Goal: Task Accomplishment & Management: Complete application form

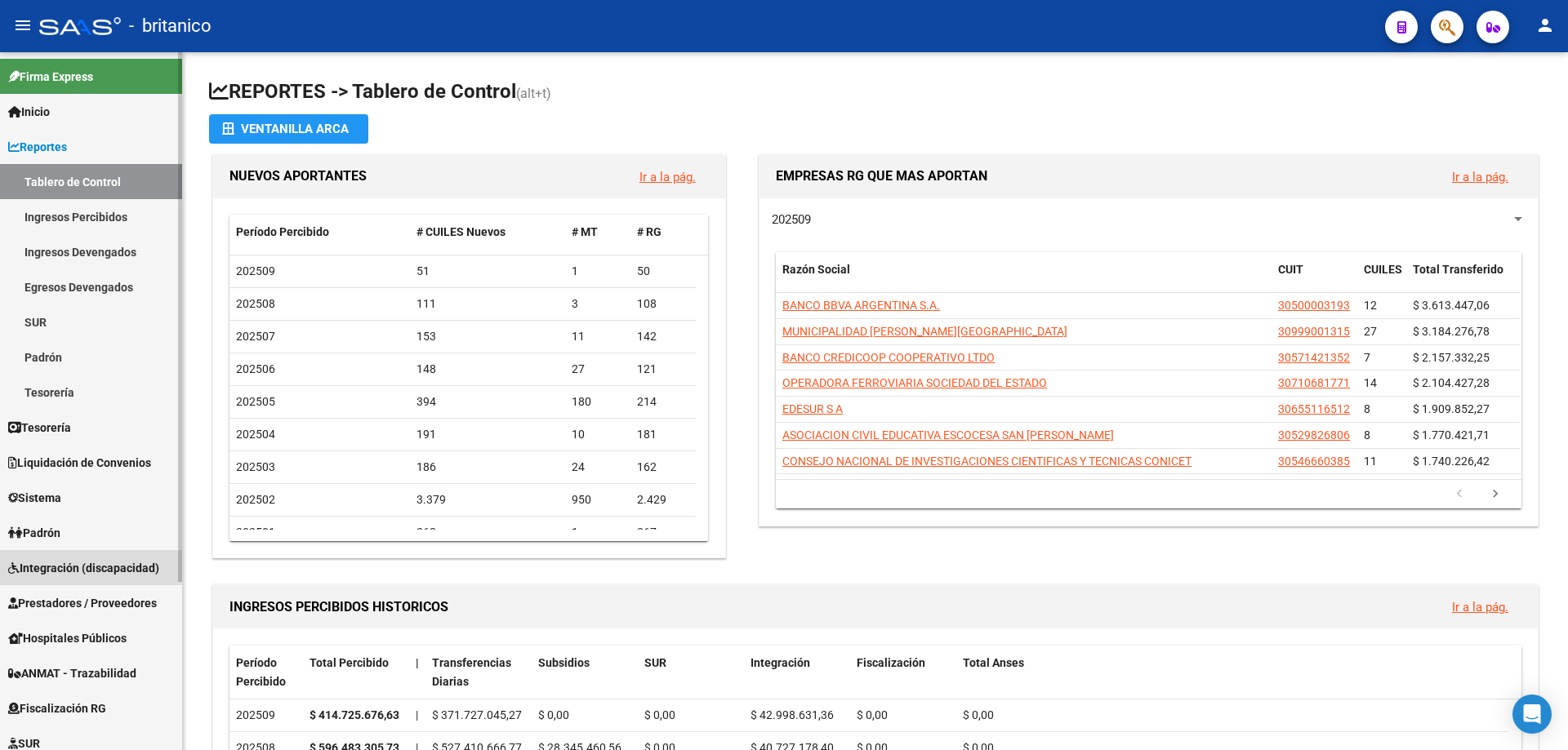
click at [127, 568] on span "Integración (discapacidad)" at bounding box center [83, 568] width 151 height 18
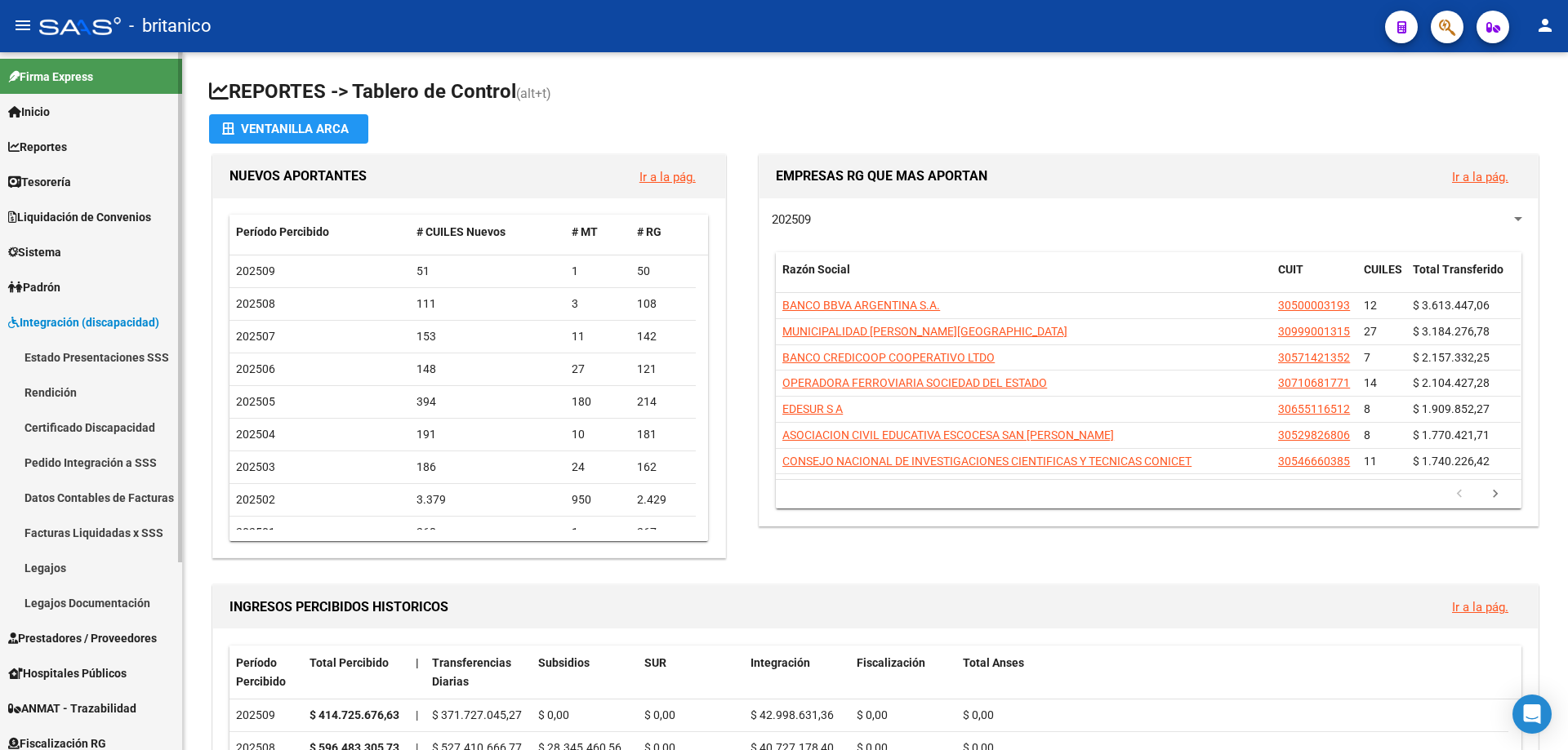
click at [109, 634] on span "Prestadores / Proveedores" at bounding box center [82, 638] width 148 height 18
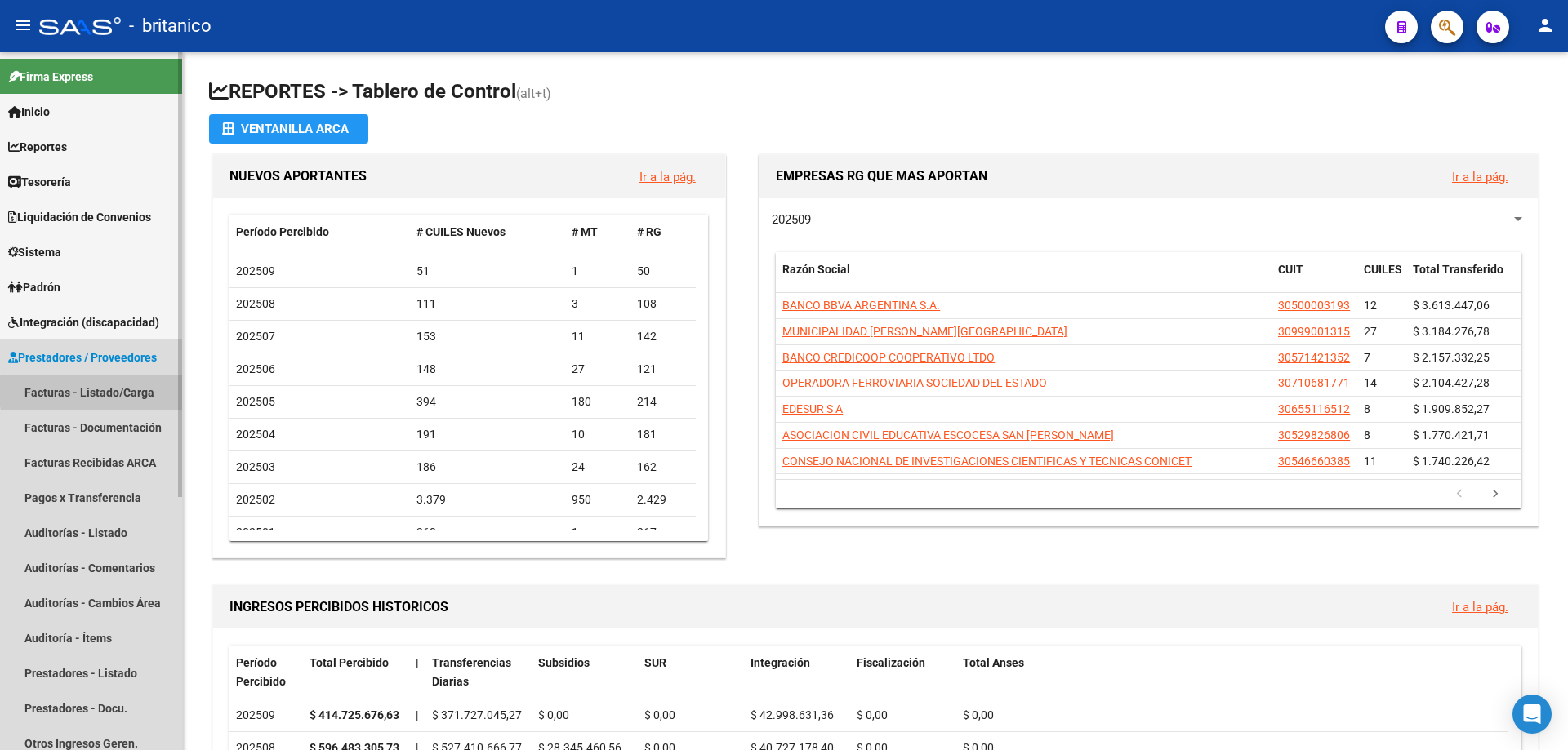
click at [133, 391] on link "Facturas - Listado/Carga" at bounding box center [91, 392] width 182 height 35
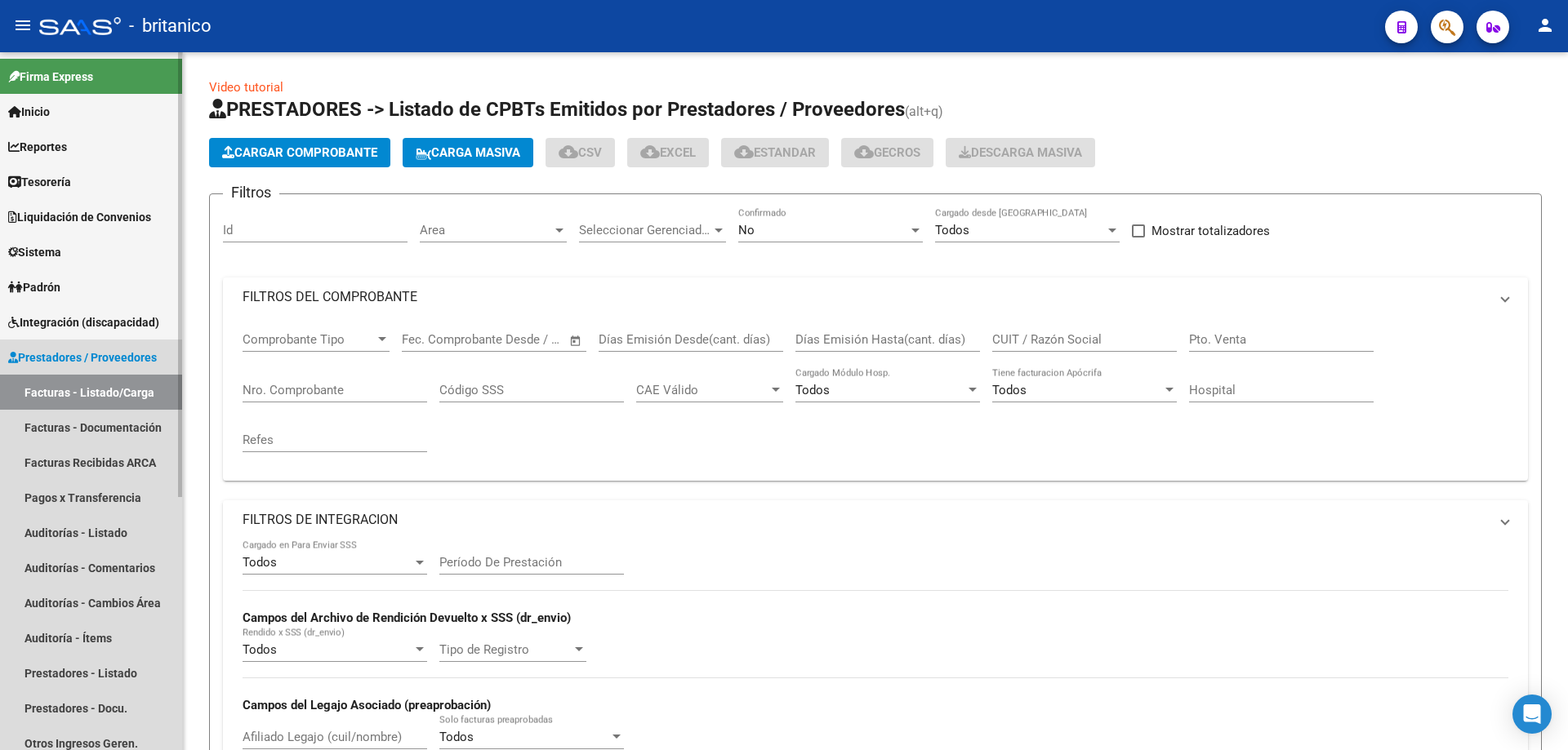
click at [92, 390] on link "Facturas - Listado/Carga" at bounding box center [91, 392] width 182 height 35
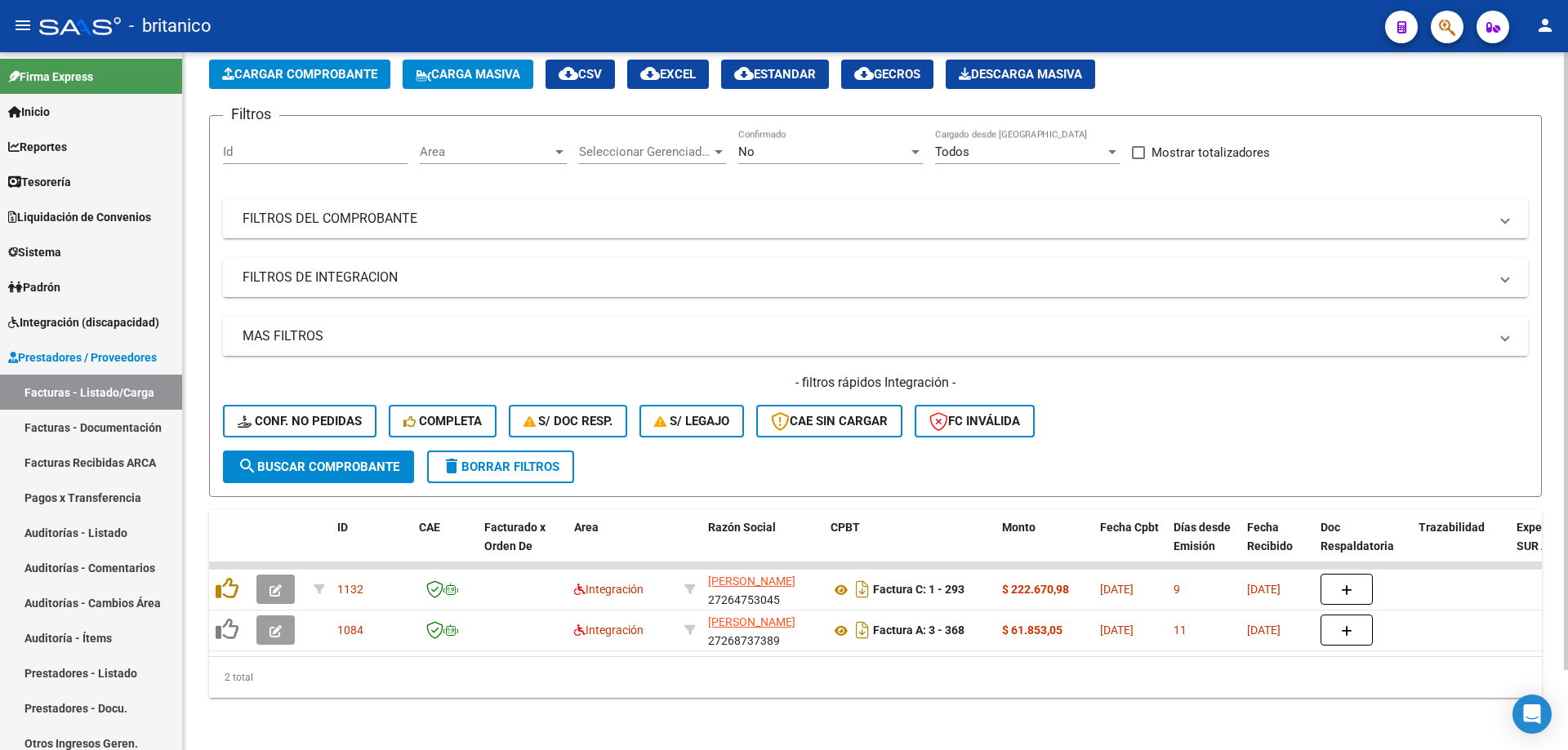
scroll to position [91, 0]
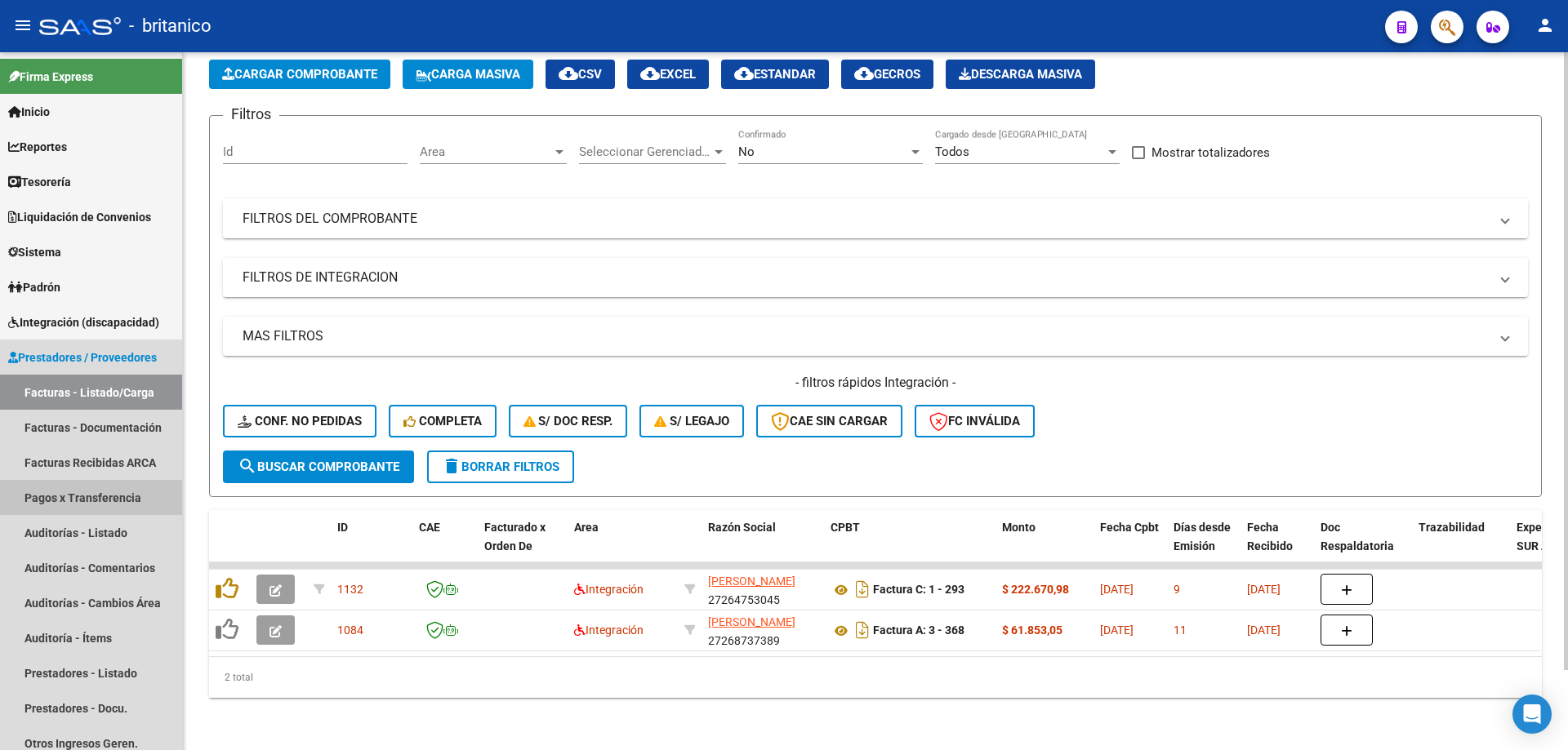
drag, startPoint x: 823, startPoint y: 234, endPoint x: 1227, endPoint y: 148, distance: 413.1
click at [1167, 166] on div "Filtros Id Area Area Seleccionar Gerenciador Seleccionar Gerenciador No Confirm…" at bounding box center [875, 290] width 1305 height 322
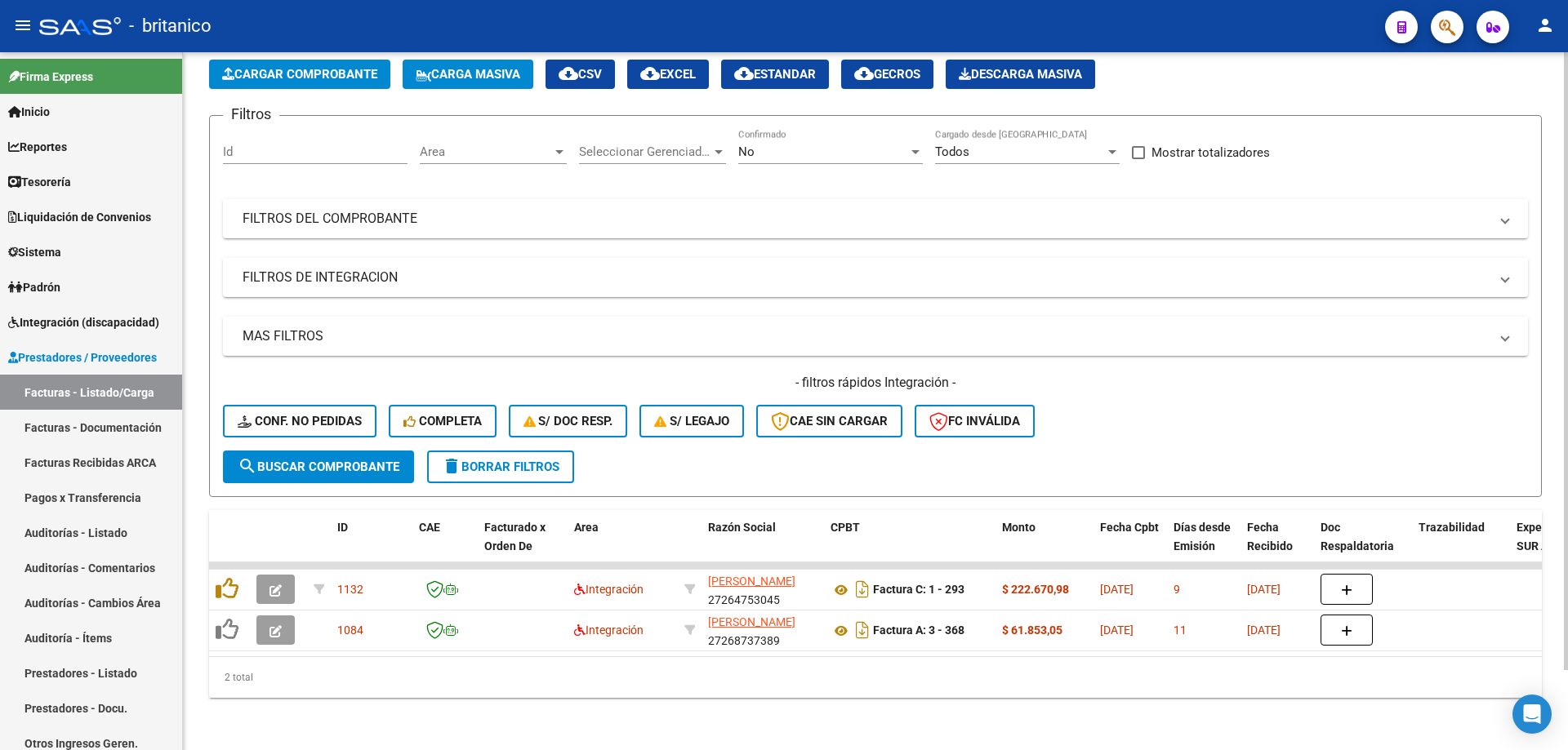
click at [1567, 99] on div "menu - [DEMOGRAPHIC_DATA] person Firma Express Inicio Calendario SSS Instructiv…" at bounding box center [784, 375] width 1568 height 750
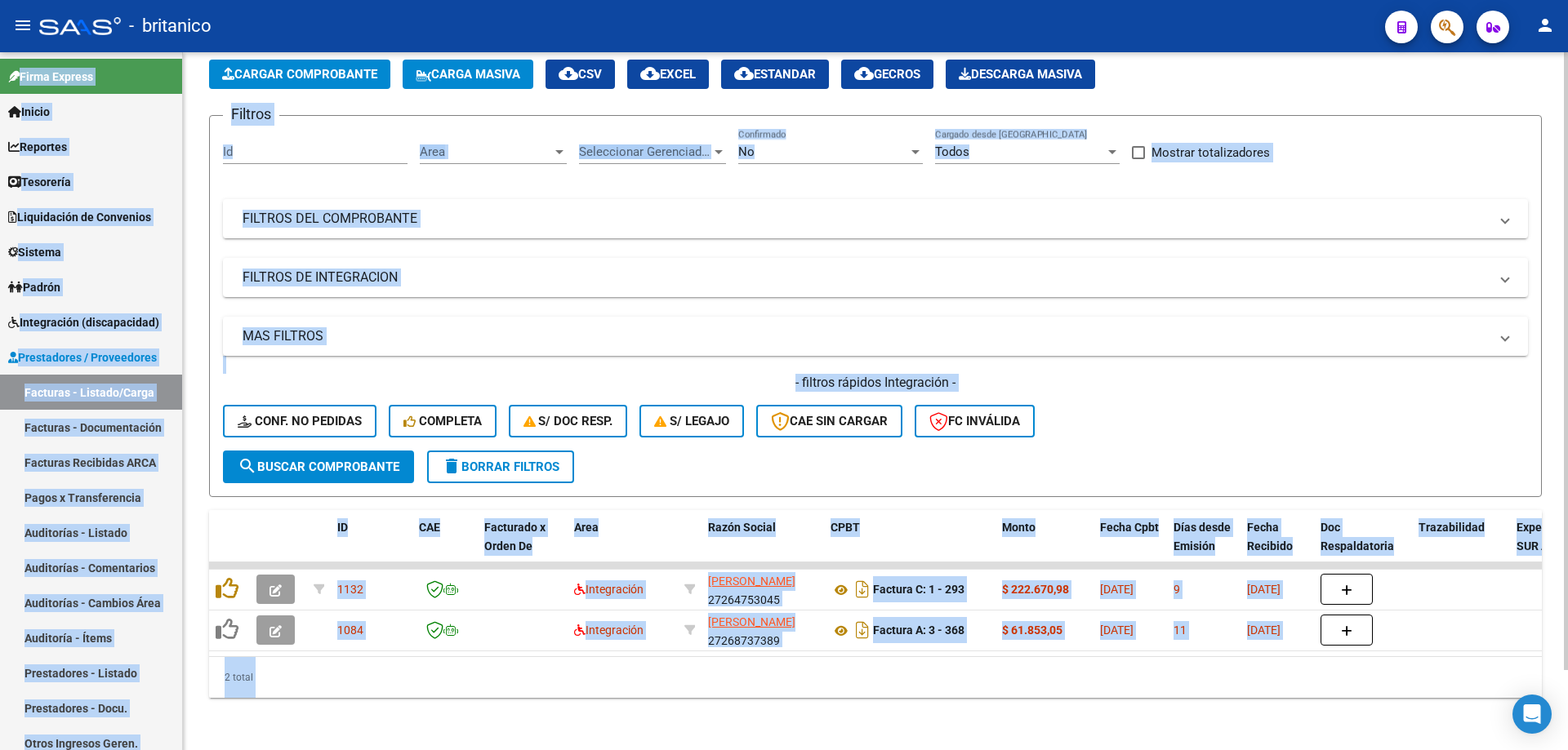
scroll to position [87, 0]
click at [1420, 187] on div "Filtros Id Area Area Seleccionar Gerenciador Seleccionar Gerenciador No Confirm…" at bounding box center [875, 290] width 1305 height 322
click at [634, 735] on div "Video tutorial PRESTADORES -> Listado de CPBTs Emitidos por Prestadores / Prove…" at bounding box center [875, 361] width 1385 height 777
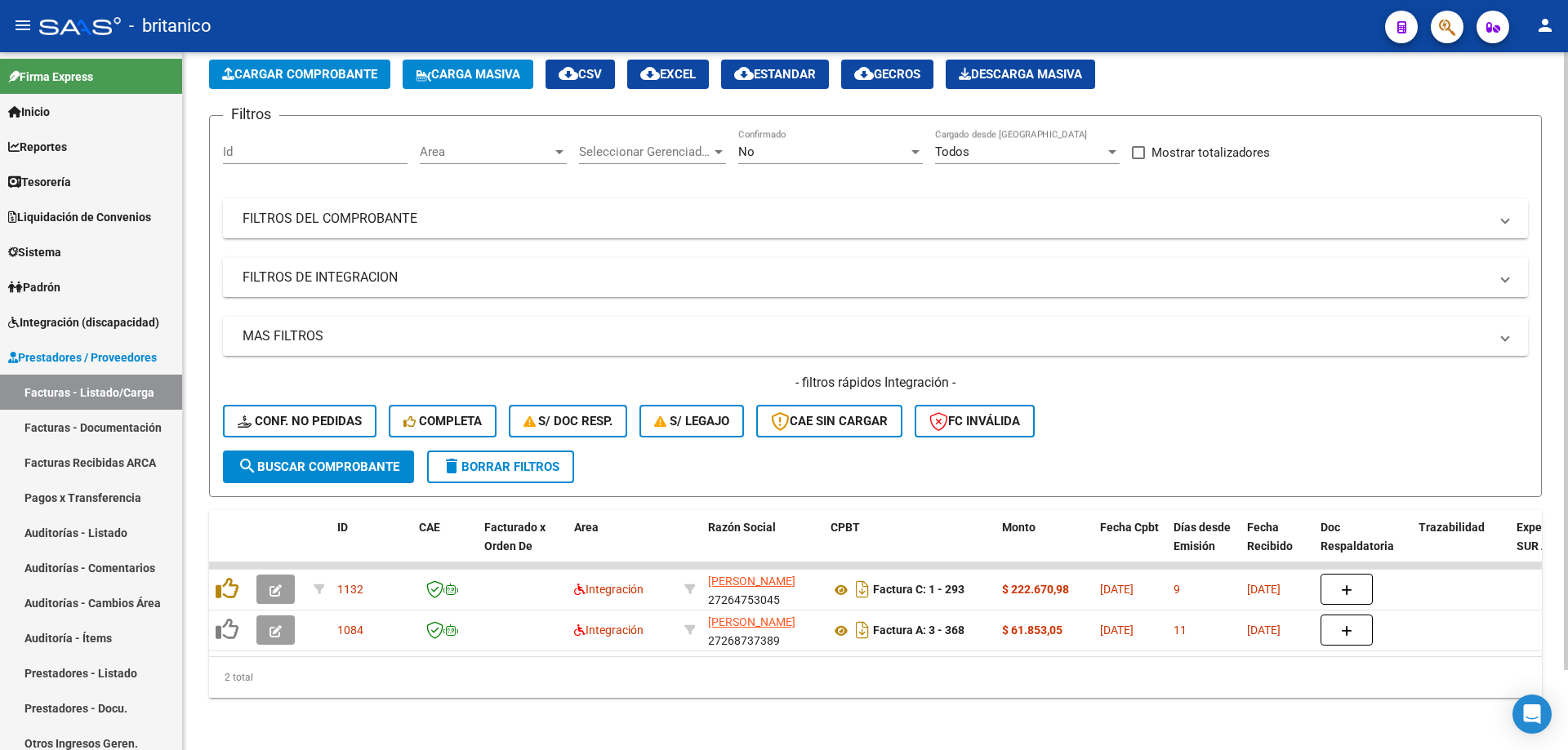
click at [634, 735] on div "Video tutorial PRESTADORES -> Listado de CPBTs Emitidos por Prestadores / Prove…" at bounding box center [875, 361] width 1385 height 777
click at [42, 314] on span "Integración (discapacidad)" at bounding box center [83, 322] width 151 height 18
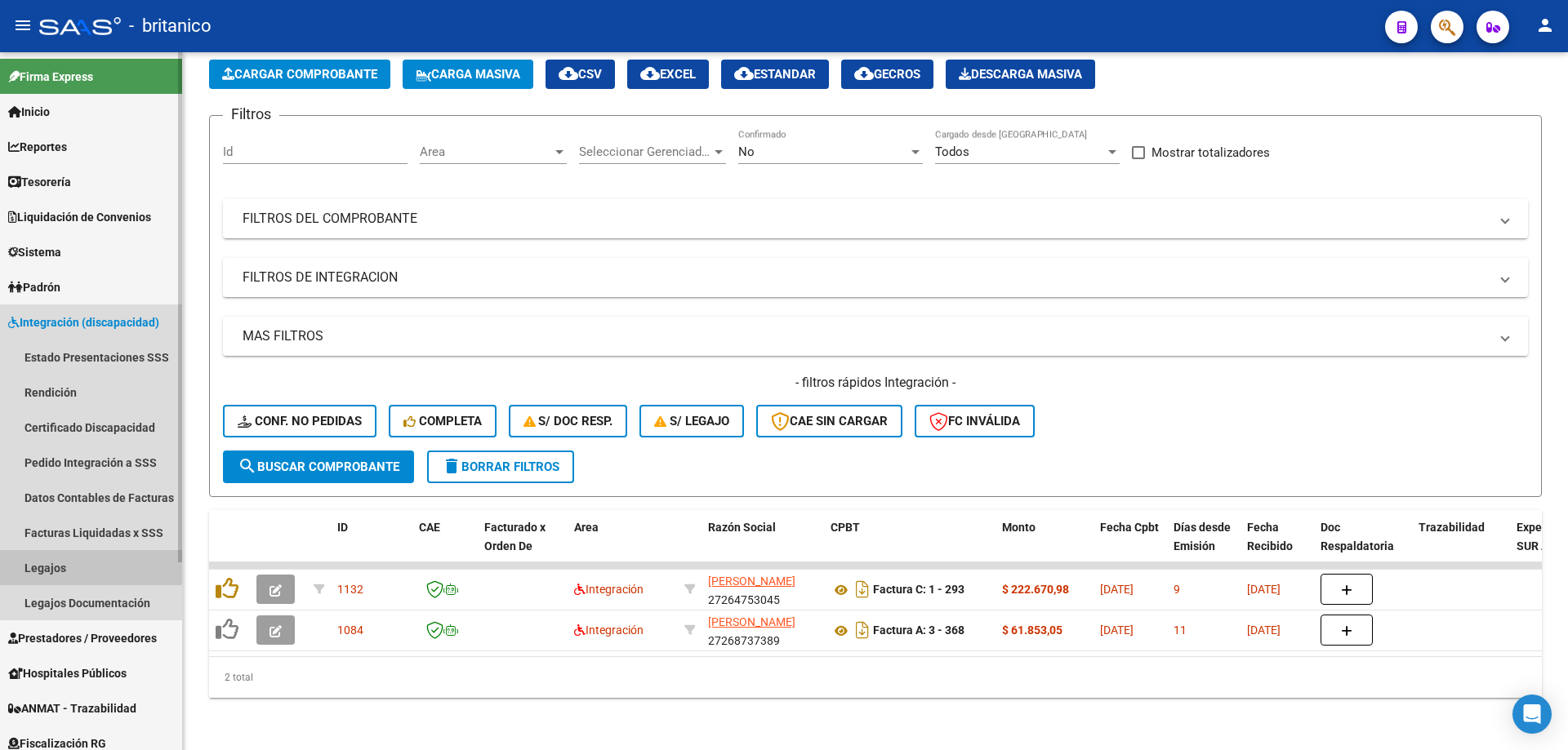
click at [64, 559] on link "Legajos" at bounding box center [91, 568] width 182 height 35
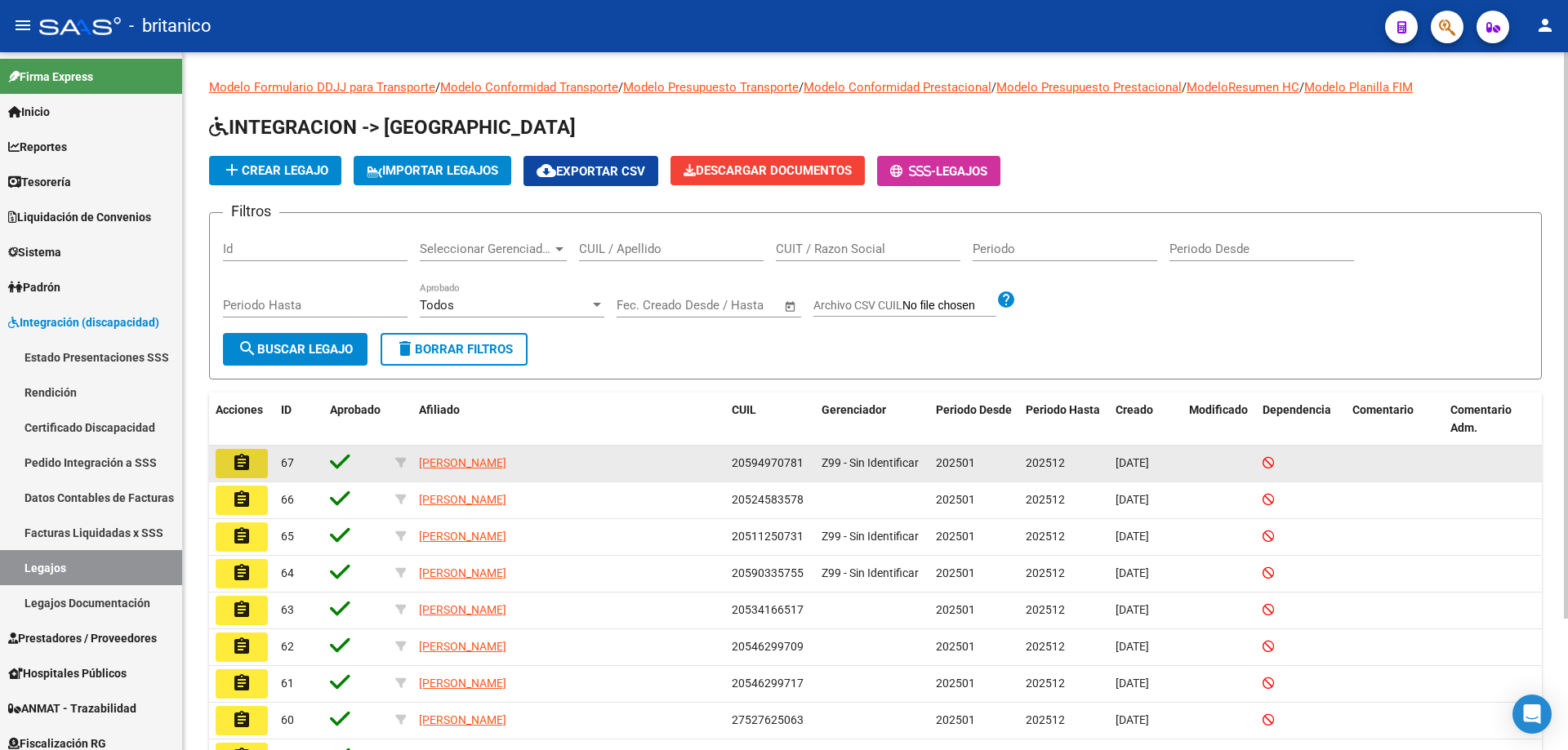
click at [239, 462] on mat-icon "assignment" at bounding box center [241, 463] width 19 height 19
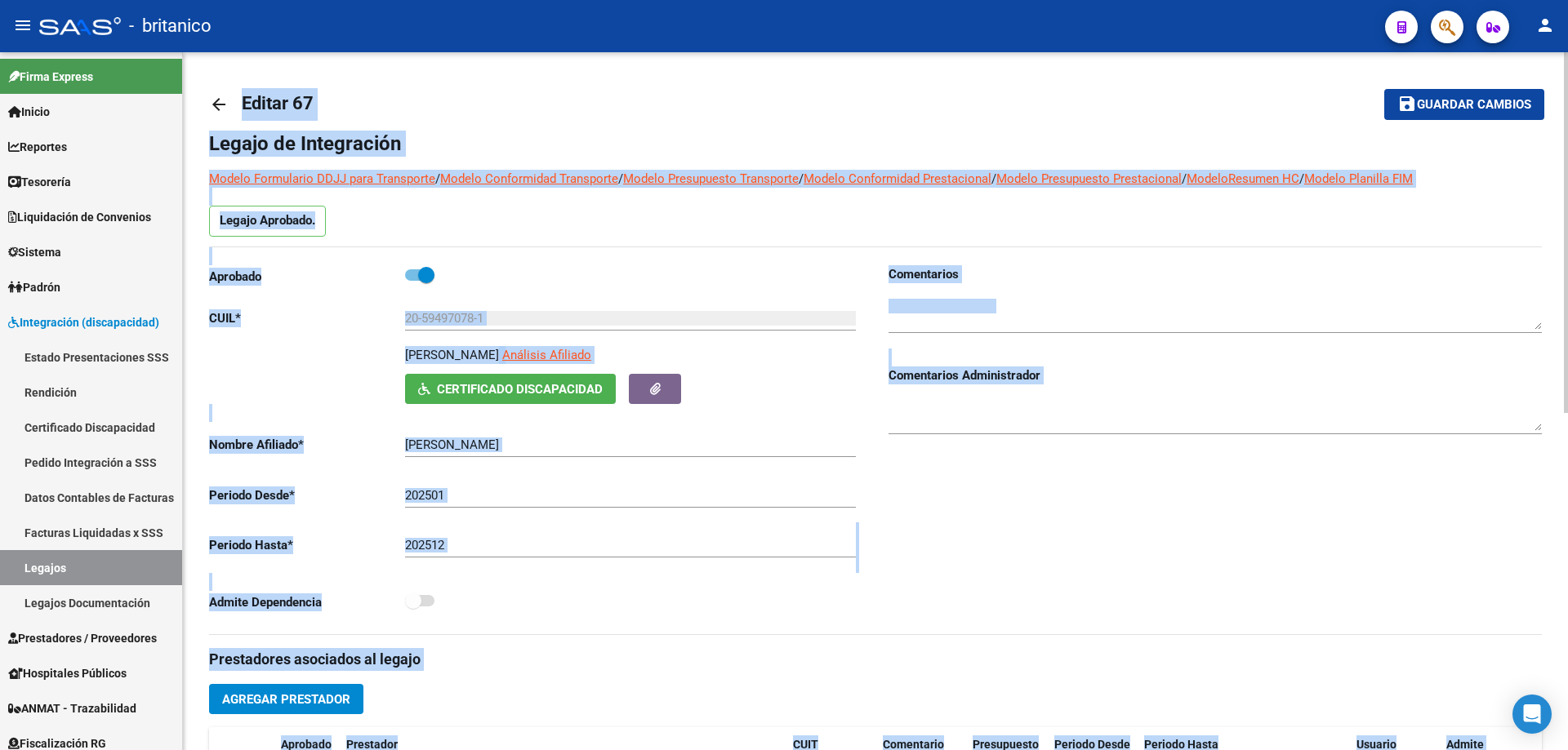
click at [1158, 499] on div "Comentarios Comentarios Administrador" at bounding box center [1208, 450] width 666 height 369
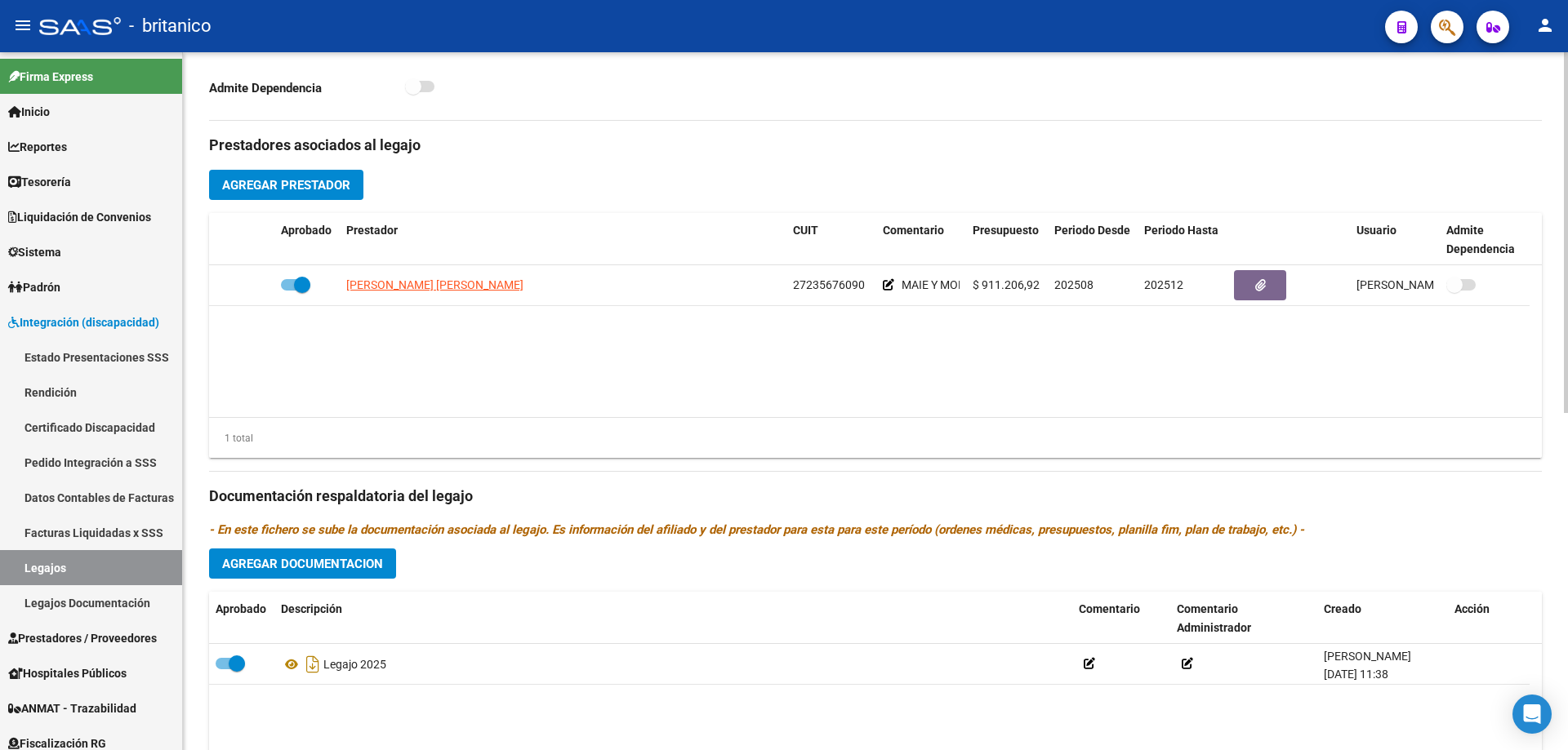
scroll to position [489, 0]
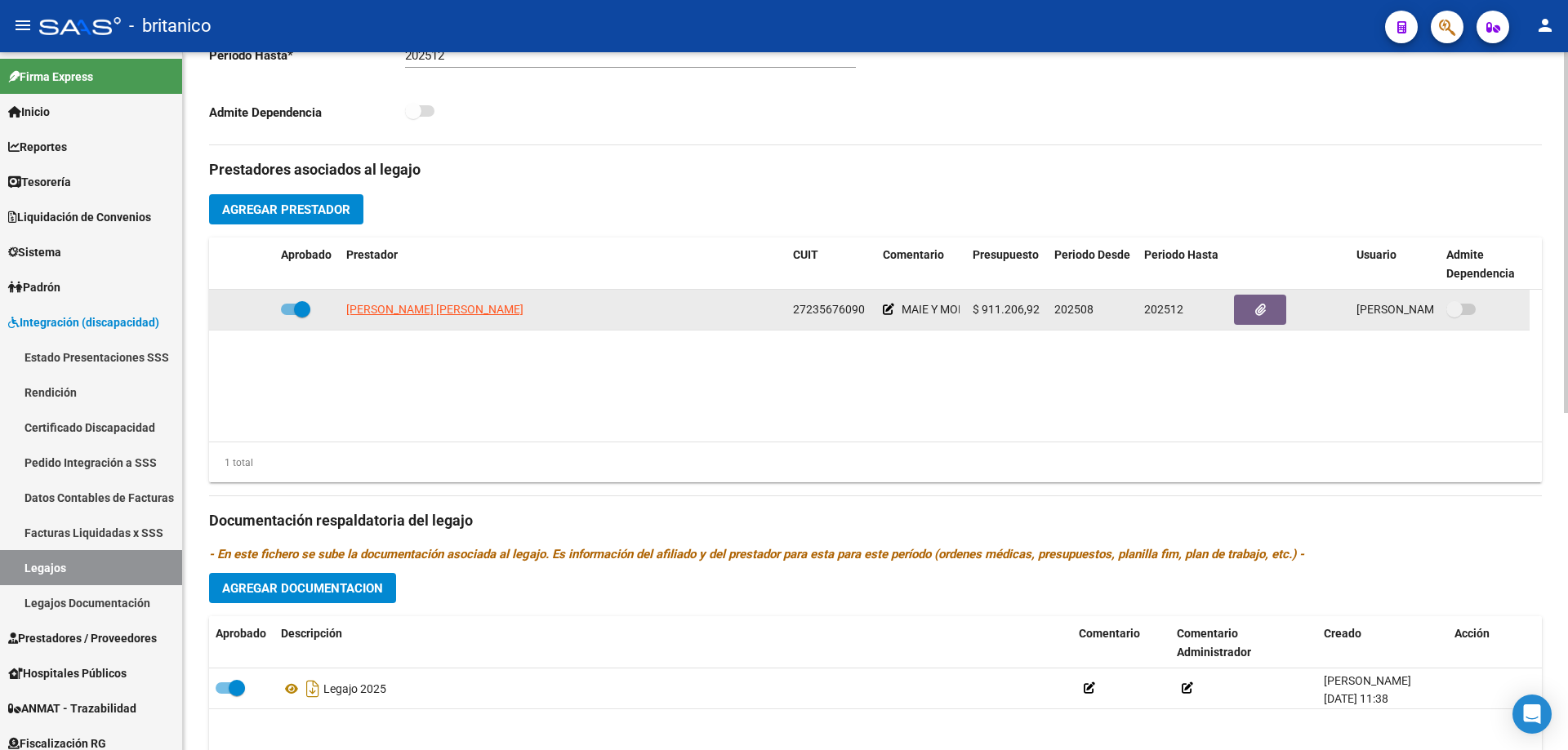
click at [886, 309] on icon at bounding box center [888, 309] width 11 height 11
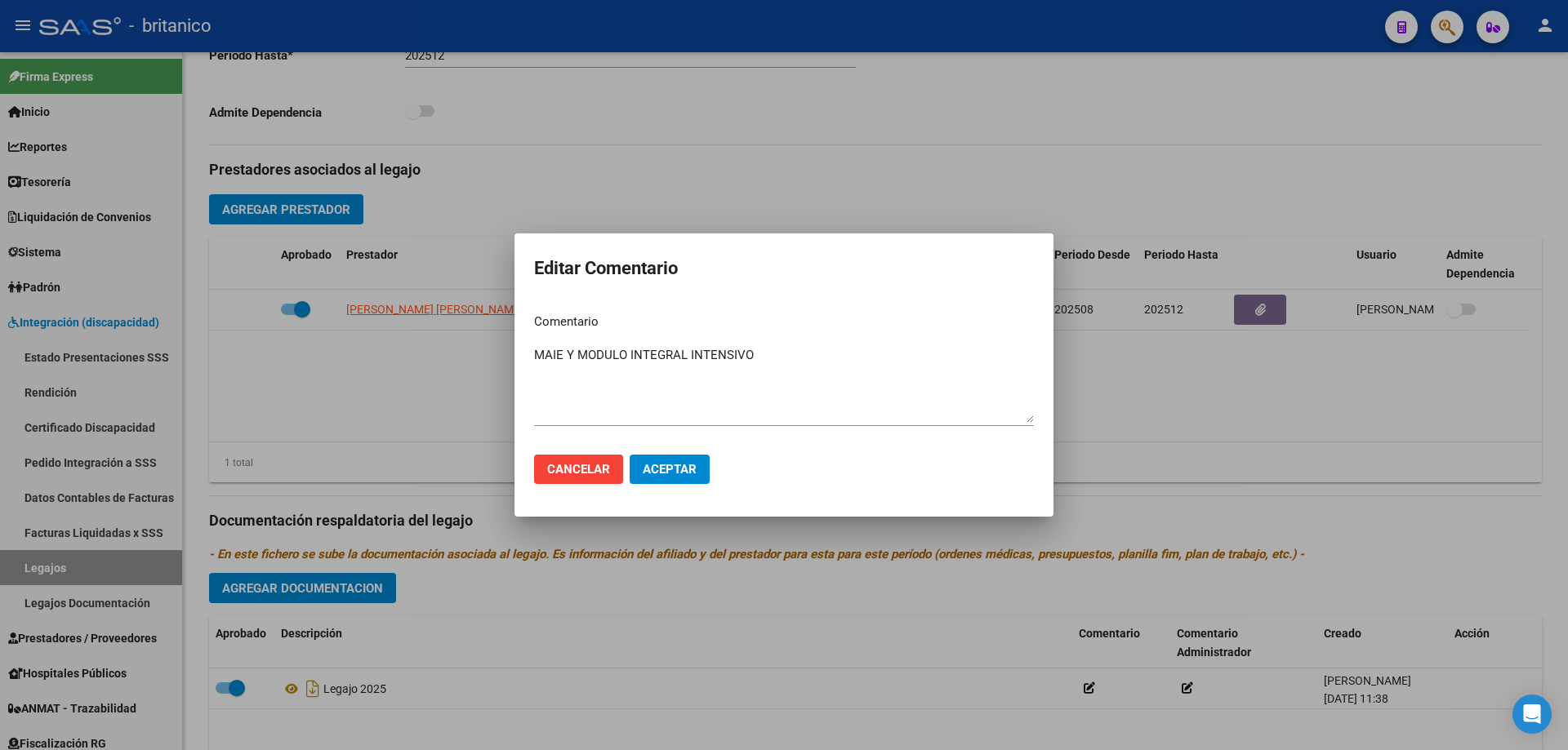
click at [1174, 370] on div at bounding box center [784, 375] width 1568 height 750
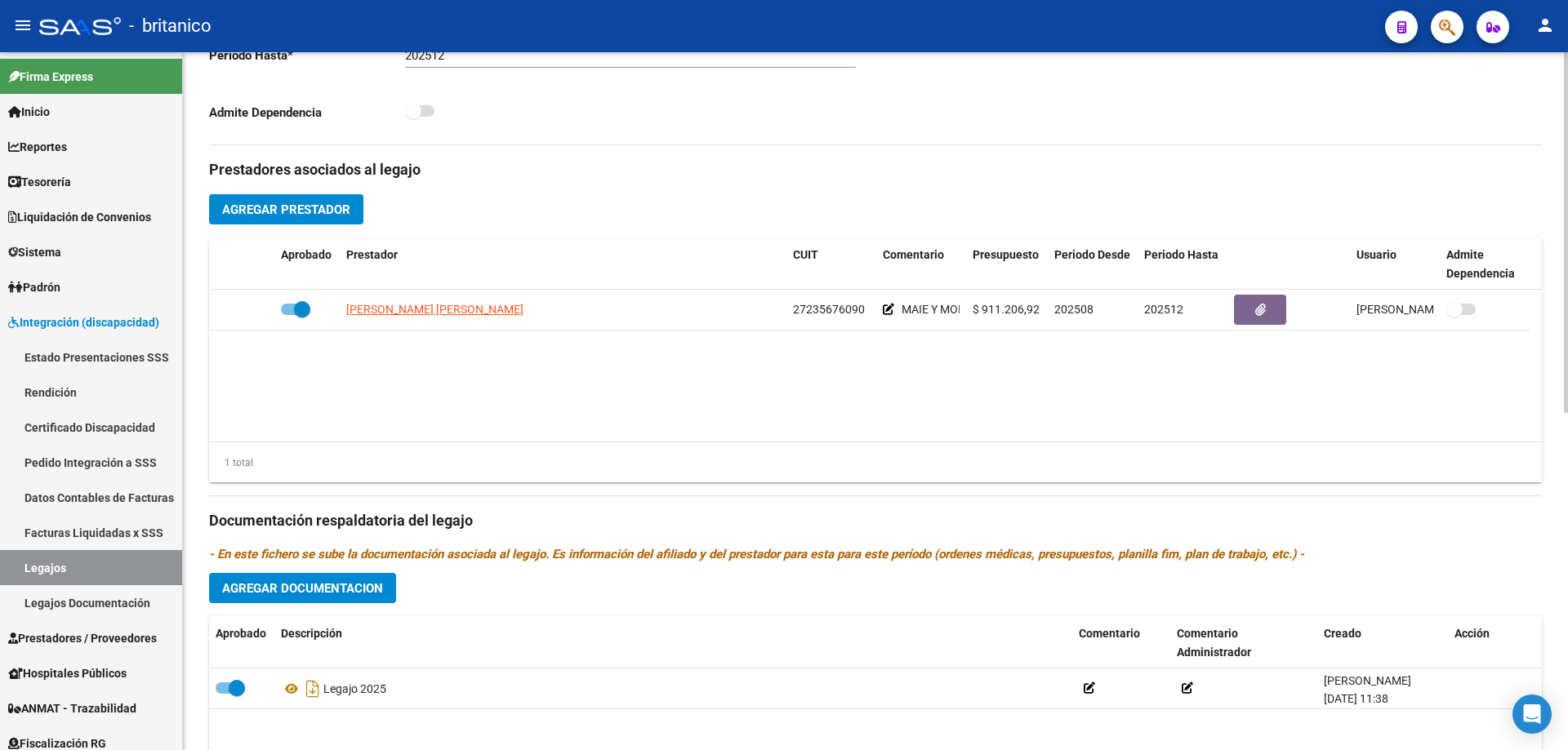
click at [599, 382] on datatable-body "[PERSON_NAME] [PERSON_NAME] 27235676090 MAIE Y MODULO INTEGRAL INTENSIVO $ 911.…" at bounding box center [876, 366] width 1333 height 152
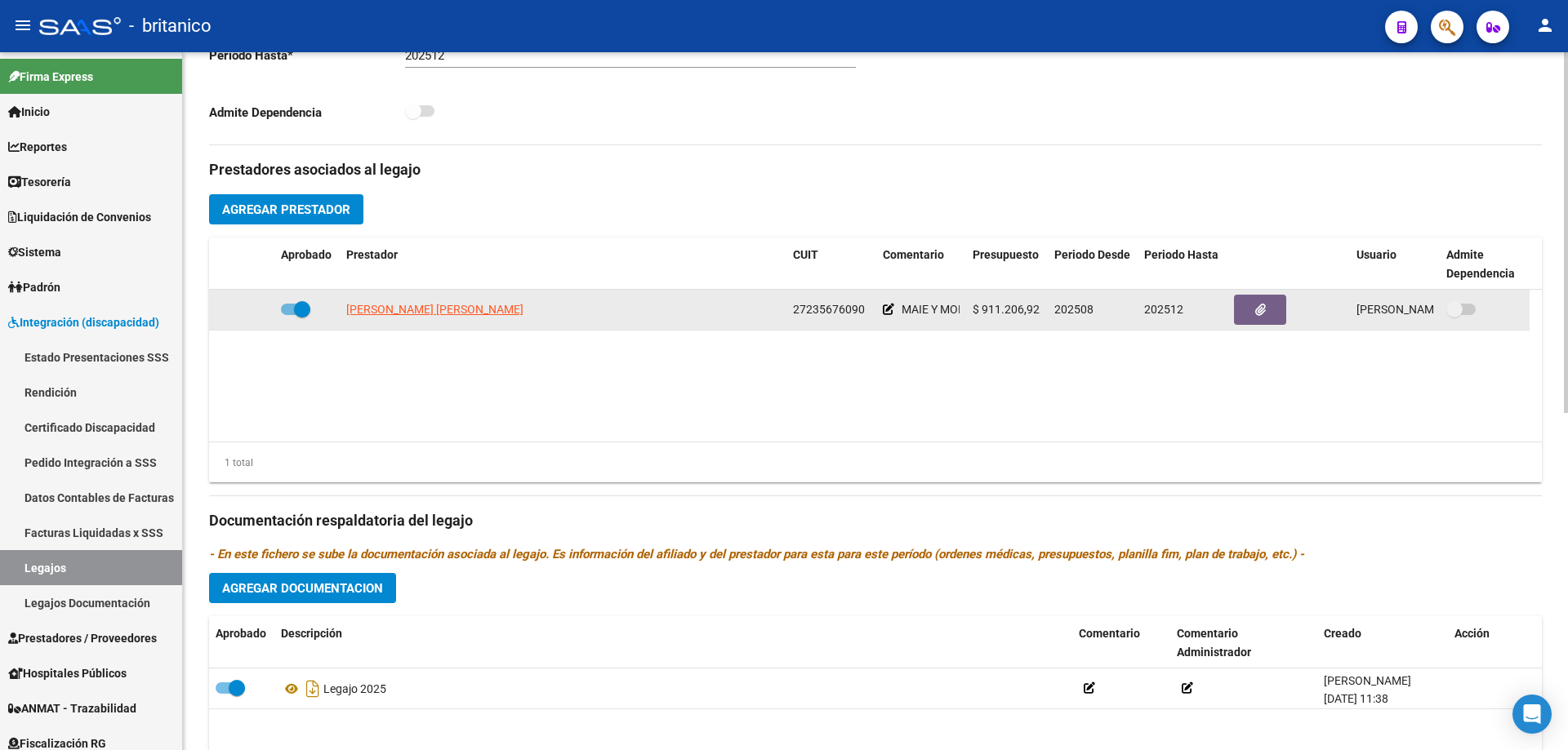
drag, startPoint x: 794, startPoint y: 307, endPoint x: 862, endPoint y: 307, distance: 68.0
click at [862, 307] on span "27235676090" at bounding box center [828, 309] width 72 height 13
copy span "27235676090"
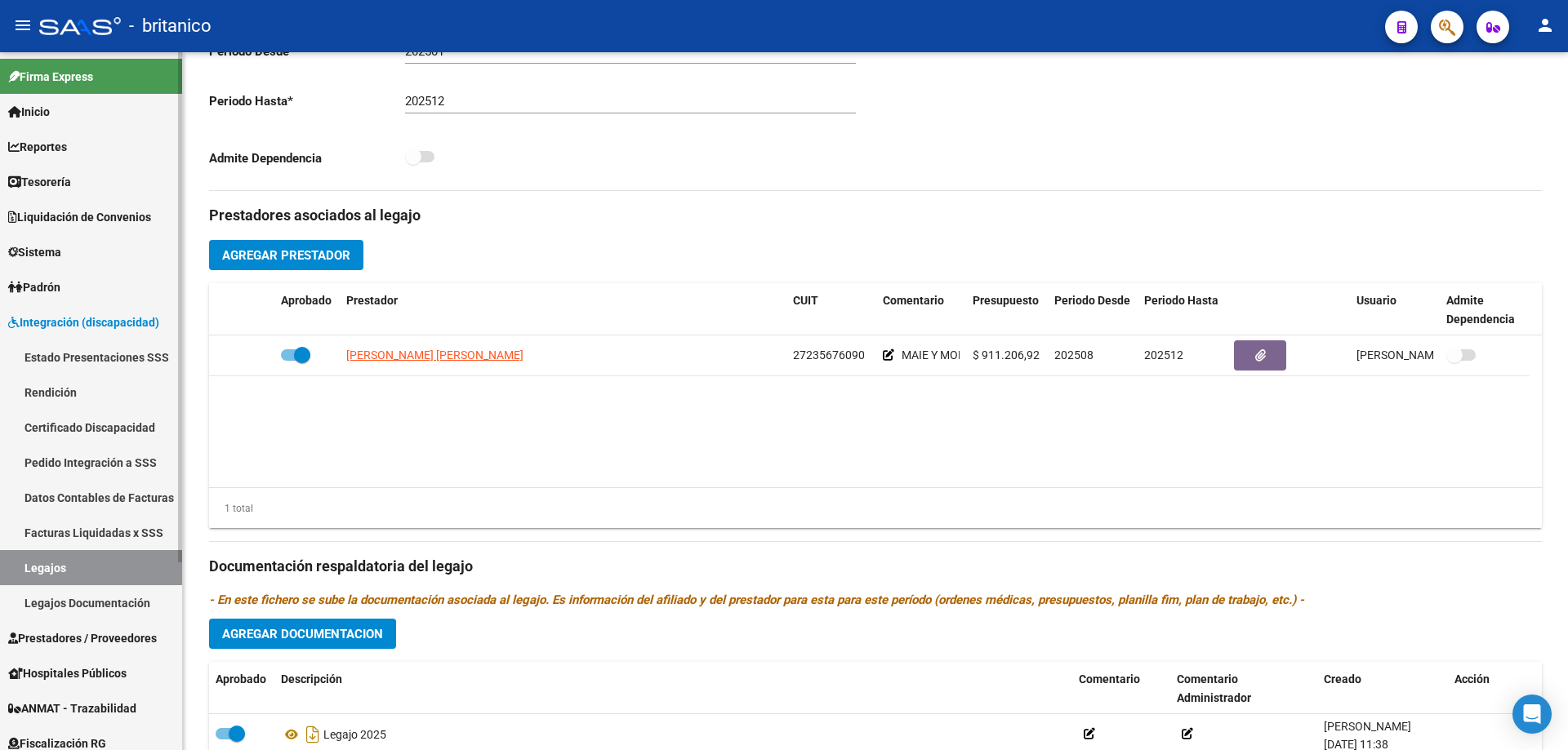
scroll to position [408, 0]
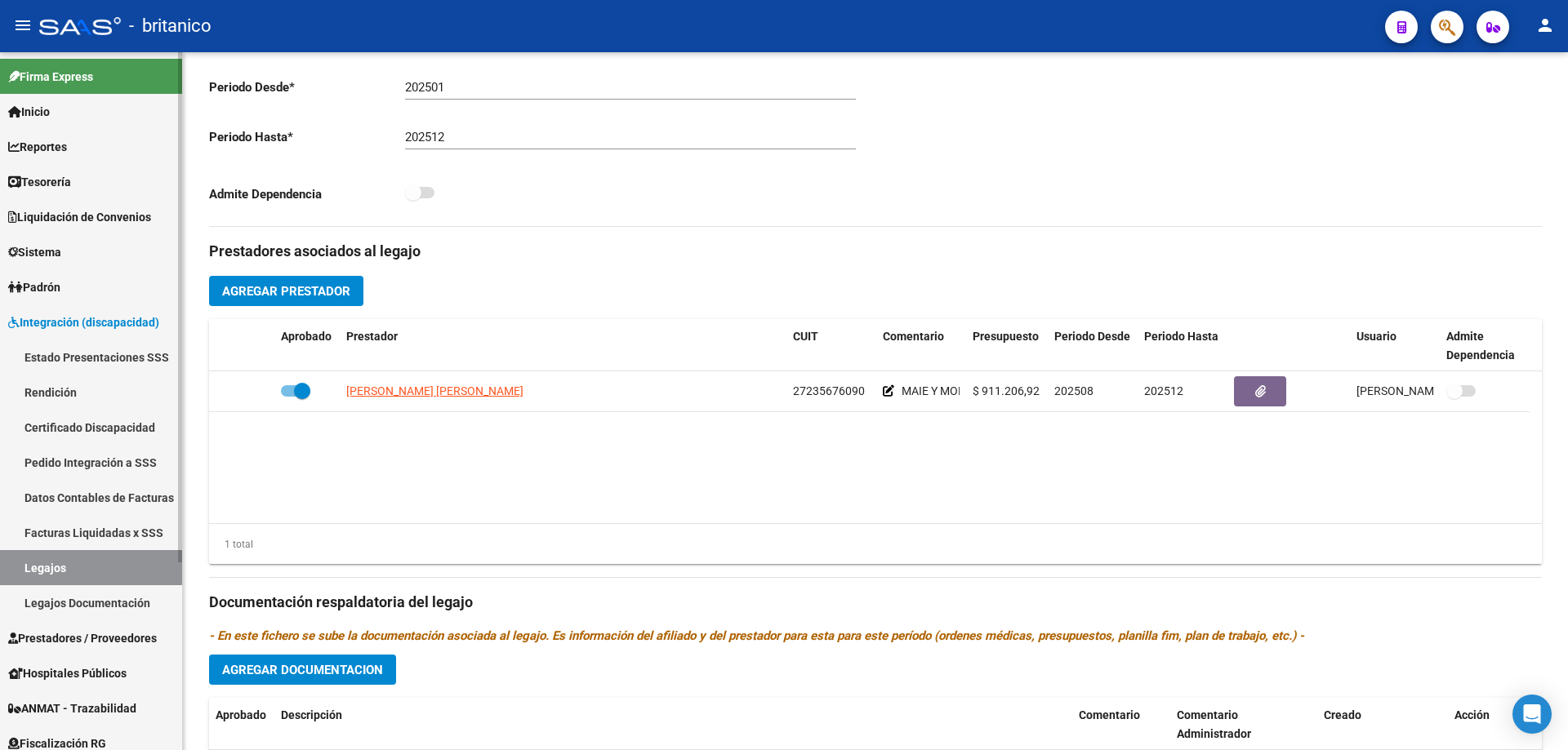
click at [95, 326] on span "Integración (discapacidad)" at bounding box center [83, 322] width 151 height 18
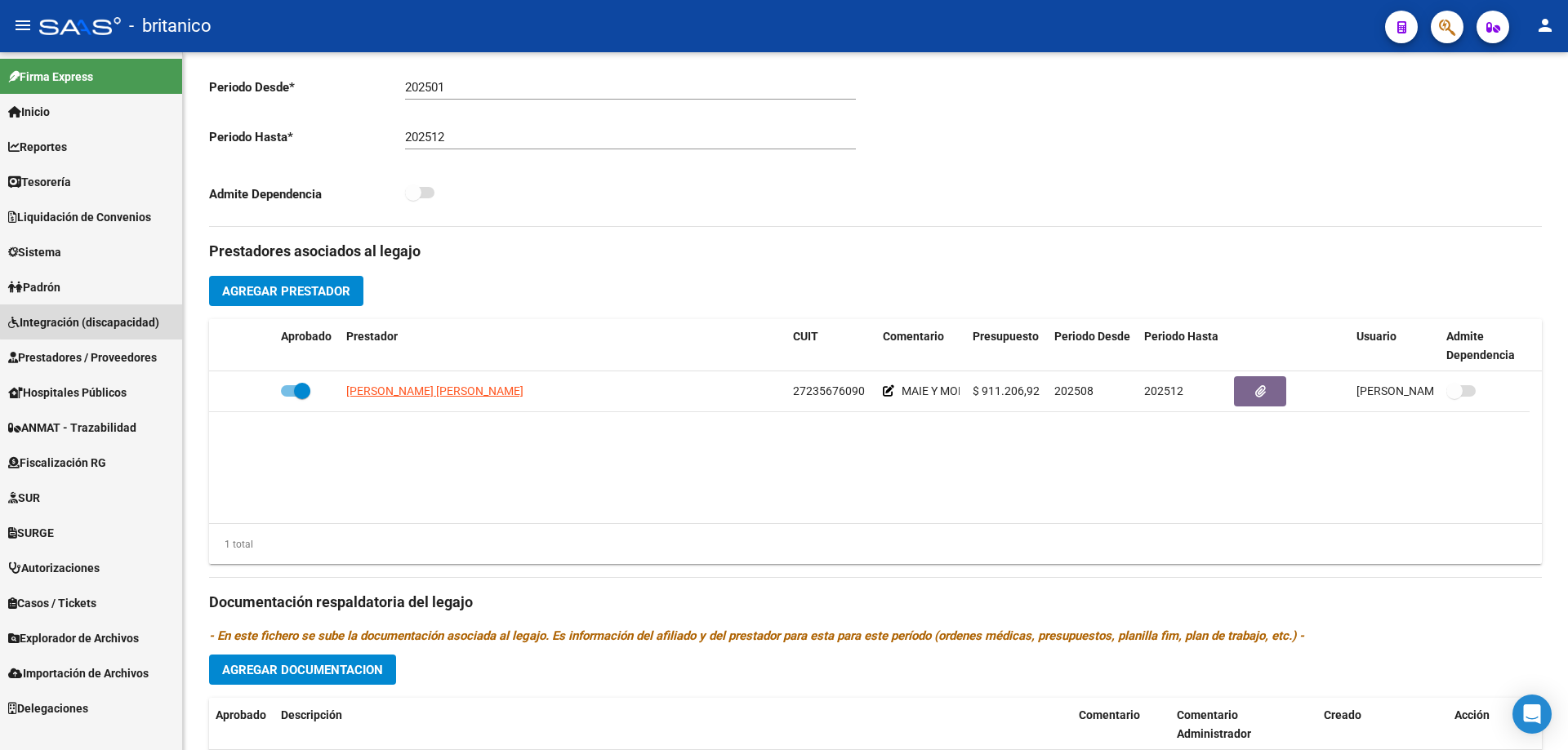
click at [97, 322] on span "Integración (discapacidad)" at bounding box center [83, 322] width 151 height 18
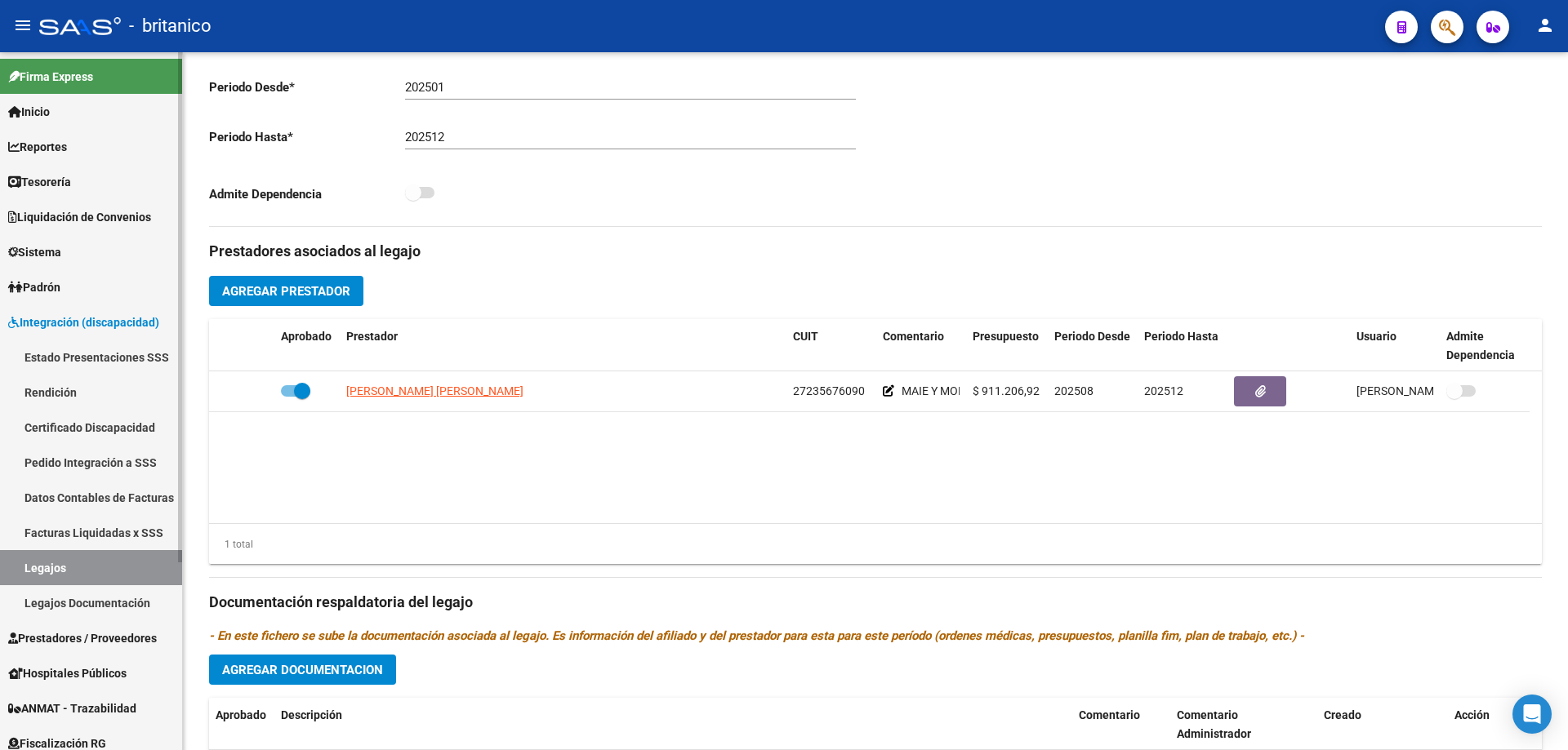
click at [109, 465] on link "Pedido Integración a SSS" at bounding box center [91, 463] width 182 height 35
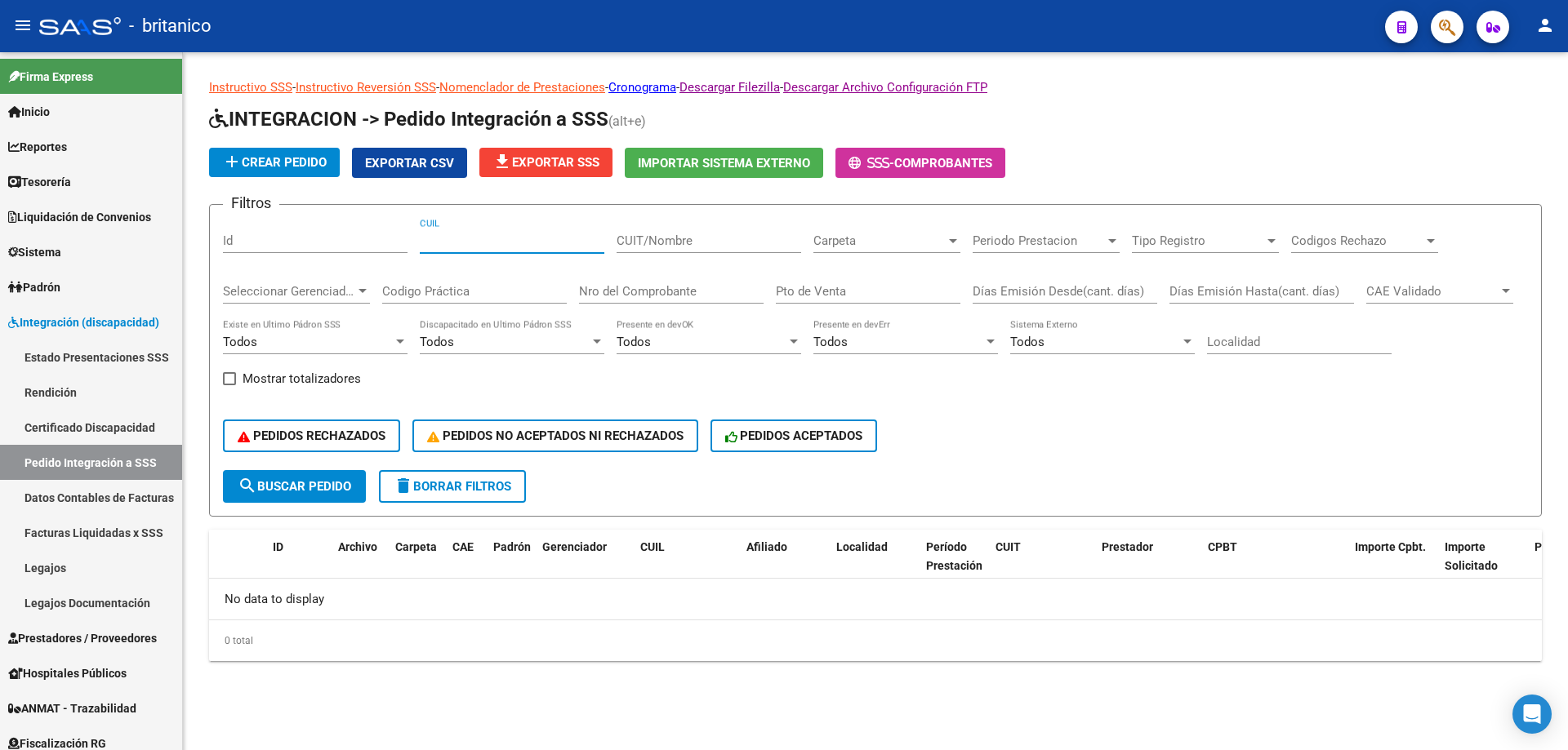
click at [515, 240] on input "CUIL" at bounding box center [512, 240] width 185 height 15
paste input "27235676090"
type input "27235676090"
click at [331, 484] on span "search Buscar Pedido" at bounding box center [294, 486] width 113 height 15
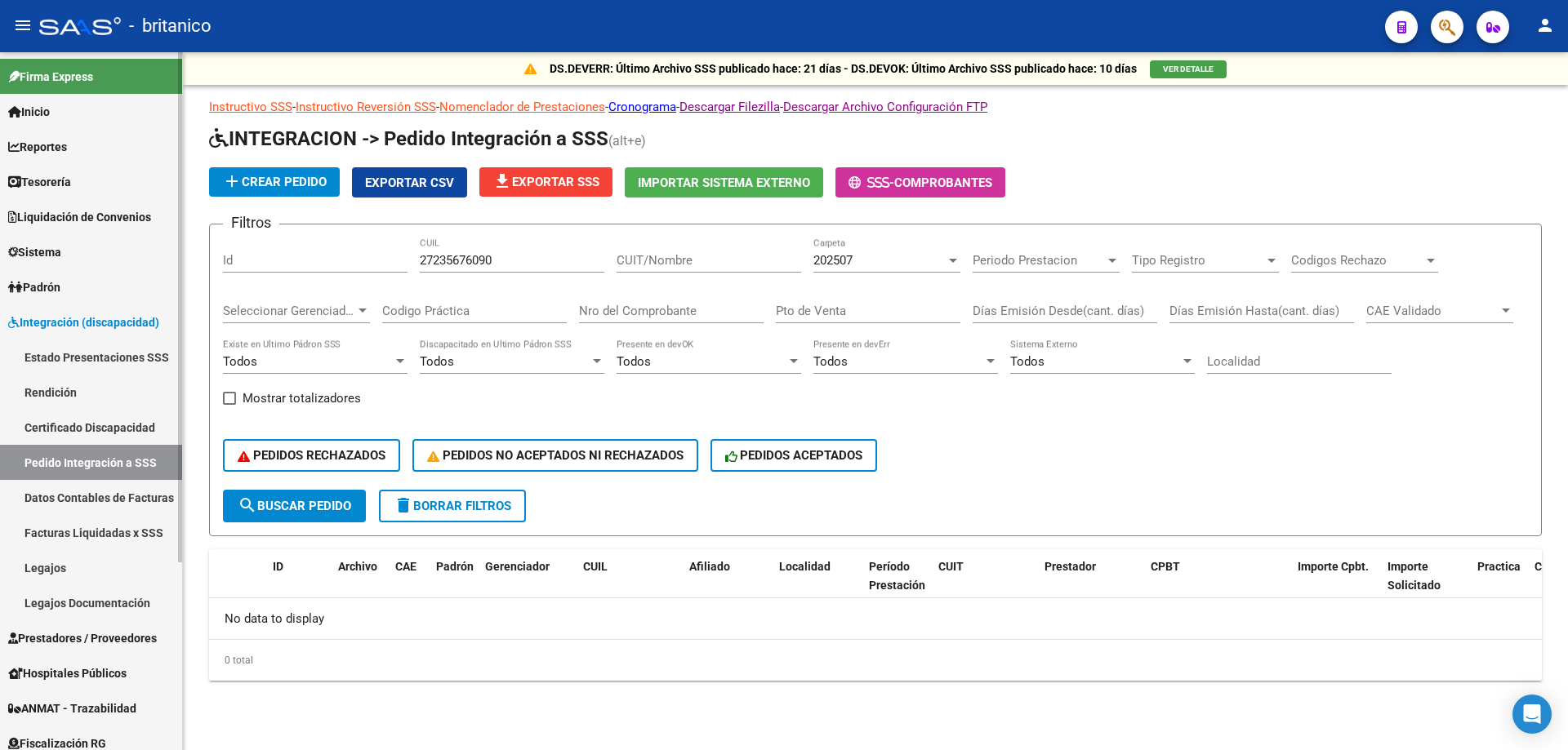
click at [116, 636] on span "Prestadores / Proveedores" at bounding box center [82, 638] width 148 height 18
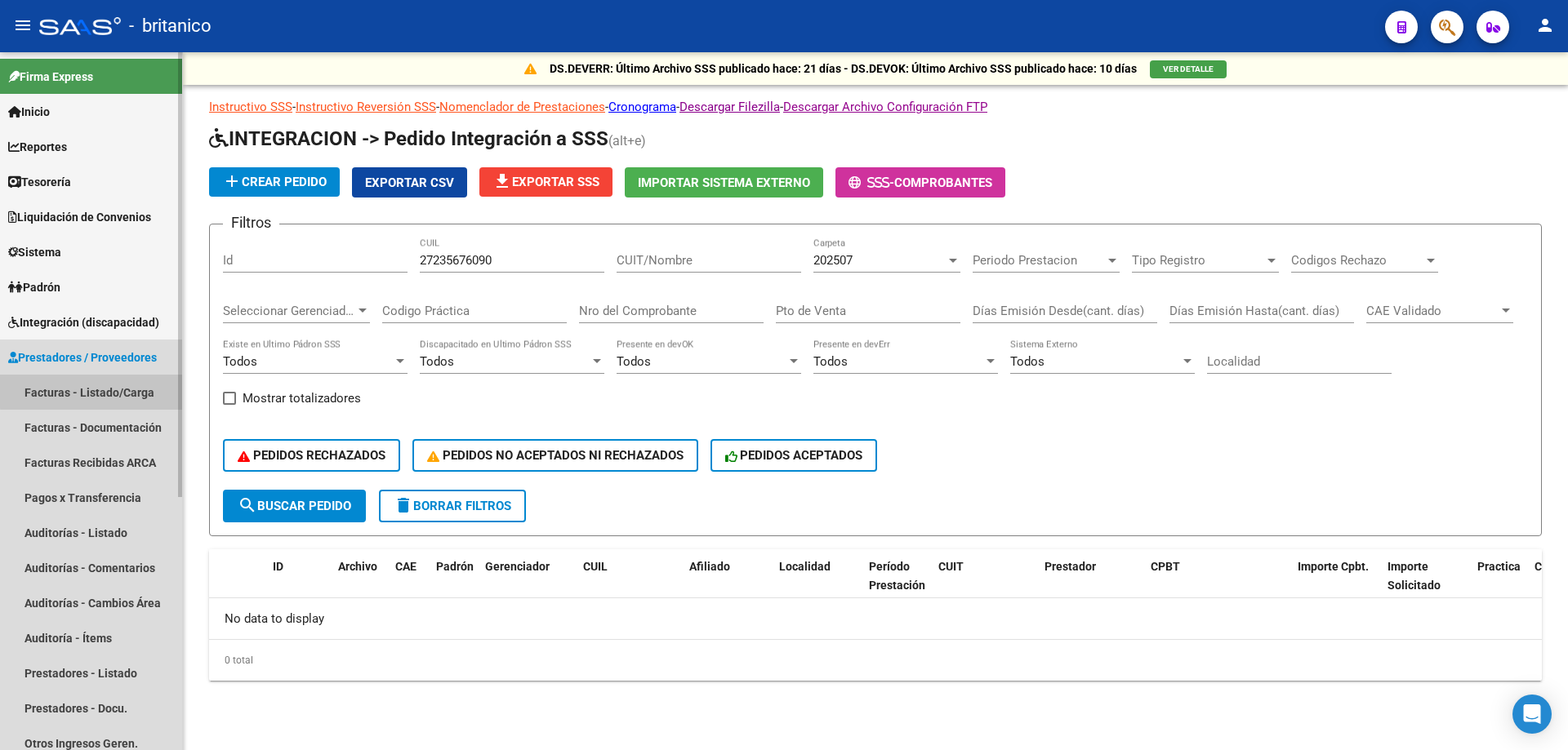
click at [140, 383] on link "Facturas - Listado/Carga" at bounding box center [91, 392] width 182 height 35
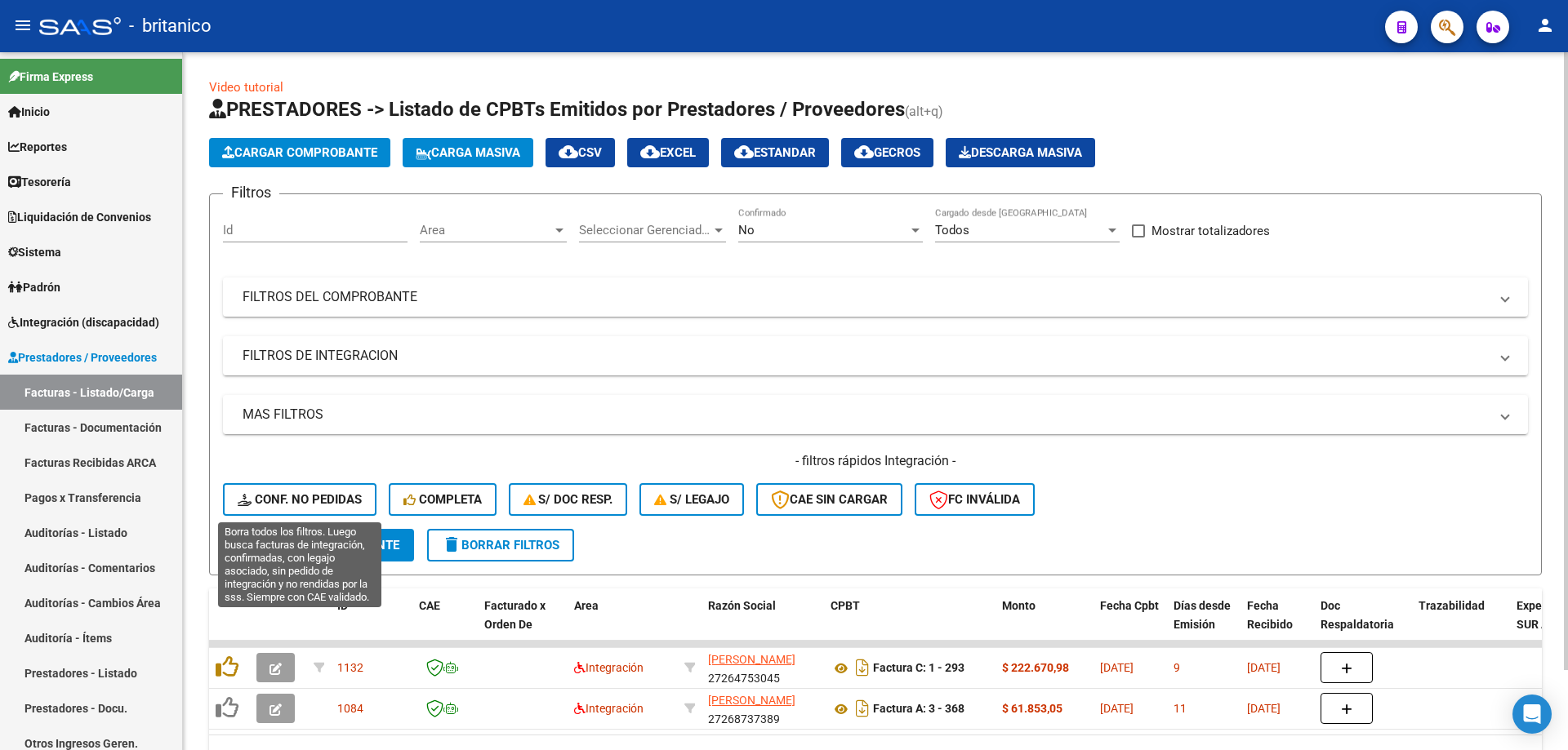
click at [293, 488] on button "Conf. no pedidas" at bounding box center [300, 499] width 154 height 33
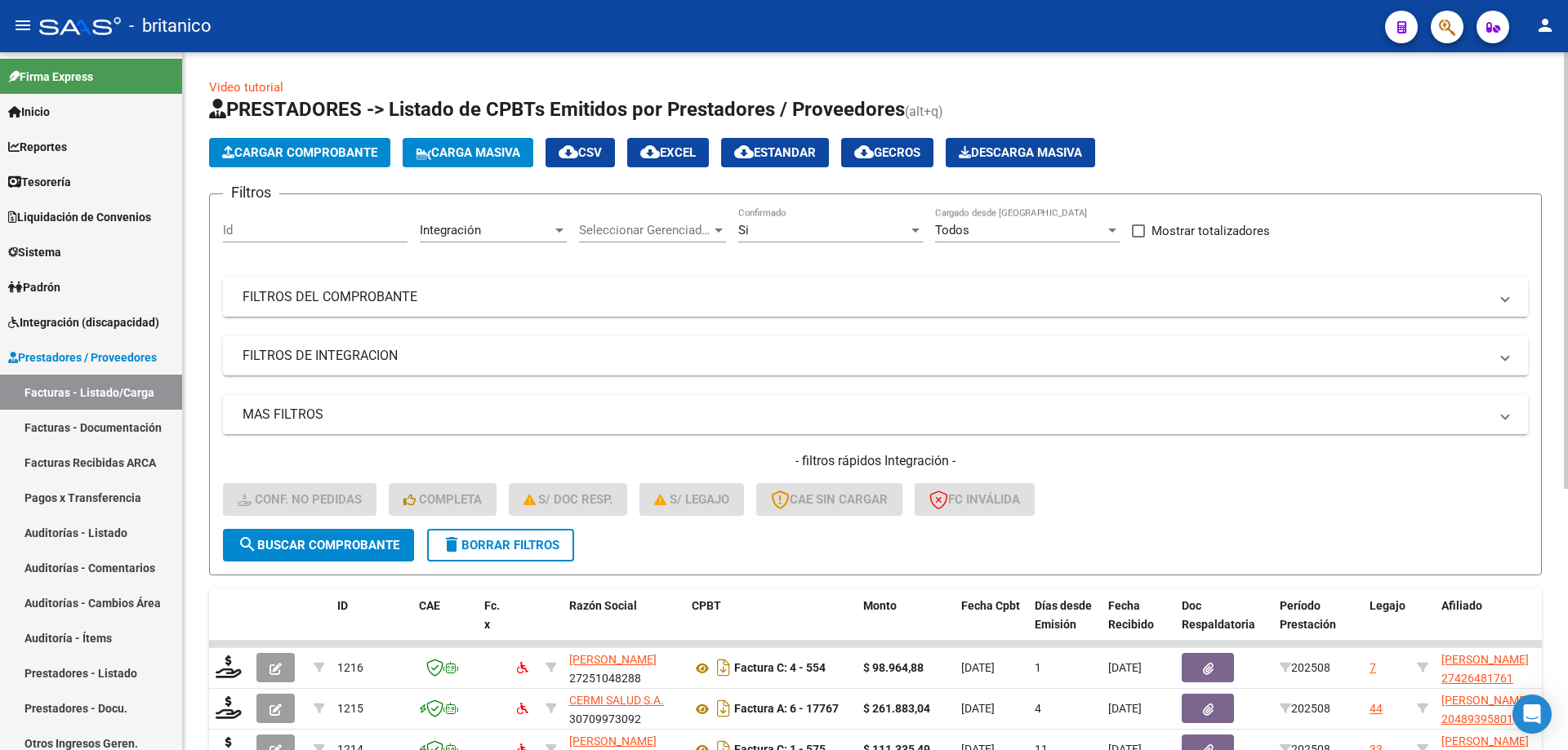
click at [430, 295] on mat-panel-title "FILTROS DEL COMPROBANTE" at bounding box center [865, 297] width 1246 height 18
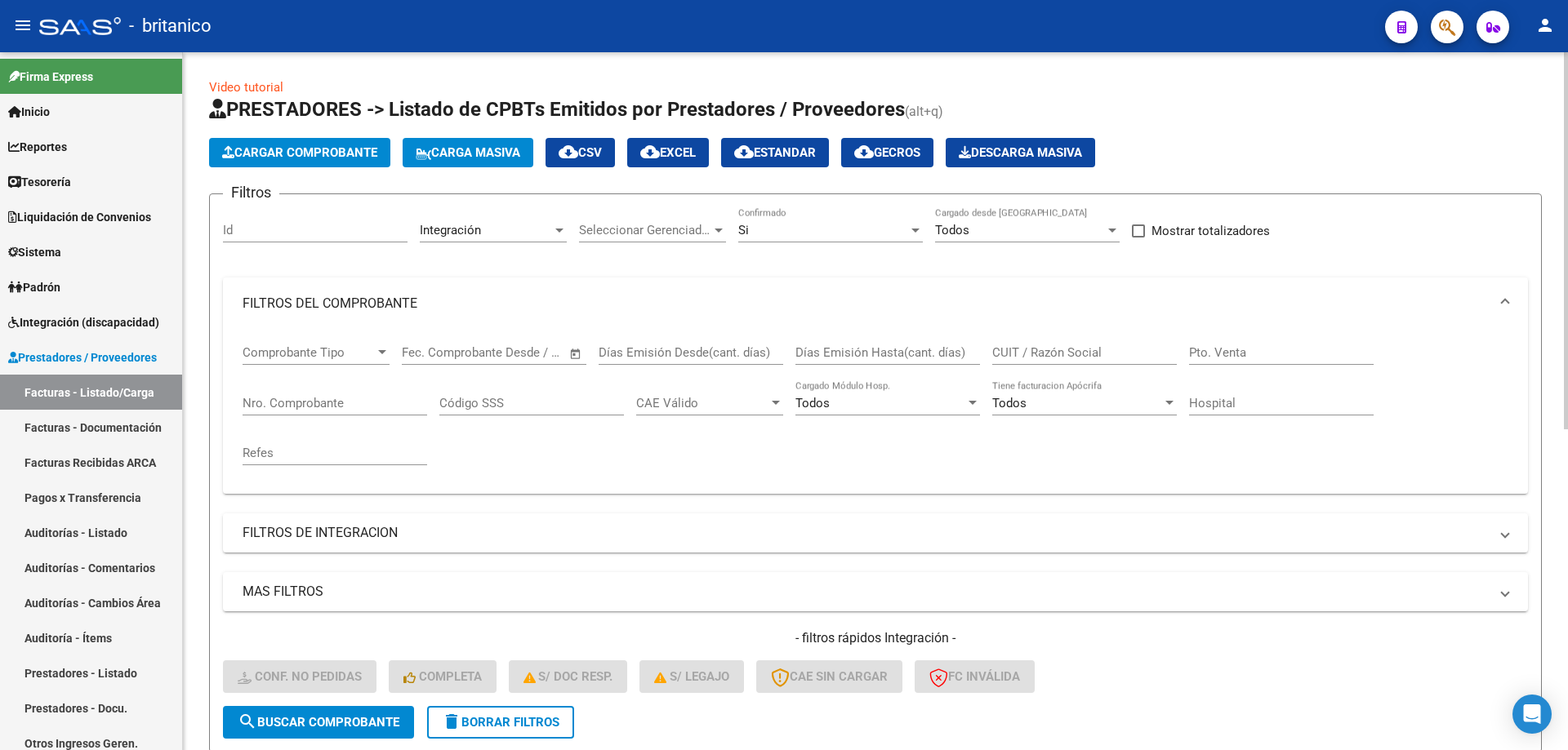
click at [1049, 352] on input "CUIT / Razón Social" at bounding box center [1085, 352] width 185 height 15
drag, startPoint x: 1049, startPoint y: 352, endPoint x: 353, endPoint y: 531, distance: 718.6
click at [353, 533] on mat-panel-title "FILTROS DE INTEGRACION" at bounding box center [865, 533] width 1246 height 18
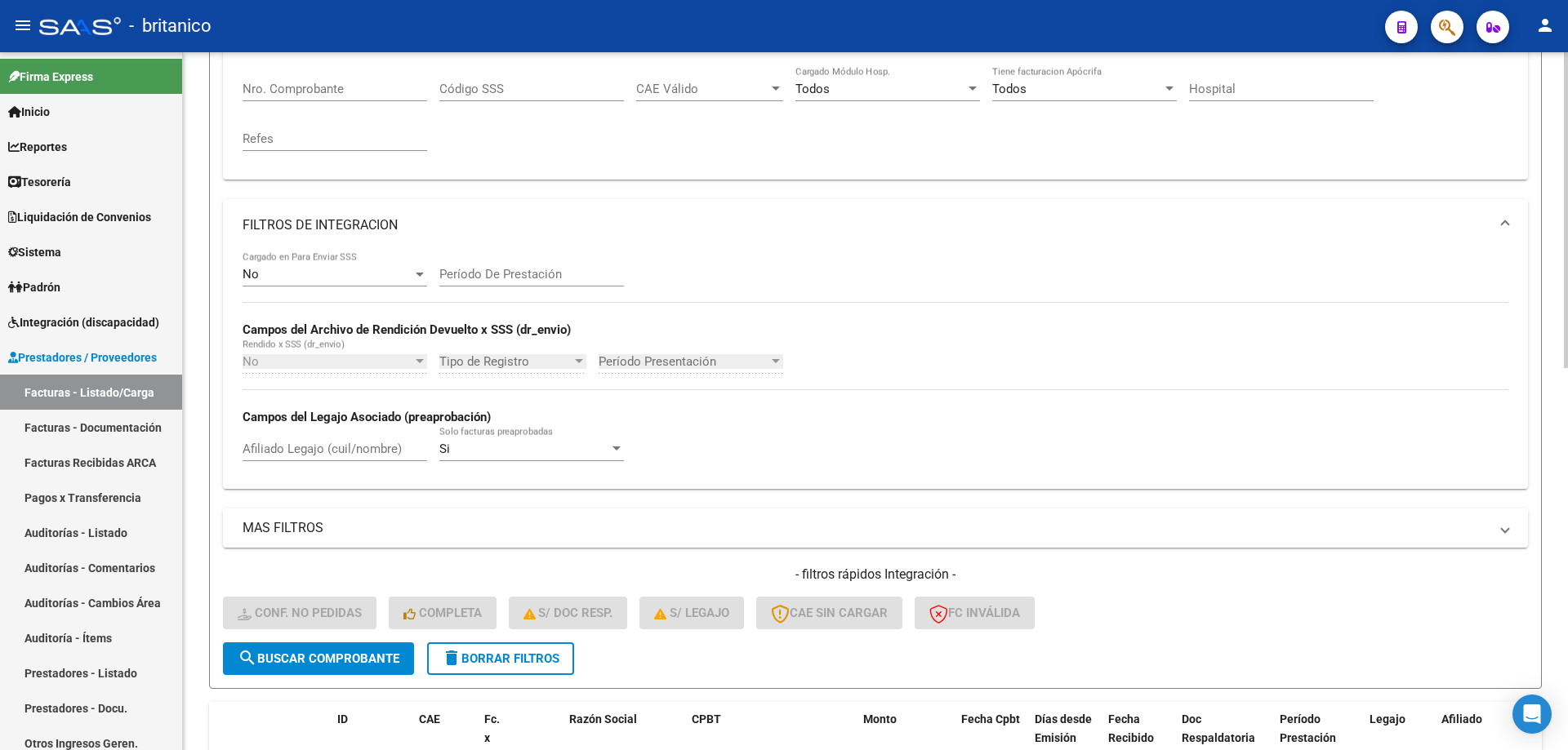
scroll to position [327, 0]
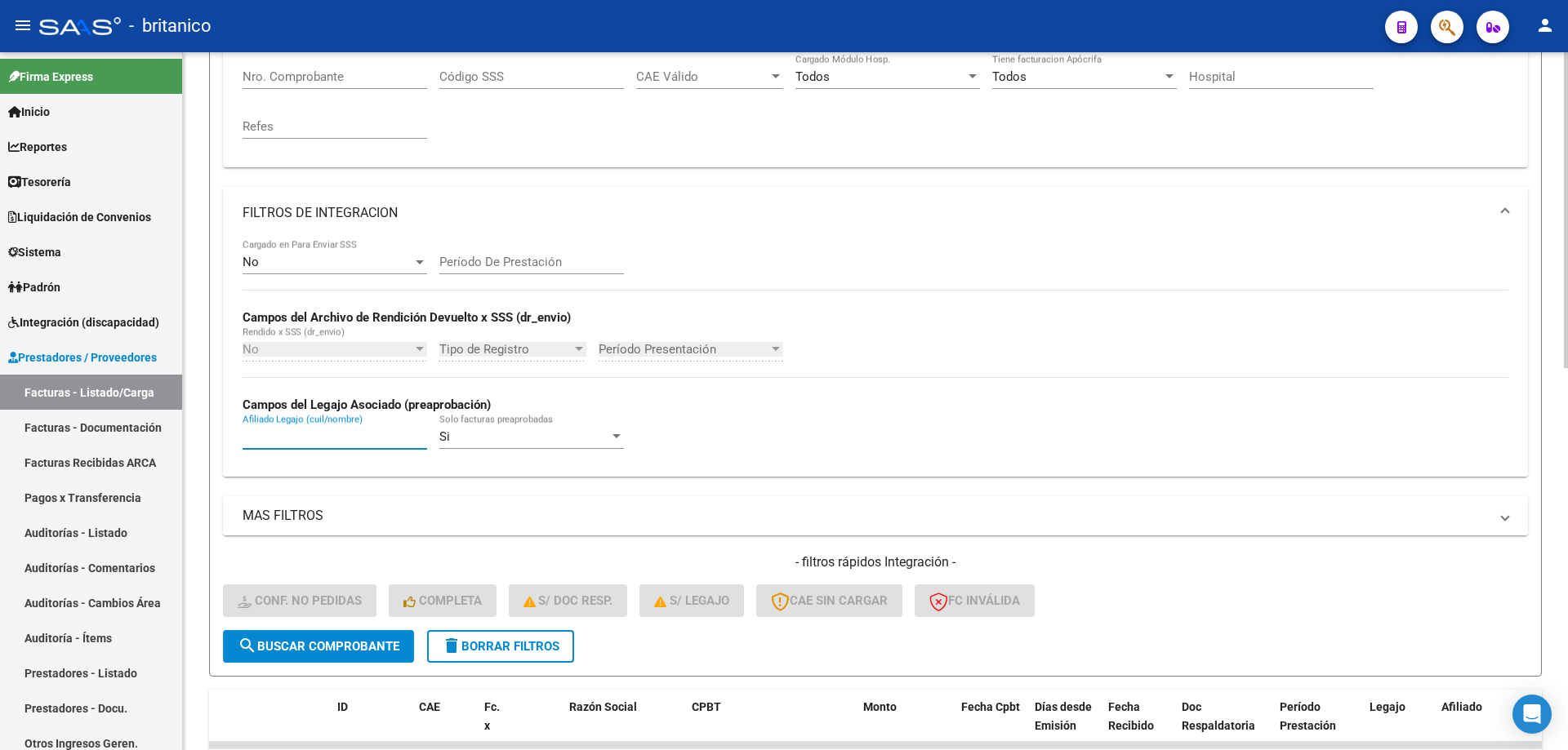
paste input "27235676090"
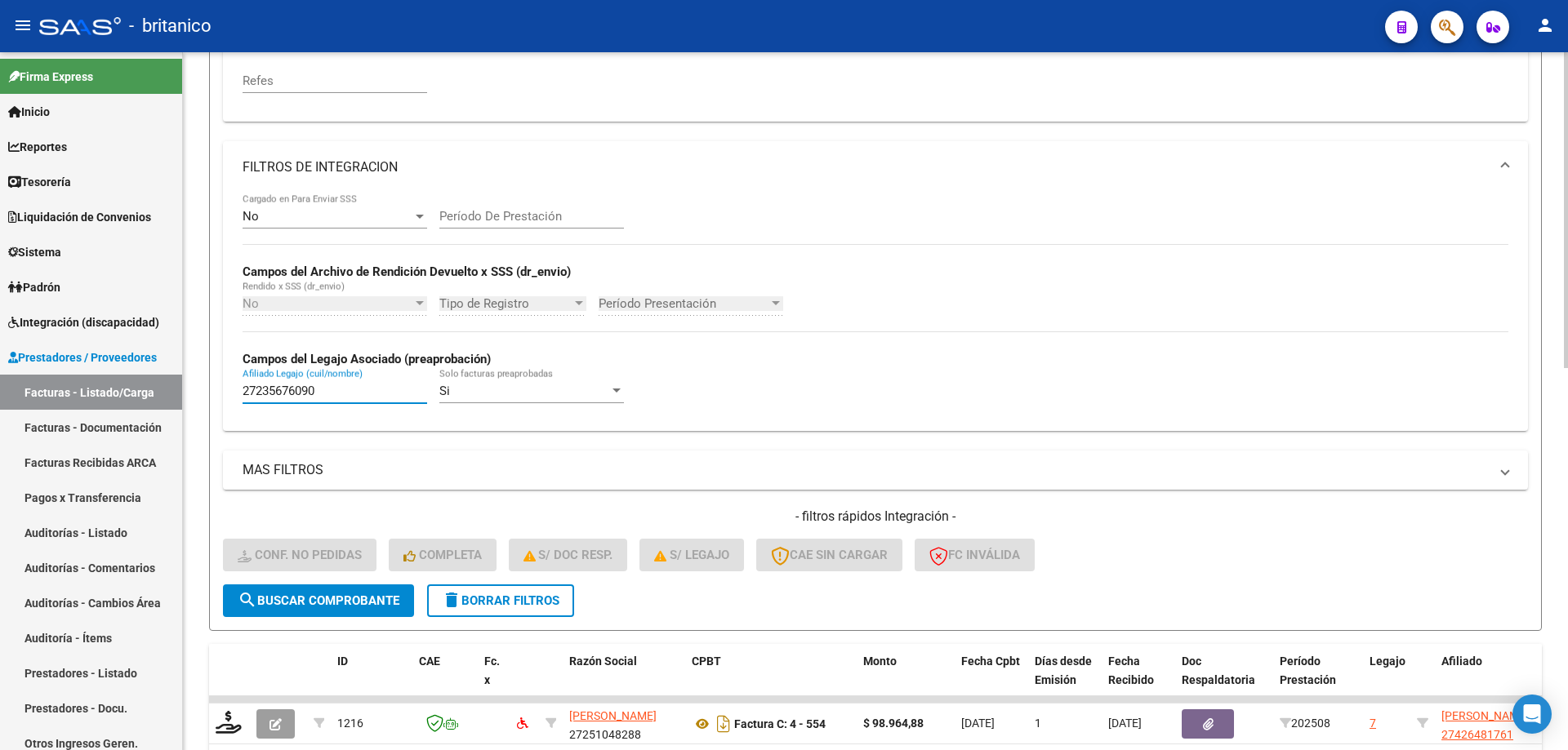
scroll to position [408, 0]
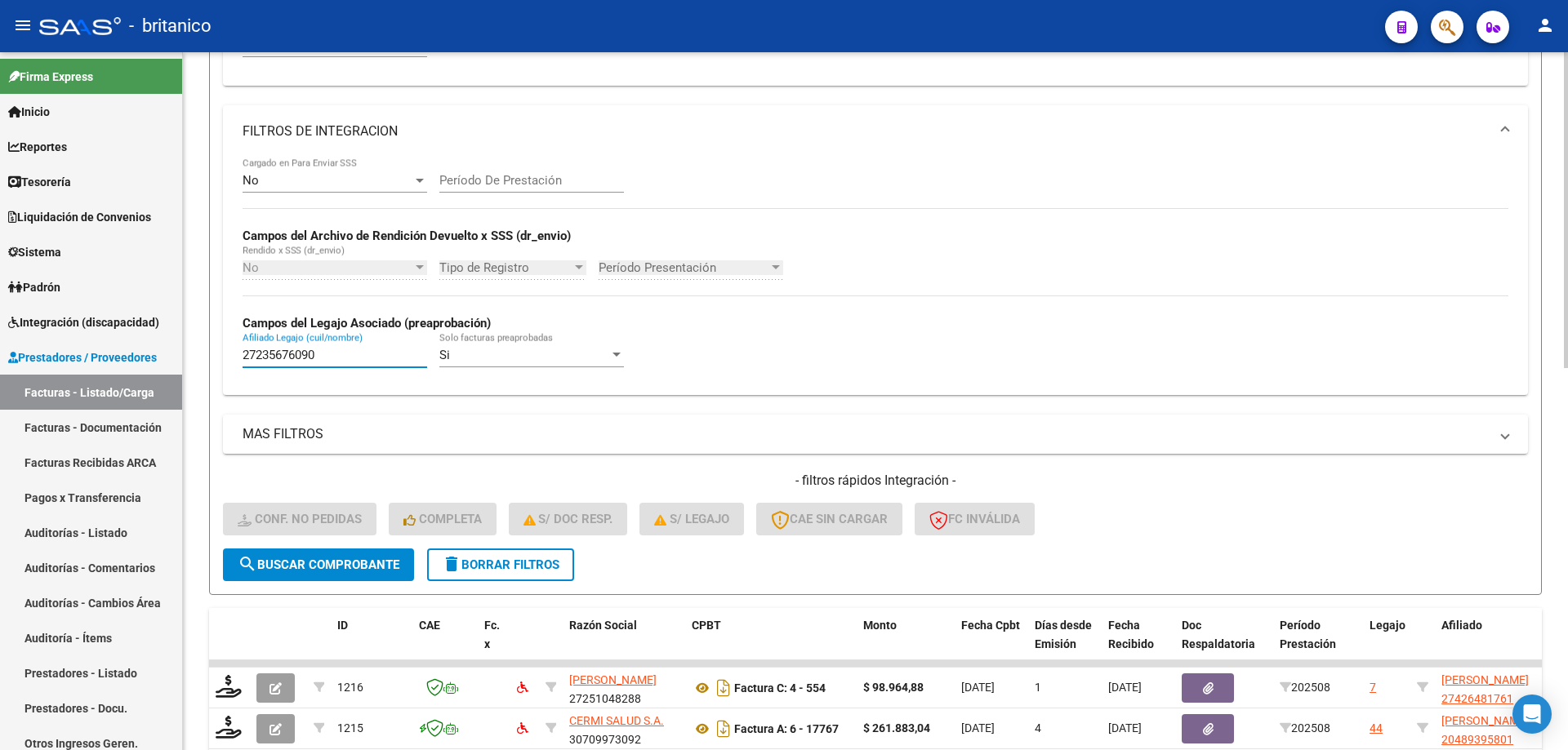
type input "27235676090"
click at [301, 560] on span "search Buscar Comprobante" at bounding box center [318, 564] width 162 height 15
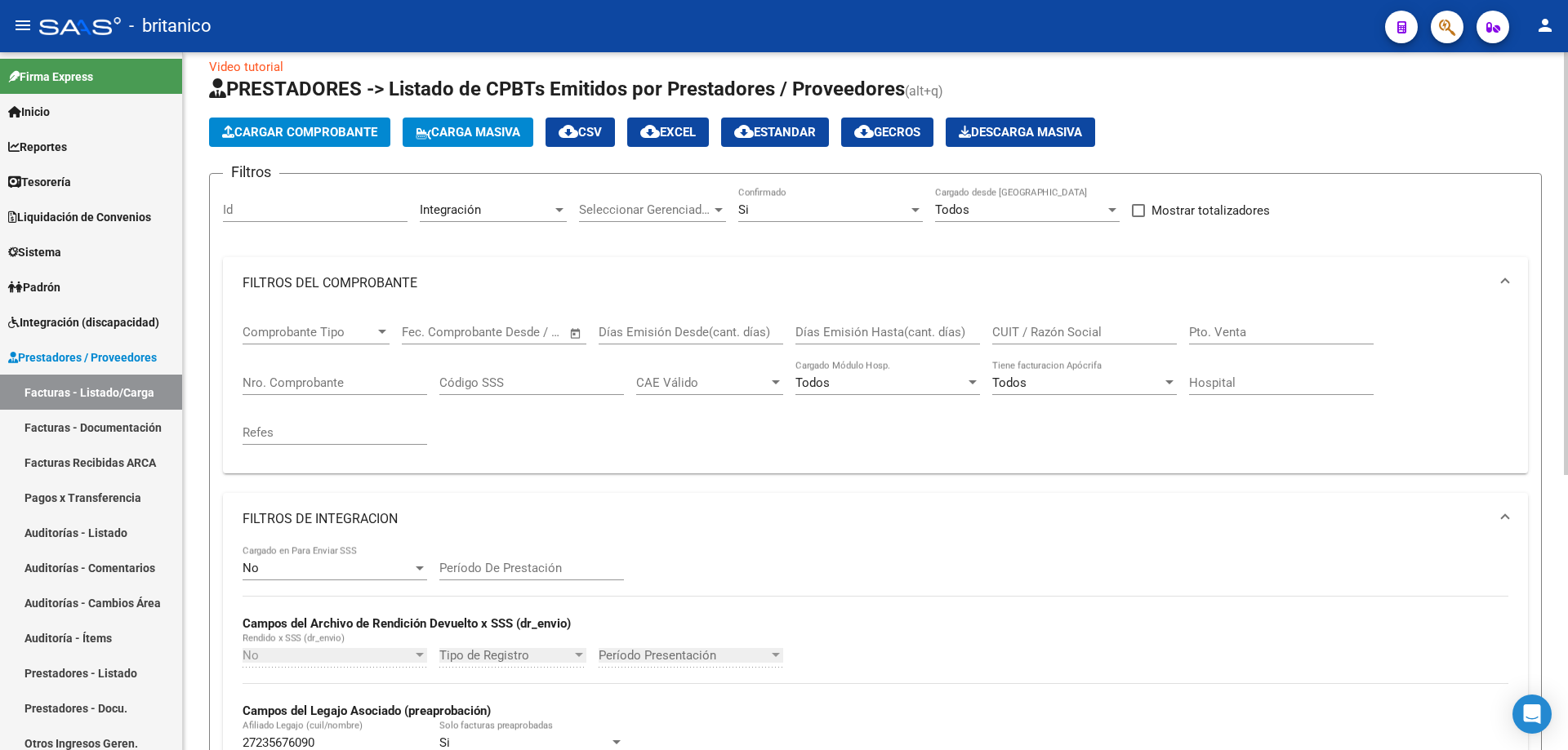
scroll to position [0, 0]
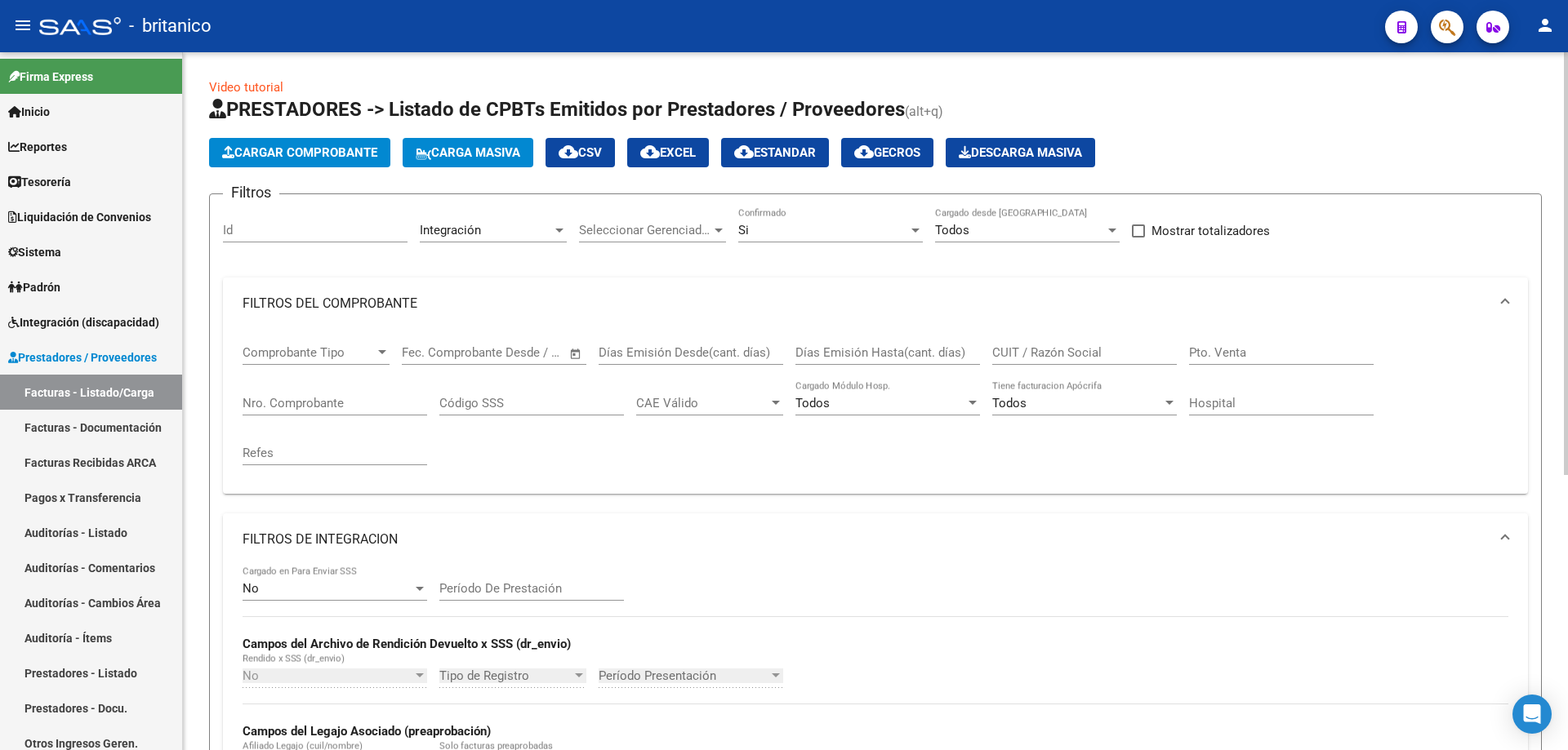
click at [860, 237] on div "Si" at bounding box center [823, 230] width 170 height 15
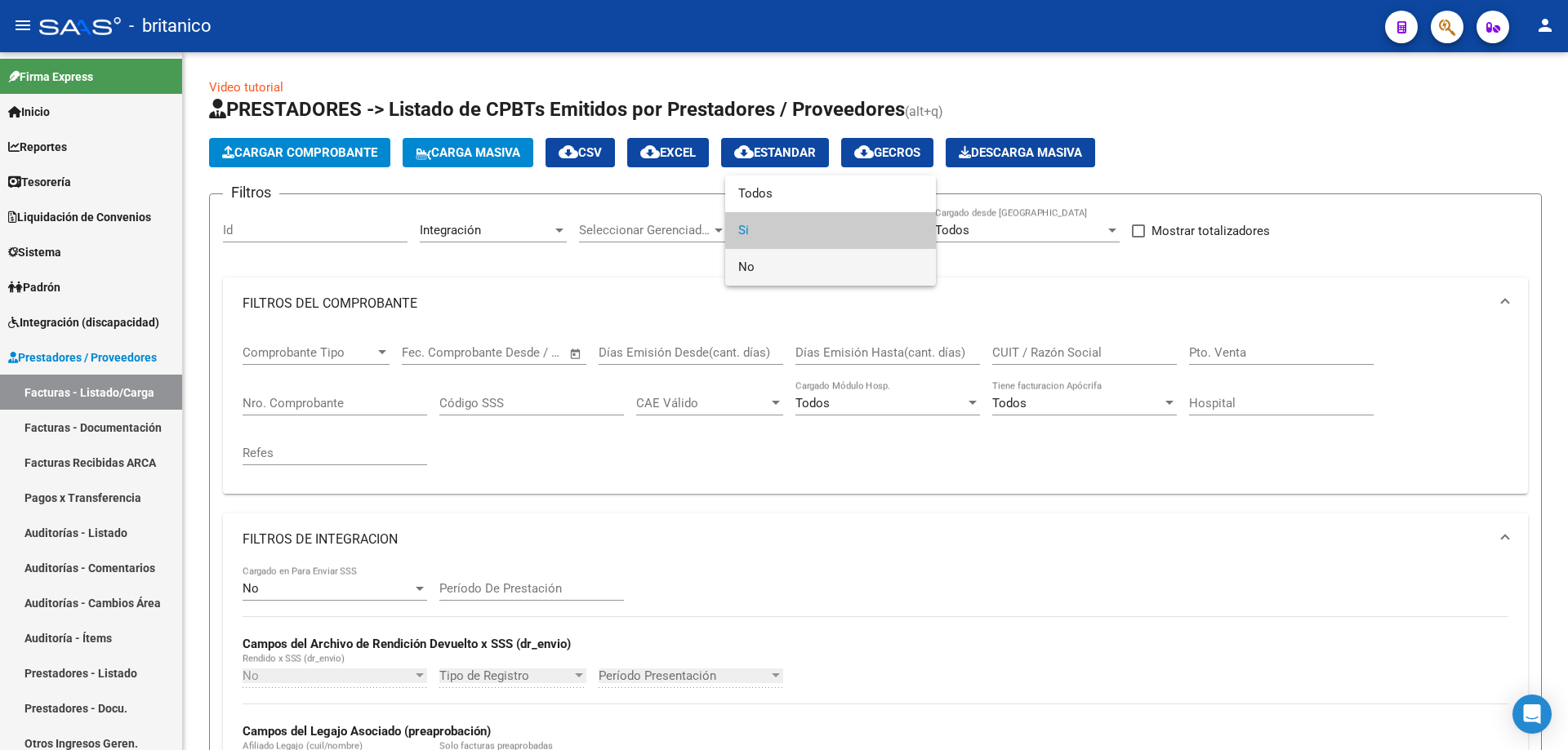
click at [826, 269] on span "No" at bounding box center [830, 268] width 185 height 37
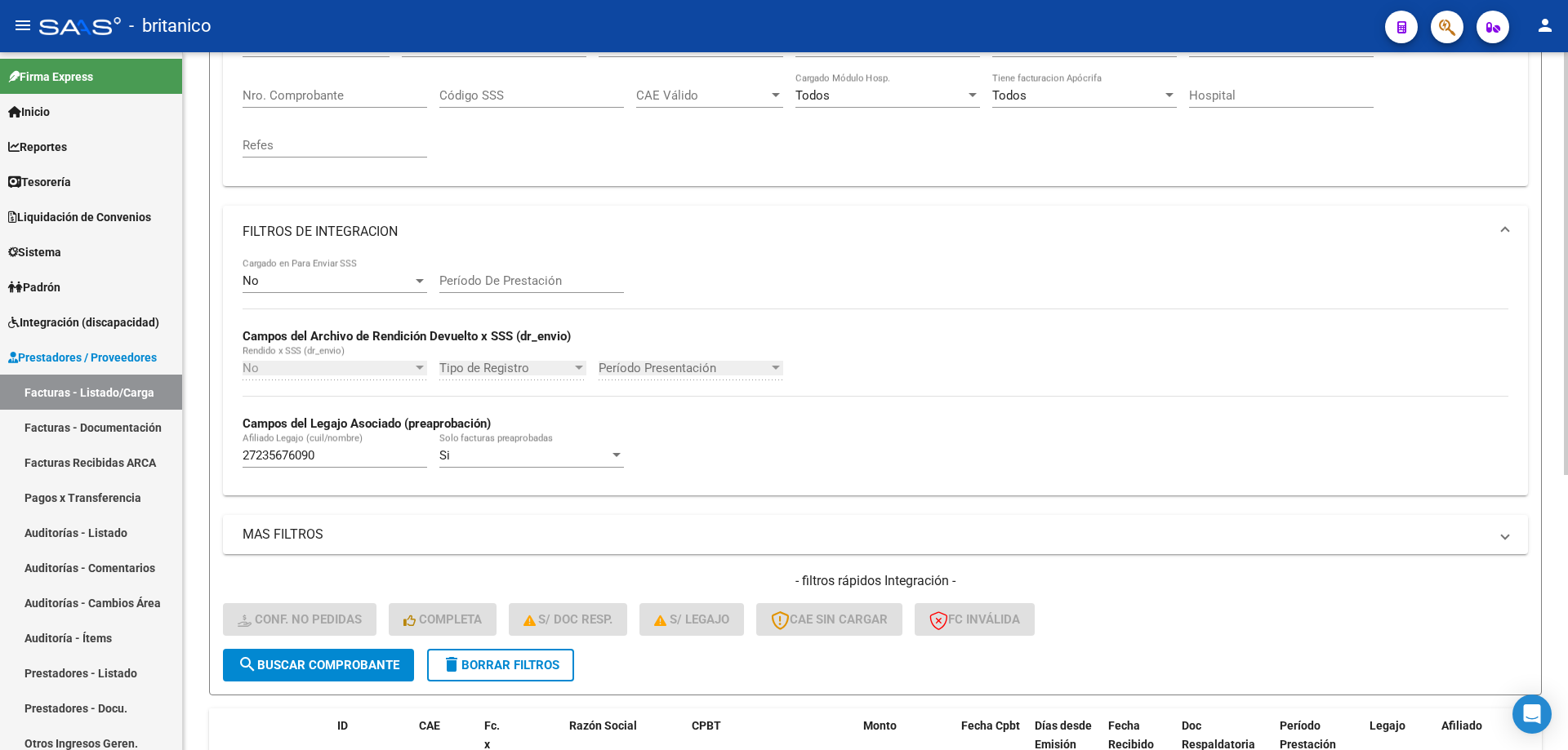
scroll to position [327, 0]
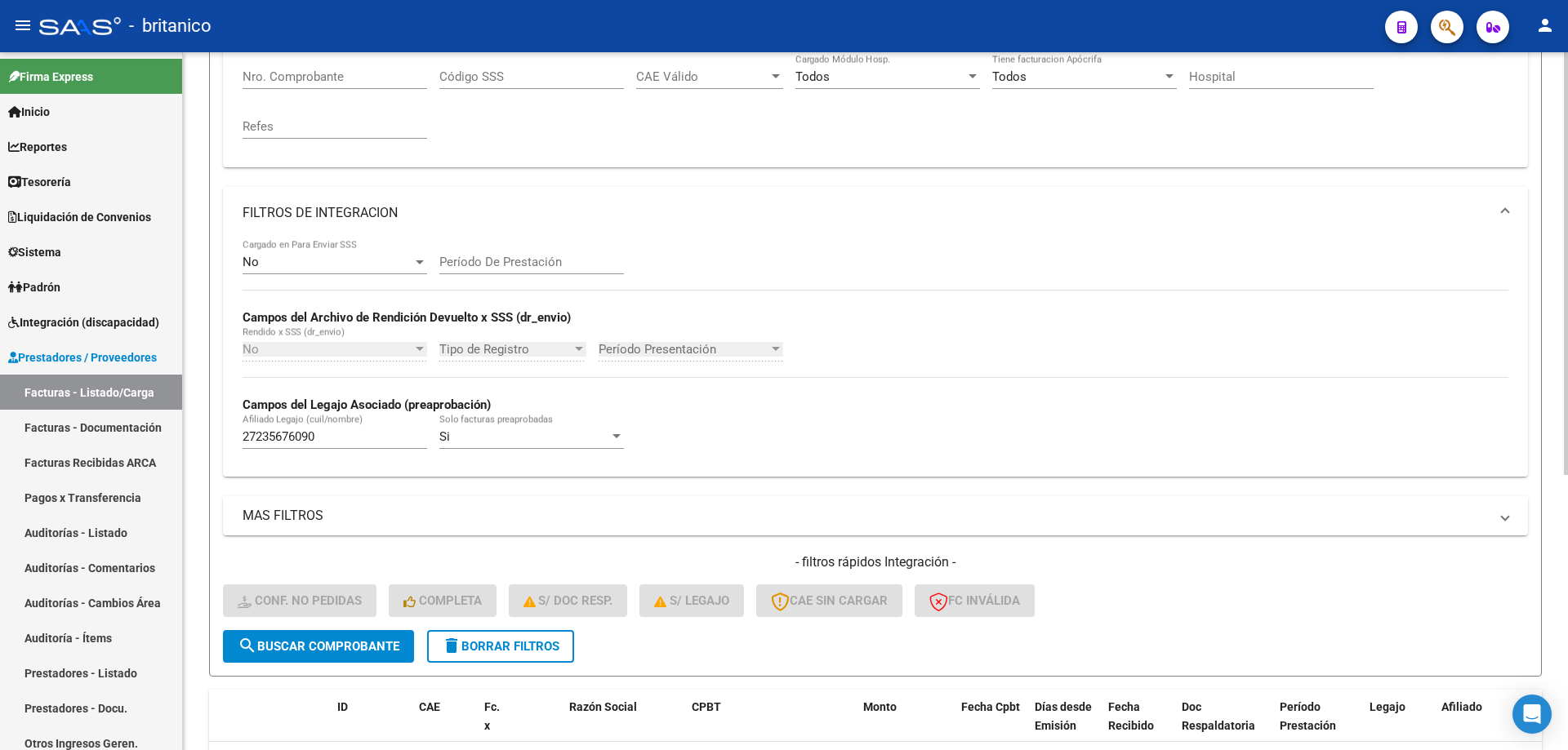
click at [338, 644] on span "search Buscar Comprobante" at bounding box center [318, 646] width 162 height 15
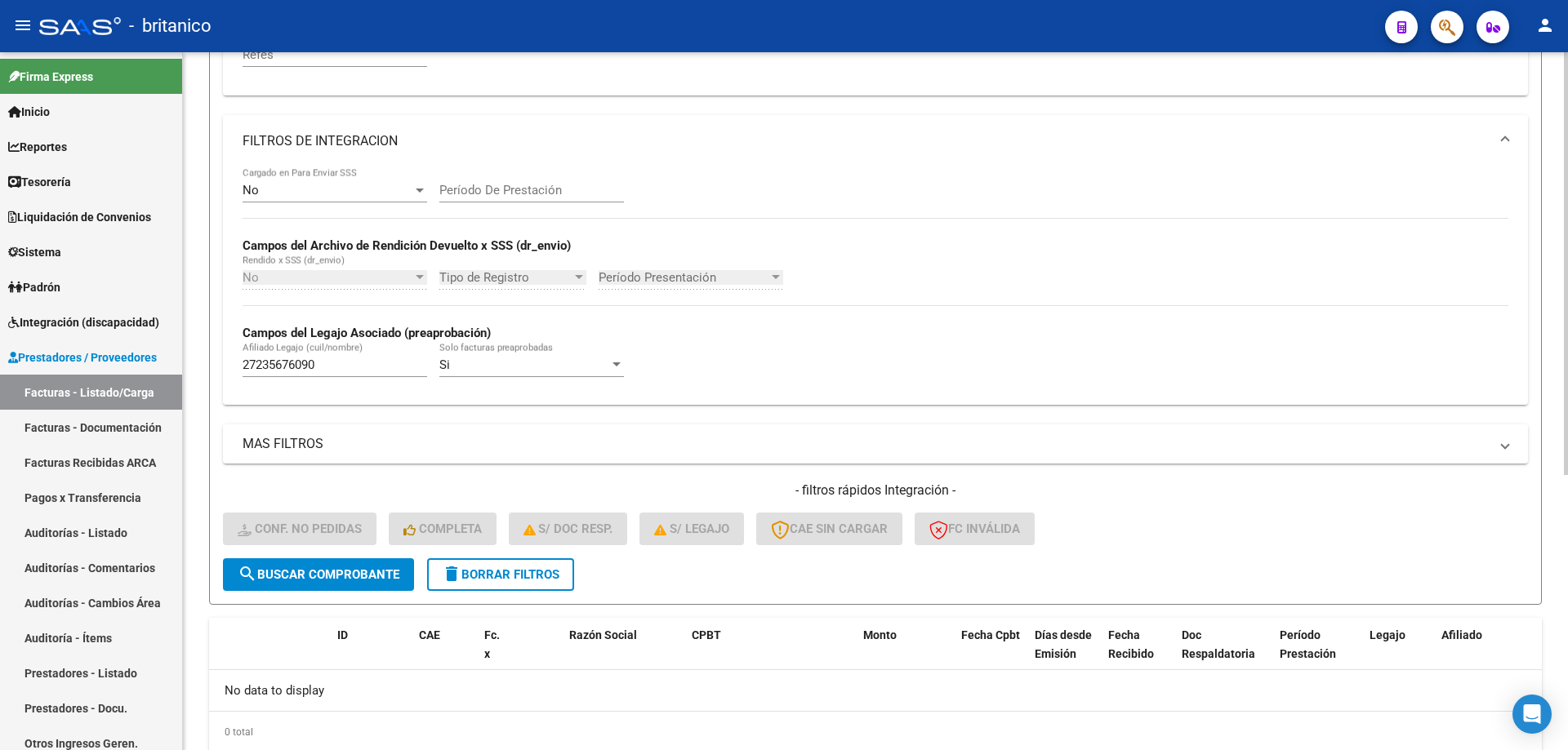
scroll to position [453, 0]
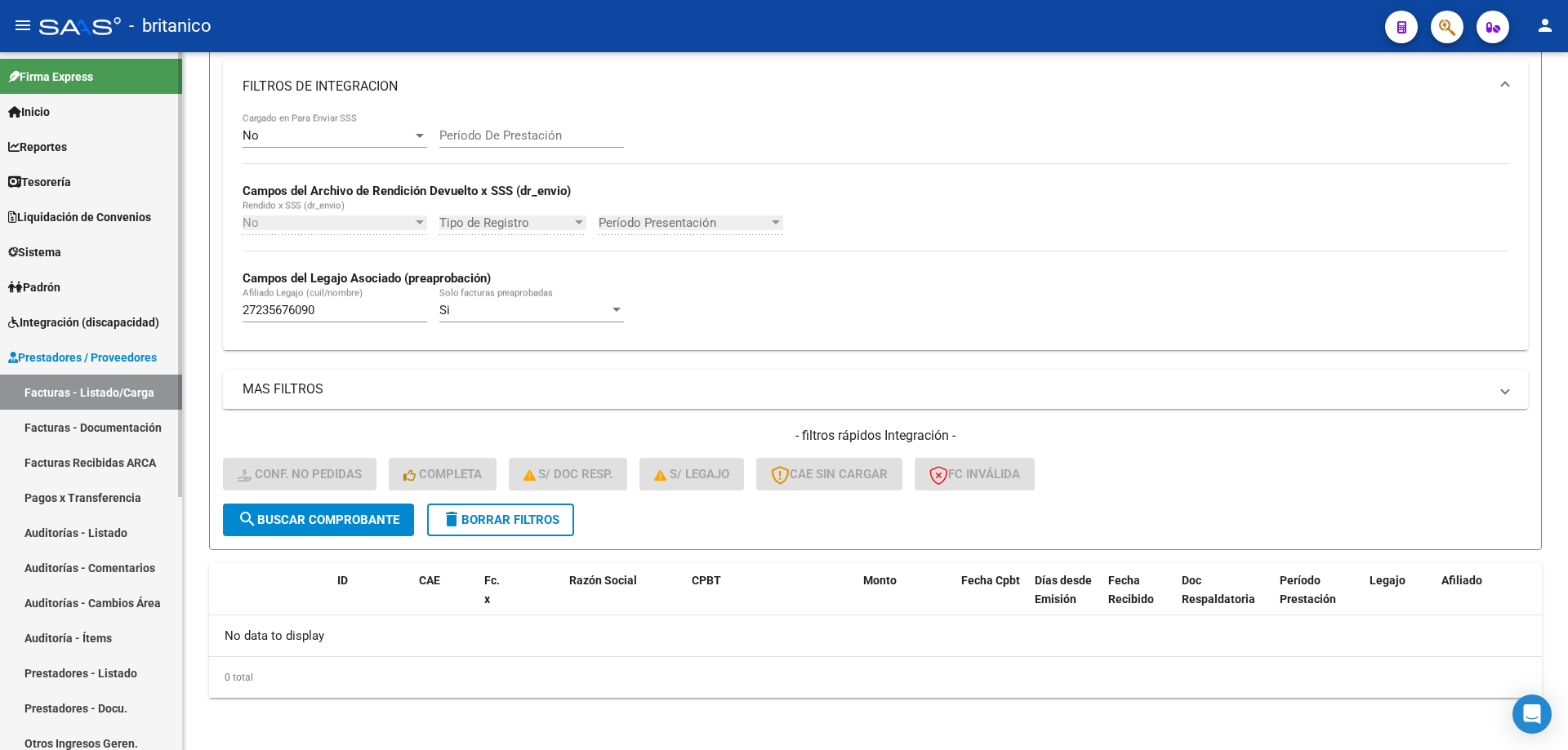
click at [127, 307] on link "Integración (discapacidad)" at bounding box center [91, 322] width 182 height 35
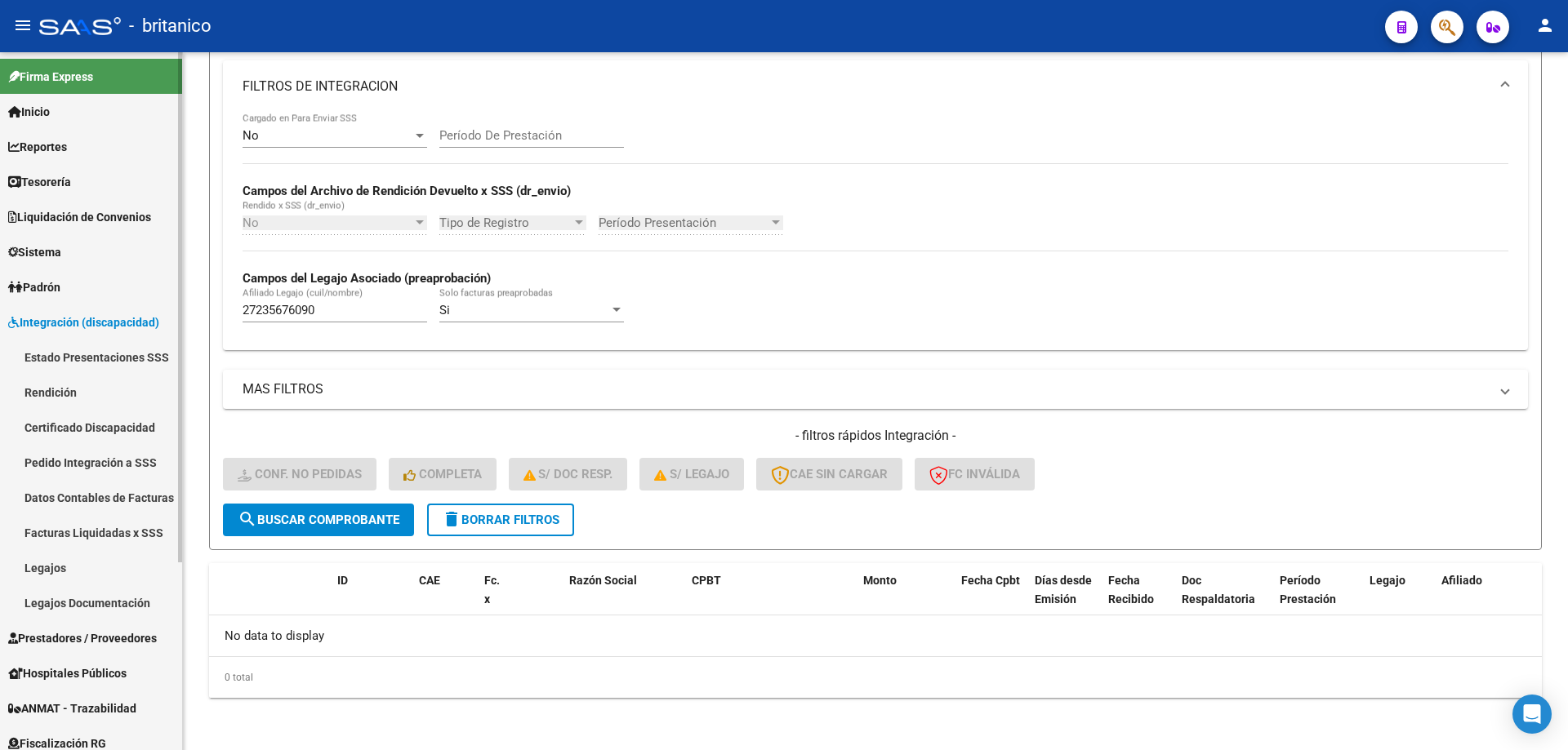
click at [134, 644] on span "Prestadores / Proveedores" at bounding box center [82, 638] width 148 height 18
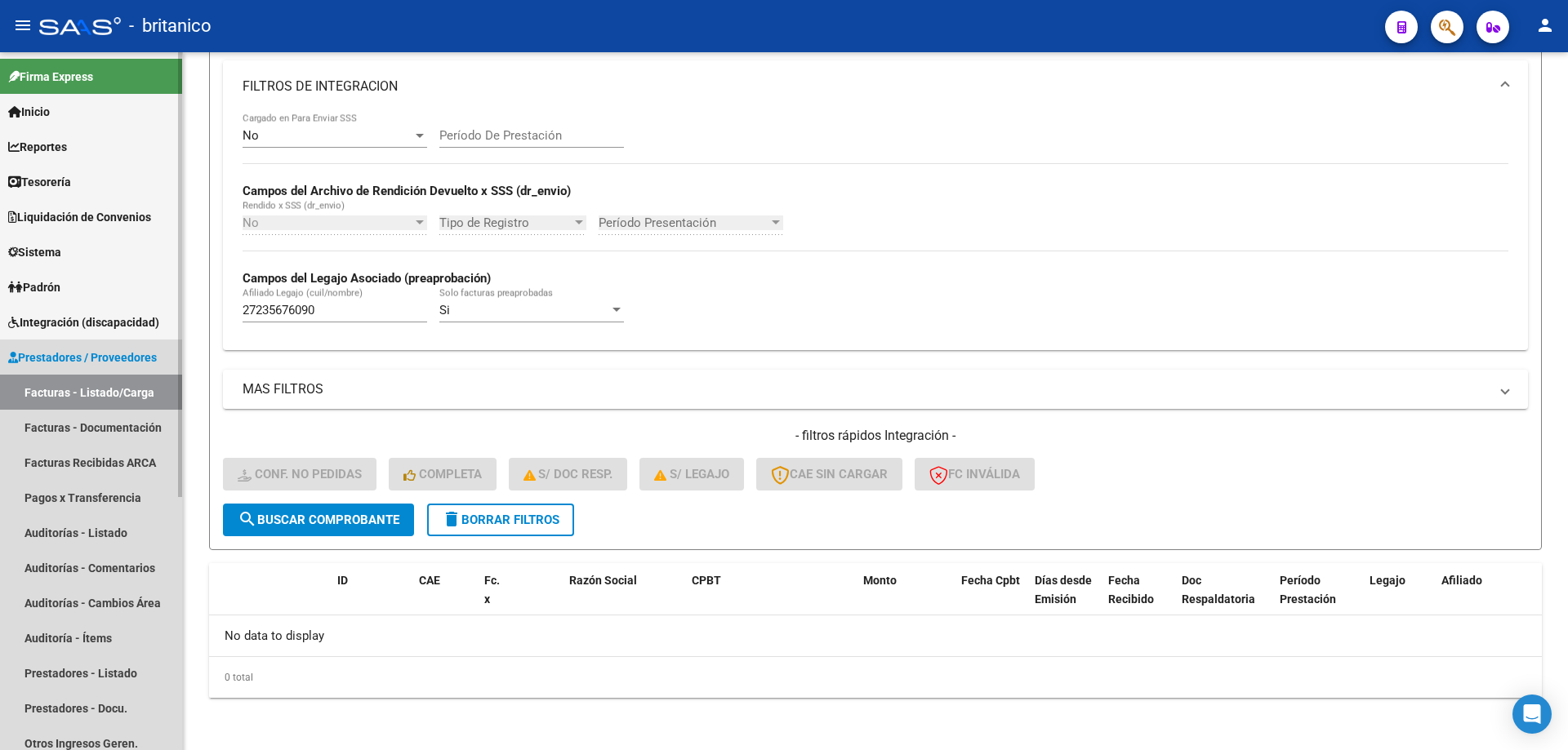
click at [115, 397] on link "Facturas - Listado/Carga" at bounding box center [91, 392] width 182 height 35
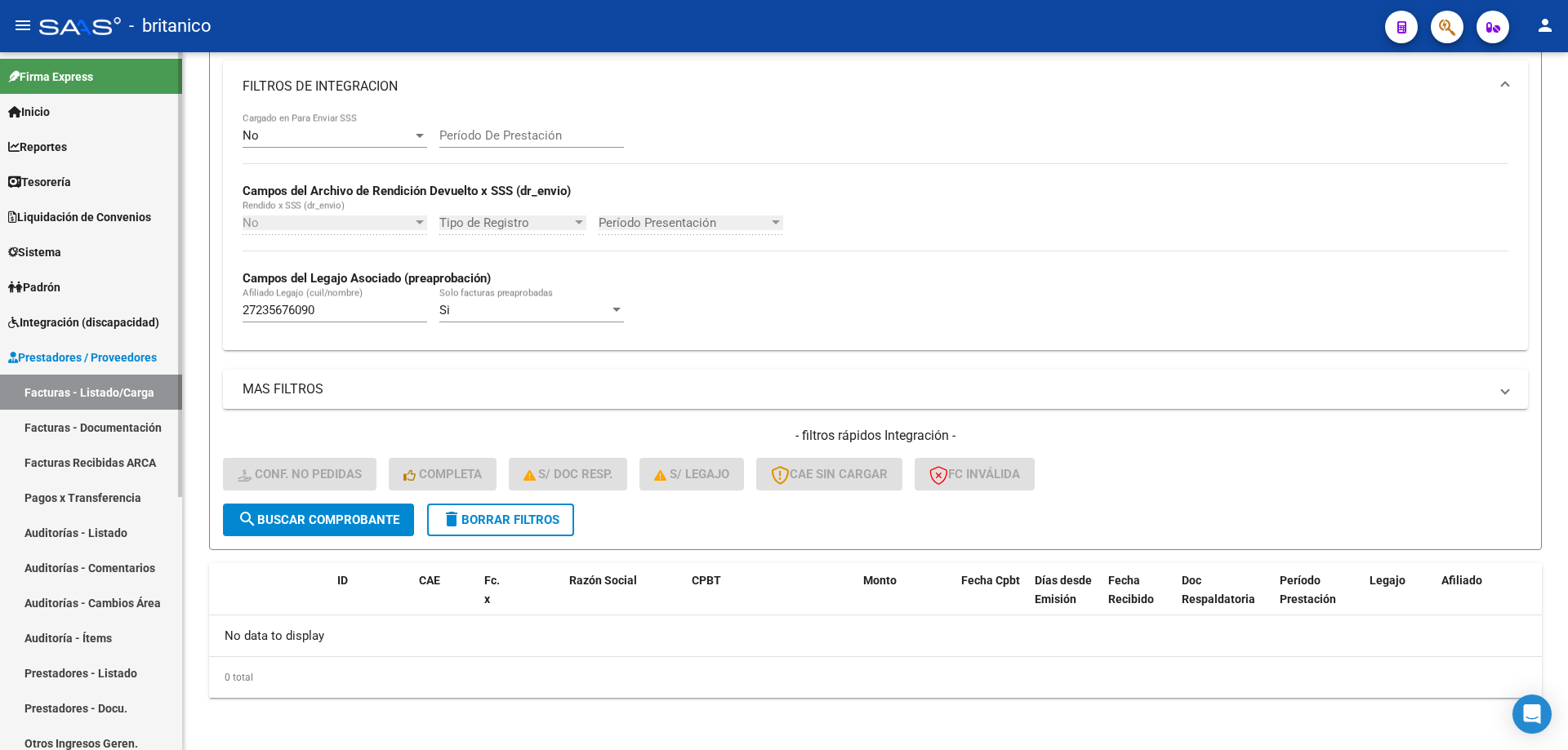
click at [149, 357] on span "Prestadores / Proveedores" at bounding box center [82, 358] width 148 height 18
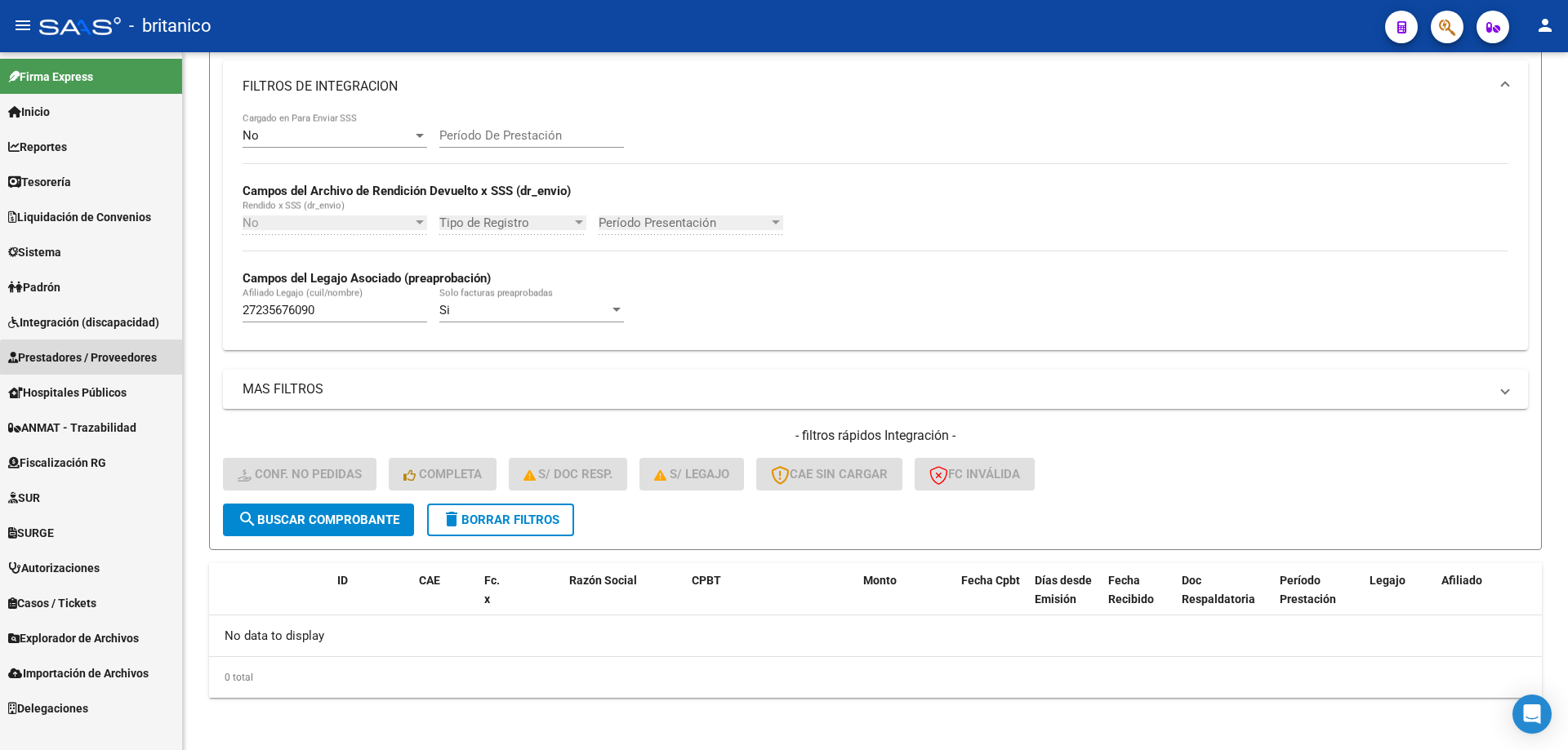
click at [131, 358] on span "Prestadores / Proveedores" at bounding box center [82, 358] width 148 height 18
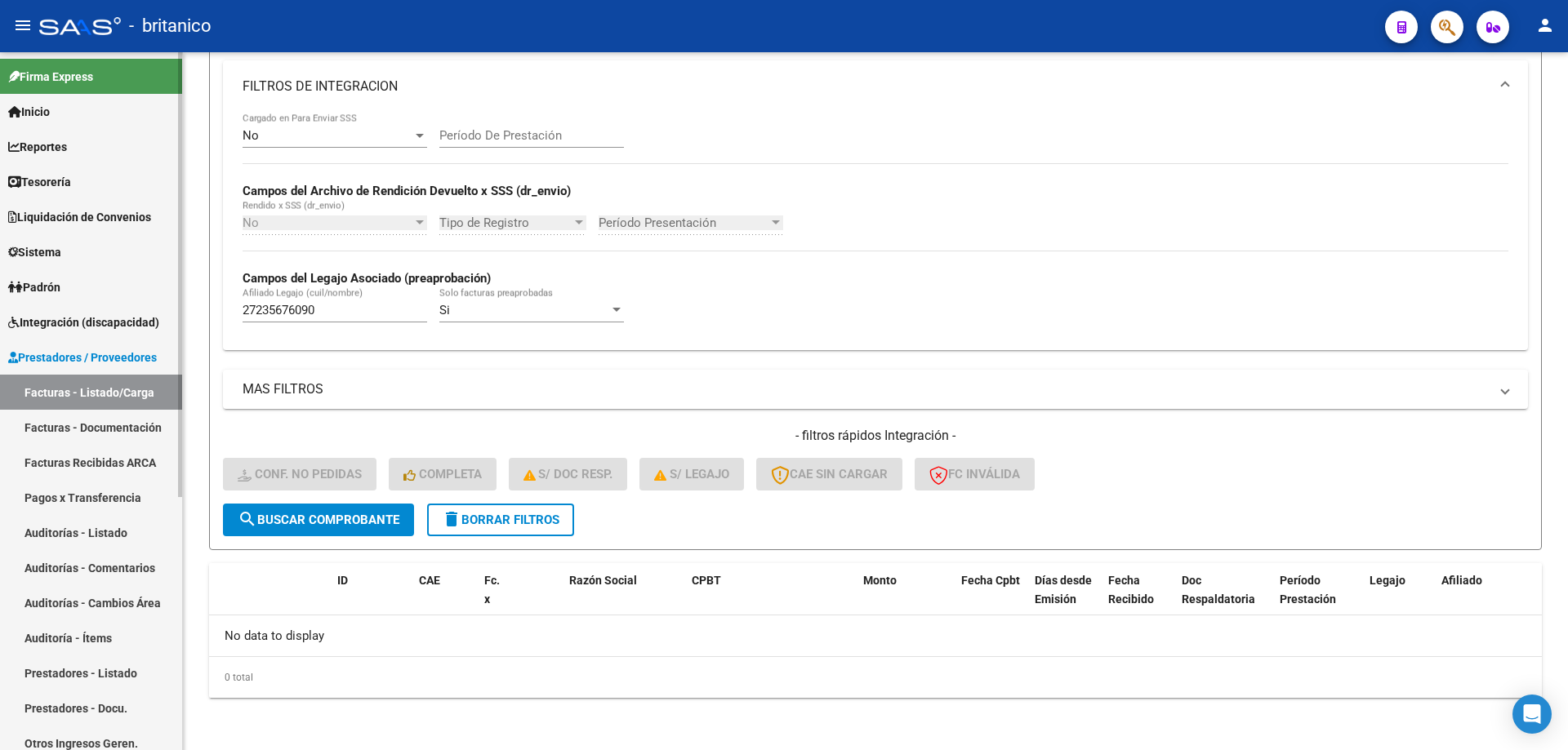
click at [124, 316] on span "Integración (discapacidad)" at bounding box center [83, 322] width 151 height 18
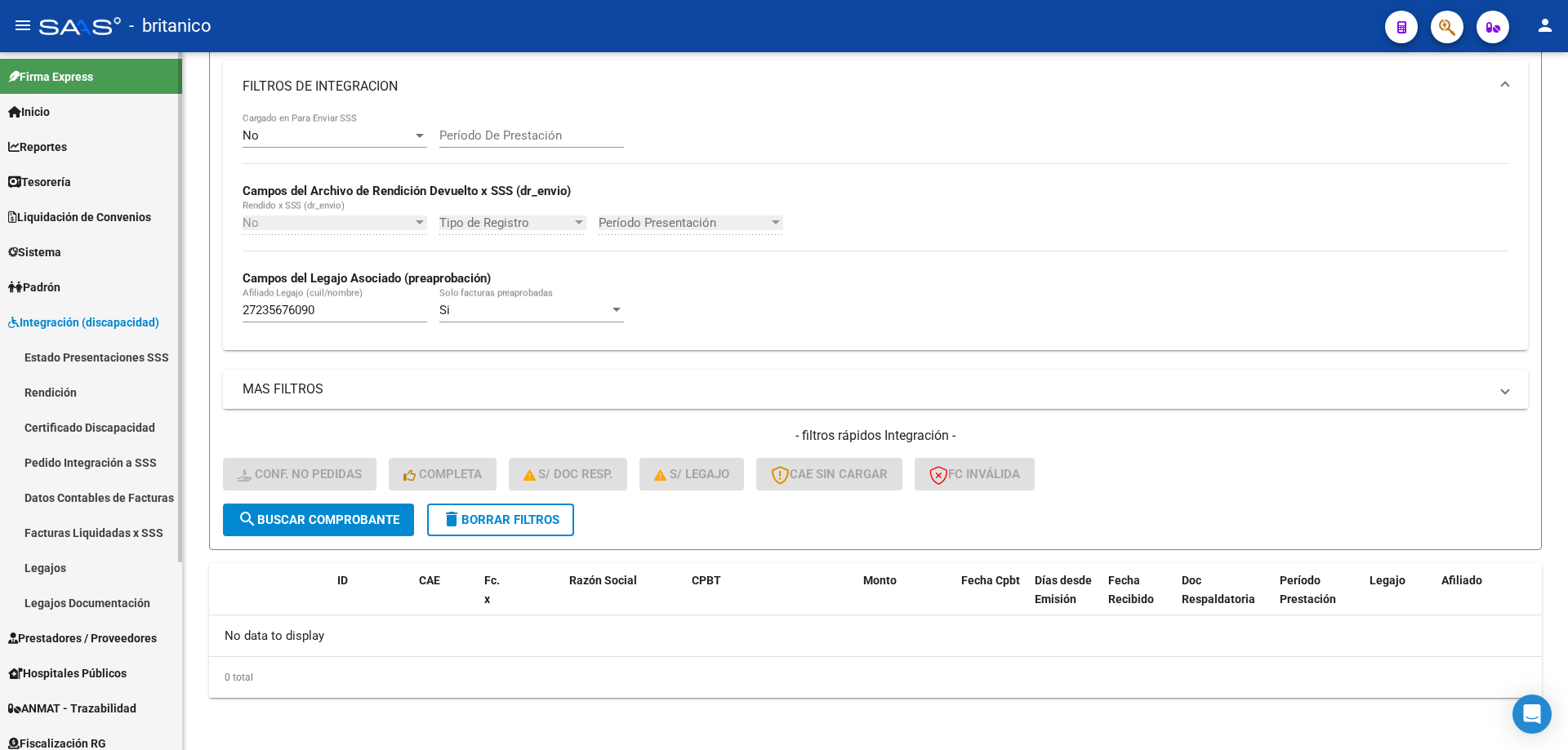
click at [106, 646] on span "Prestadores / Proveedores" at bounding box center [82, 638] width 148 height 18
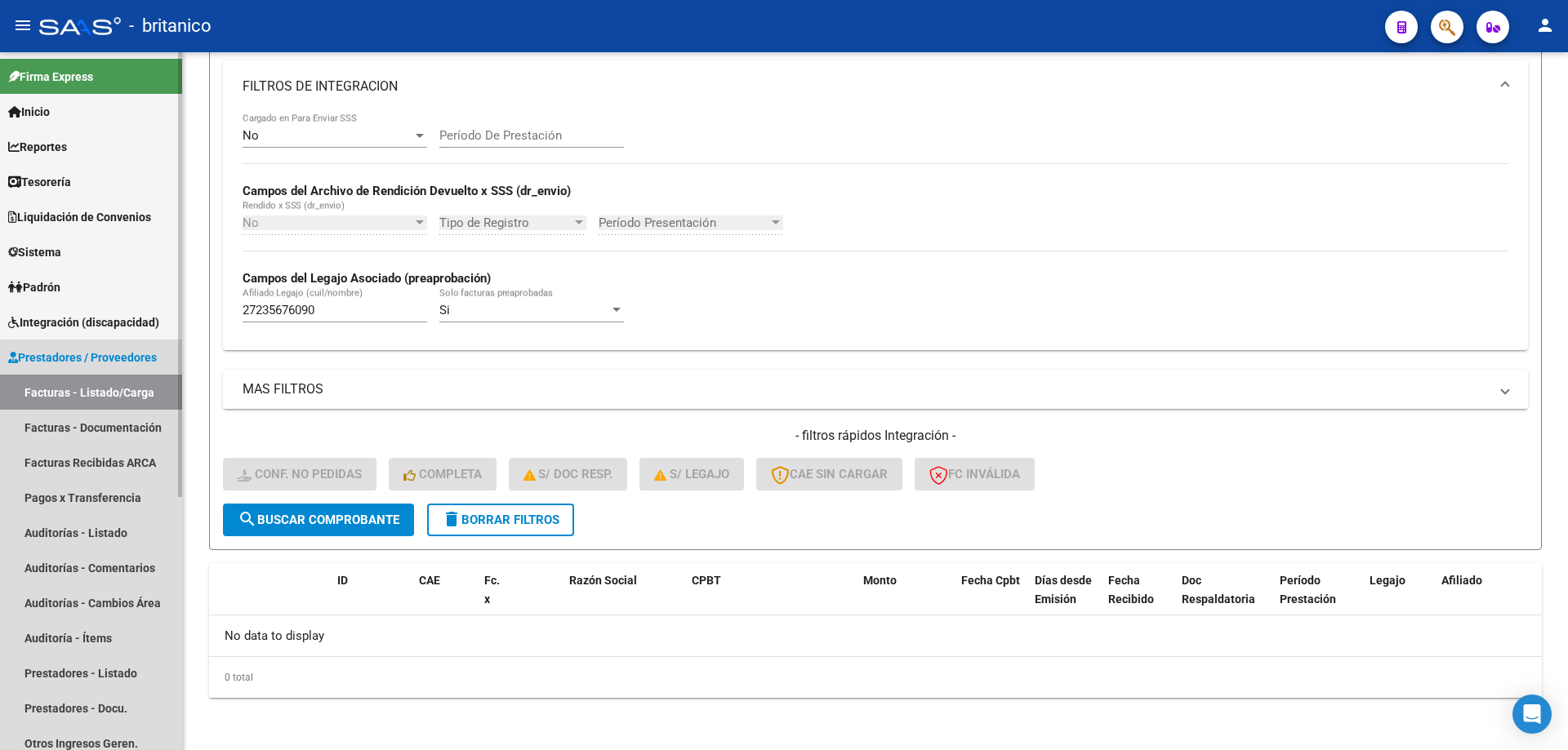
click at [126, 392] on link "Facturas - Listado/Carga" at bounding box center [91, 392] width 182 height 35
click at [68, 350] on span "Prestadores / Proveedores" at bounding box center [82, 358] width 148 height 18
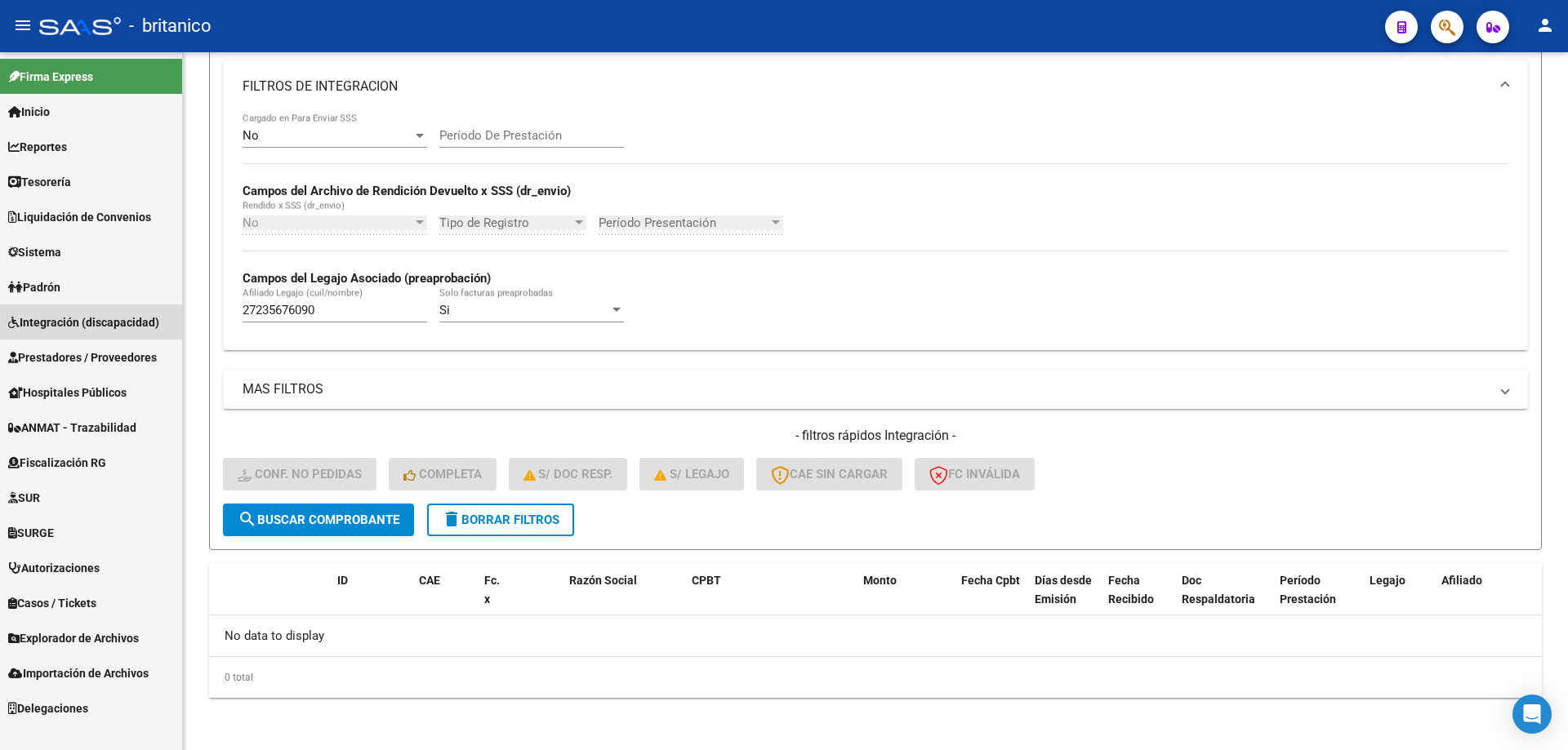
click at [83, 324] on span "Integración (discapacidad)" at bounding box center [83, 322] width 151 height 18
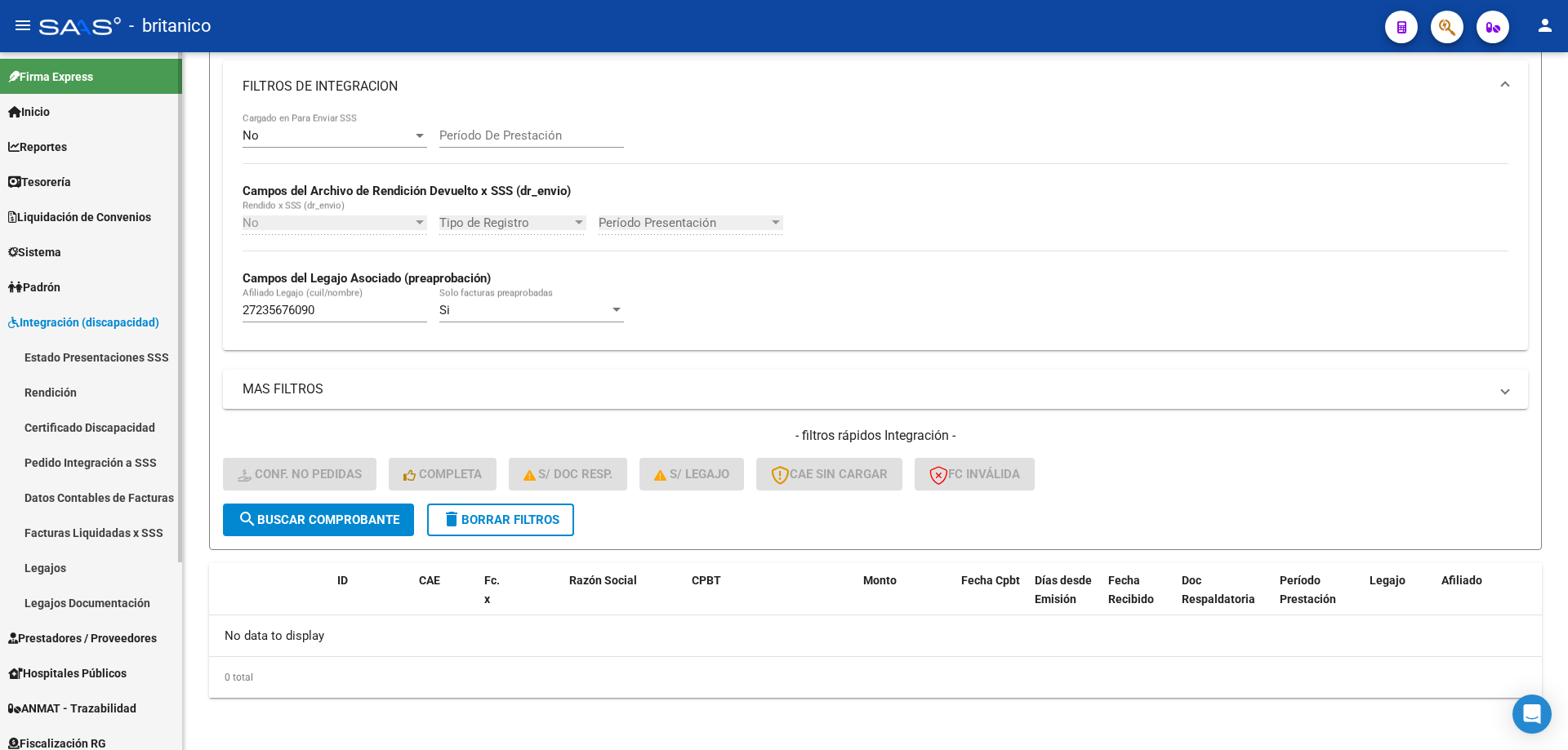
click at [124, 629] on span "Prestadores / Proveedores" at bounding box center [82, 638] width 148 height 18
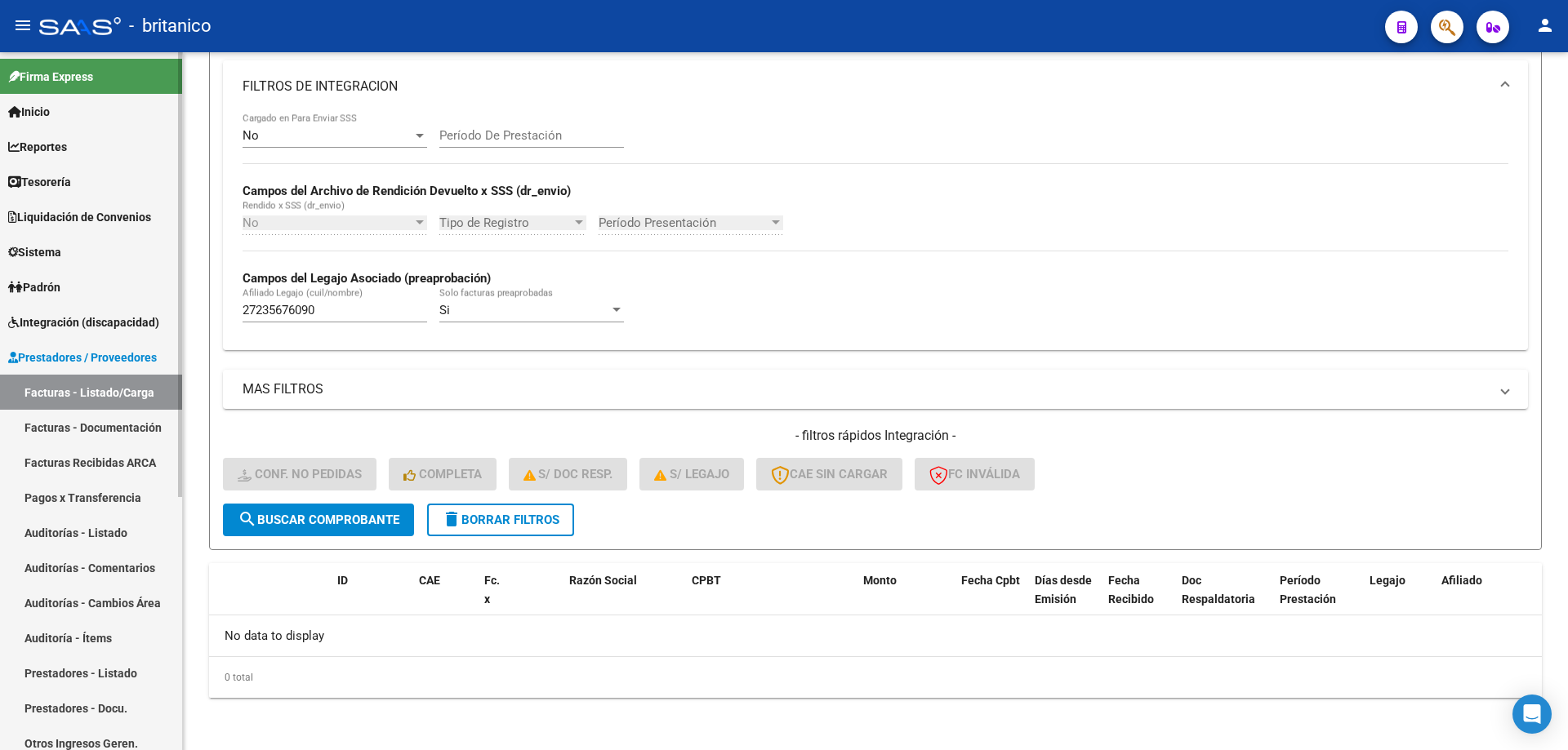
click at [139, 387] on link "Facturas - Listado/Carga" at bounding box center [91, 392] width 182 height 35
click at [494, 519] on span "delete Borrar Filtros" at bounding box center [500, 519] width 118 height 15
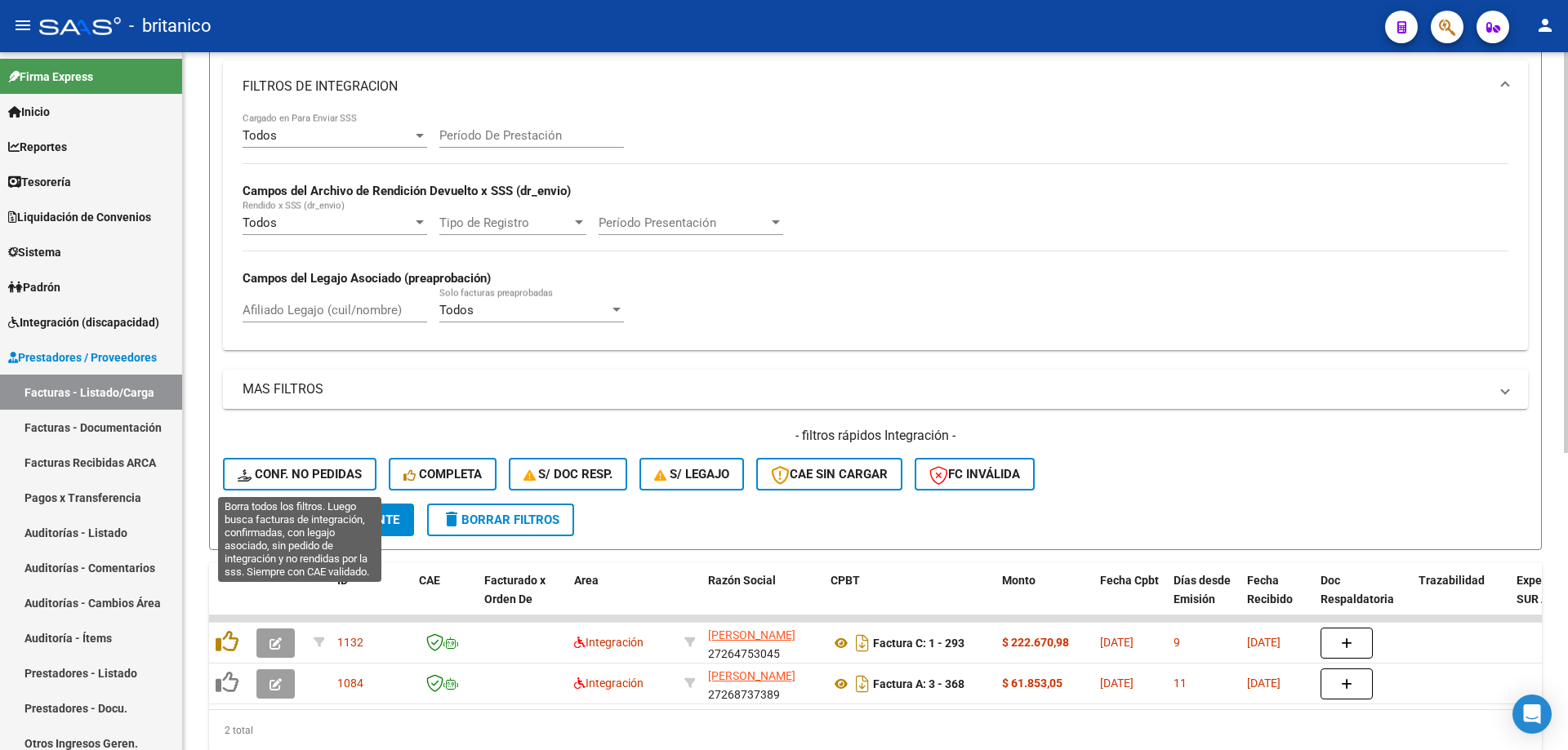
click at [315, 466] on span "Conf. no pedidas" at bounding box center [300, 473] width 124 height 15
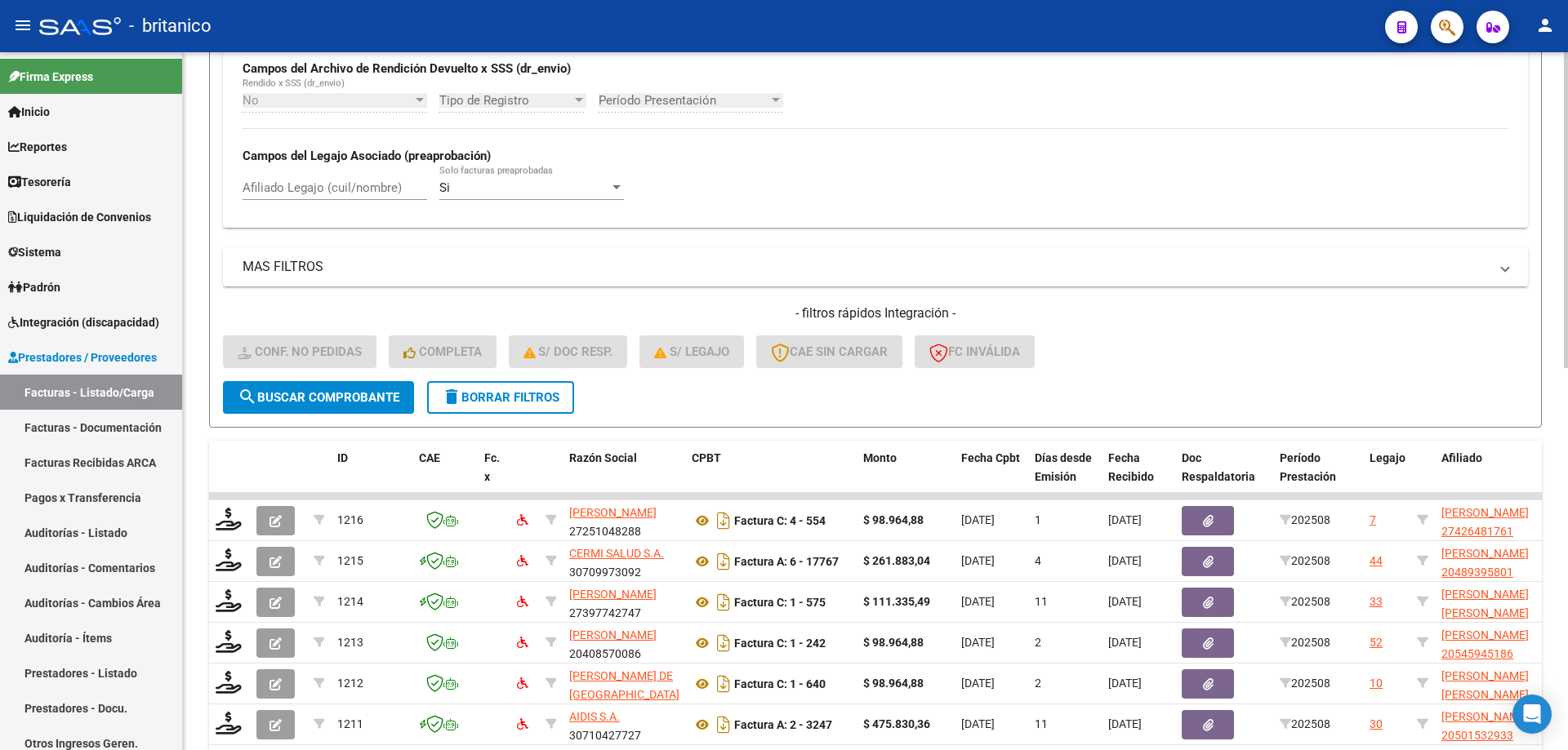
scroll to position [617, 0]
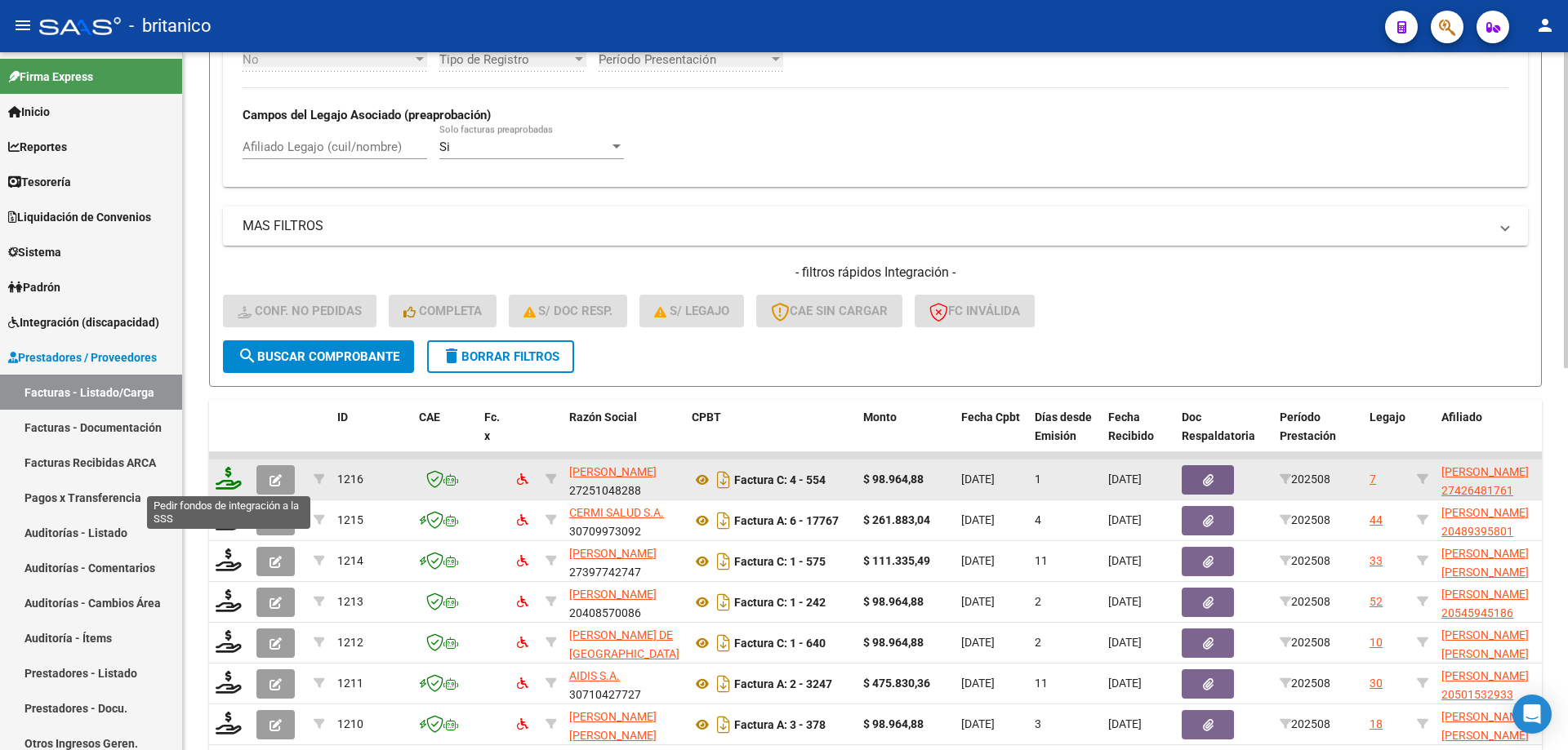
click at [229, 479] on icon at bounding box center [229, 478] width 27 height 23
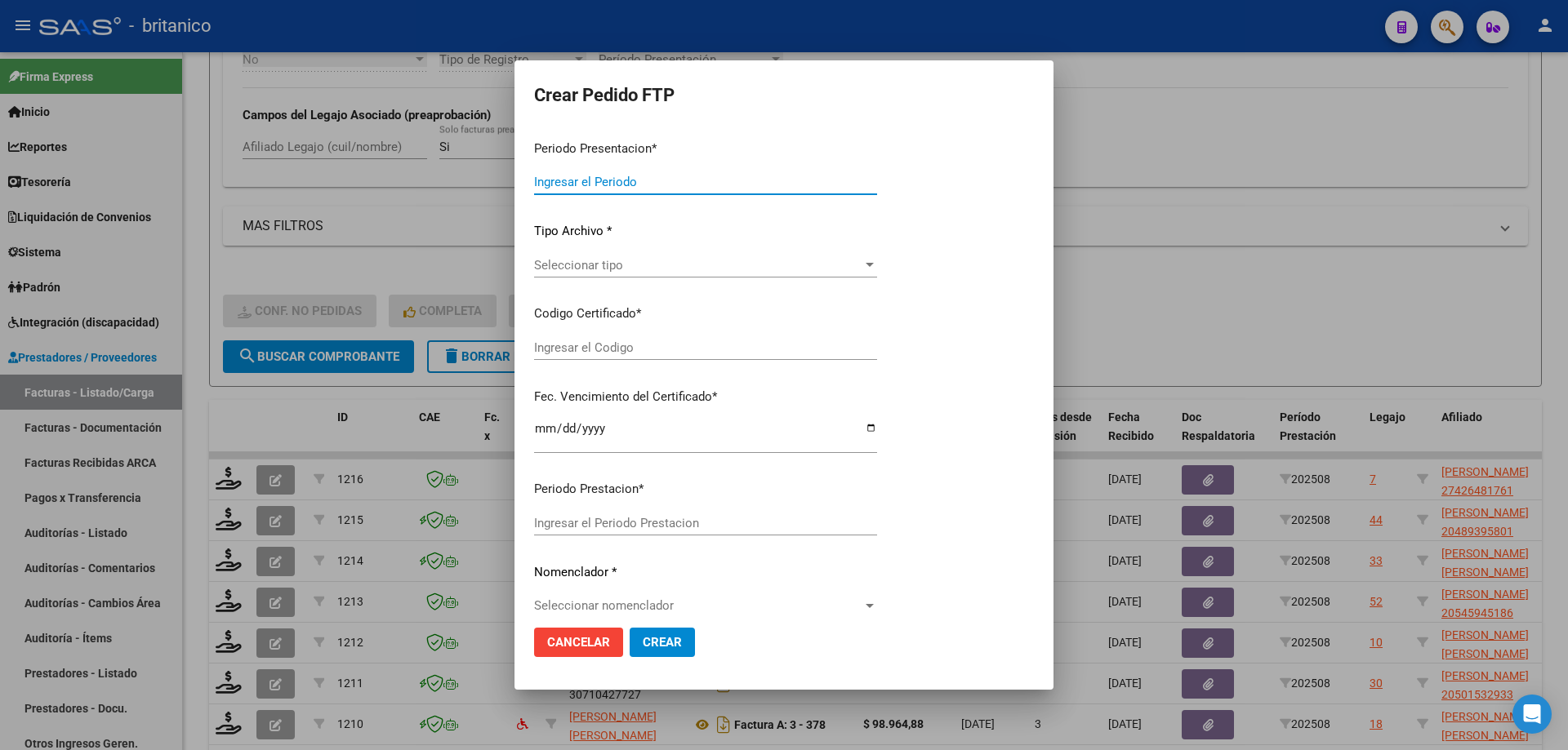
click at [864, 265] on div at bounding box center [870, 265] width 15 height 13
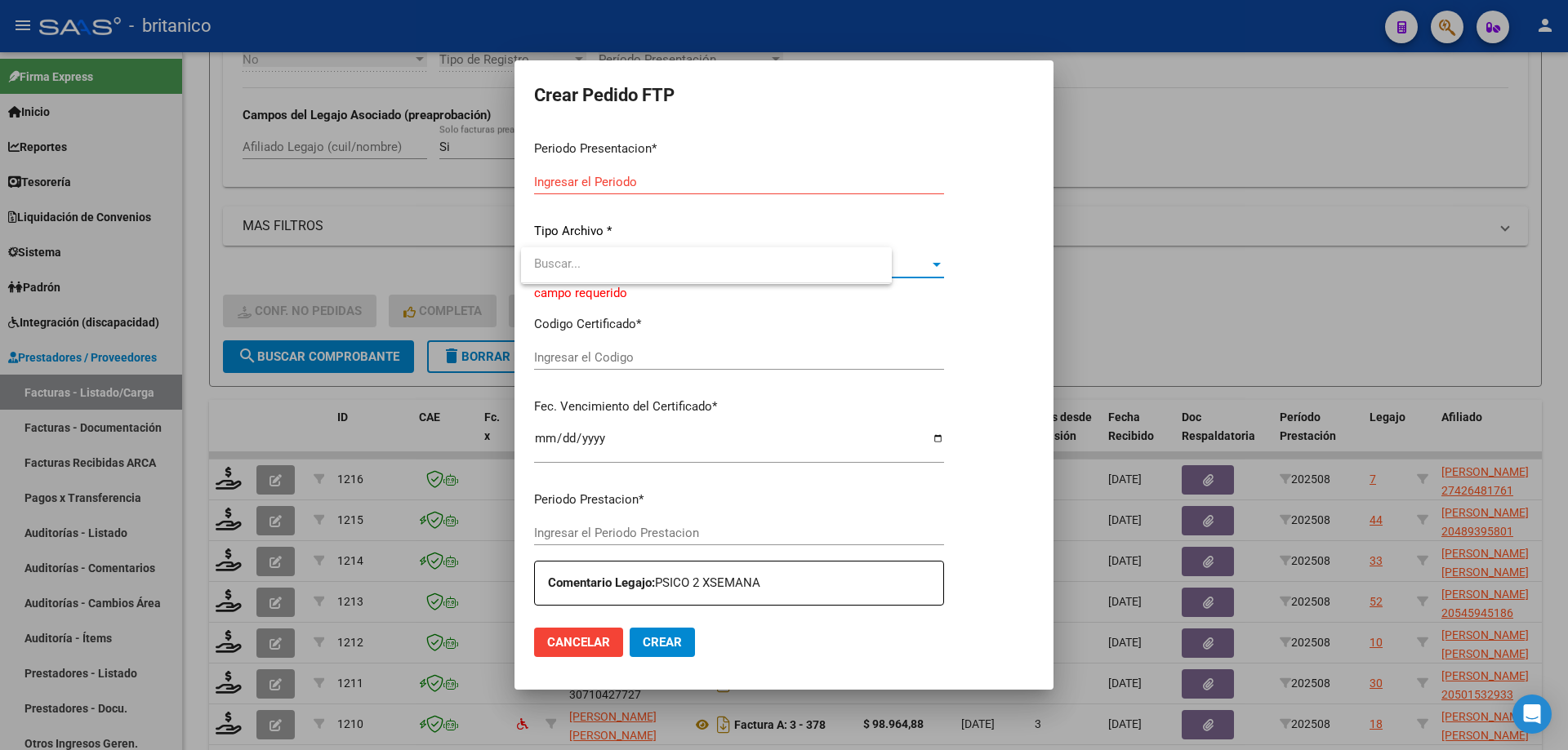
type input "202508"
type input "$ 98.964,88"
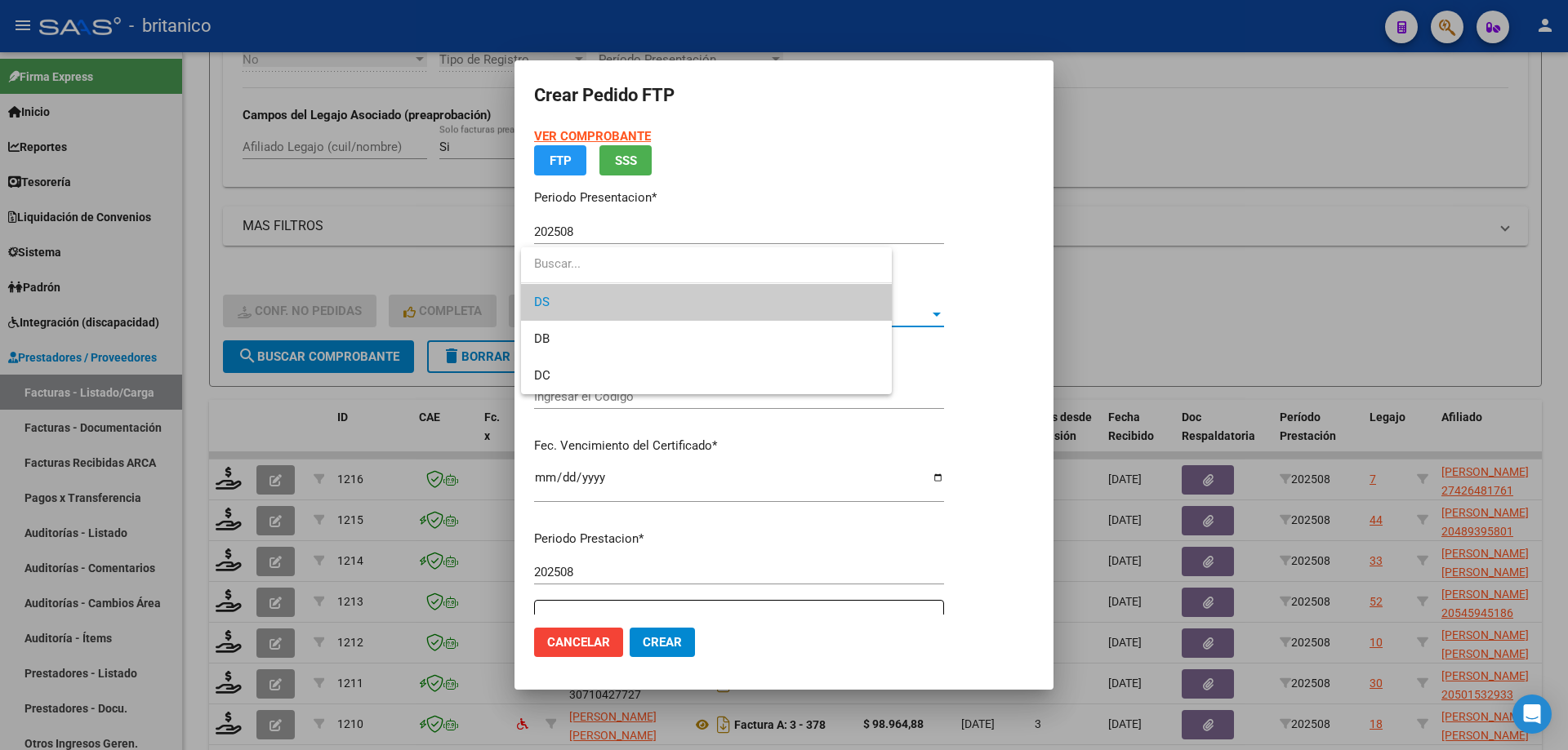
type input "ARG010004264817620220607-20320607BS-427"
type input "[DATE]"
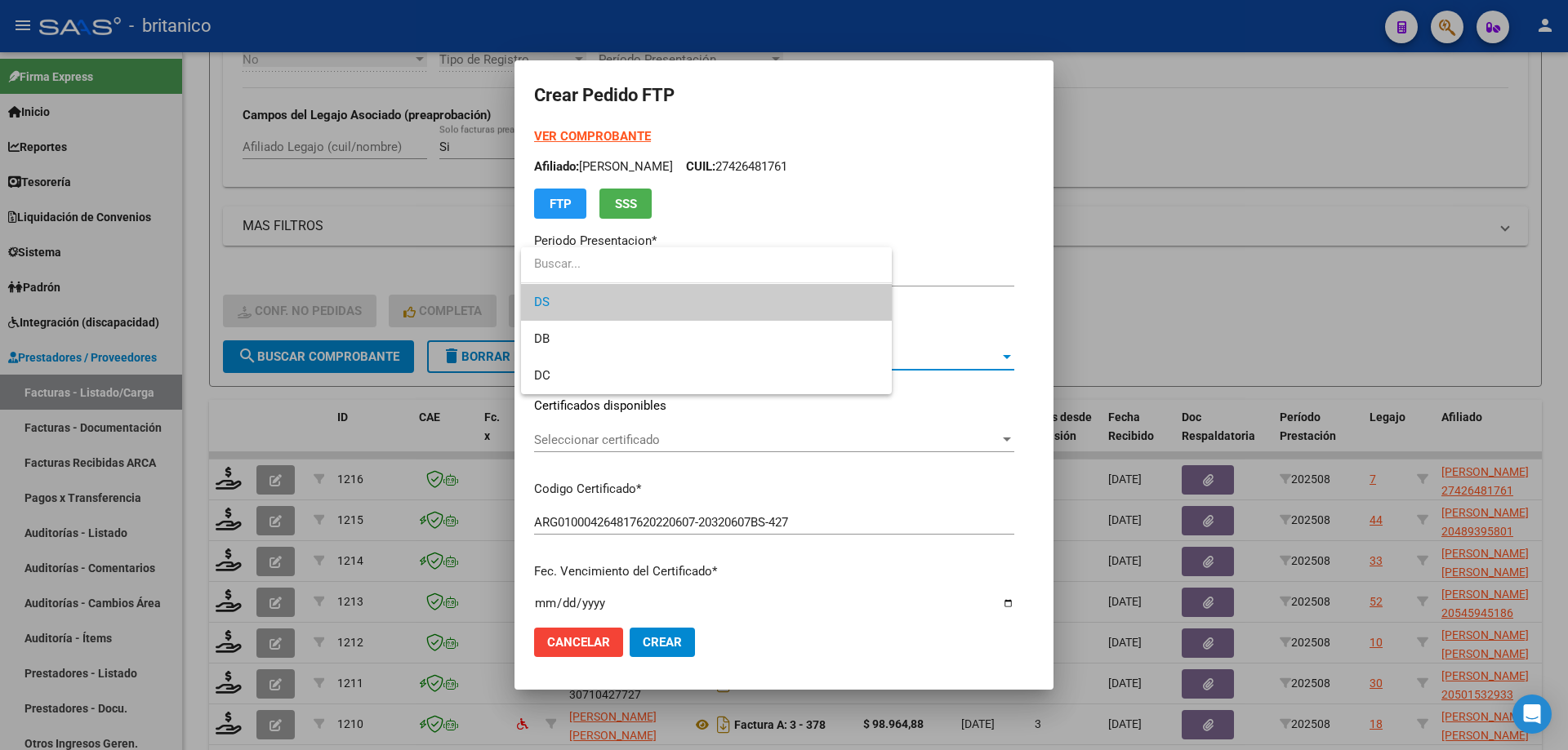
click at [1047, 360] on div at bounding box center [784, 375] width 1568 height 750
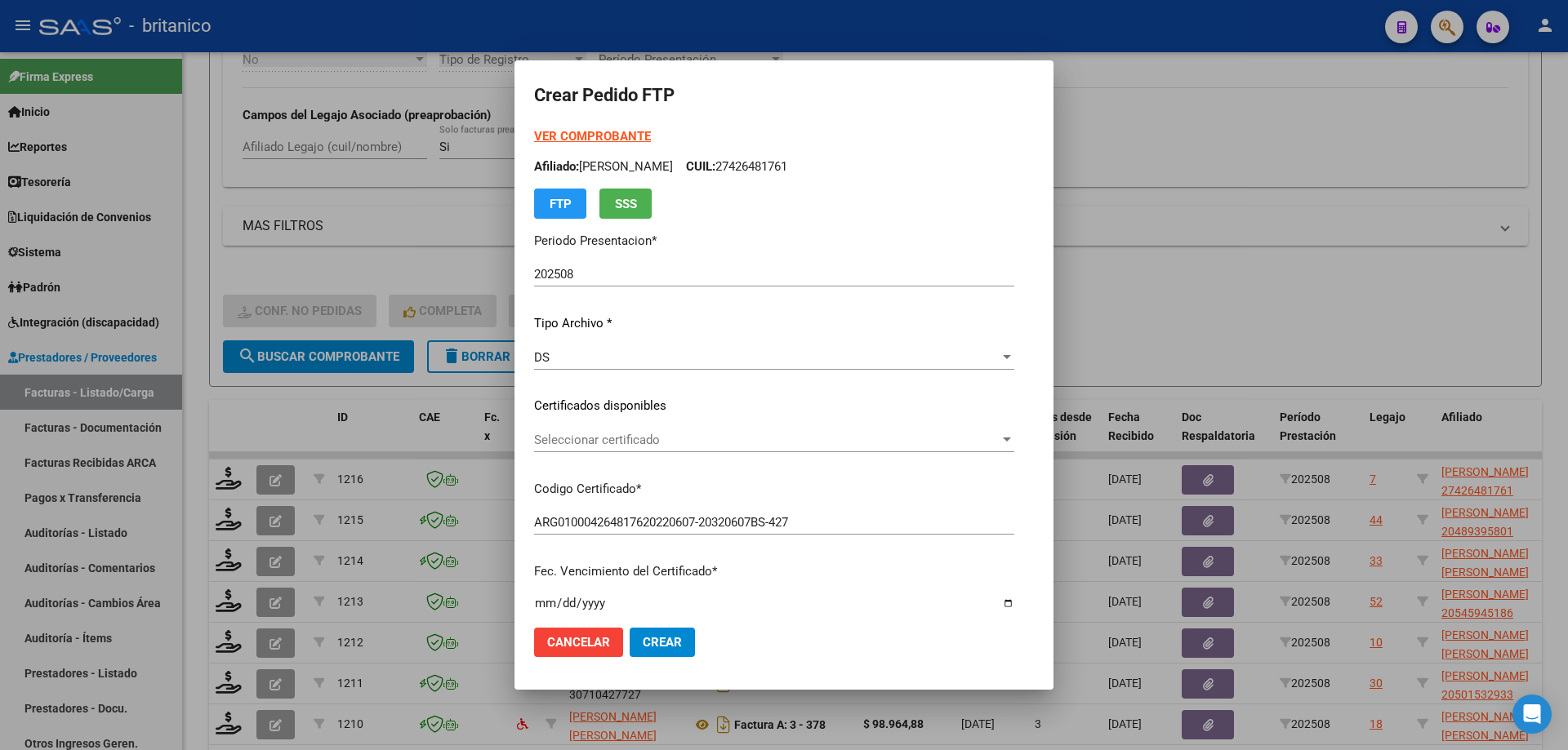
click at [1000, 437] on span "Seleccionar certificado" at bounding box center [766, 440] width 466 height 15
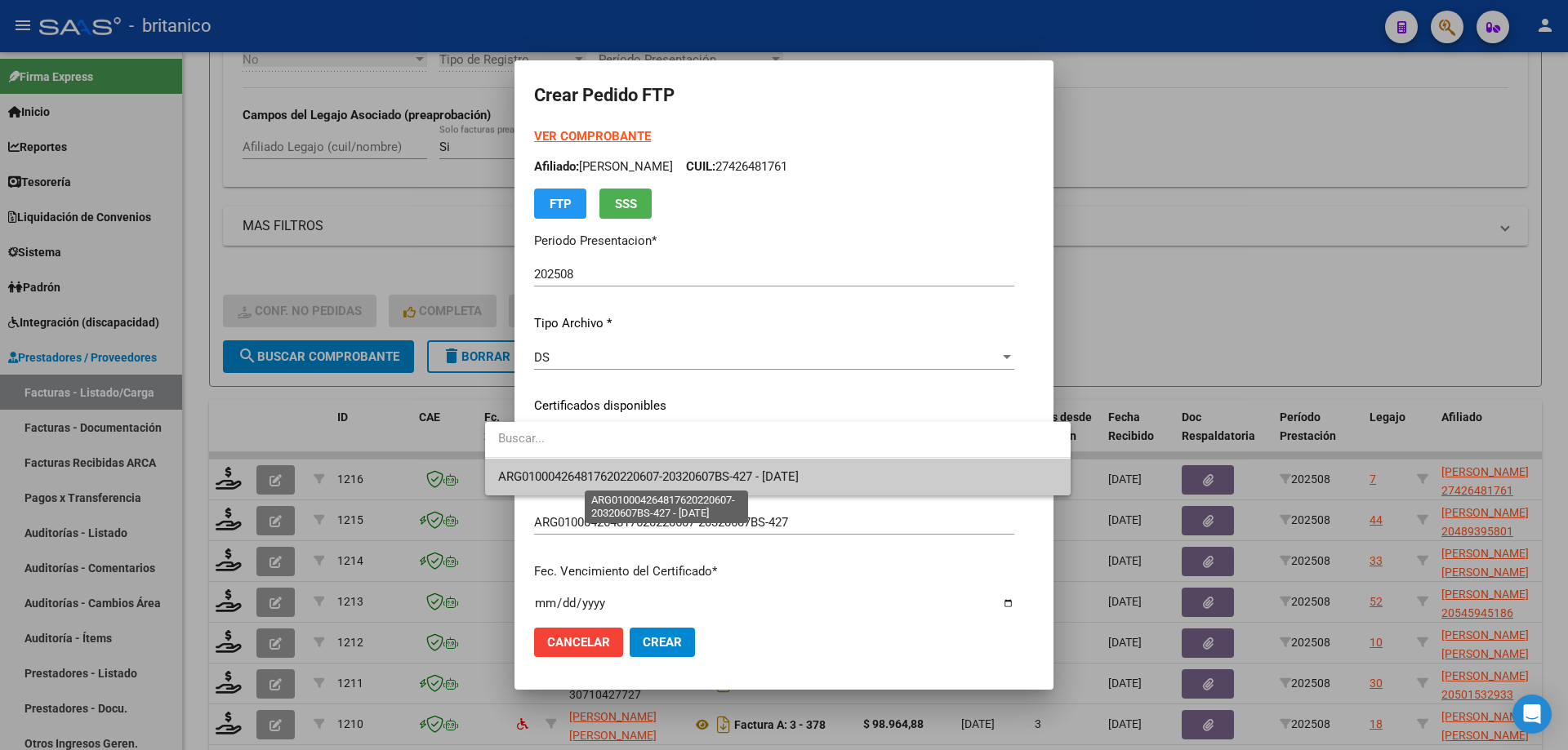
click at [744, 469] on span "ARG010004264817620220607-20320607BS-427 - [DATE]" at bounding box center [649, 476] width 301 height 15
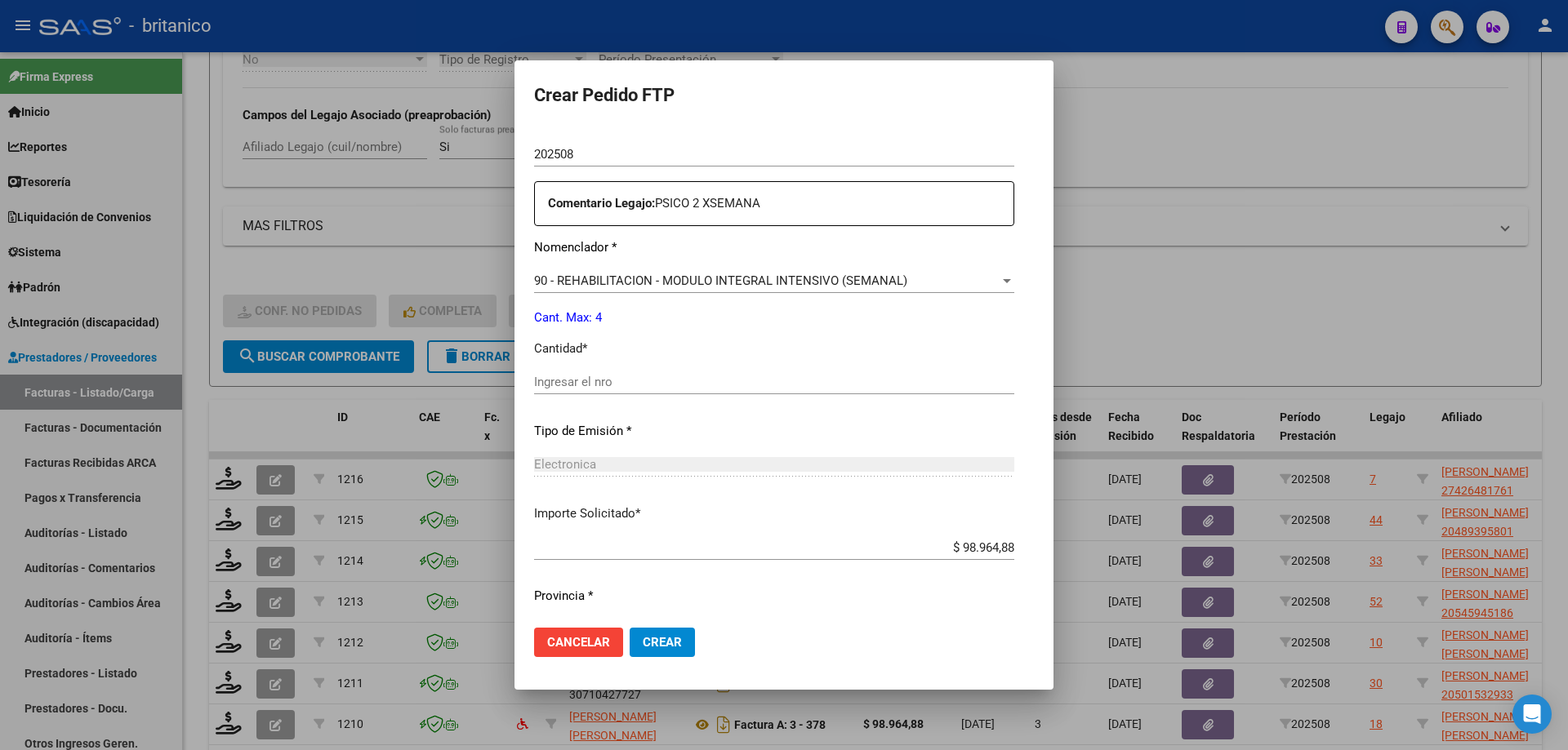
scroll to position [572, 0]
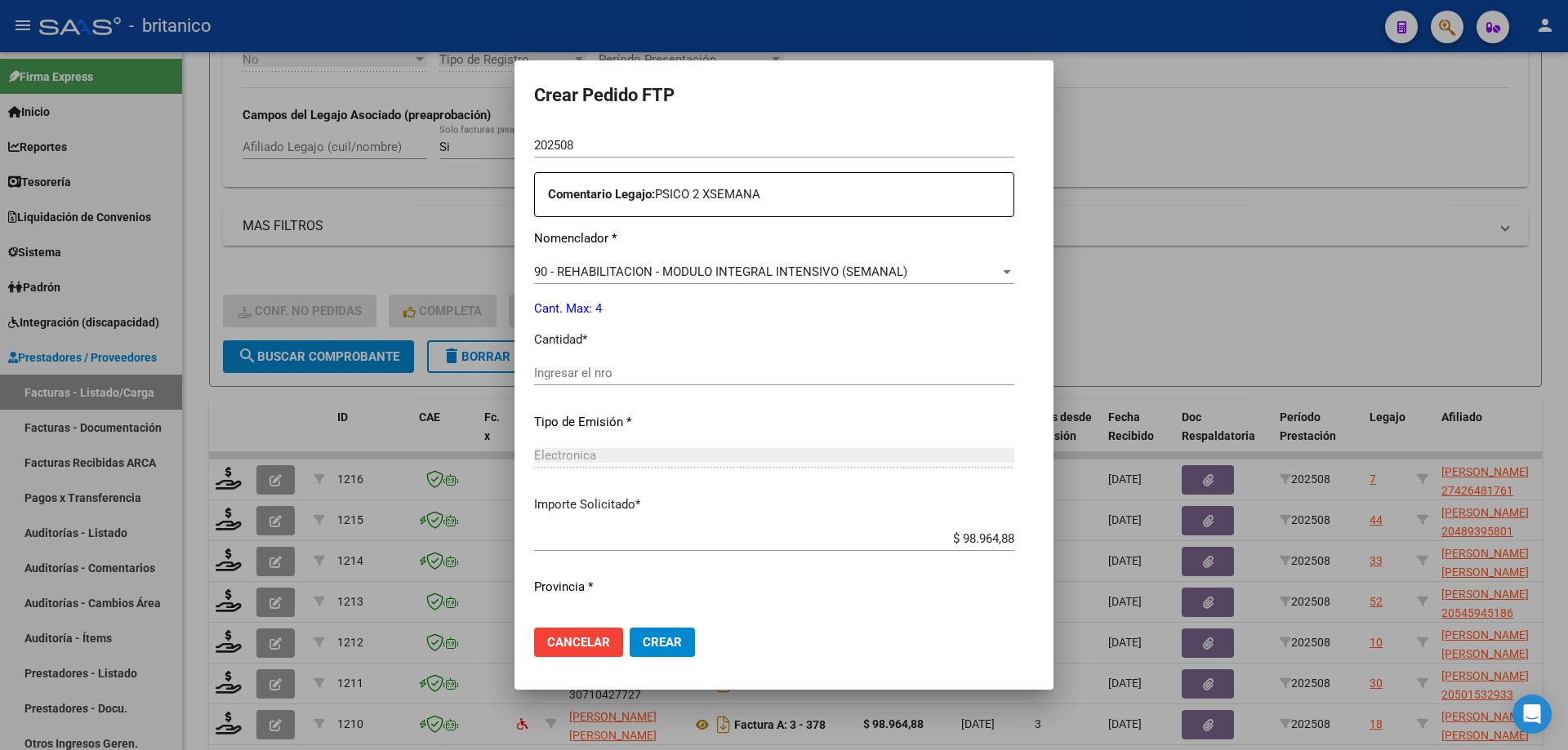
click at [577, 371] on input "Ingresar el nro" at bounding box center [773, 373] width 480 height 15
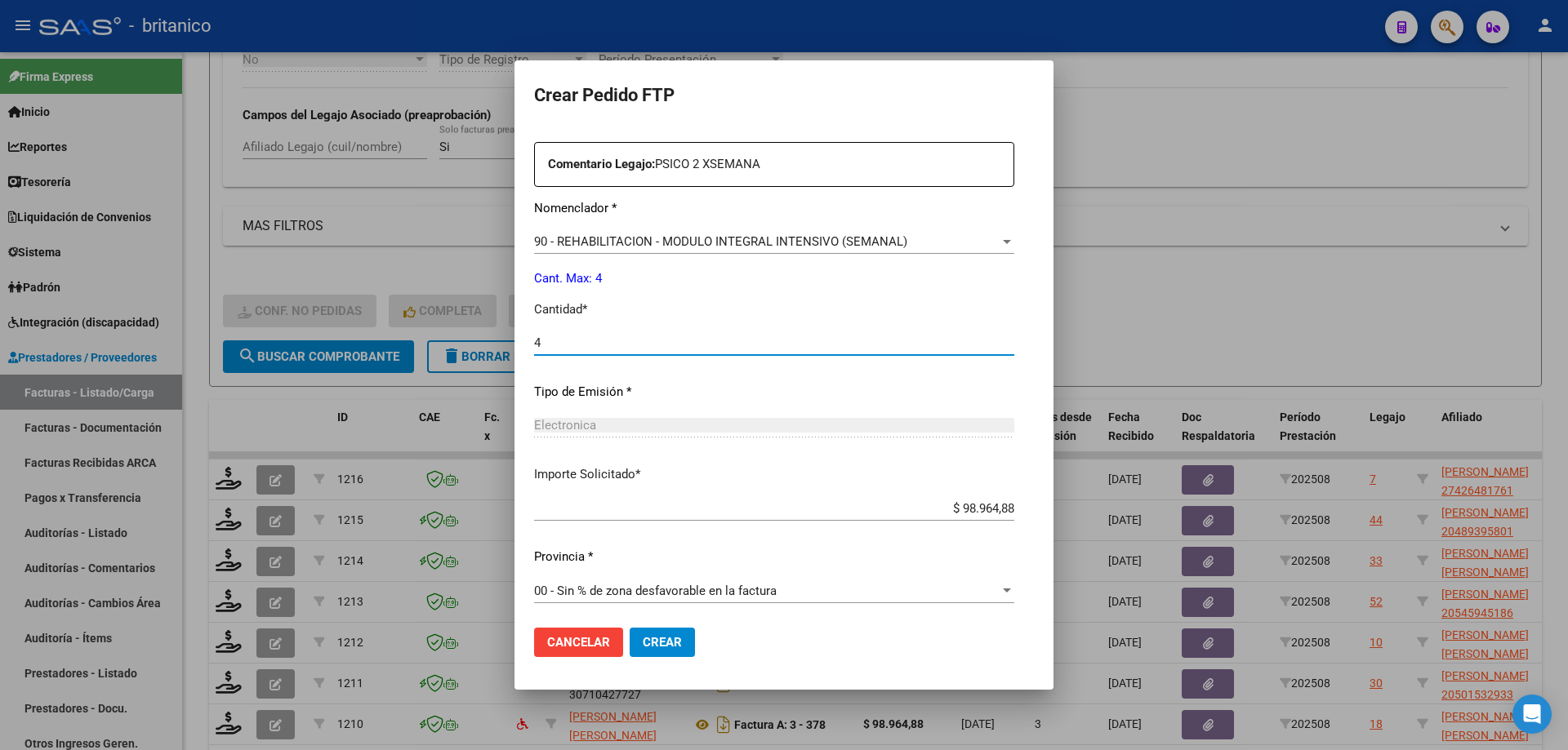
scroll to position [606, 0]
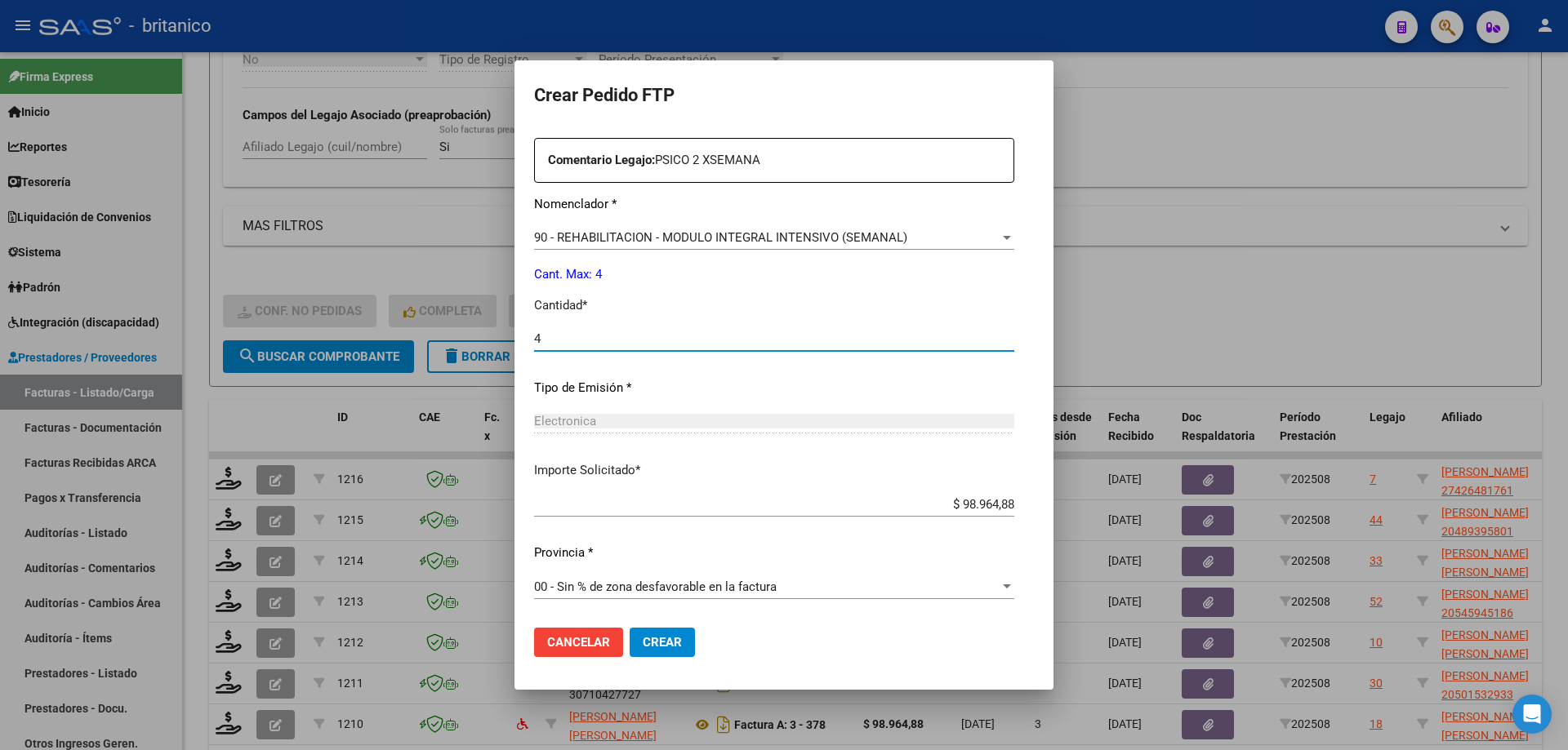
type input "4"
click at [643, 644] on span "Crear" at bounding box center [662, 642] width 39 height 15
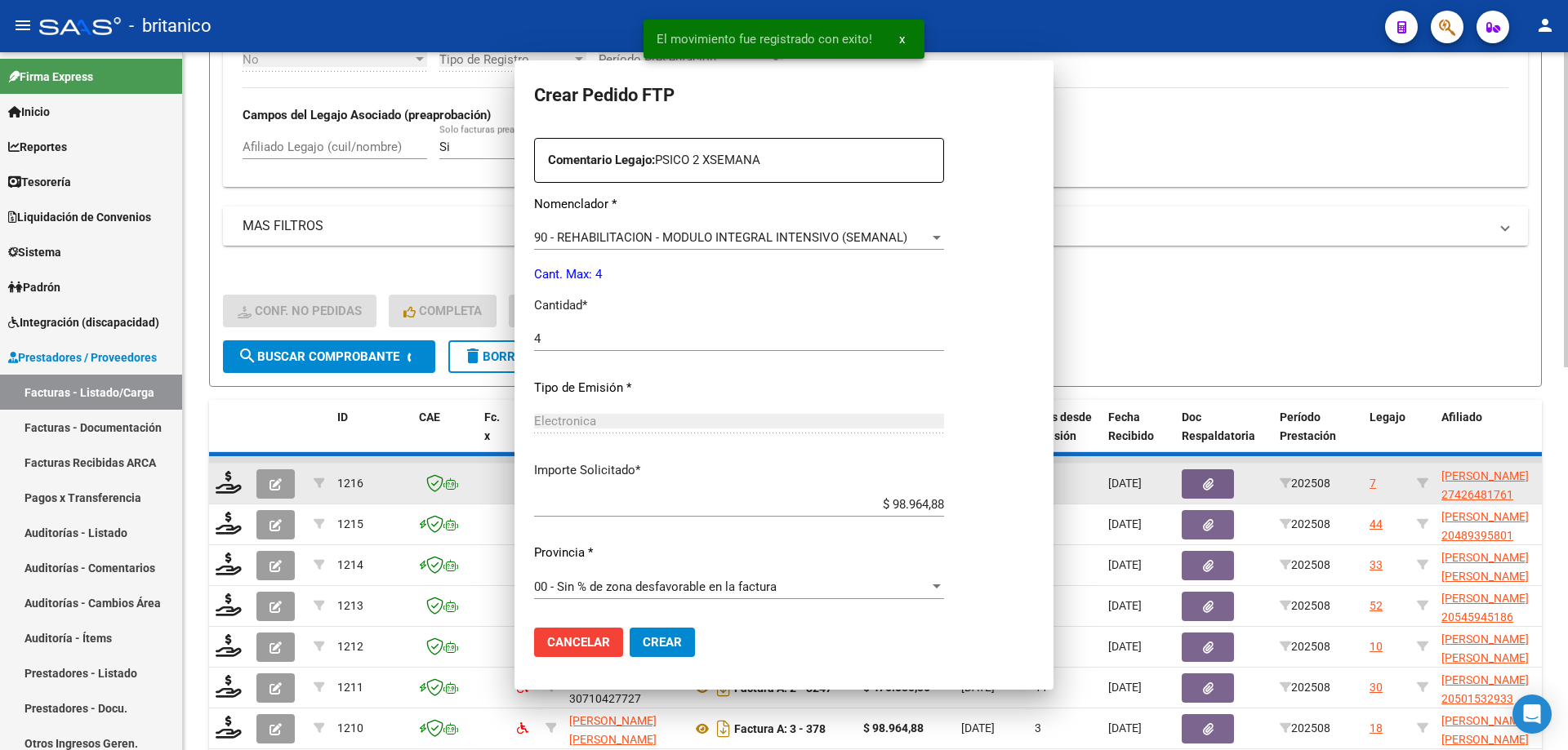
scroll to position [0, 0]
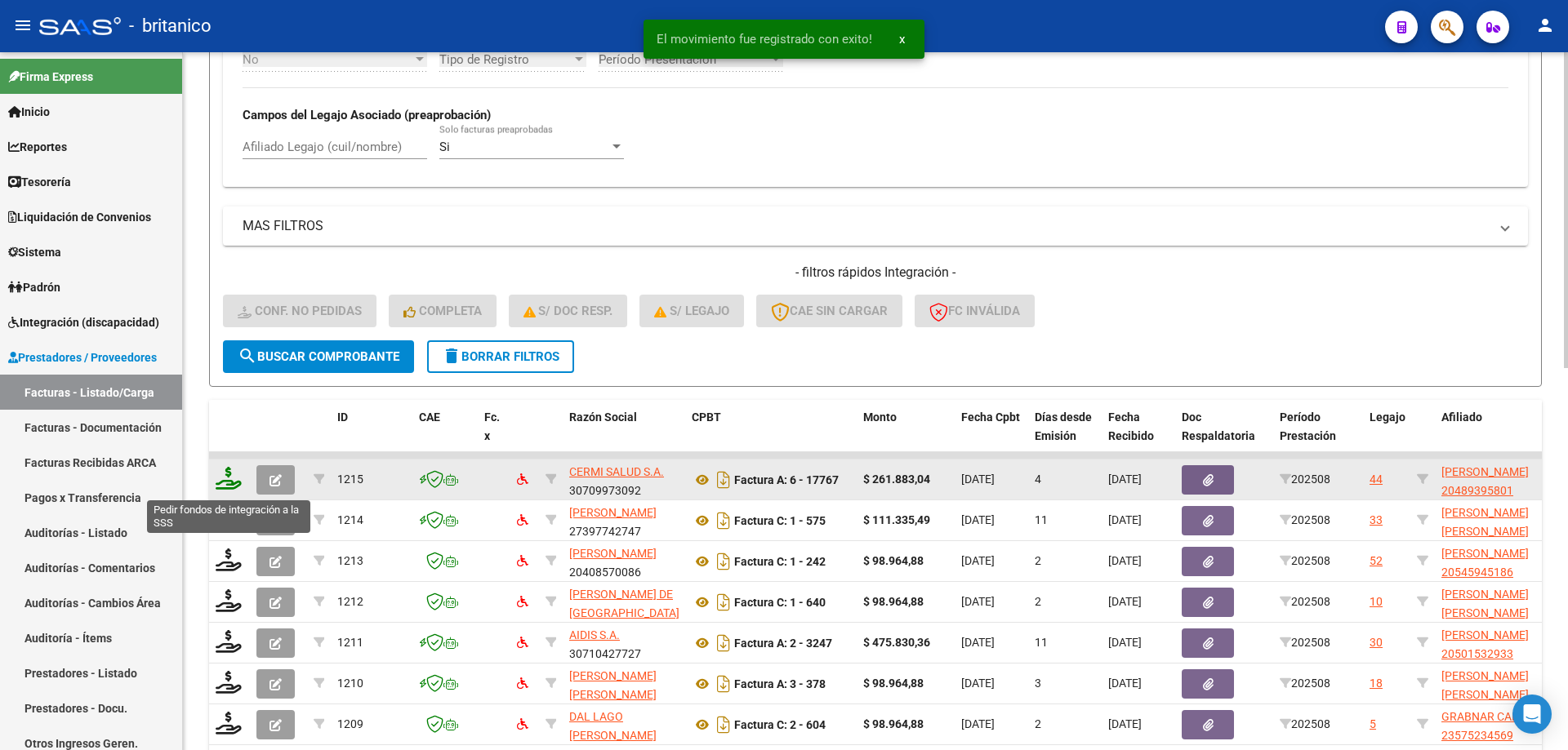
click at [226, 476] on icon at bounding box center [229, 478] width 27 height 23
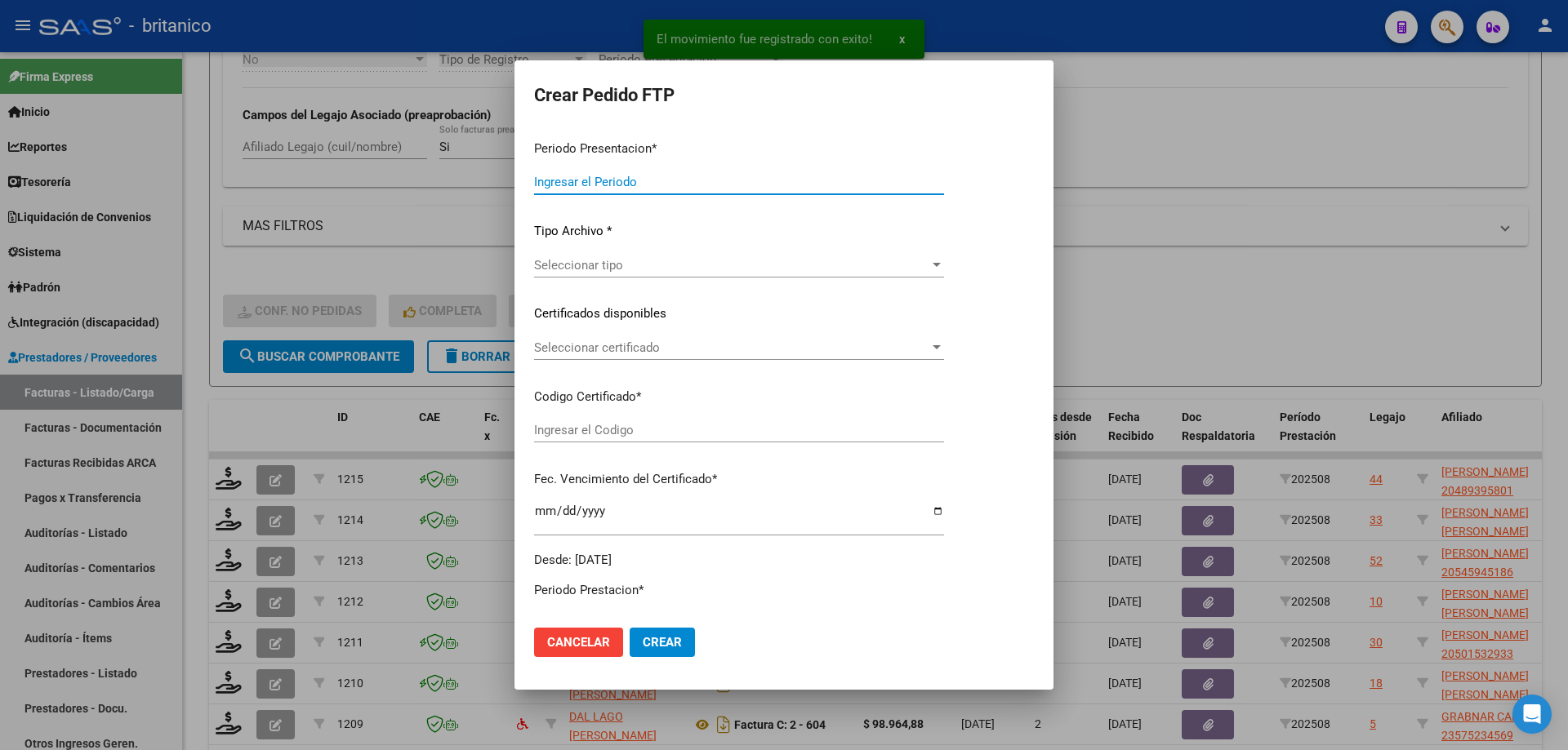
type input "202508"
type input "$ 261.883,04"
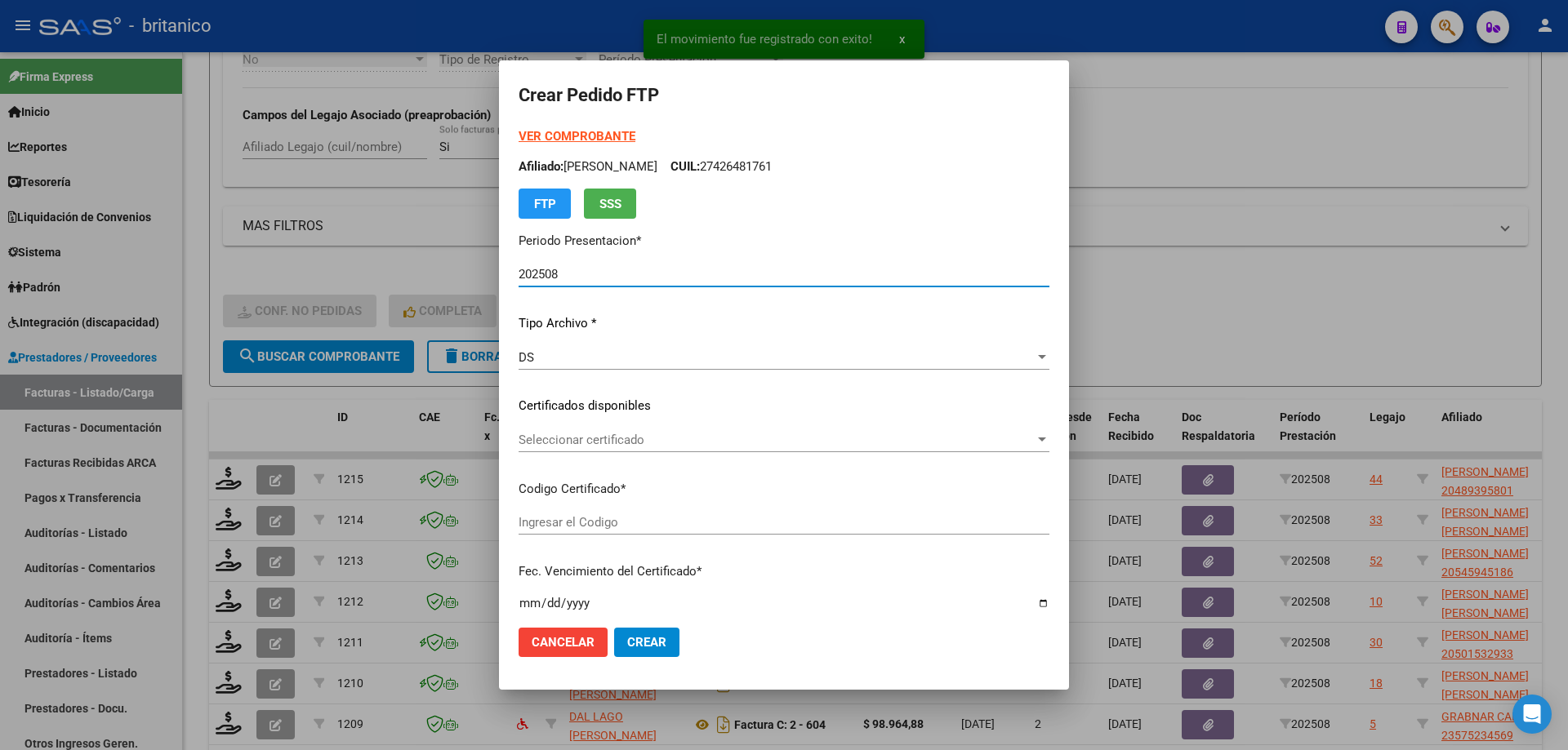
type input "ARG02000489395802024092420340924CIU13450"
type input "[DATE]"
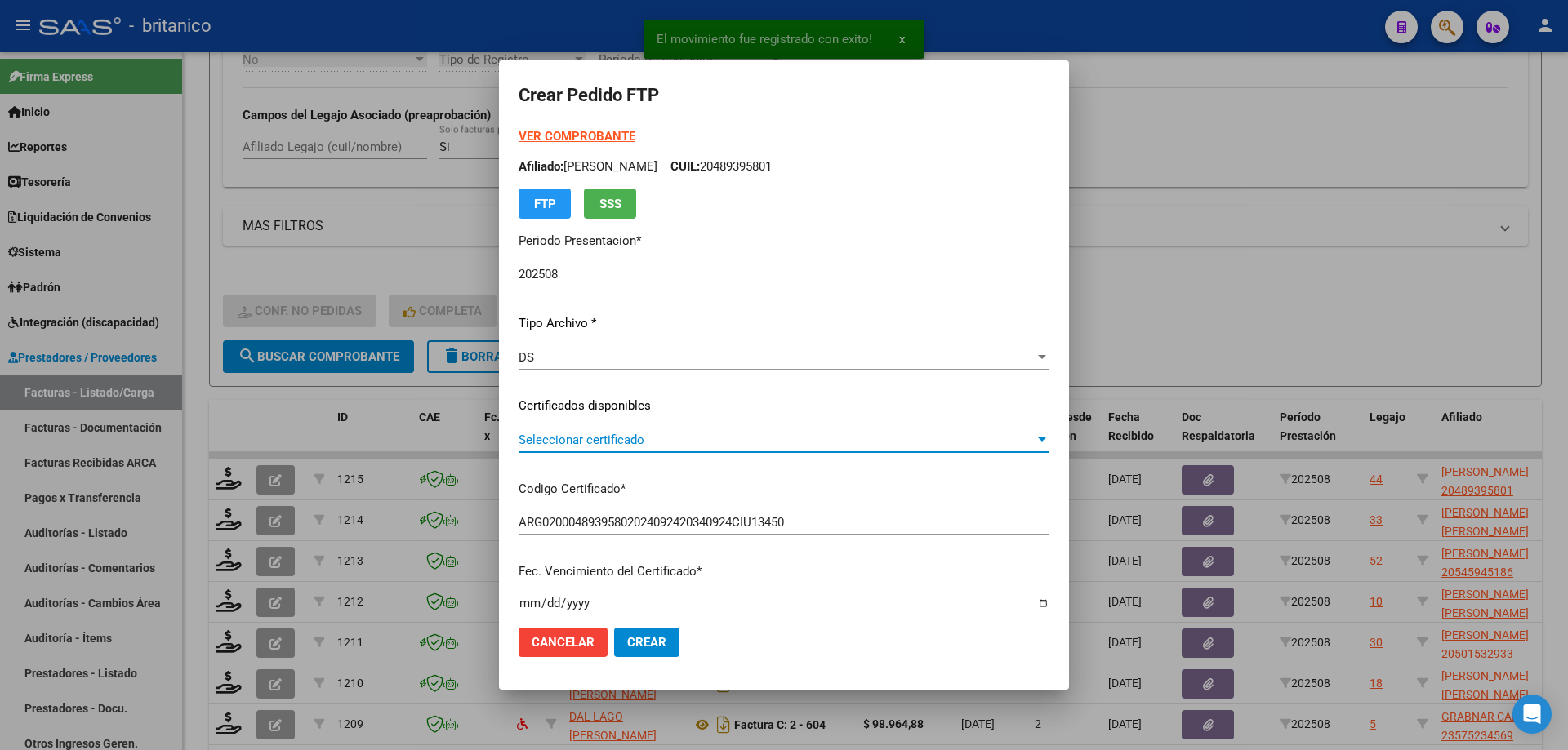
click at [1035, 438] on span "Seleccionar certificado" at bounding box center [777, 440] width 516 height 15
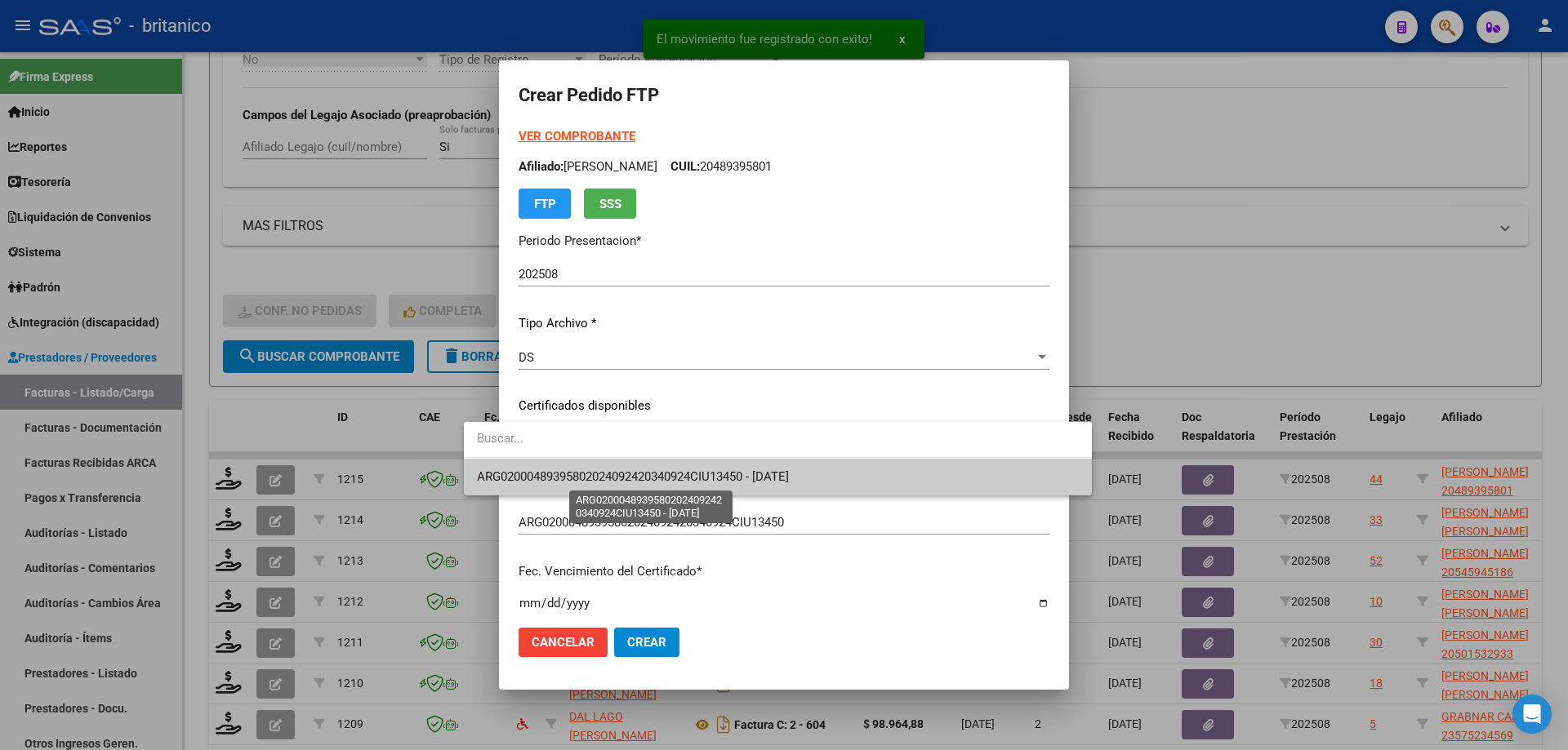
click at [789, 469] on span "ARG02000489395802024092420340924CIU13450 - [DATE]" at bounding box center [633, 476] width 312 height 15
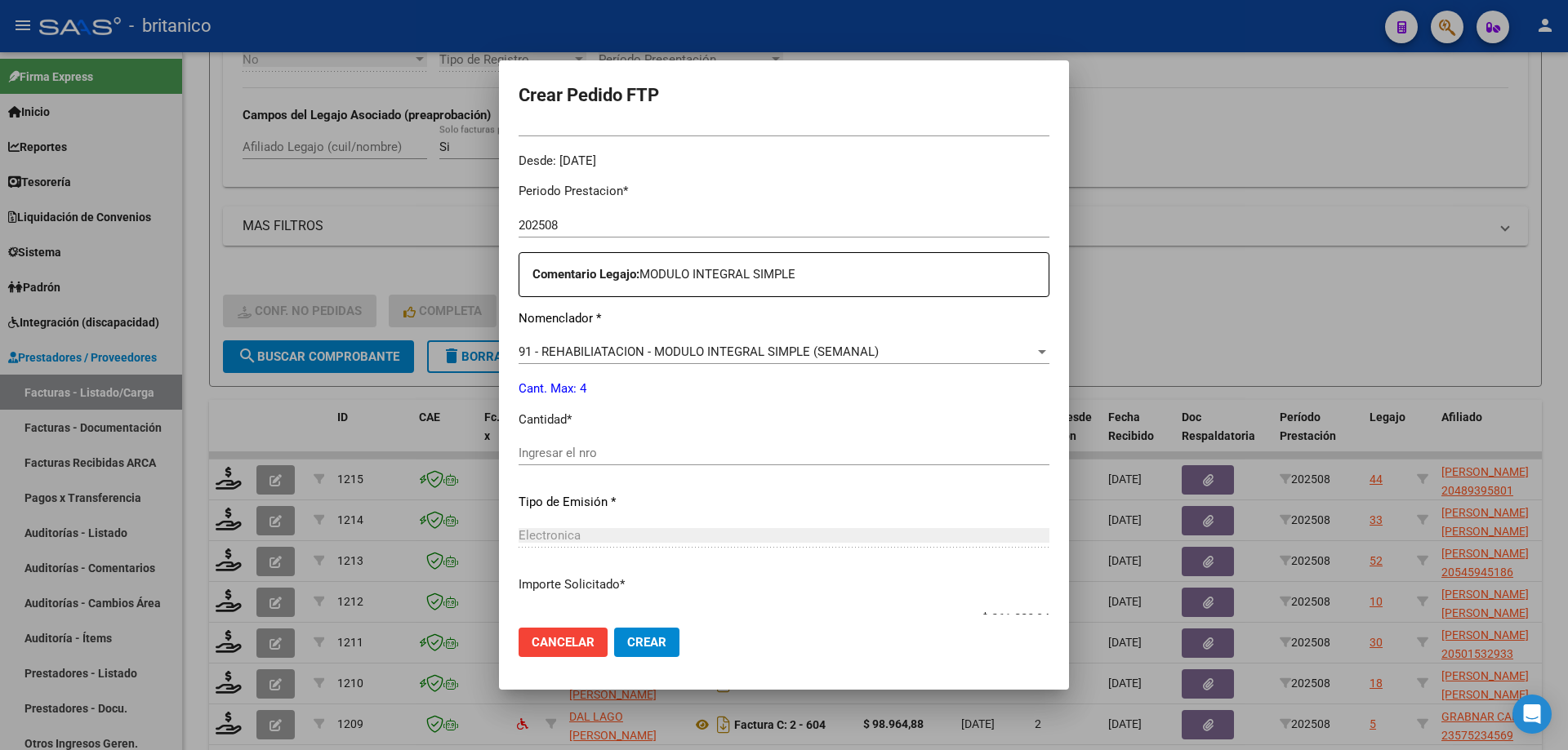
scroll to position [572, 0]
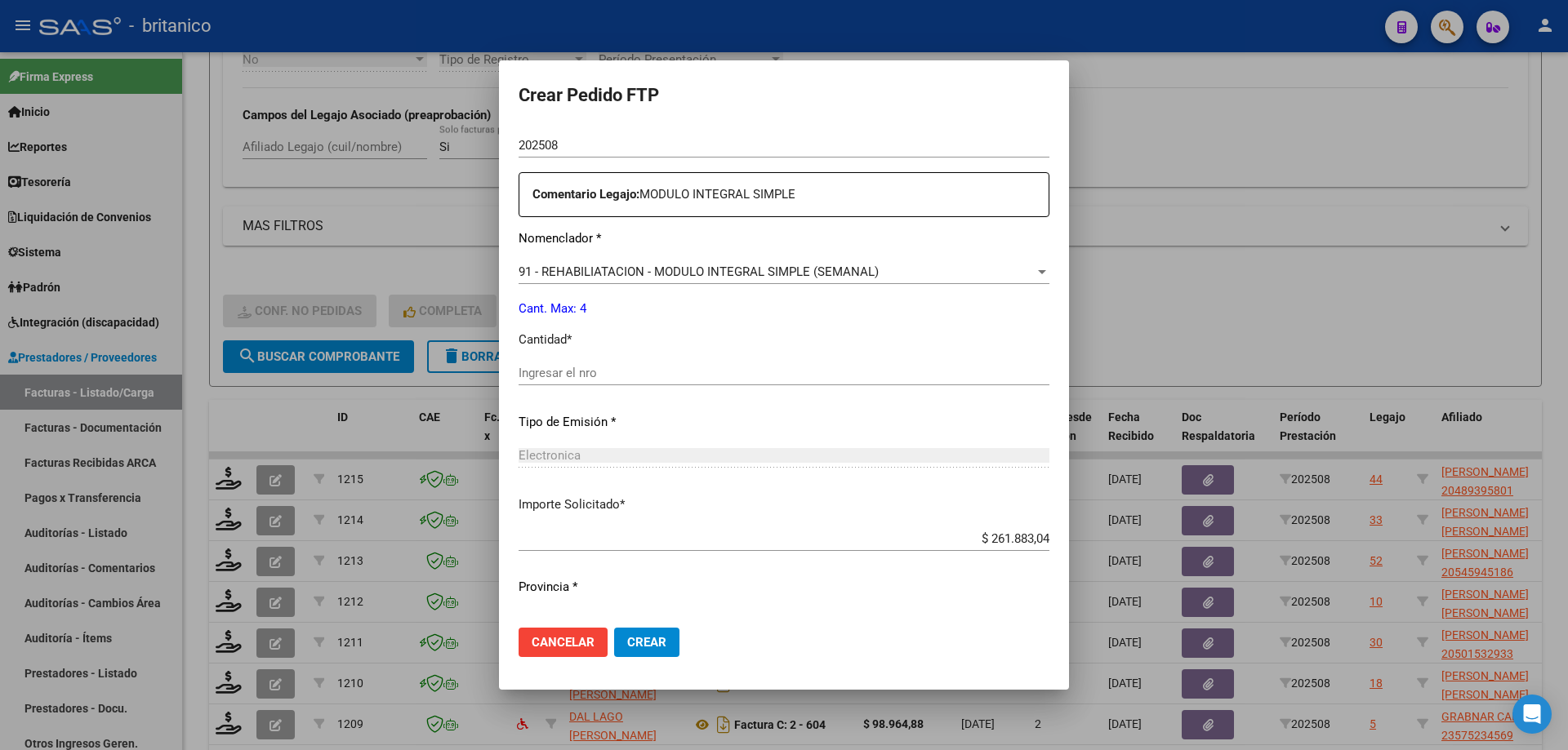
click at [527, 370] on input "Ingresar el nro" at bounding box center [784, 373] width 531 height 15
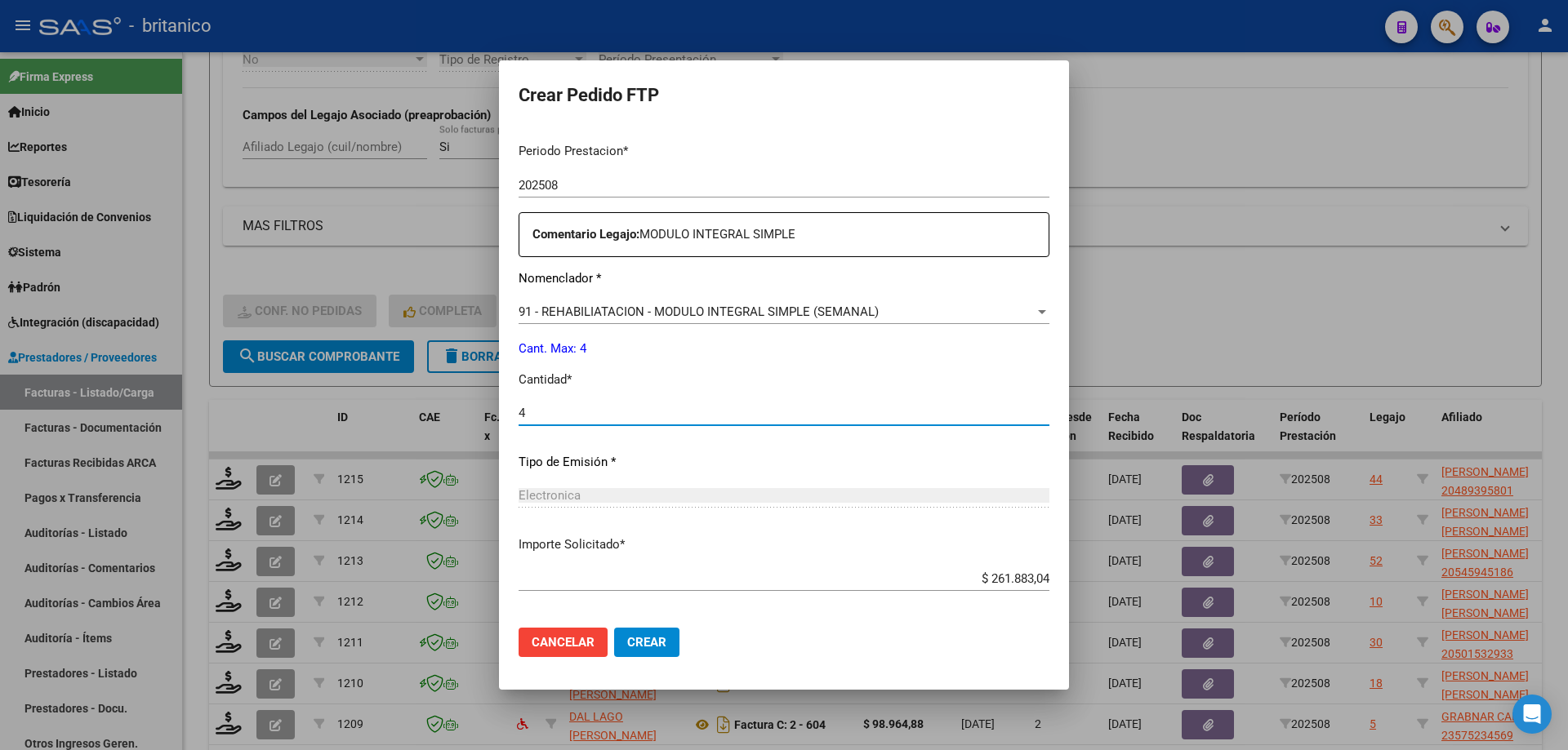
scroll to position [606, 0]
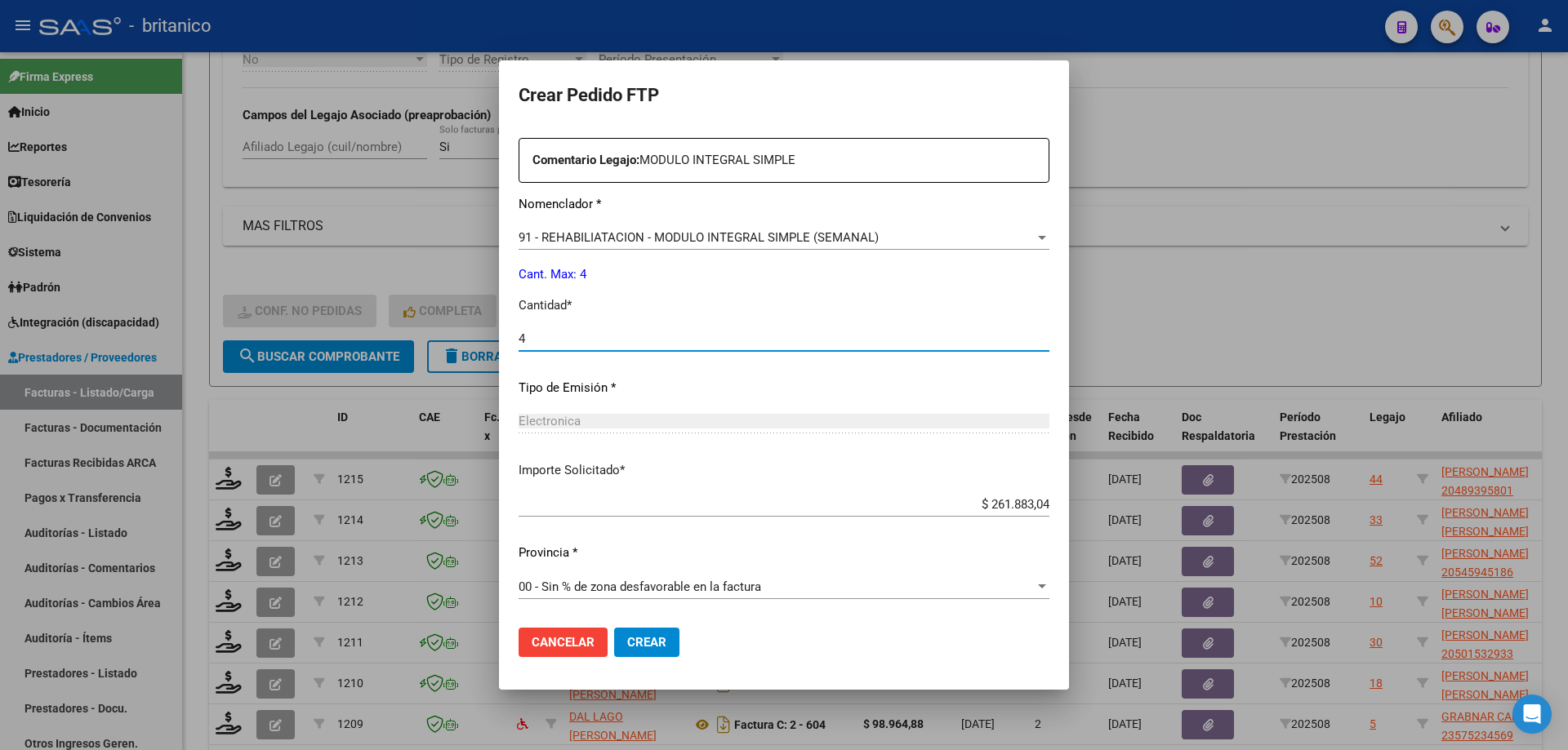
type input "4"
click at [628, 647] on span "Crear" at bounding box center [647, 642] width 39 height 15
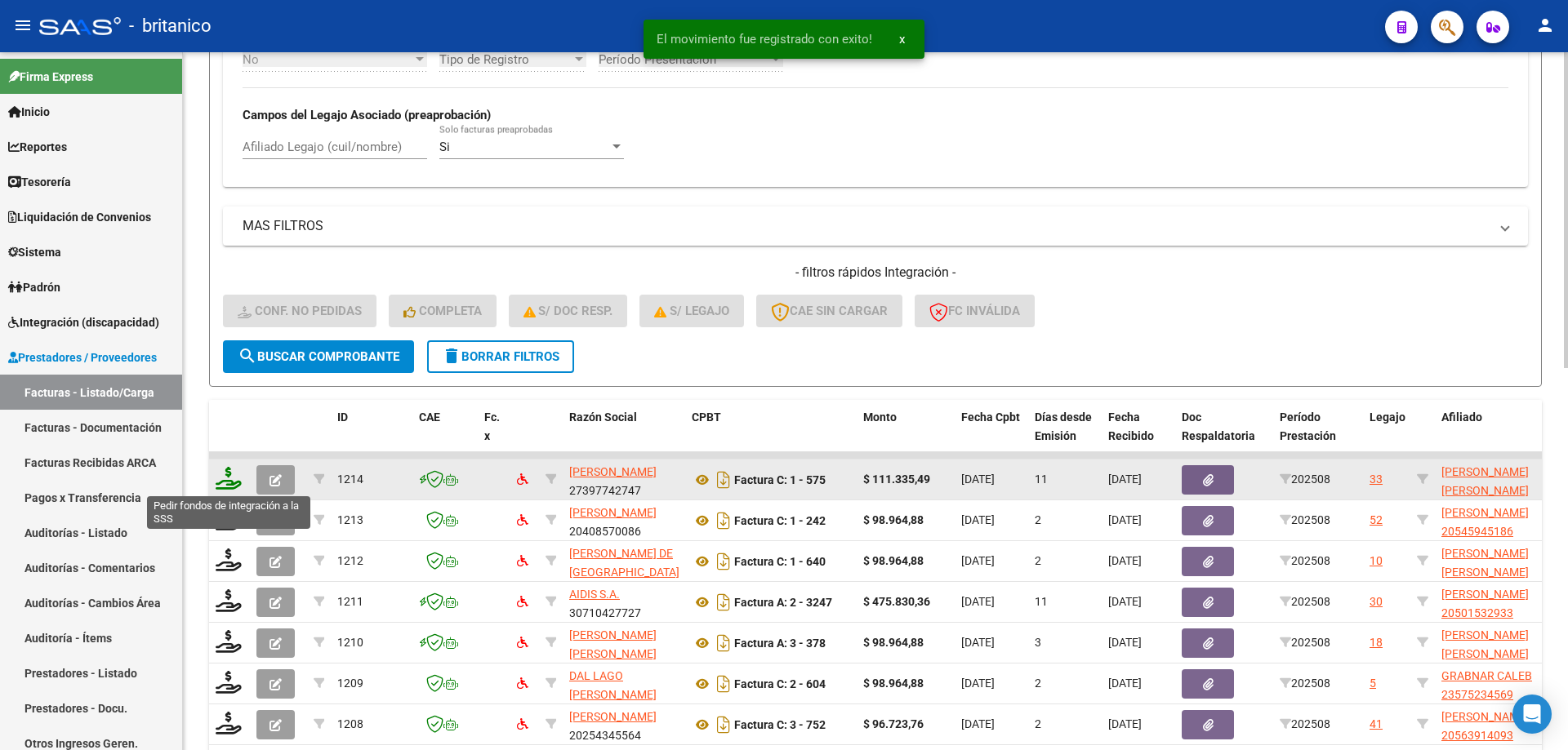
click at [229, 477] on icon at bounding box center [229, 478] width 27 height 23
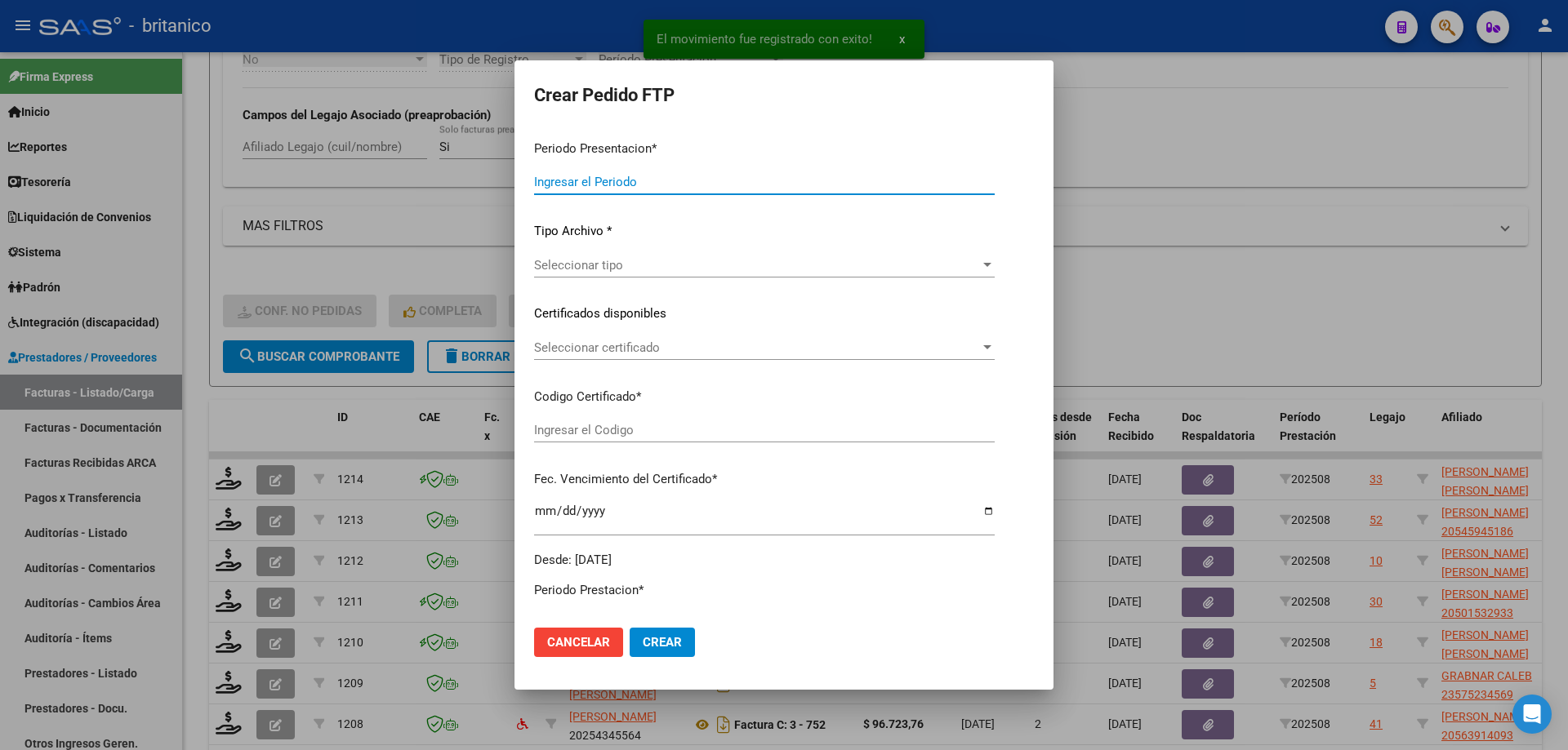
type input "202508"
type input "$ 111.335,49"
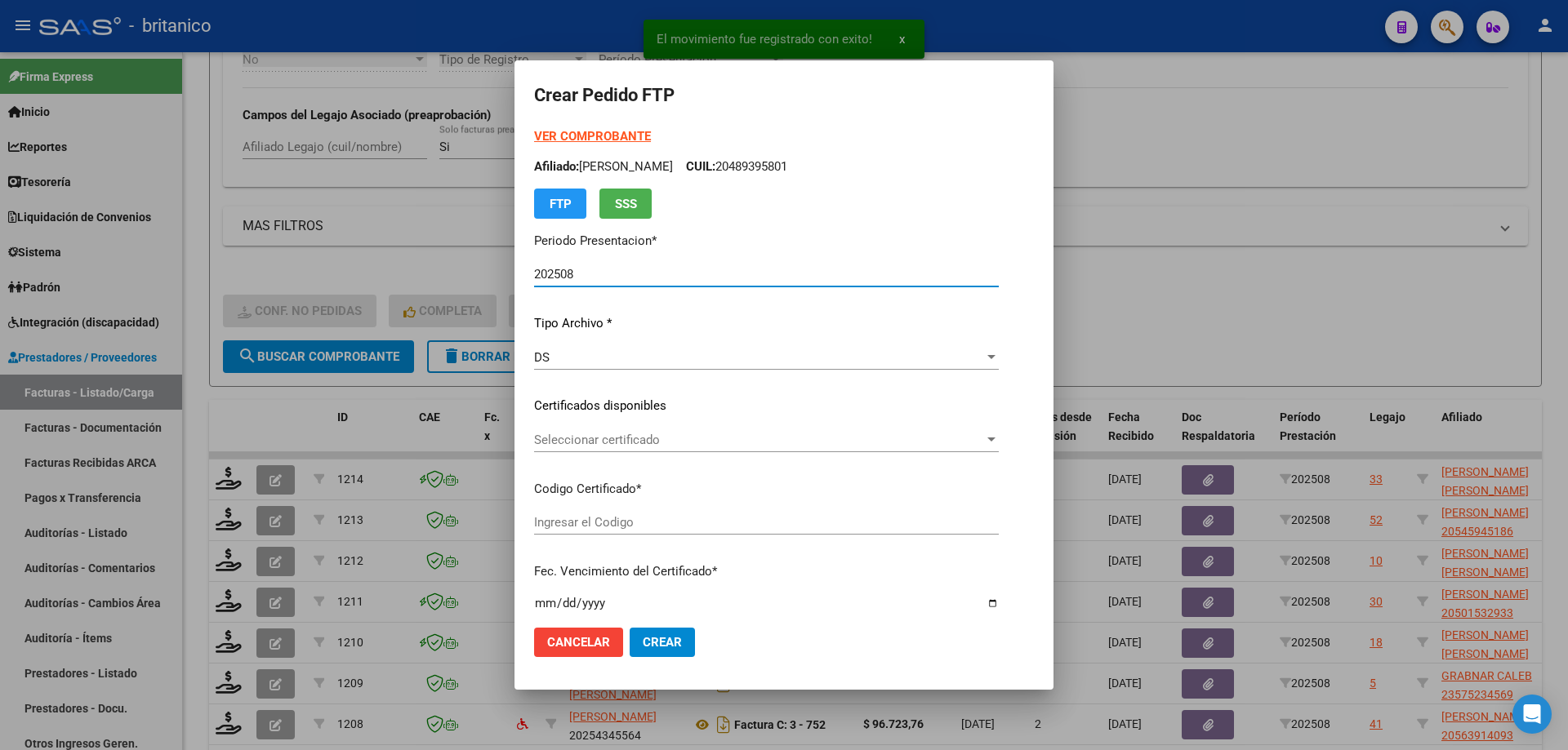
type input "ARG0200055606236-2023122120281221BUE315"
type input "[DATE]"
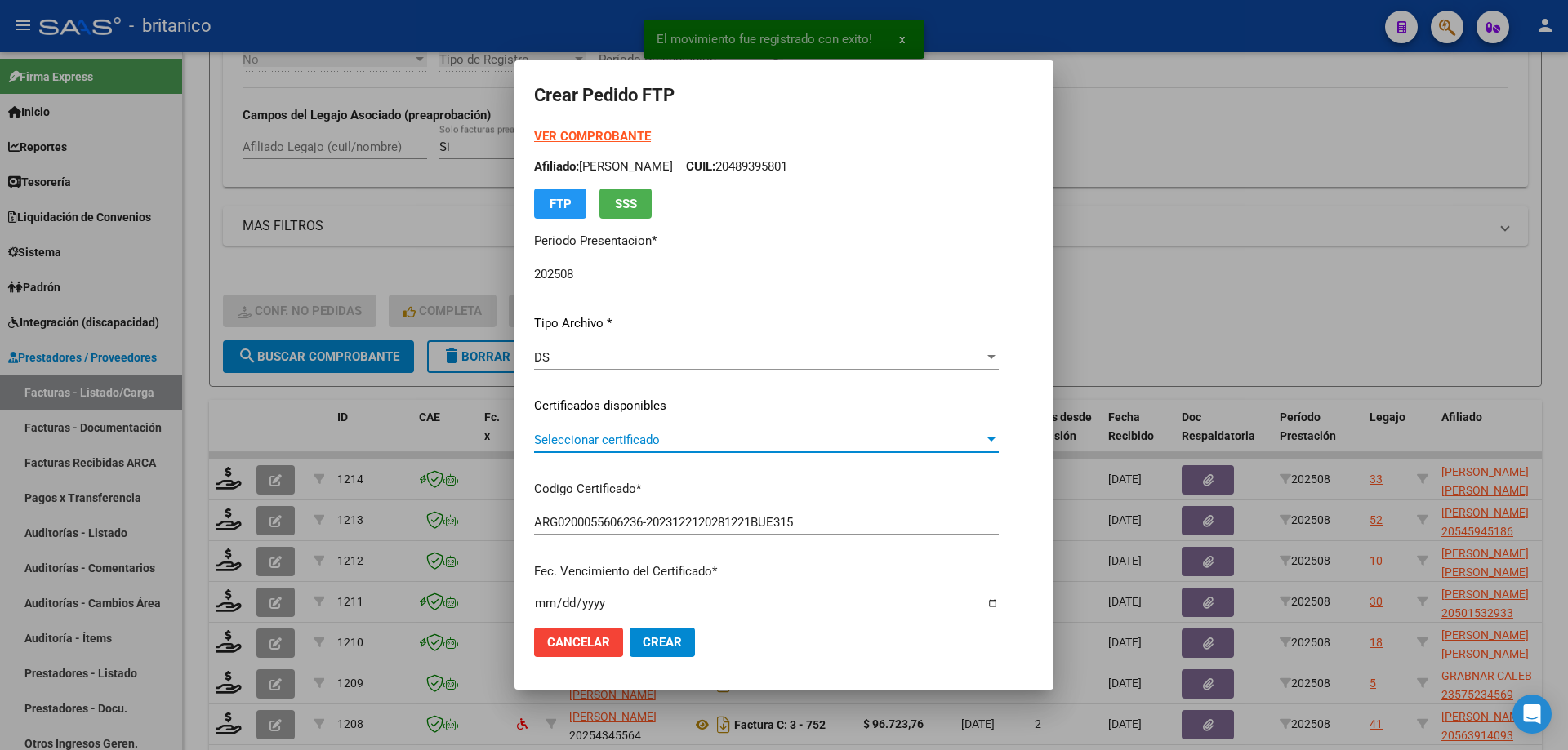
click at [593, 433] on span "Seleccionar certificado" at bounding box center [758, 440] width 450 height 15
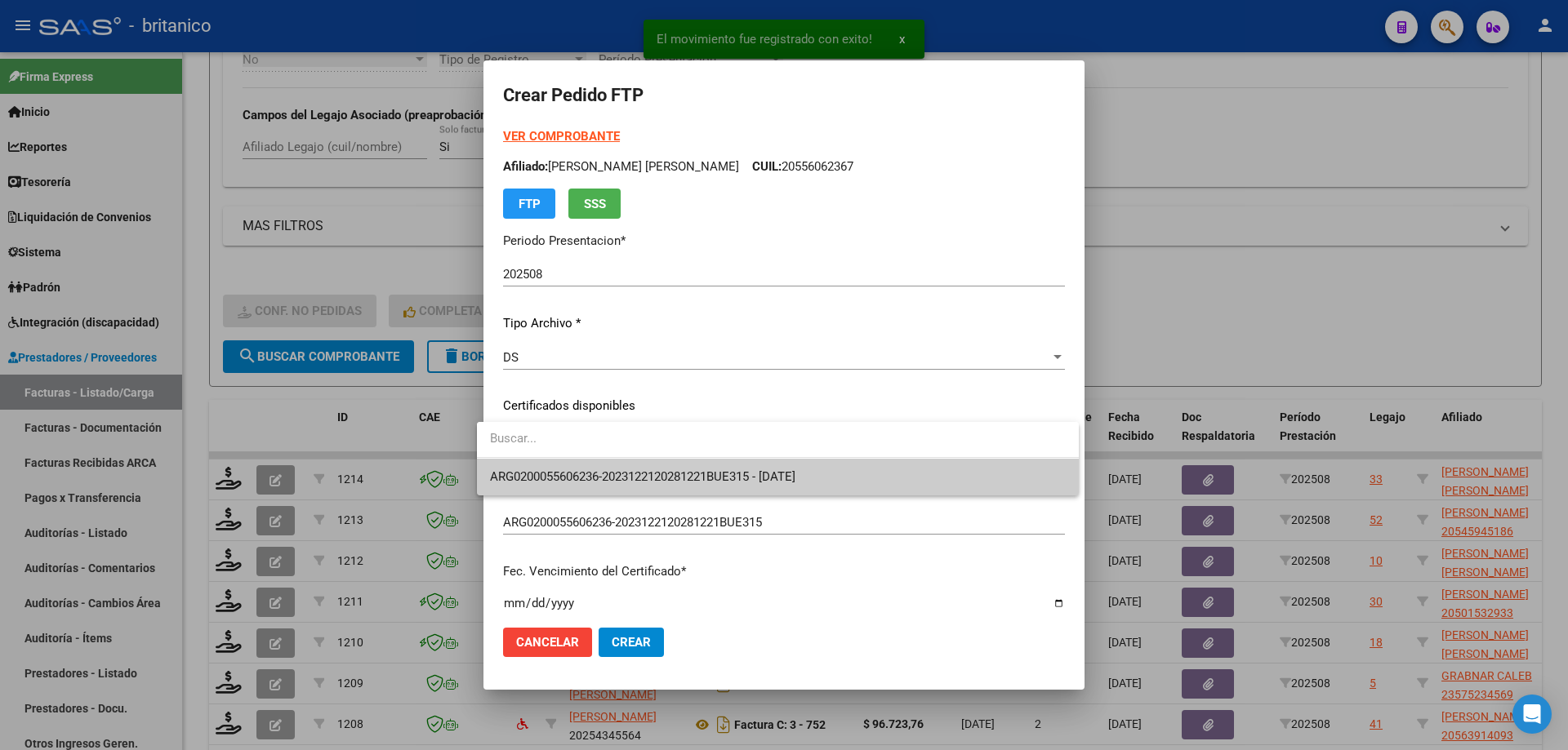
click at [633, 466] on span "ARG0200055606236-2023122120281221BUE315 - [DATE]" at bounding box center [777, 477] width 575 height 37
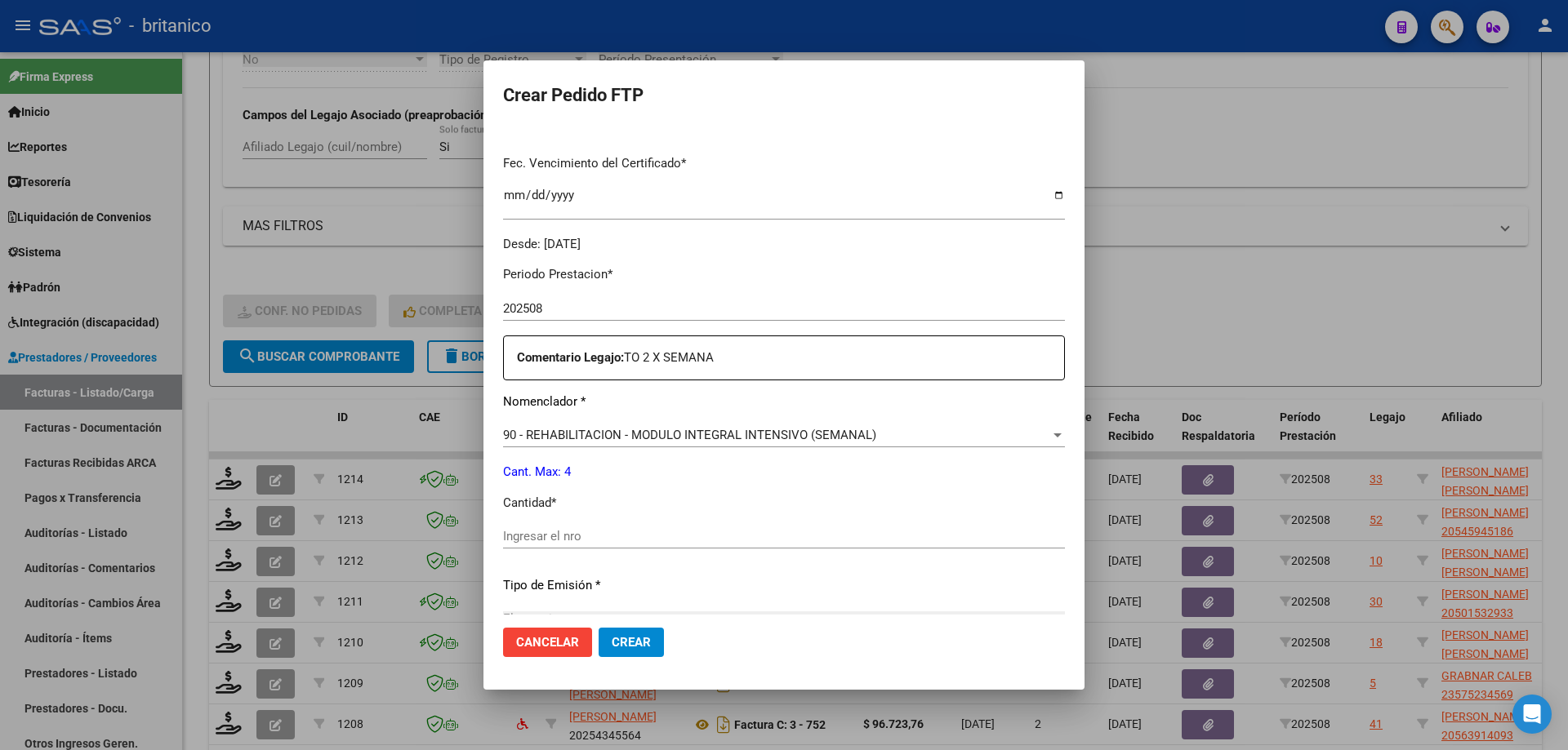
scroll to position [489, 0]
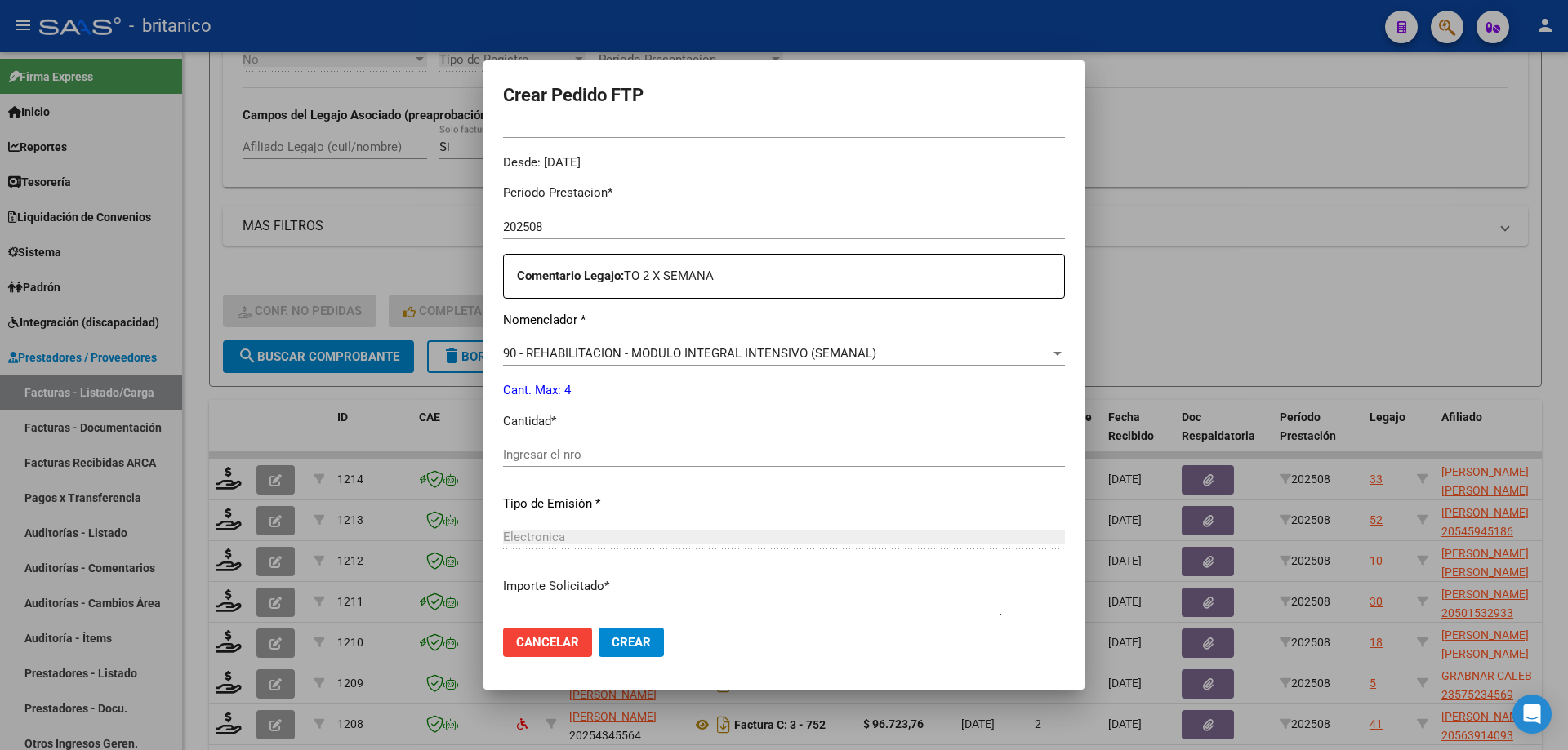
click at [531, 450] on input "Ingresar el nro" at bounding box center [784, 454] width 562 height 15
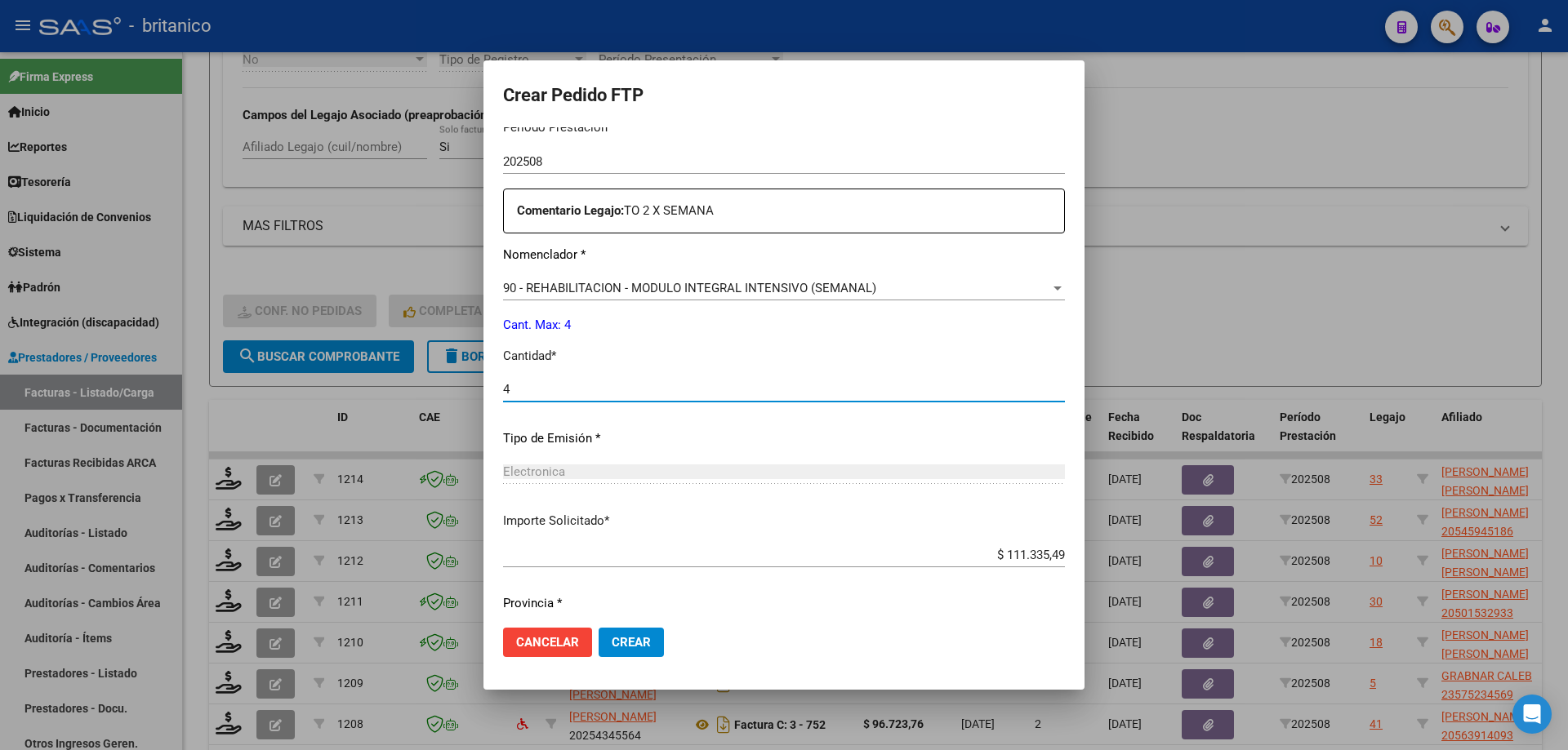
scroll to position [606, 0]
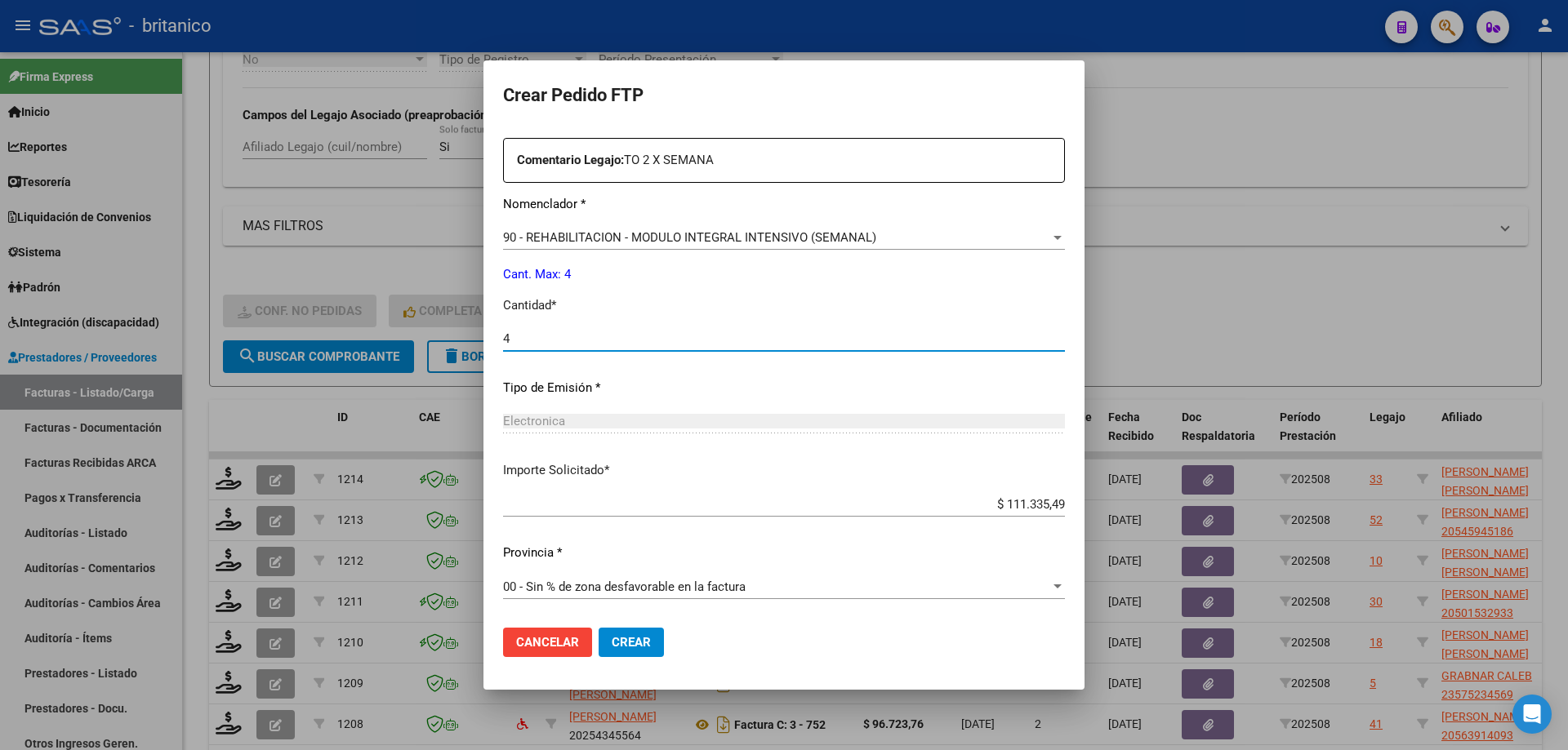
type input "4"
click at [605, 630] on button "Crear" at bounding box center [631, 642] width 65 height 29
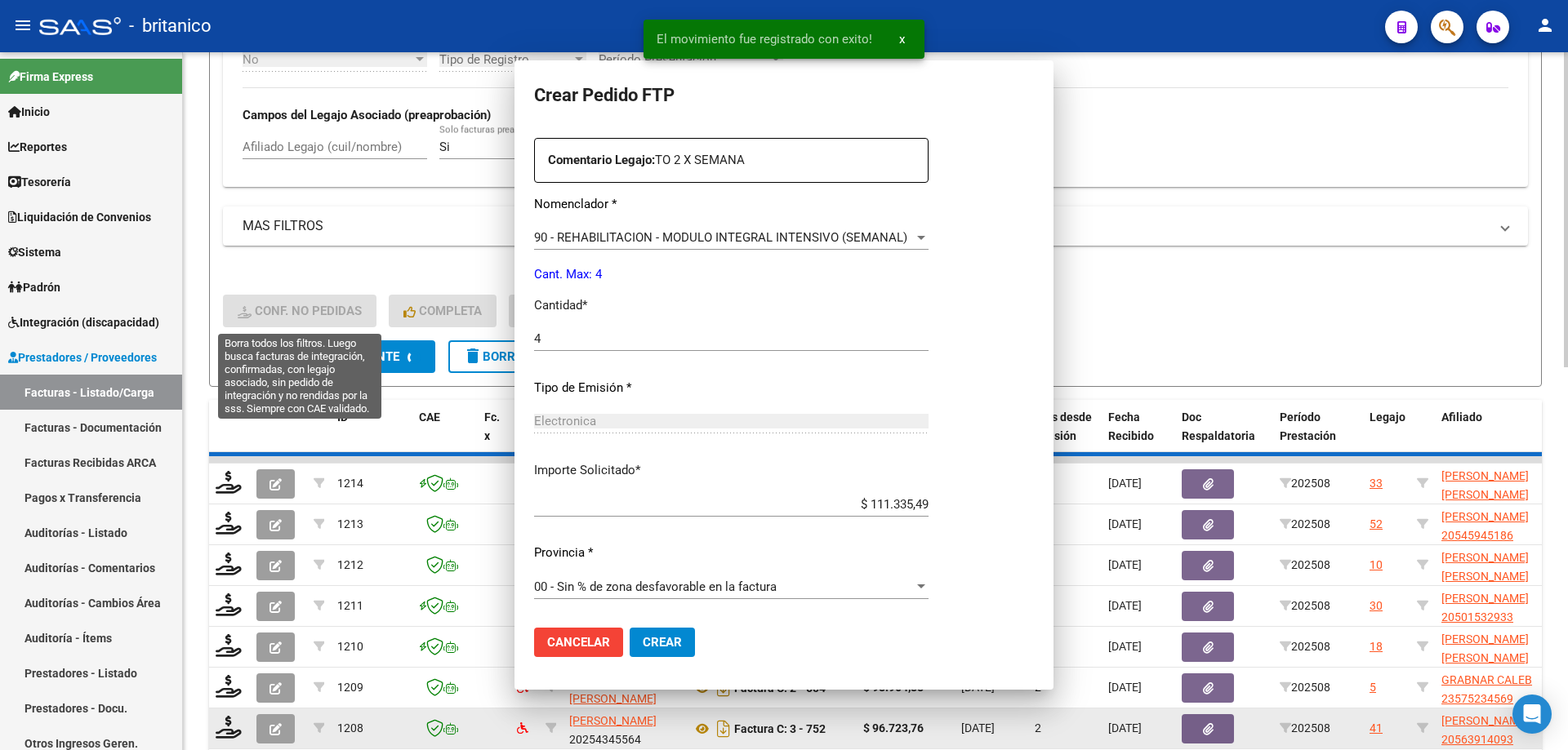
scroll to position [0, 0]
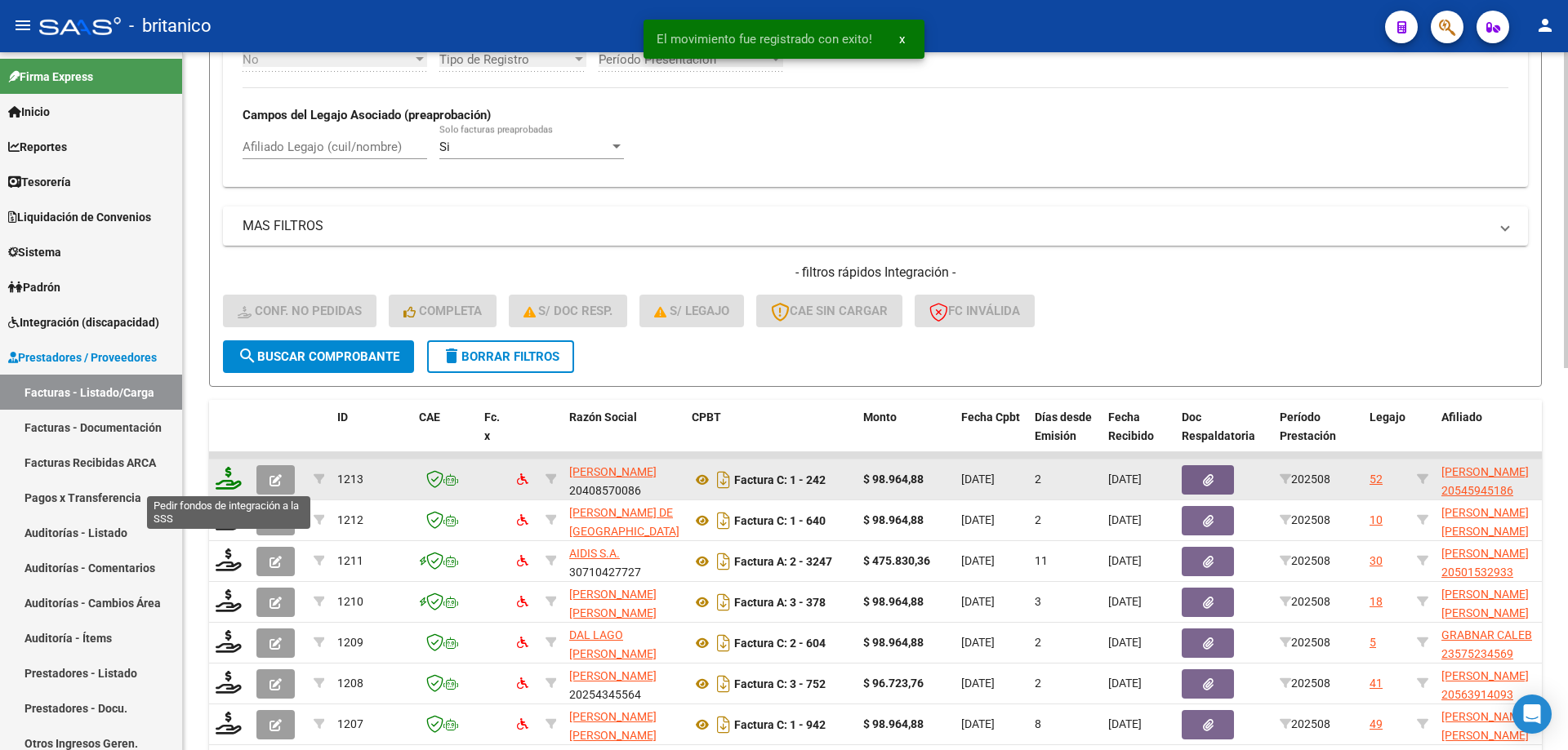
click at [231, 471] on icon at bounding box center [229, 478] width 27 height 23
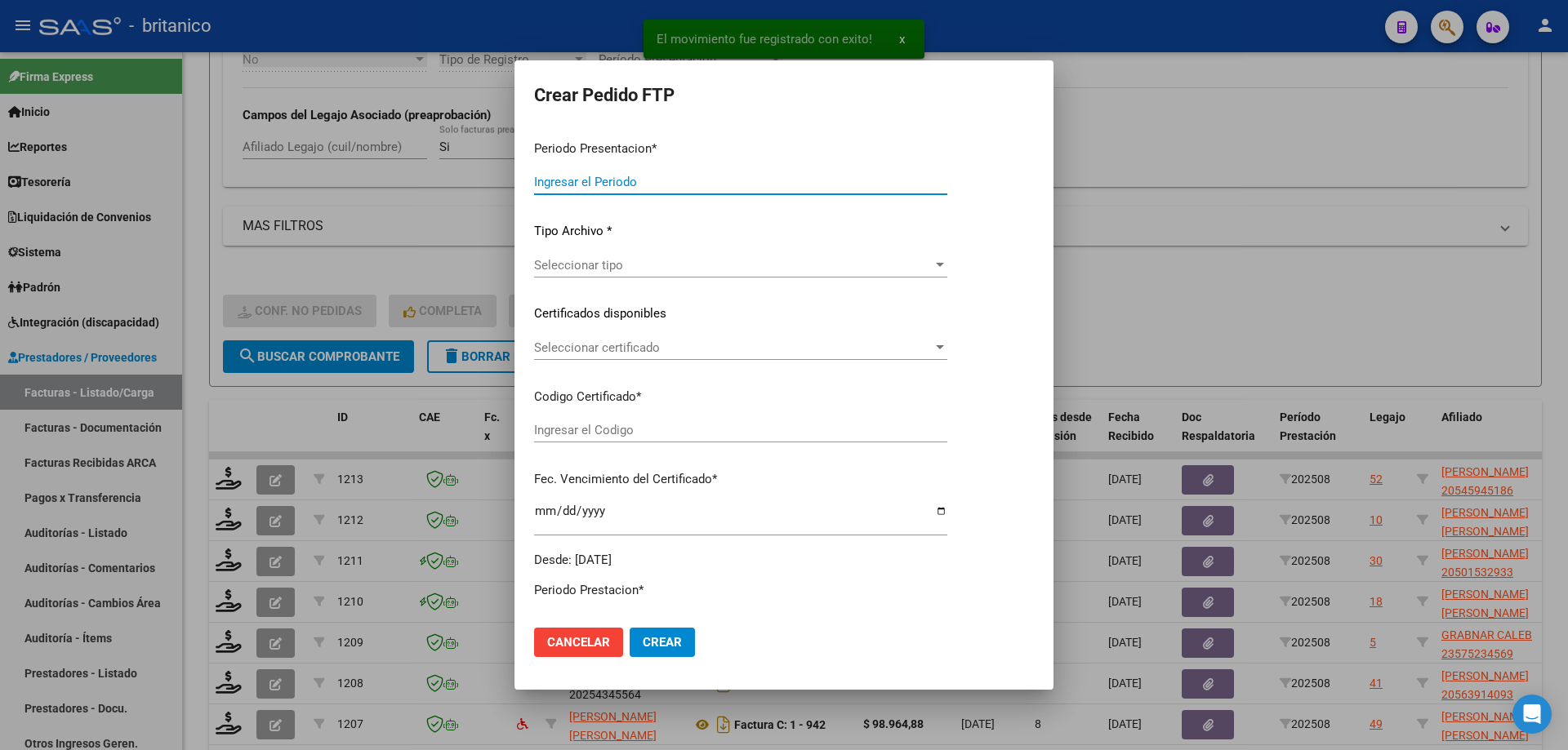
type input "202508"
type input "$ 98.964,88"
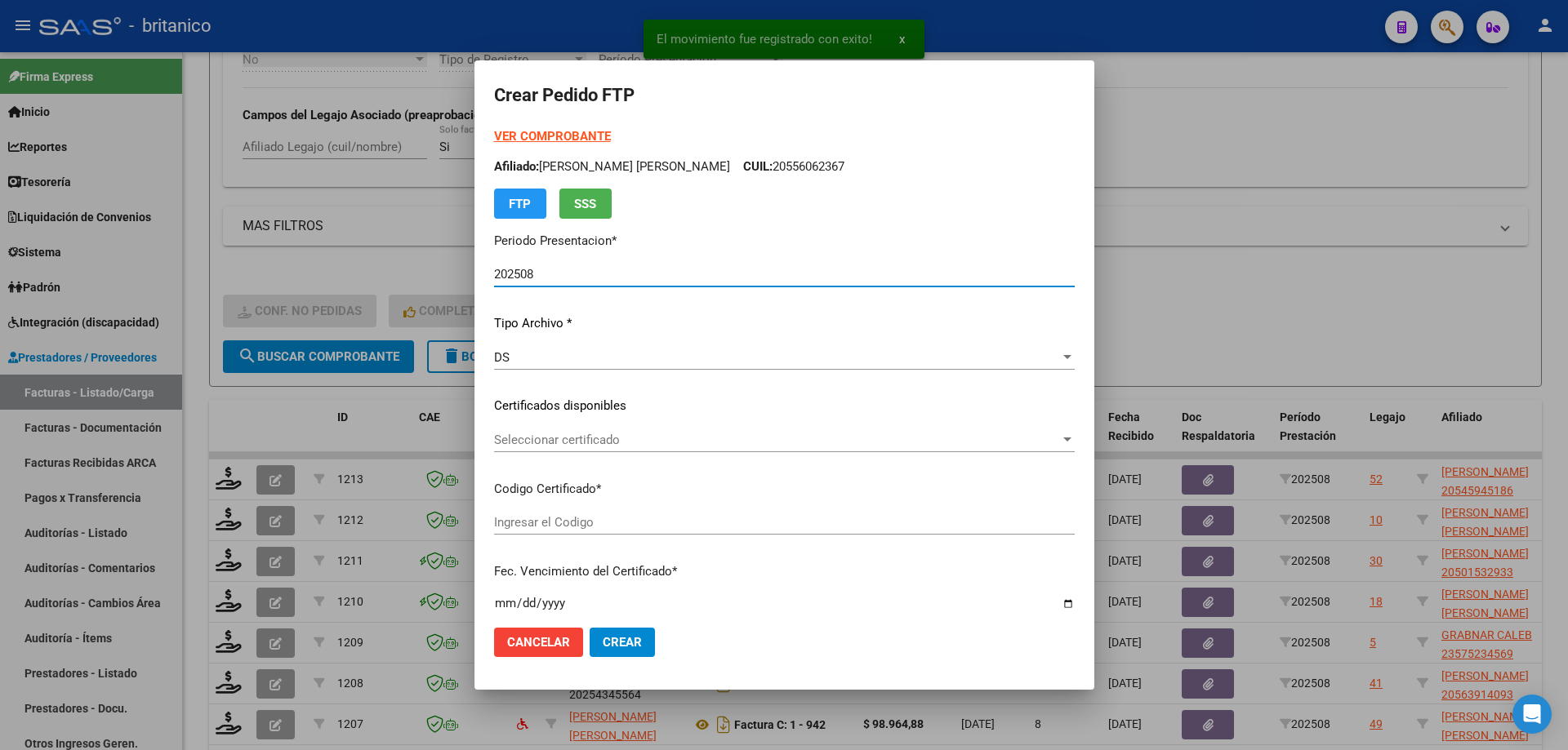
type input "ARG02000545945182020091420230914BS437"
type input "[DATE]"
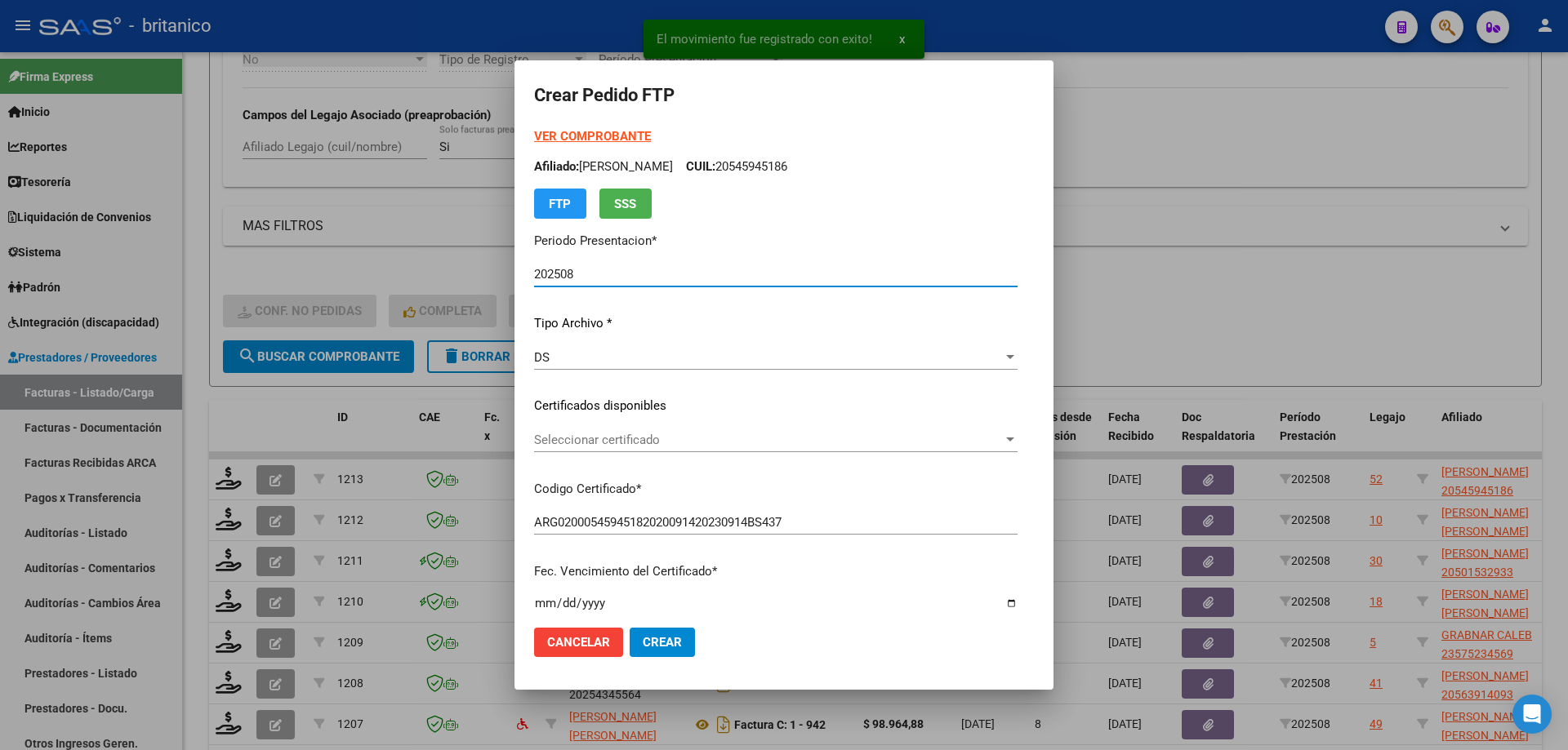
click at [534, 436] on span "Seleccionar certificado" at bounding box center [768, 440] width 468 height 15
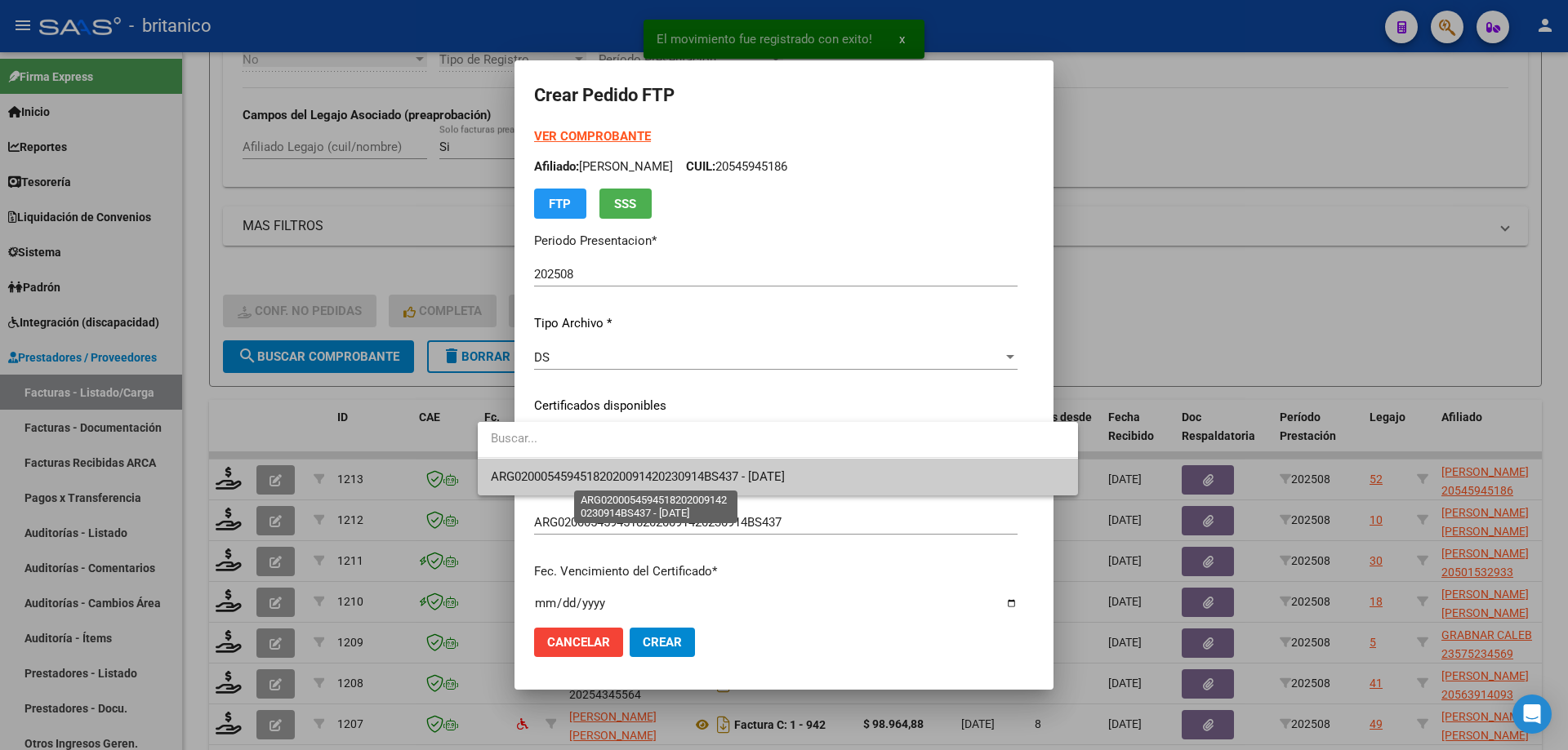
click at [603, 479] on span "ARG02000545945182020091420230914BS437 - [DATE]" at bounding box center [637, 476] width 294 height 15
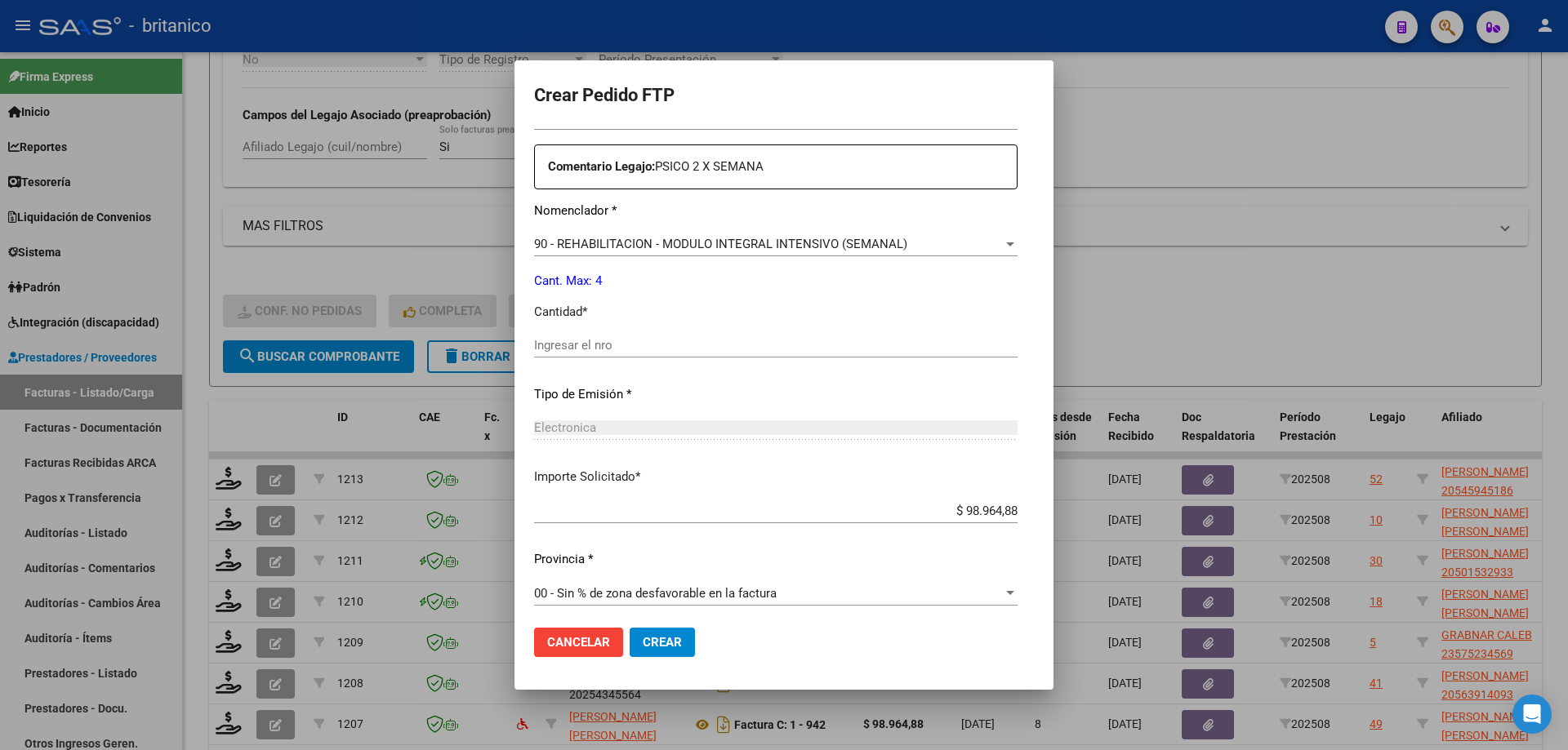
scroll to position [606, 0]
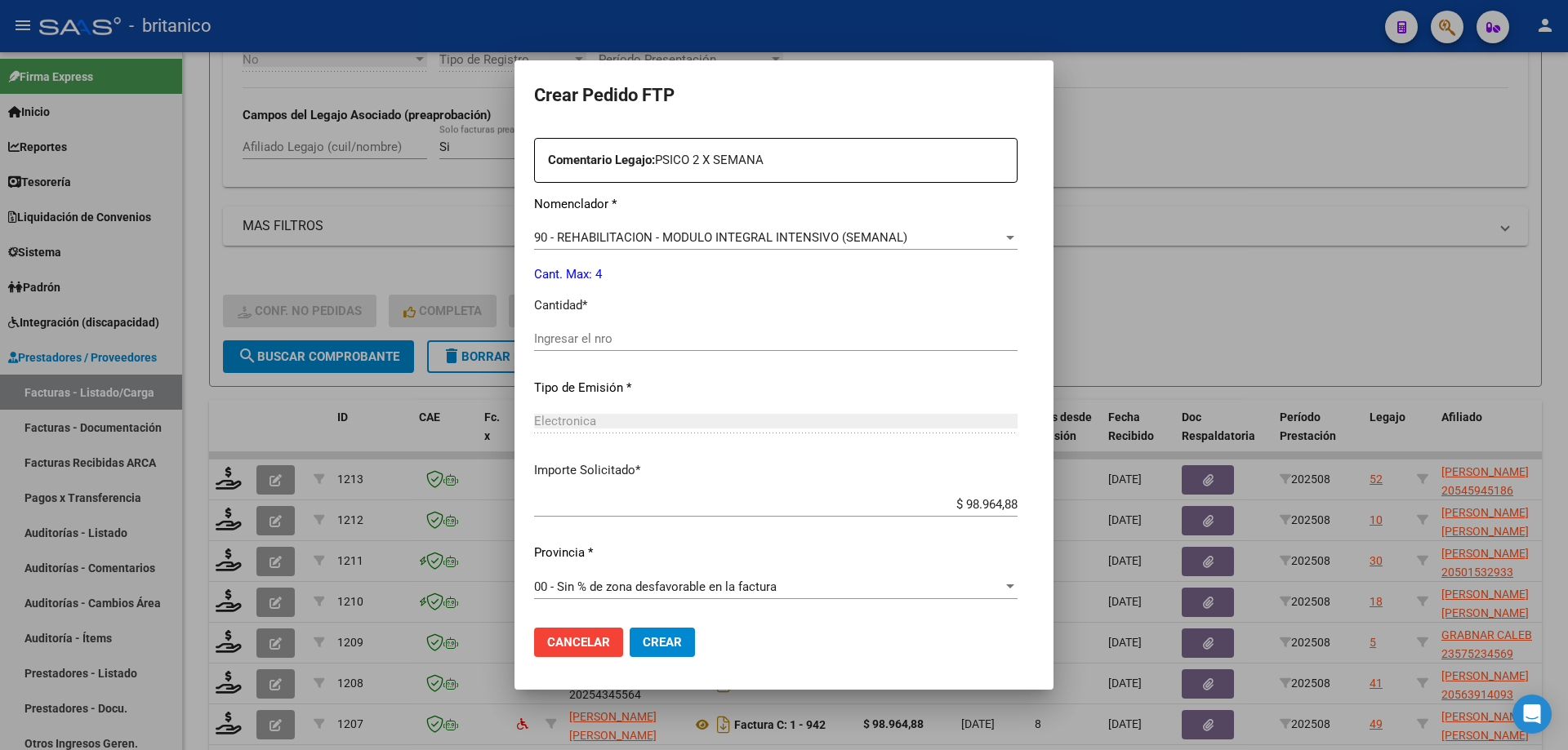
click at [546, 342] on input "Ingresar el nro" at bounding box center [775, 338] width 483 height 15
type input "4"
click at [643, 640] on span "Crear" at bounding box center [662, 642] width 39 height 15
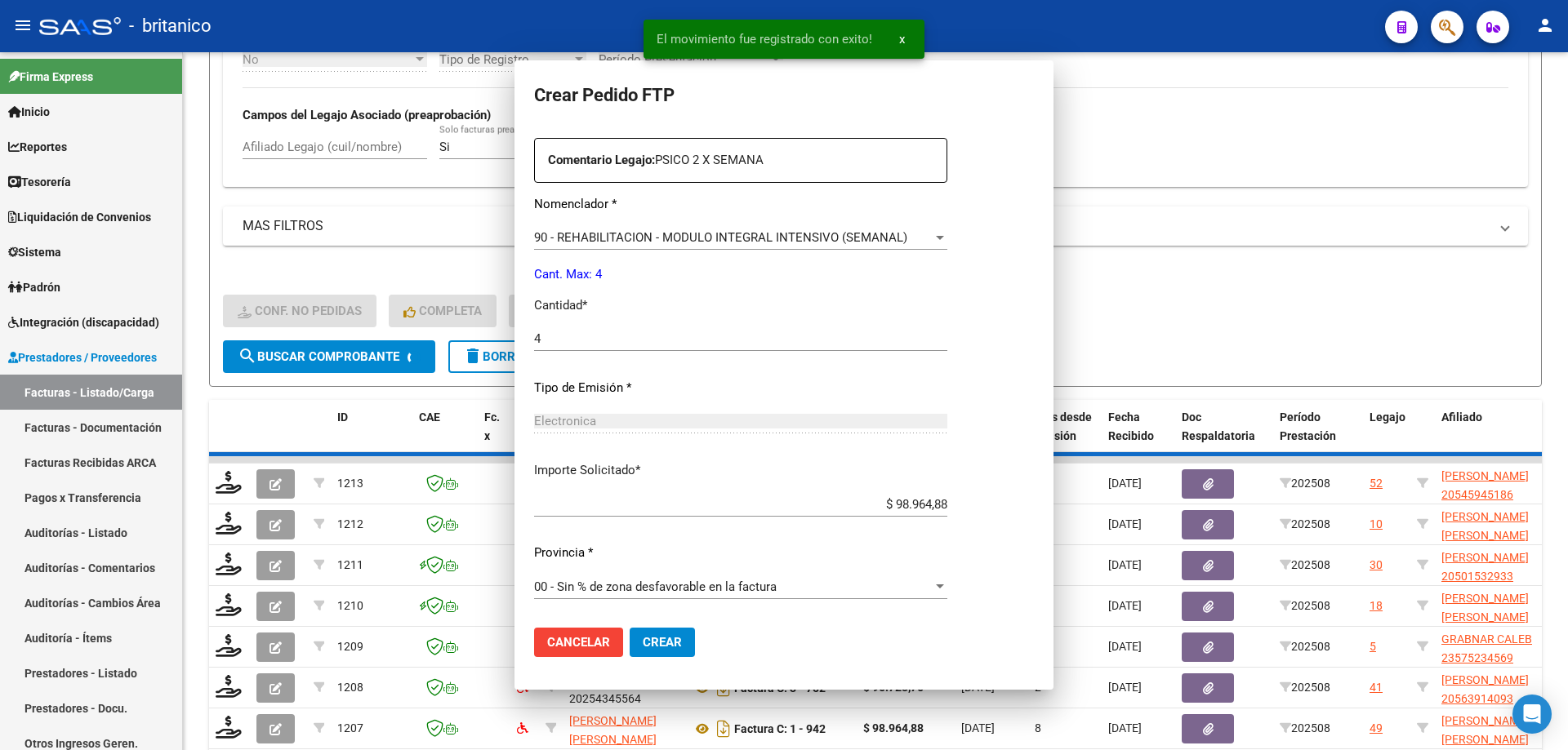
scroll to position [0, 0]
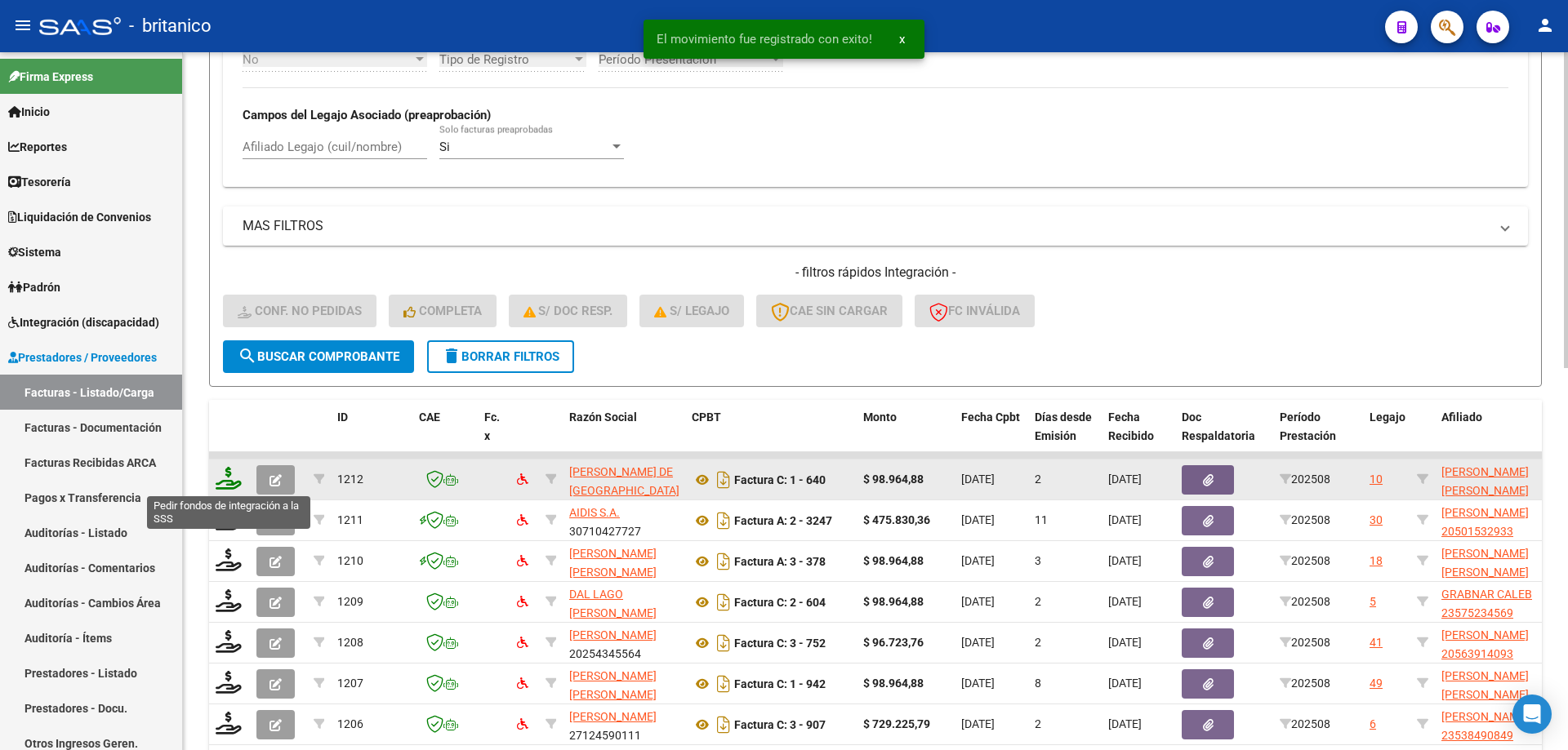
click at [230, 471] on icon at bounding box center [229, 478] width 27 height 23
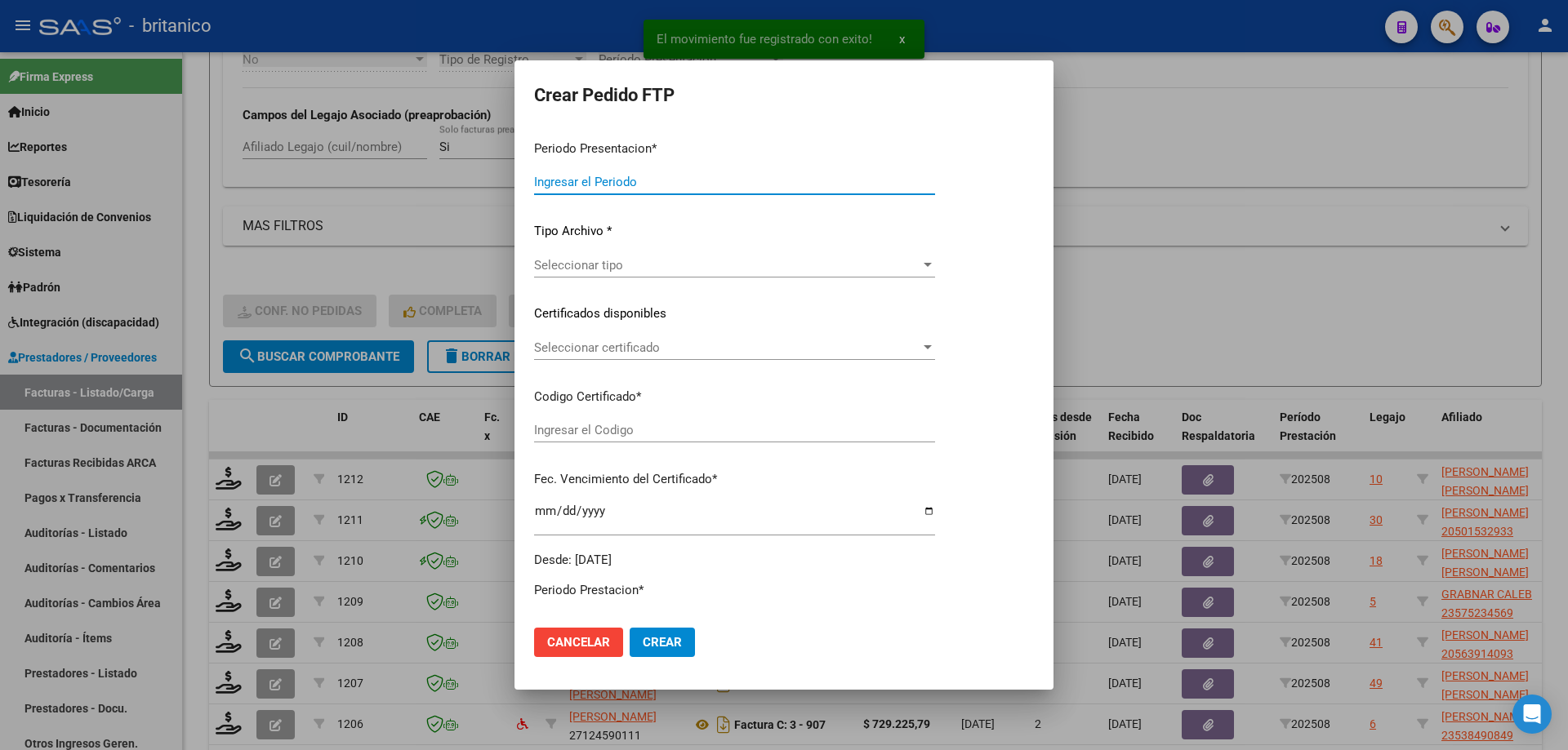
type input "202508"
type input "$ 98.964,88"
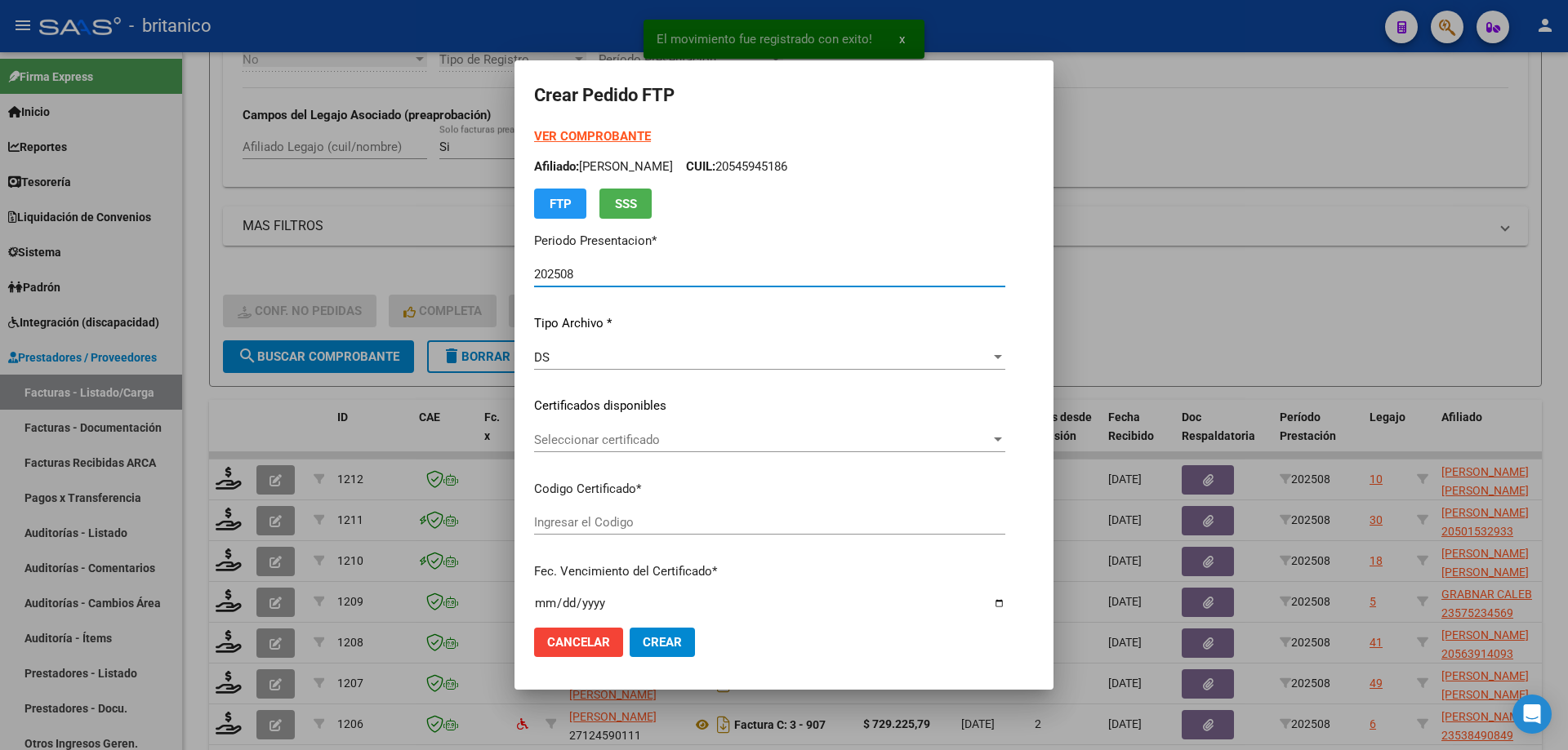
type input "ARG020005015326420230103-20280103CBA536"
type input "[DATE]"
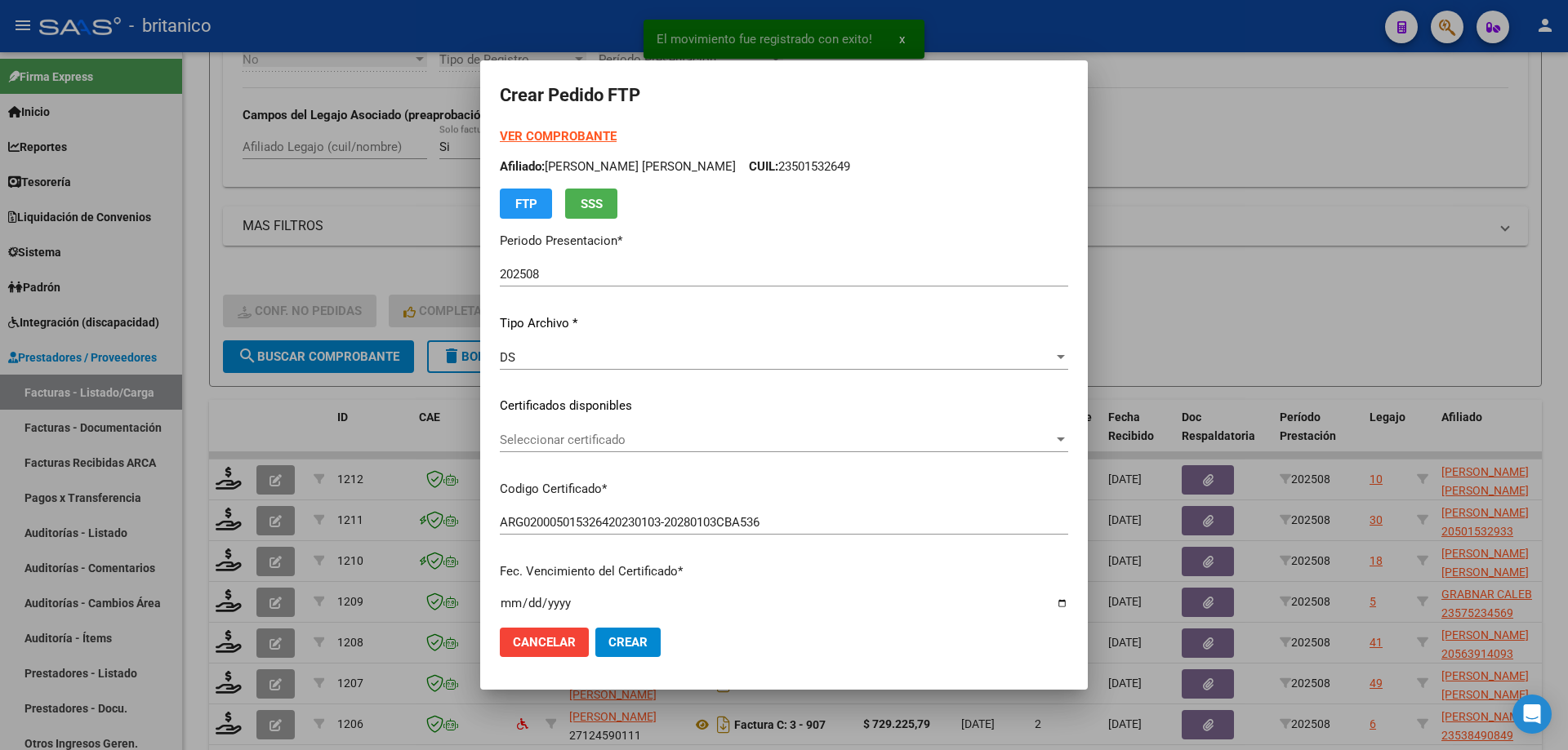
click at [605, 428] on div "Seleccionar certificado Seleccionar certificado" at bounding box center [783, 440] width 568 height 25
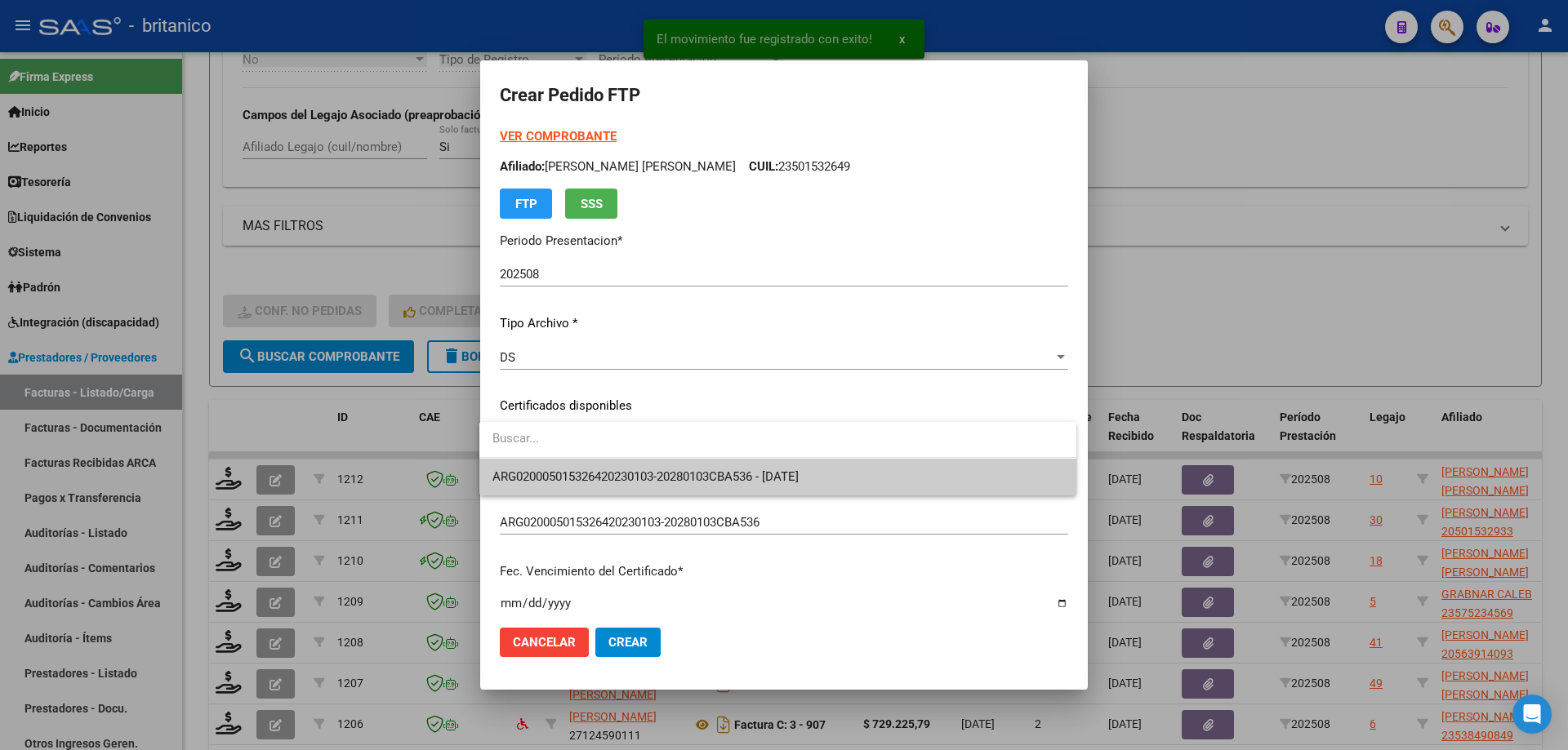
click at [621, 467] on span "ARG020005015326420230103-20280103CBA536 - [DATE]" at bounding box center [778, 477] width 571 height 37
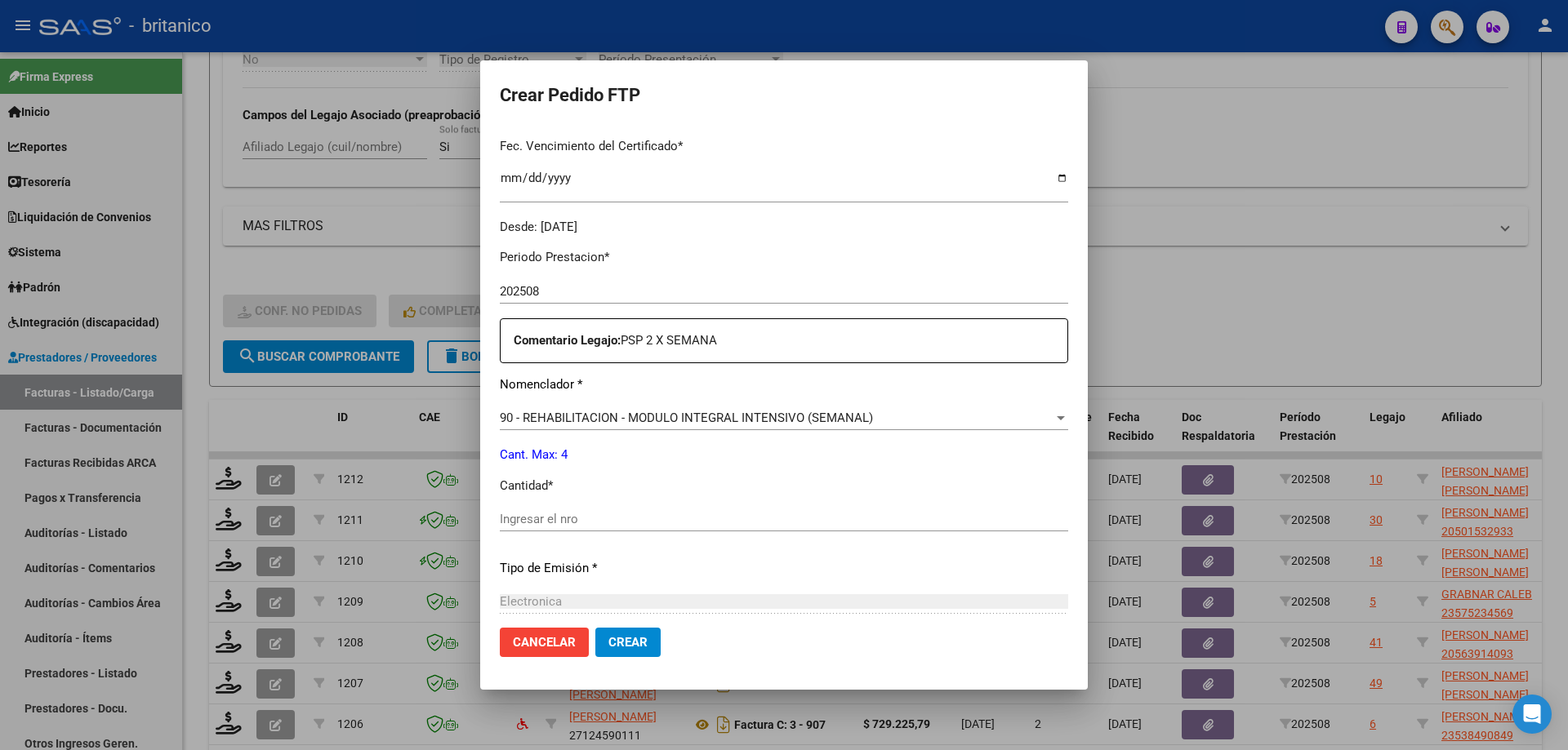
scroll to position [489, 0]
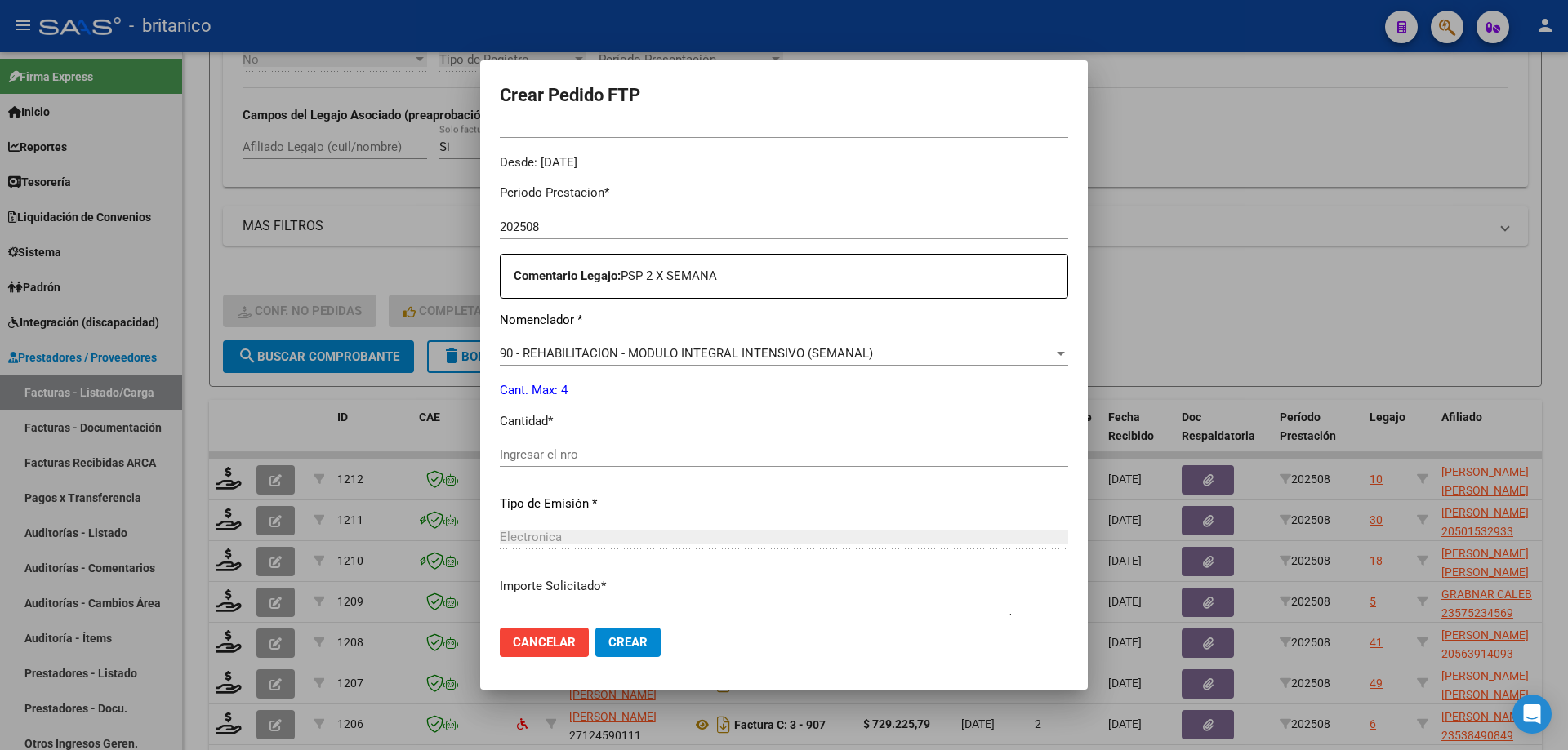
click at [552, 458] on input "Ingresar el nro" at bounding box center [783, 454] width 568 height 15
type input "4"
click at [631, 639] on span "Crear" at bounding box center [628, 642] width 39 height 15
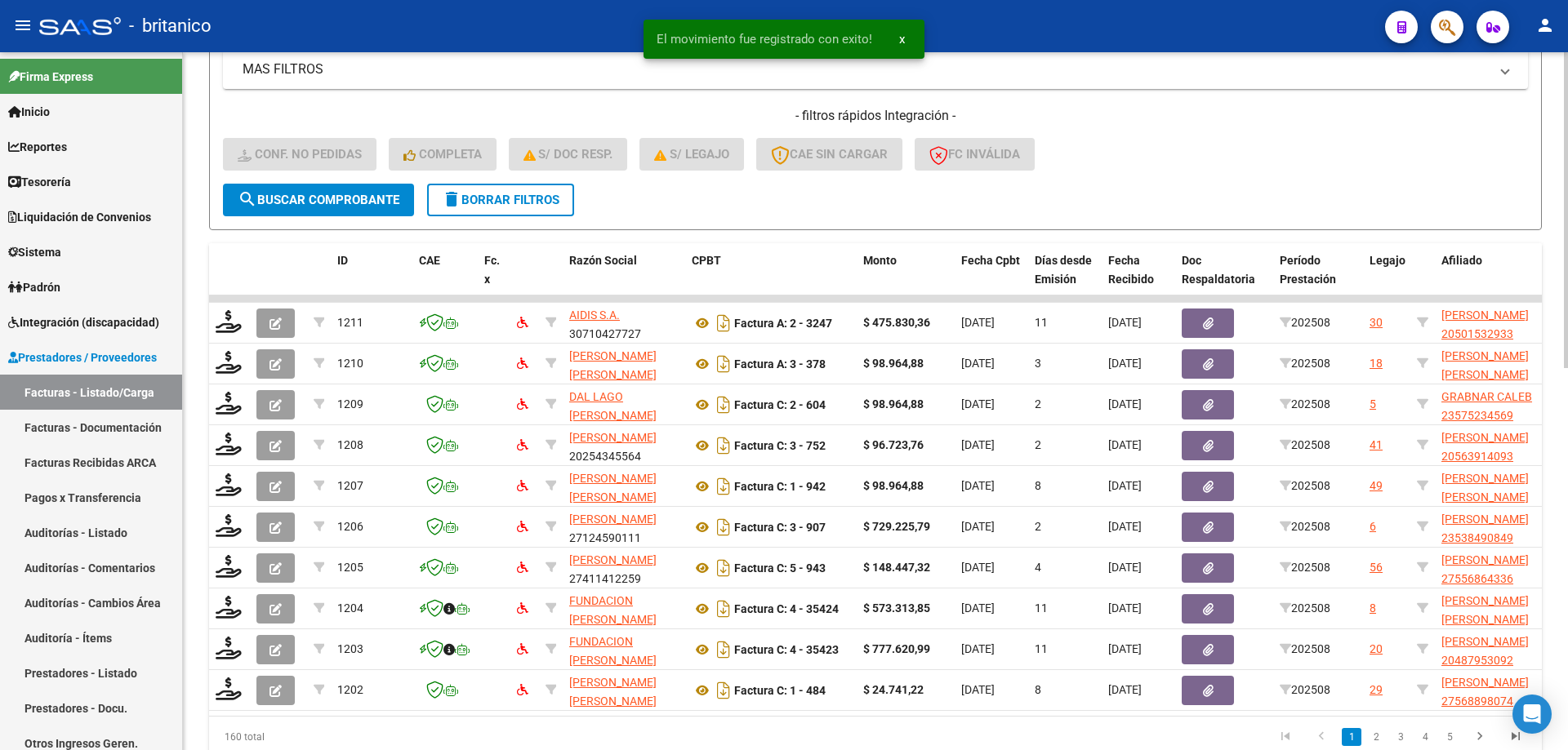
scroll to position [779, 0]
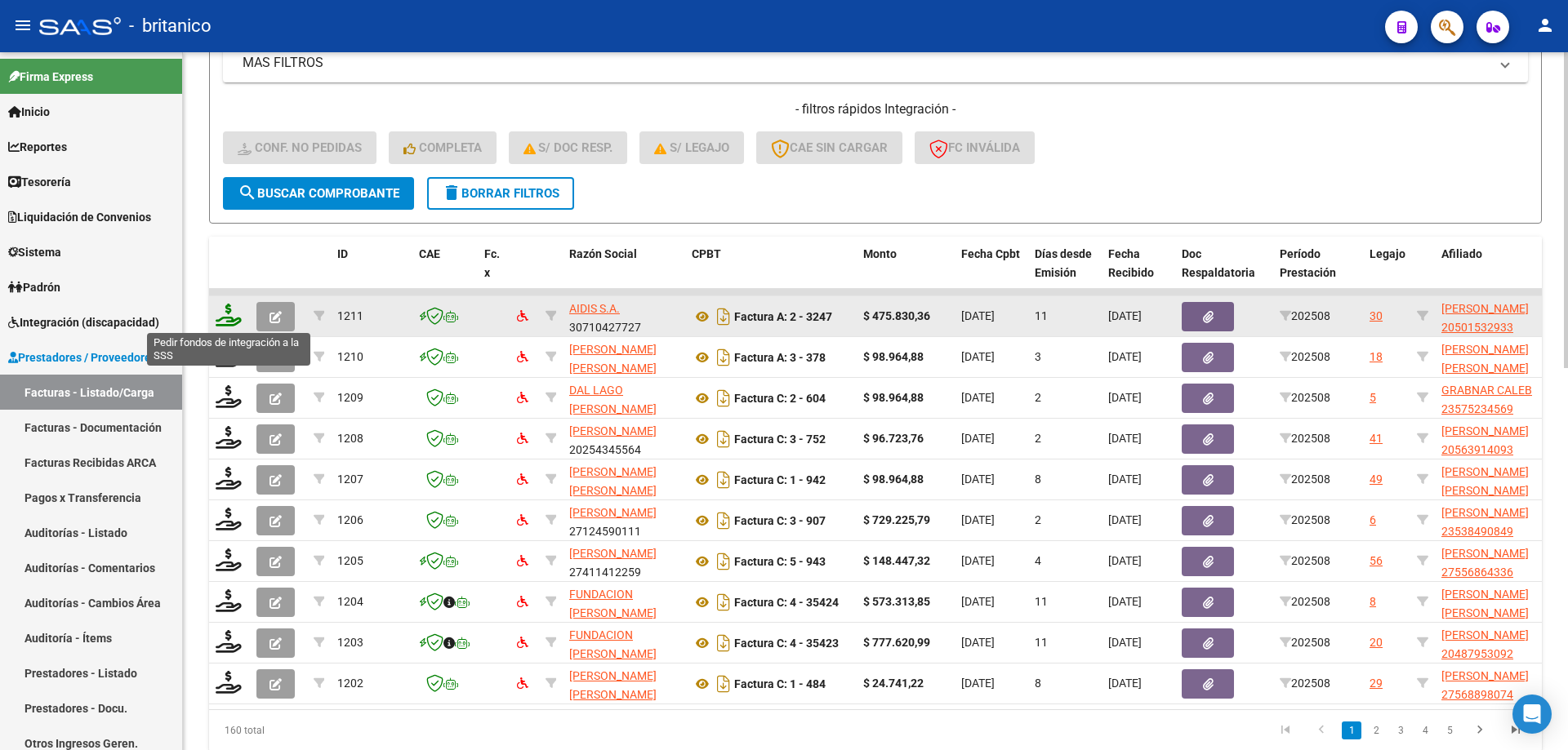
click at [229, 309] on icon at bounding box center [229, 315] width 27 height 23
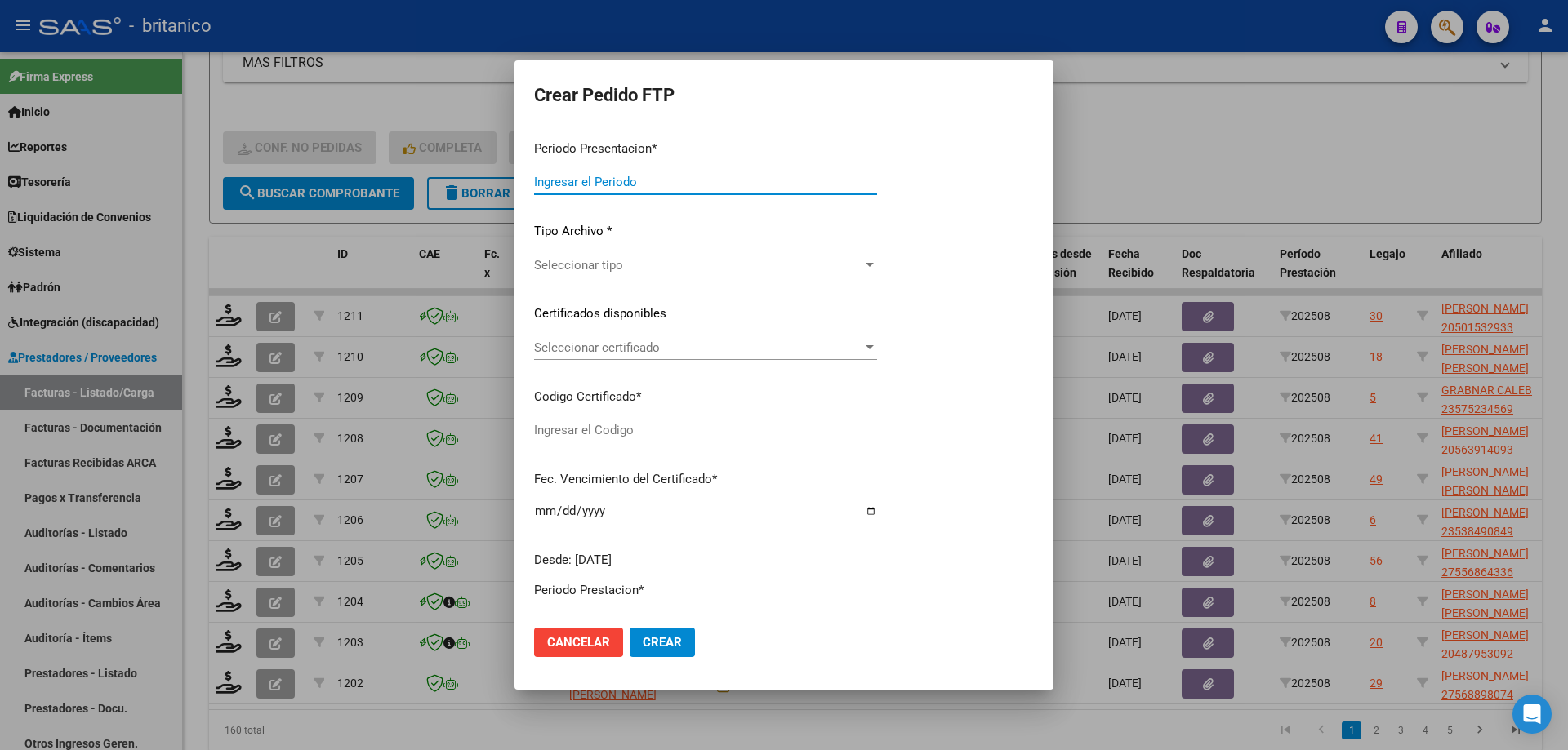
type input "202508"
type input "$ 475.830,36"
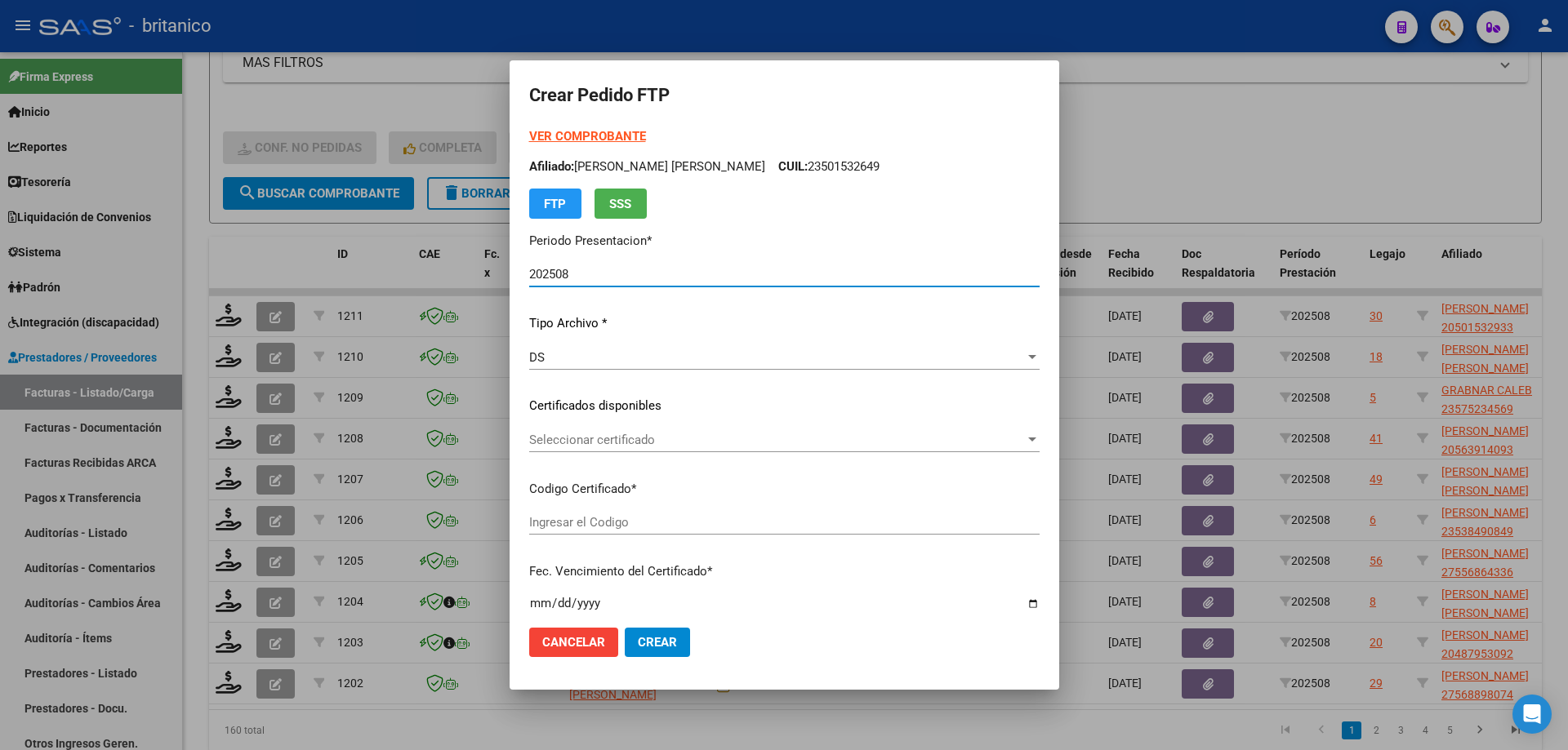
type input "ARG02000501532932019060520220605CBA536"
type input "[DATE]"
click at [657, 435] on span "Seleccionar certificado" at bounding box center [777, 440] width 496 height 15
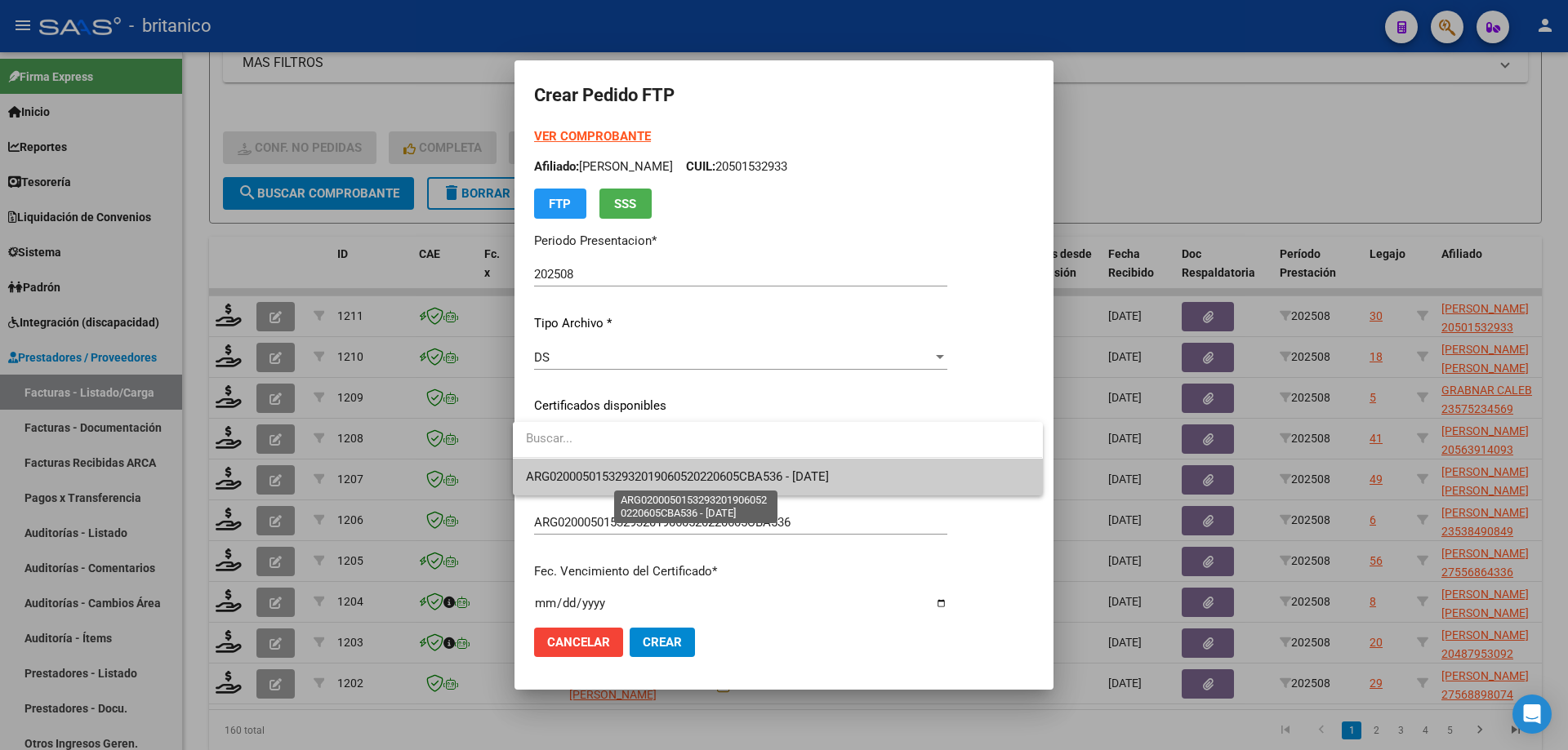
click at [690, 475] on span "ARG02000501532932019060520220605CBA536 - [DATE]" at bounding box center [677, 476] width 303 height 15
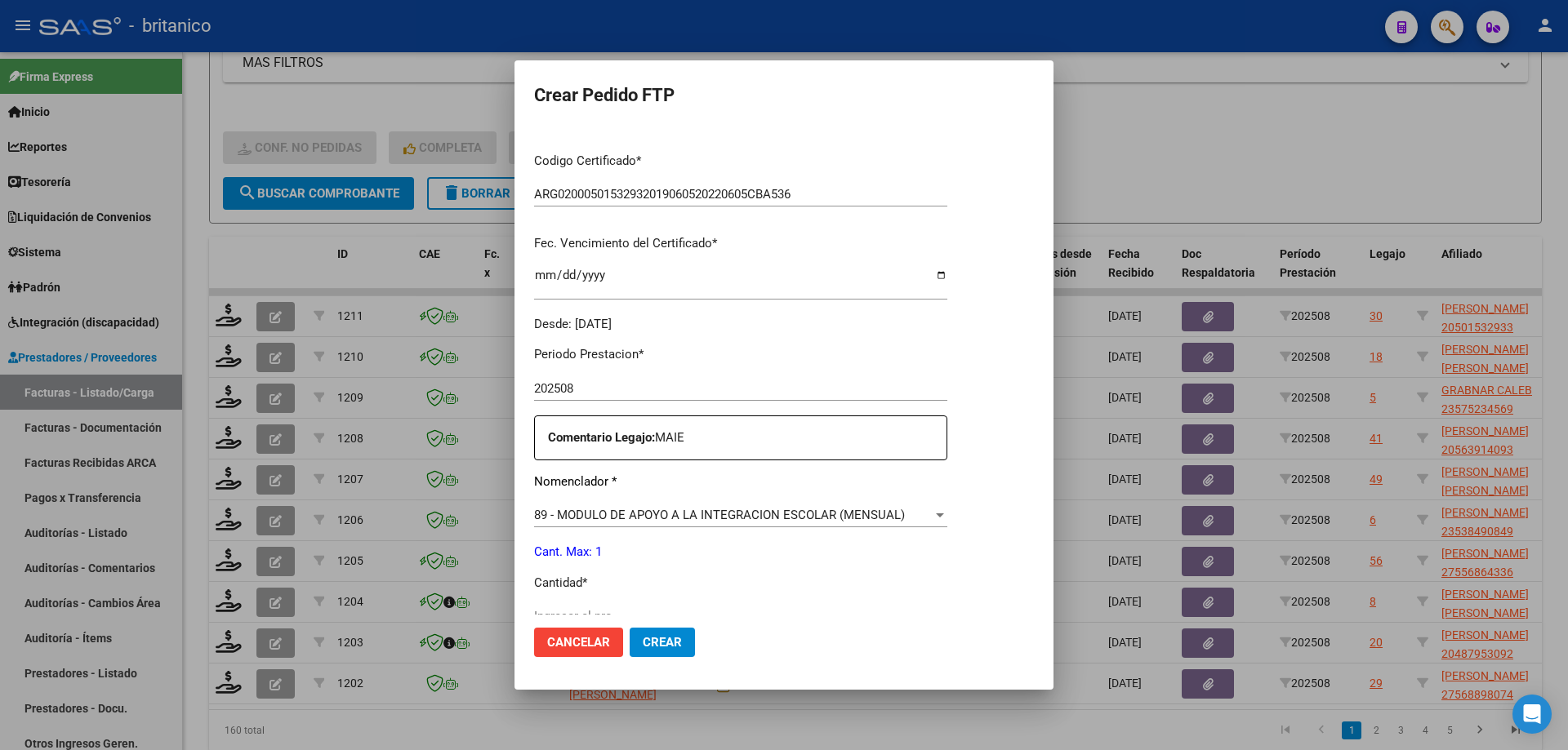
scroll to position [489, 0]
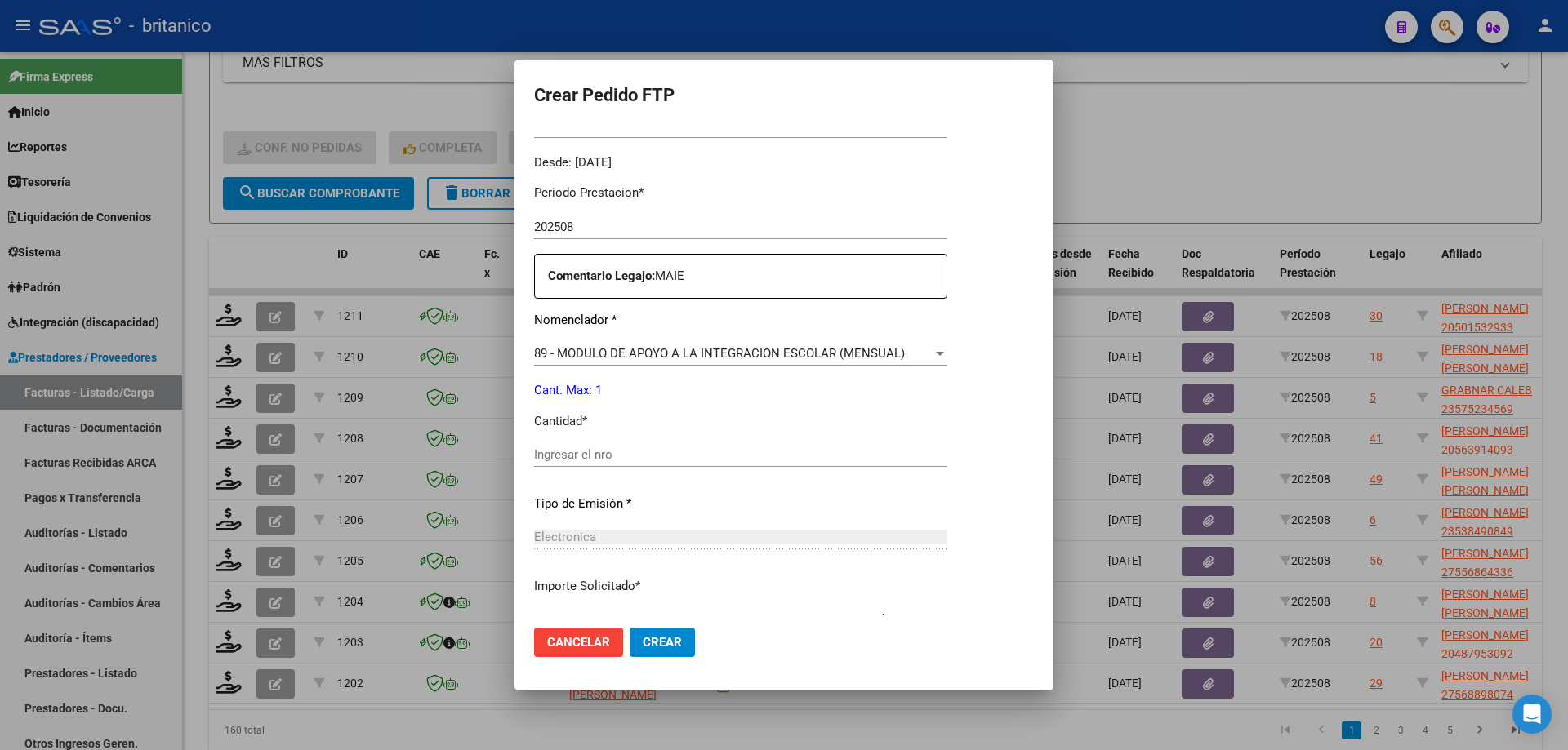
click at [626, 450] on input "Ingresar el nro" at bounding box center [741, 454] width 414 height 15
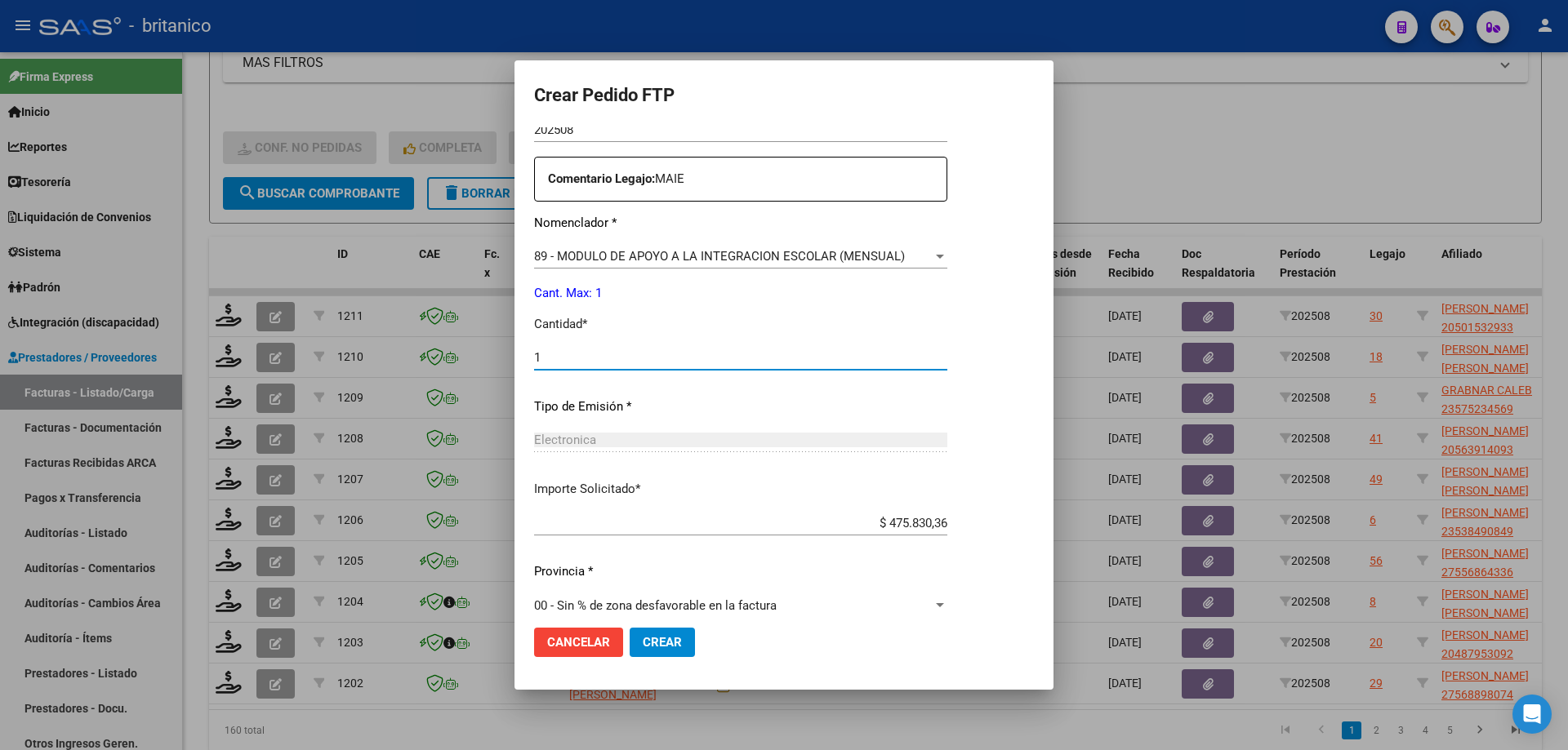
scroll to position [606, 0]
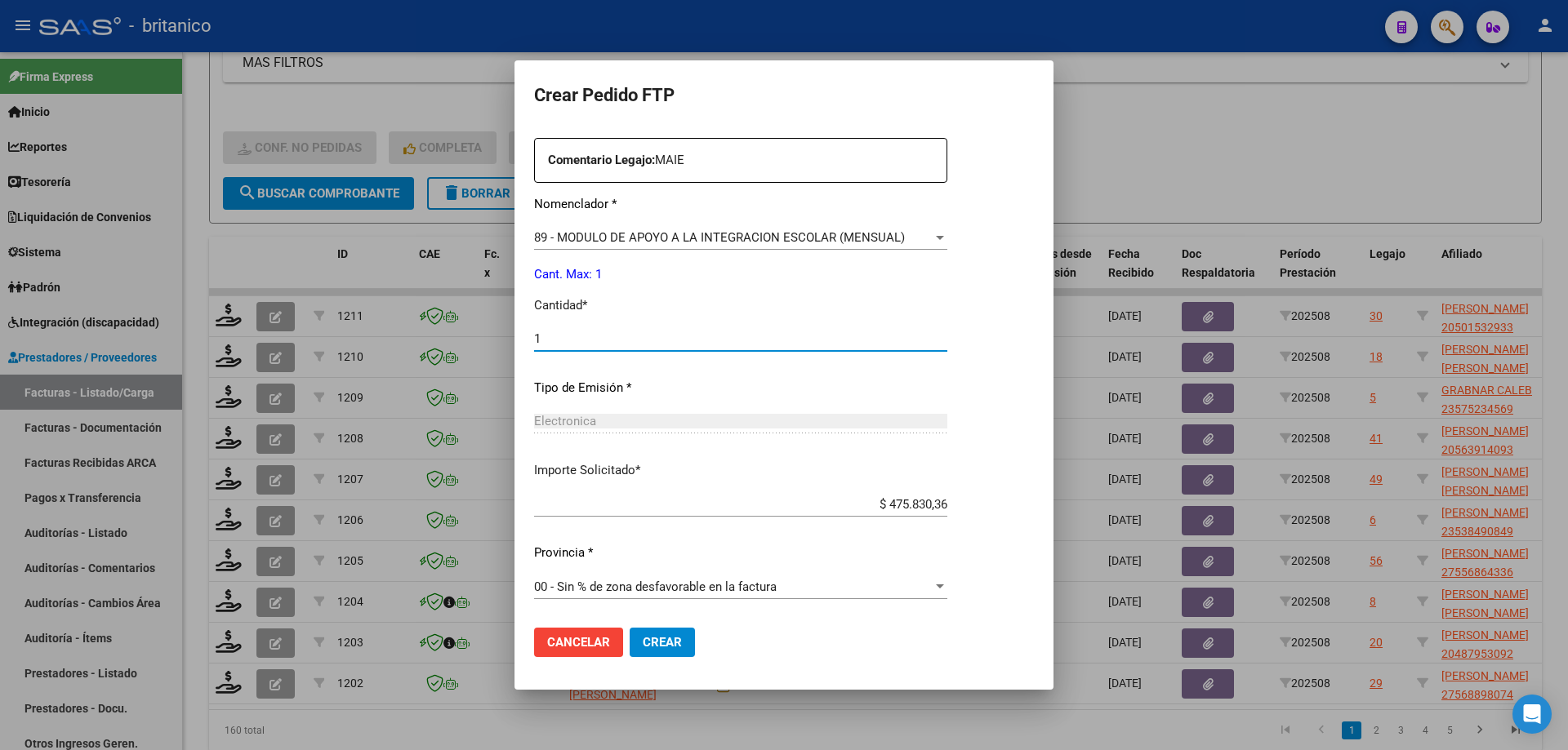
type input "1"
click at [663, 645] on span "Crear" at bounding box center [662, 642] width 39 height 15
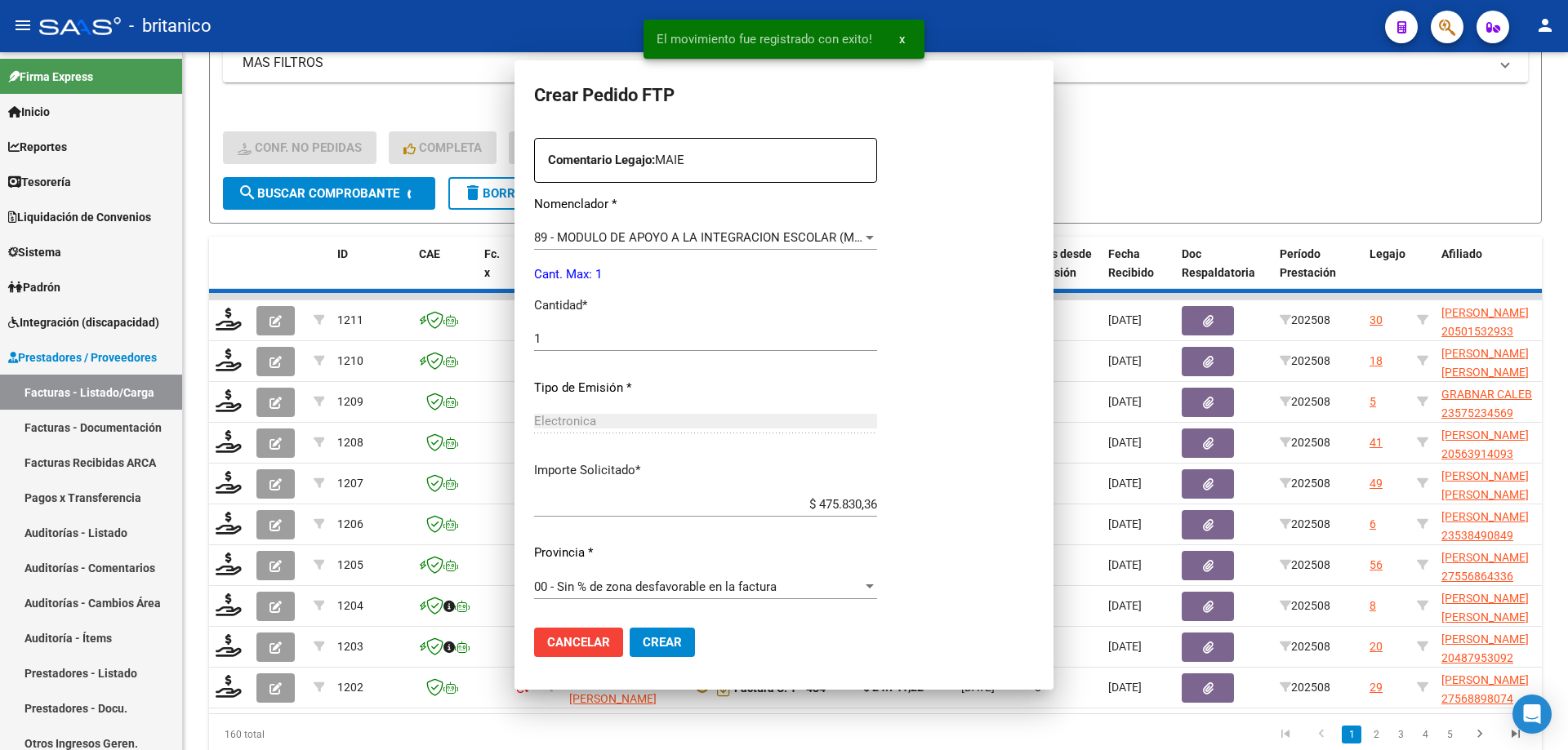
scroll to position [0, 0]
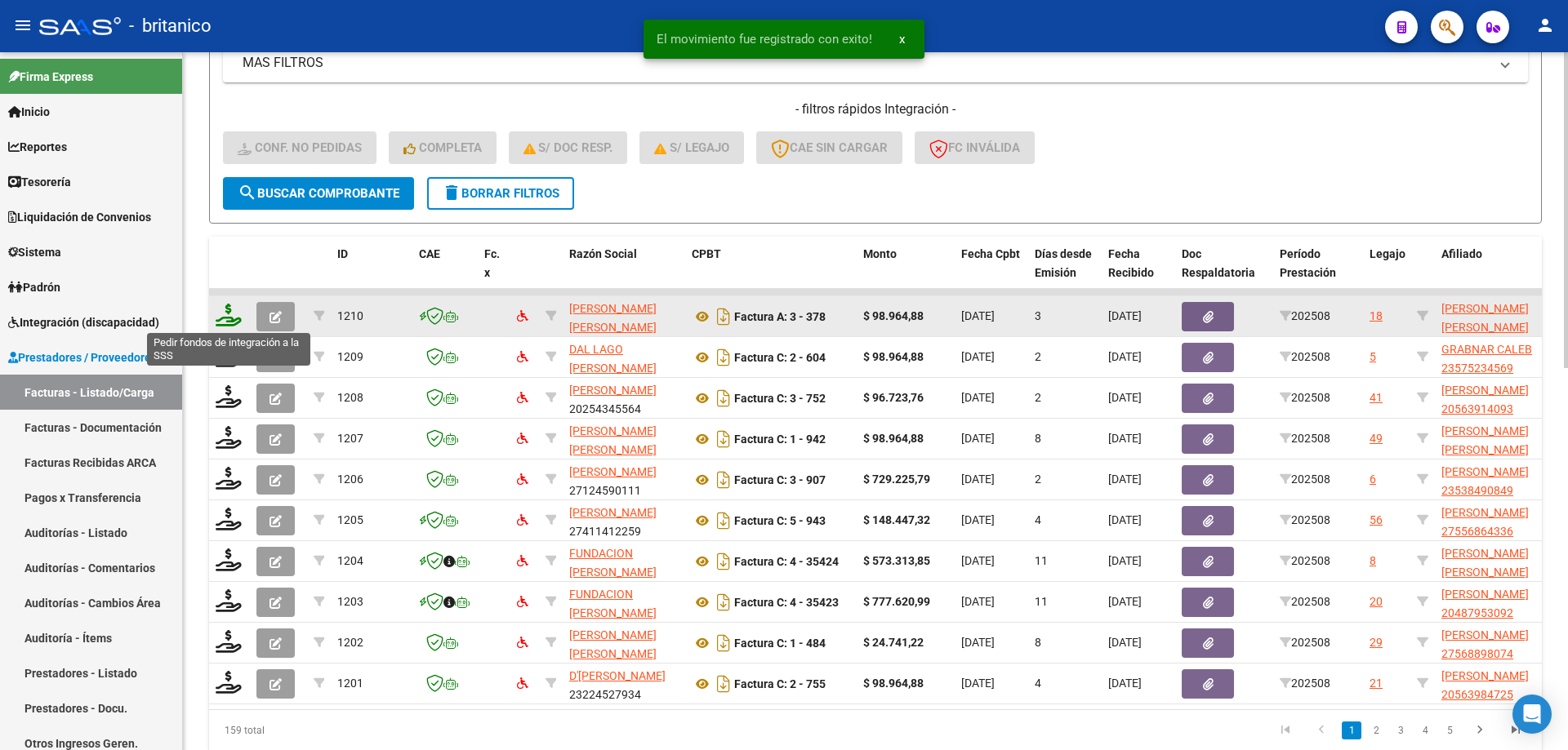
click at [225, 312] on icon at bounding box center [229, 315] width 27 height 23
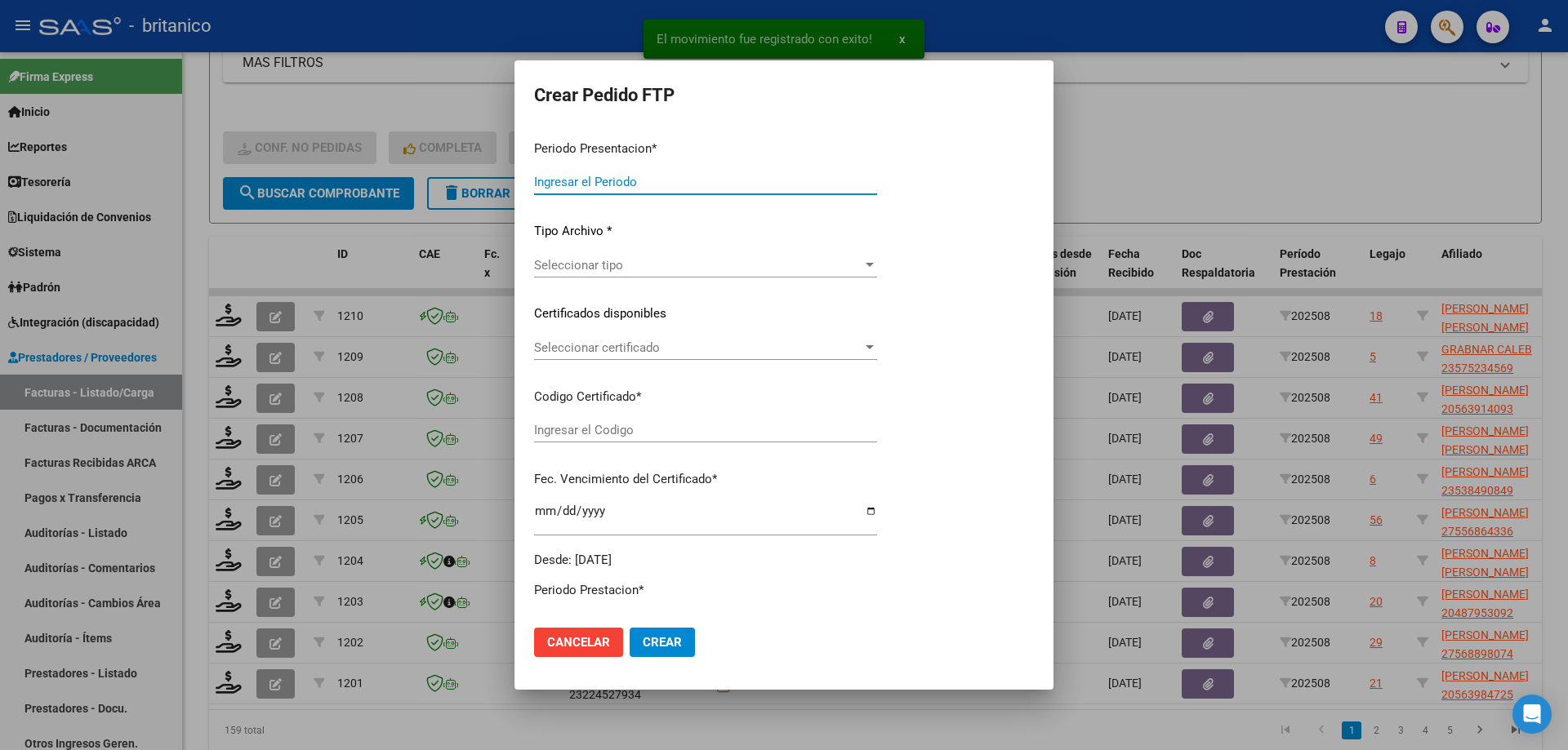
type input "202508"
type input "$ 98.964,88"
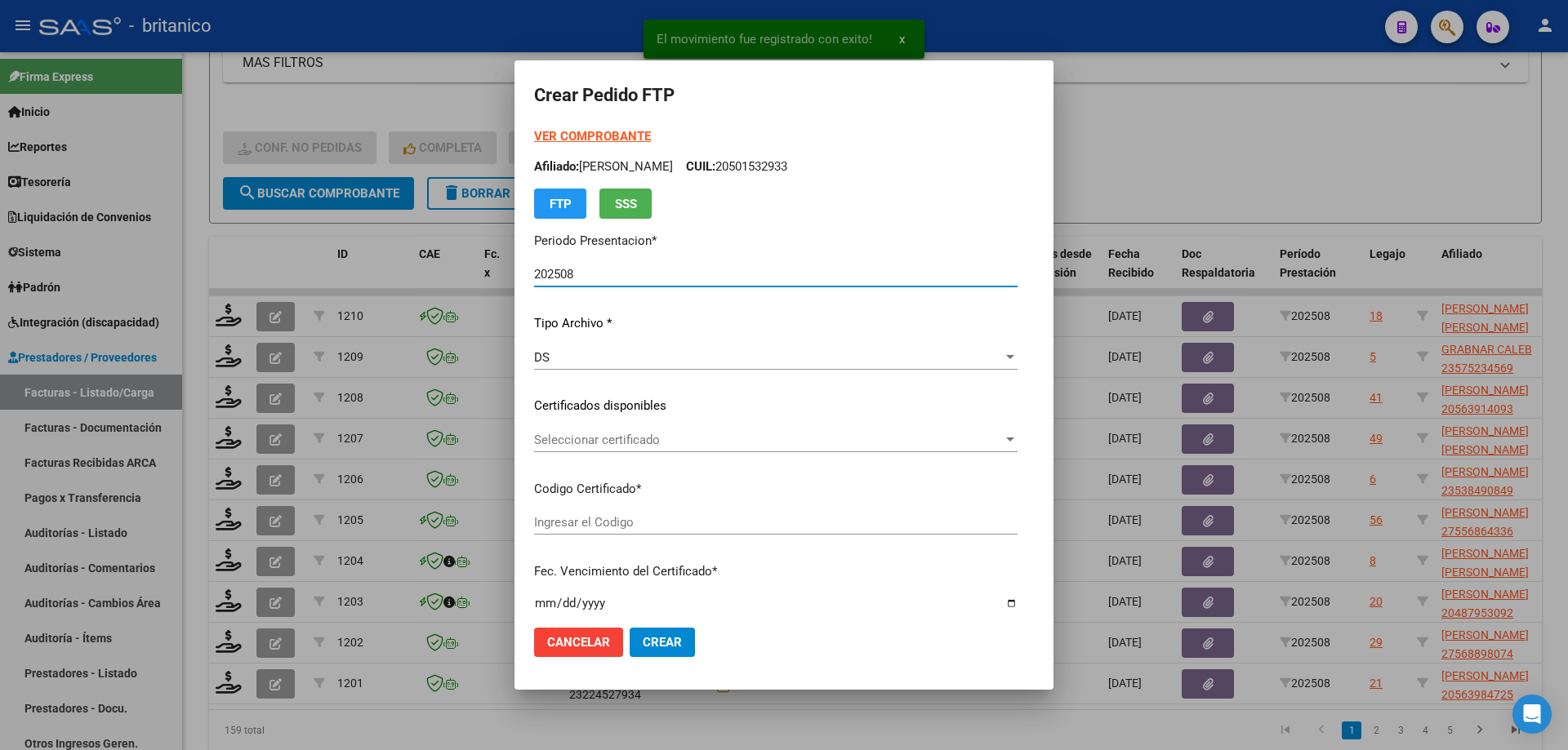
click at [577, 438] on span "Seleccionar certificado" at bounding box center [768, 440] width 468 height 15
type input "ARG02000568718212023032920260329BS415"
type input "[DATE]"
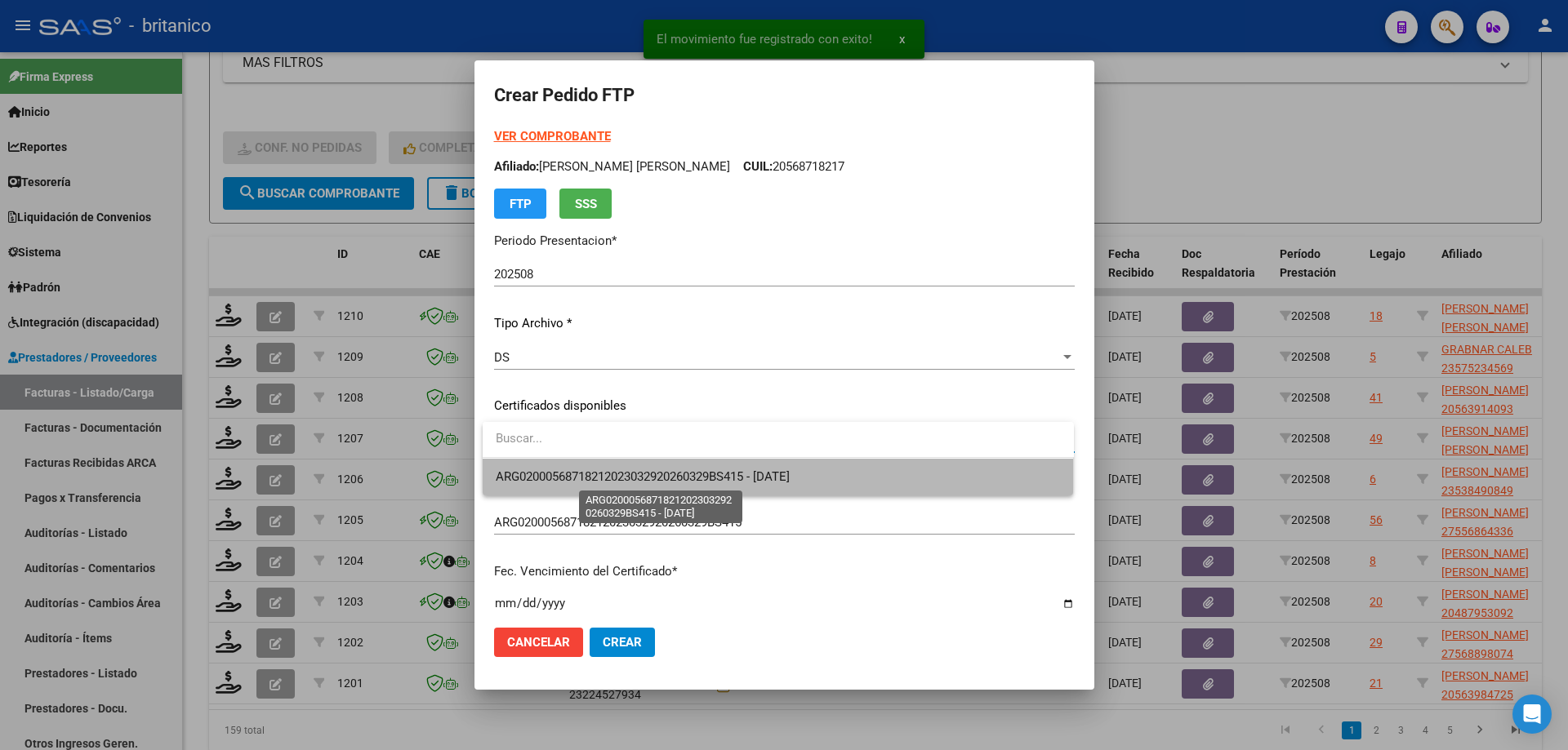
click at [634, 477] on span "ARG02000568718212023032920260329BS415 - [DATE]" at bounding box center [643, 476] width 294 height 15
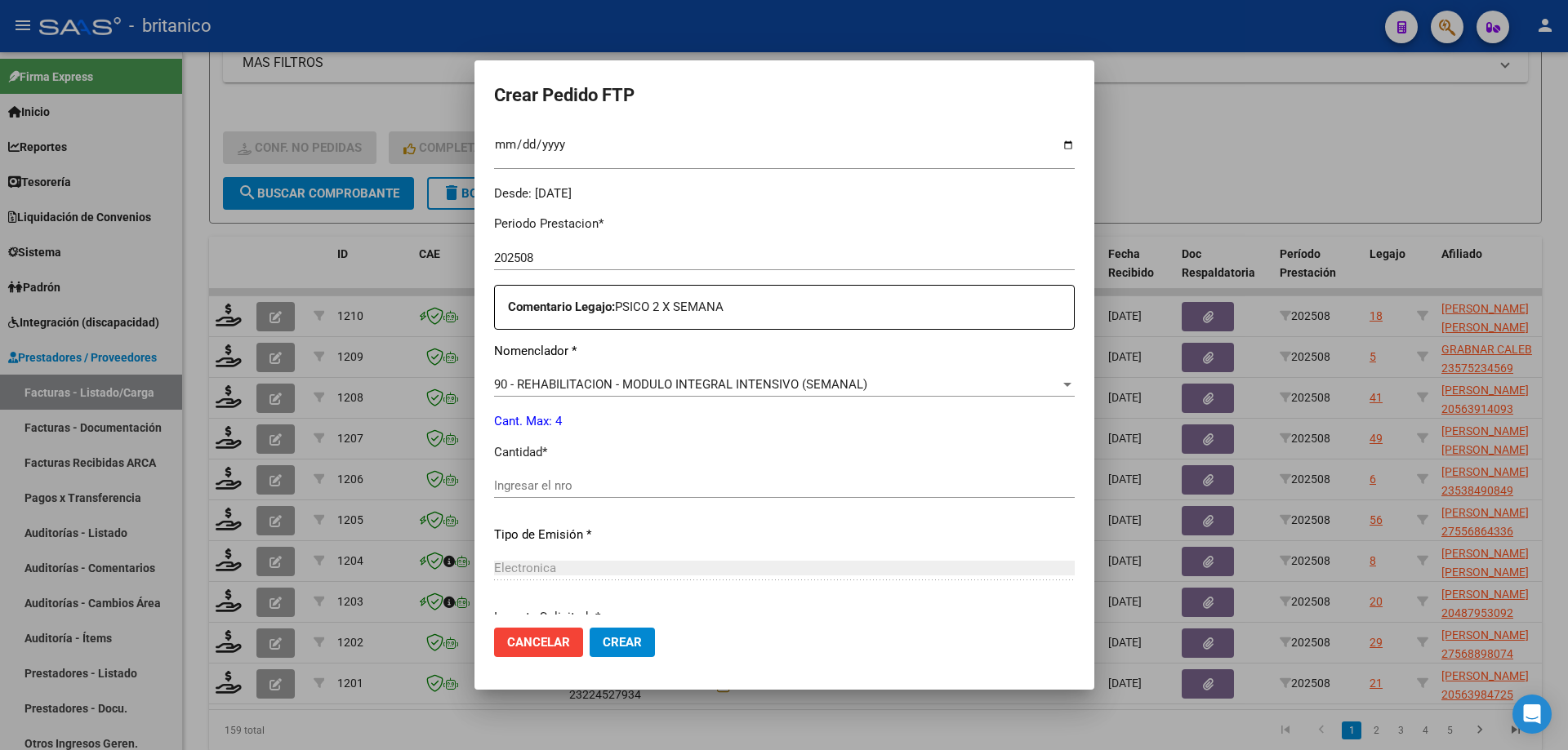
scroll to position [489, 0]
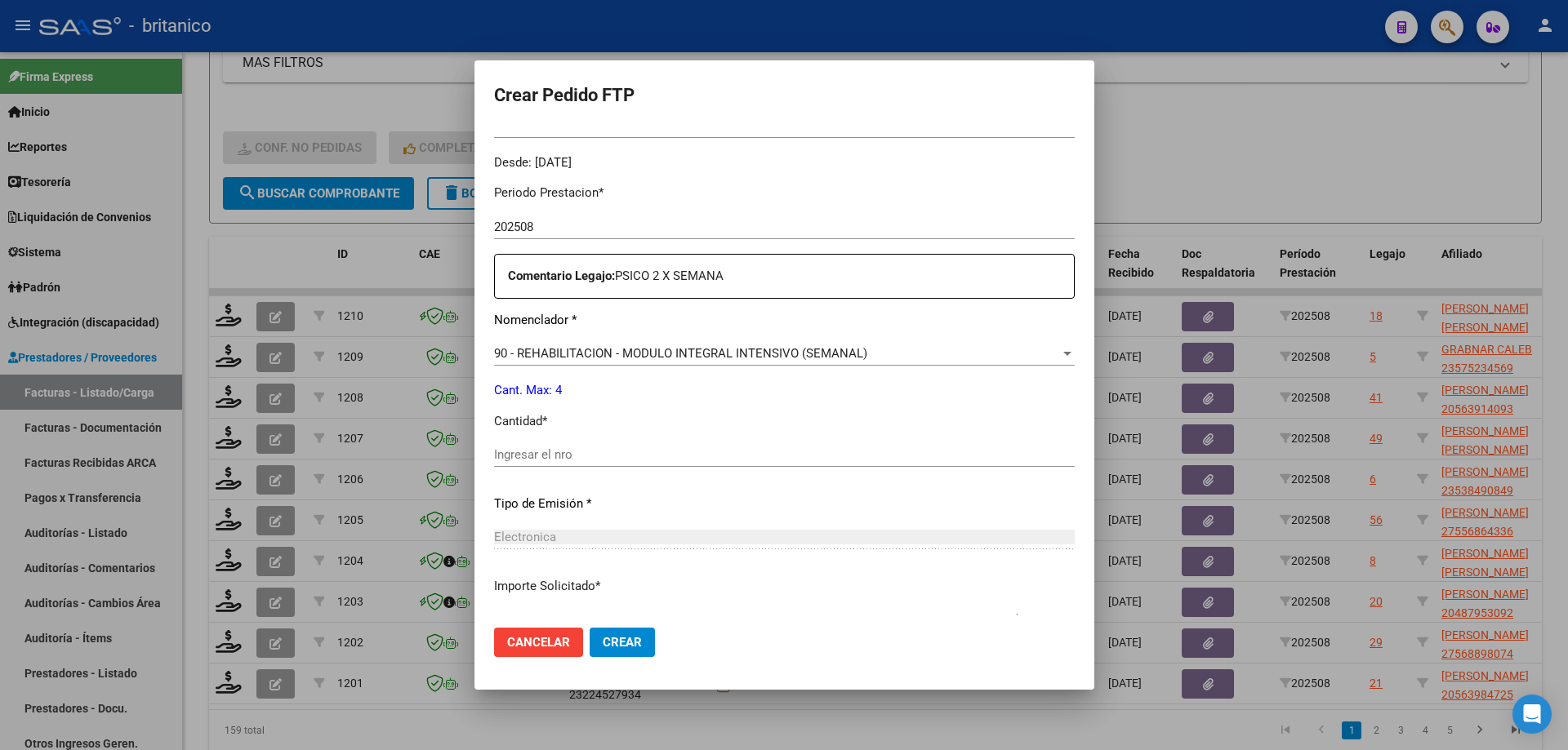
click at [553, 456] on input "Ingresar el nro" at bounding box center [784, 454] width 581 height 15
type input "1"
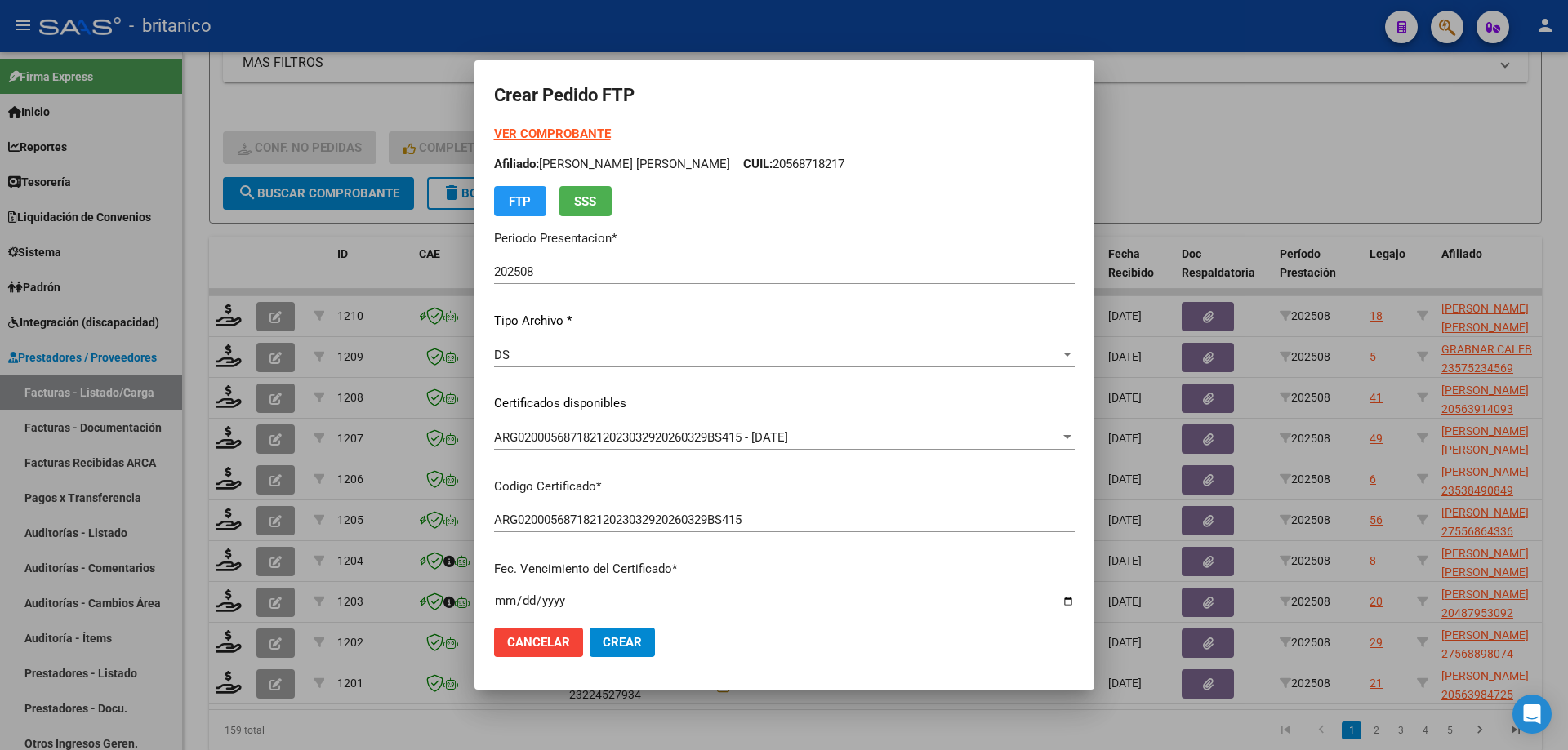
scroll to position [0, 0]
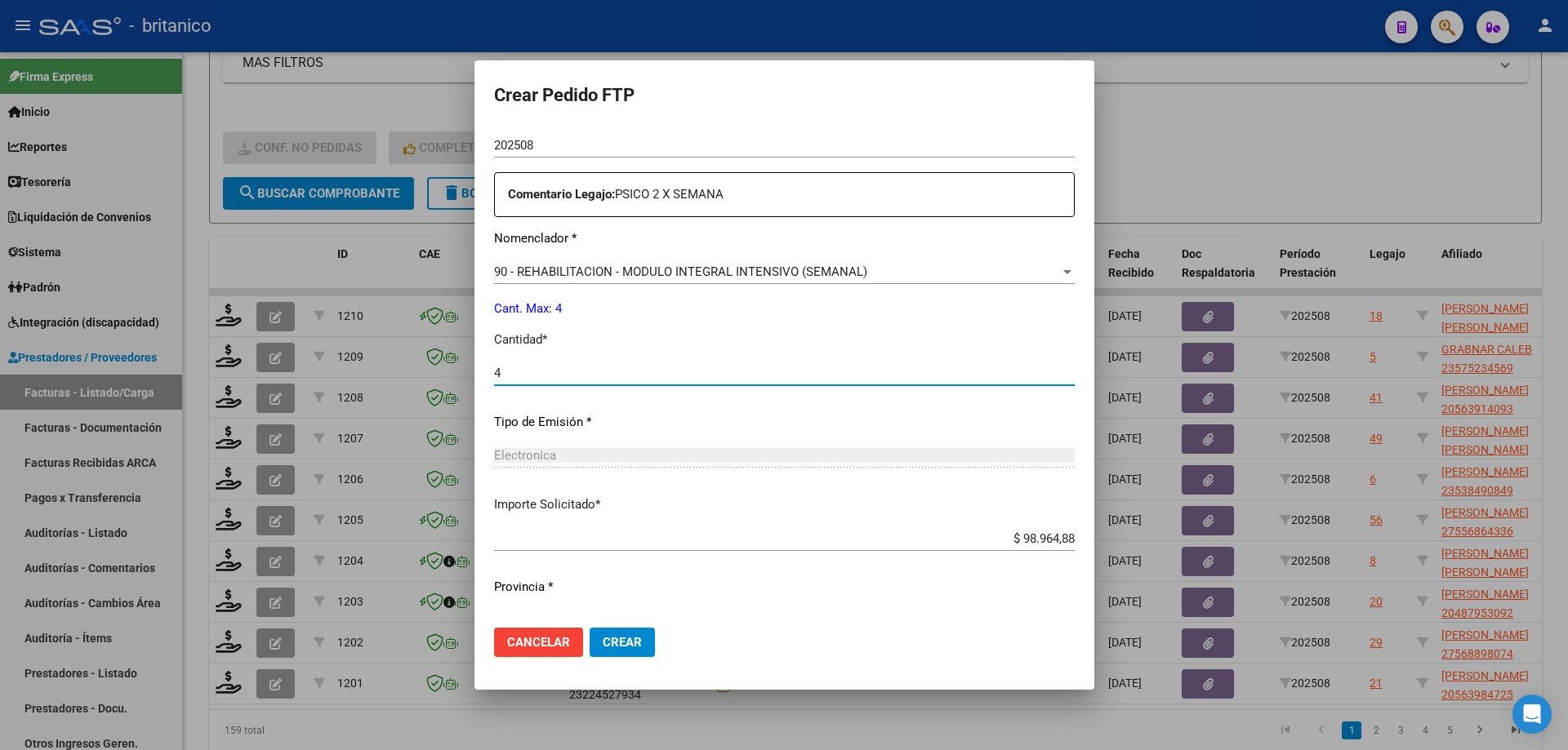
type input "4"
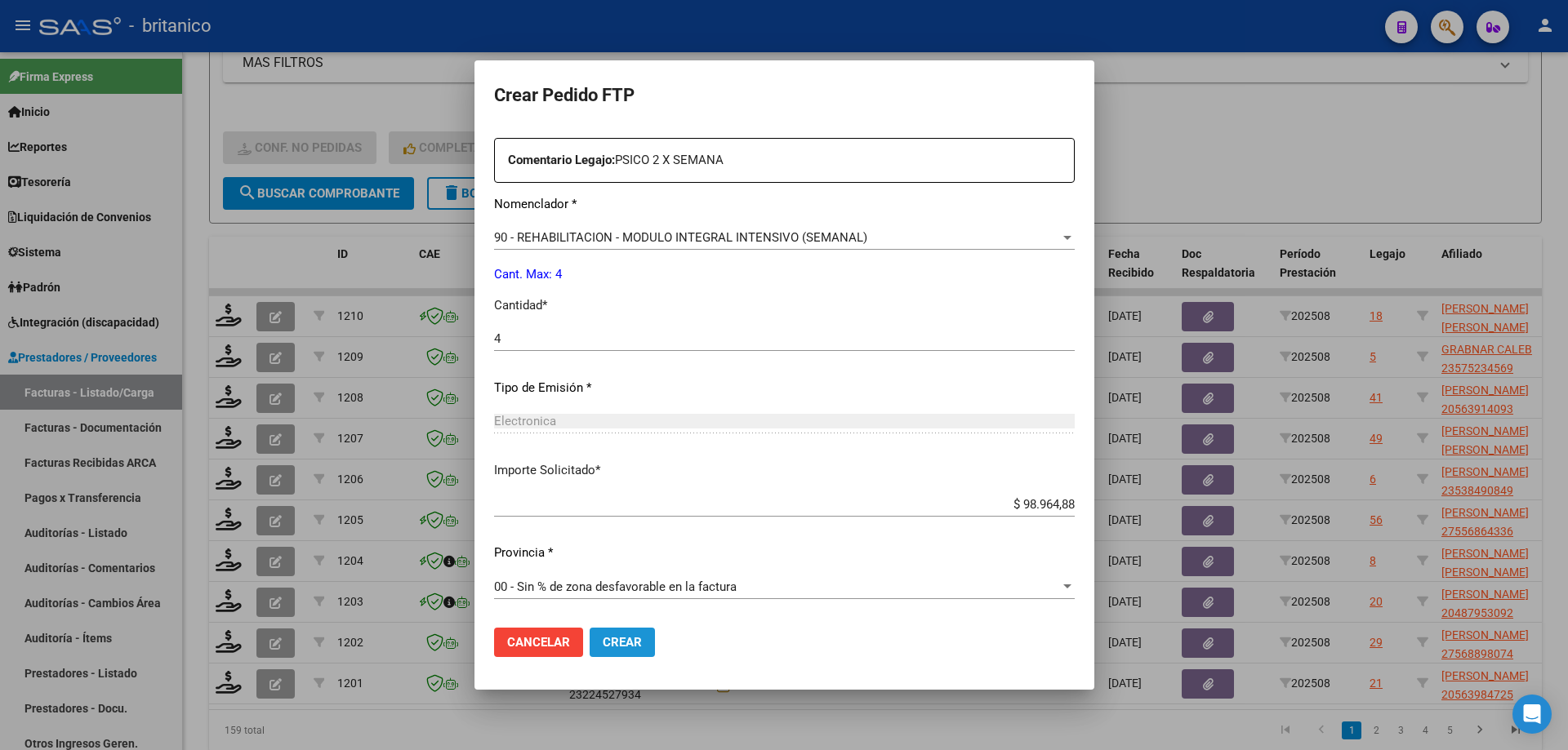
click at [619, 639] on span "Crear" at bounding box center [622, 642] width 39 height 15
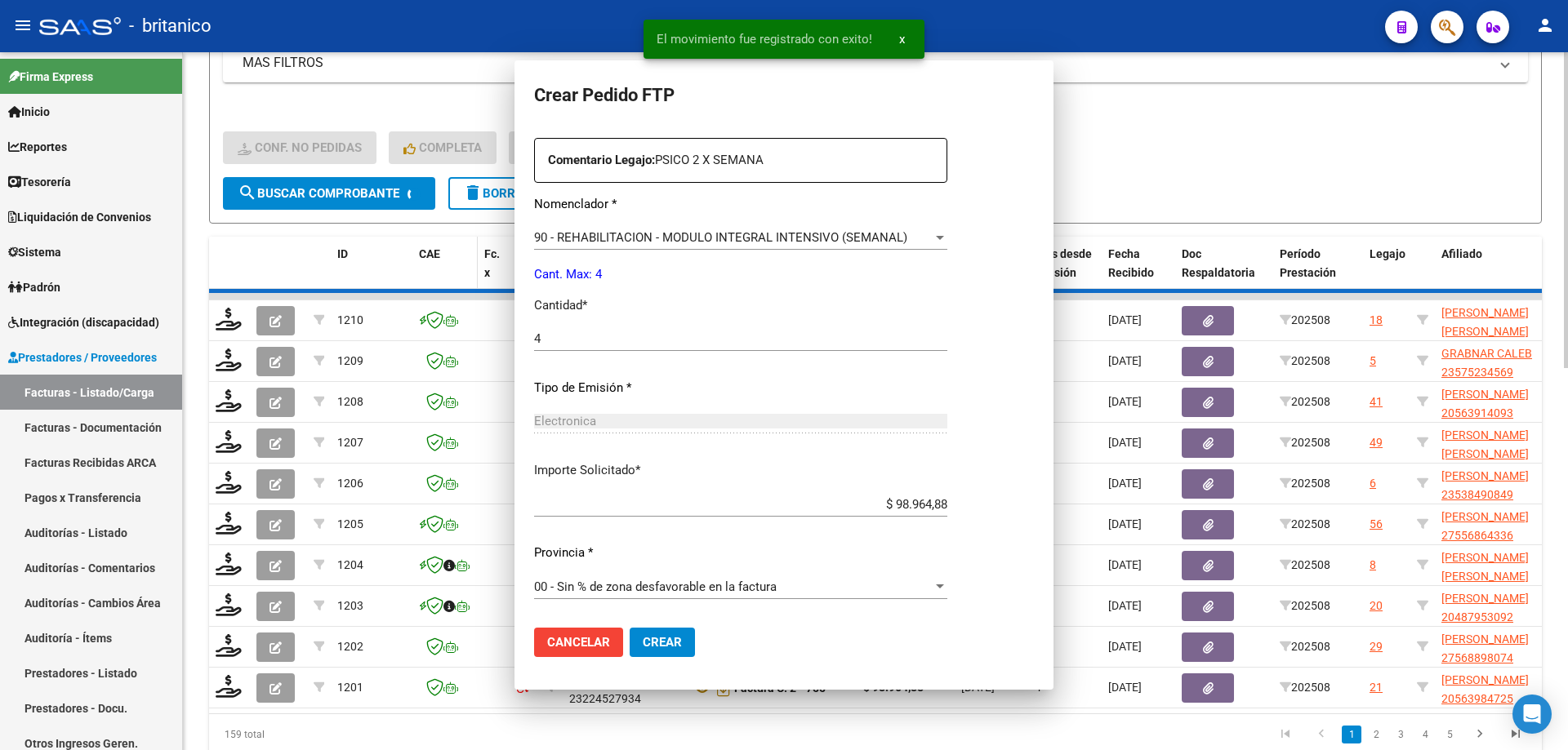
scroll to position [0, 0]
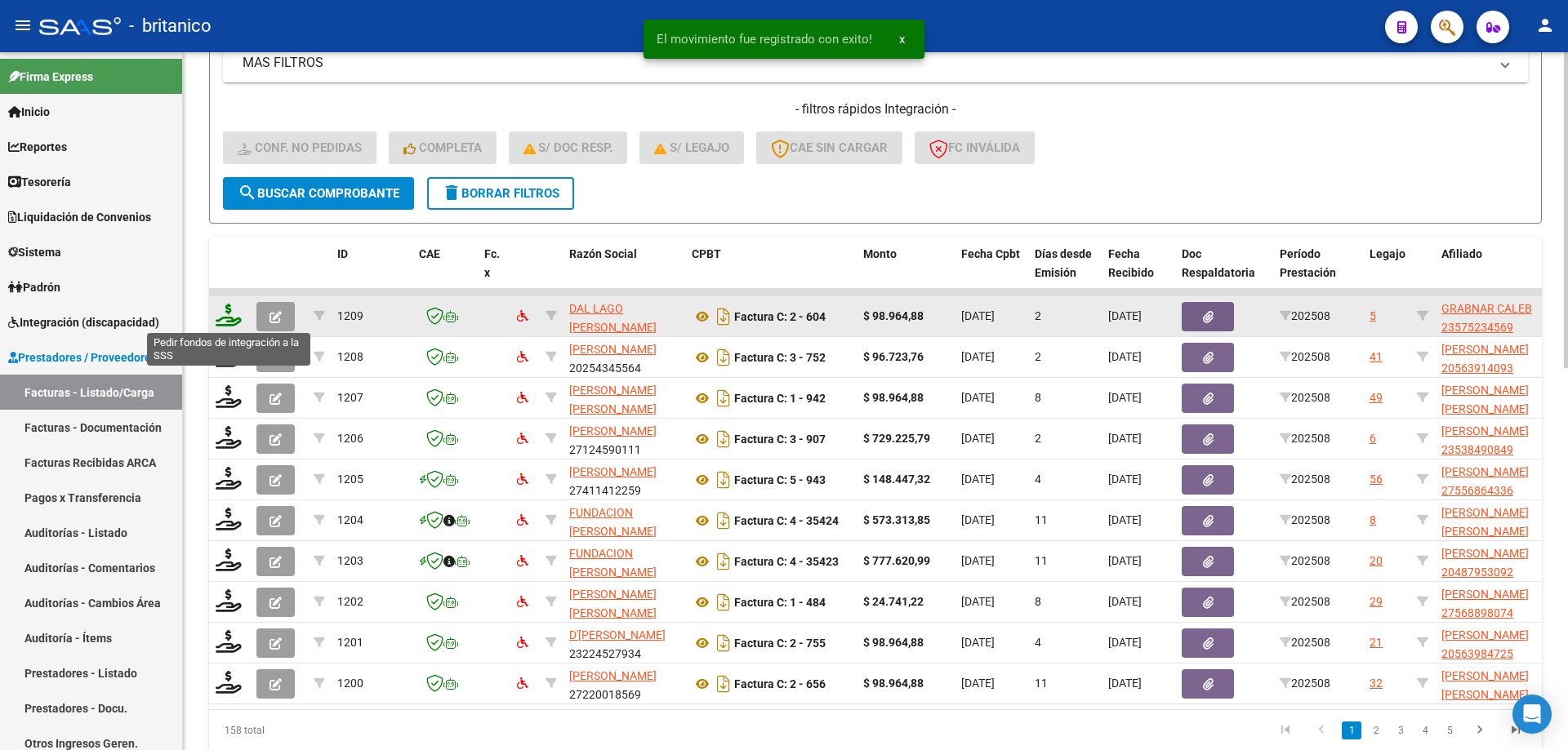
click at [228, 312] on icon at bounding box center [229, 315] width 27 height 23
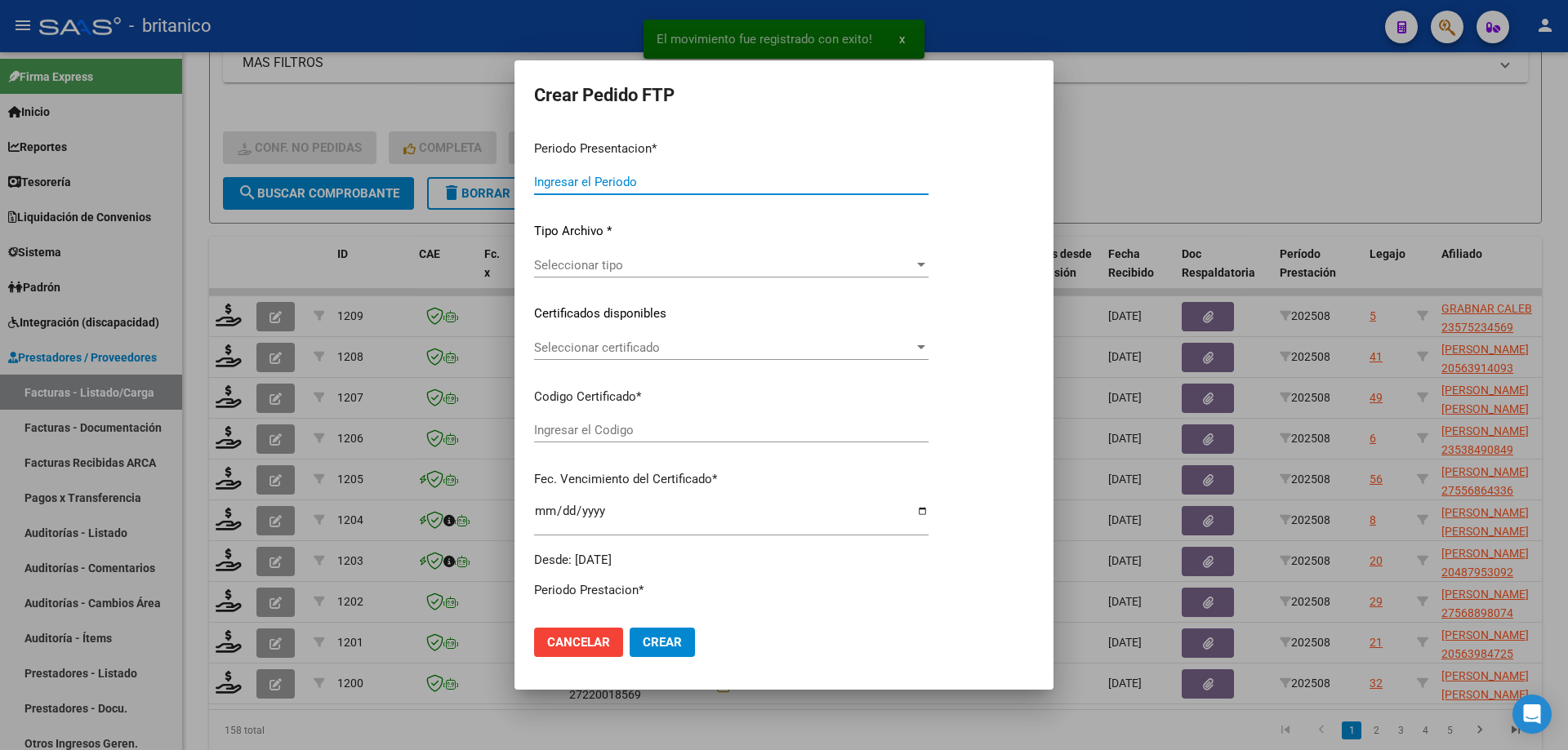
type input "202508"
type input "$ 98.964,88"
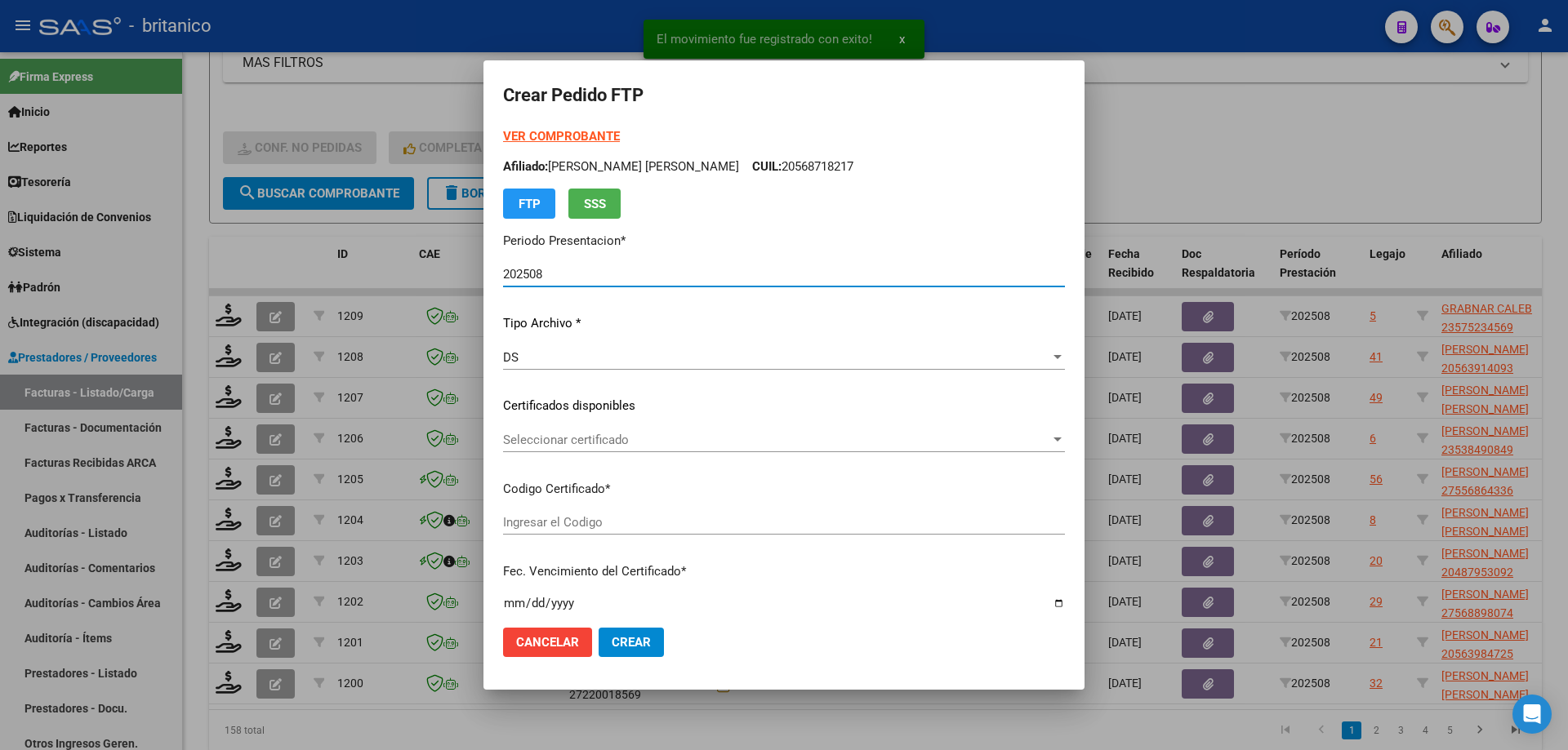
type input "ARG020005752345620230719-20260719CBA536"
type input "[DATE]"
click at [598, 428] on div "Seleccionar certificado Seleccionar certificado" at bounding box center [784, 440] width 562 height 25
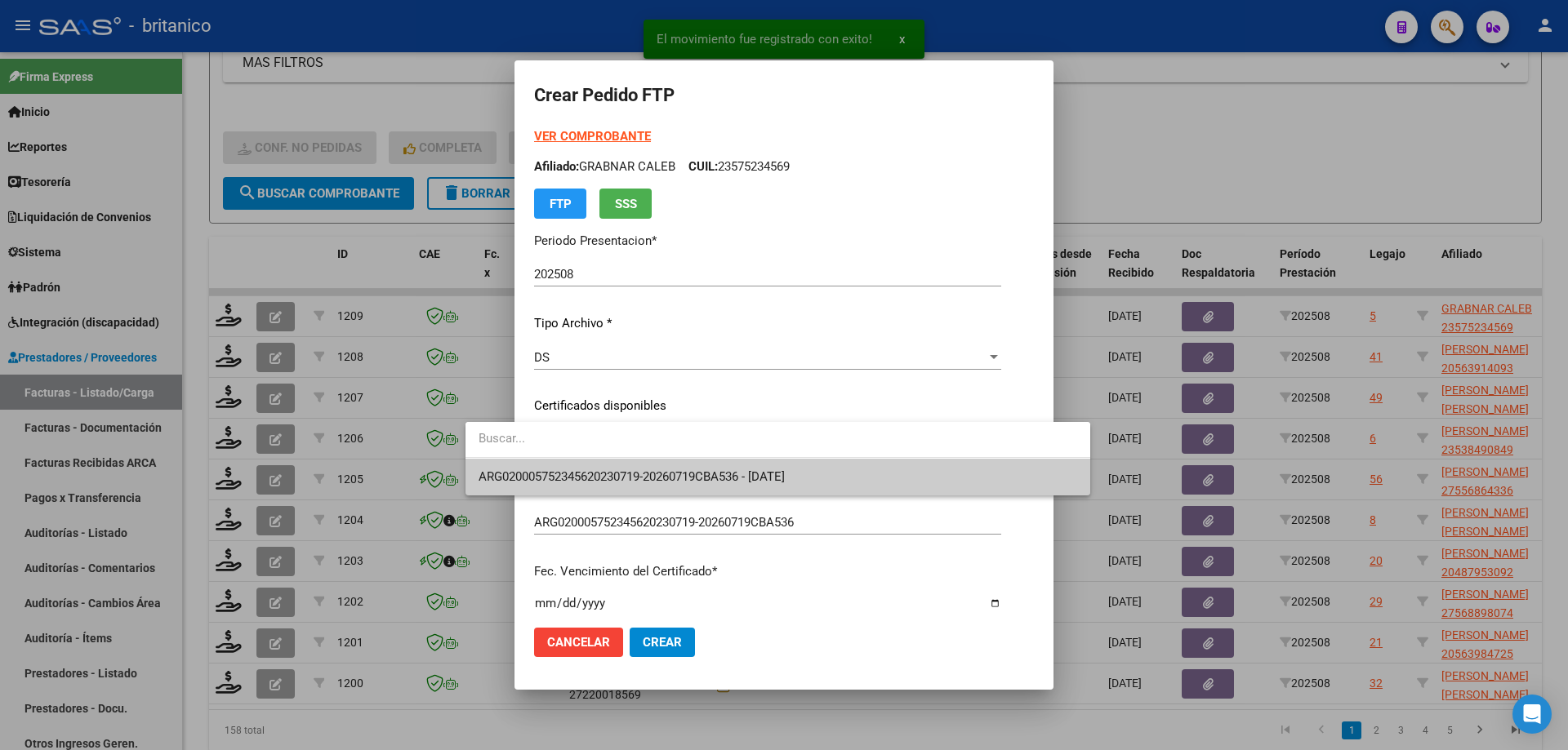
click at [620, 466] on span "ARG020005752345620230719-20260719CBA536 - [DATE]" at bounding box center [777, 477] width 598 height 37
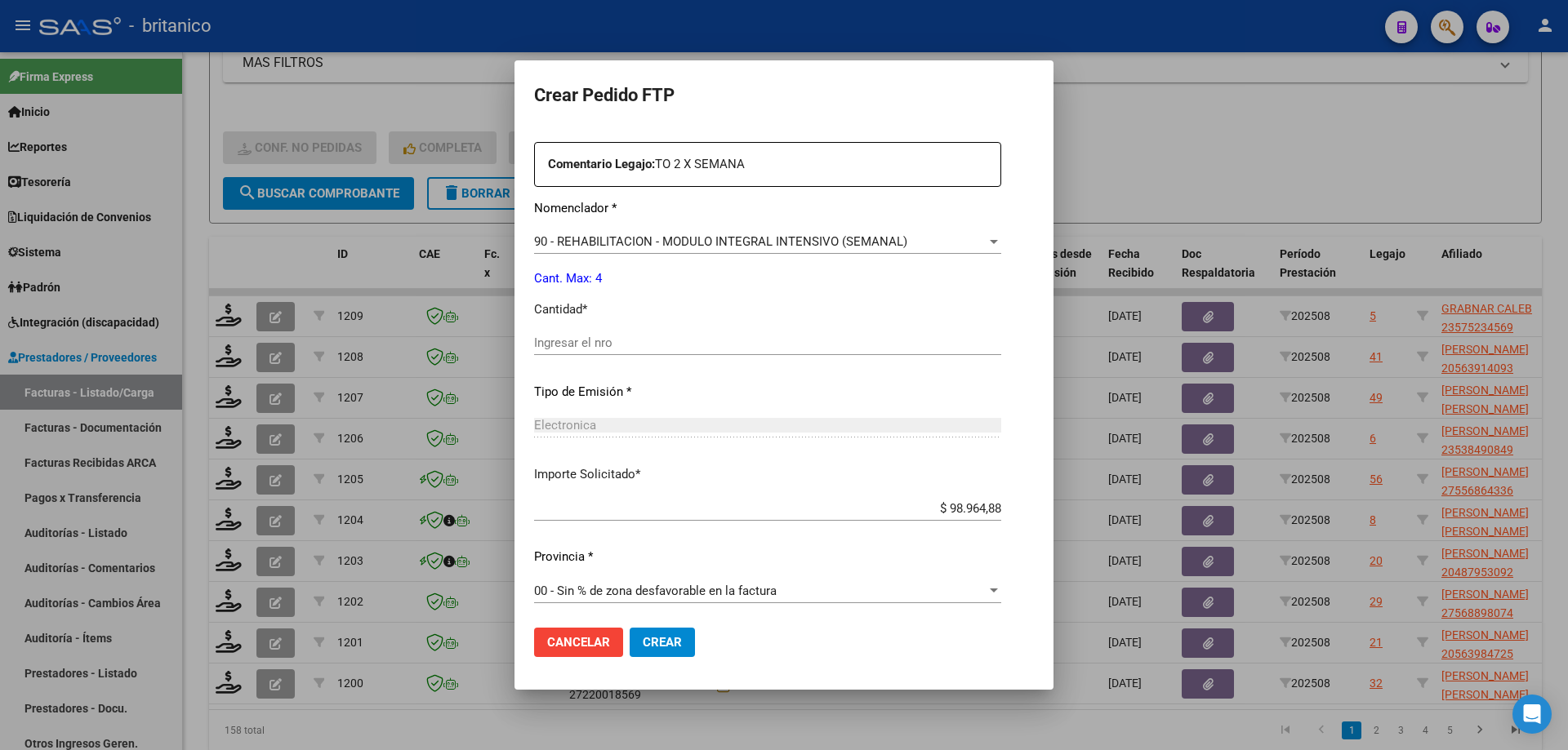
scroll to position [606, 0]
click at [585, 325] on div "Periodo Prestacion * 202508 Ingresar el Periodo Prestacion Comentario Legajo: T…" at bounding box center [767, 335] width 467 height 559
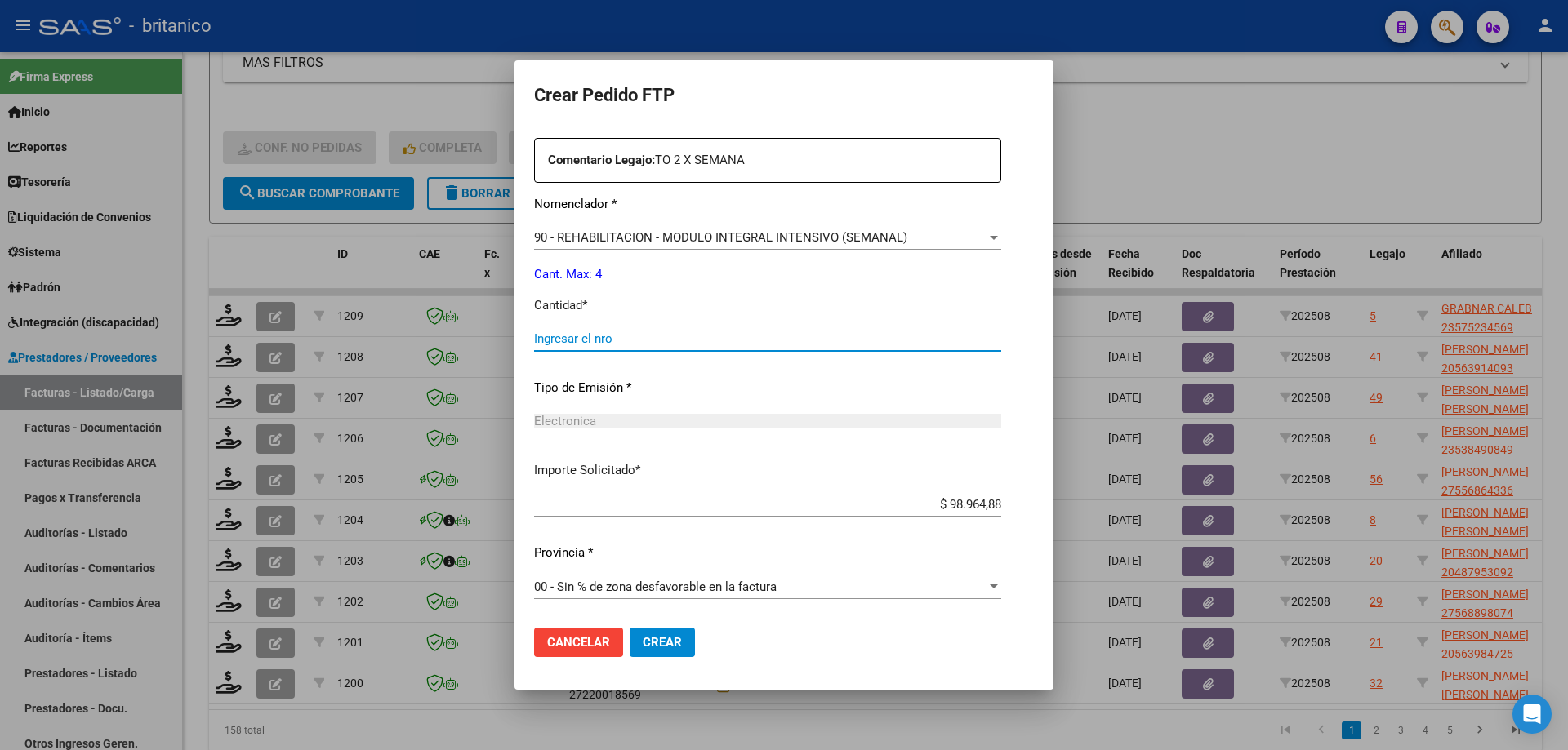
click at [637, 336] on input "Ingresar el nro" at bounding box center [767, 338] width 467 height 15
type input "4"
click at [659, 634] on button "Crear" at bounding box center [662, 642] width 65 height 29
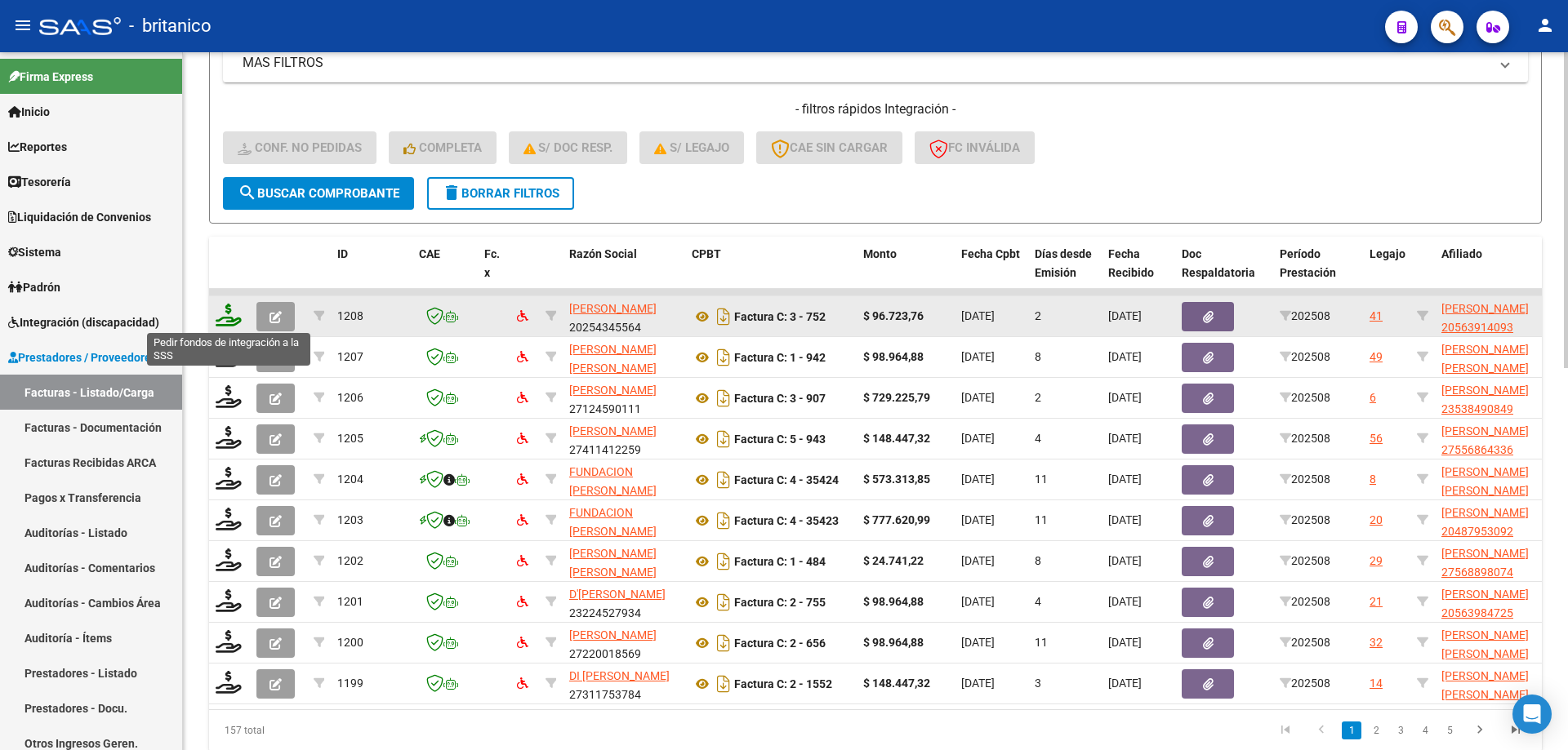
click at [225, 306] on icon at bounding box center [229, 315] width 27 height 23
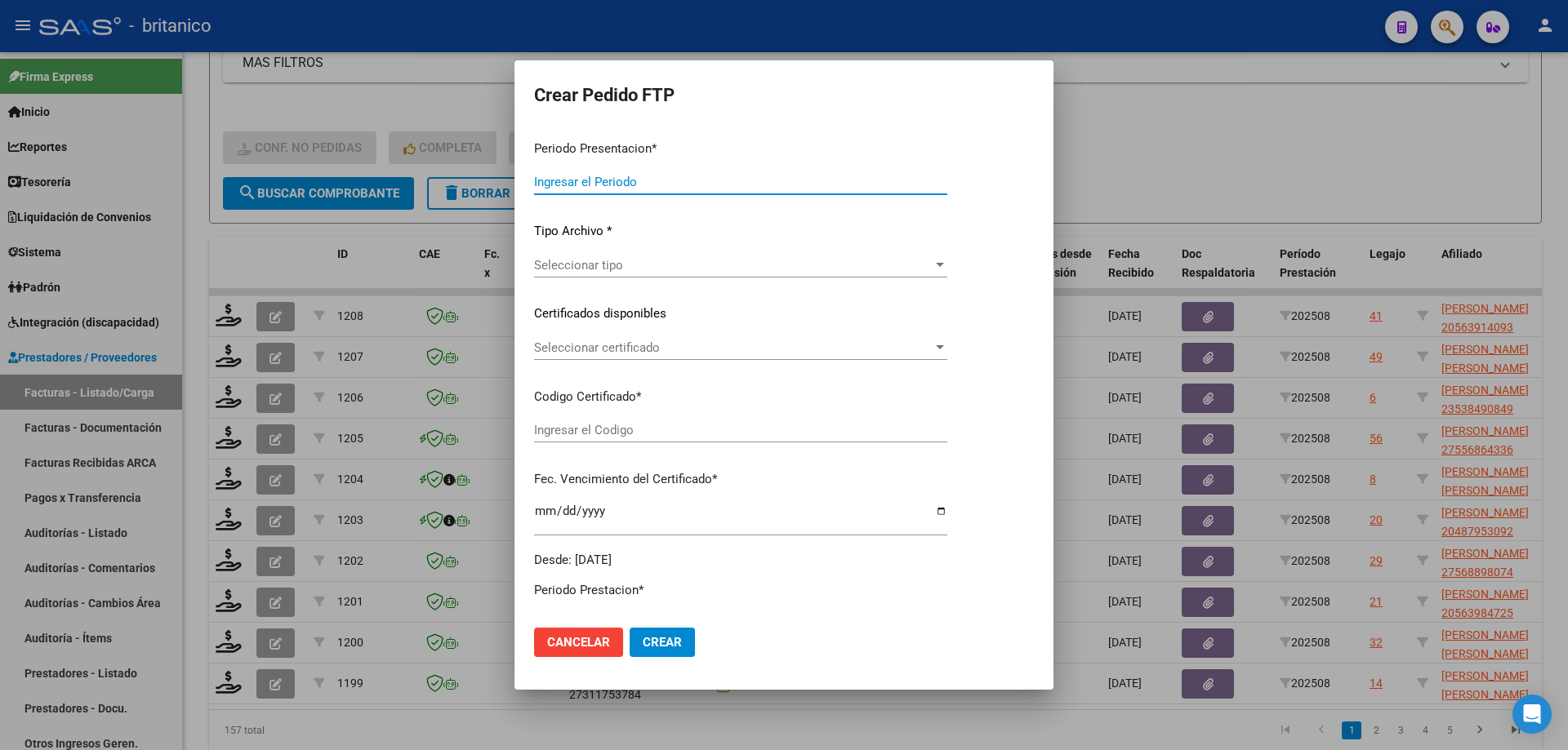
type input "202508"
type input "$ 96.723,76"
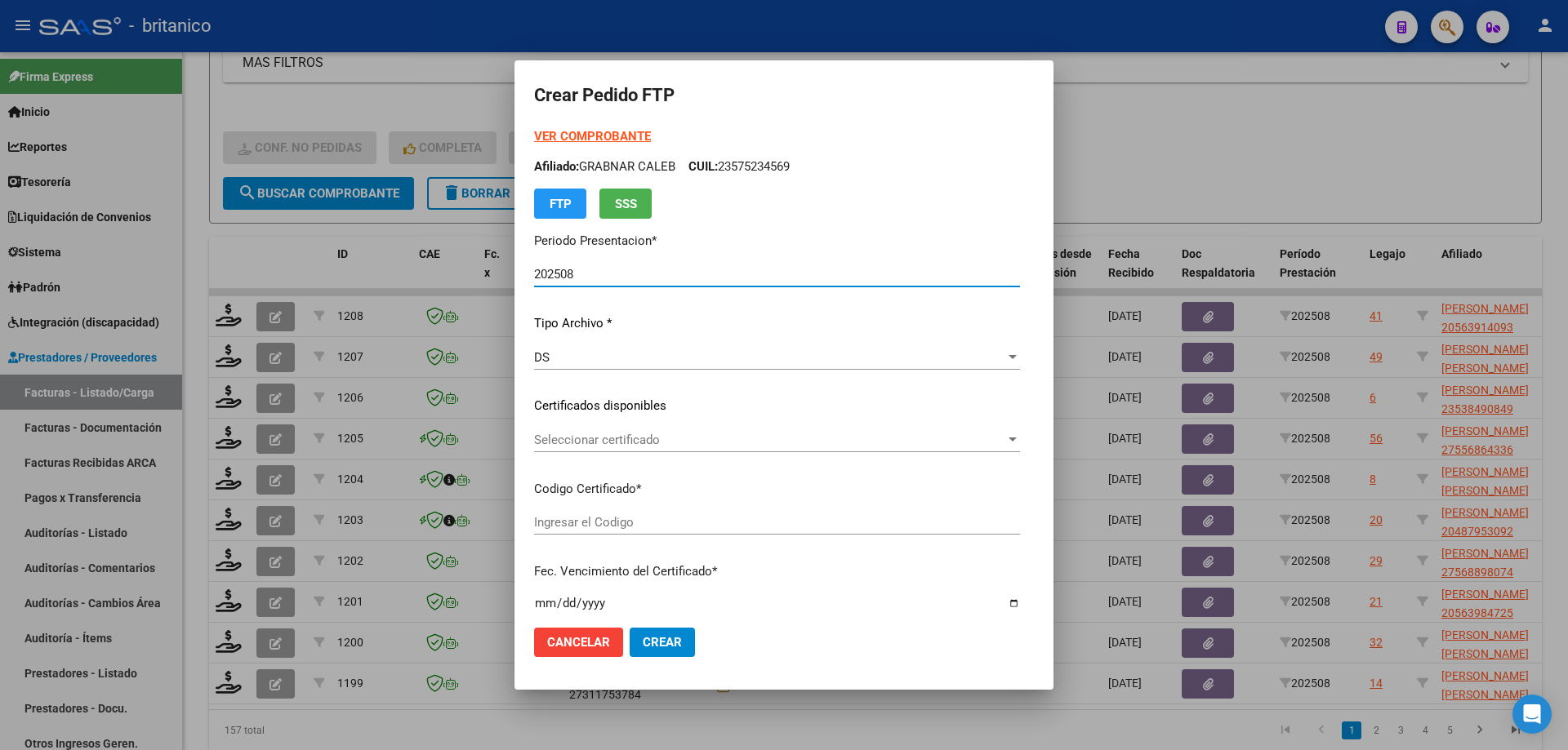
type input "ARG0200056391409-2023092620280926BUE315"
type input "[DATE]"
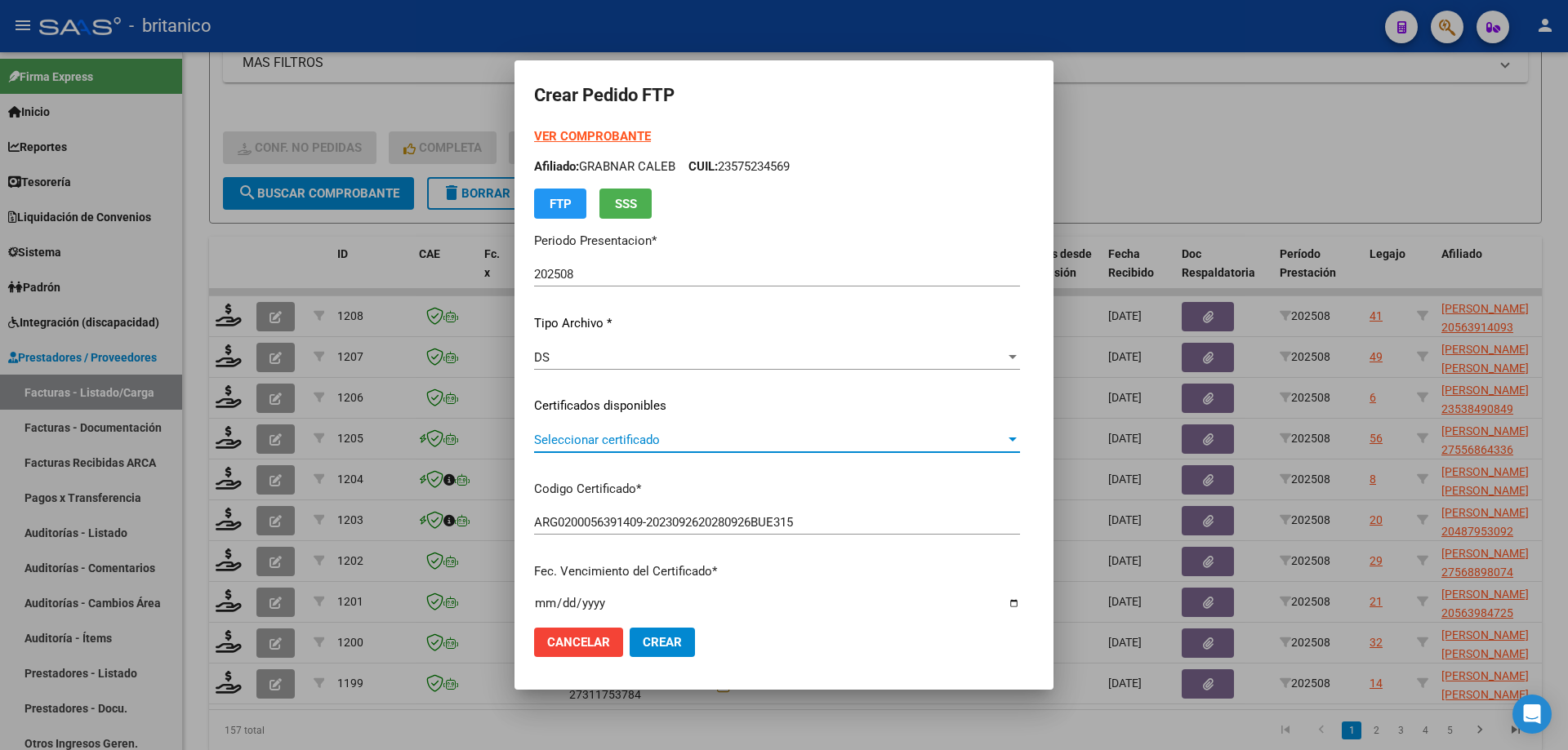
click at [722, 436] on span "Seleccionar certificado" at bounding box center [769, 440] width 471 height 15
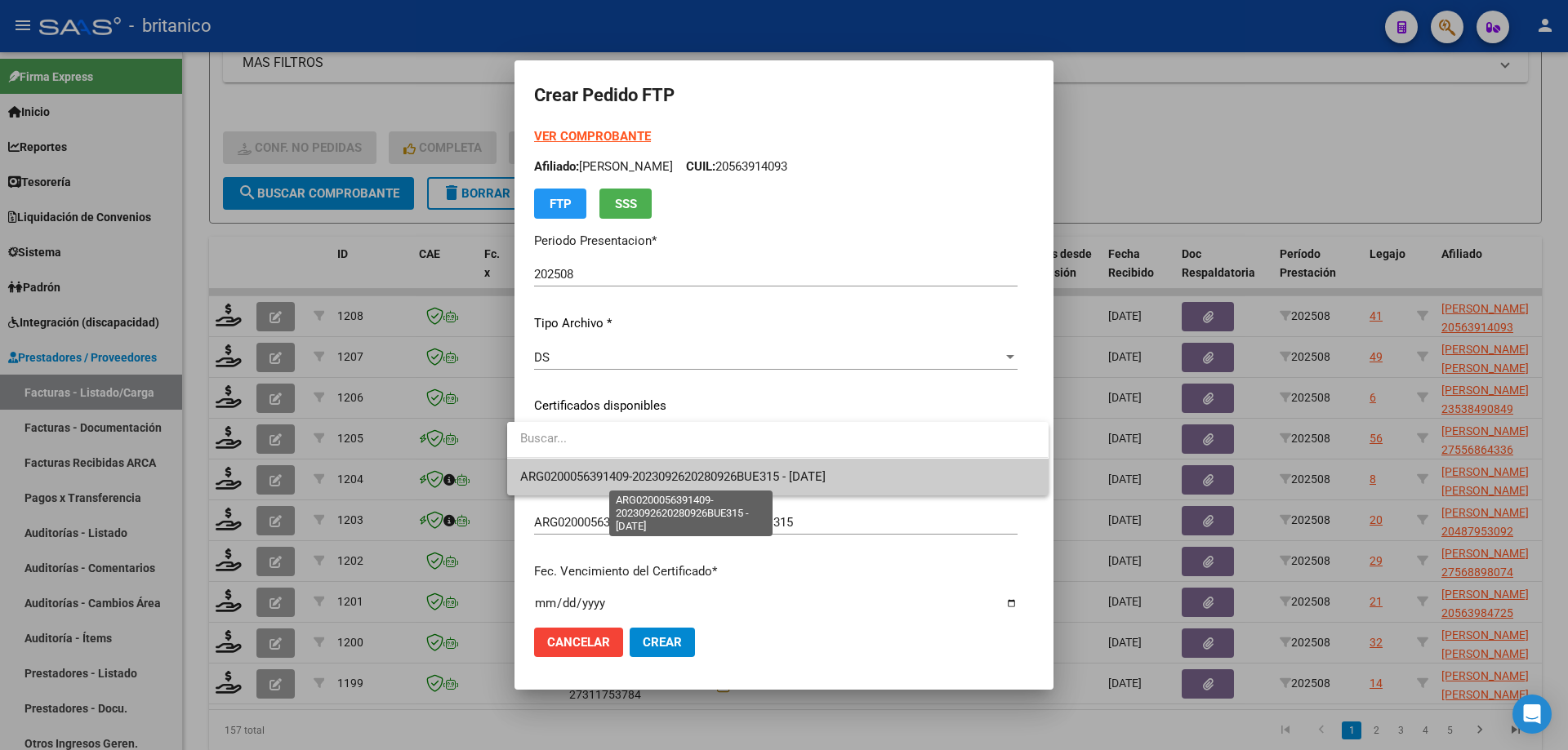
click at [769, 477] on span "ARG0200056391409-2023092620280926BUE315 - [DATE]" at bounding box center [674, 476] width 306 height 15
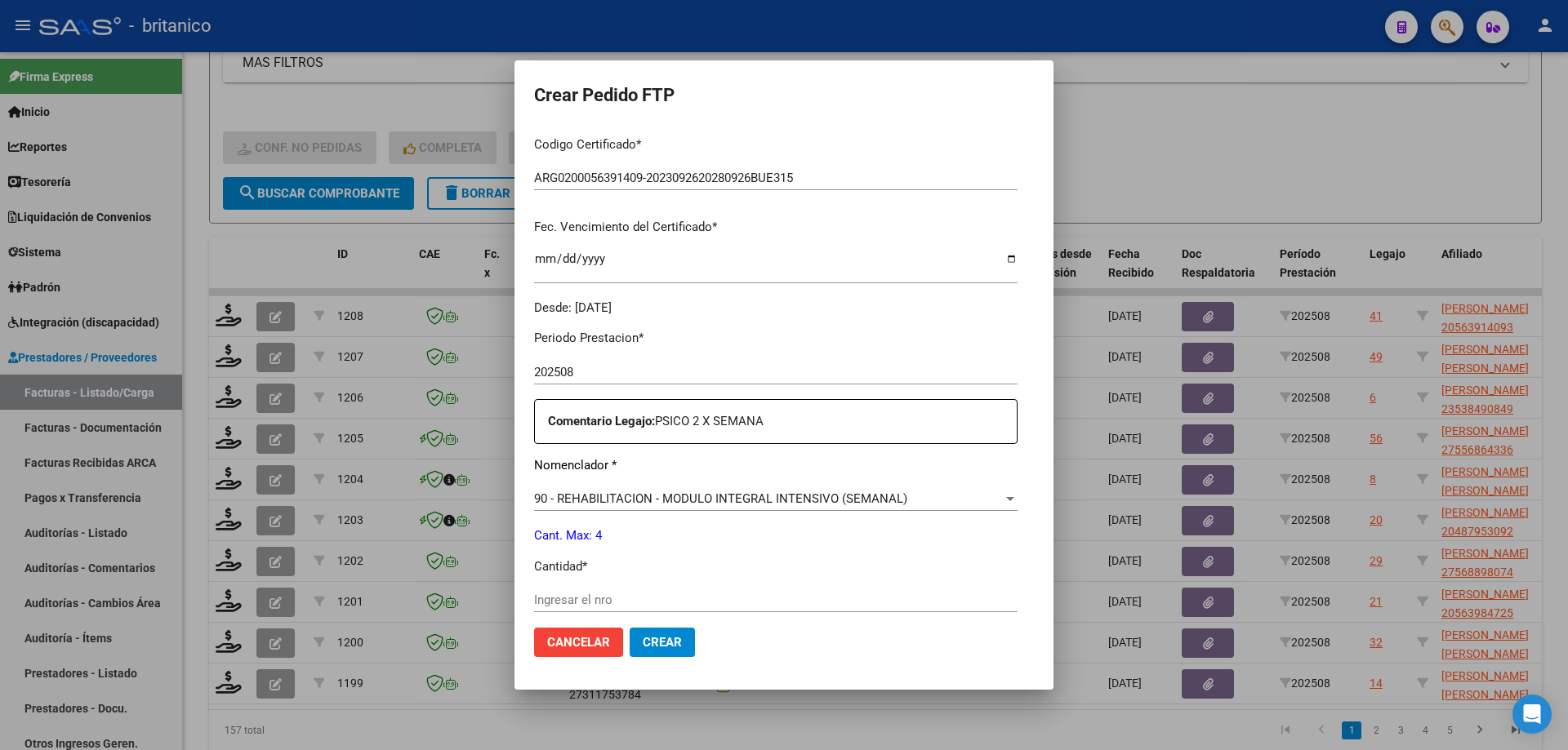
scroll to position [408, 0]
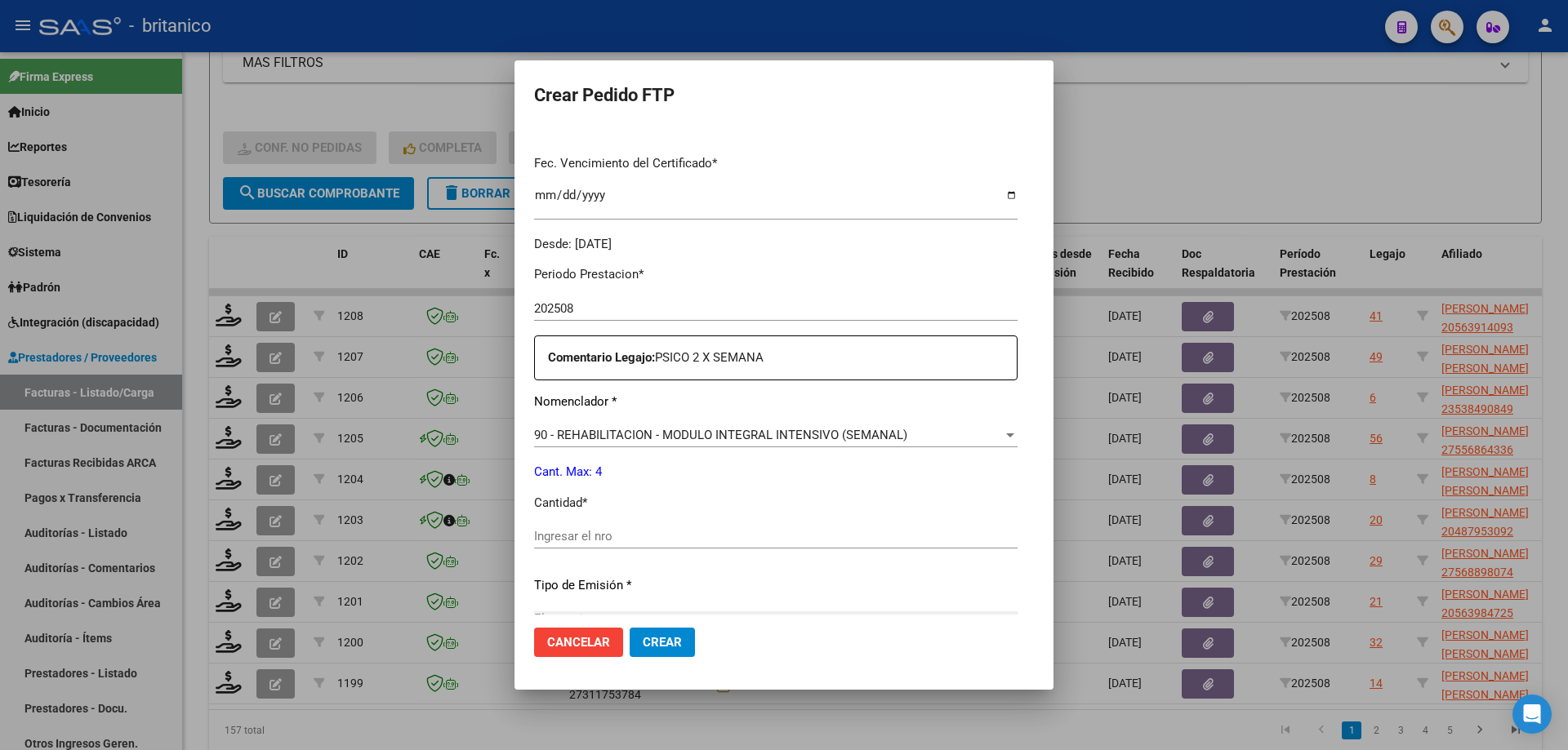
click at [613, 538] on input "Ingresar el nro" at bounding box center [775, 536] width 483 height 15
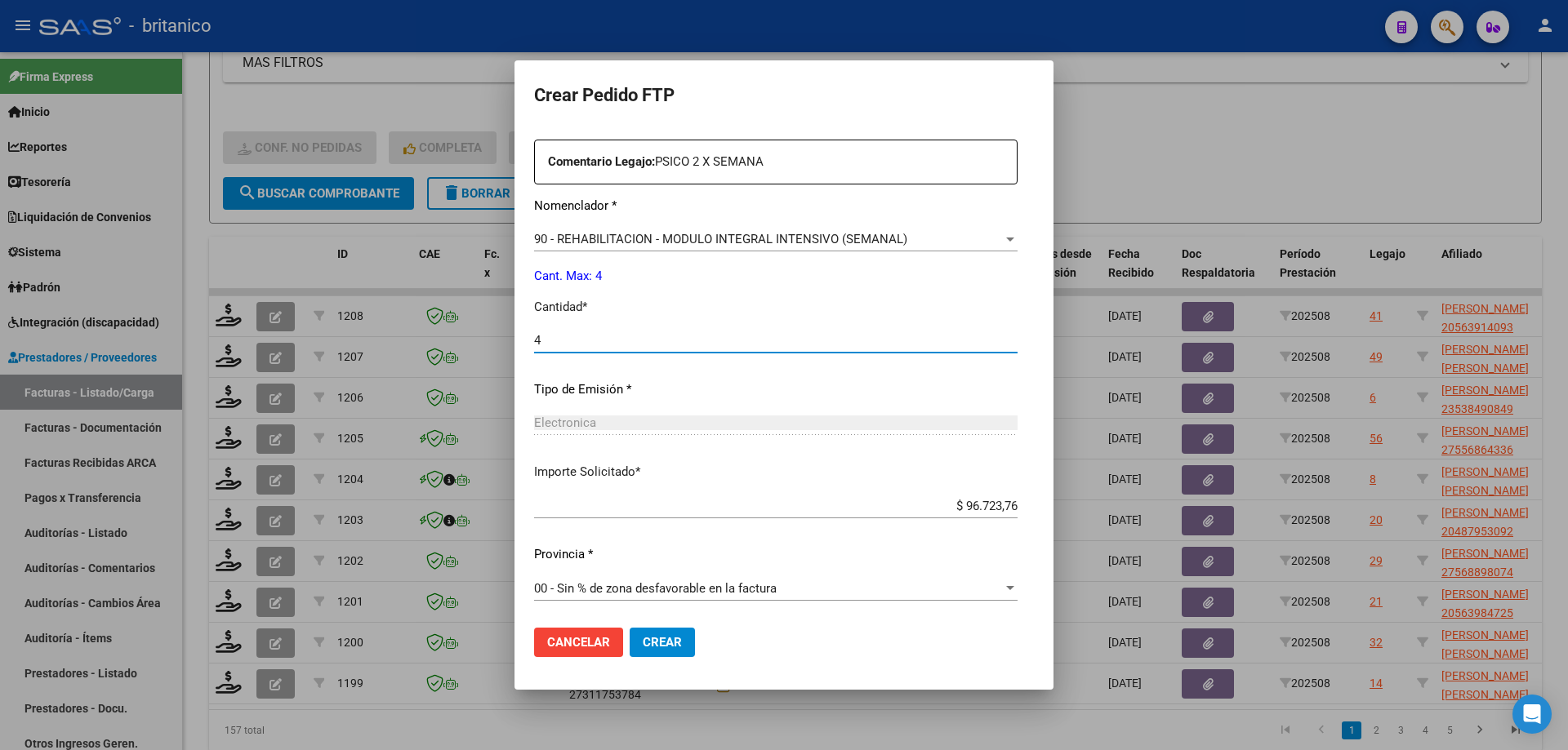
scroll to position [606, 0]
type input "4"
click at [656, 647] on span "Crear" at bounding box center [662, 642] width 39 height 15
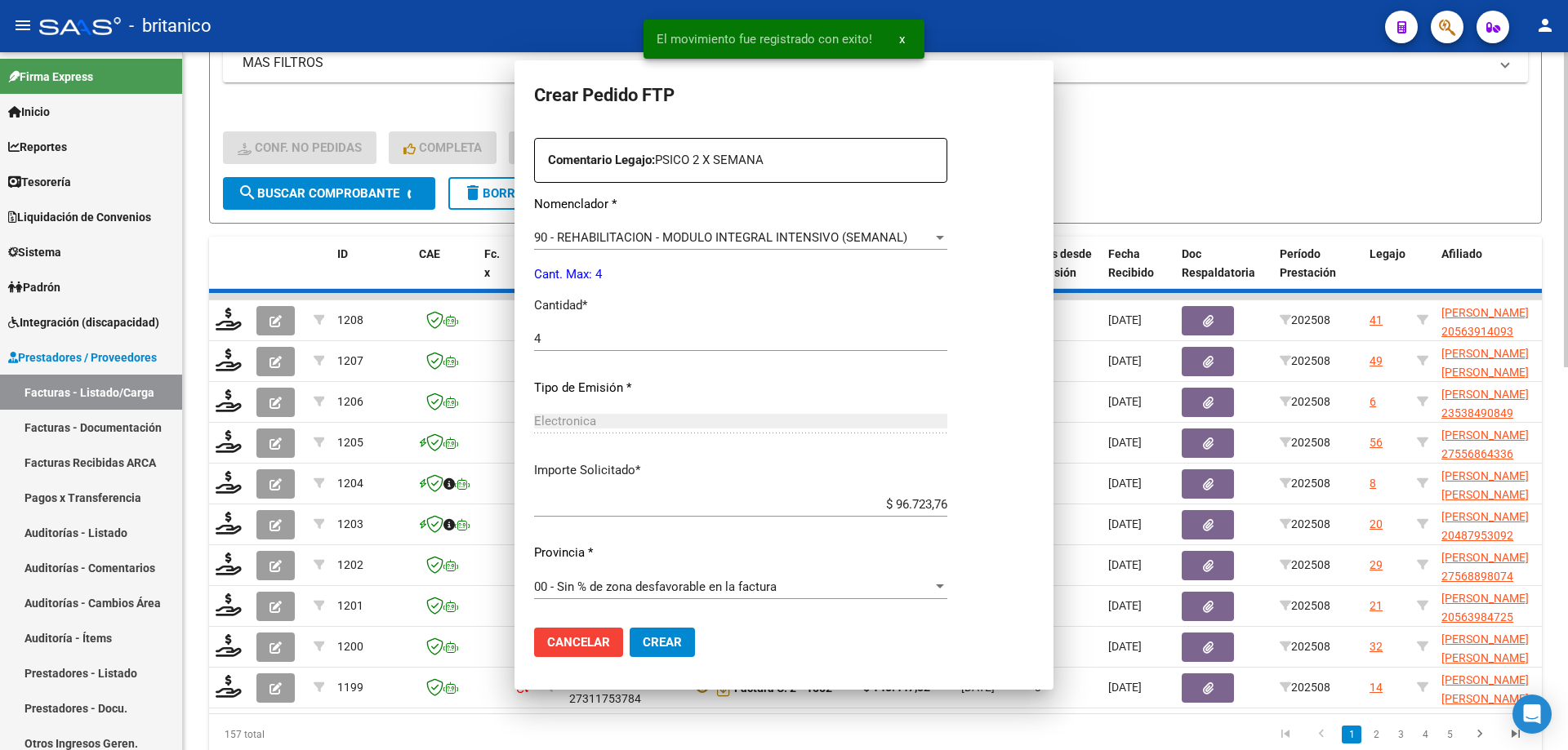
scroll to position [0, 0]
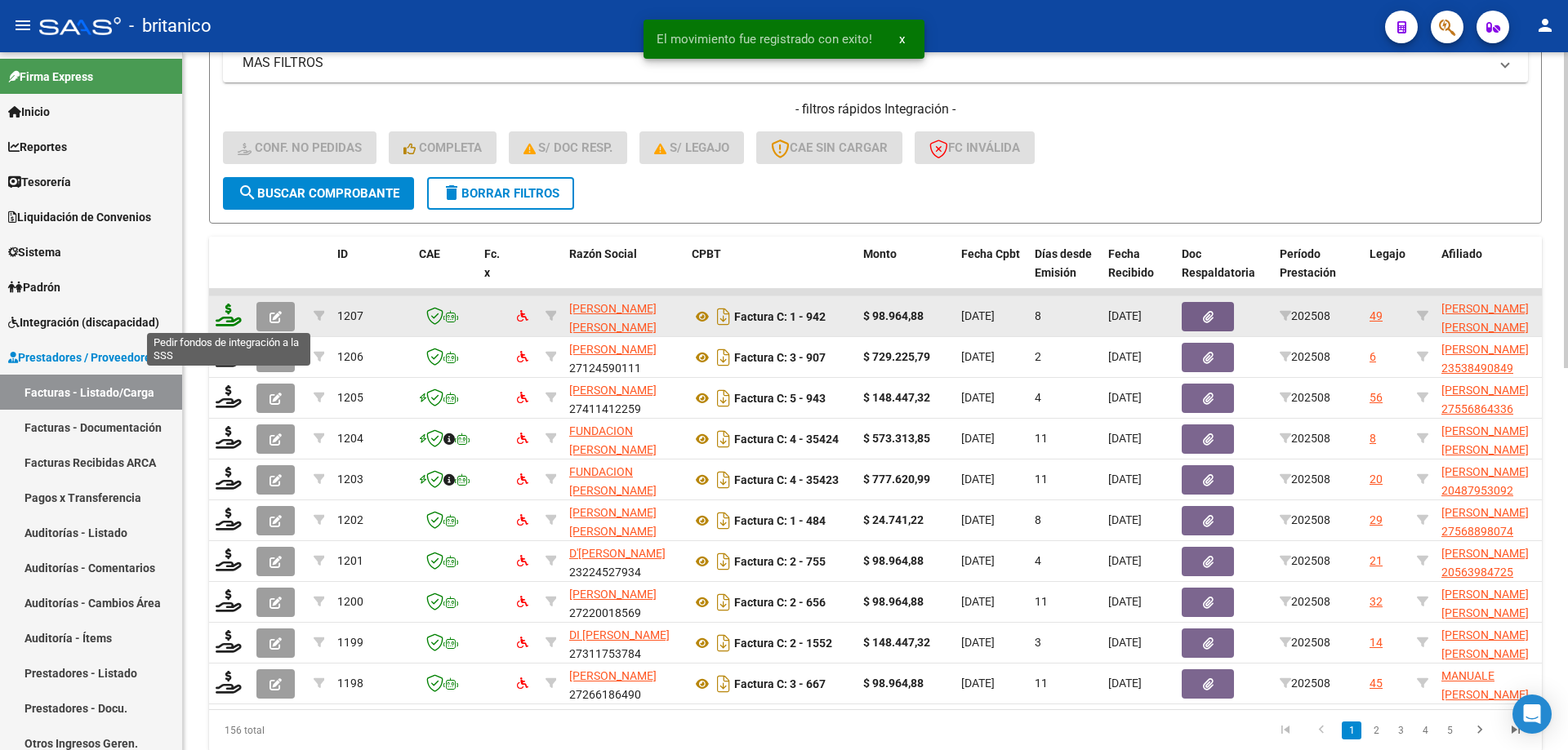
click at [225, 311] on icon at bounding box center [229, 315] width 27 height 23
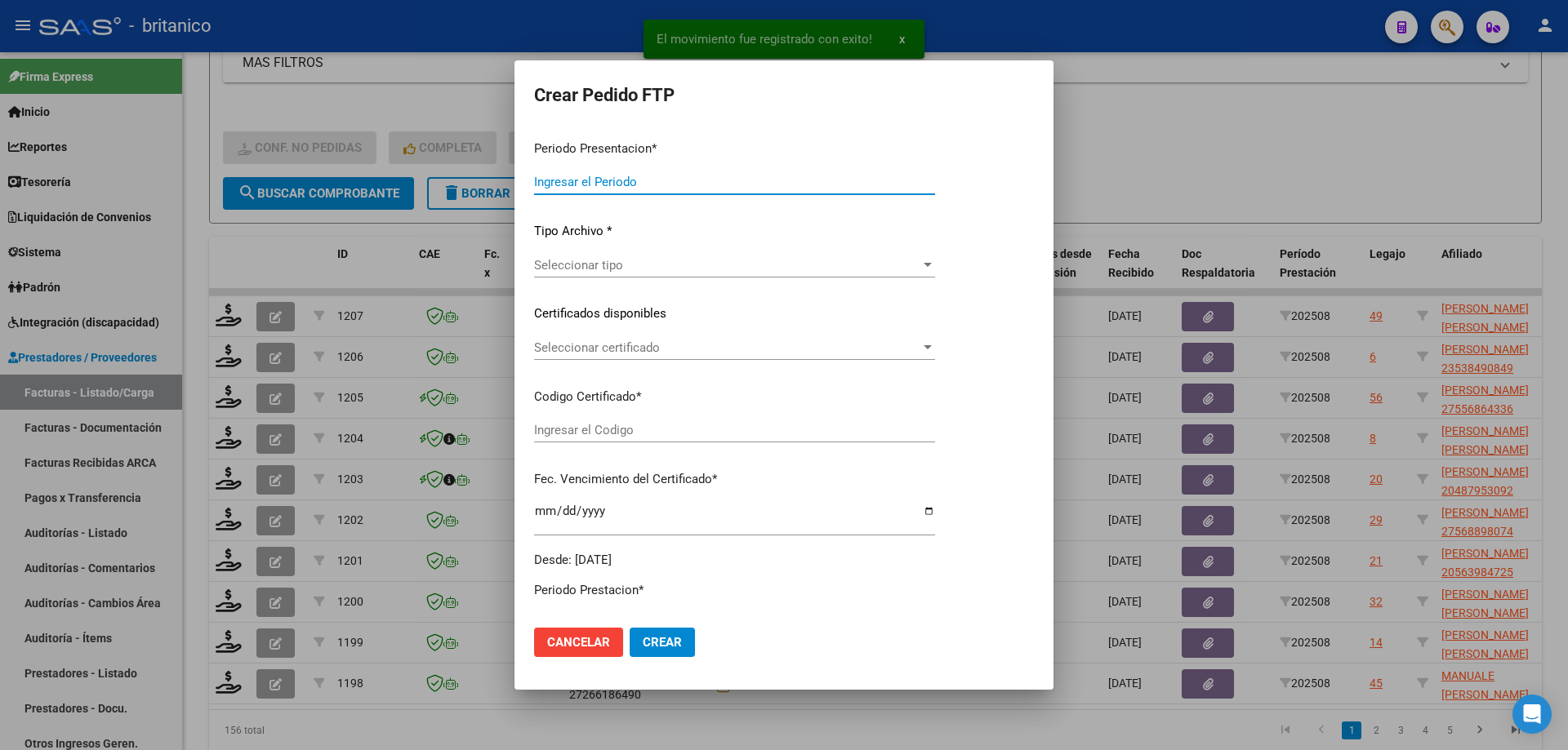
type input "202508"
type input "$ 98.964,88"
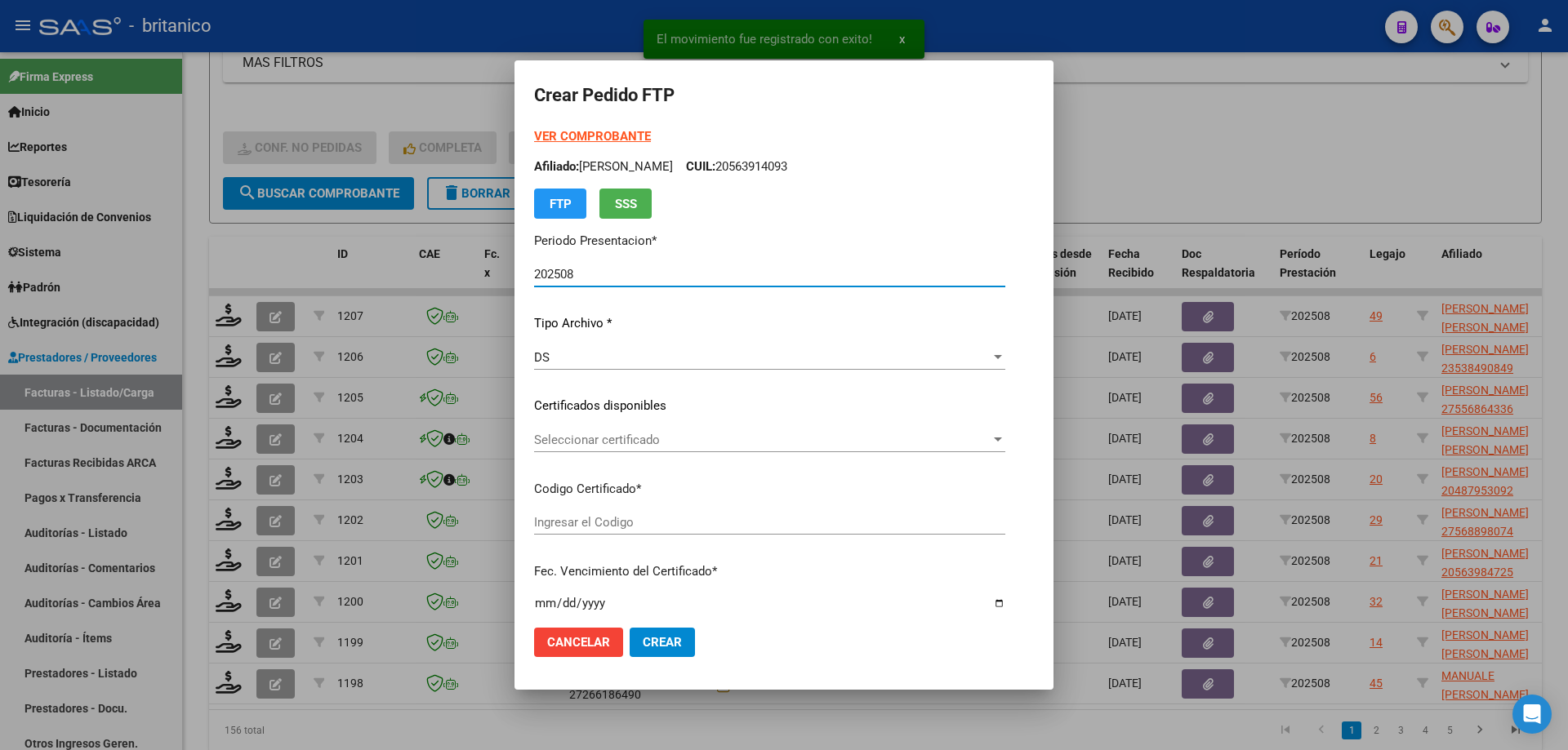
type input "ARG02000501549422023032120280321CBA536"
type input "[DATE]"
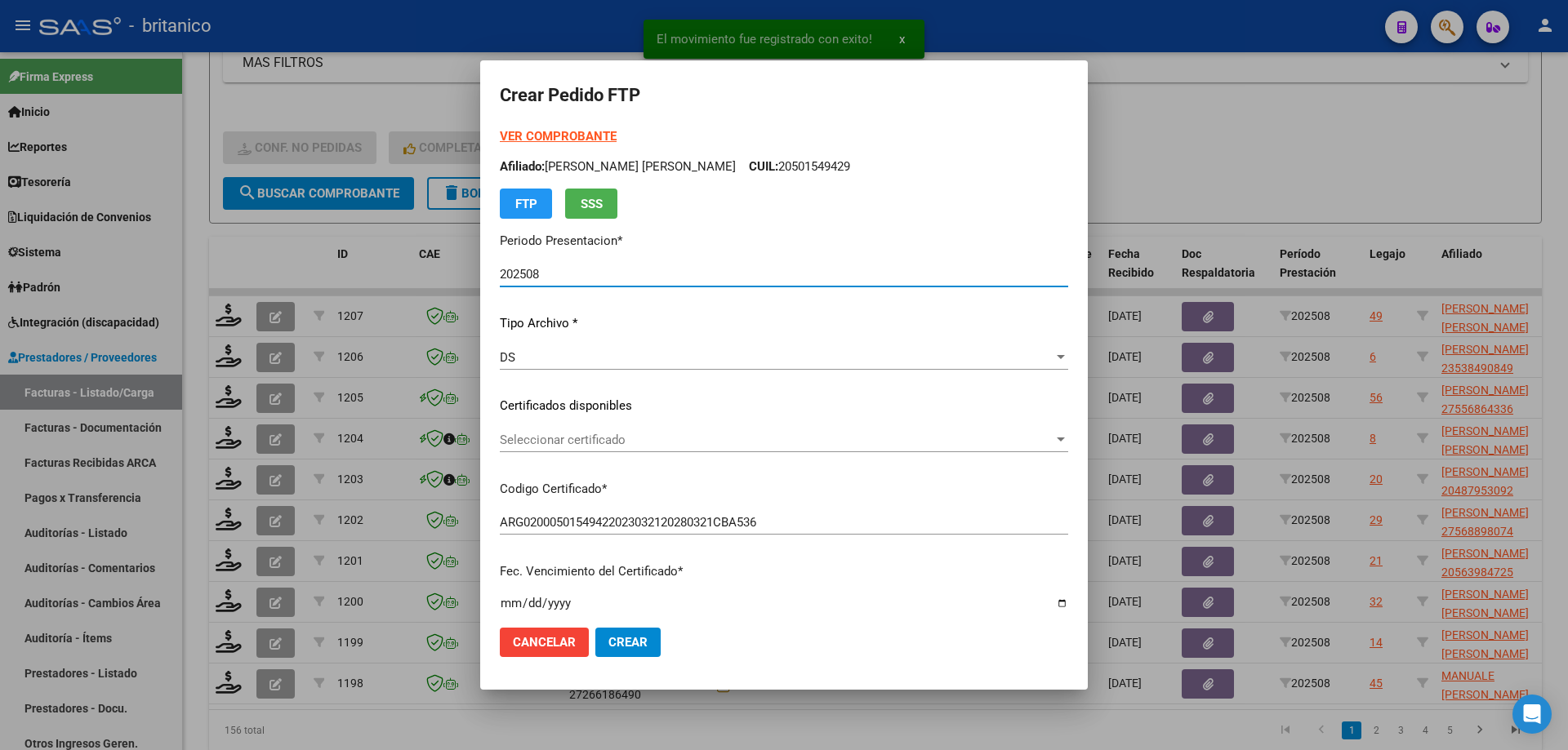
click at [698, 439] on span "Seleccionar certificado" at bounding box center [776, 440] width 553 height 15
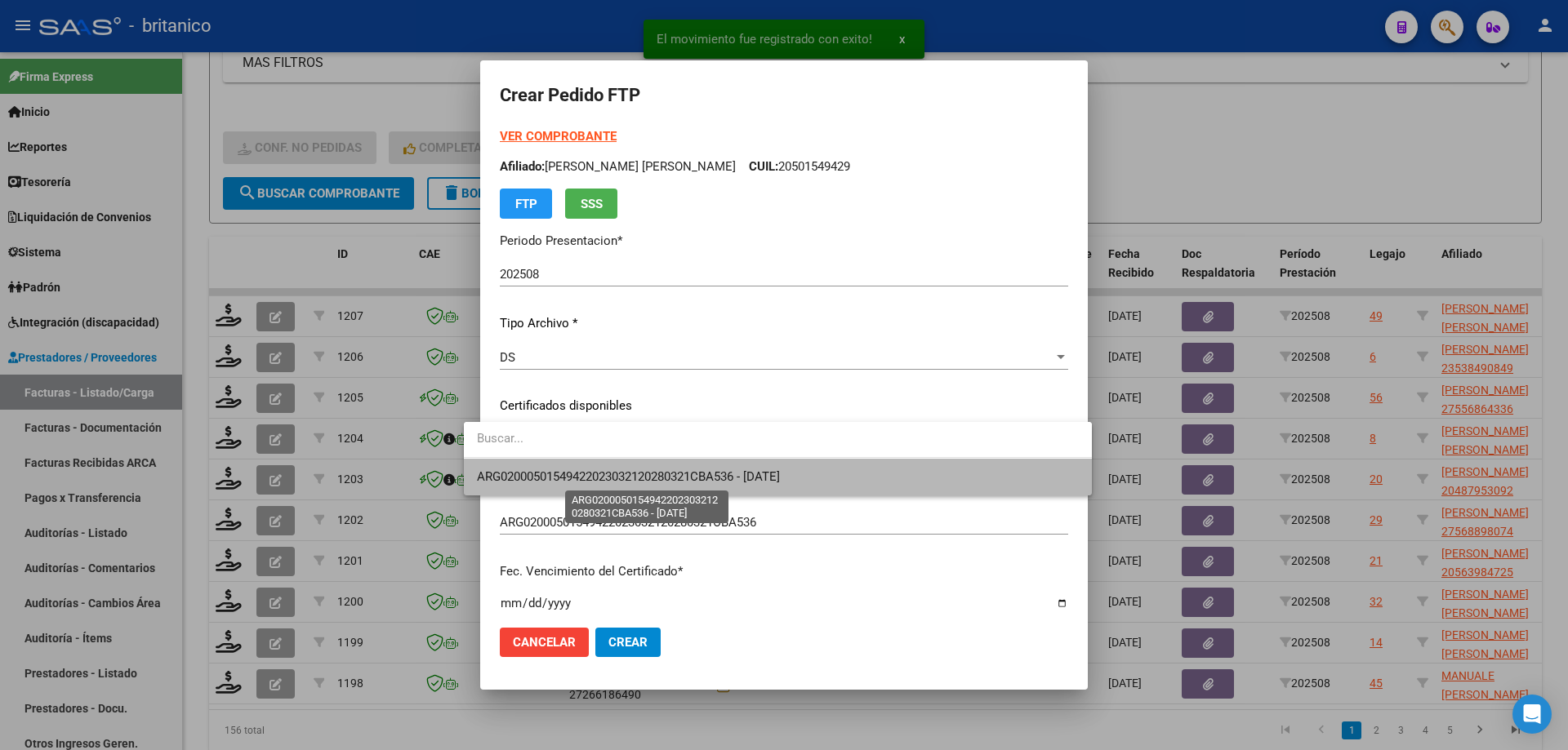
click at [780, 473] on span "ARG02000501549422023032120280321CBA536 - [DATE]" at bounding box center [628, 476] width 303 height 15
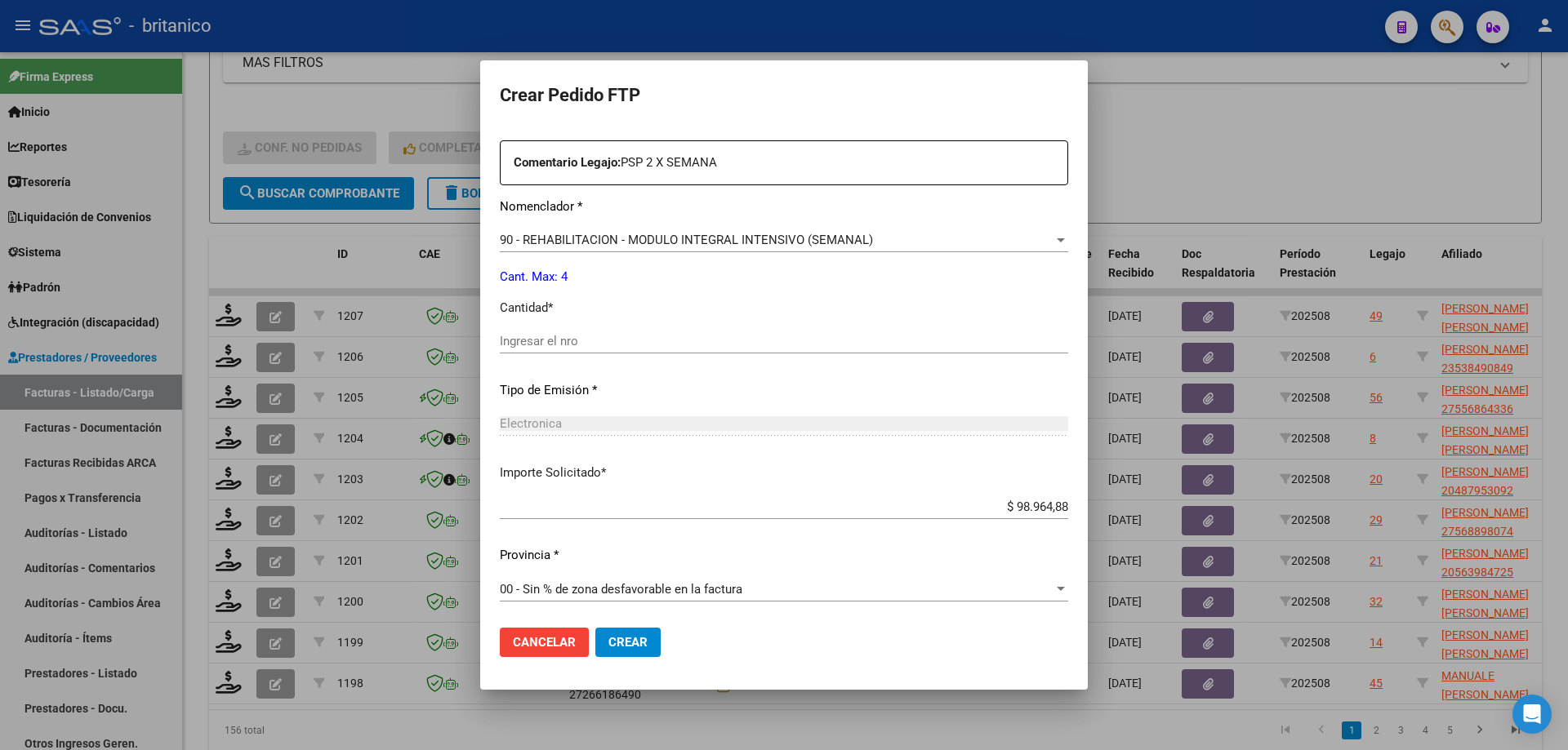
scroll to position [606, 0]
click at [590, 330] on div "Ingresar el nro" at bounding box center [783, 339] width 568 height 25
type input "4"
click at [617, 642] on span "Crear" at bounding box center [628, 642] width 39 height 15
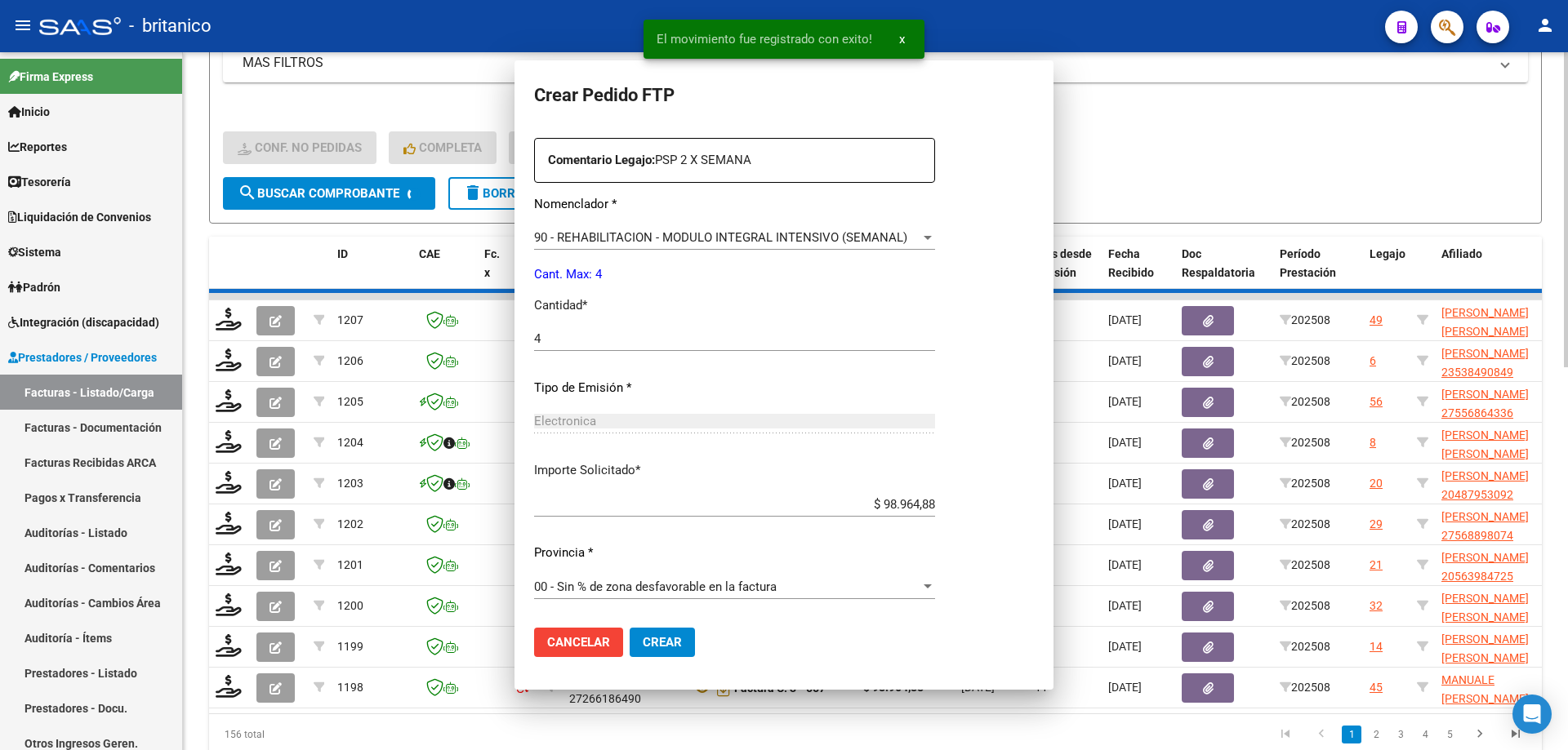
scroll to position [0, 0]
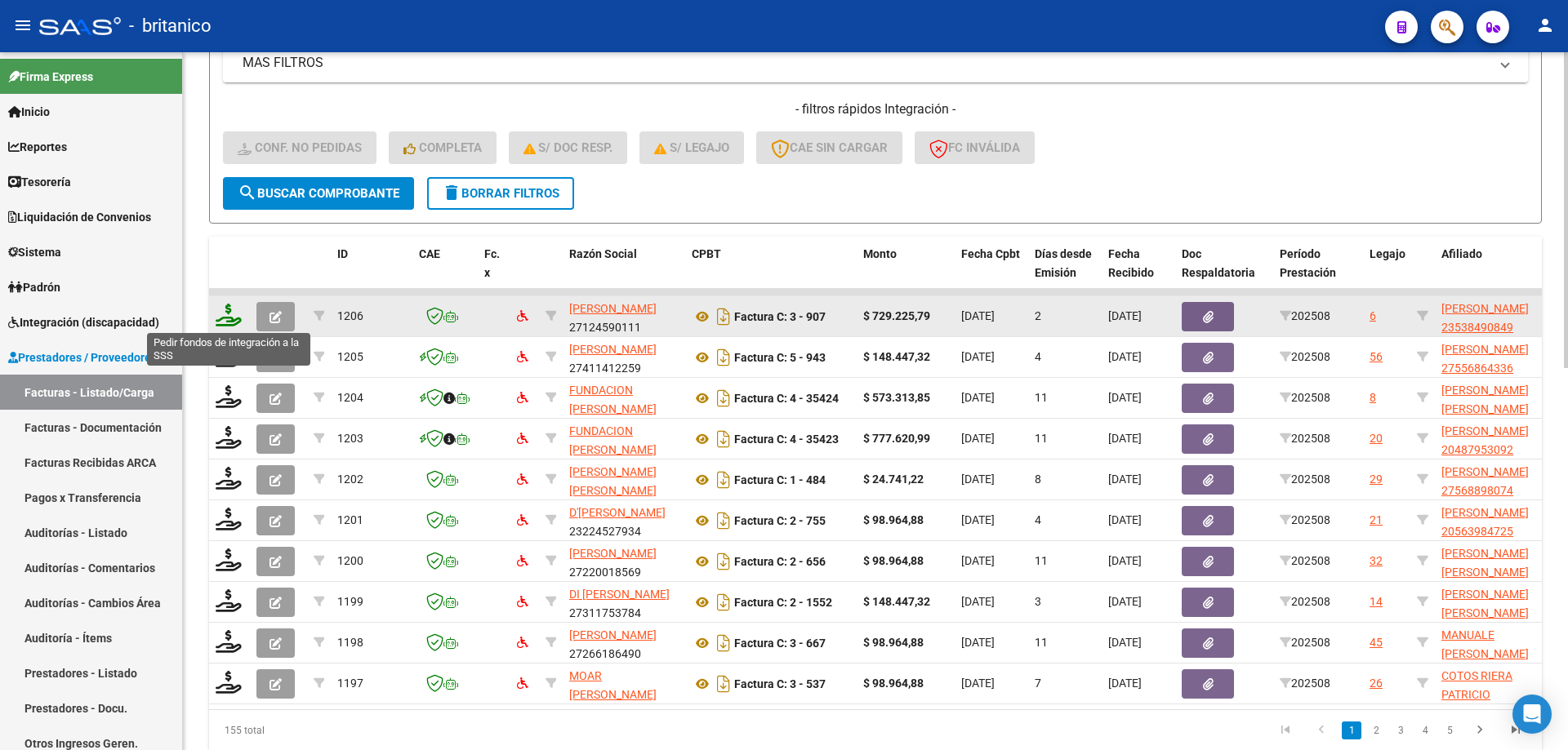
click at [223, 308] on icon at bounding box center [229, 315] width 27 height 23
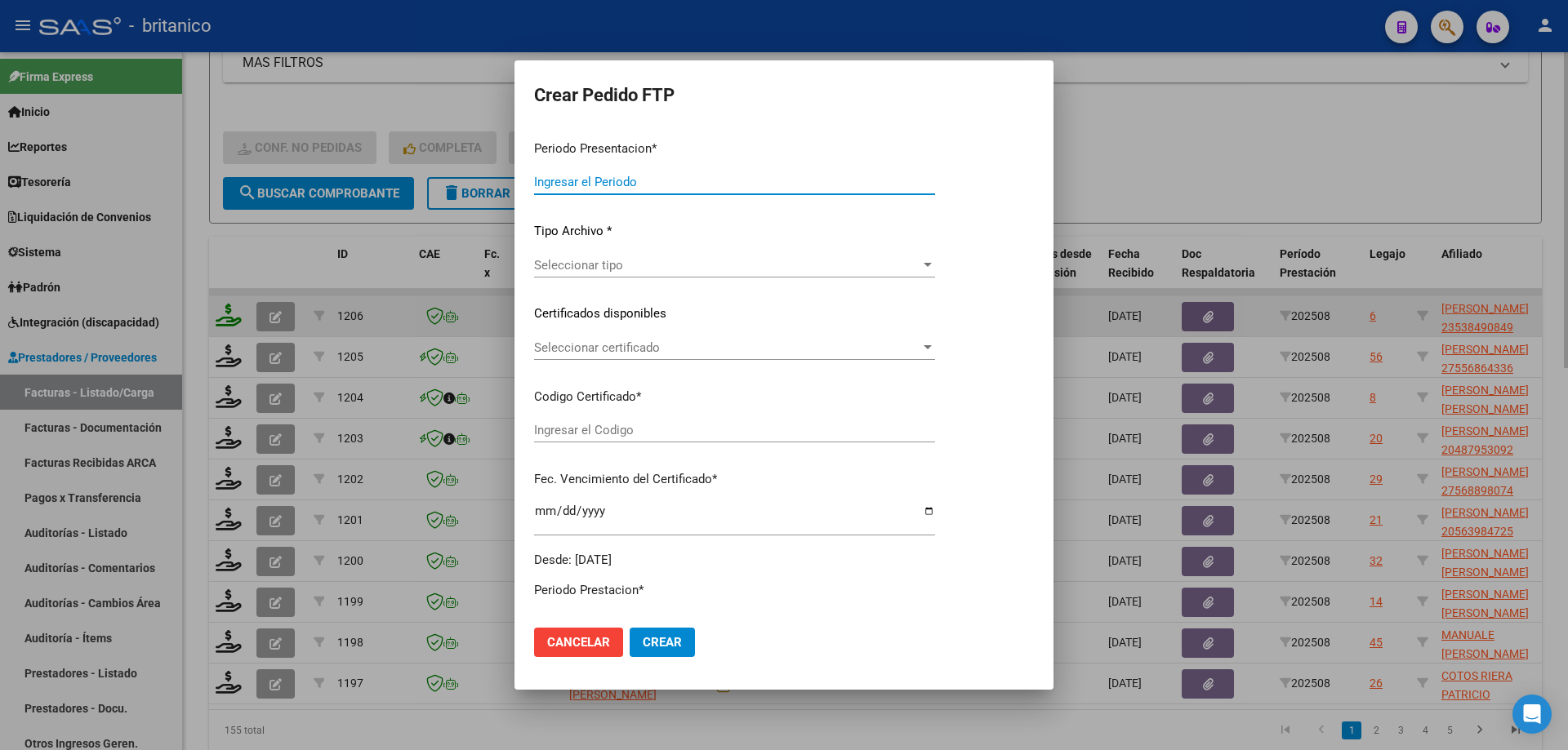
type input "202508"
type input "$ 729.225,79"
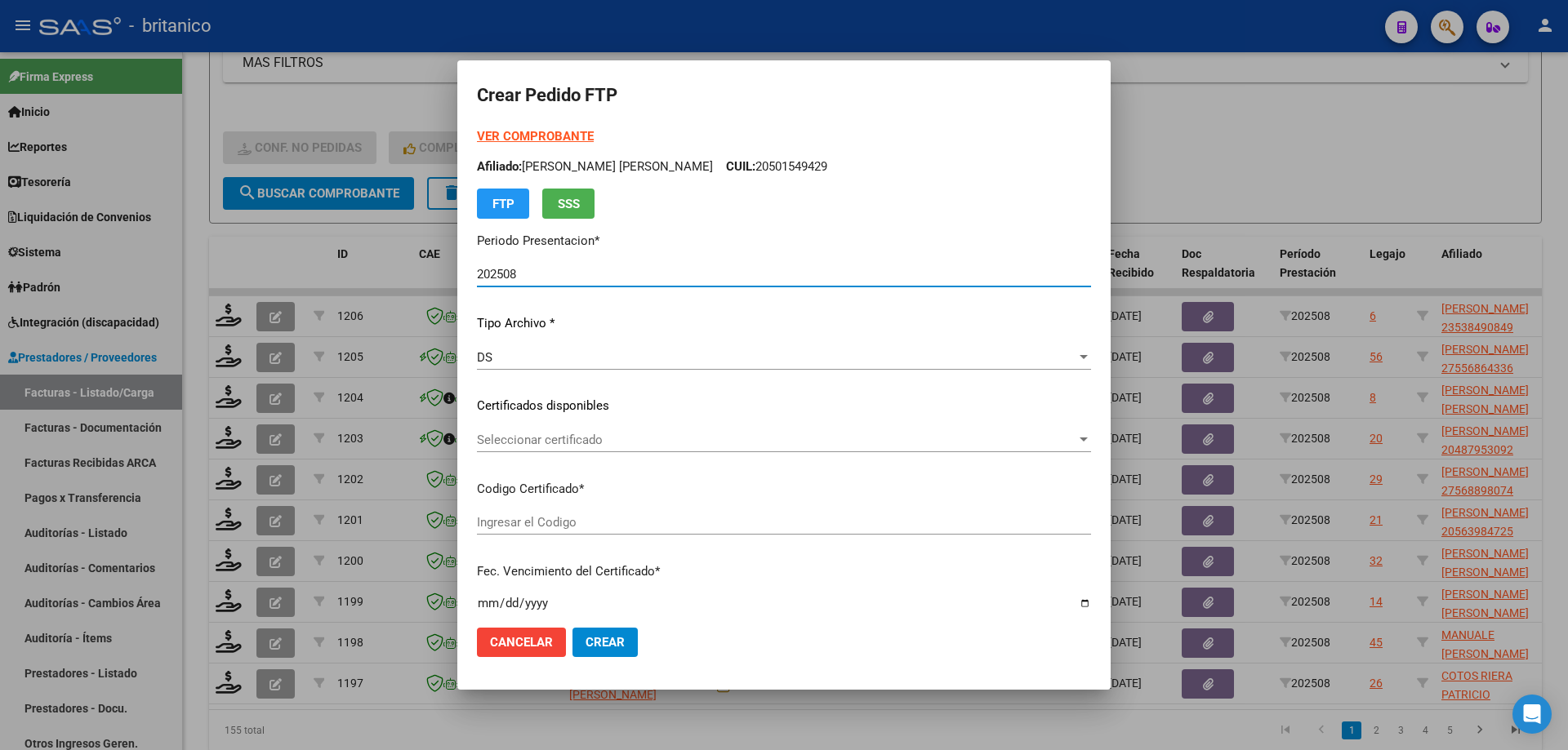
type input "ARG020005384908420191010-20241010BS427"
type input "[DATE]"
click at [558, 434] on span "Seleccionar certificado" at bounding box center [777, 440] width 599 height 15
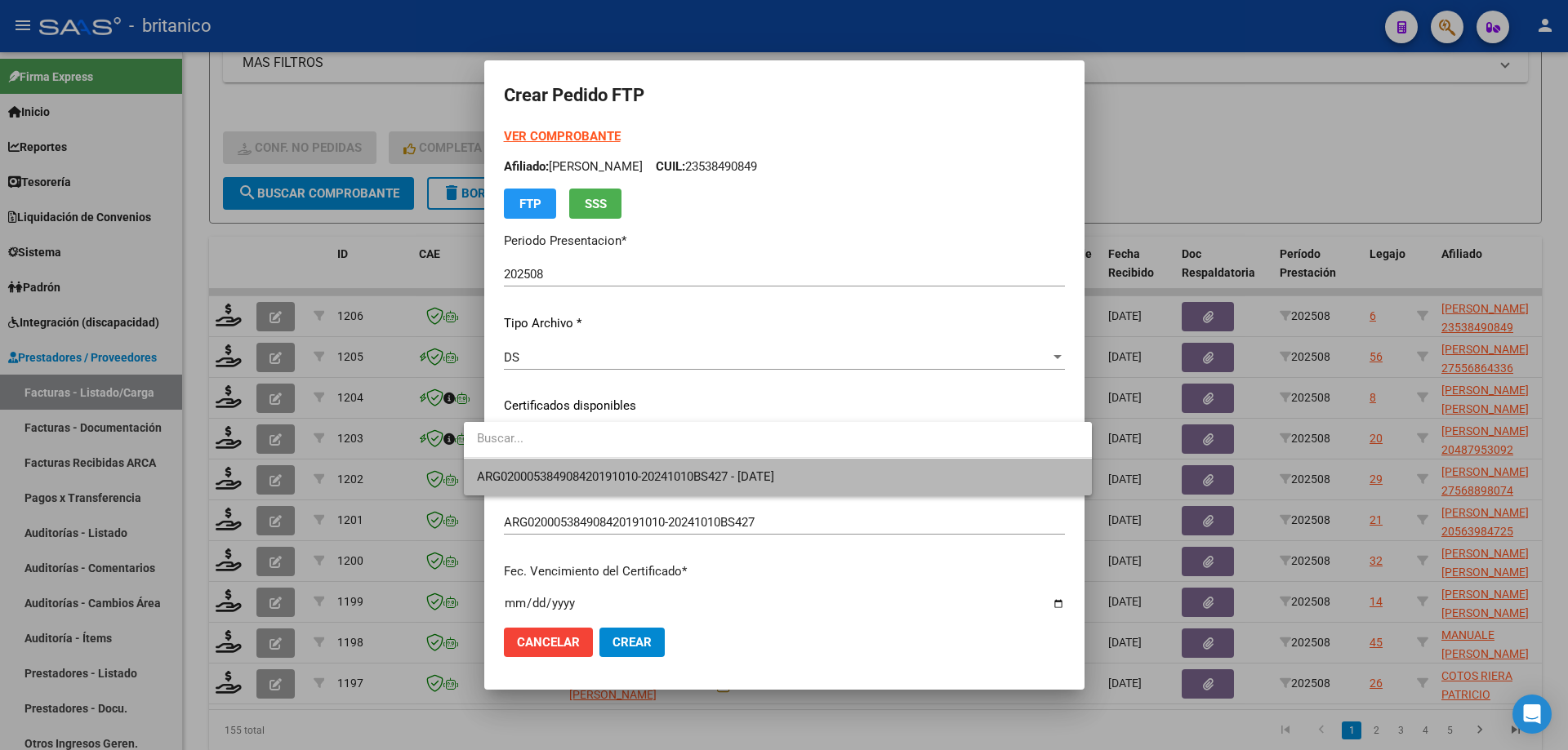
click at [623, 484] on span "ARG020005384908420191010-20241010BS427 - [DATE]" at bounding box center [778, 477] width 602 height 37
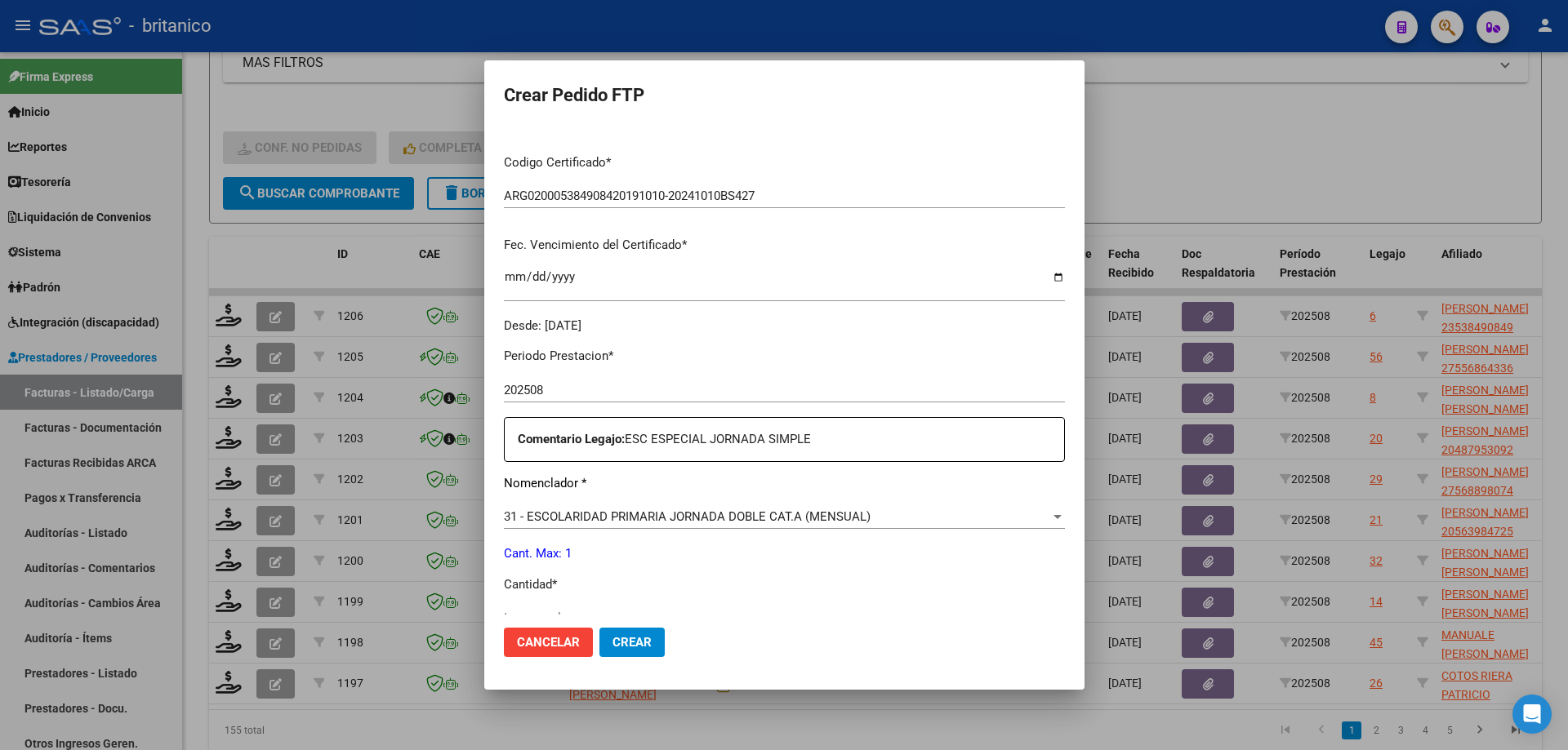
scroll to position [489, 0]
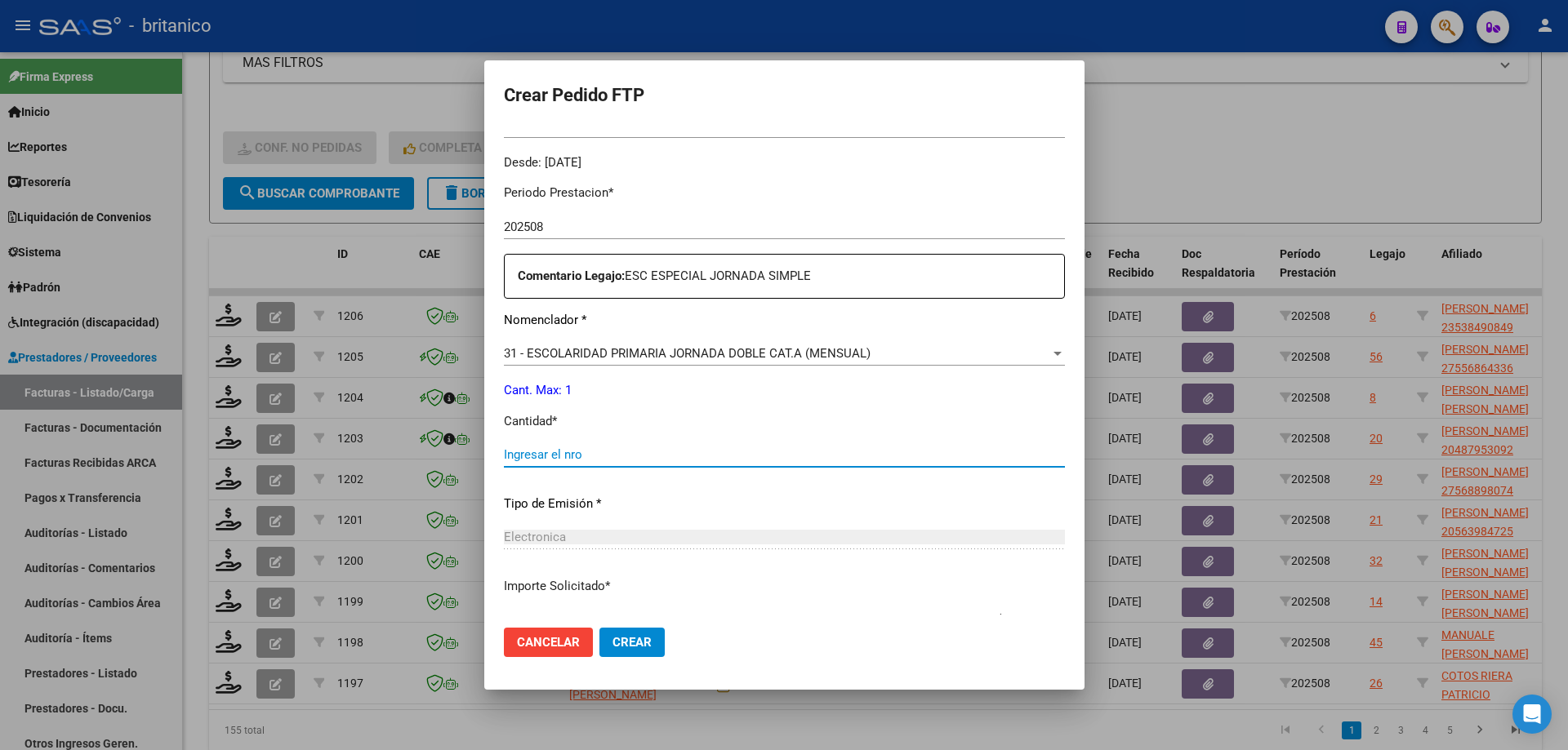
click at [554, 452] on input "Ingresar el nro" at bounding box center [784, 454] width 561 height 15
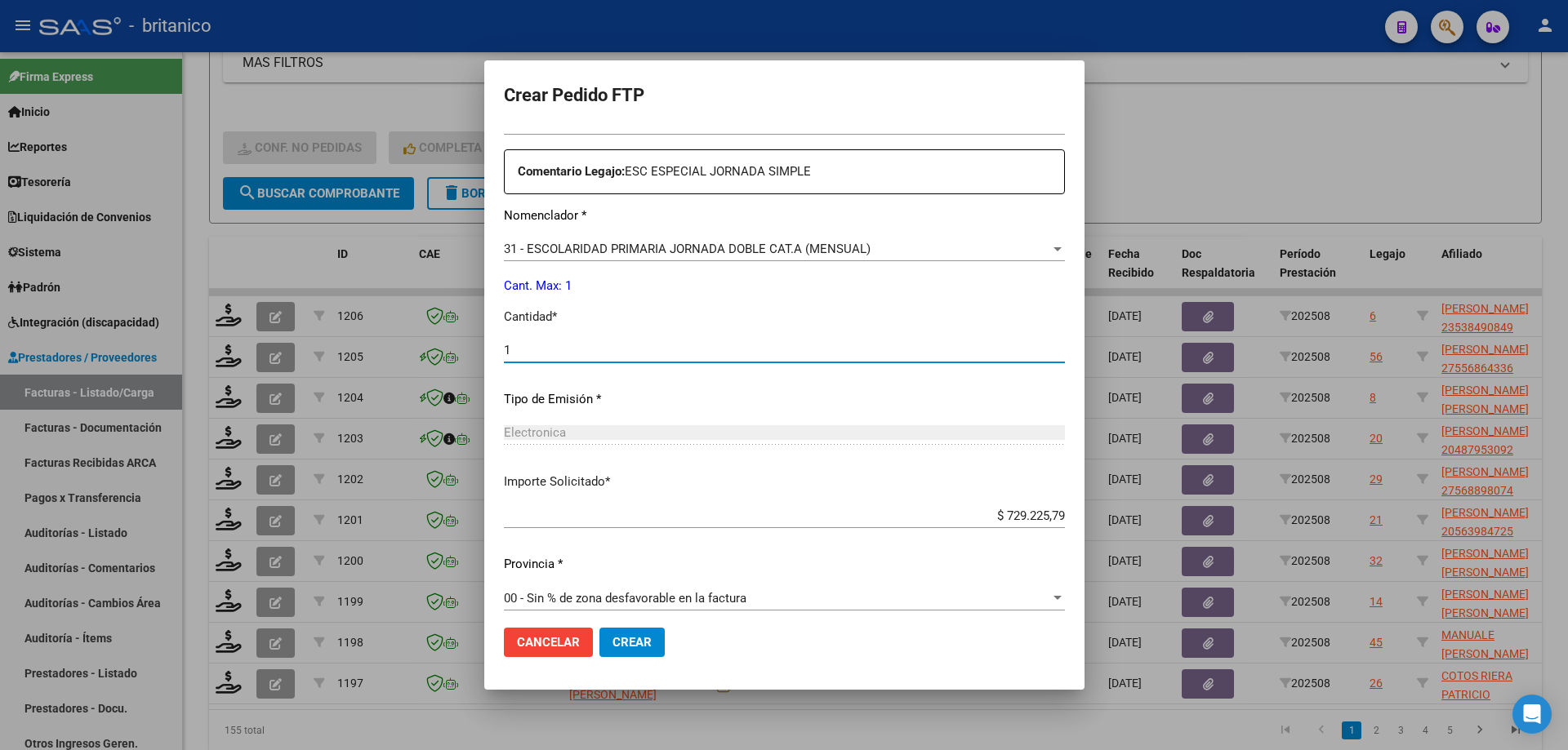
scroll to position [606, 0]
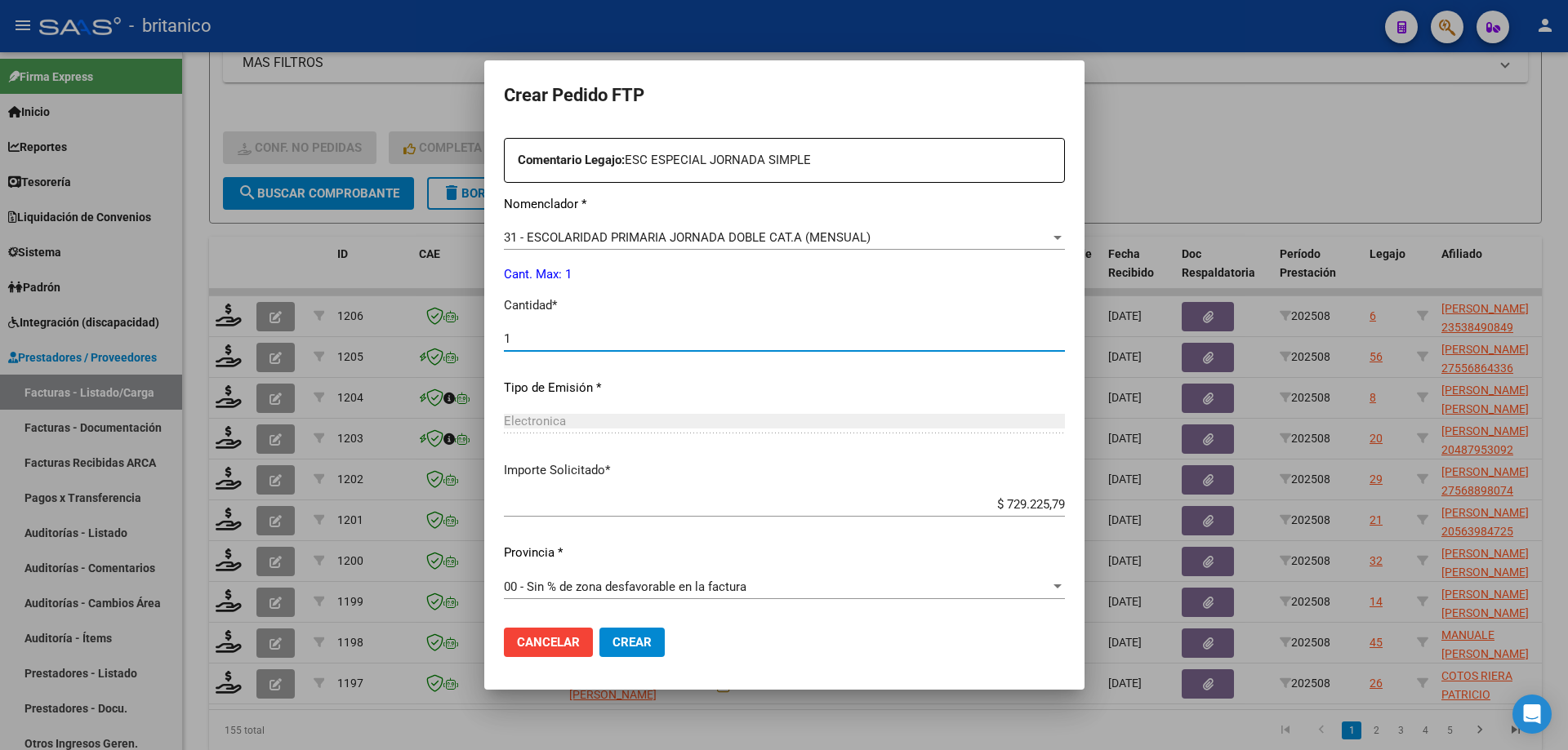
type input "1"
click at [613, 640] on span "Crear" at bounding box center [632, 642] width 39 height 15
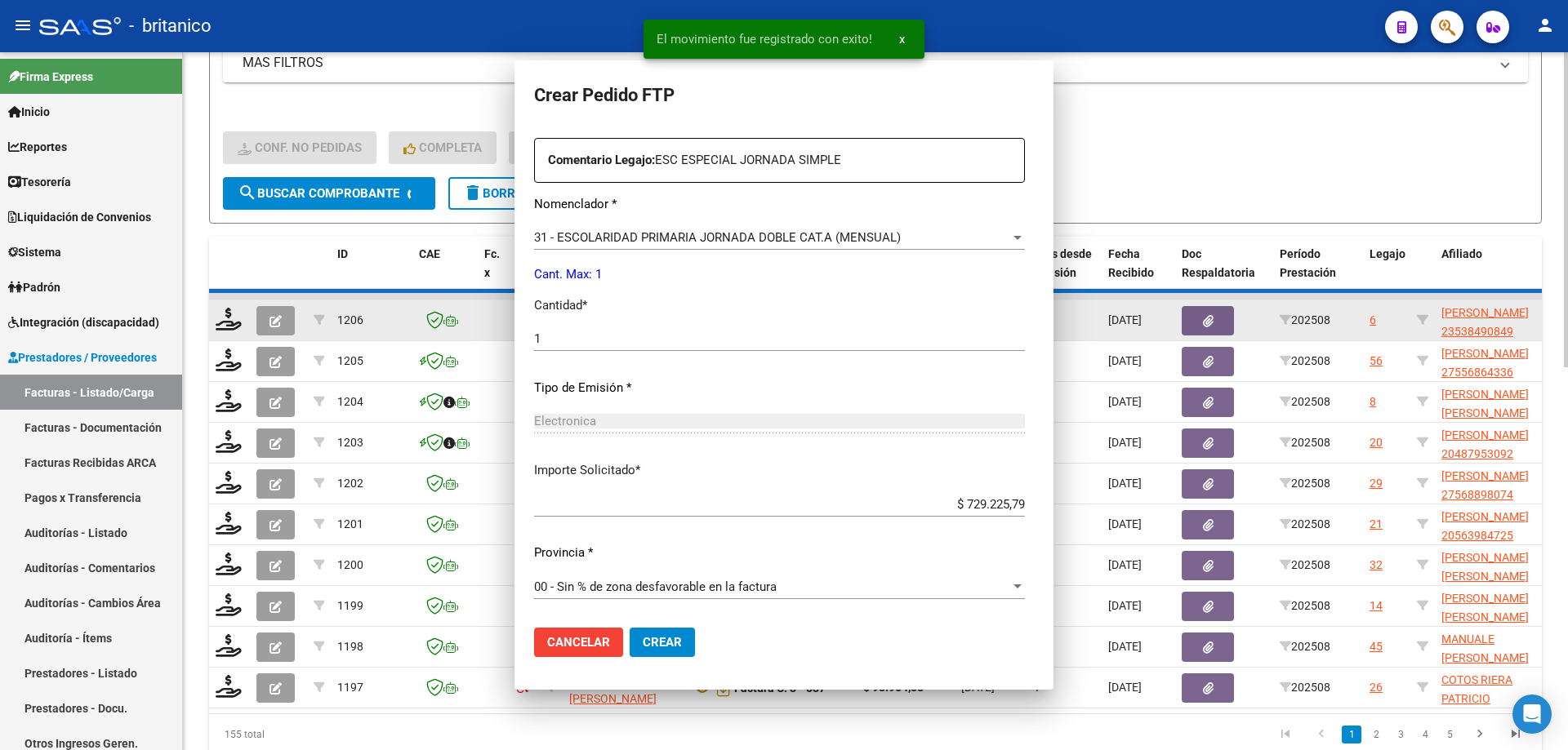
scroll to position [0, 0]
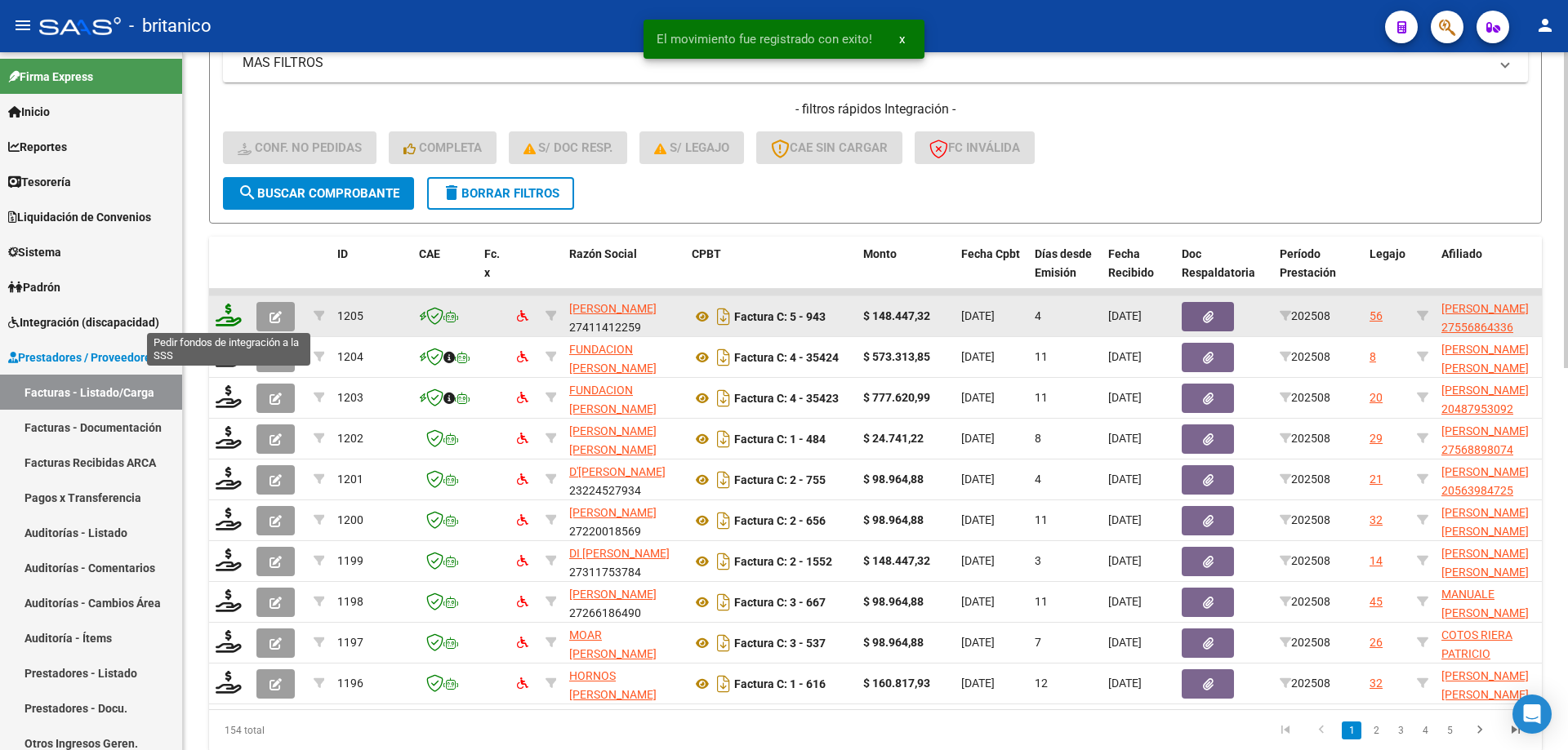
click at [219, 307] on icon at bounding box center [229, 315] width 27 height 23
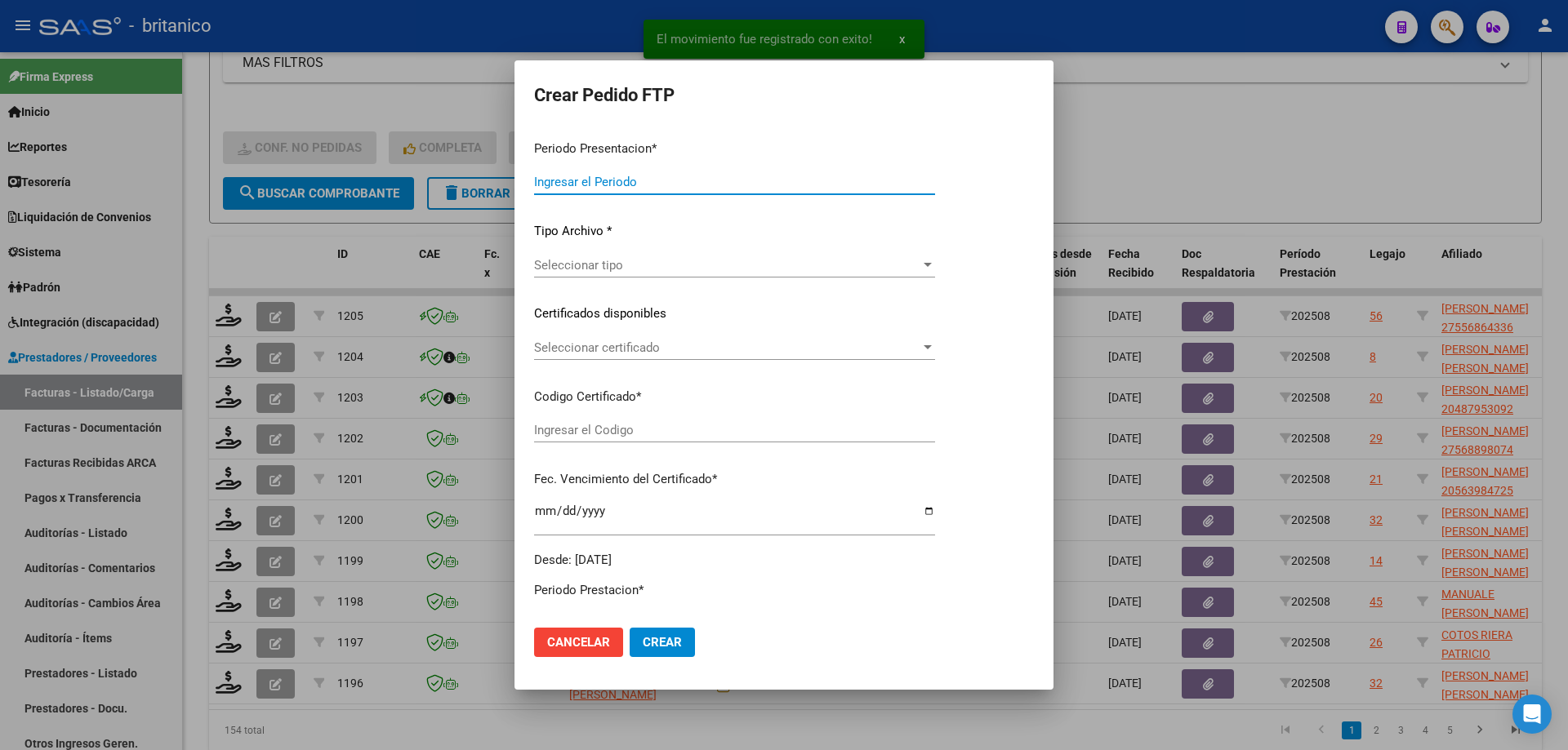
type input "202508"
type input "$ 148.447,32"
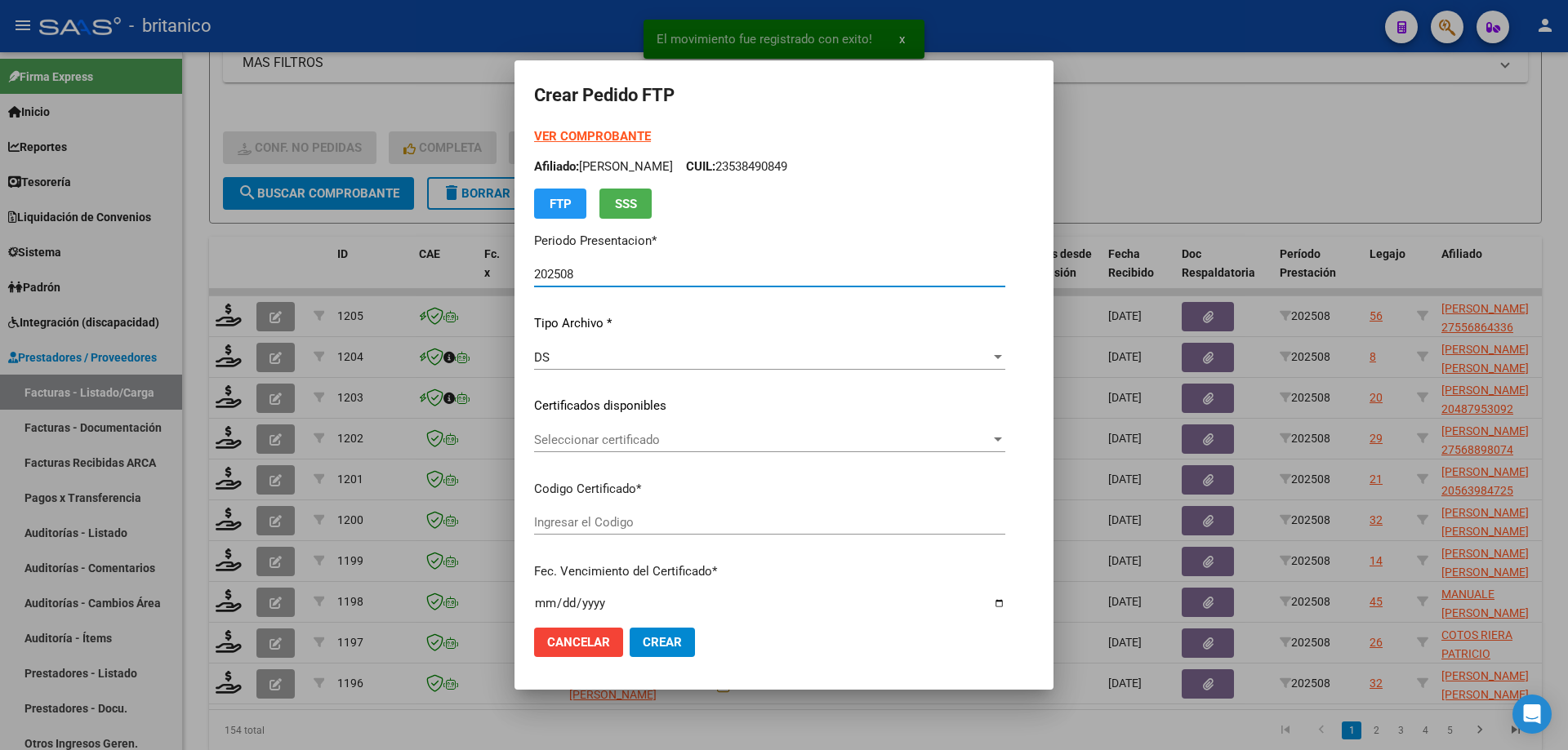
type input "ARG010005568643320240905-20270905BUE370"
type input "[DATE]"
click at [553, 435] on span "Seleccionar certificado" at bounding box center [762, 440] width 456 height 15
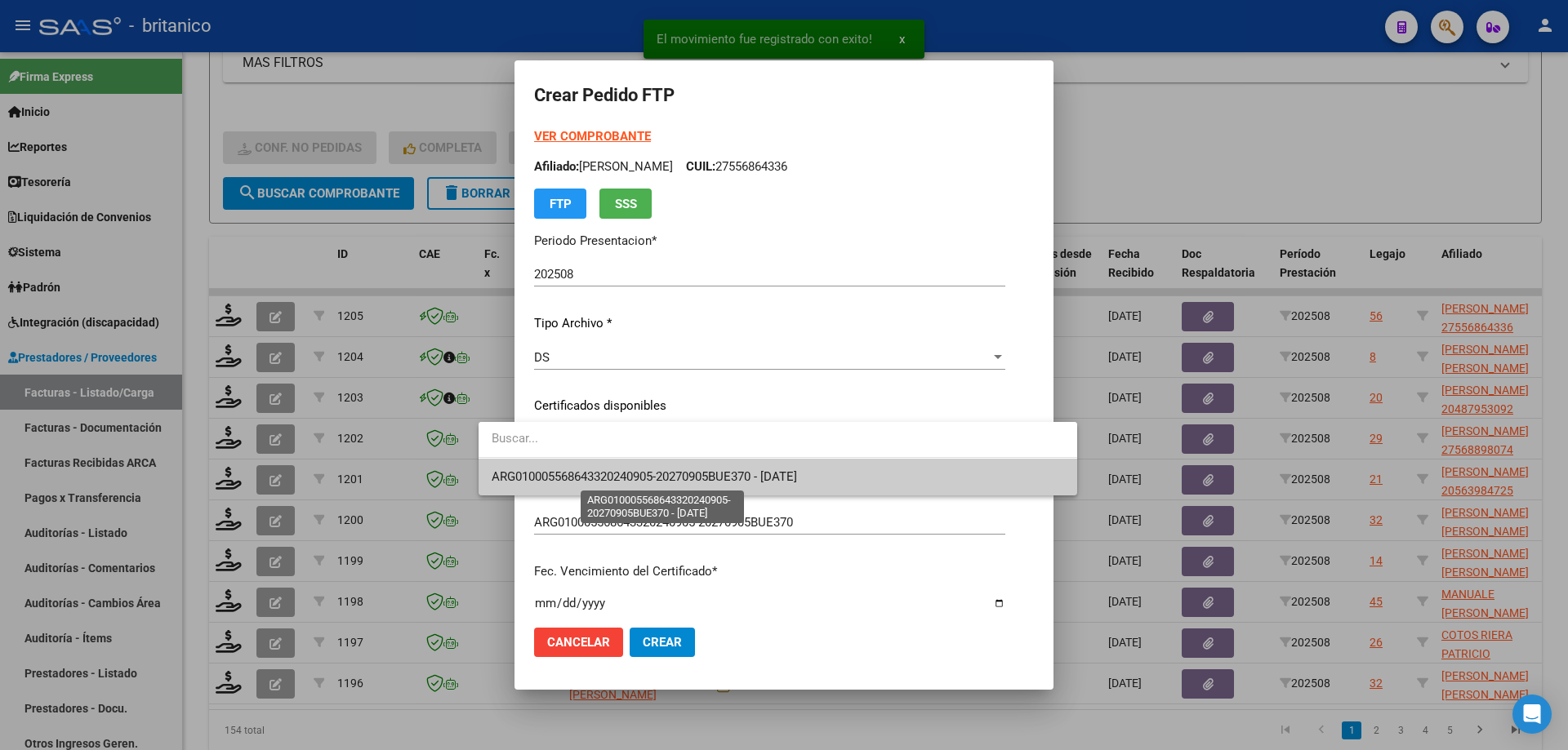
click at [606, 474] on span "ARG010005568643320240905-20270905BUE370 - [DATE]" at bounding box center [644, 476] width 306 height 15
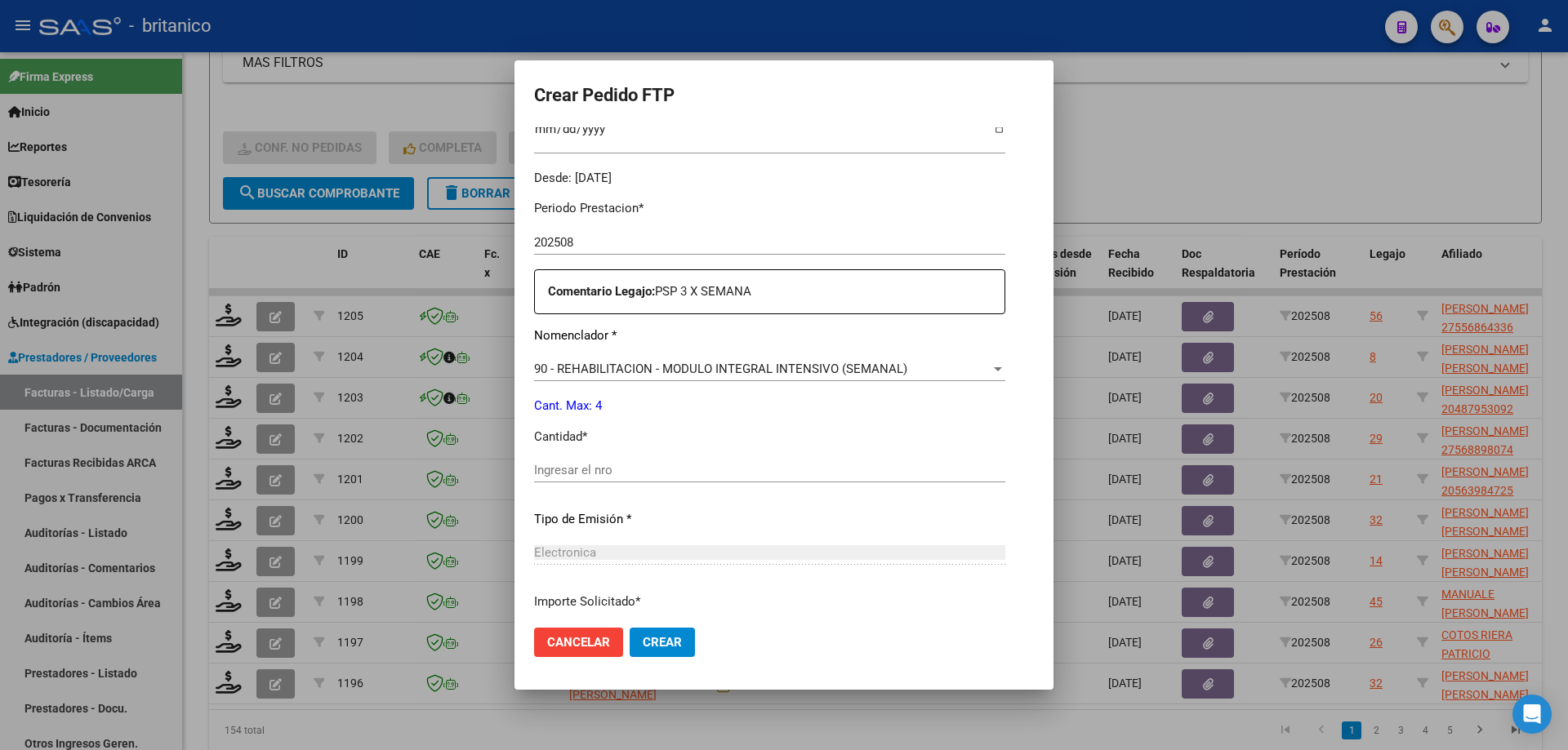
scroll to position [489, 0]
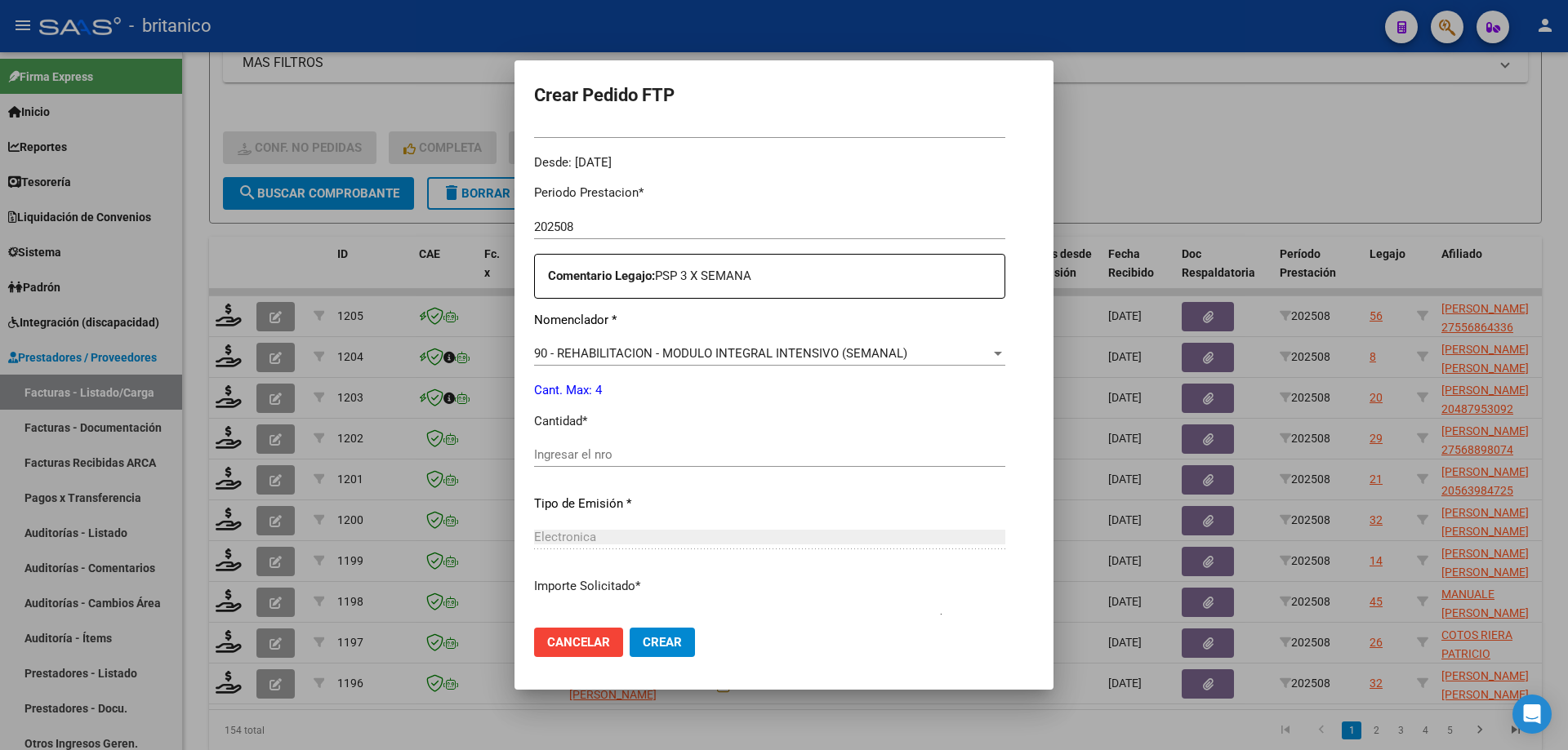
click at [626, 451] on input "Ingresar el nro" at bounding box center [769, 454] width 471 height 15
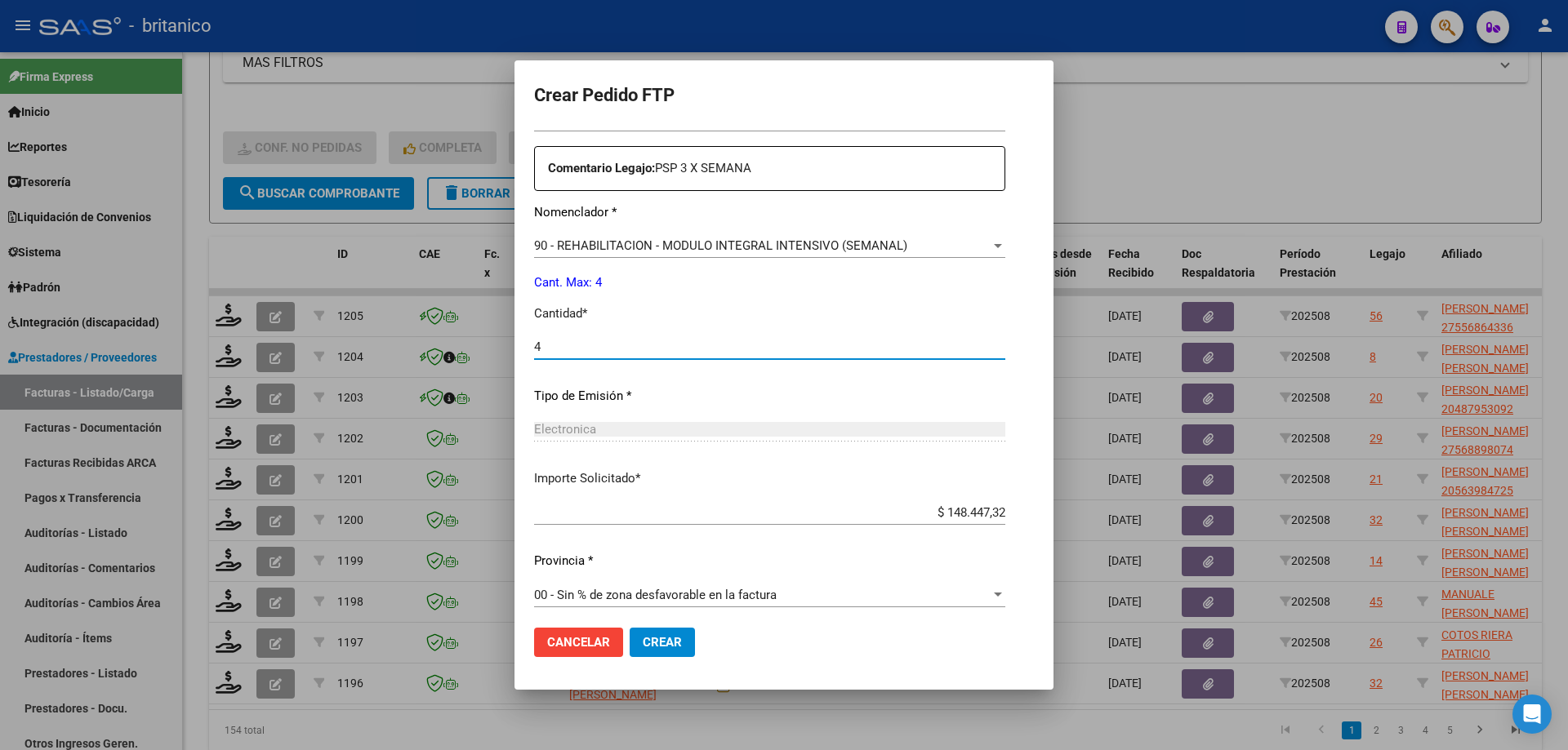
scroll to position [606, 0]
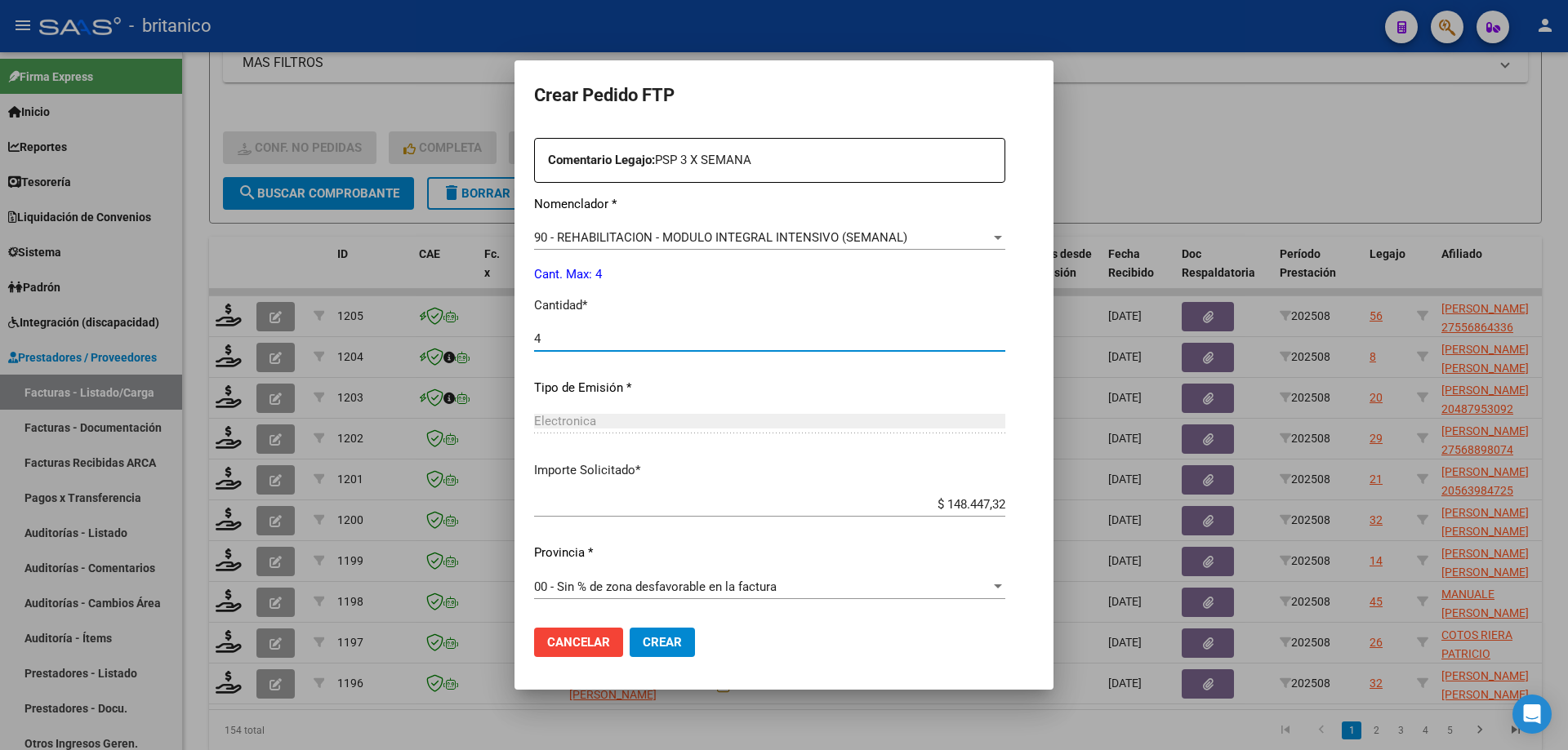
type input "4"
click at [643, 647] on span "Crear" at bounding box center [662, 642] width 39 height 15
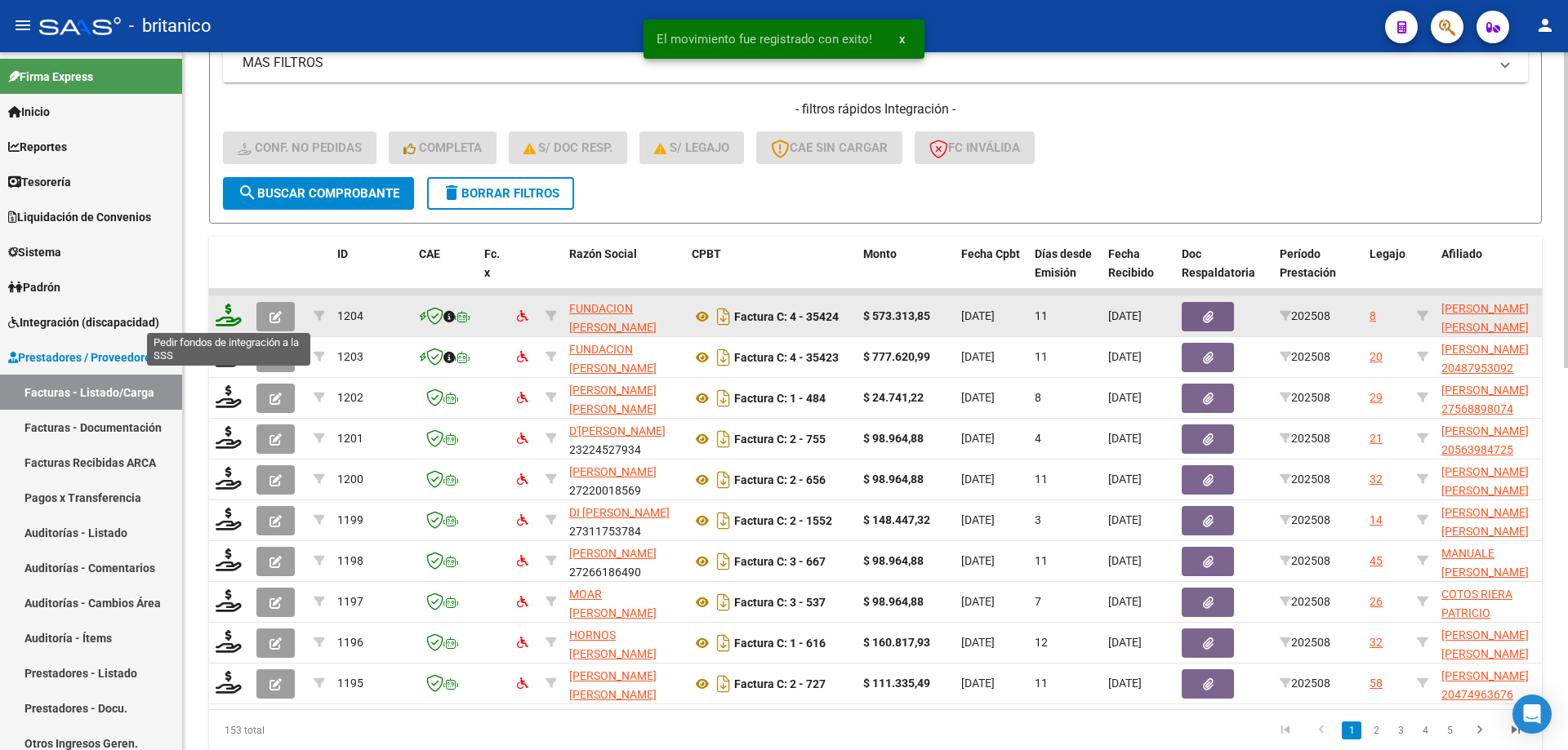
click at [231, 308] on icon at bounding box center [229, 315] width 27 height 23
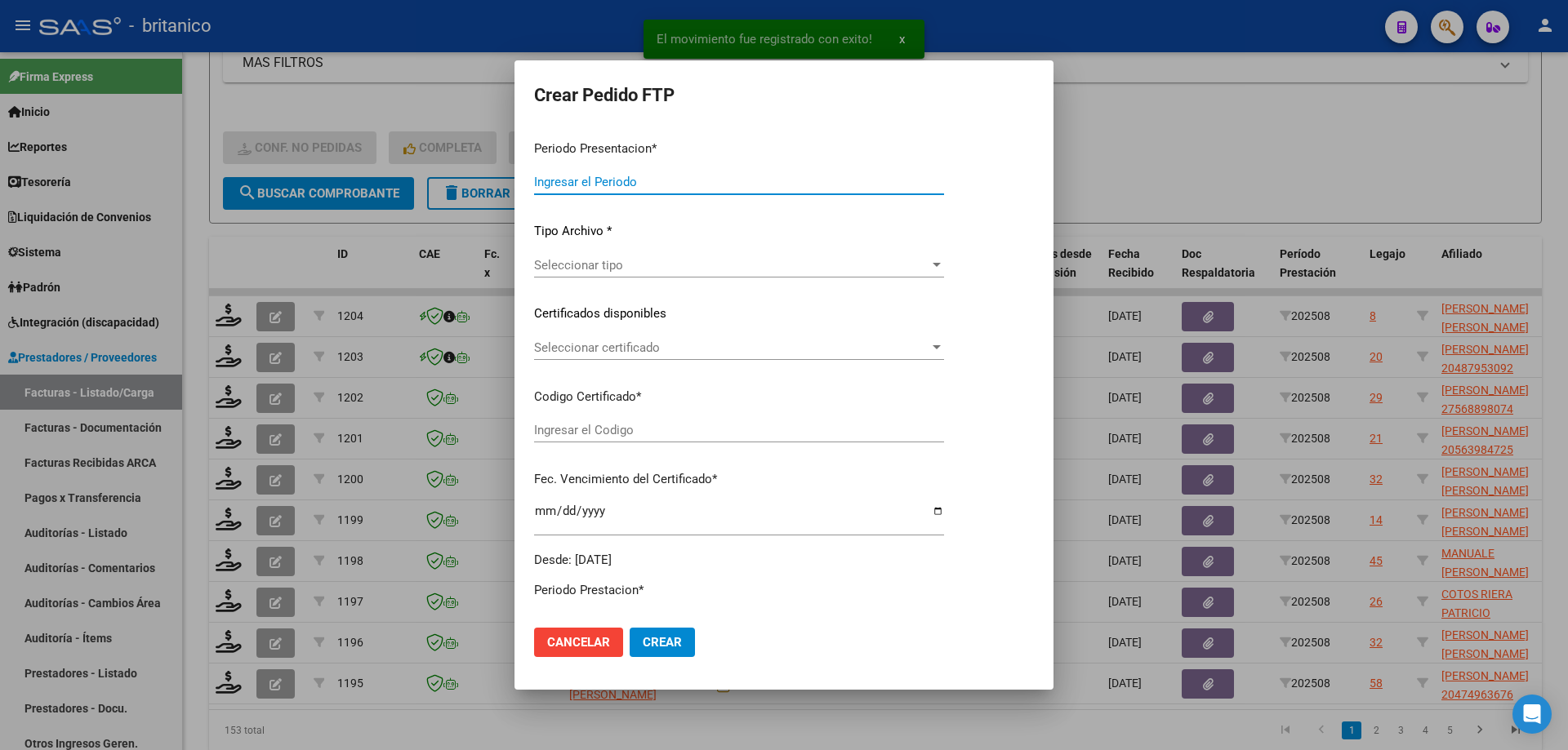
type input "202508"
type input "$ 573.313,85"
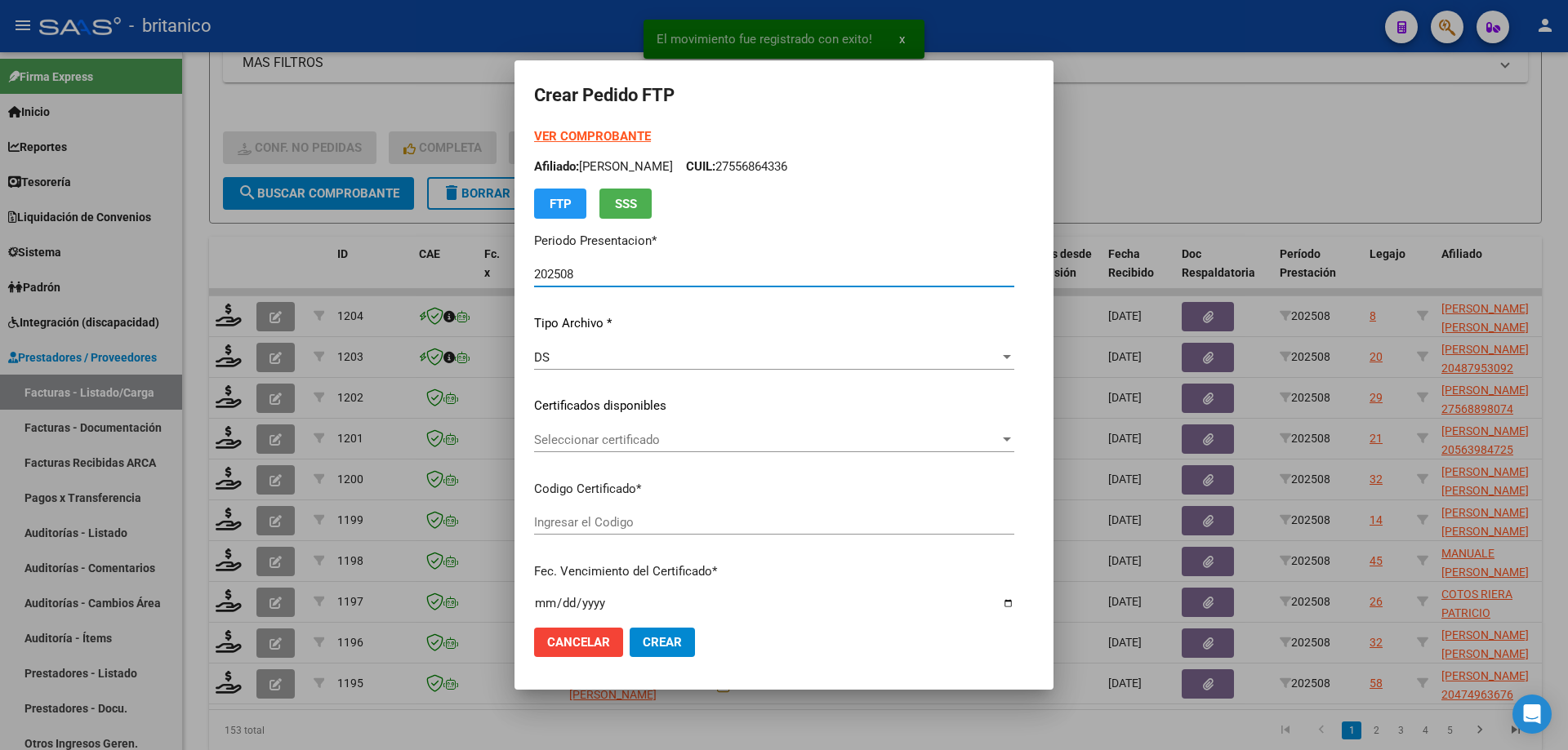
type input "ARG020005500309720210825-20250825CBA536"
type input "[DATE]"
click at [534, 442] on span "Seleccionar certificado" at bounding box center [773, 440] width 477 height 15
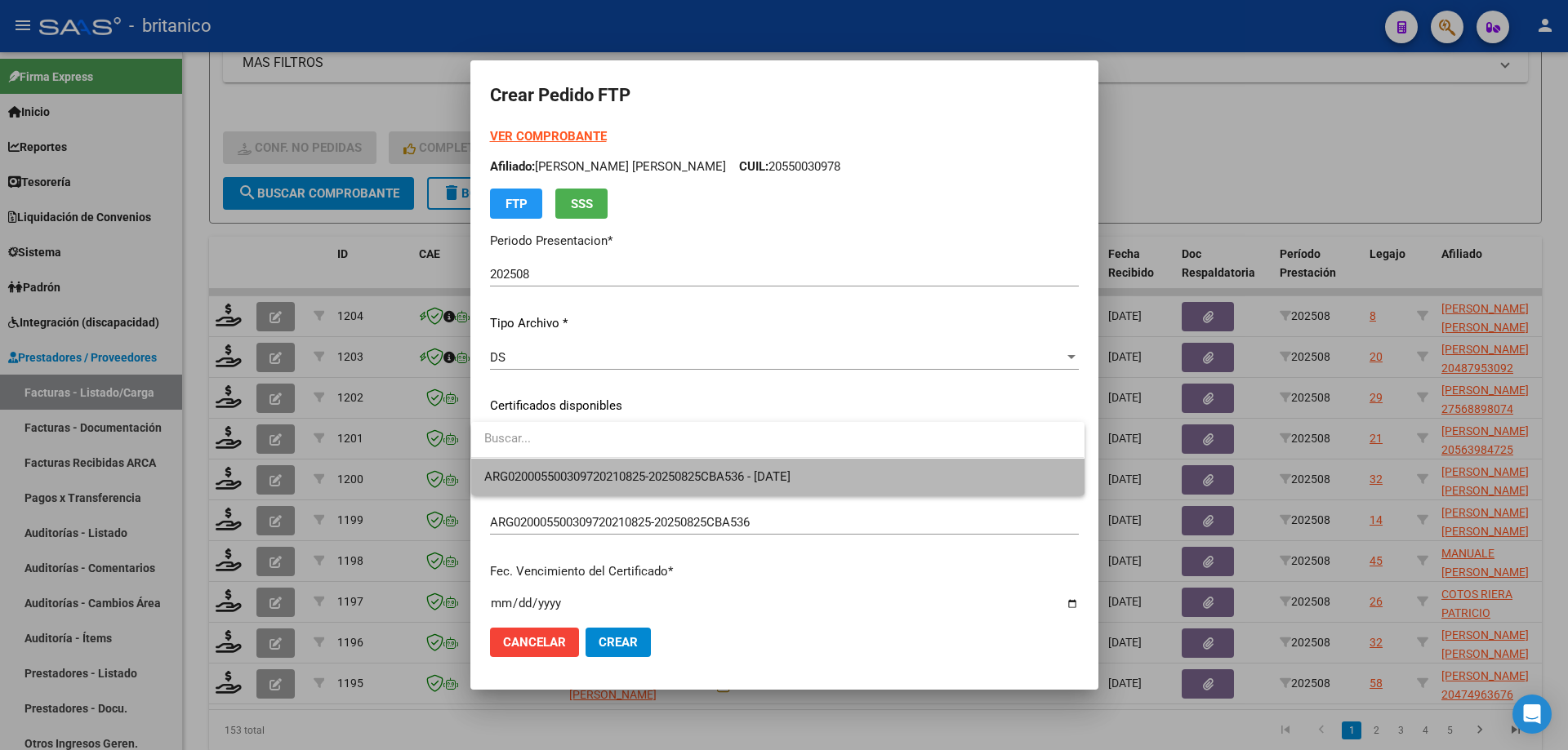
click at [571, 467] on span "ARG020005500309720210825-20250825CBA536 - [DATE]" at bounding box center [777, 477] width 586 height 37
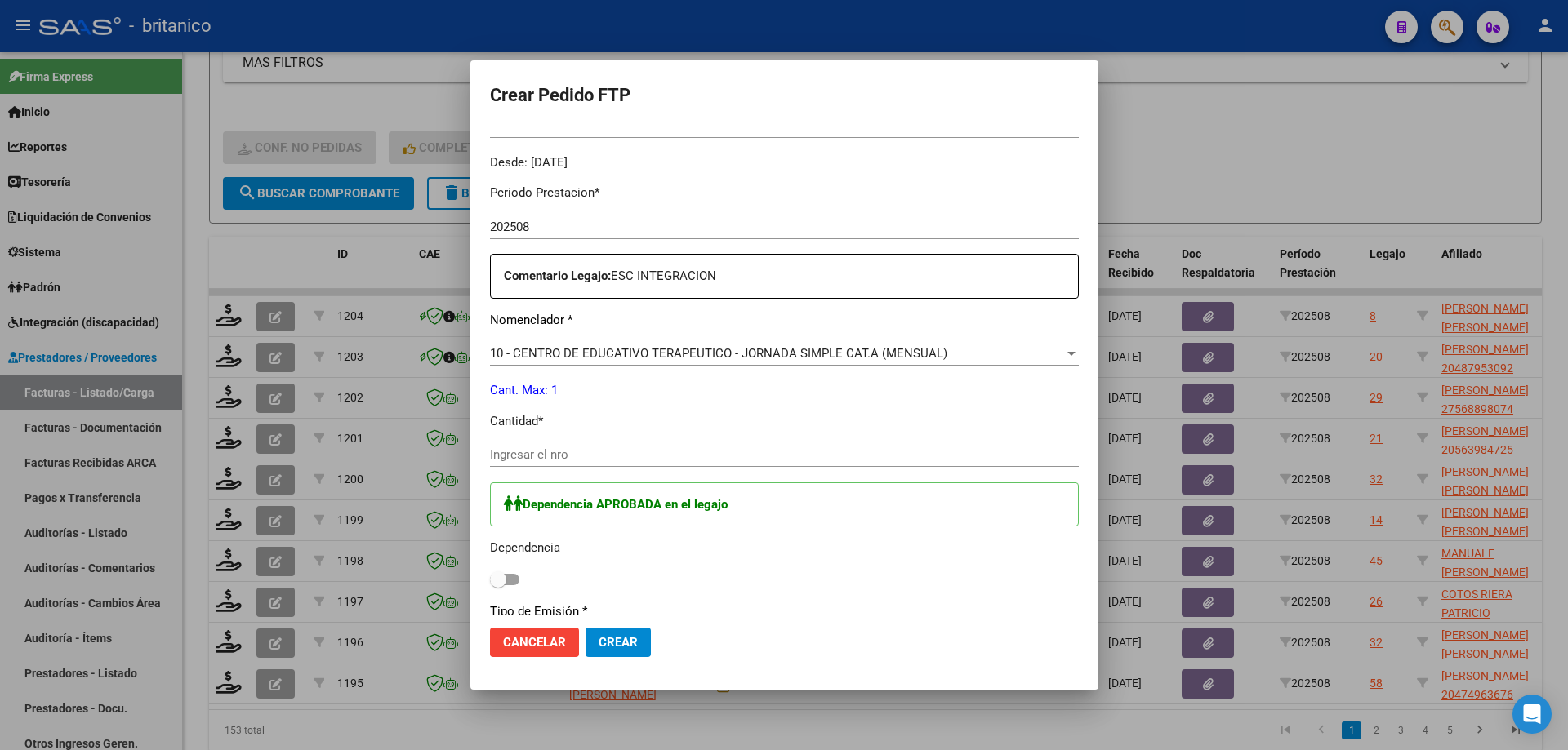
scroll to position [0, 0]
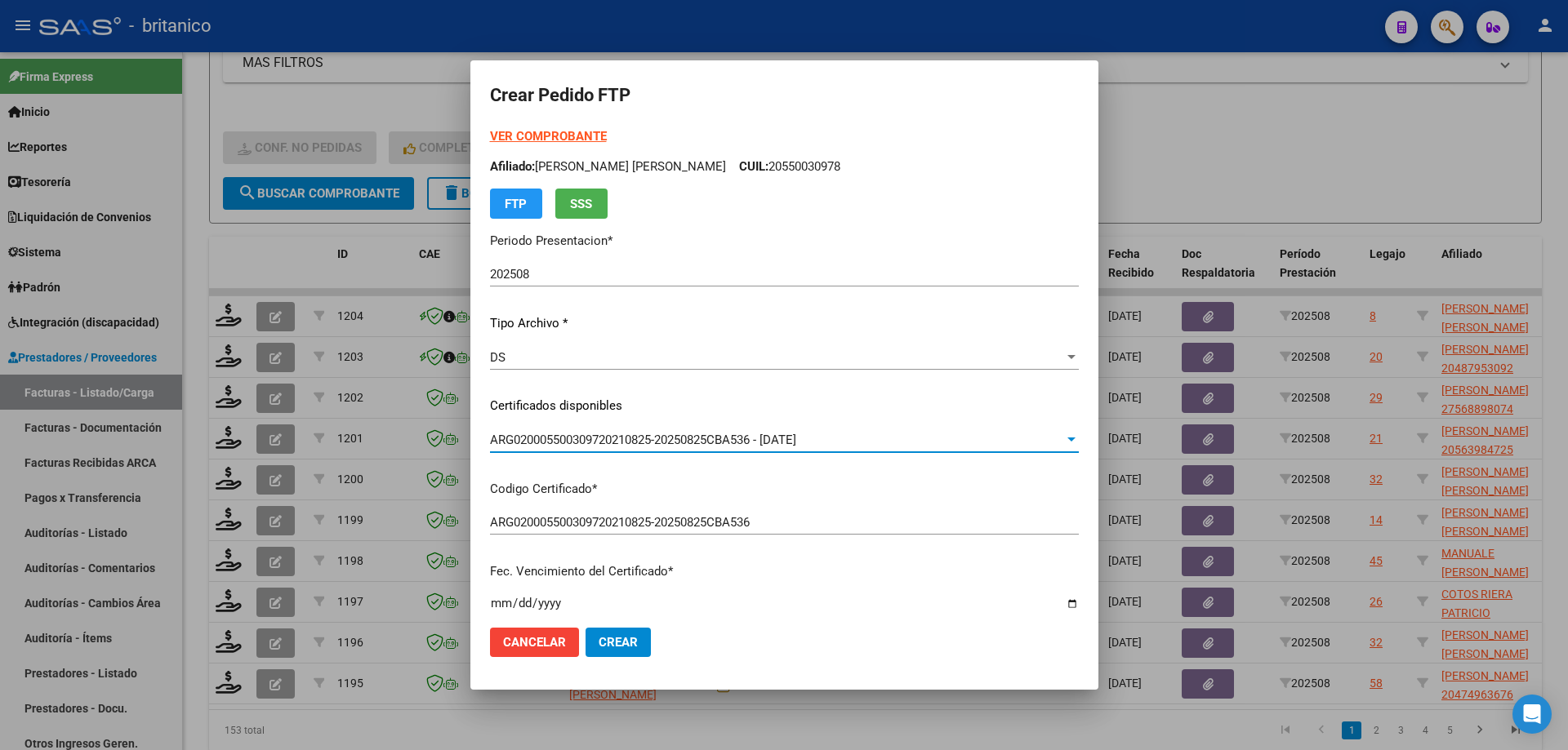
click at [543, 134] on strong "VER COMPROBANTE" at bounding box center [548, 136] width 117 height 15
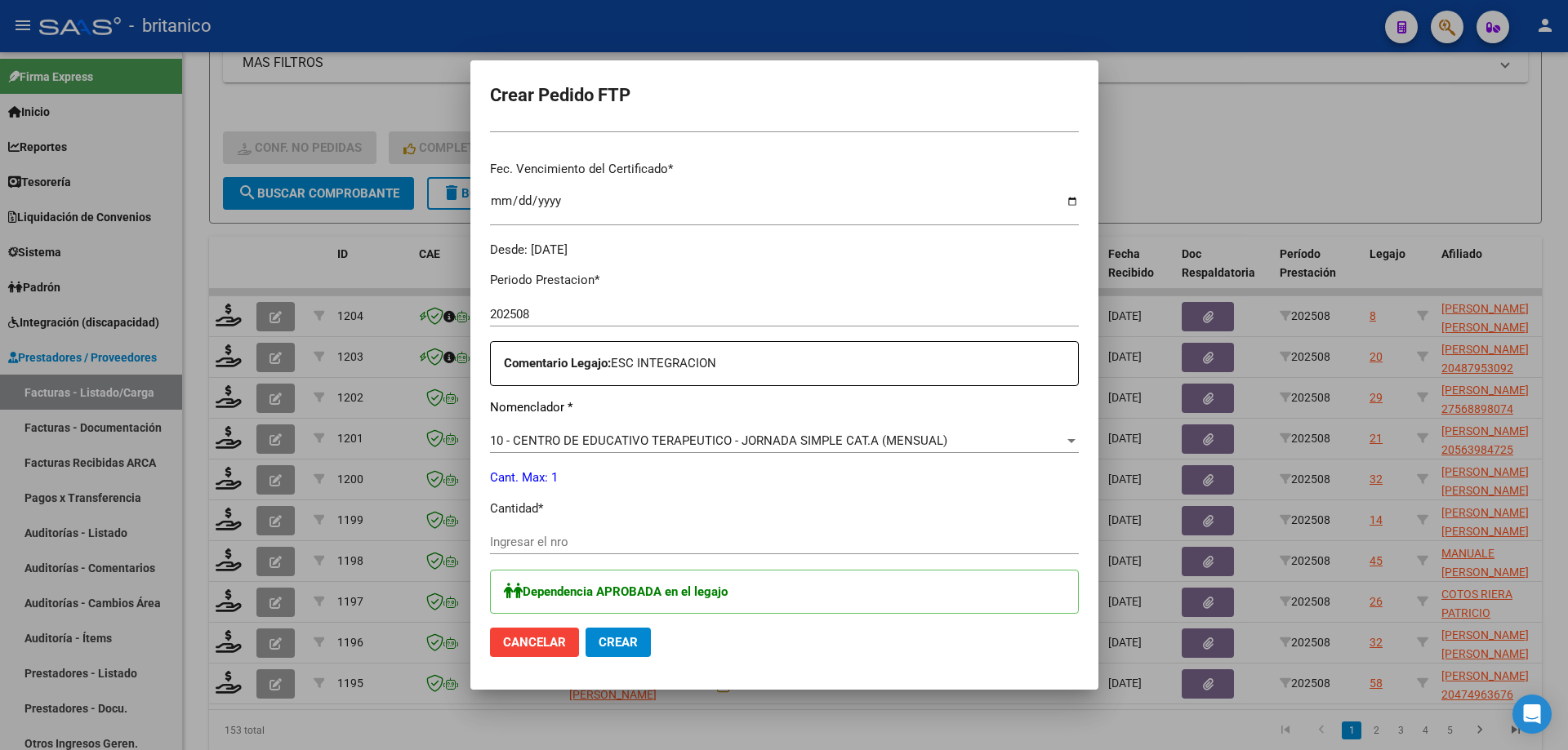
scroll to position [489, 0]
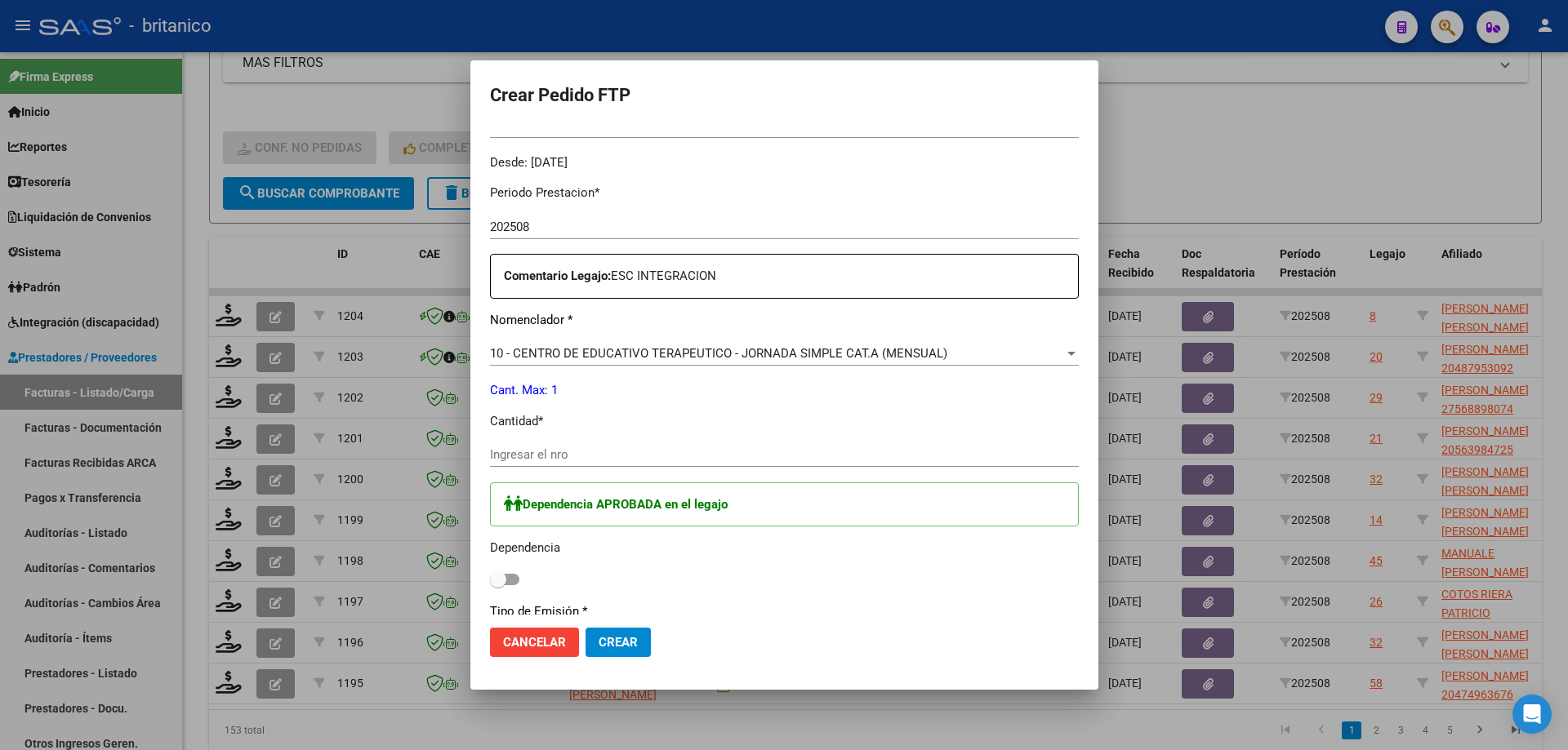
click at [595, 456] on input "Ingresar el nro" at bounding box center [784, 454] width 589 height 15
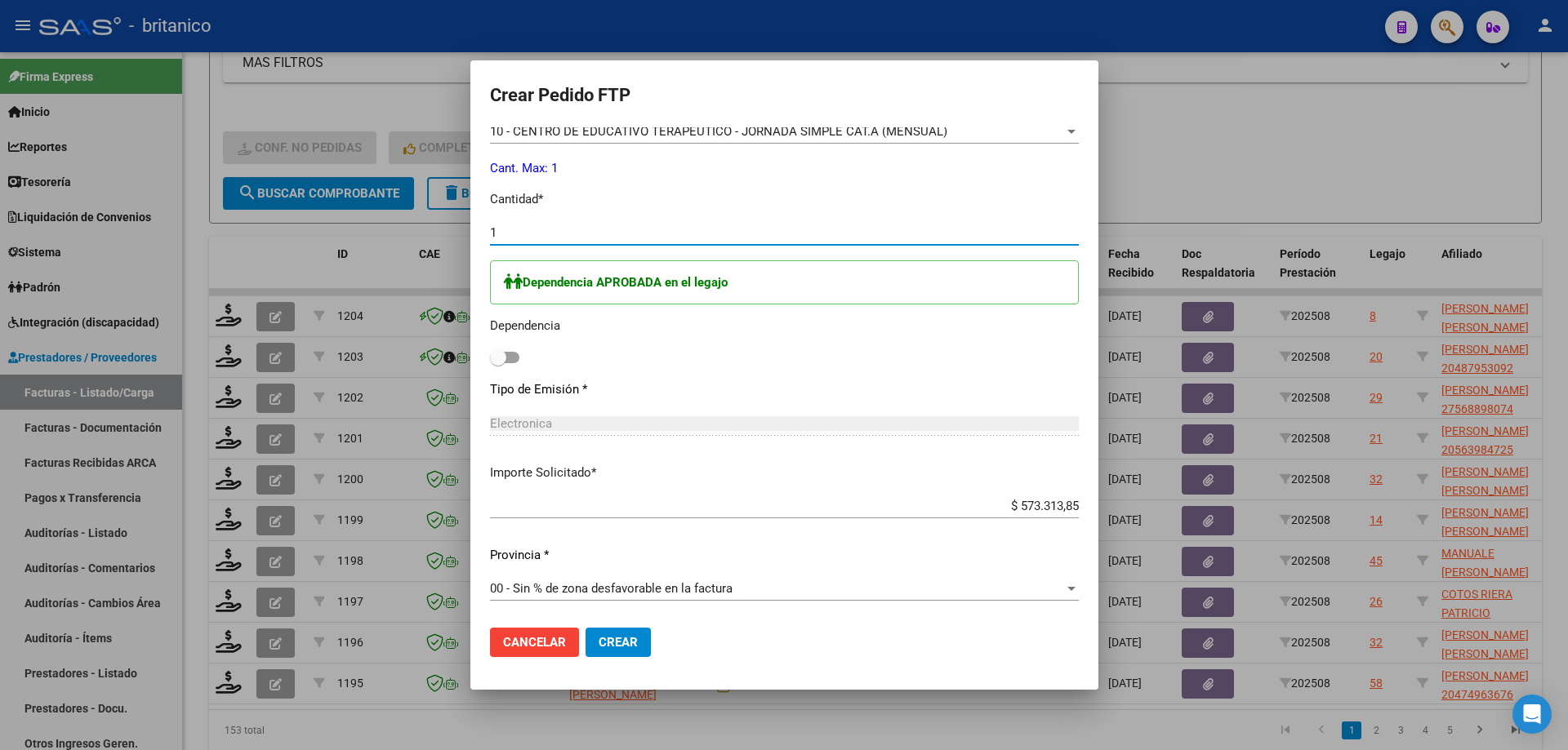
scroll to position [714, 0]
type input "1"
click at [501, 354] on span at bounding box center [504, 355] width 29 height 11
click at [499, 361] on input "checkbox" at bounding box center [498, 361] width 1 height 1
checkbox input "true"
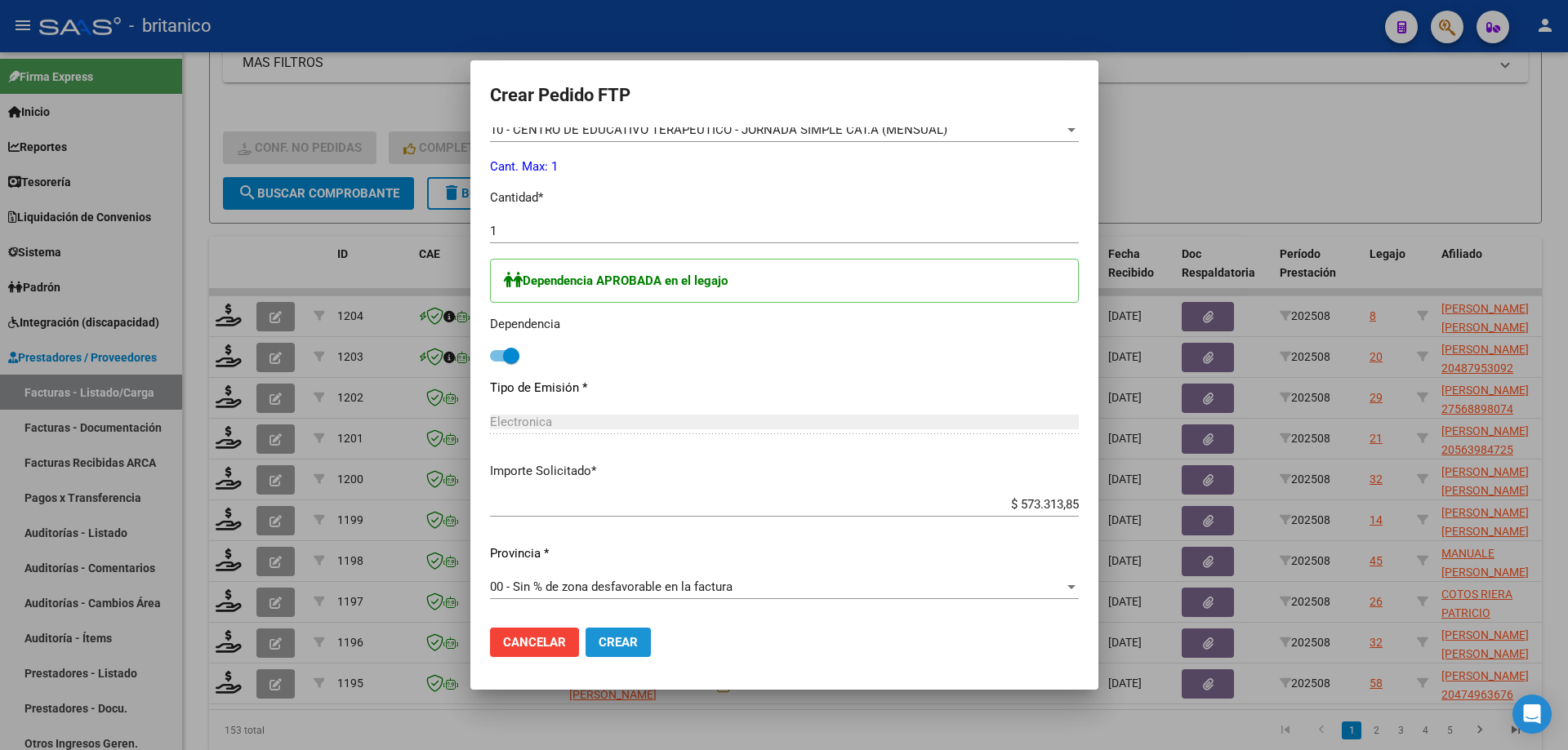
click at [615, 642] on span "Crear" at bounding box center [618, 642] width 39 height 15
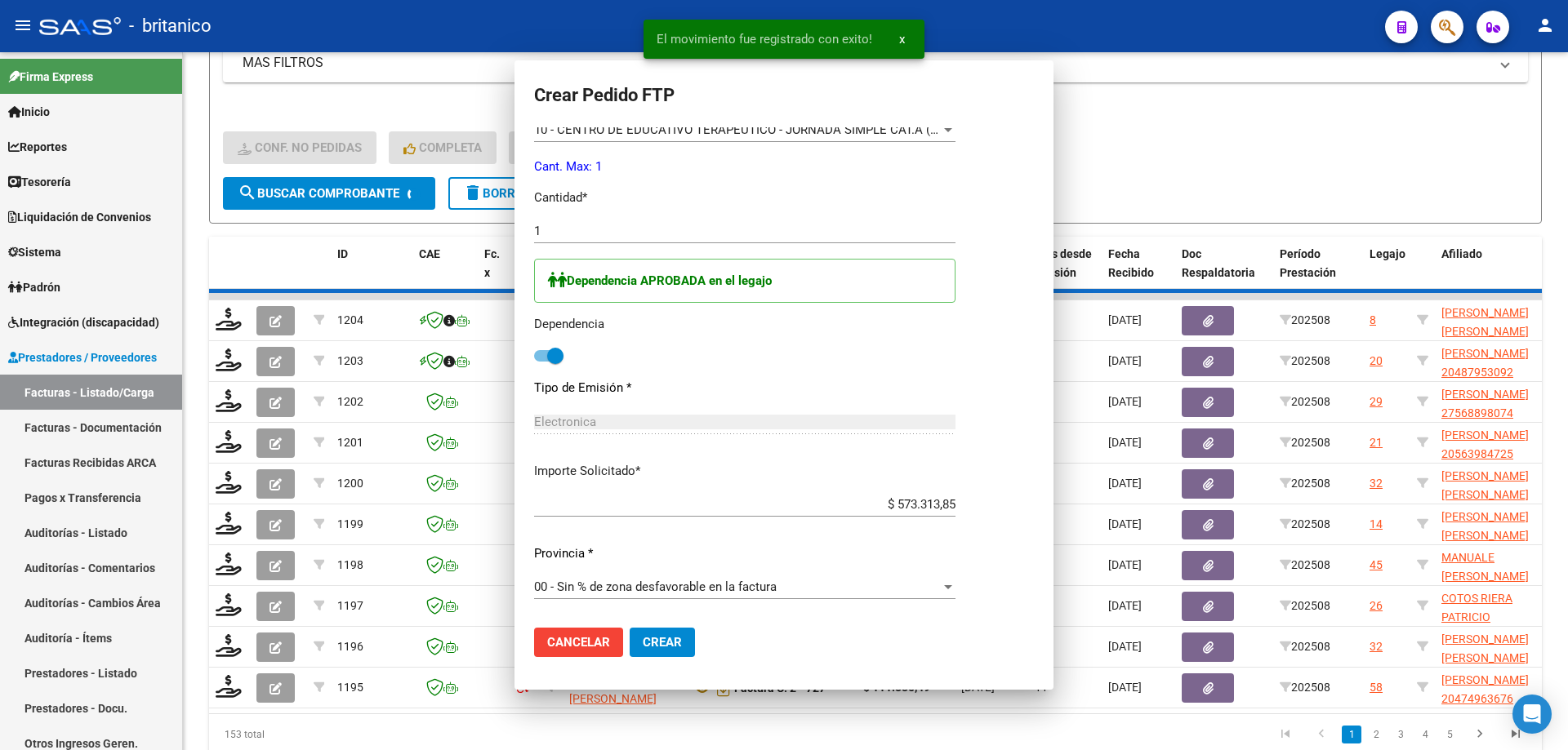
scroll to position [0, 0]
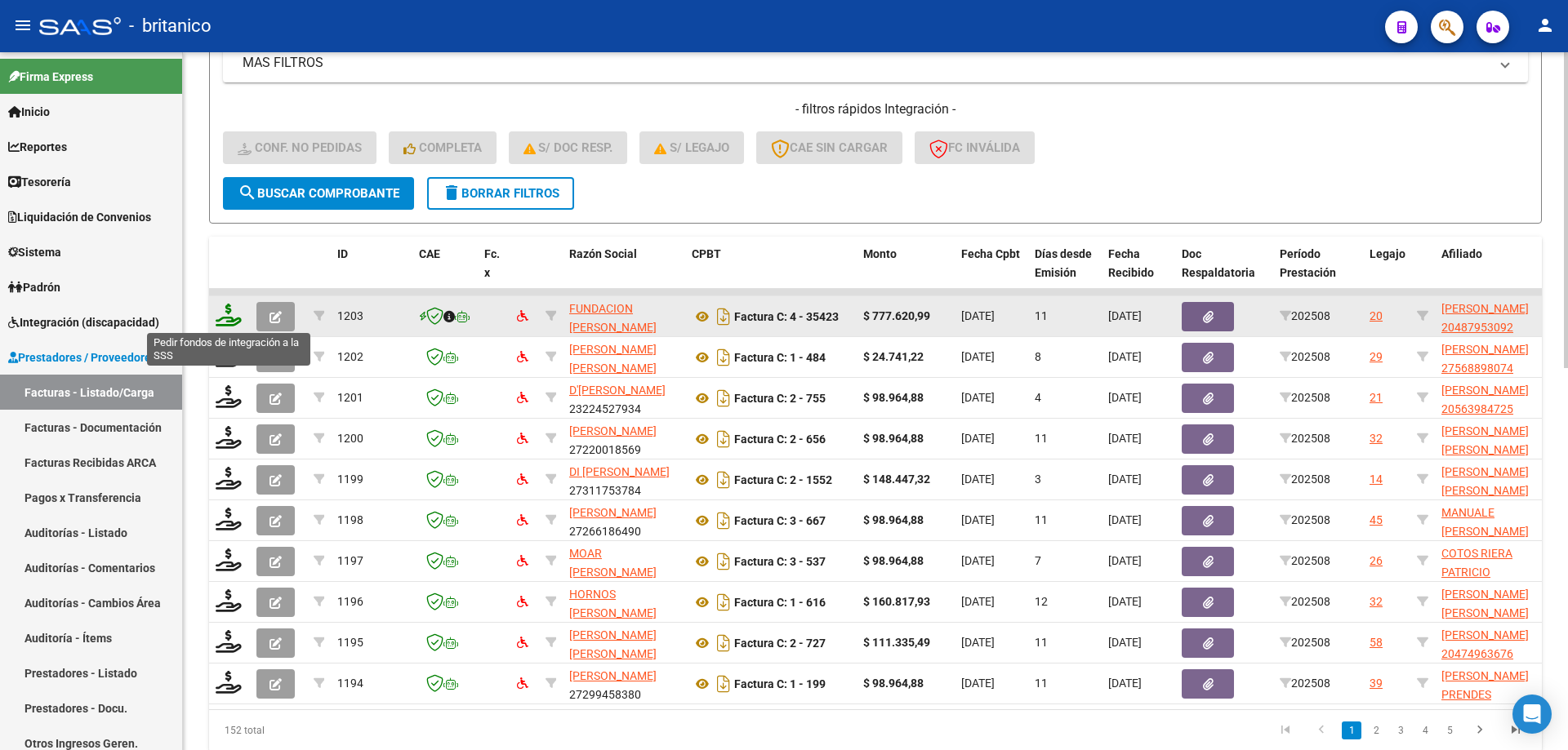
click at [225, 309] on icon at bounding box center [229, 315] width 27 height 23
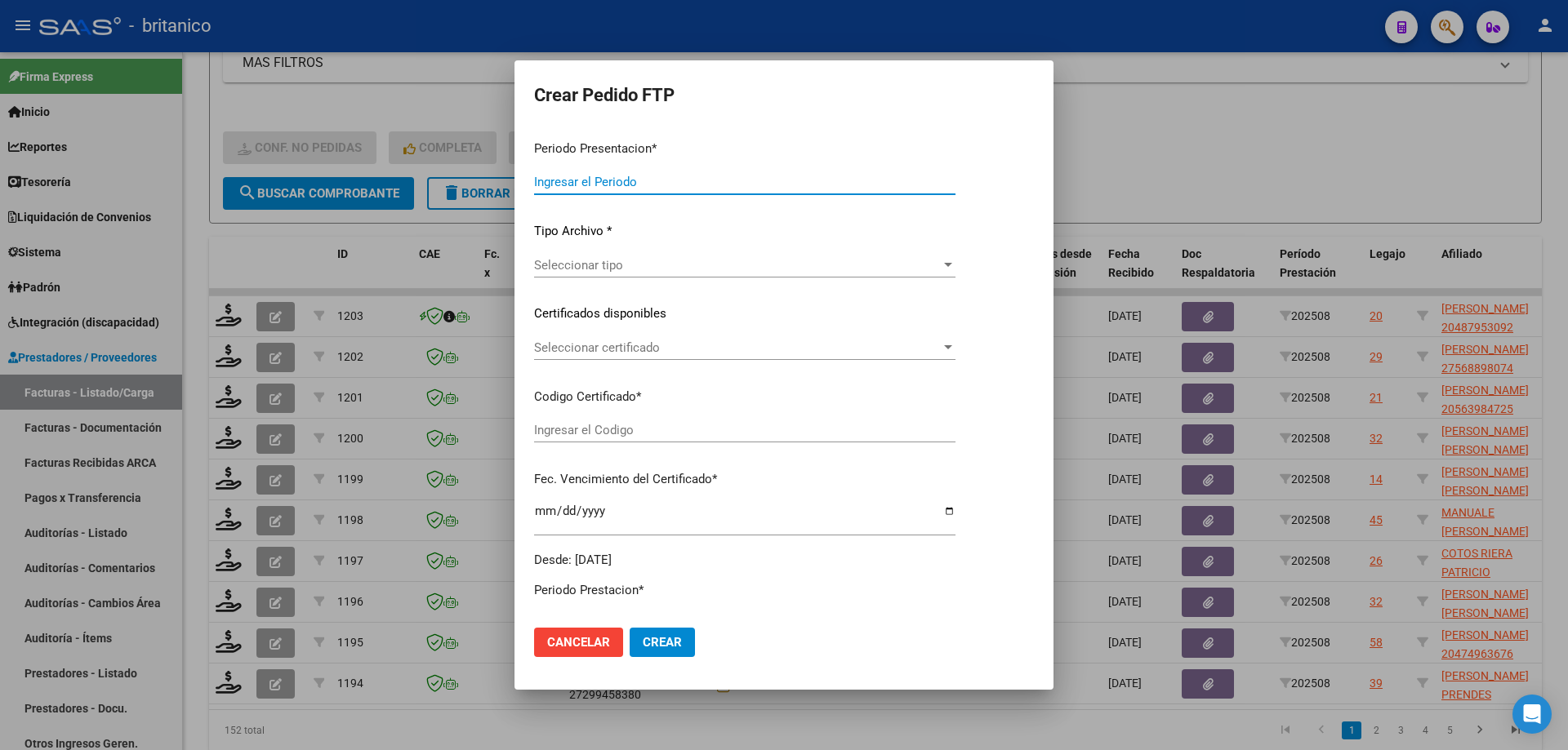
type input "202508"
type input "$ 777.620,99"
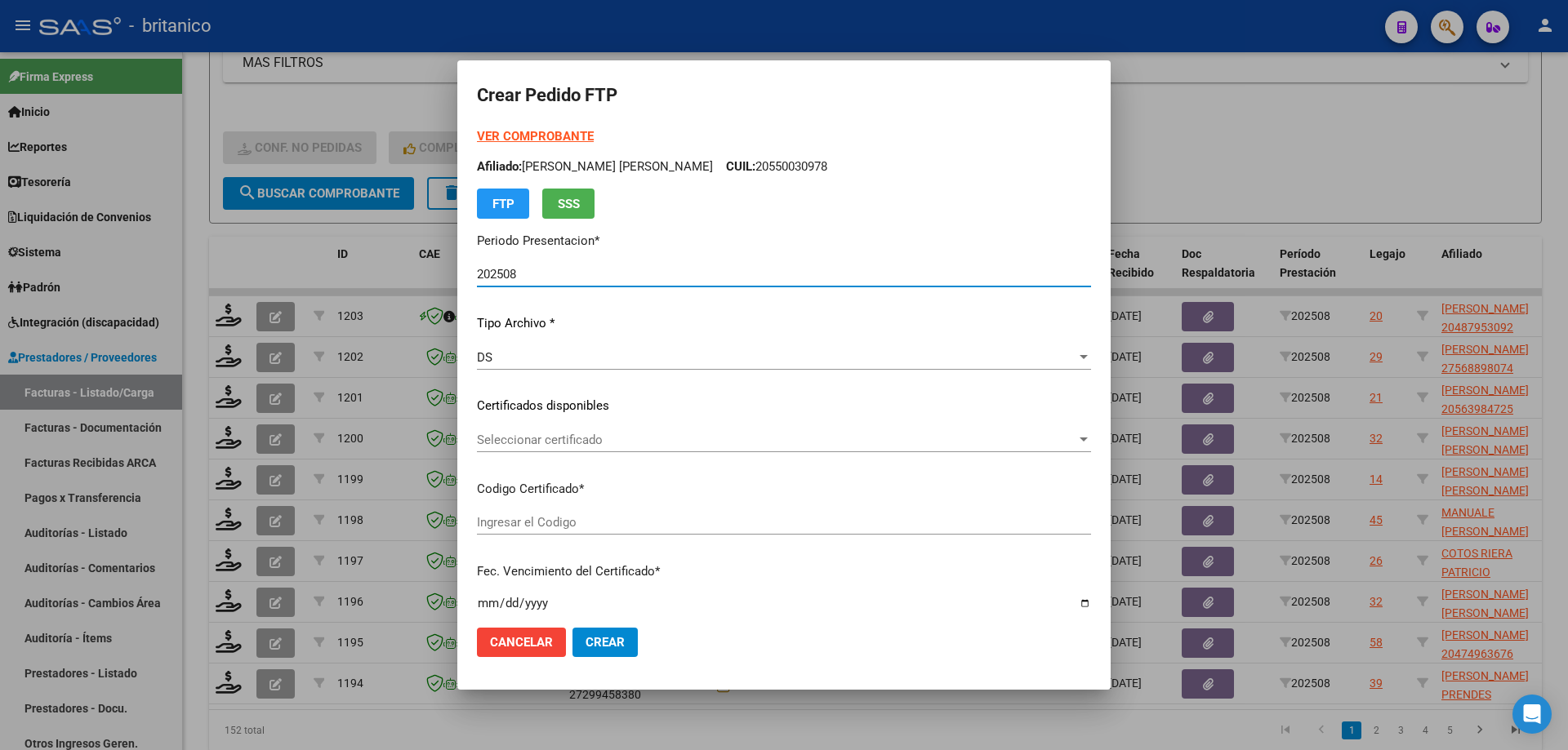
type input "ARG02000487953092025013020300130CIU13650"
type input "[DATE]"
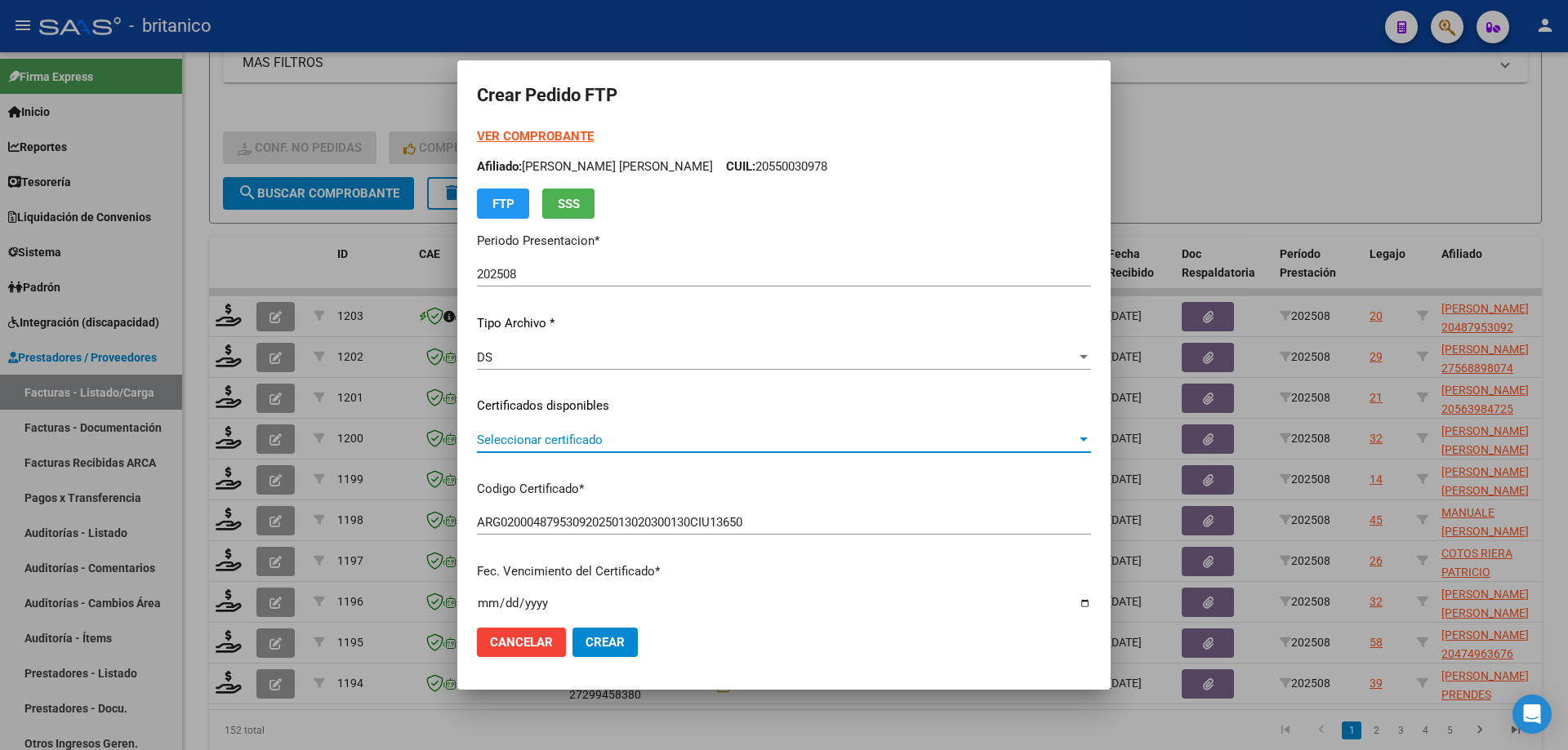
click at [572, 437] on span "Seleccionar certificado" at bounding box center [777, 440] width 599 height 15
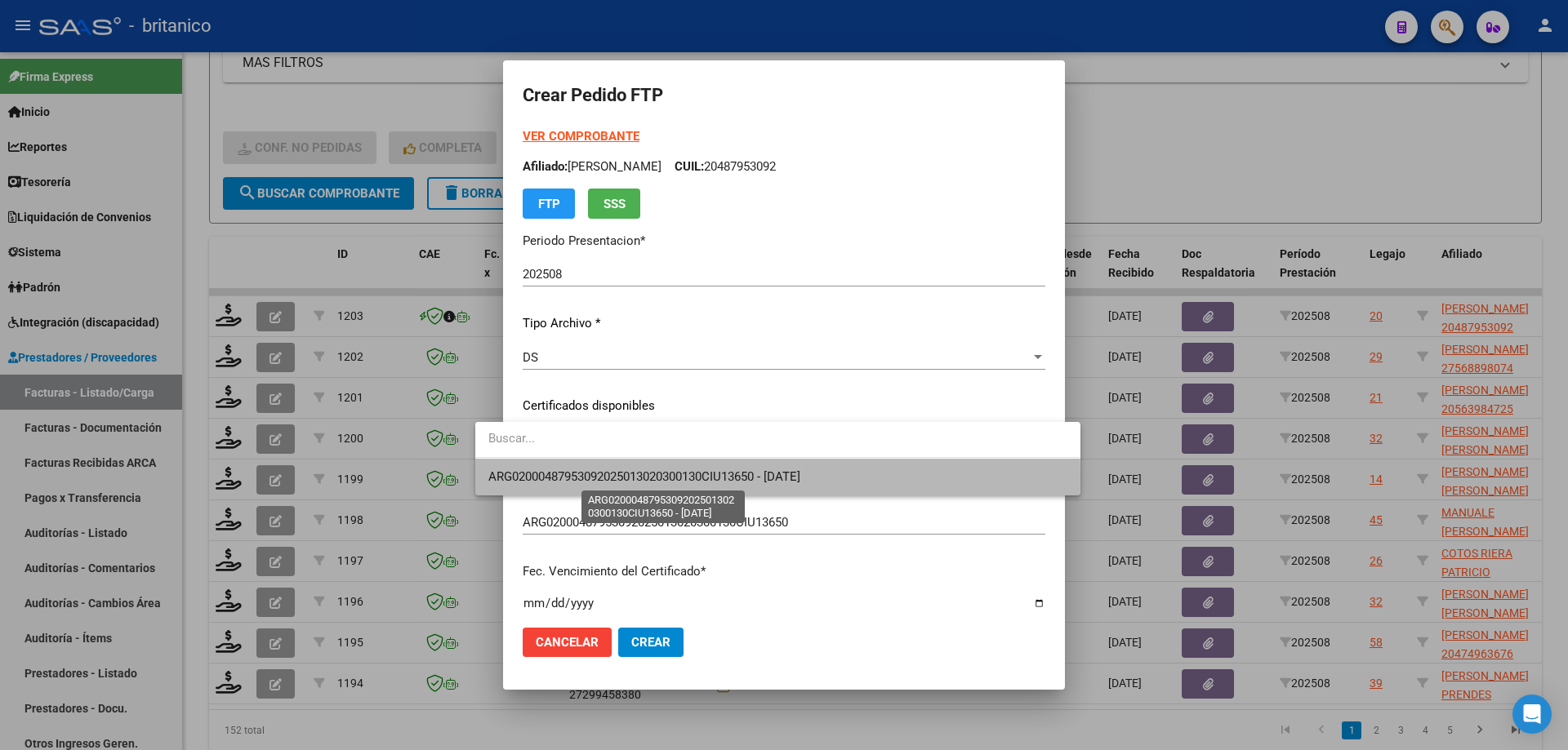
click at [623, 477] on span "ARG02000487953092025013020300130CIU13650 - [DATE]" at bounding box center [644, 476] width 312 height 15
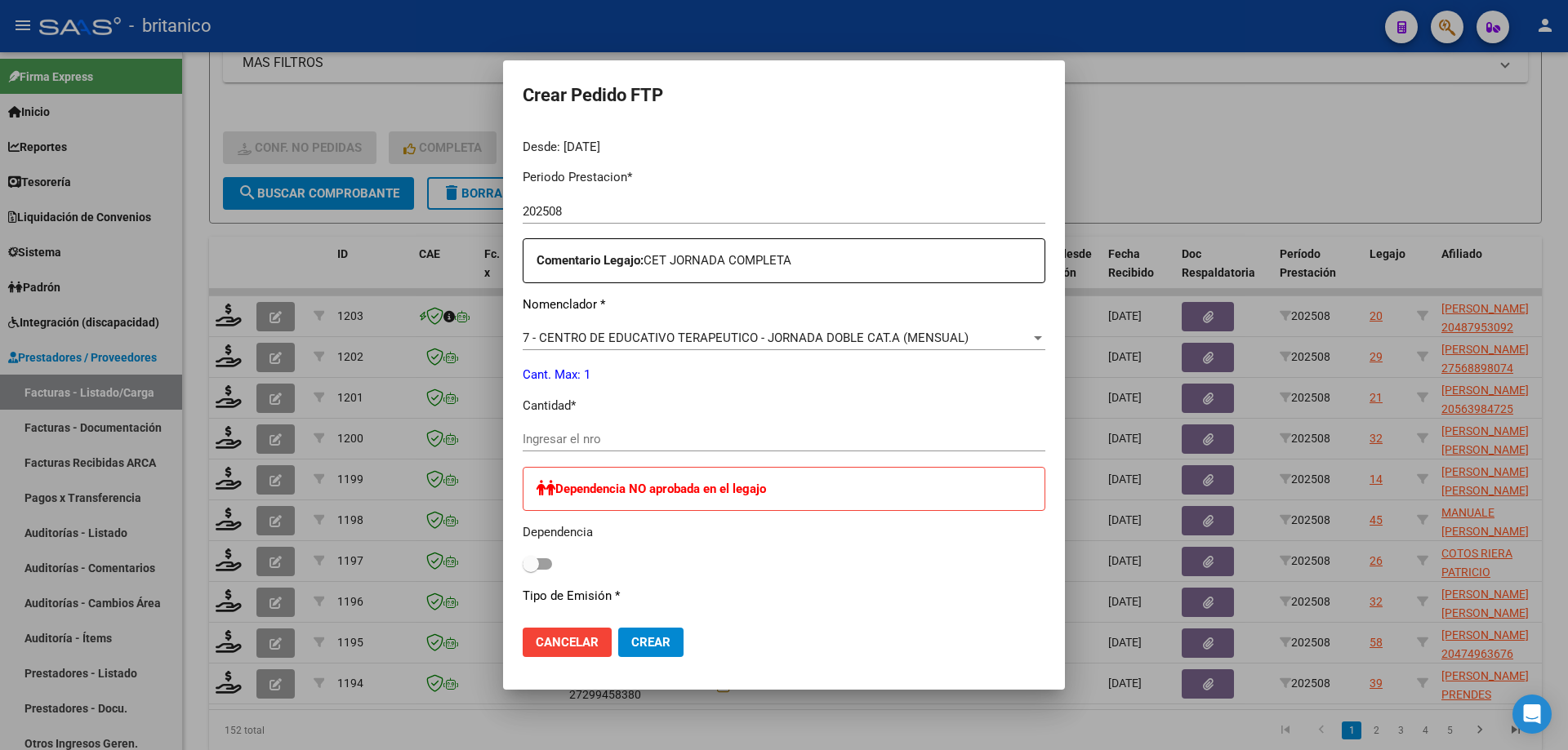
scroll to position [572, 0]
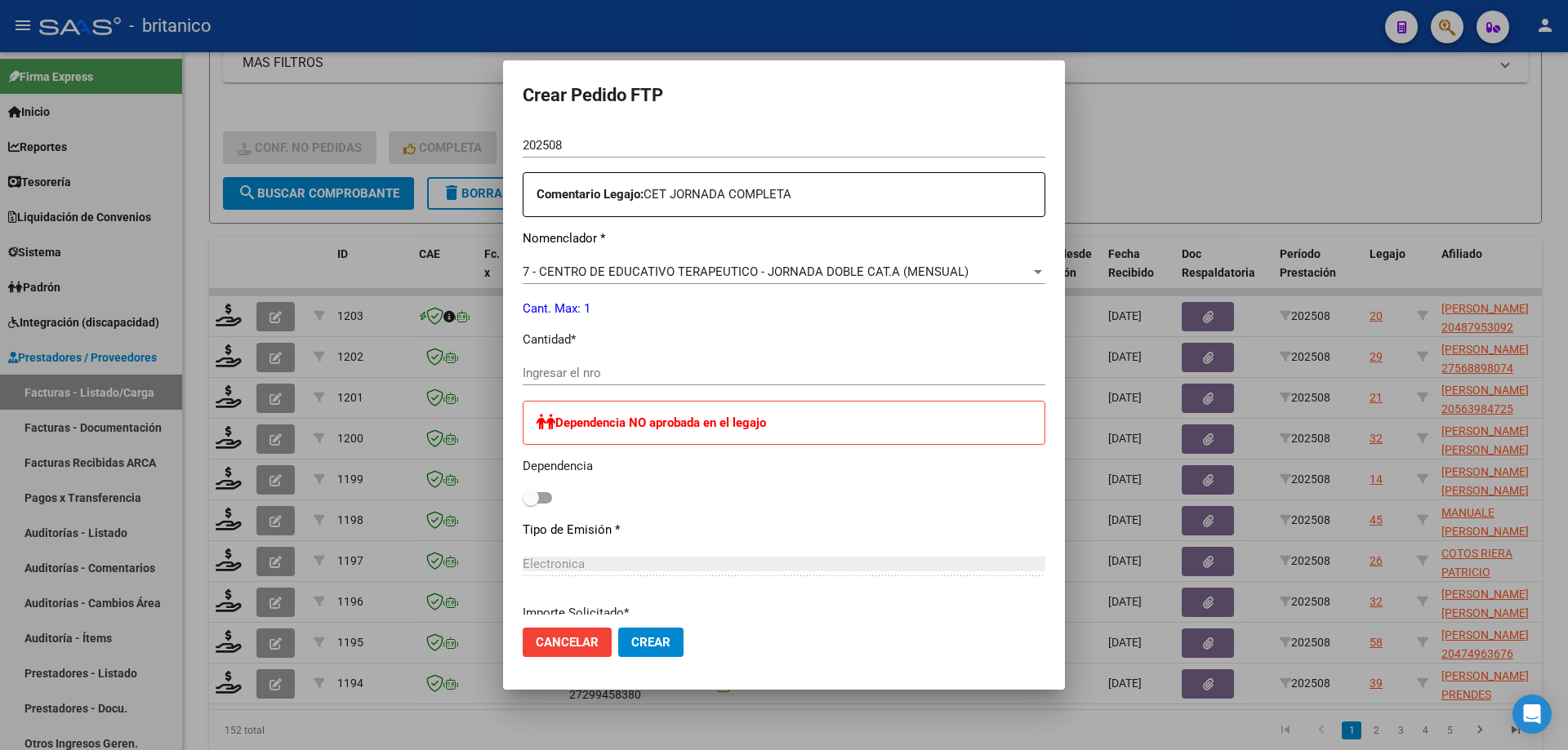
click at [533, 369] on input "Ingresar el nro" at bounding box center [783, 373] width 522 height 15
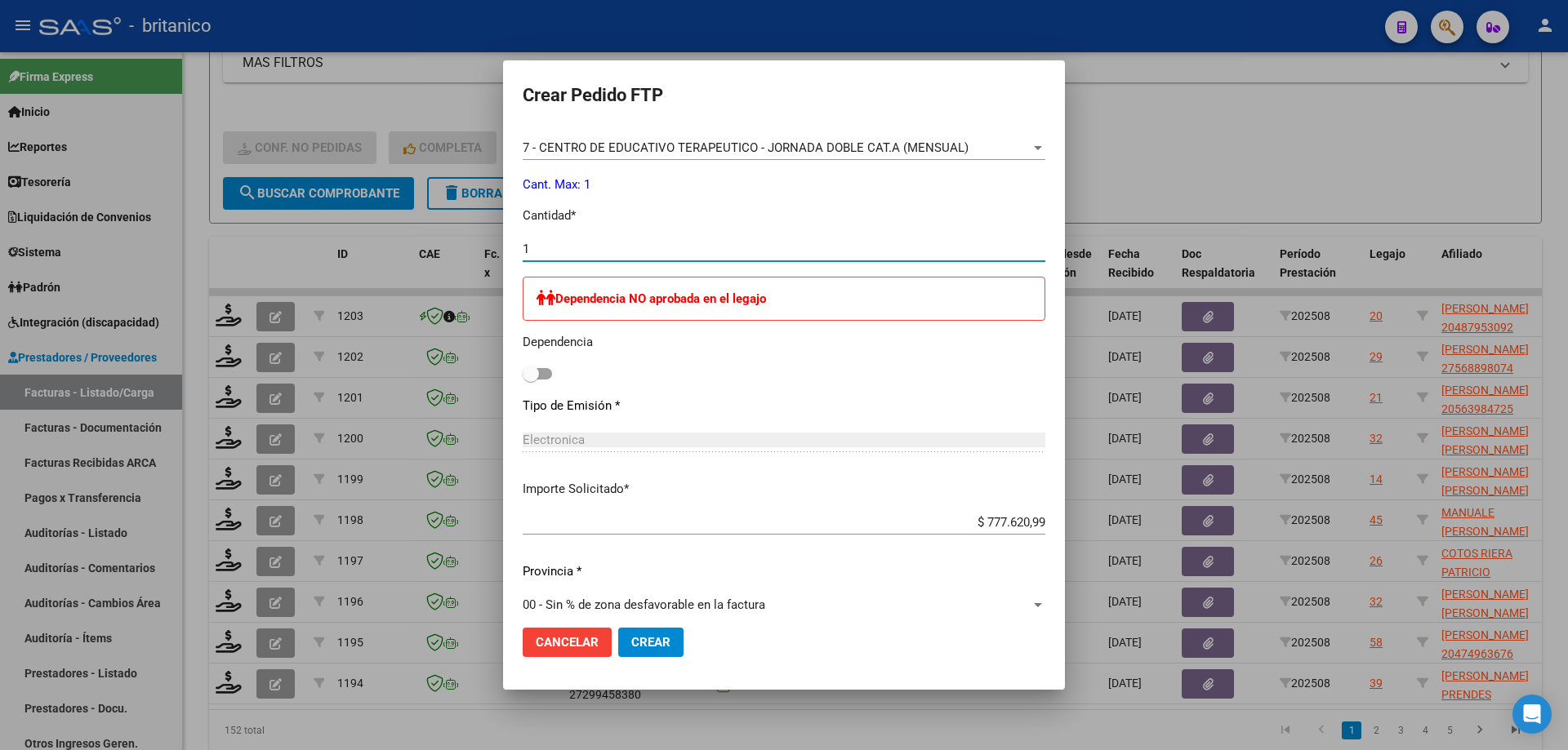
scroll to position [714, 0]
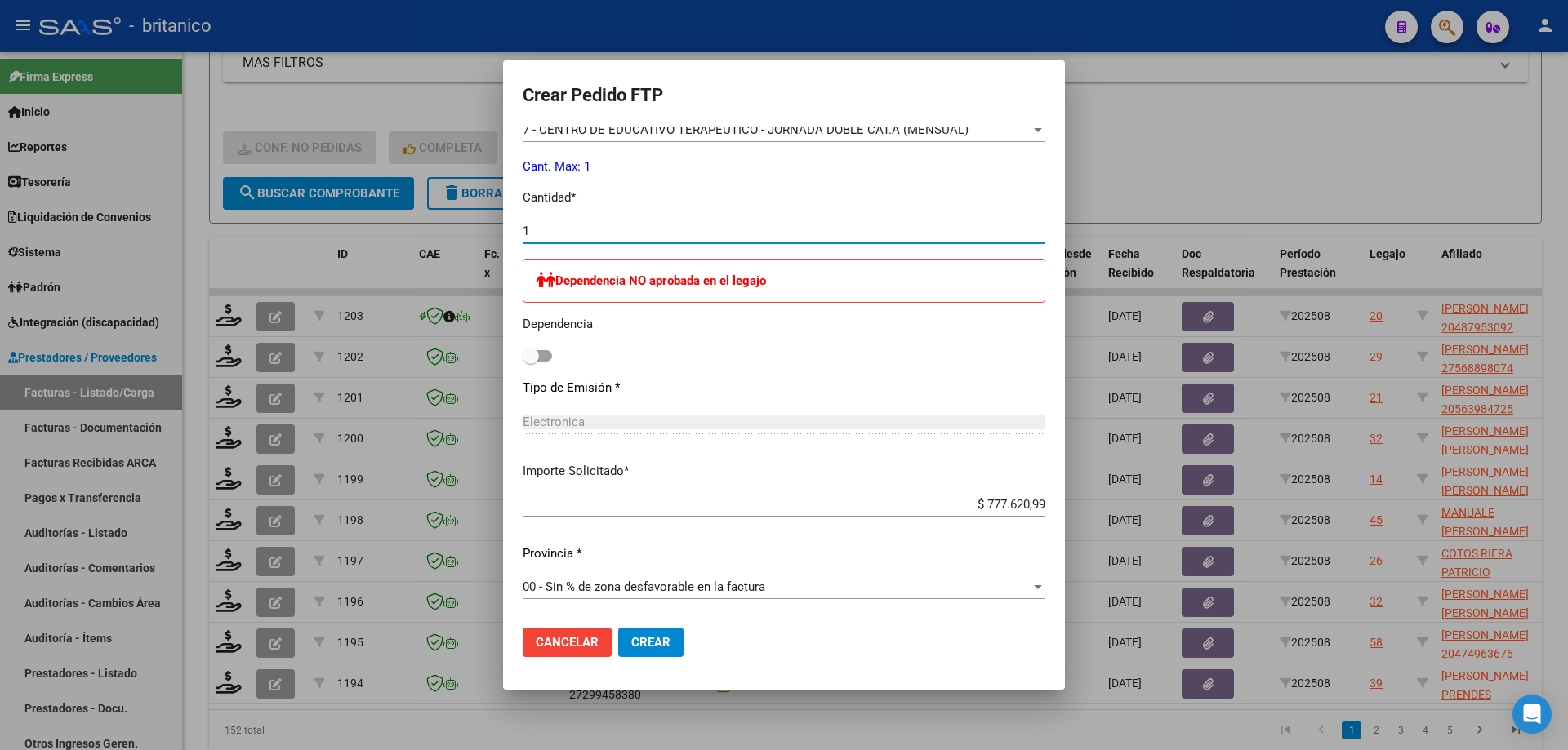
type input "1"
click at [631, 643] on span "Crear" at bounding box center [651, 642] width 39 height 15
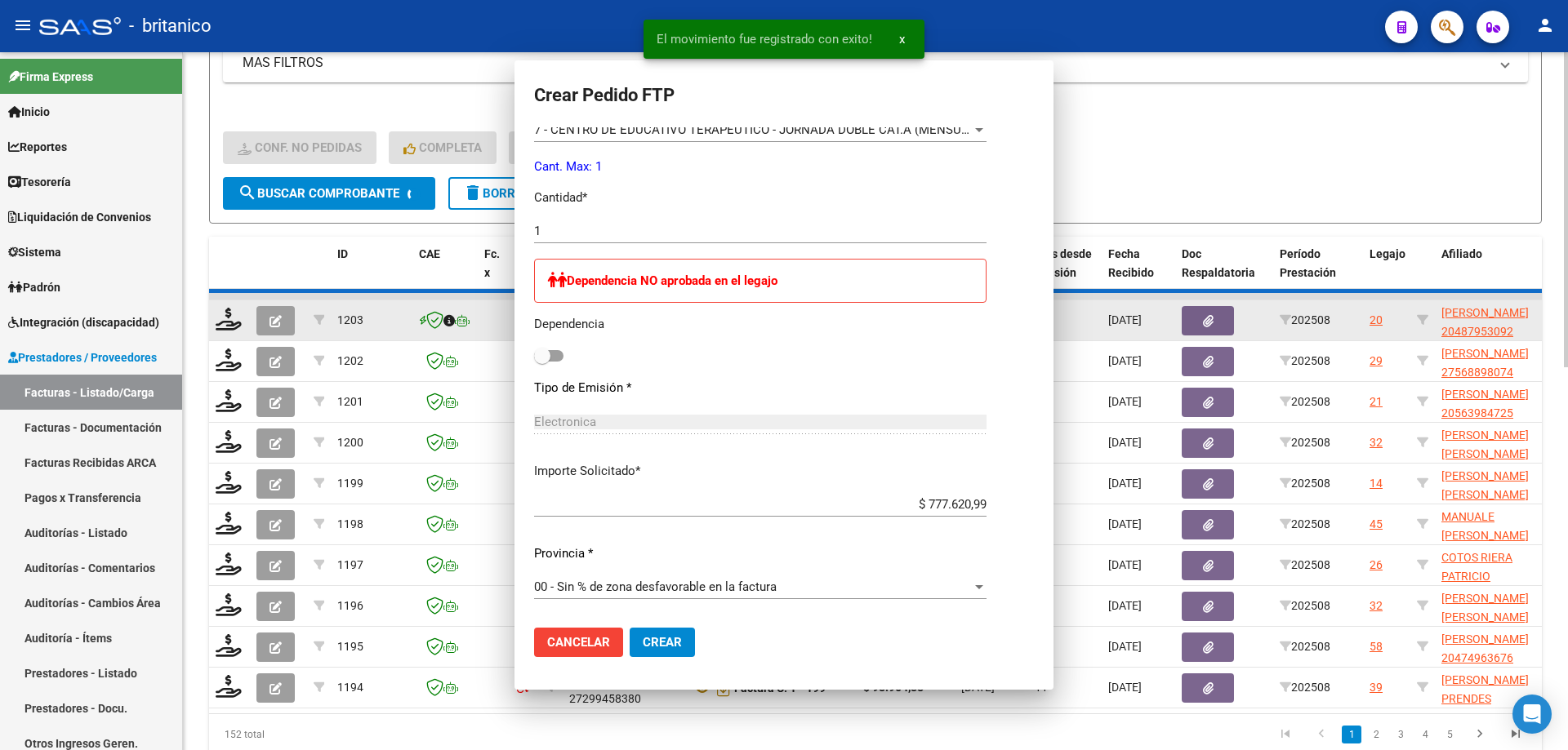
scroll to position [0, 0]
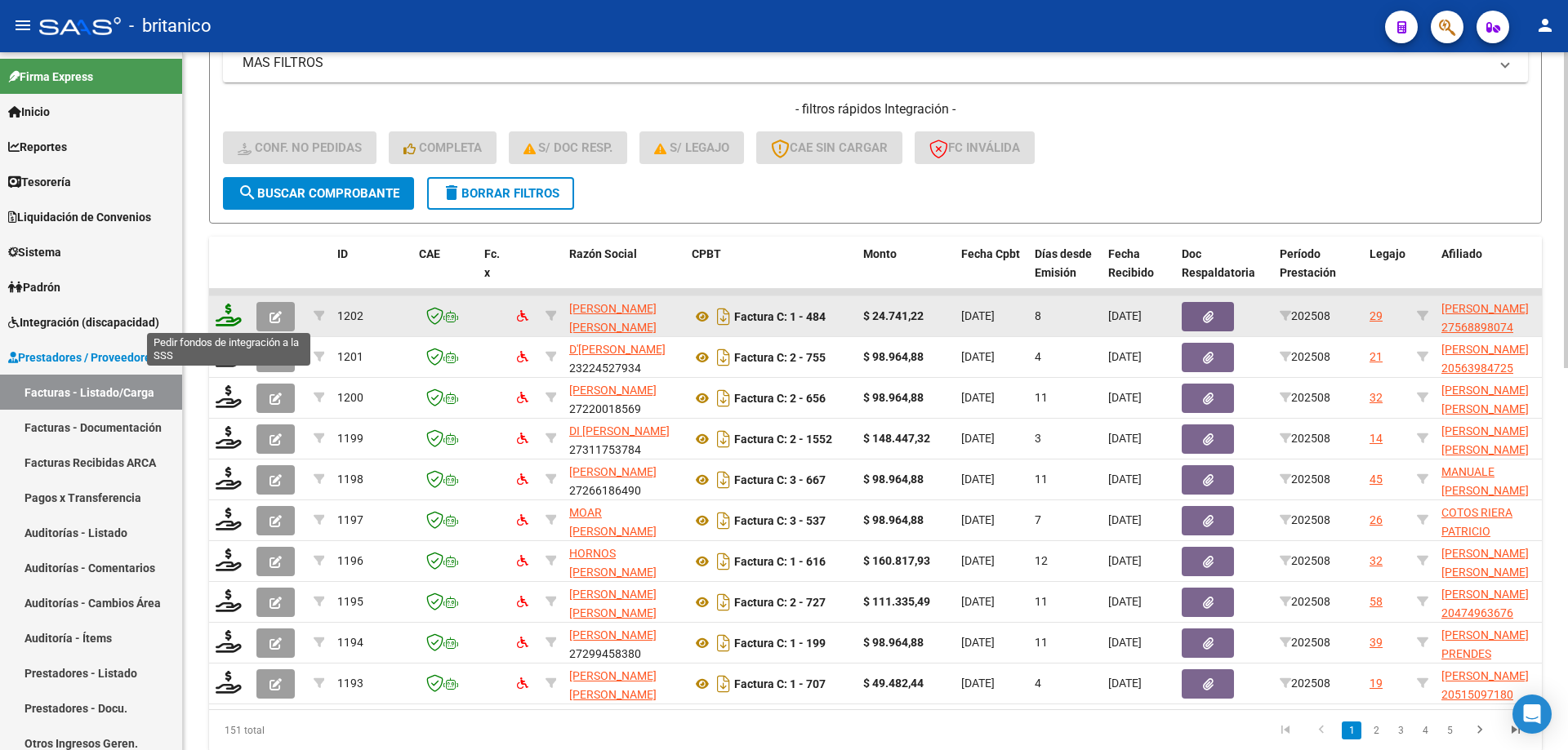
click at [229, 312] on icon at bounding box center [229, 315] width 27 height 23
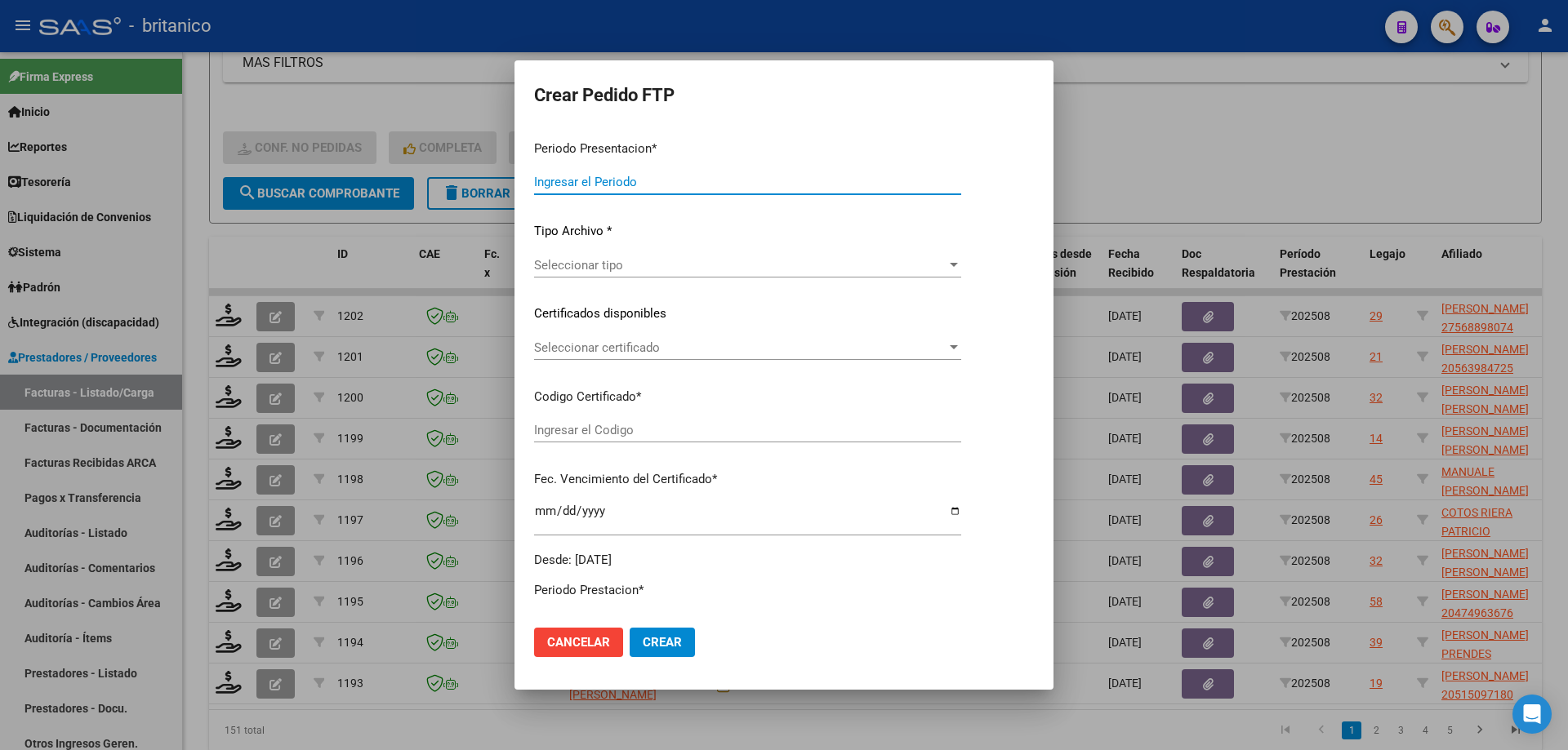
type input "202508"
type input "$ 24.741,22"
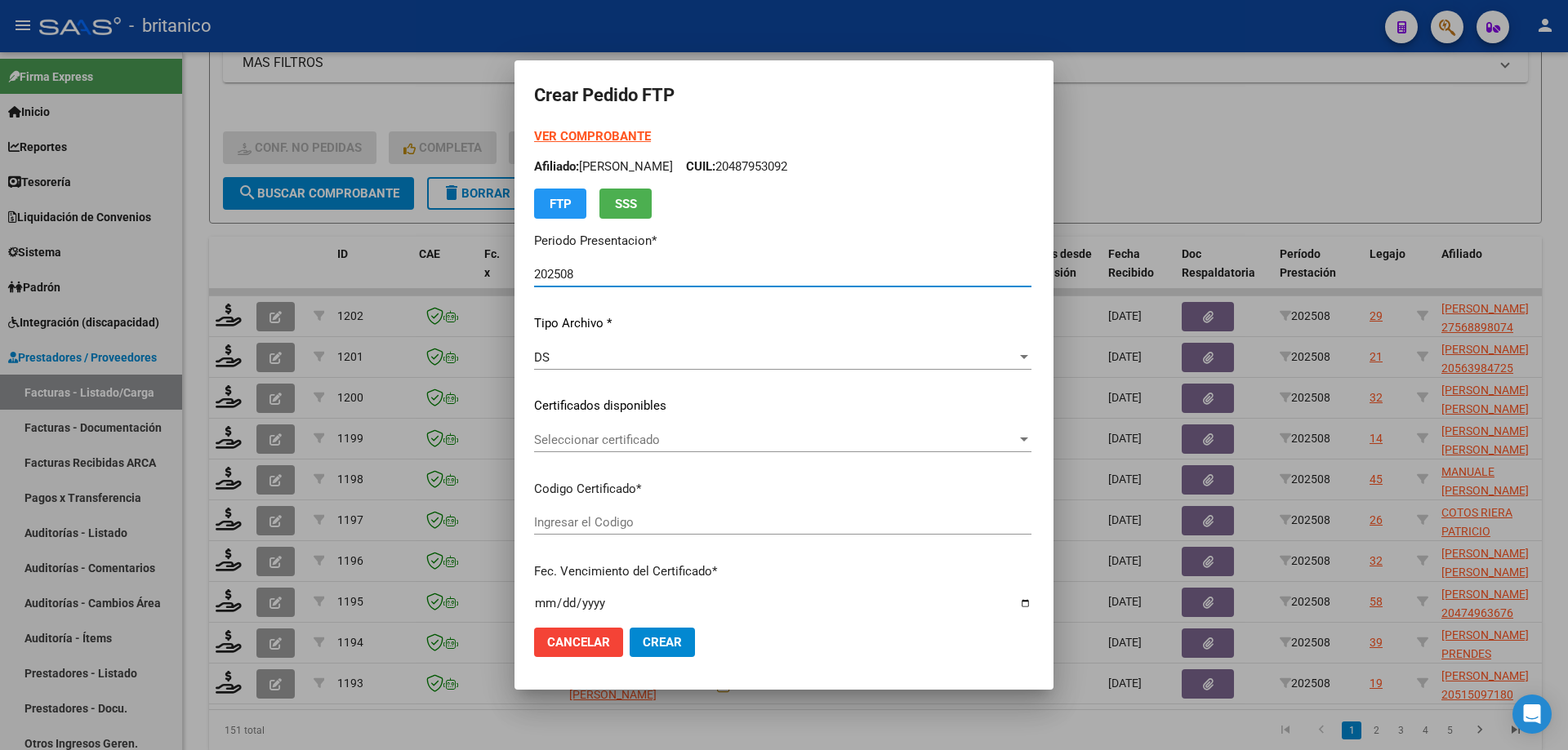
type input "ARG01000568898072024112620341126CIU13650"
type input "[DATE]"
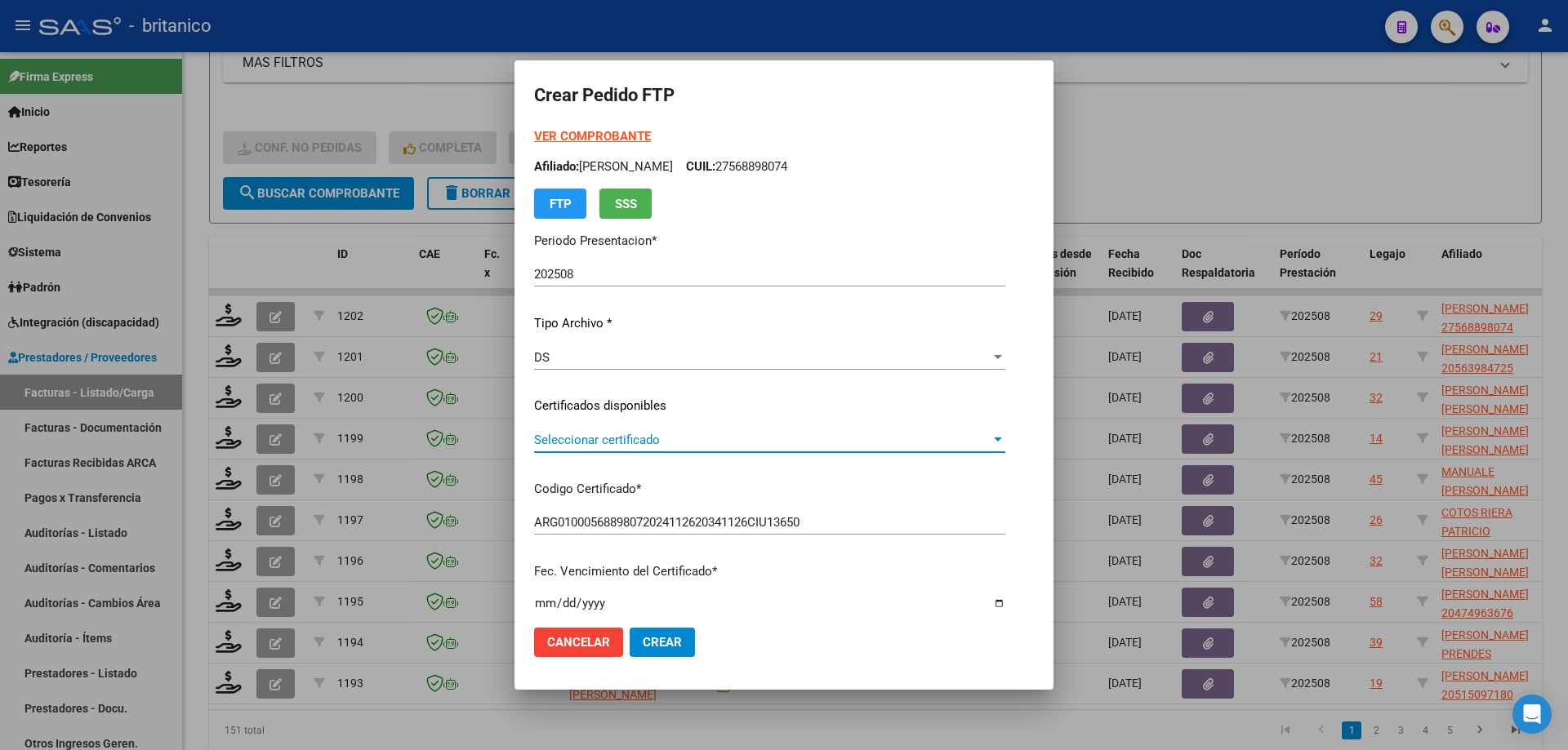
click at [585, 442] on span "Seleccionar certificado" at bounding box center [762, 440] width 456 height 15
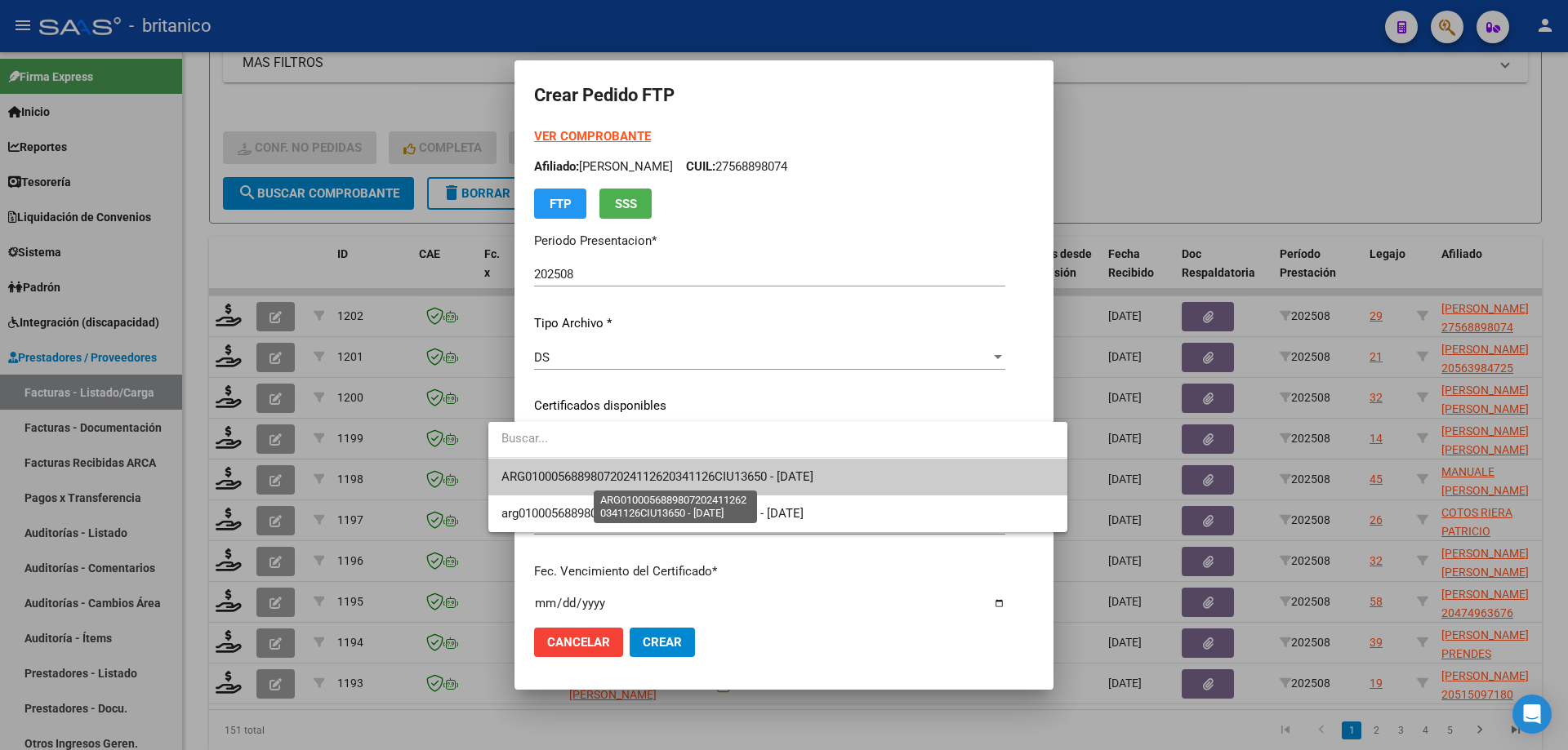
click at [614, 469] on span "ARG01000568898072024112620341126CIU13650 - [DATE]" at bounding box center [657, 476] width 312 height 15
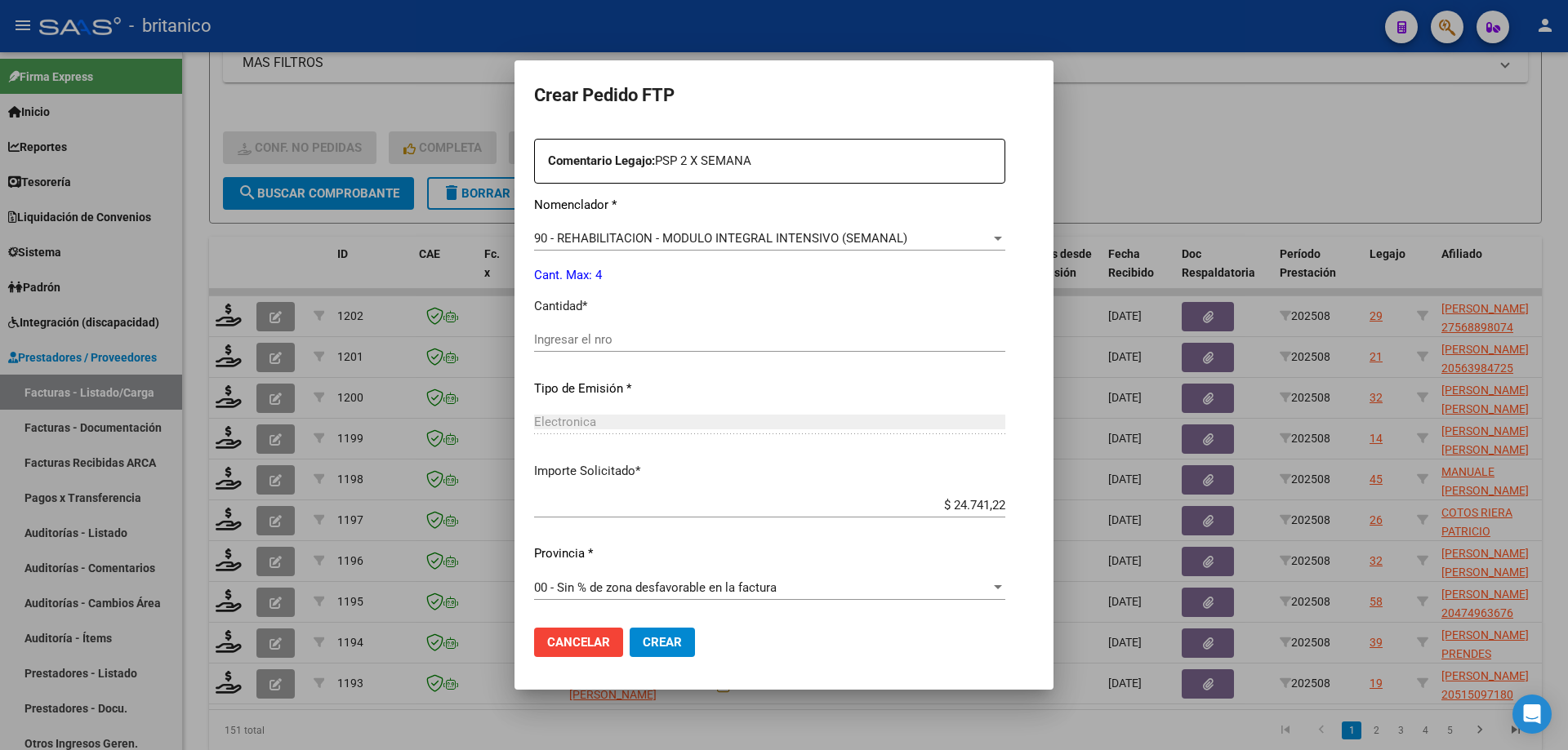
scroll to position [606, 0]
click at [628, 337] on input "Ingresar el nro" at bounding box center [769, 338] width 471 height 15
type input "4"
click at [643, 641] on span "Crear" at bounding box center [662, 642] width 39 height 15
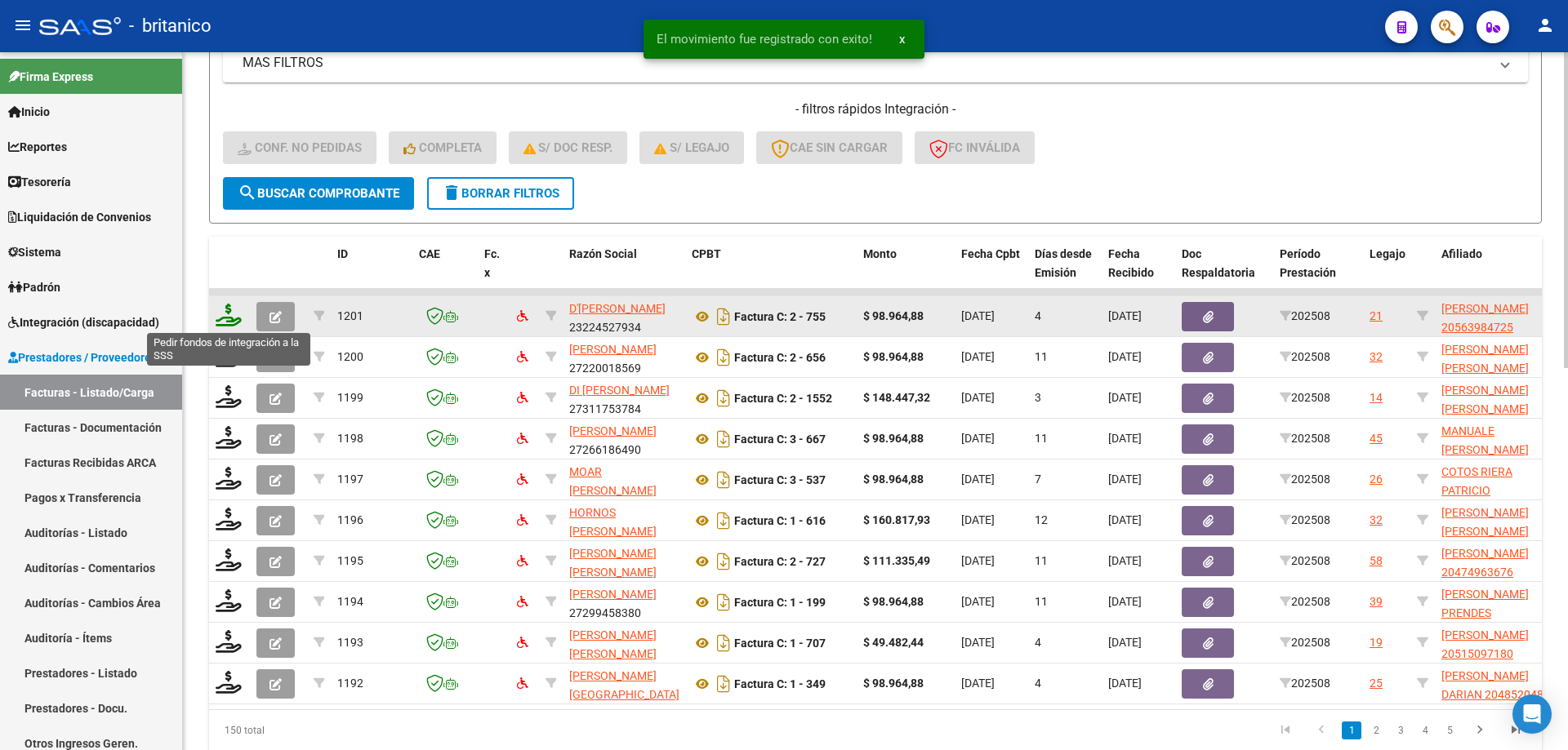
click at [225, 314] on icon at bounding box center [229, 315] width 27 height 23
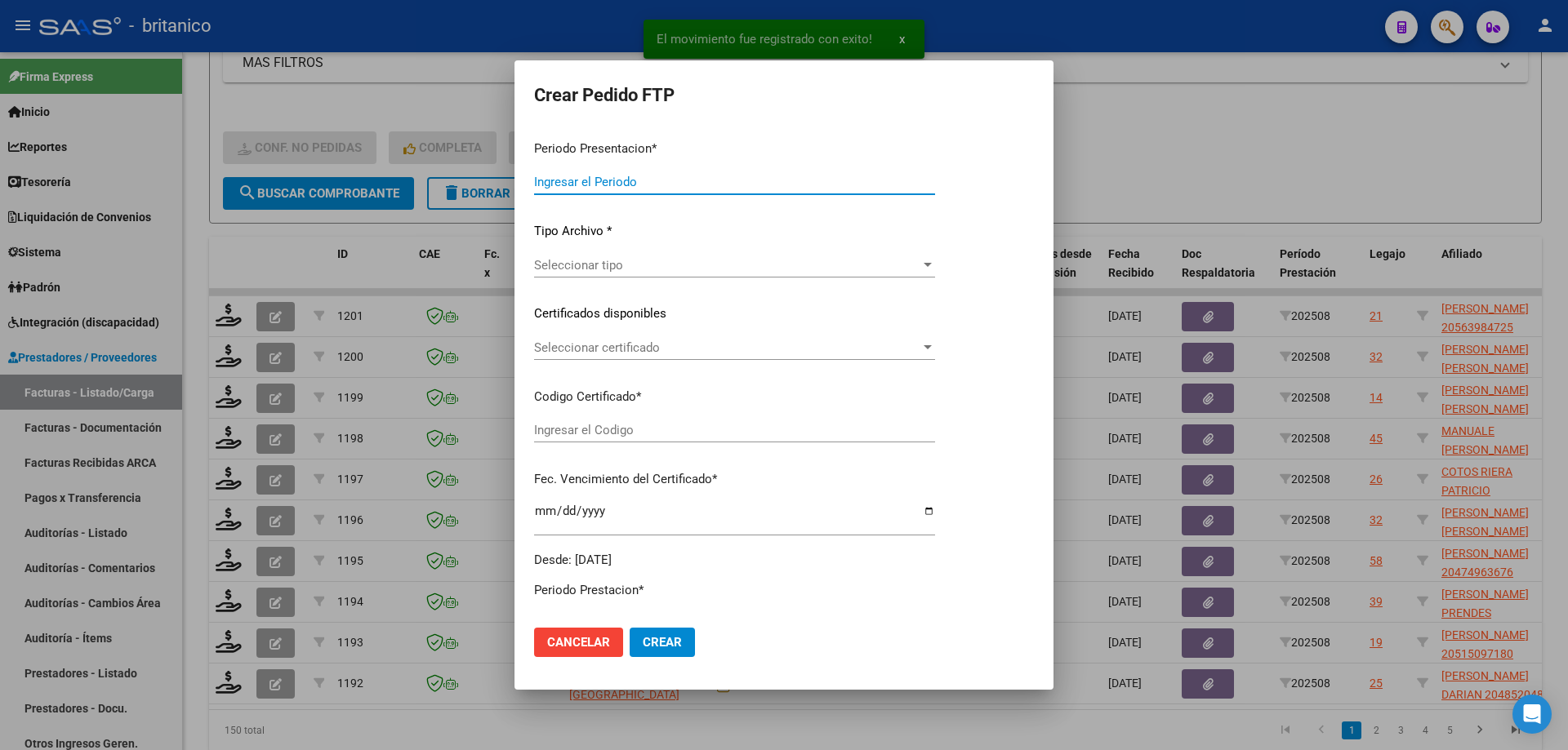
type input "202508"
type input "$ 98.964,88"
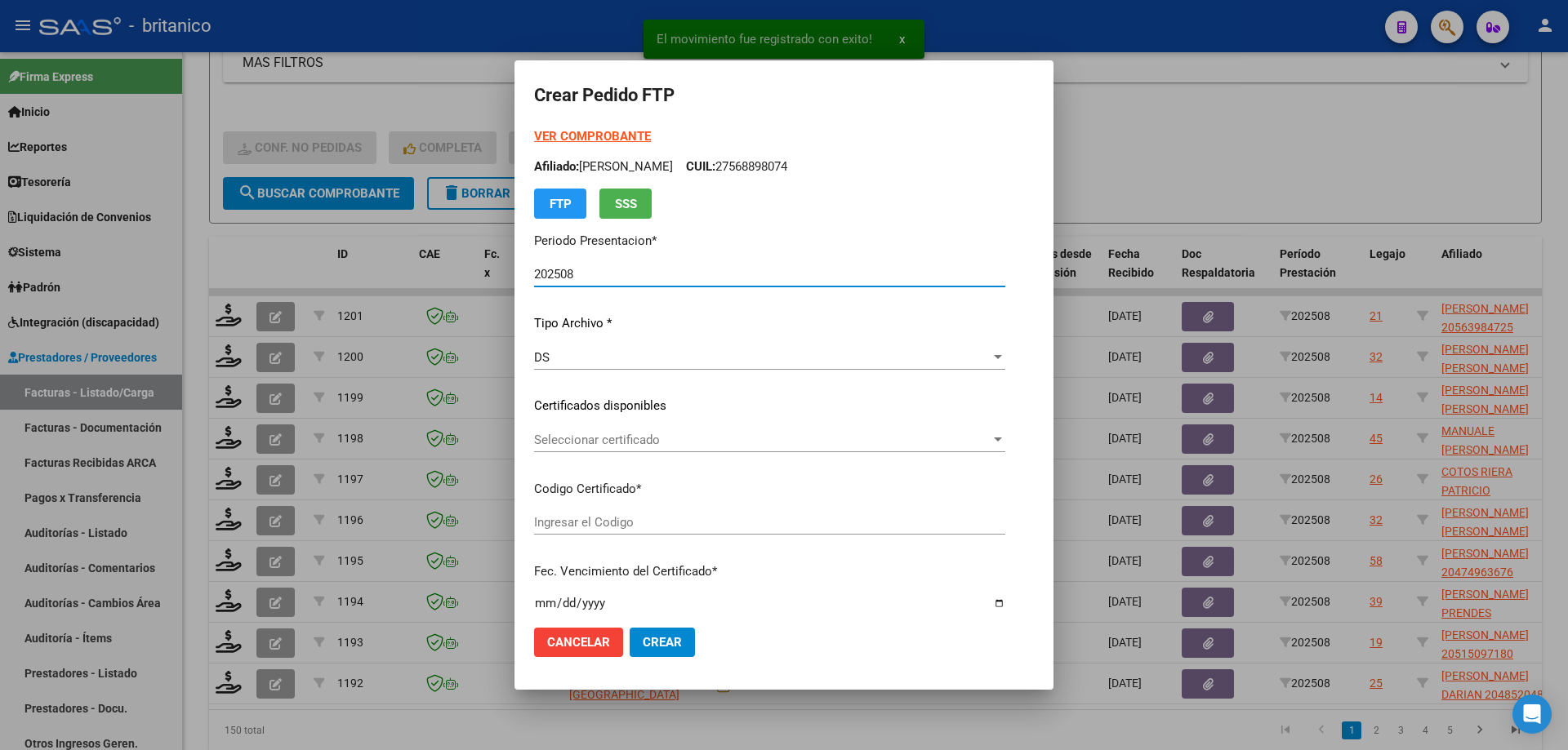
type input "ARG020005639847220220622-20270622BS370"
type input "[DATE]"
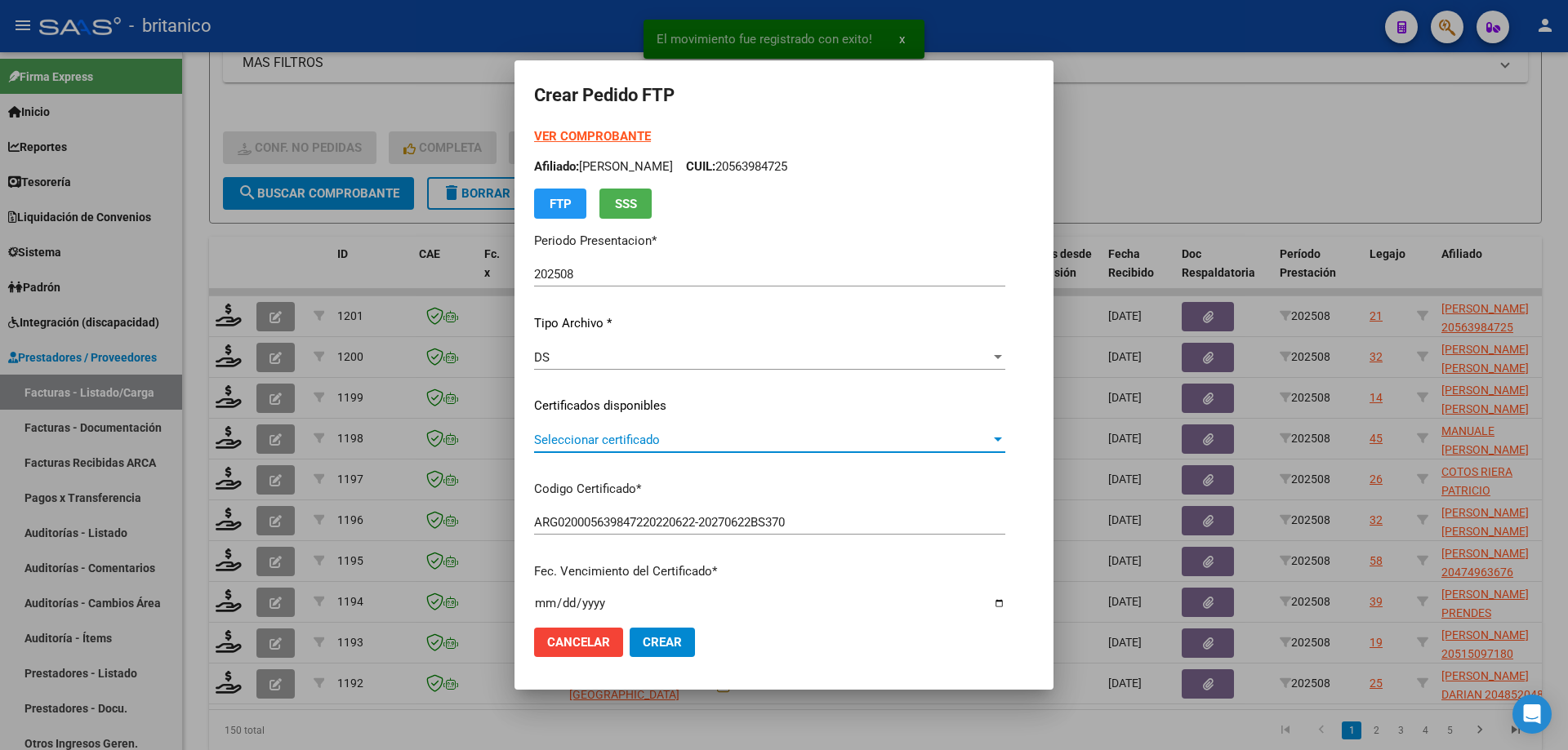
click at [534, 436] on span "Seleccionar certificado" at bounding box center [762, 440] width 456 height 15
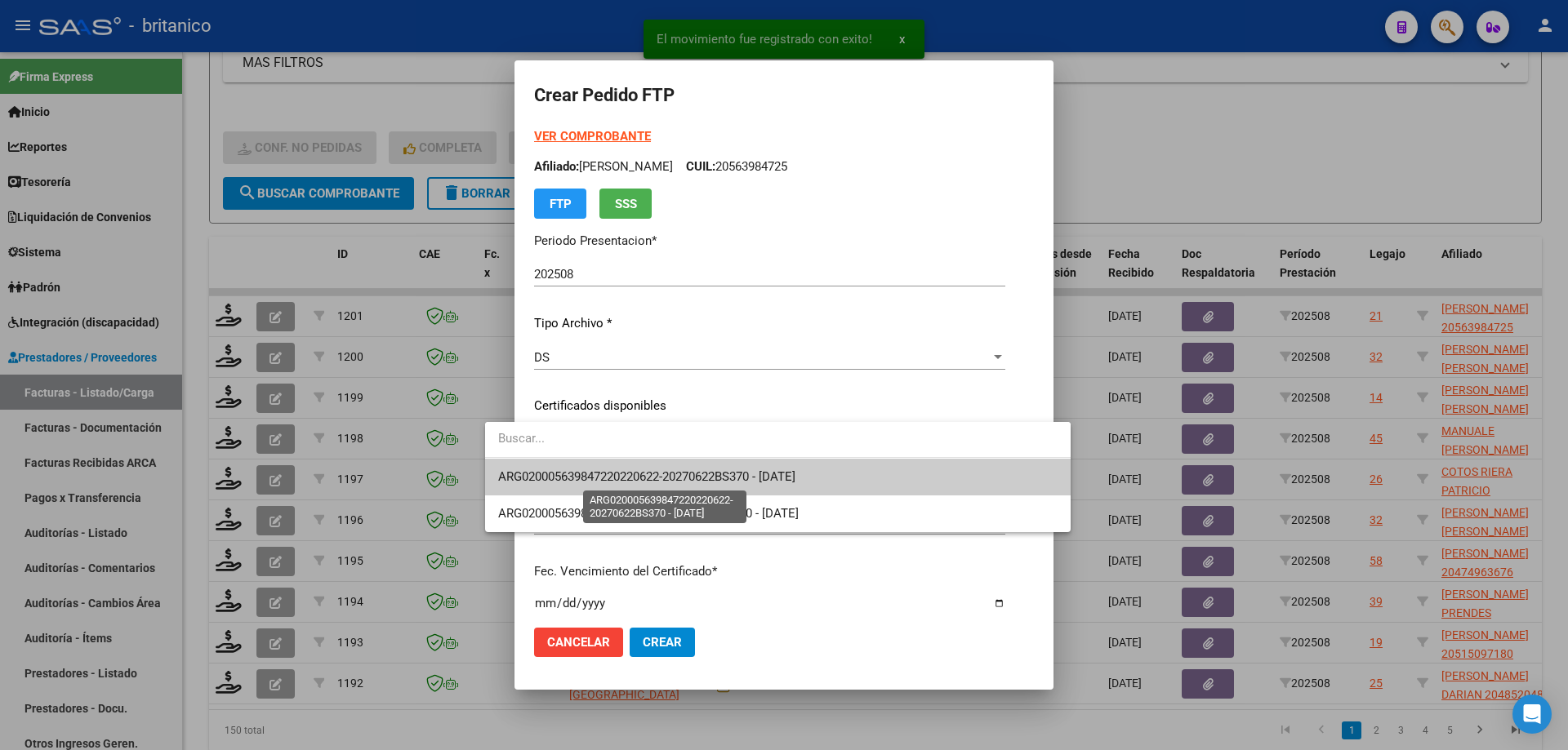
click at [624, 471] on span "ARG020005639847220220622-20270622BS370 - [DATE]" at bounding box center [647, 476] width 297 height 15
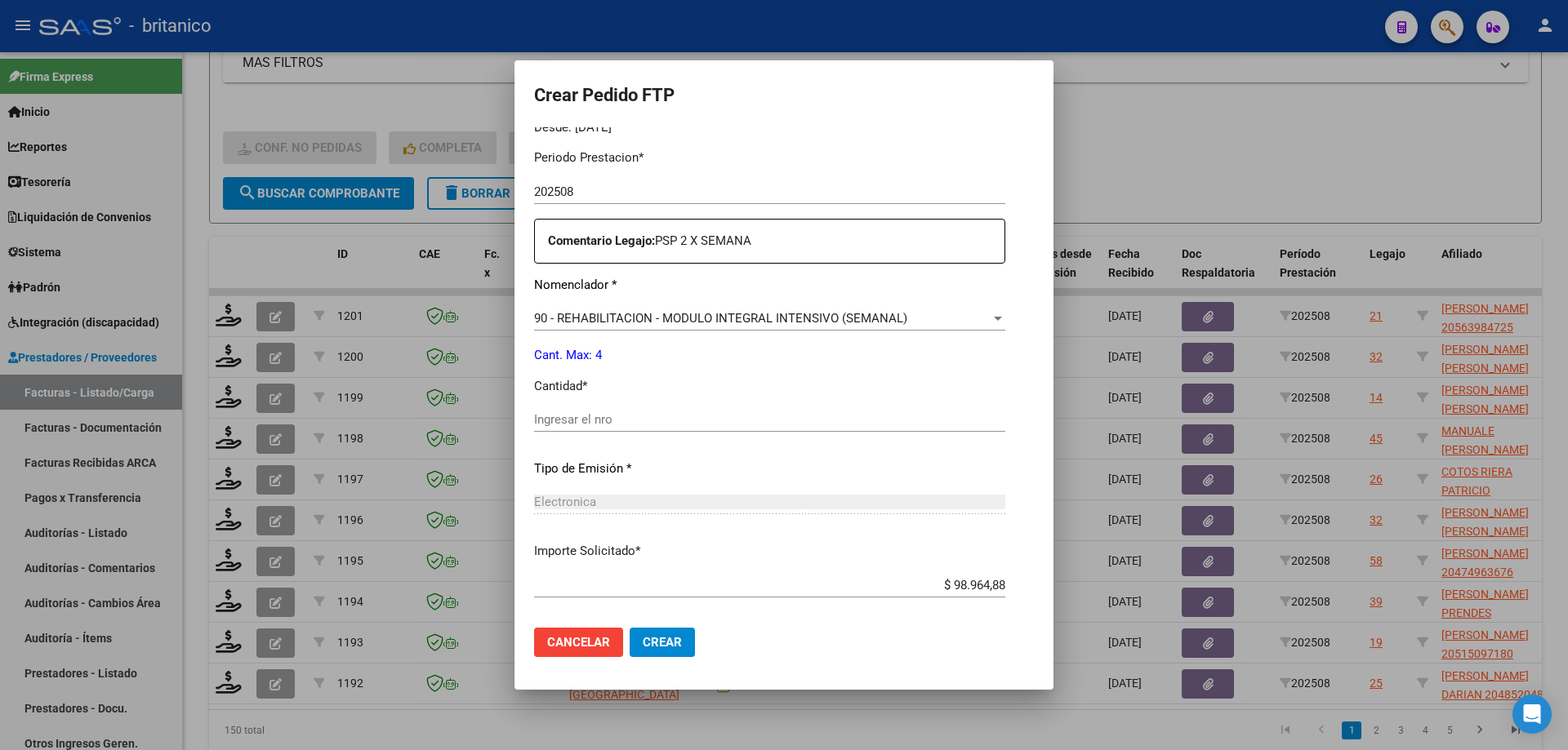
scroll to position [572, 0]
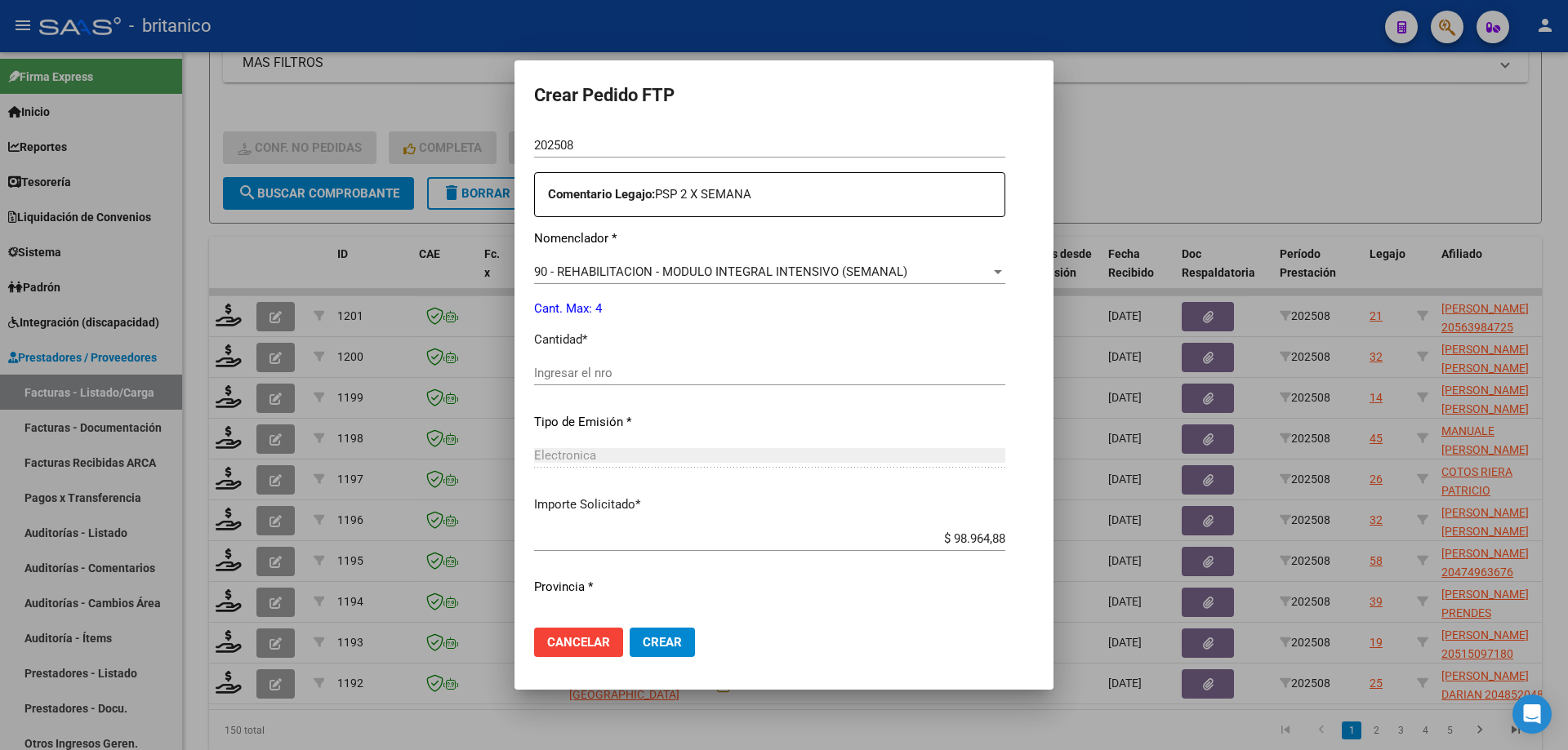
click at [658, 366] on input "Ingresar el nro" at bounding box center [769, 373] width 471 height 15
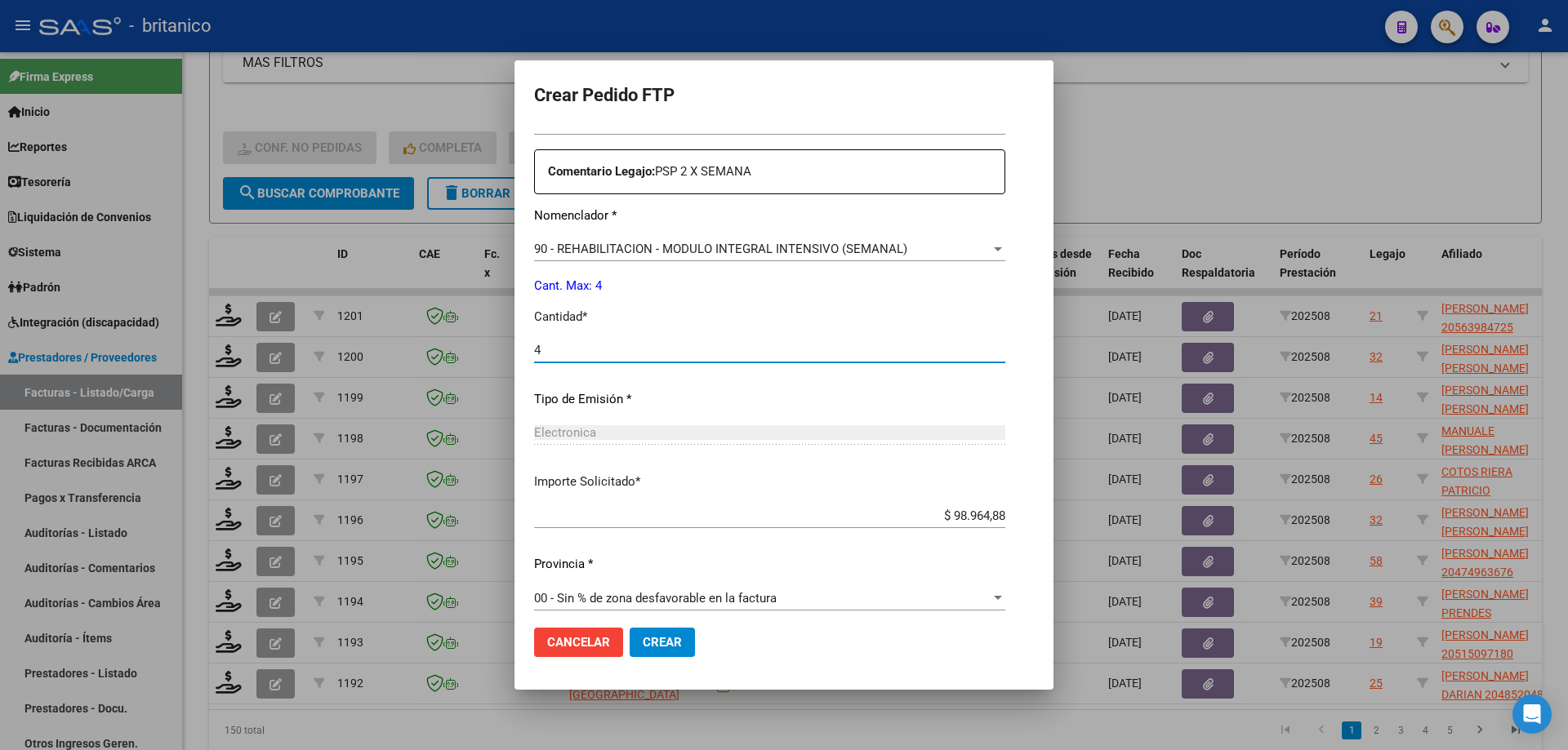
scroll to position [606, 0]
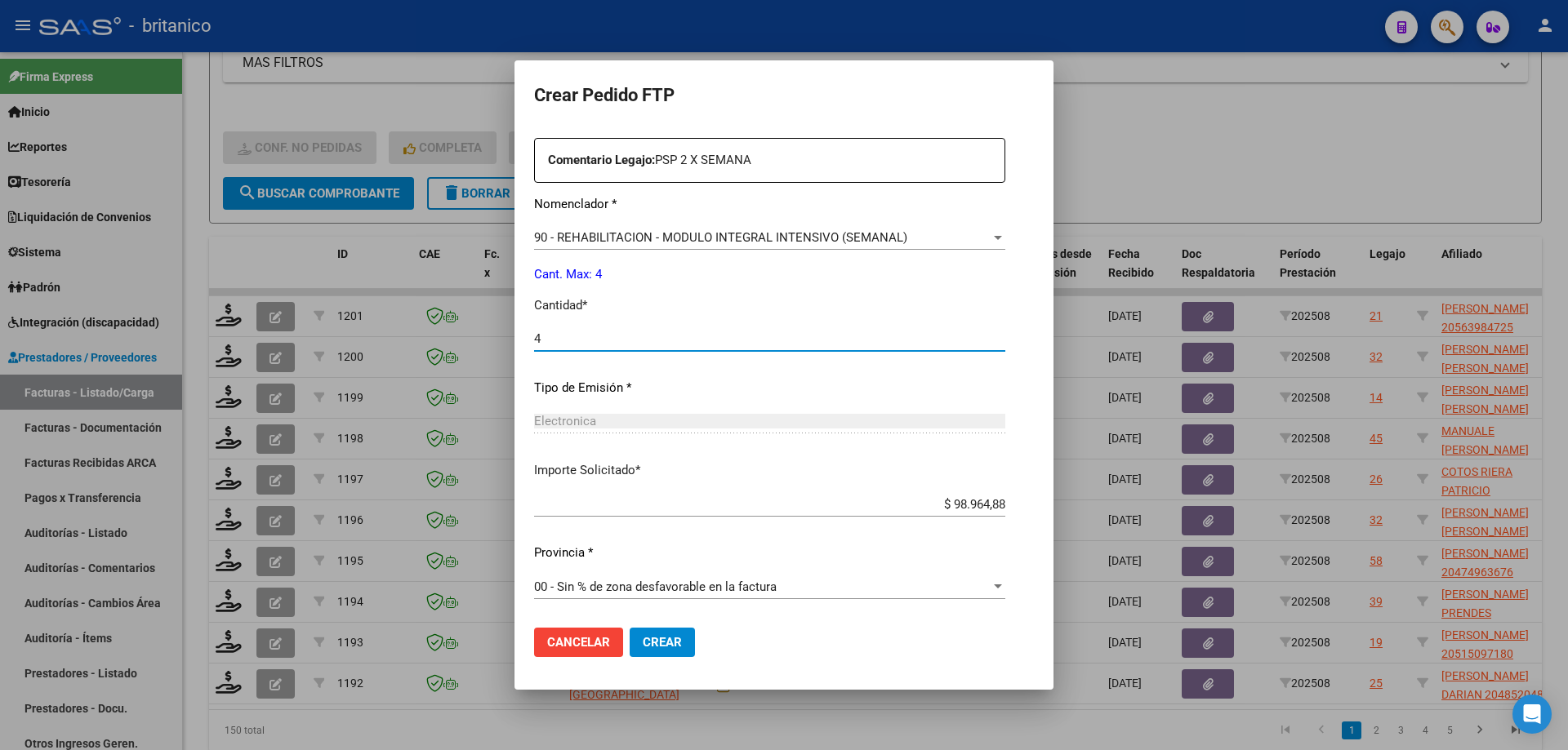
type input "4"
click at [643, 640] on span "Crear" at bounding box center [662, 642] width 39 height 15
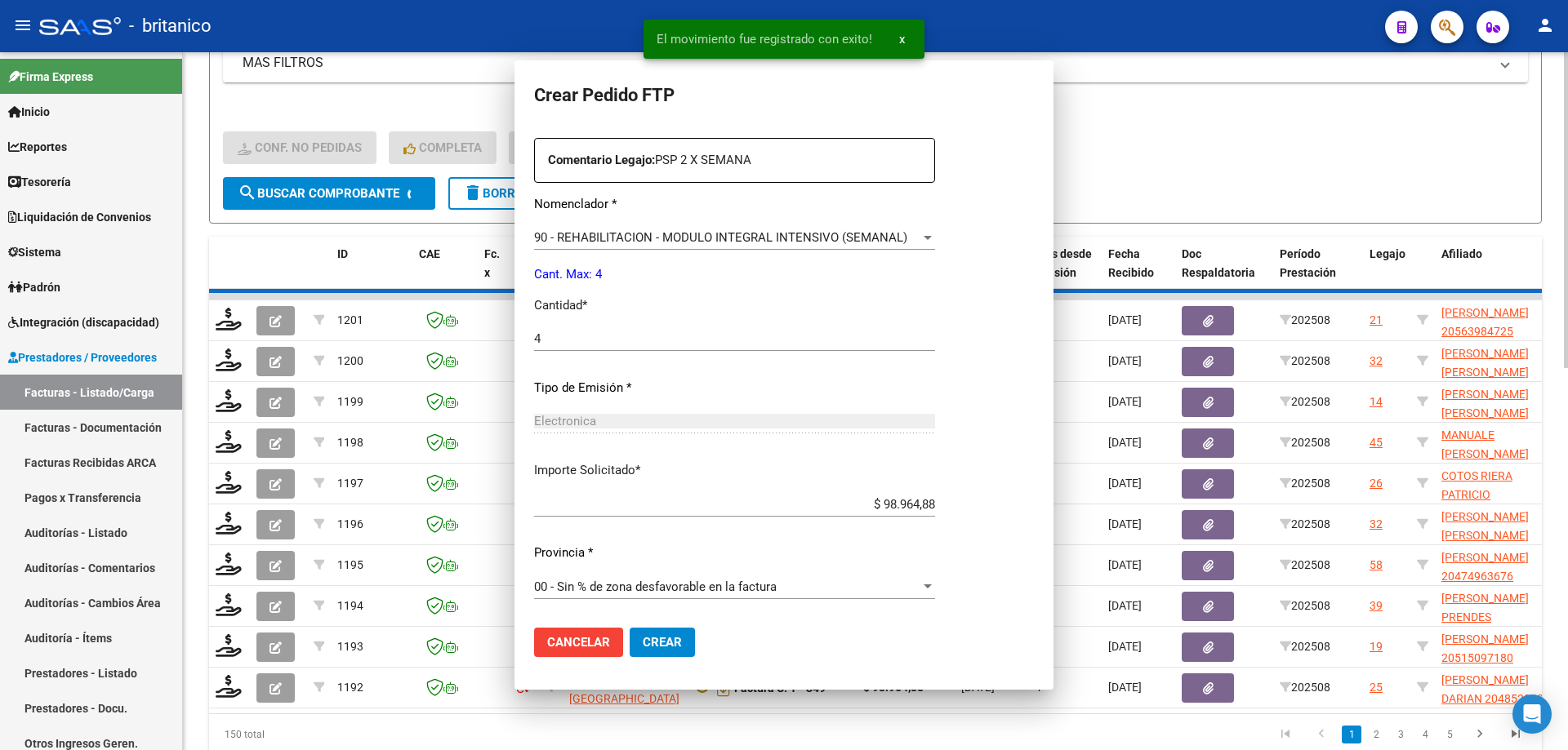
scroll to position [0, 0]
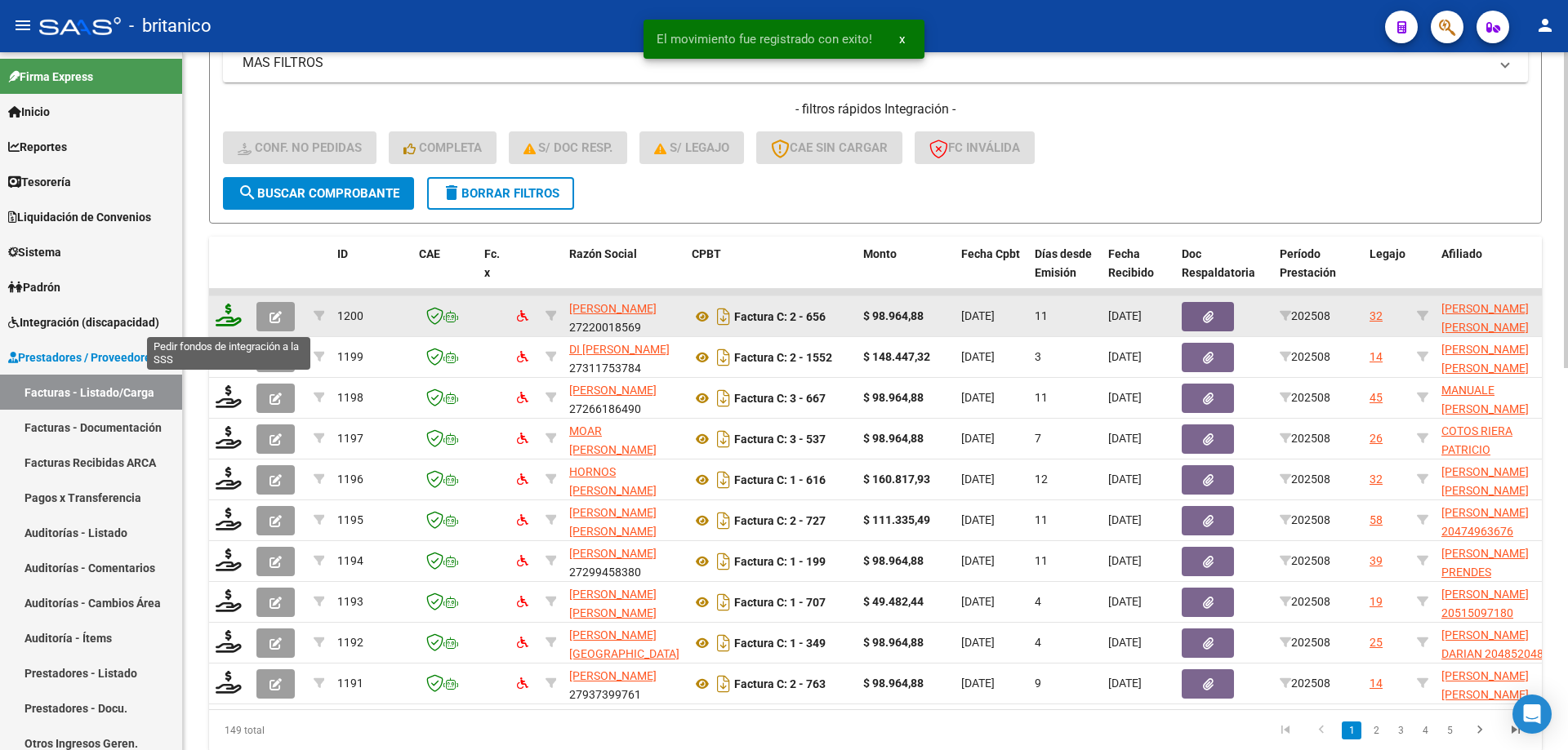
click at [227, 308] on icon at bounding box center [229, 315] width 27 height 23
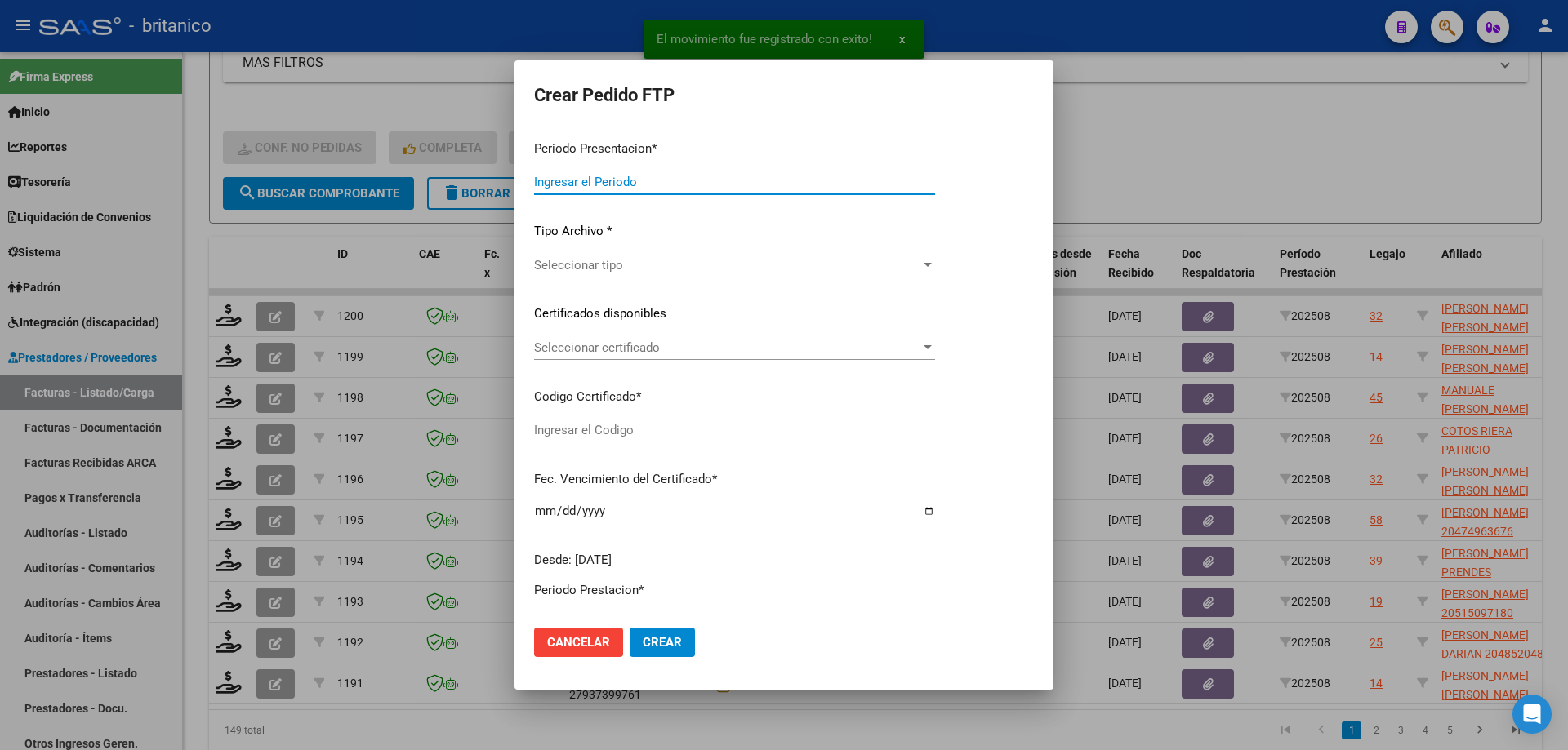
type input "202508"
type input "$ 98.964,88"
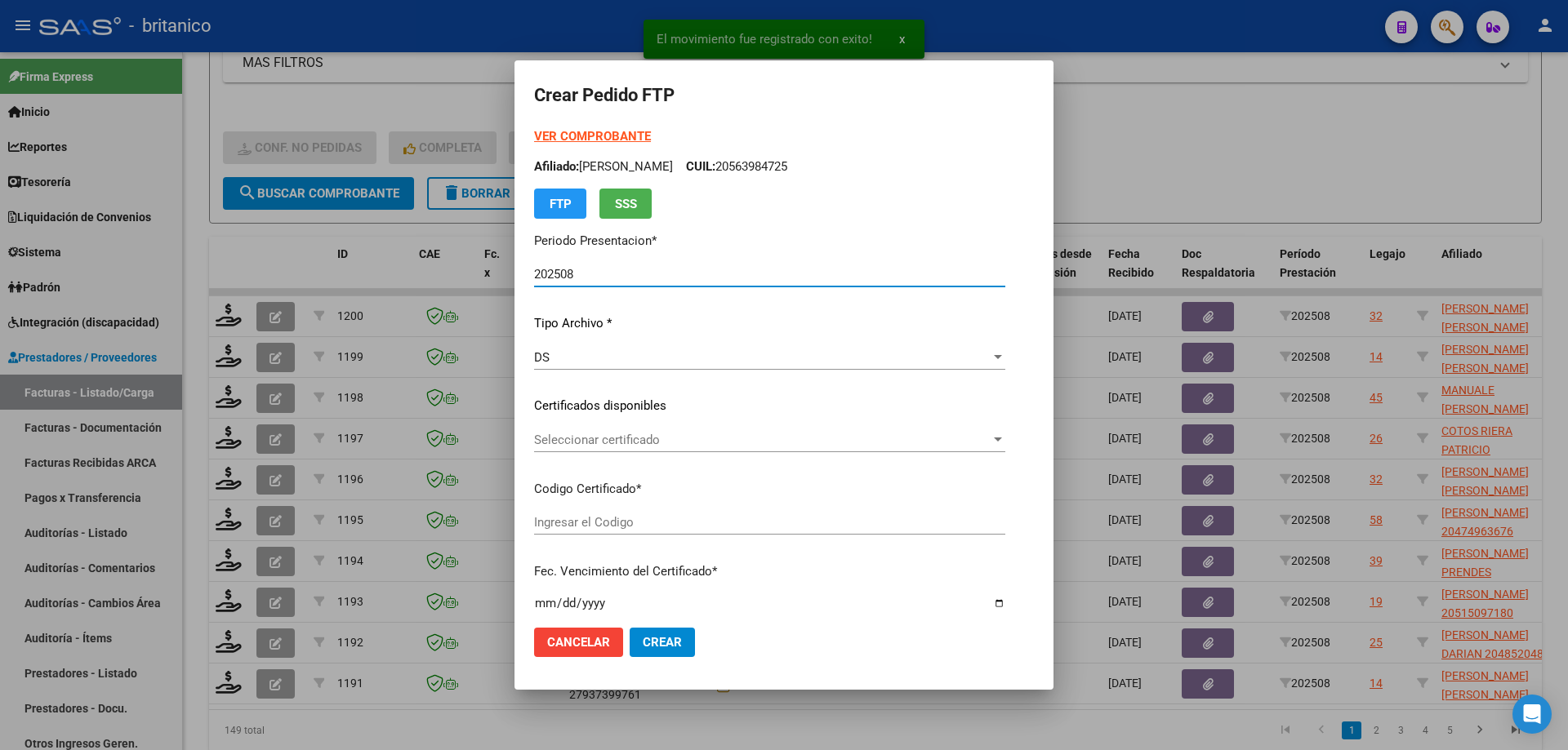
type input "ARG020005285656120200924-20250924CBA536"
type input "[DATE]"
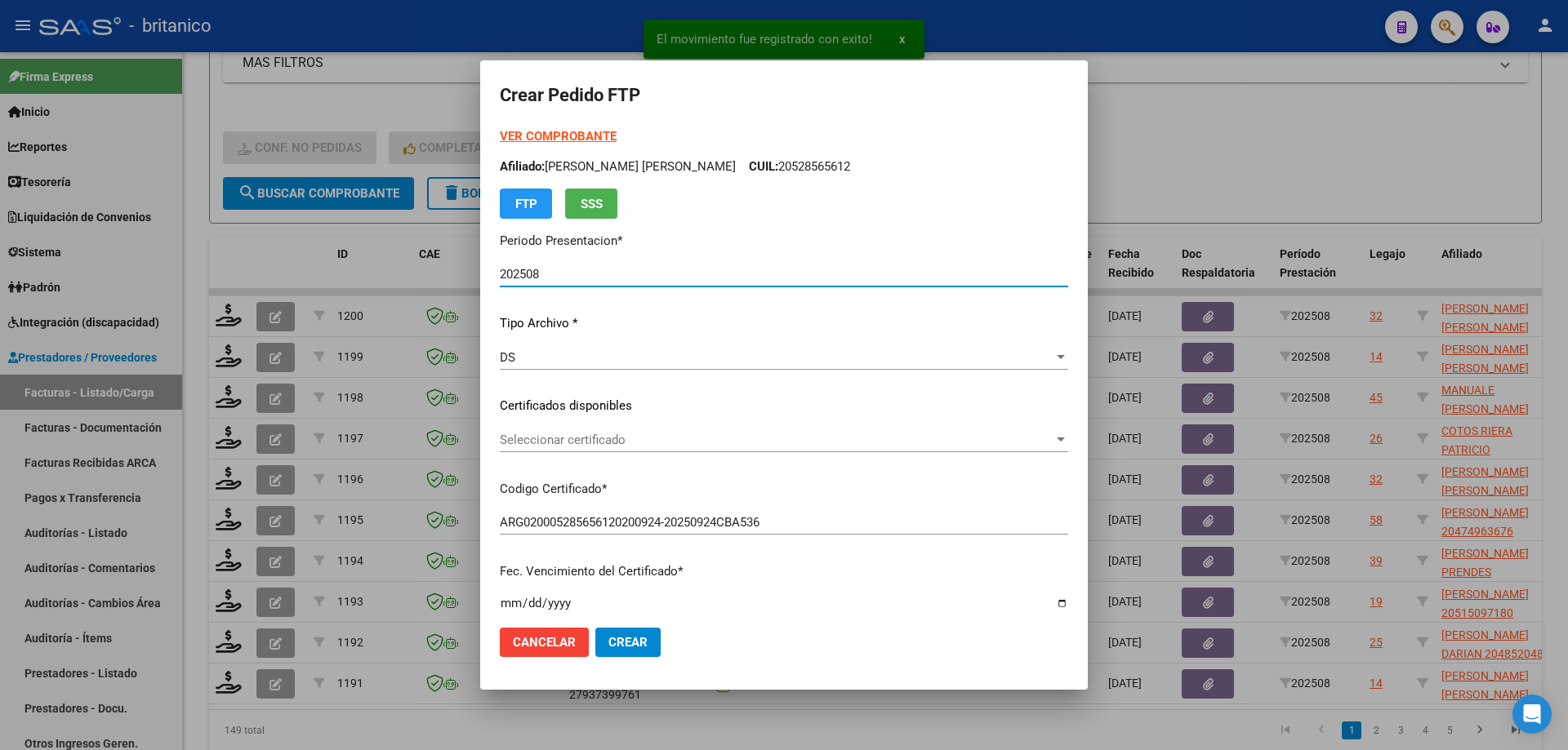
click at [575, 437] on span "Seleccionar certificado" at bounding box center [776, 440] width 553 height 15
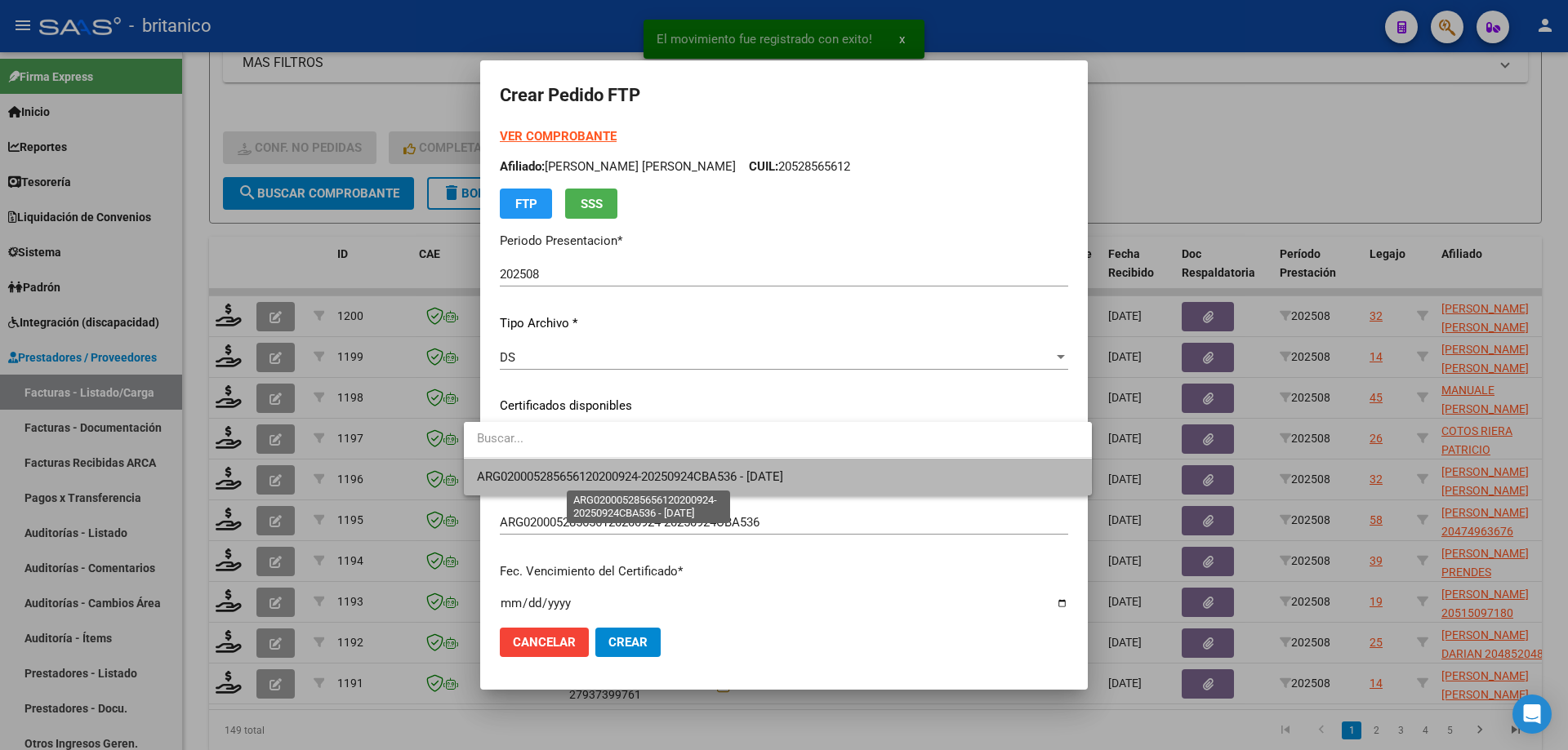
click at [605, 478] on span "ARG020005285656120200924-20250924CBA536 - [DATE]" at bounding box center [630, 476] width 306 height 15
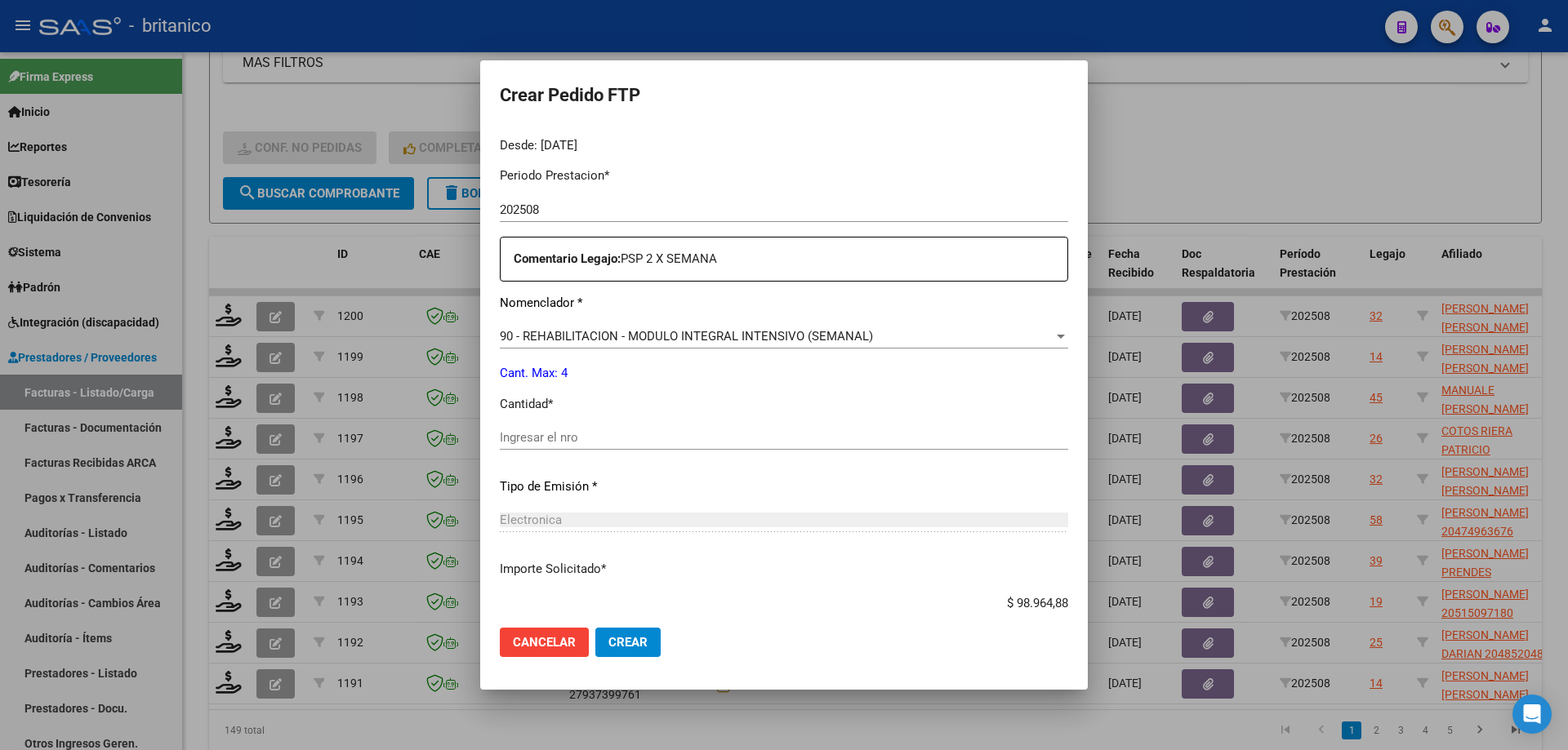
scroll to position [572, 0]
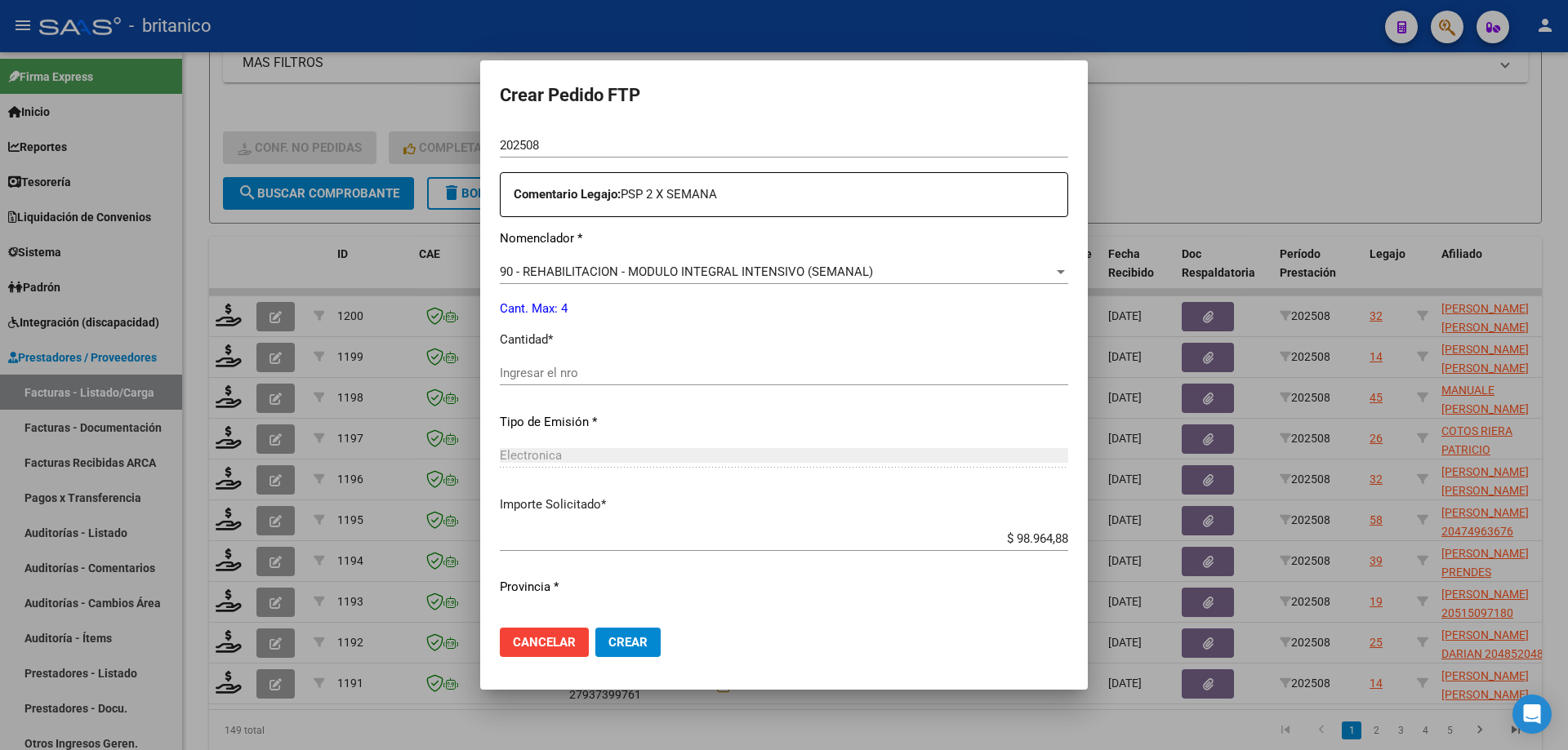
click at [555, 374] on input "Ingresar el nro" at bounding box center [783, 373] width 568 height 15
type input "4"
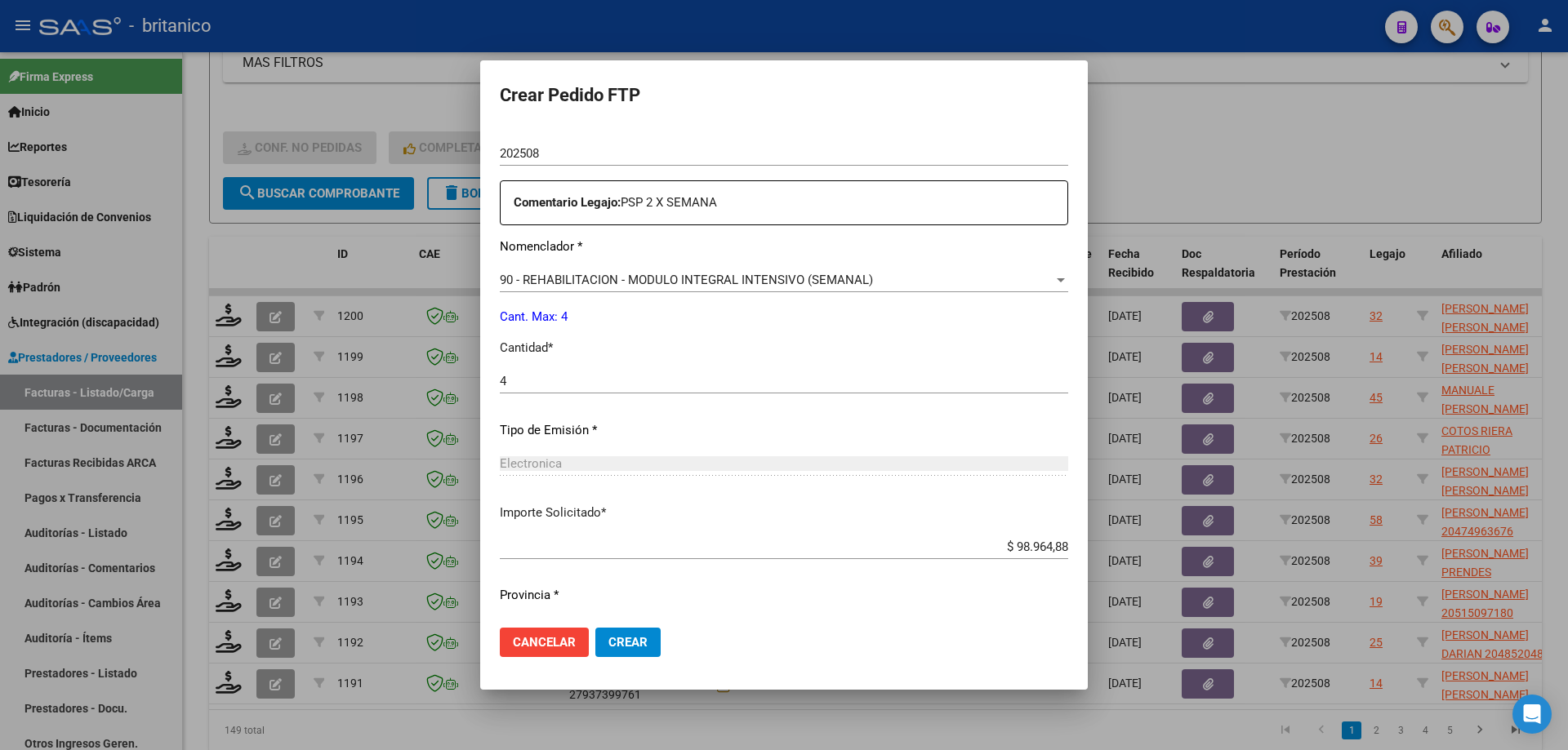
scroll to position [606, 0]
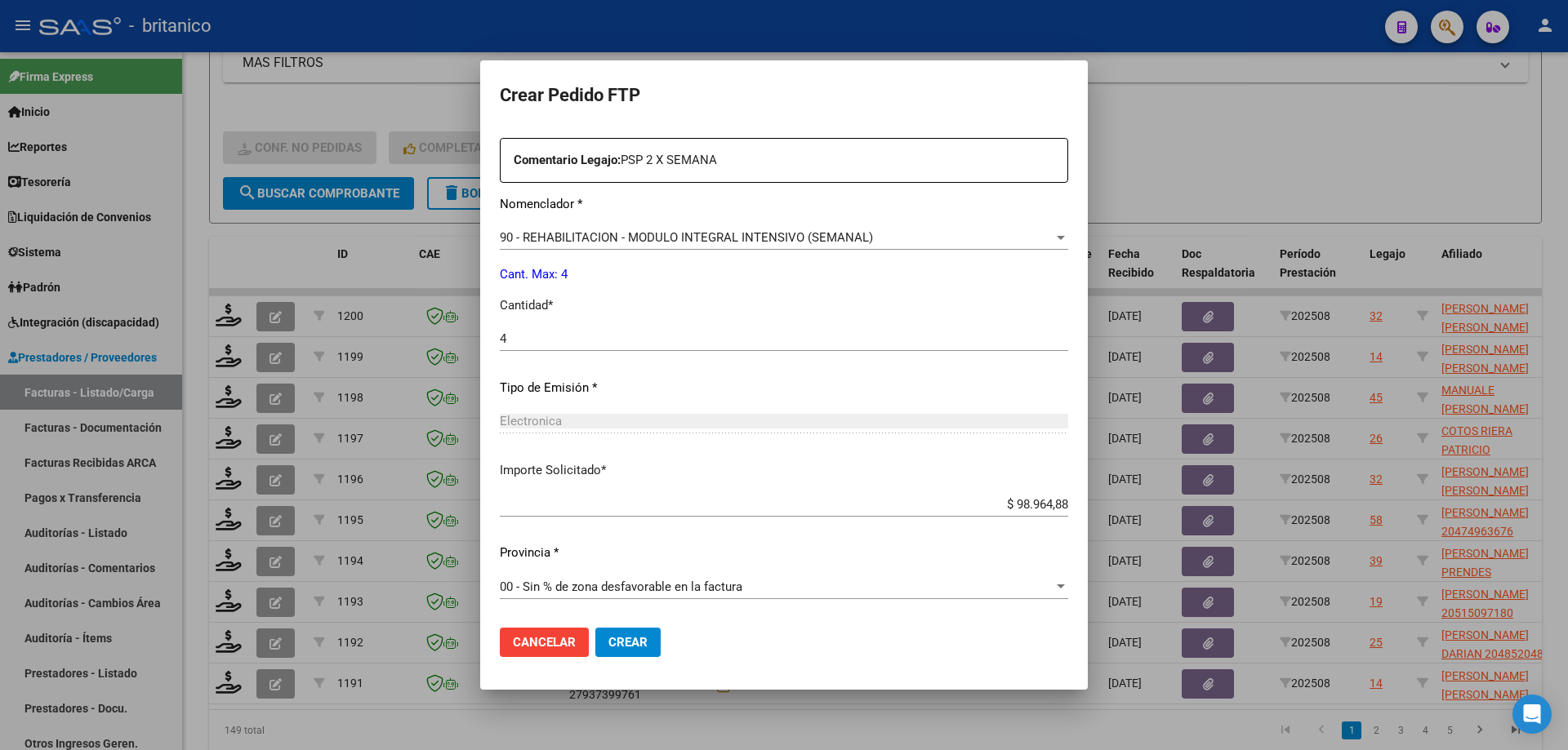
click at [608, 640] on span "Crear" at bounding box center [628, 642] width 39 height 15
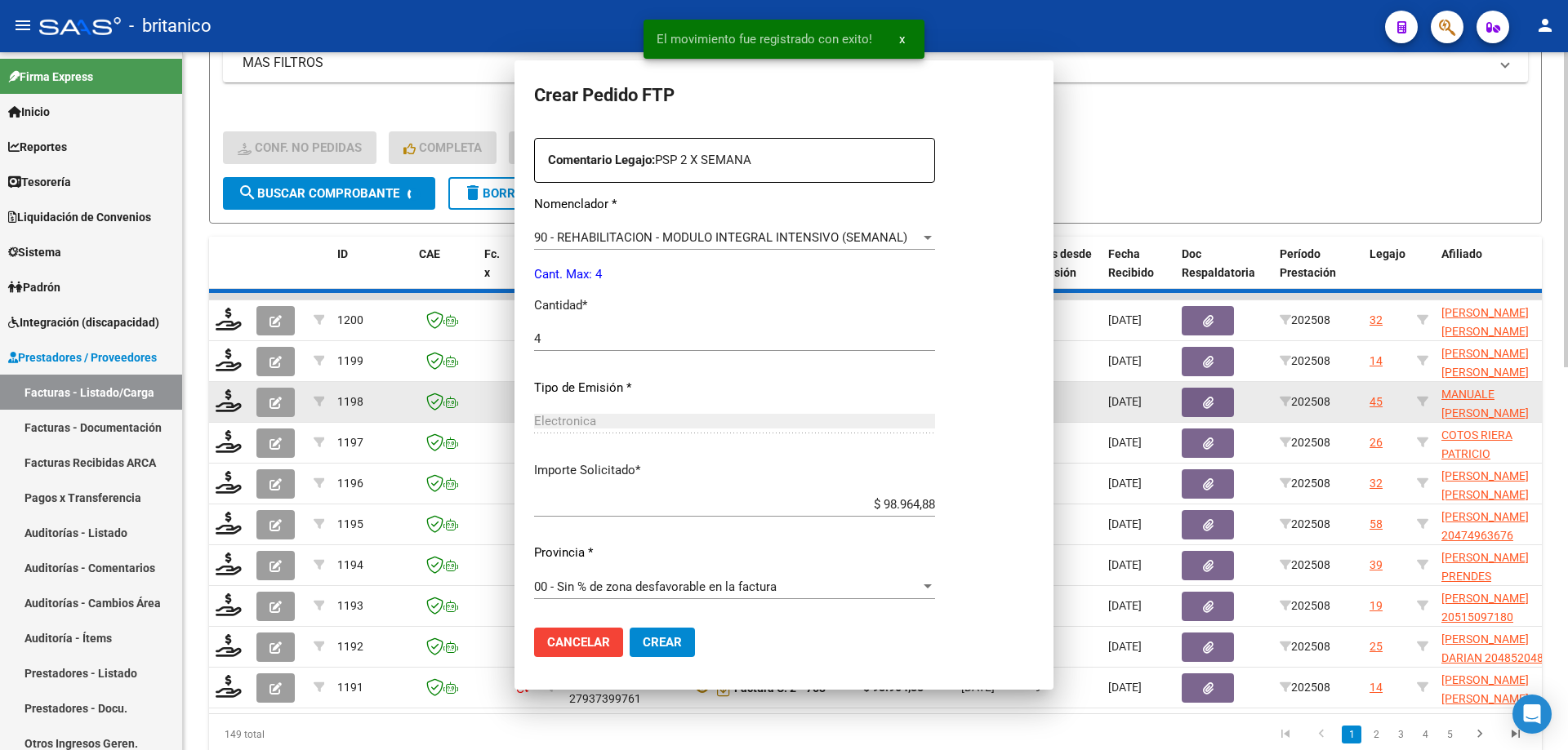
scroll to position [0, 0]
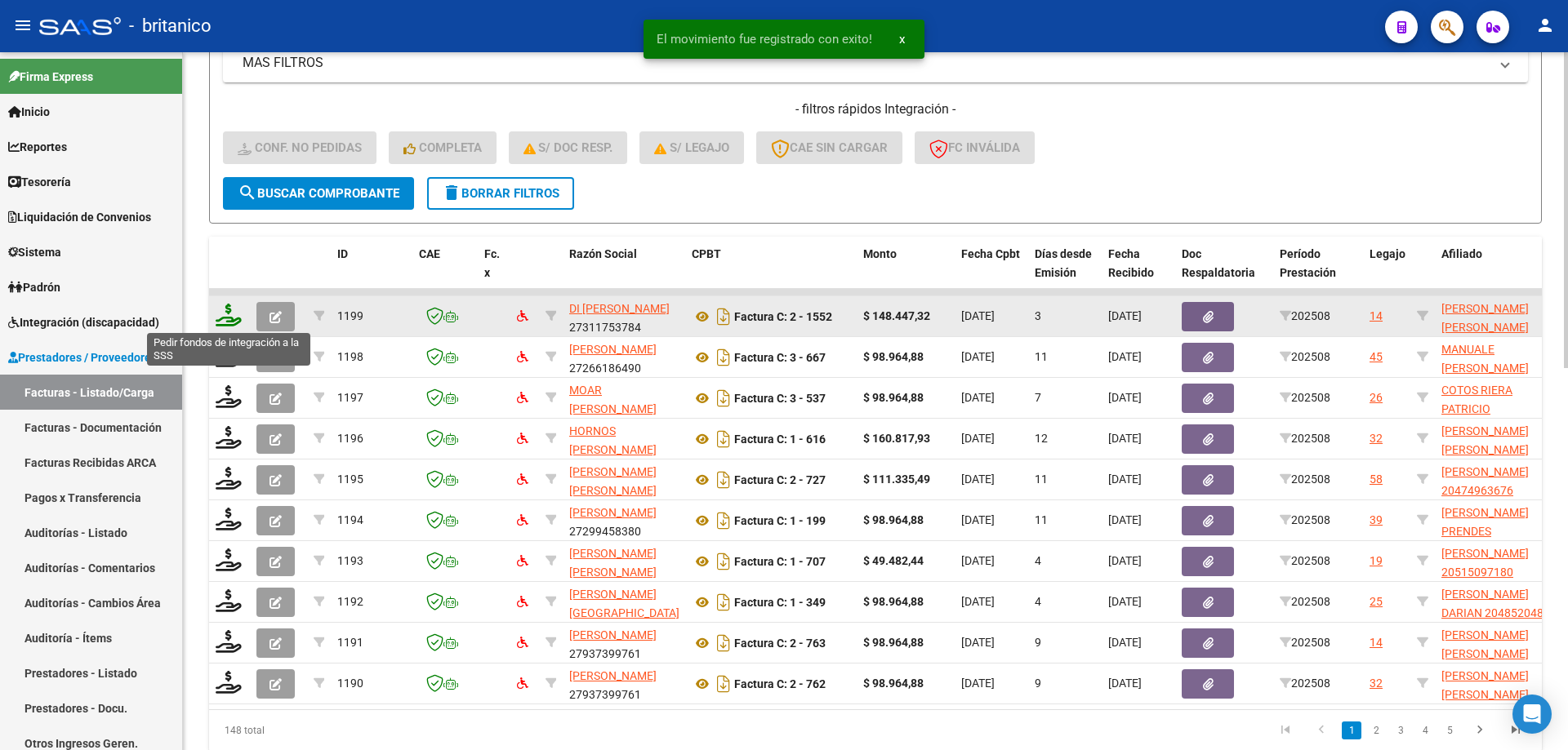
click at [223, 308] on icon at bounding box center [229, 315] width 27 height 23
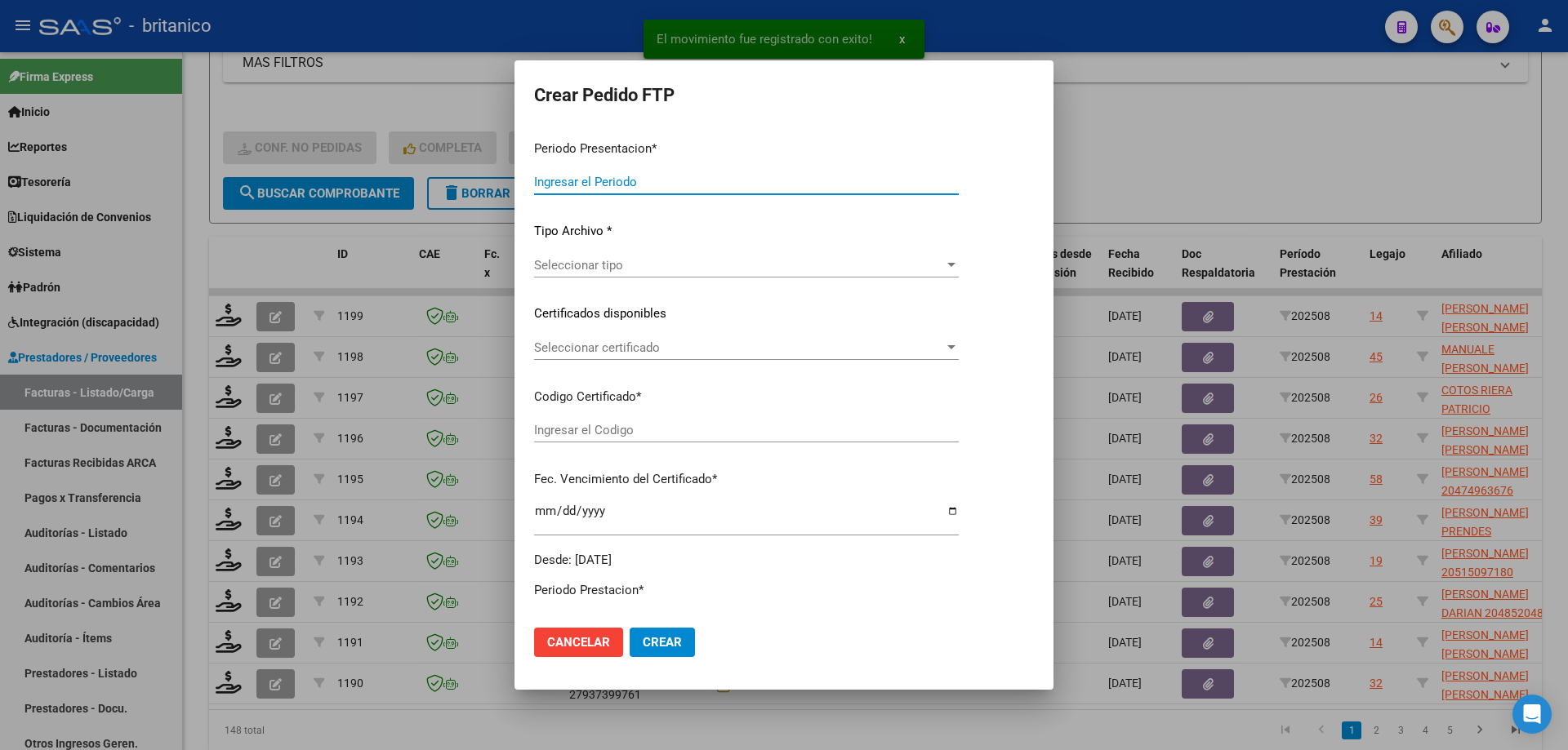
type input "202508"
type input "$ 148.447,32"
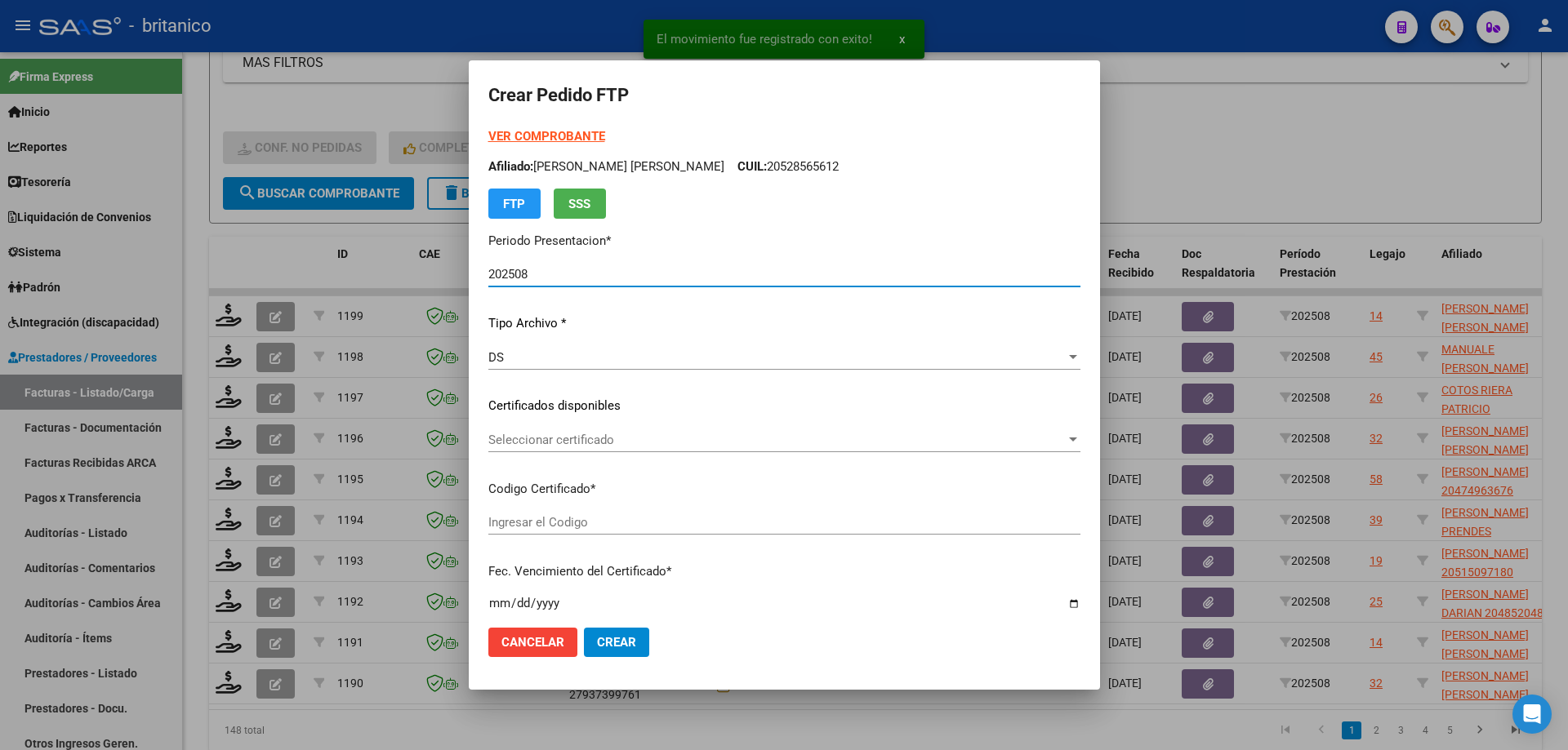
type input "ARG02000569986602019052820240528CBA536"
type input "[DATE]"
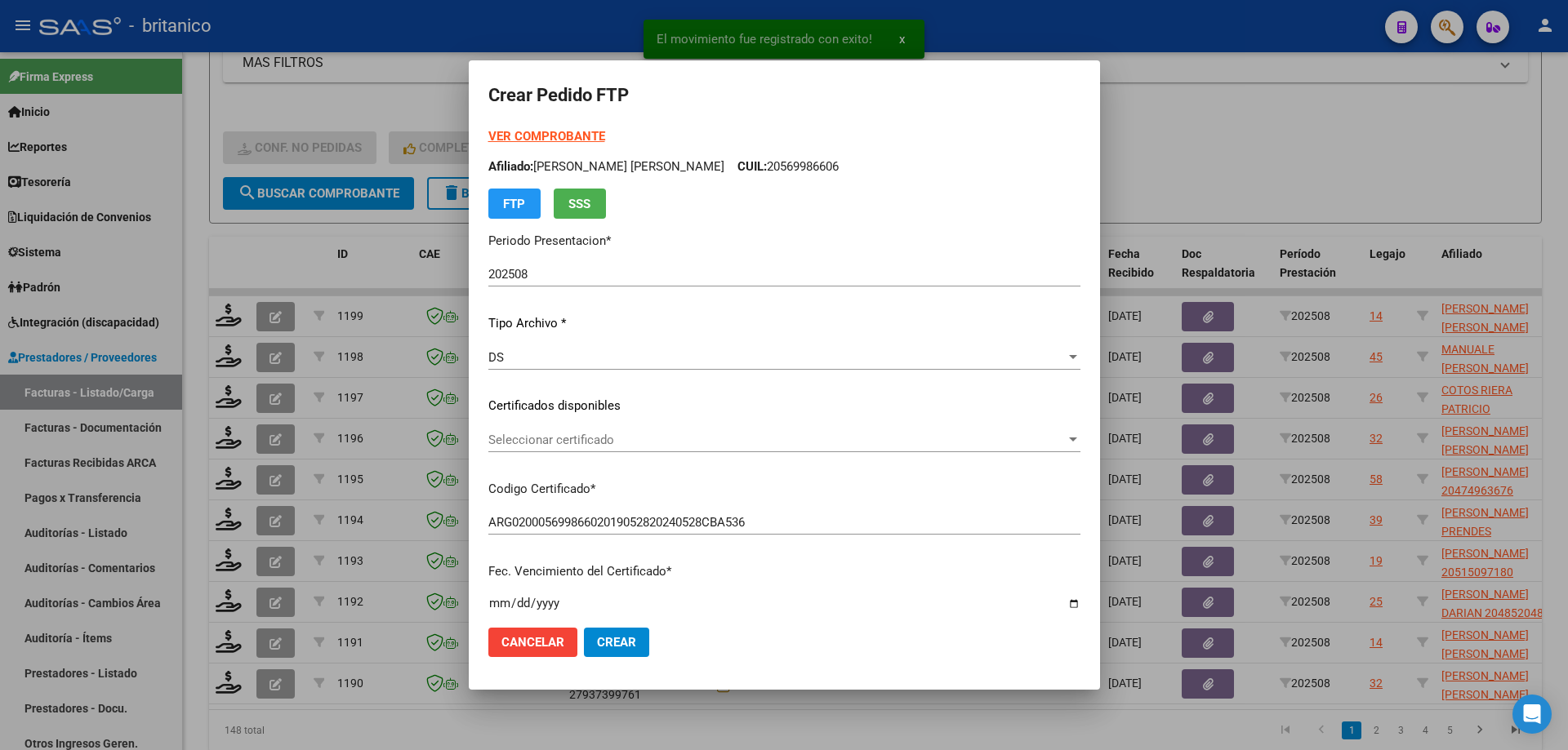
click at [552, 431] on div "Seleccionar certificado Seleccionar certificado" at bounding box center [785, 440] width 592 height 25
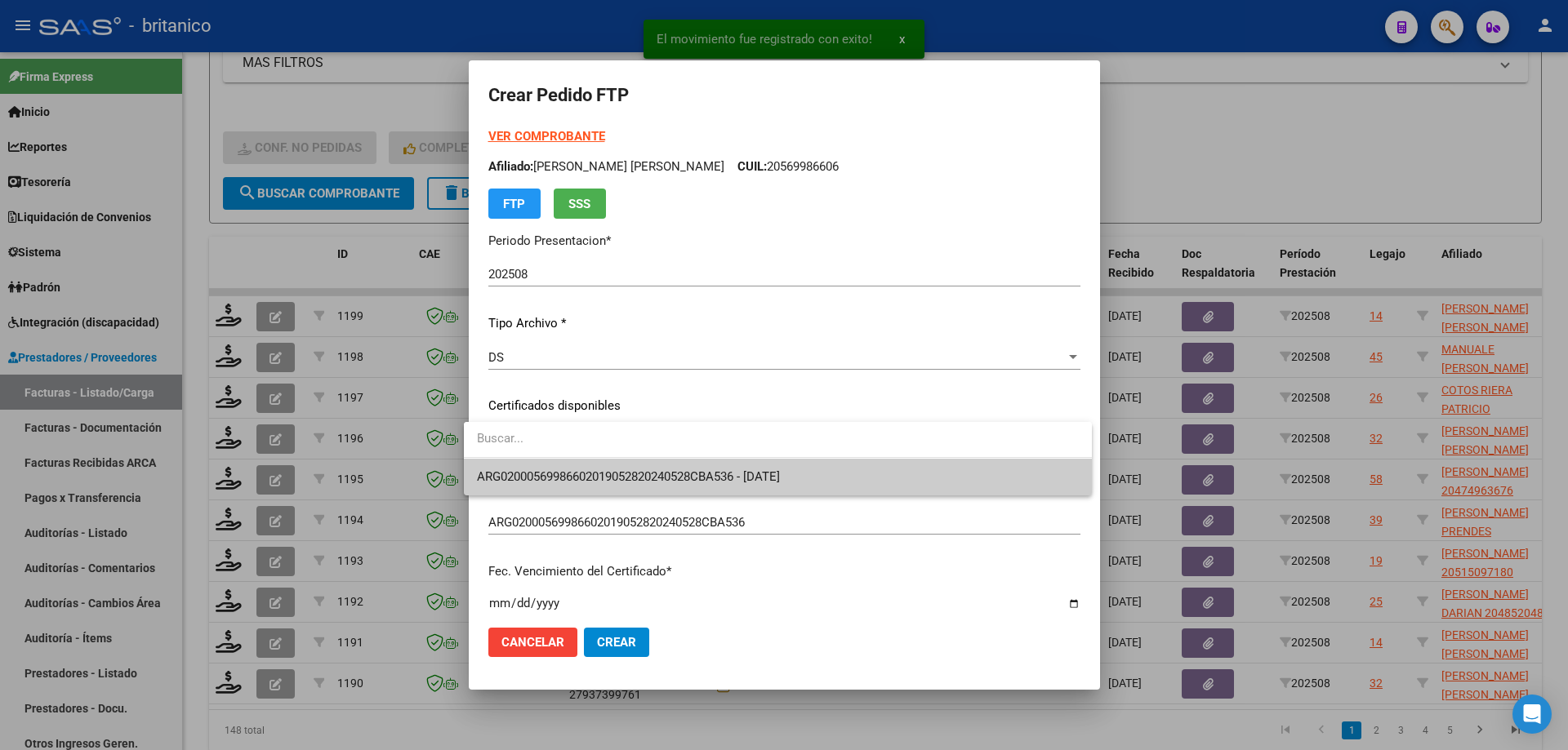
click at [625, 463] on span "ARG02000569986602019052820240528CBA536 - [DATE]" at bounding box center [778, 477] width 602 height 37
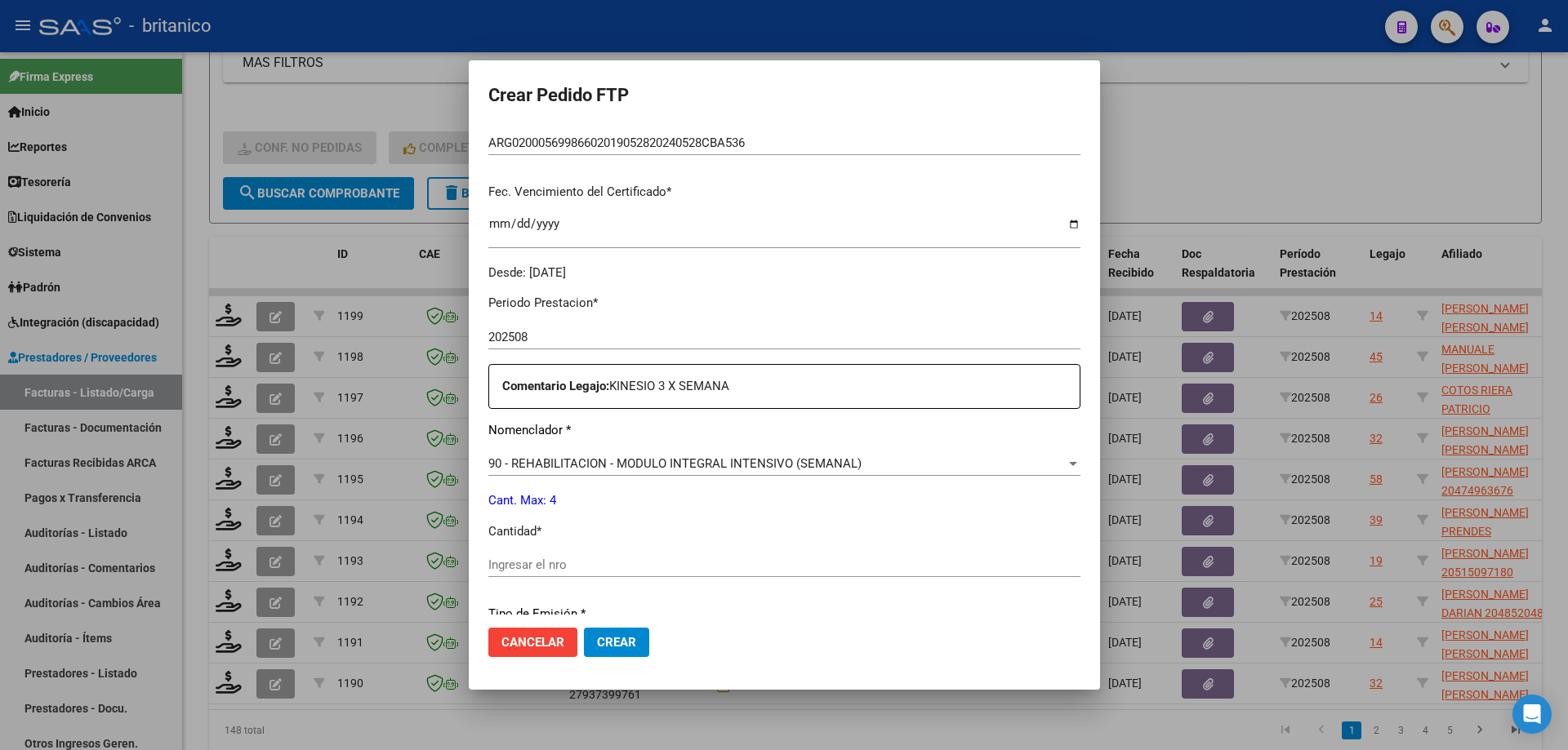
scroll to position [408, 0]
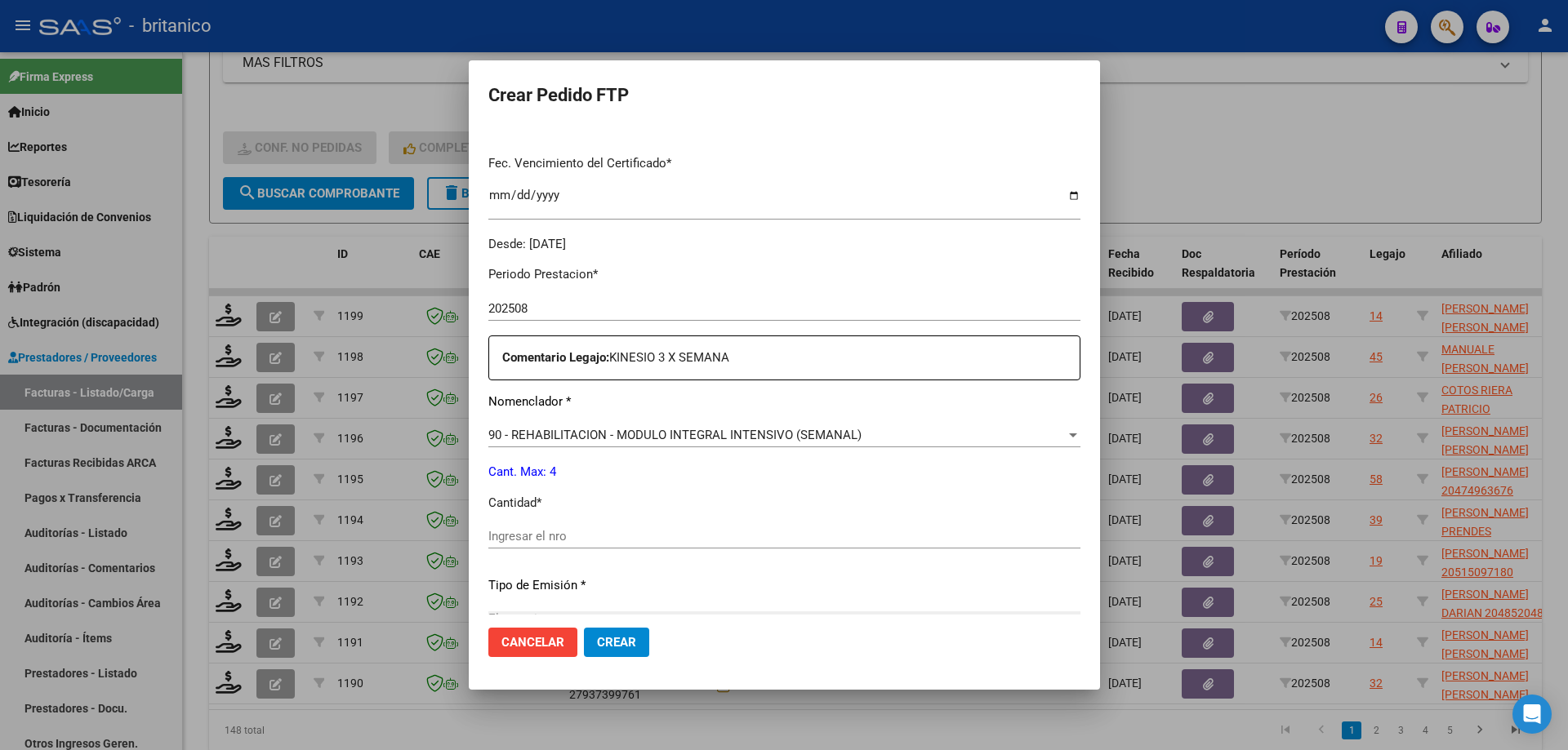
click at [559, 526] on div "Ingresar el nro" at bounding box center [785, 536] width 592 height 25
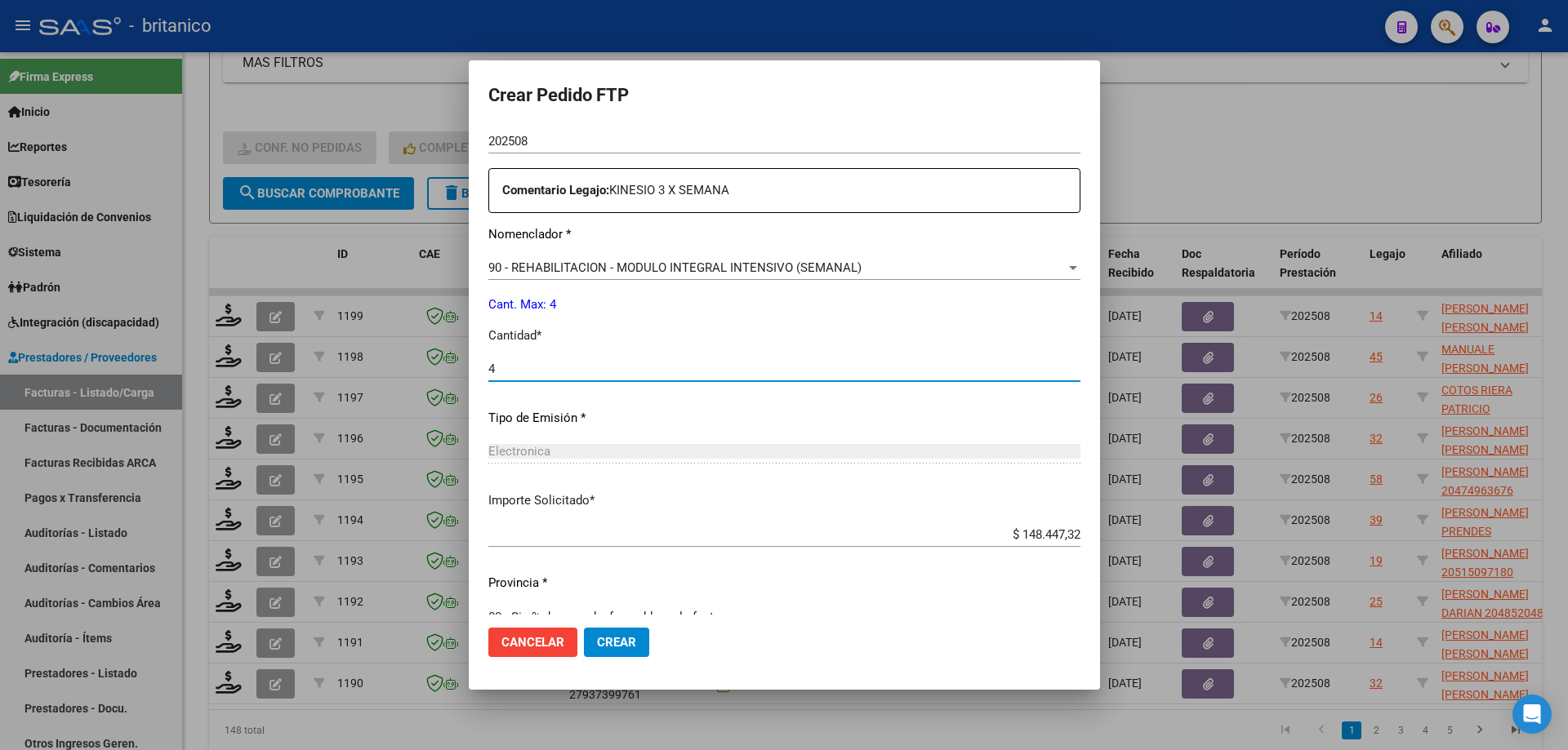
scroll to position [606, 0]
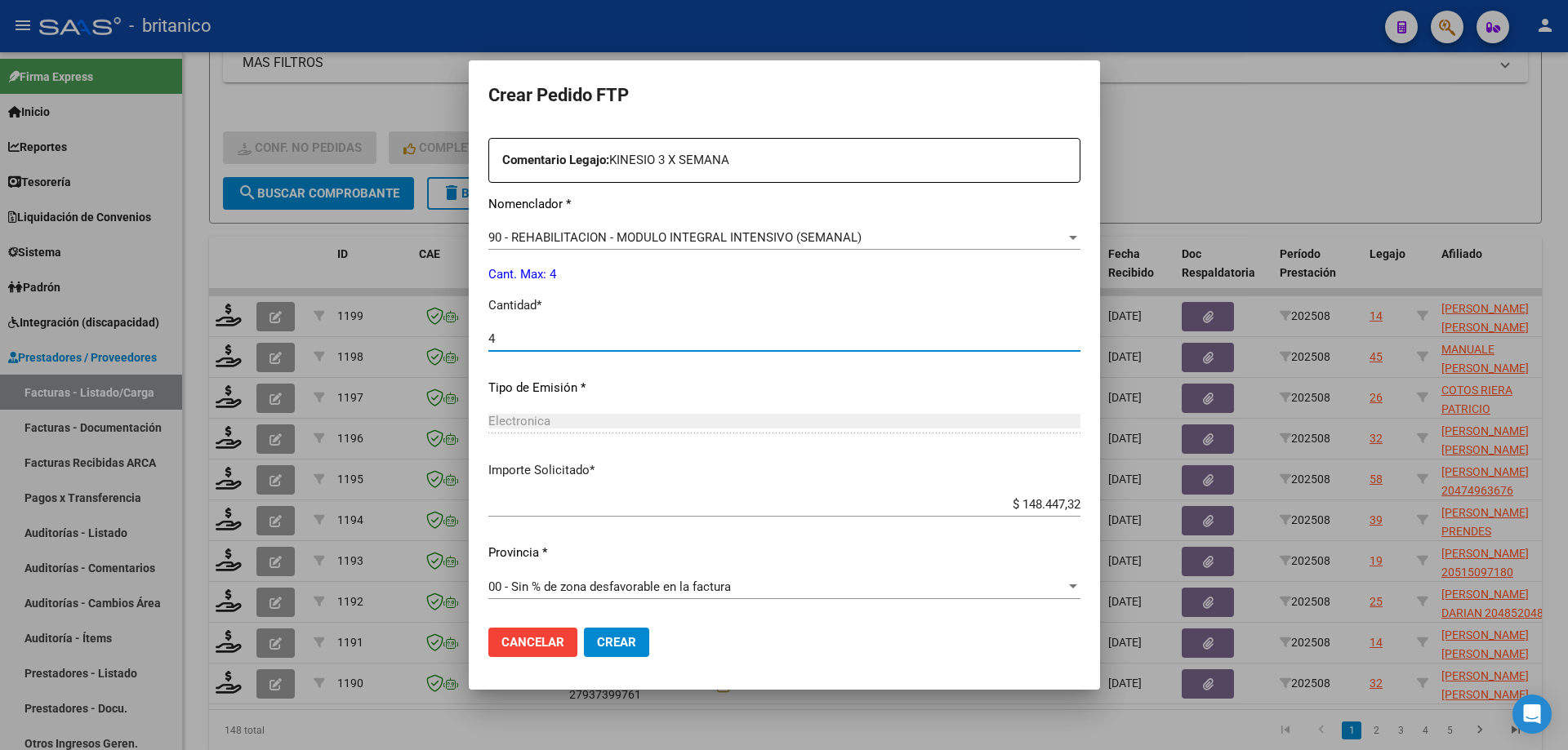
type input "4"
click at [620, 634] on button "Crear" at bounding box center [617, 642] width 65 height 29
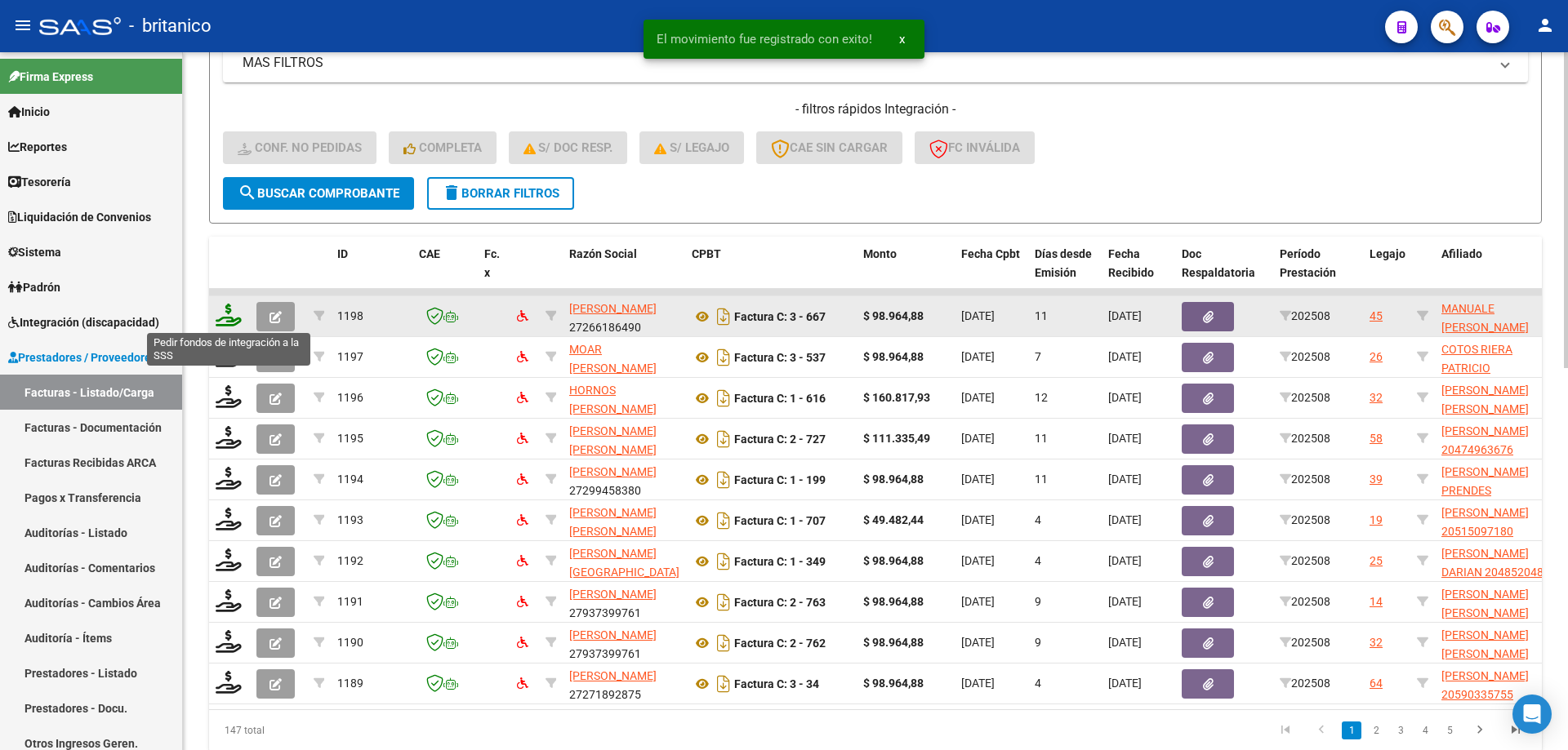
click at [225, 311] on icon at bounding box center [229, 315] width 27 height 23
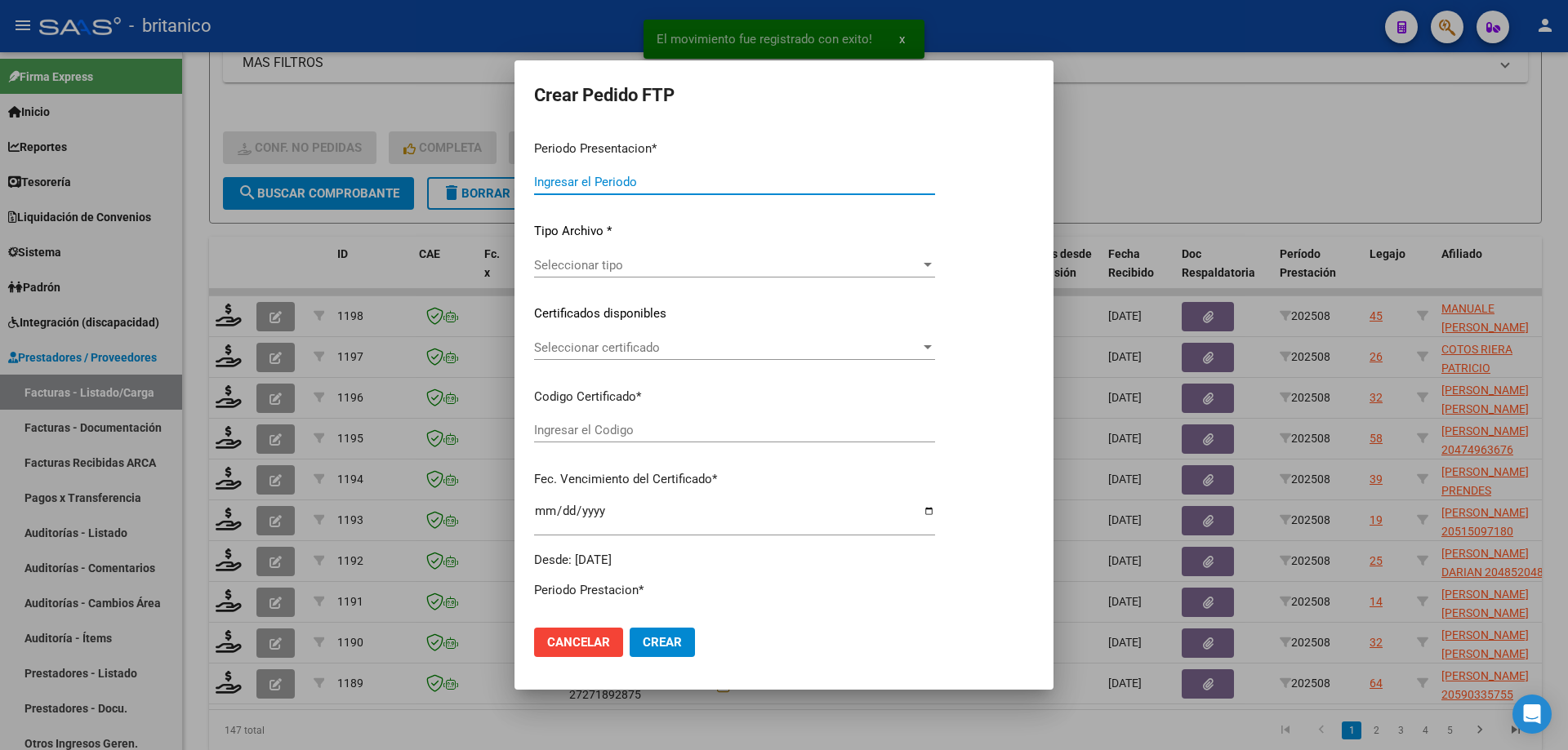
type input "202508"
type input "$ 98.964,88"
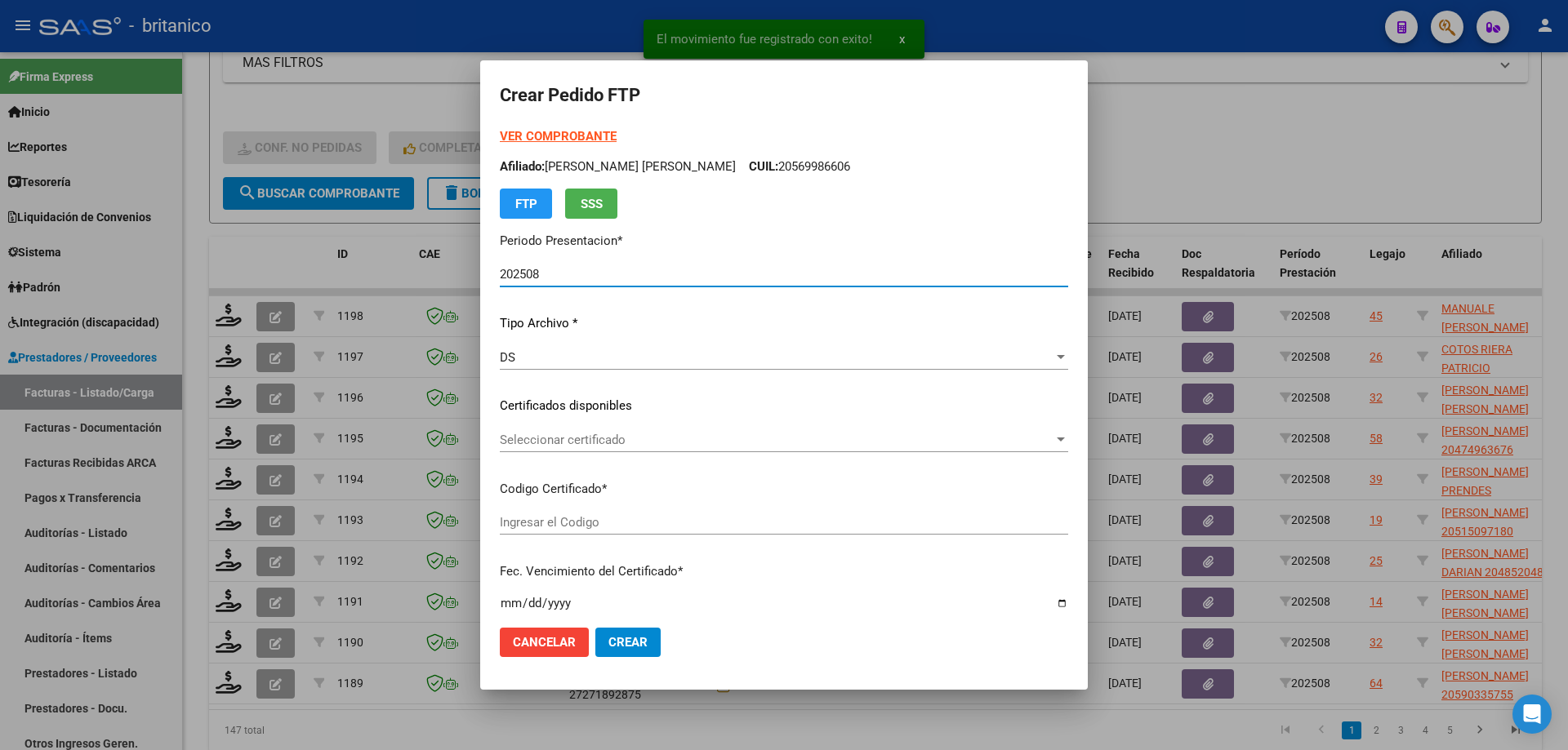
type input "ARG0200051511513-2024011520330115BS350"
type input "[DATE]"
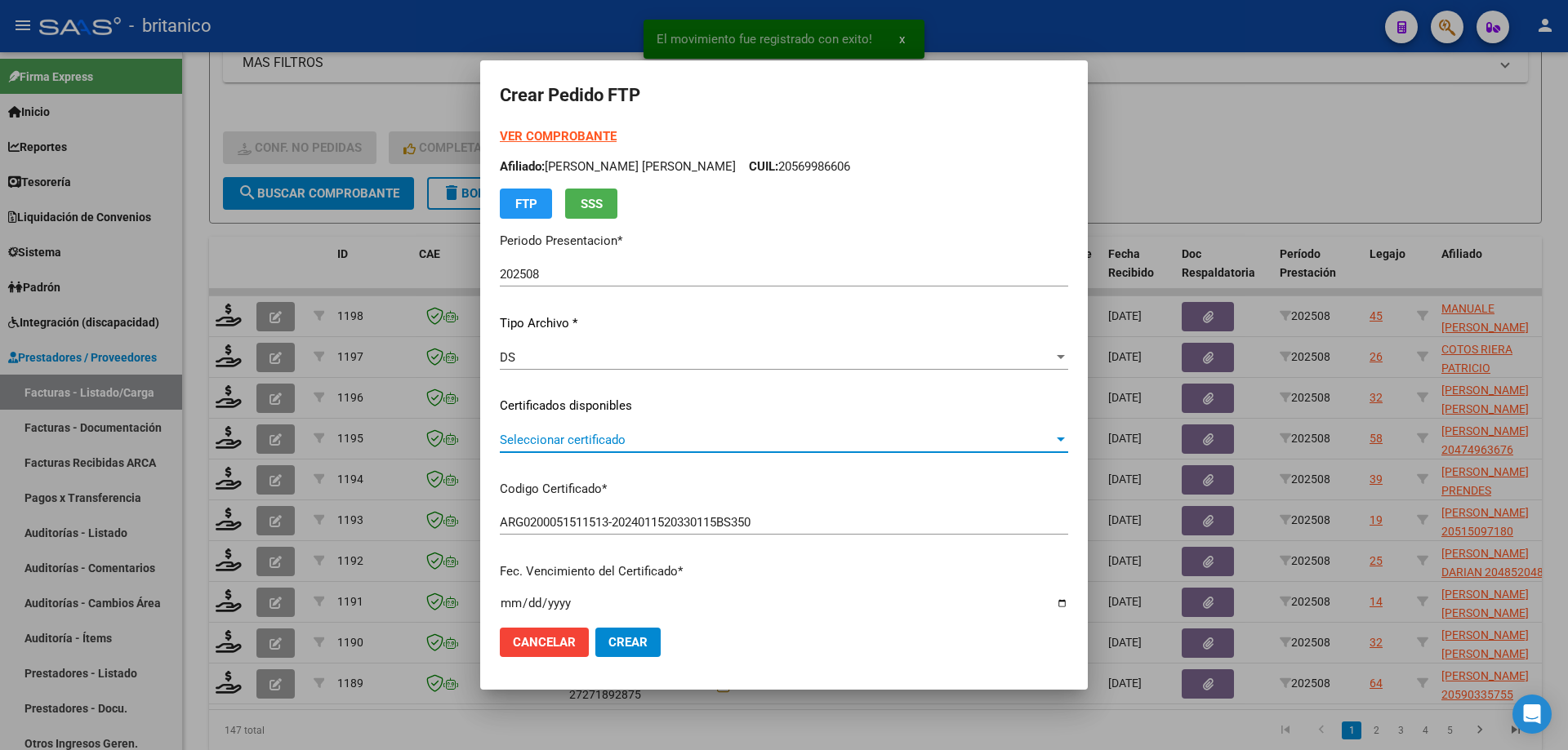
click at [506, 437] on span "Seleccionar certificado" at bounding box center [776, 440] width 553 height 15
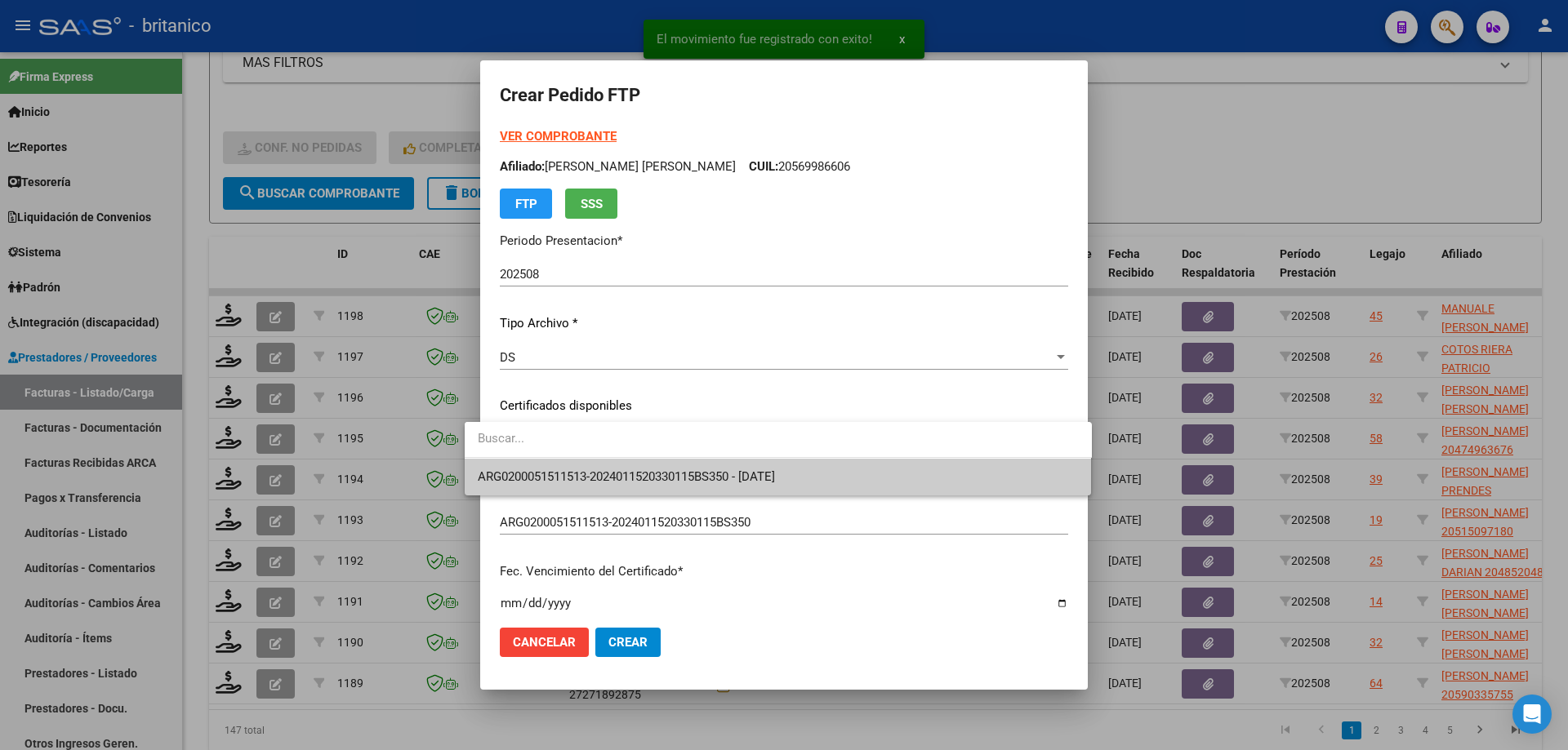
click at [587, 464] on span "ARG0200051511513-2024011520330115BS350 - [DATE]" at bounding box center [779, 477] width 601 height 37
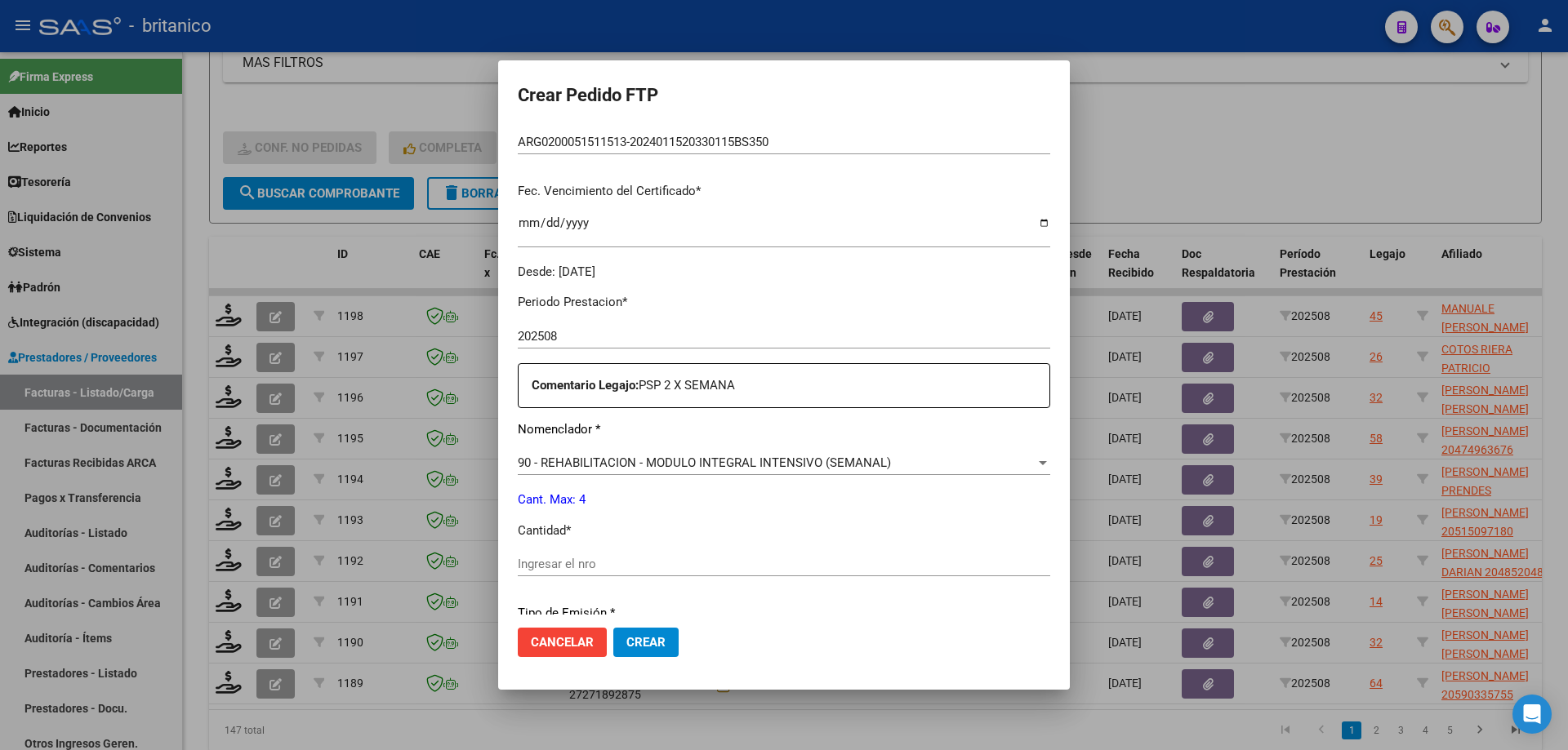
scroll to position [408, 0]
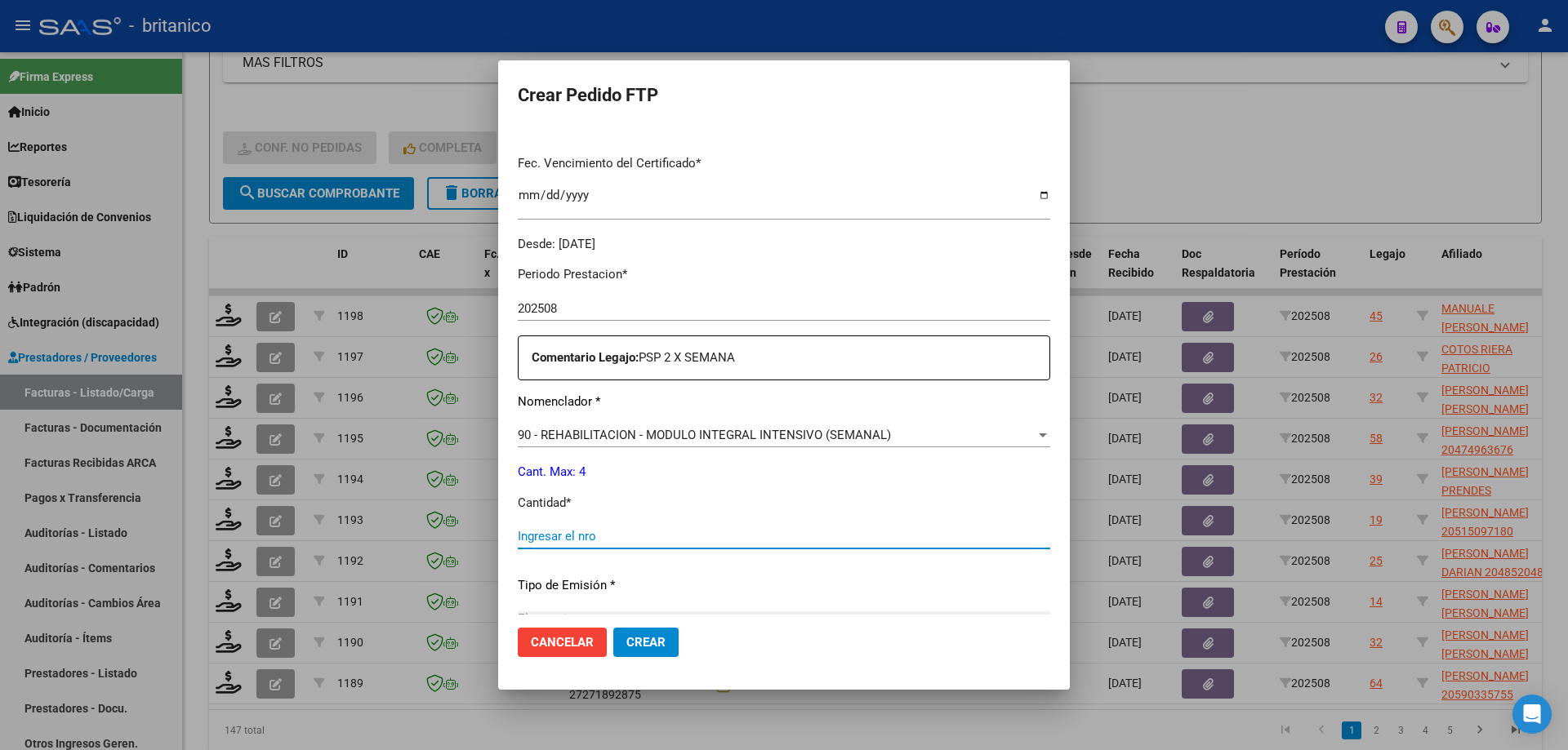
click at [606, 534] on input "Ingresar el nro" at bounding box center [784, 536] width 532 height 15
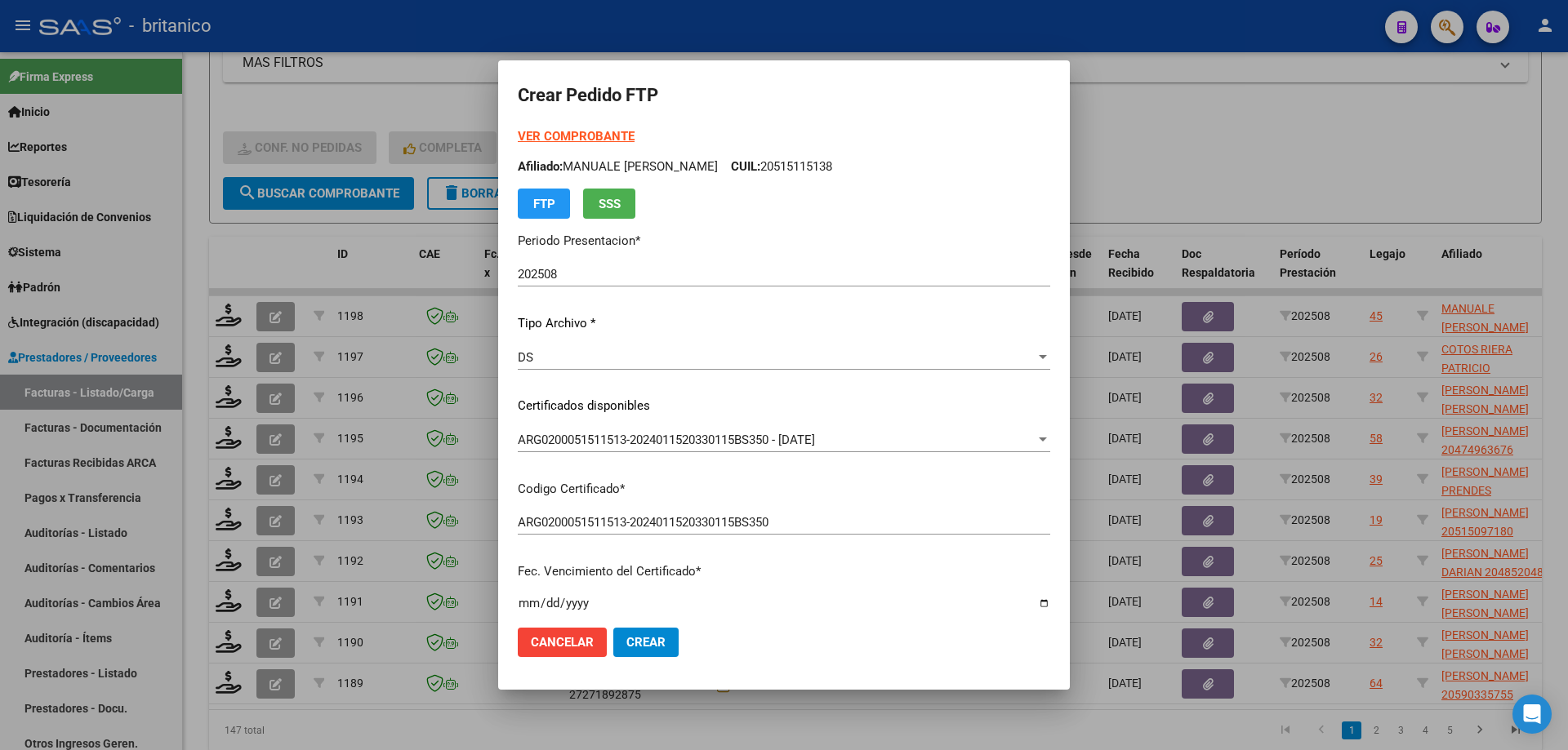
scroll to position [245, 0]
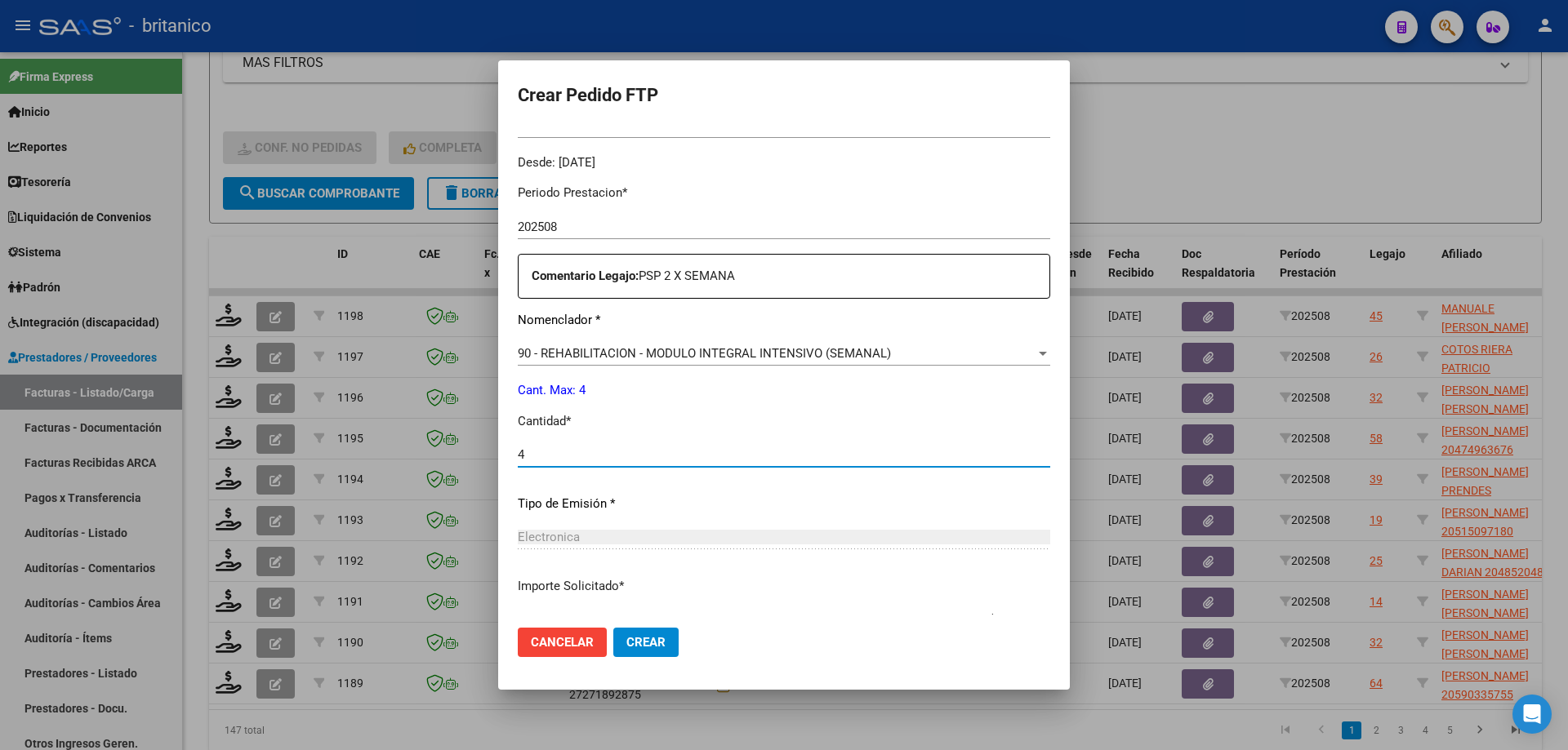
type input "4"
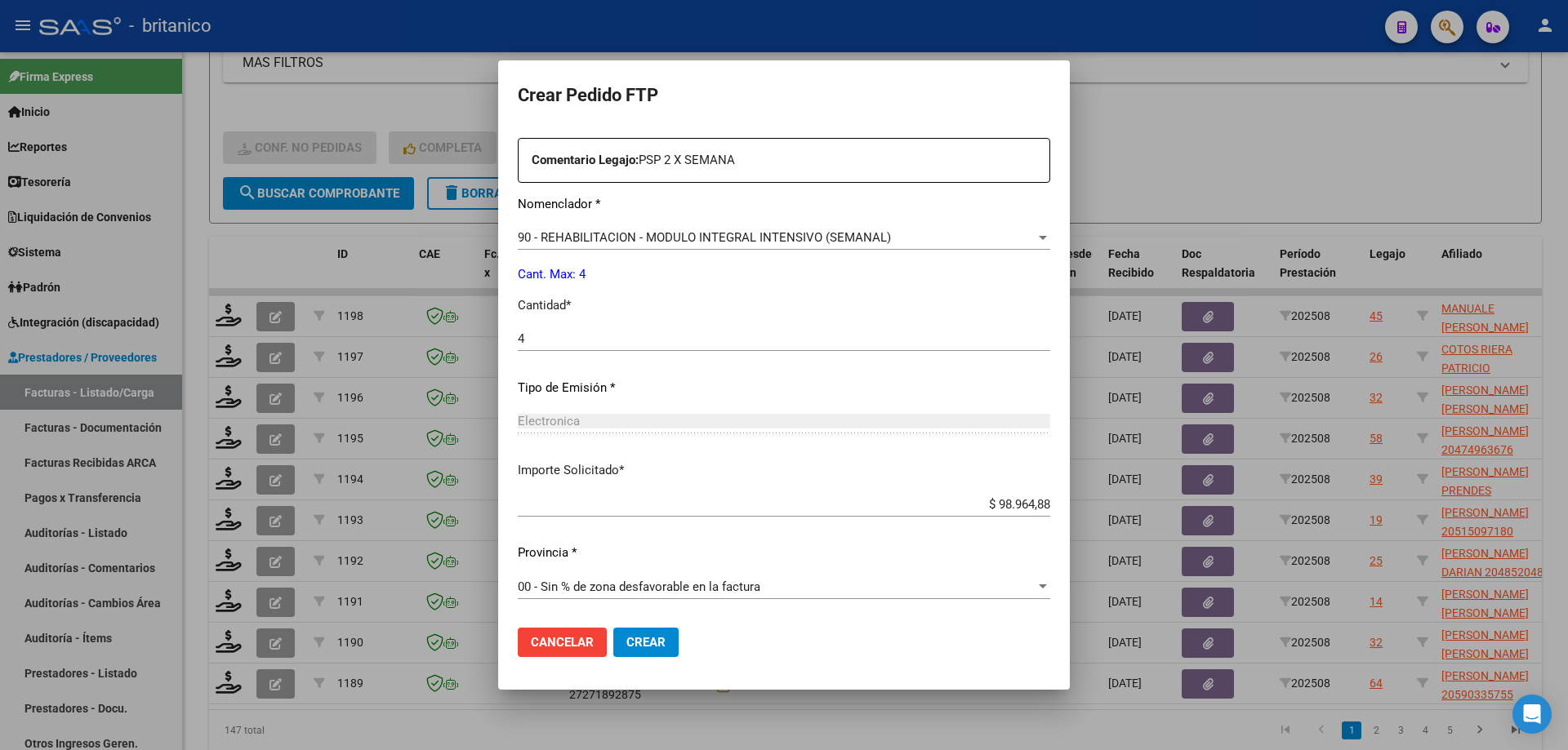
click at [631, 646] on span "Crear" at bounding box center [646, 642] width 39 height 15
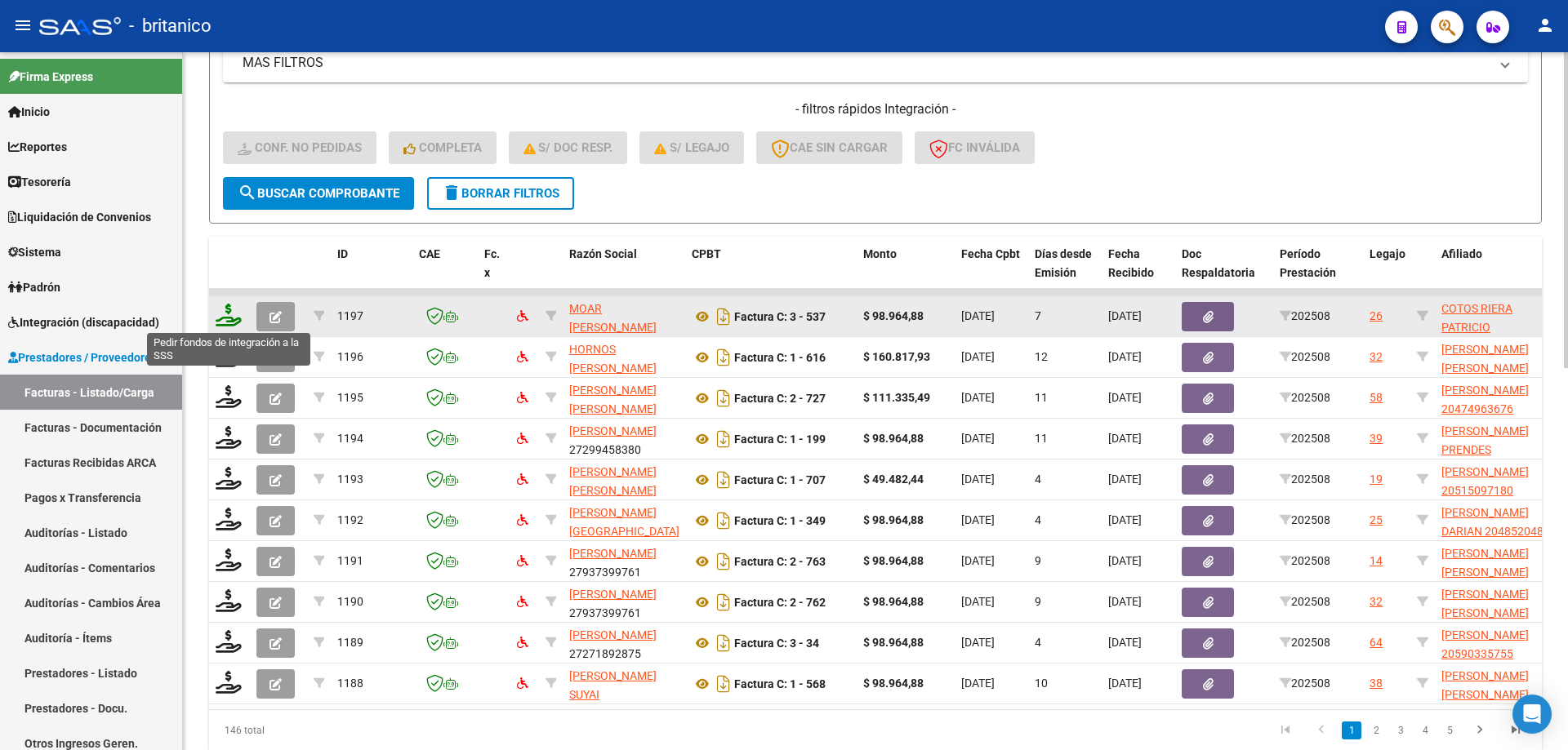
click at [226, 306] on icon at bounding box center [229, 315] width 27 height 23
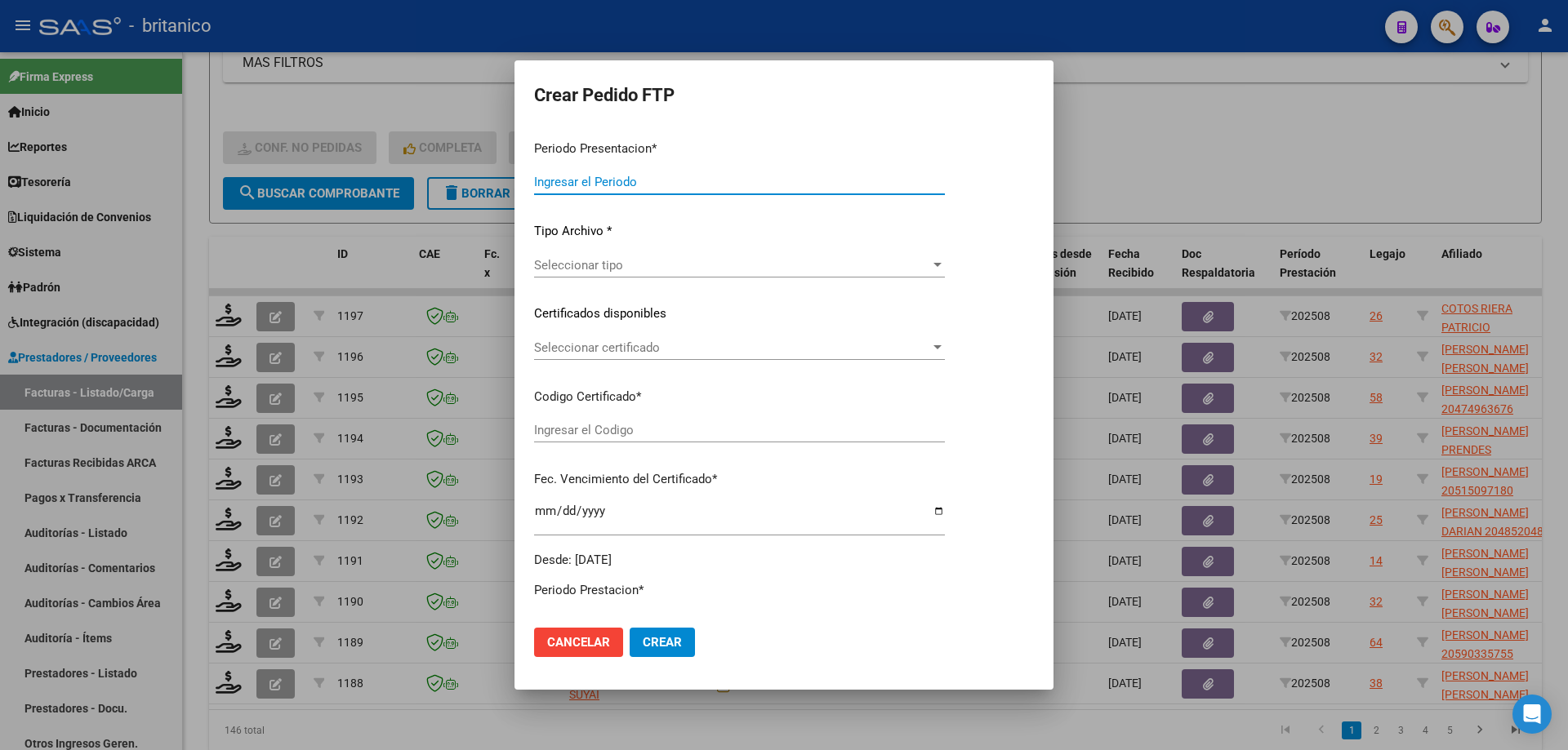
type input "202508"
type input "$ 98.964,88"
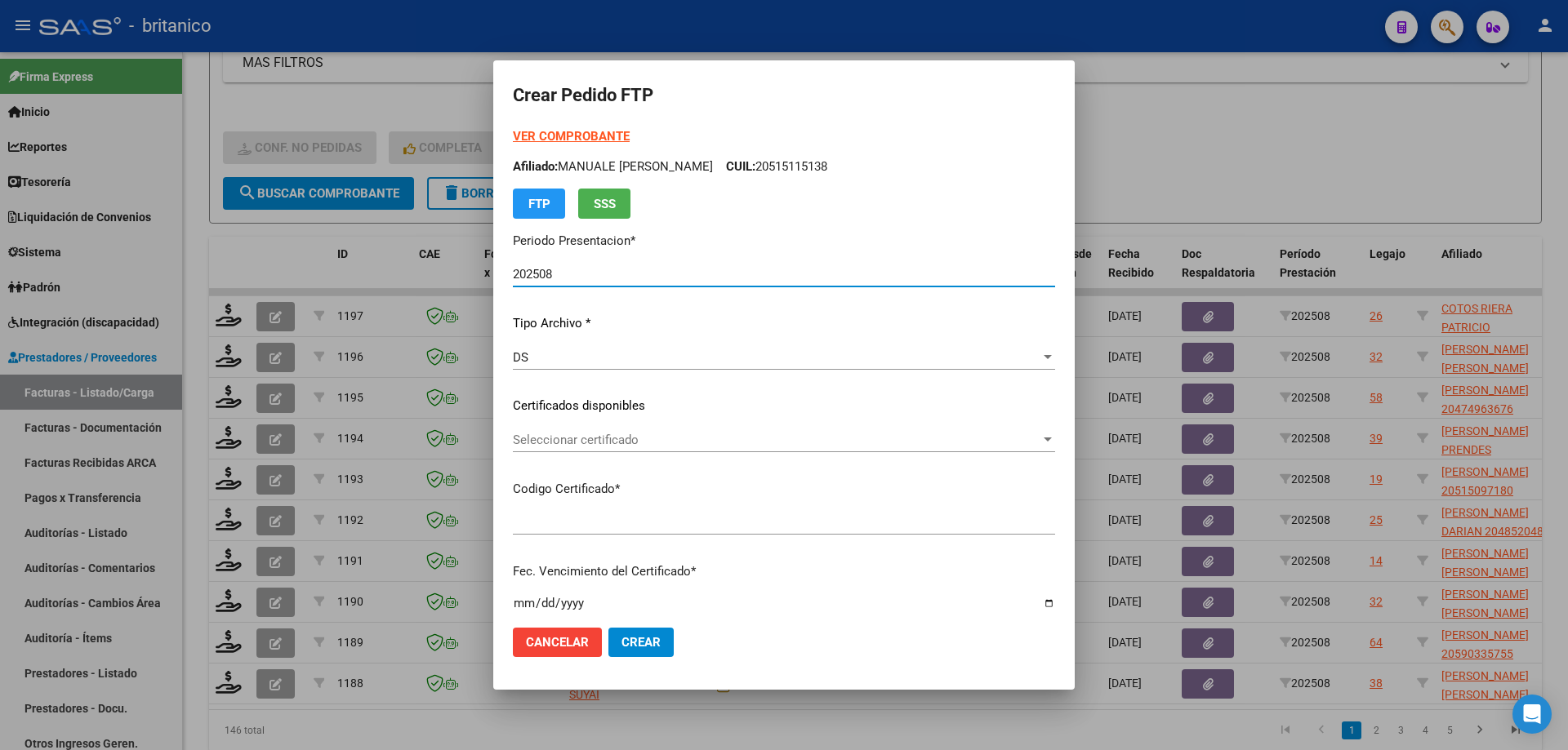
type input "ARG0200055995929-2022032920270329CBA536"
type input "[DATE]"
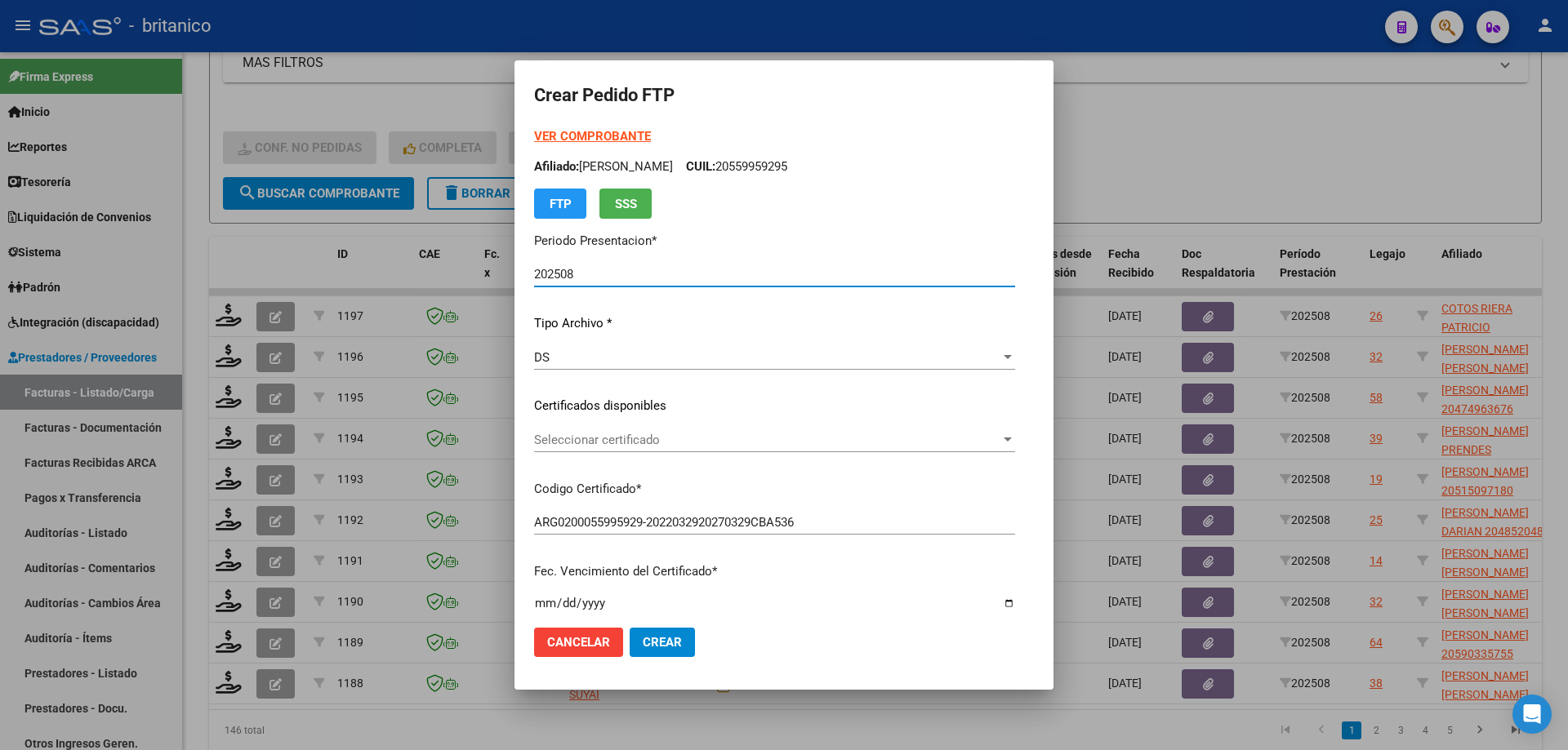
click at [557, 441] on span "Seleccionar certificado" at bounding box center [767, 440] width 467 height 15
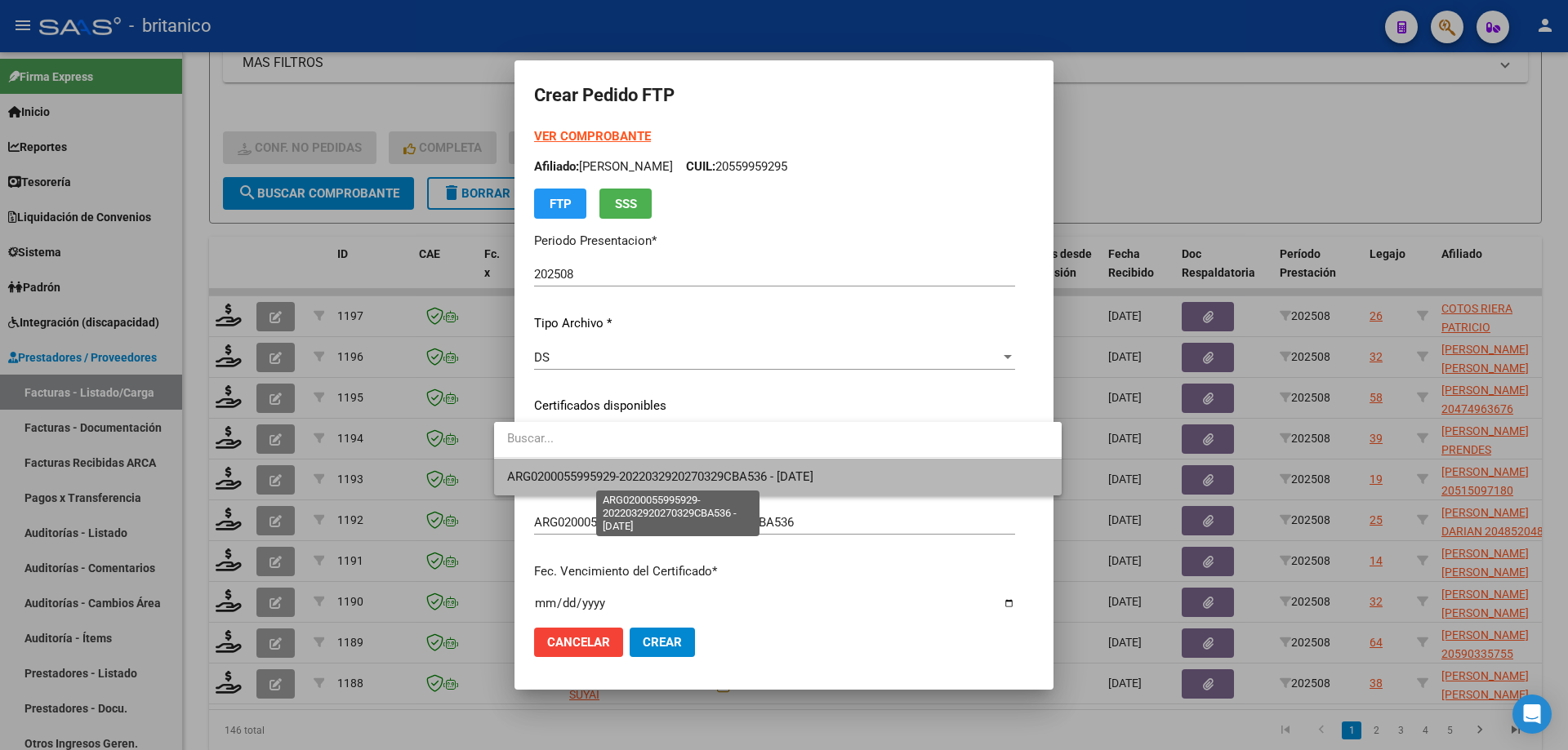
click at [606, 473] on span "ARG0200055995929-2022032920270329CBA536 - [DATE]" at bounding box center [660, 476] width 306 height 15
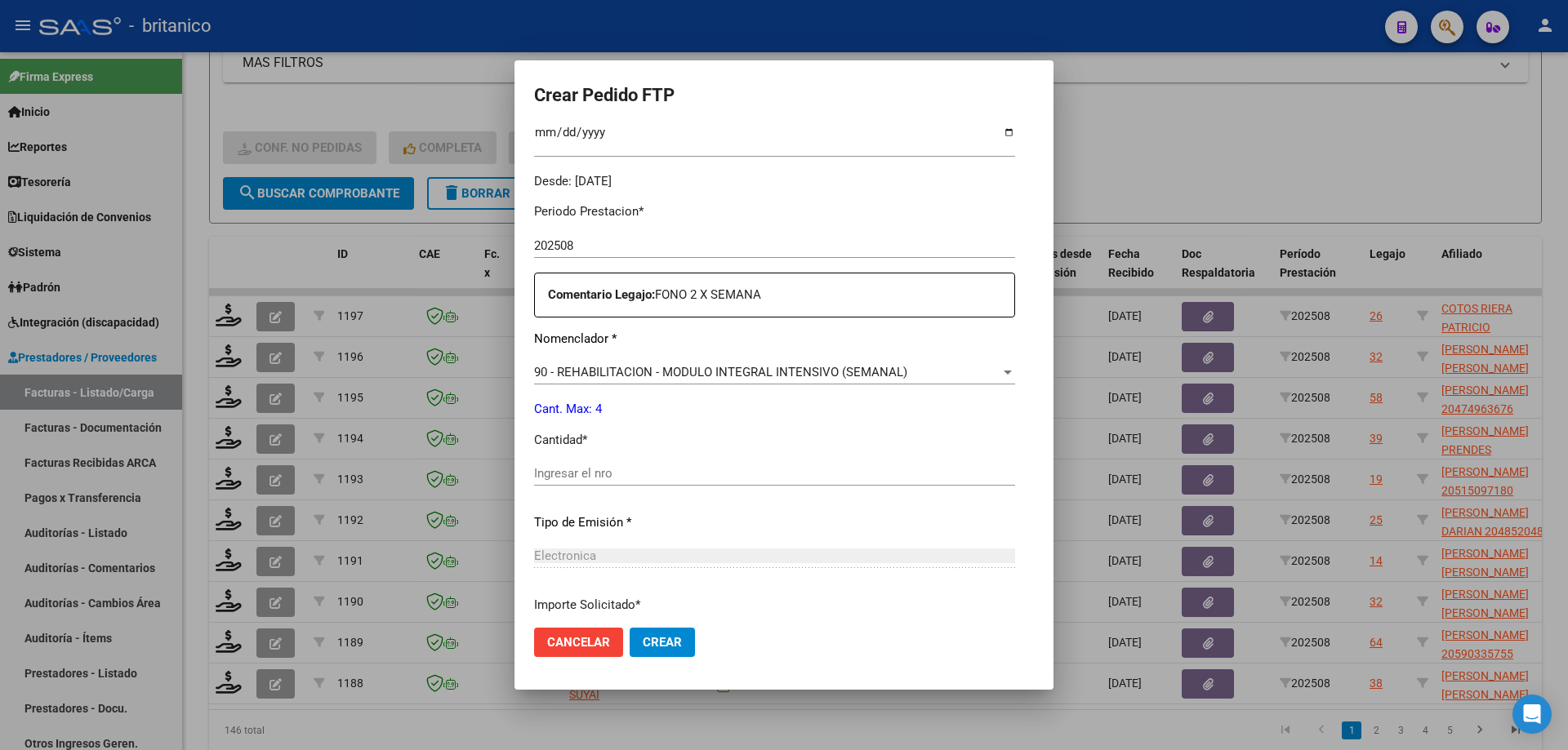
scroll to position [489, 0]
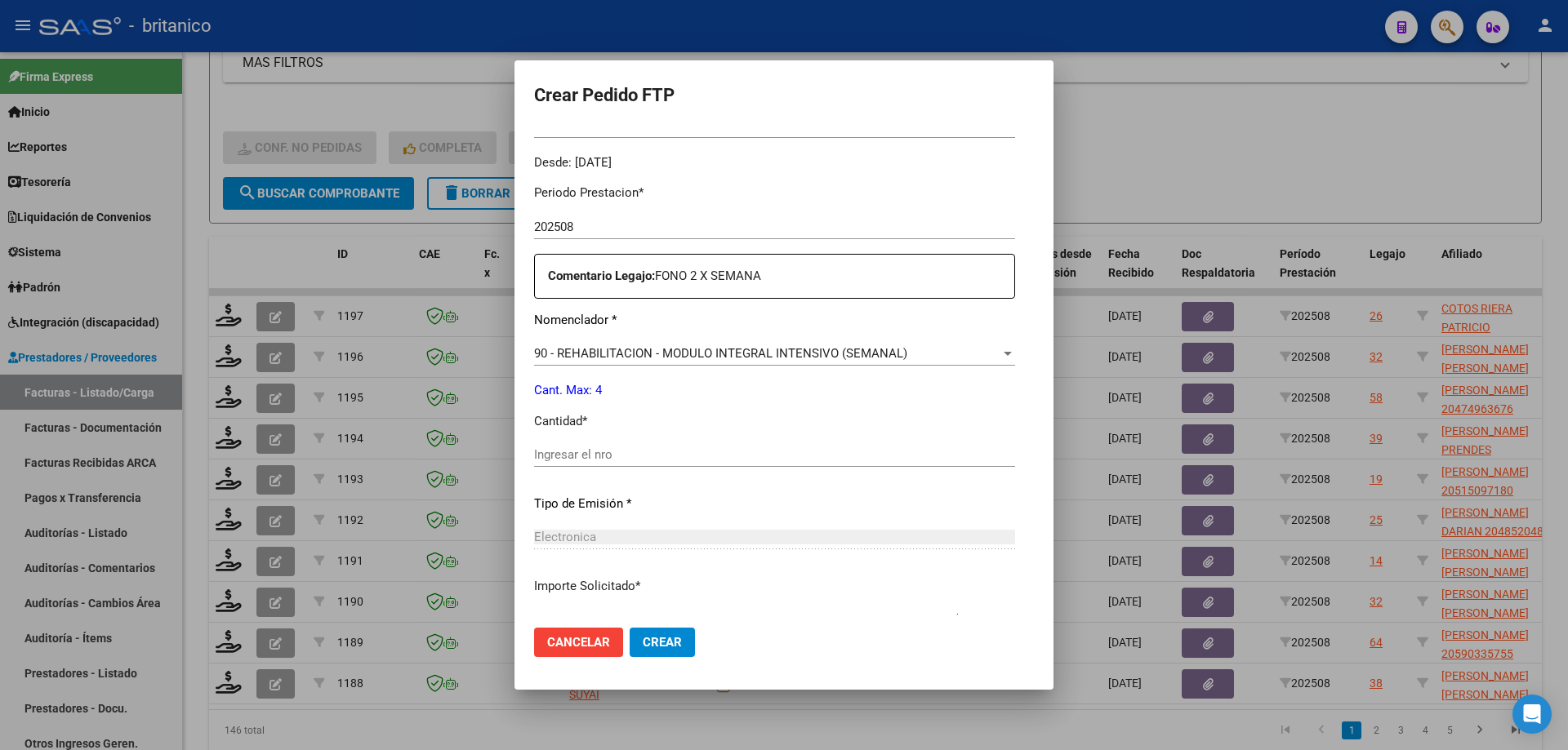
click at [591, 446] on div "Ingresar el nro" at bounding box center [774, 455] width 481 height 25
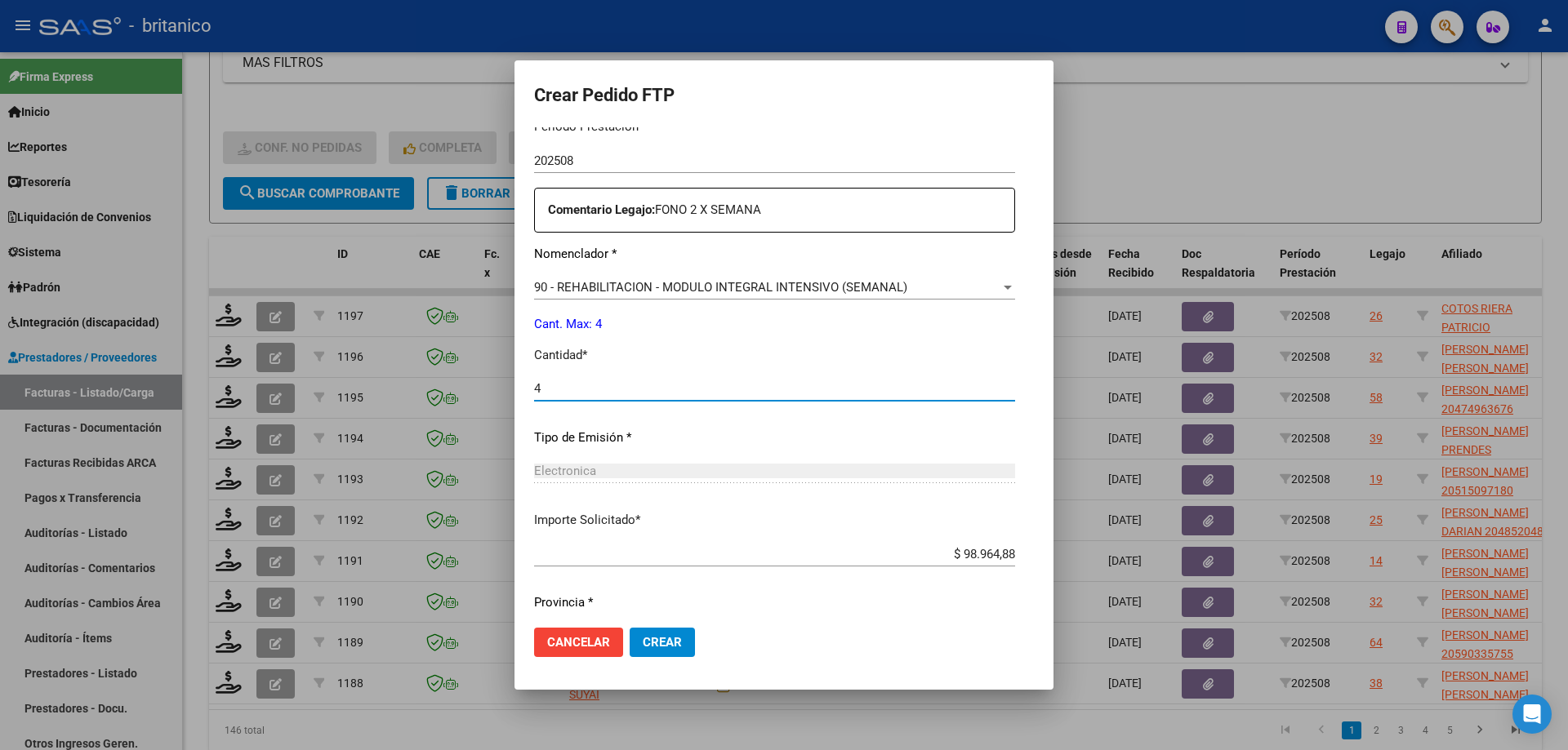
scroll to position [606, 0]
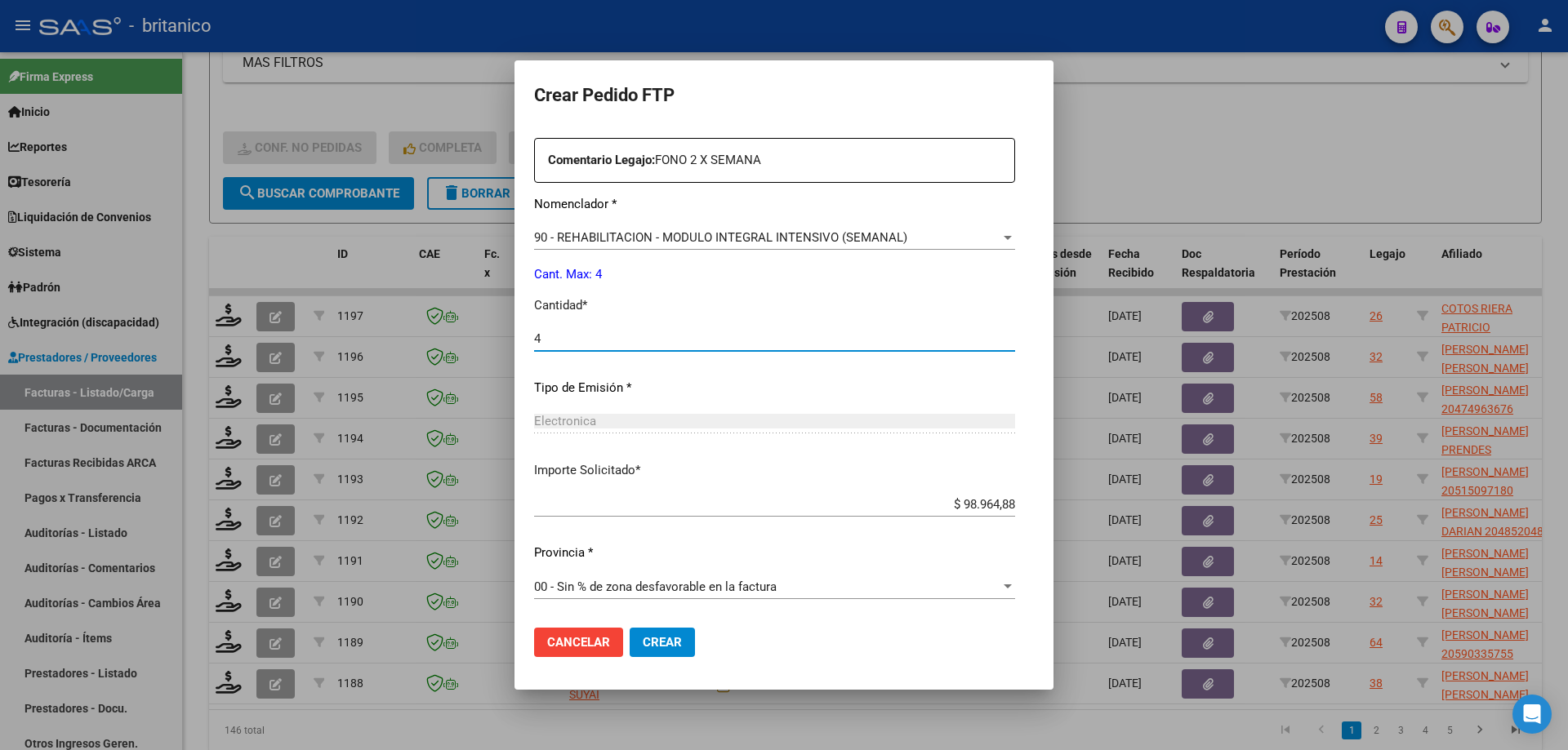
type input "4"
click at [643, 639] on span "Crear" at bounding box center [662, 642] width 39 height 15
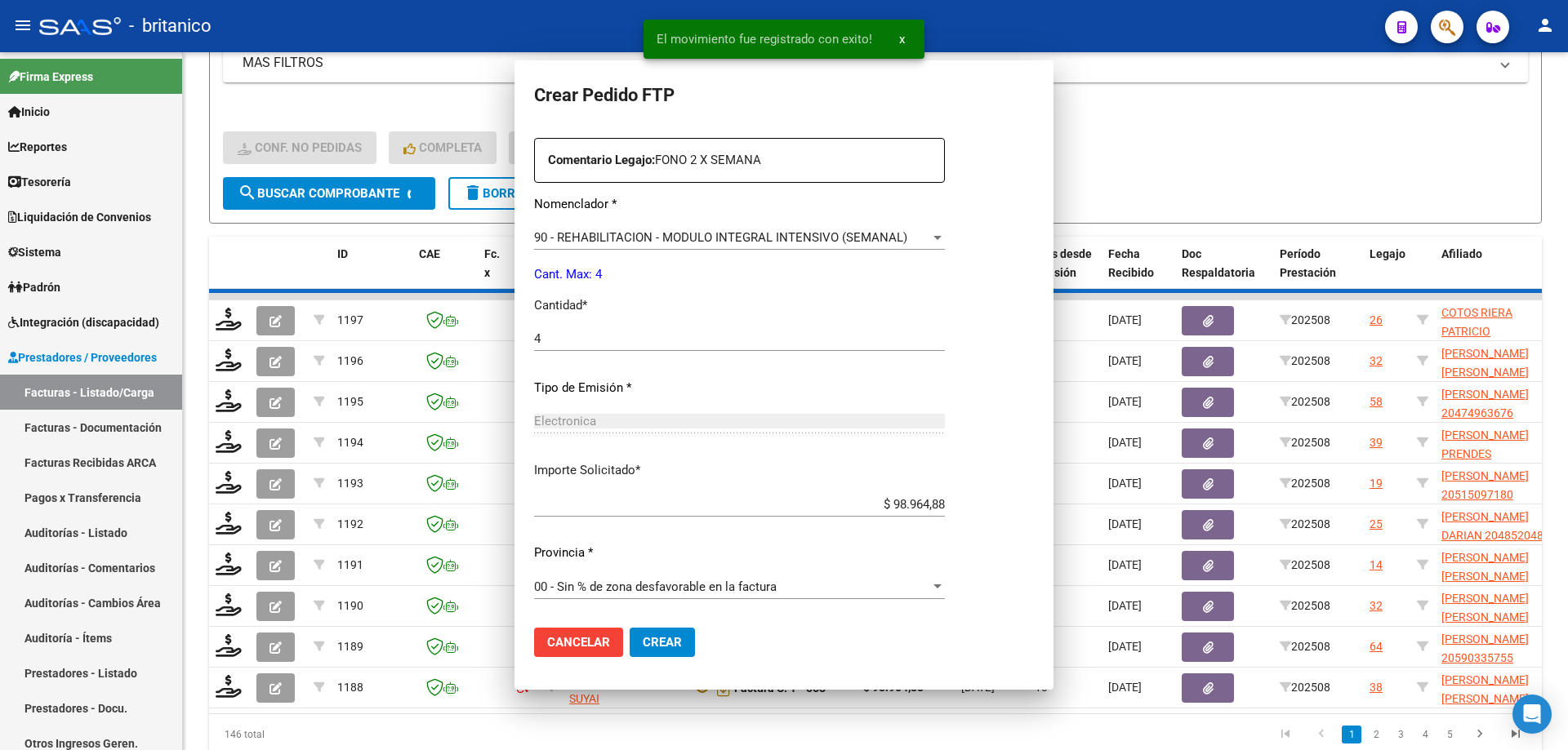
scroll to position [0, 0]
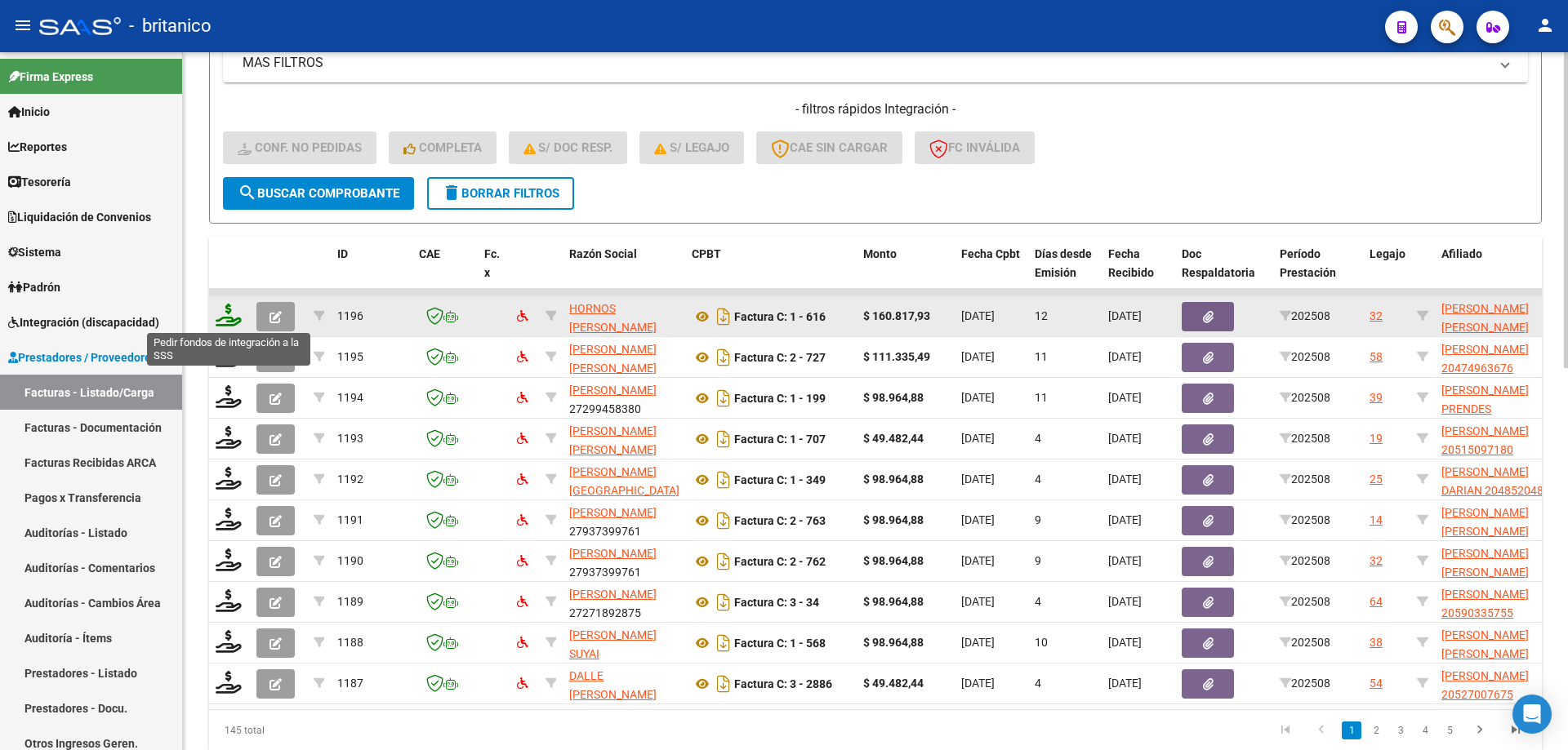
click at [225, 309] on icon at bounding box center [229, 315] width 27 height 23
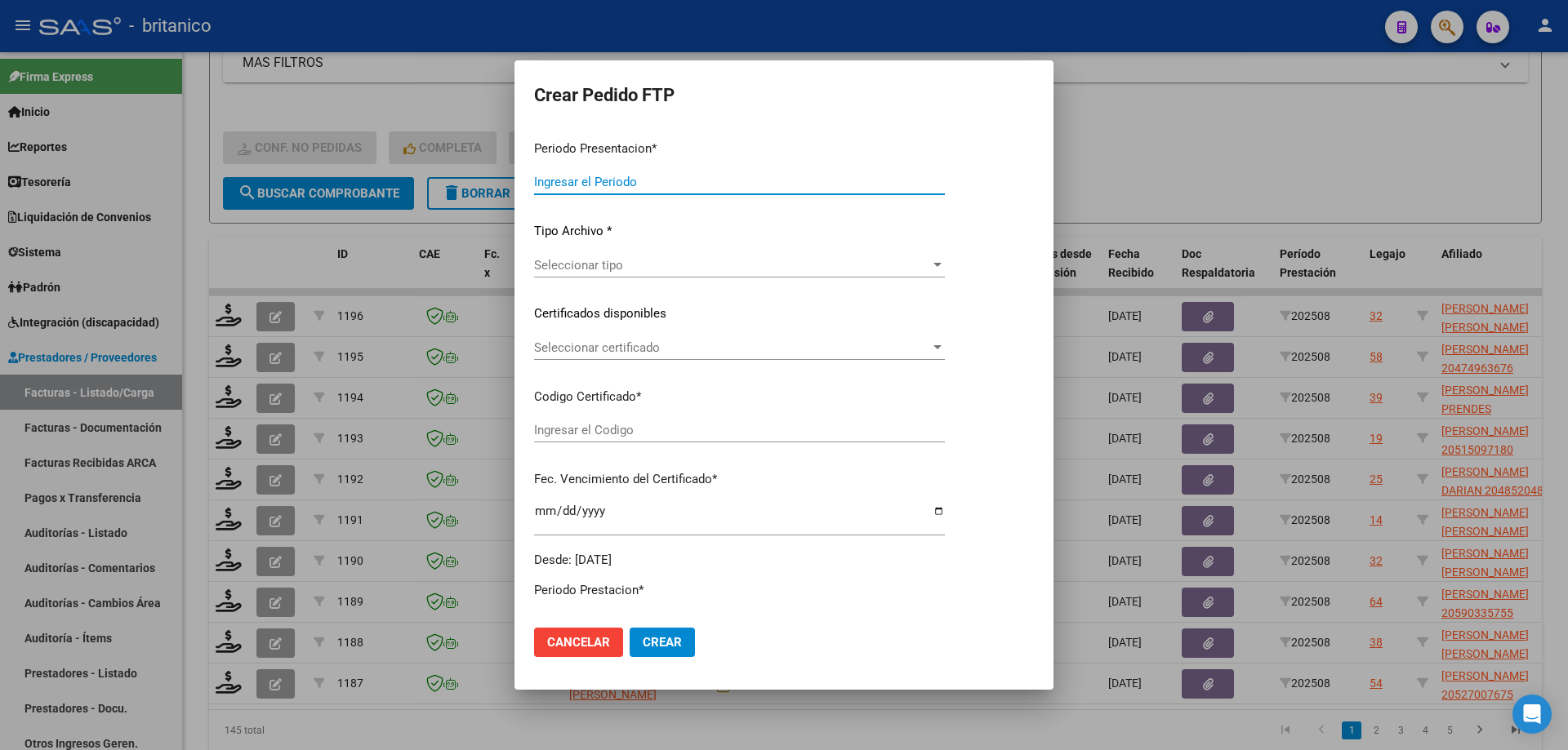
click at [639, 350] on span "Seleccionar certificado" at bounding box center [732, 347] width 396 height 15
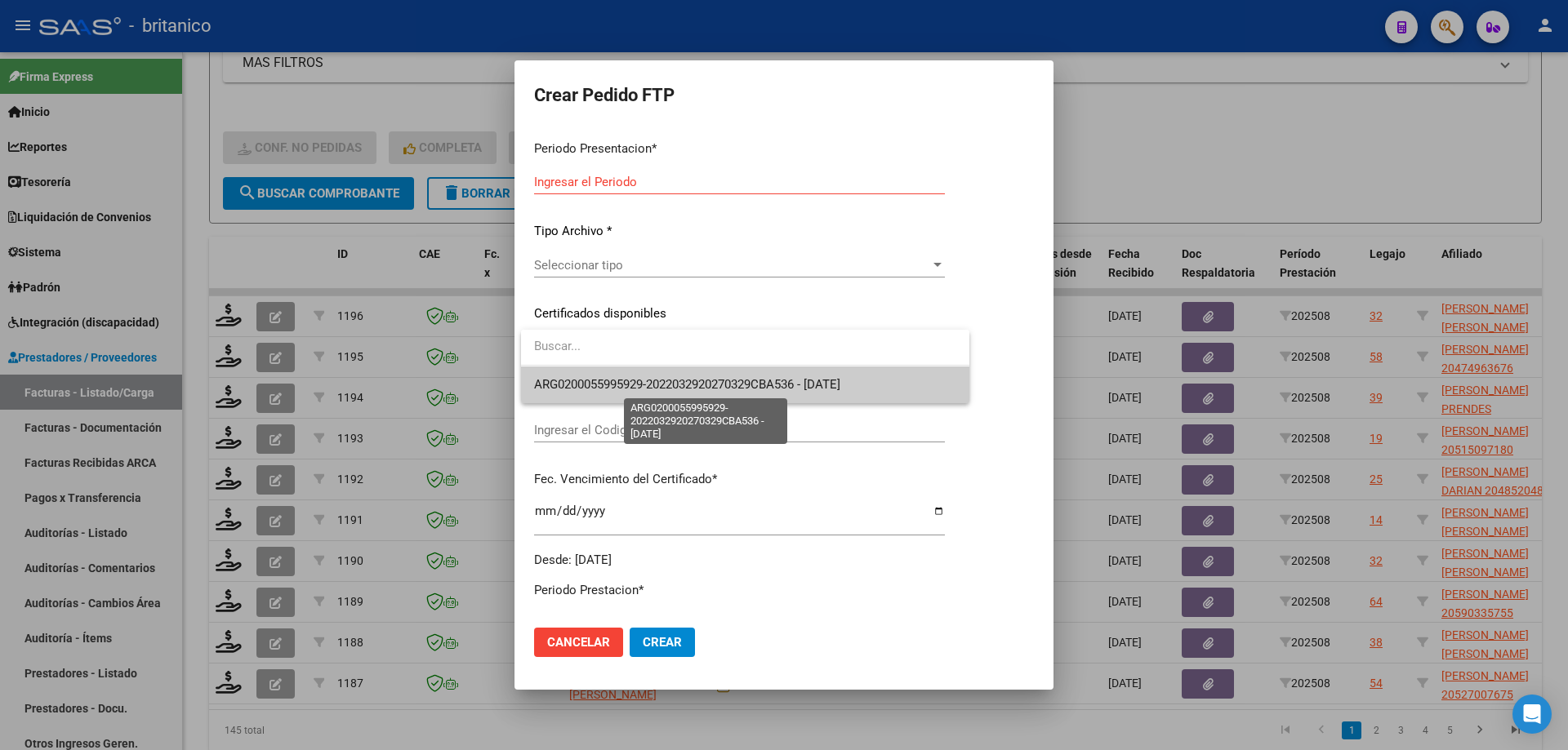
click at [656, 387] on span "ARG0200055995929-2022032920270329CBA536 - [DATE]" at bounding box center [687, 384] width 306 height 15
type input "ARG0200055995929-2022032920270329CBA536"
type input "[DATE]"
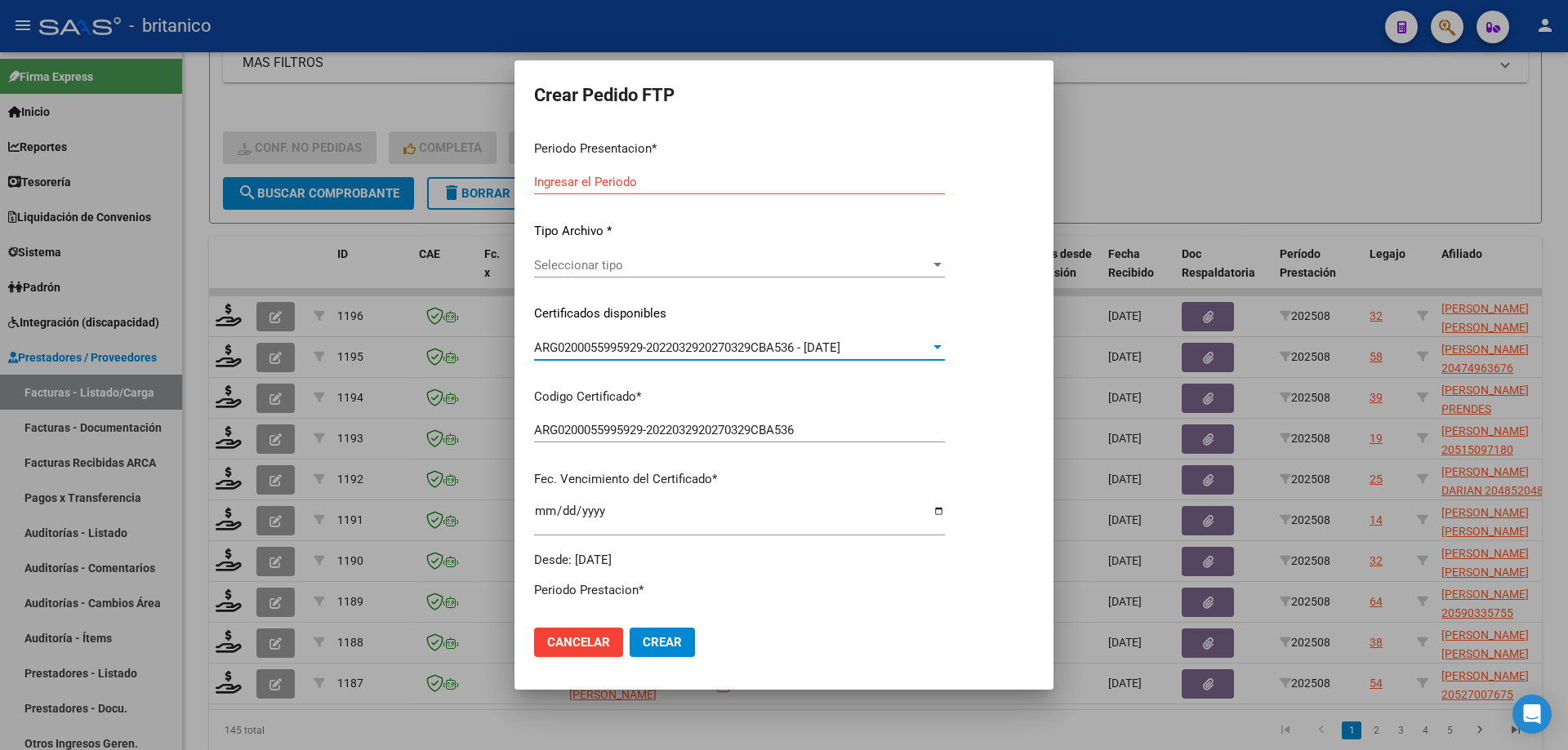
click at [664, 186] on input "Ingresar el Periodo" at bounding box center [739, 182] width 411 height 15
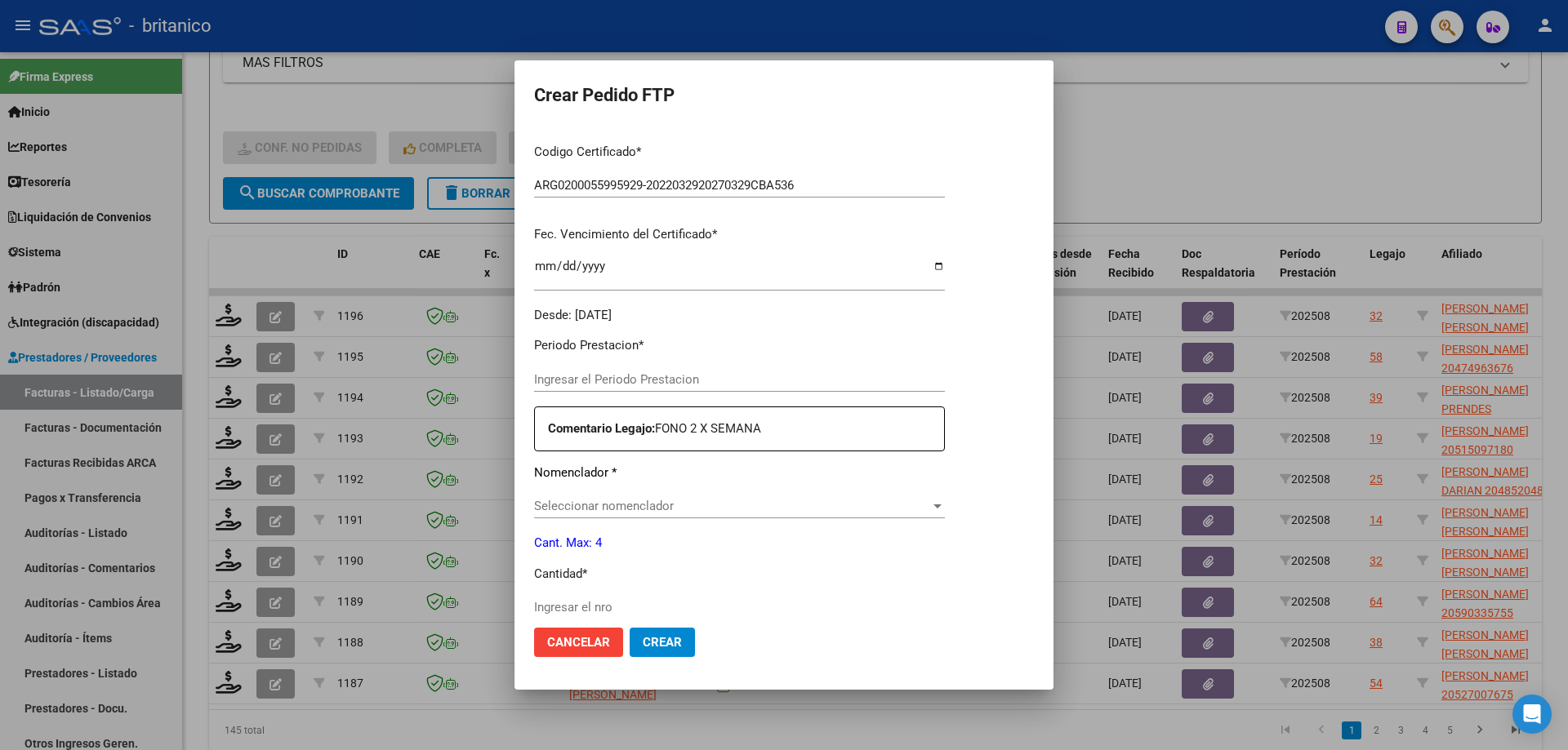
type input "202508"
type input "$ 160.817,93"
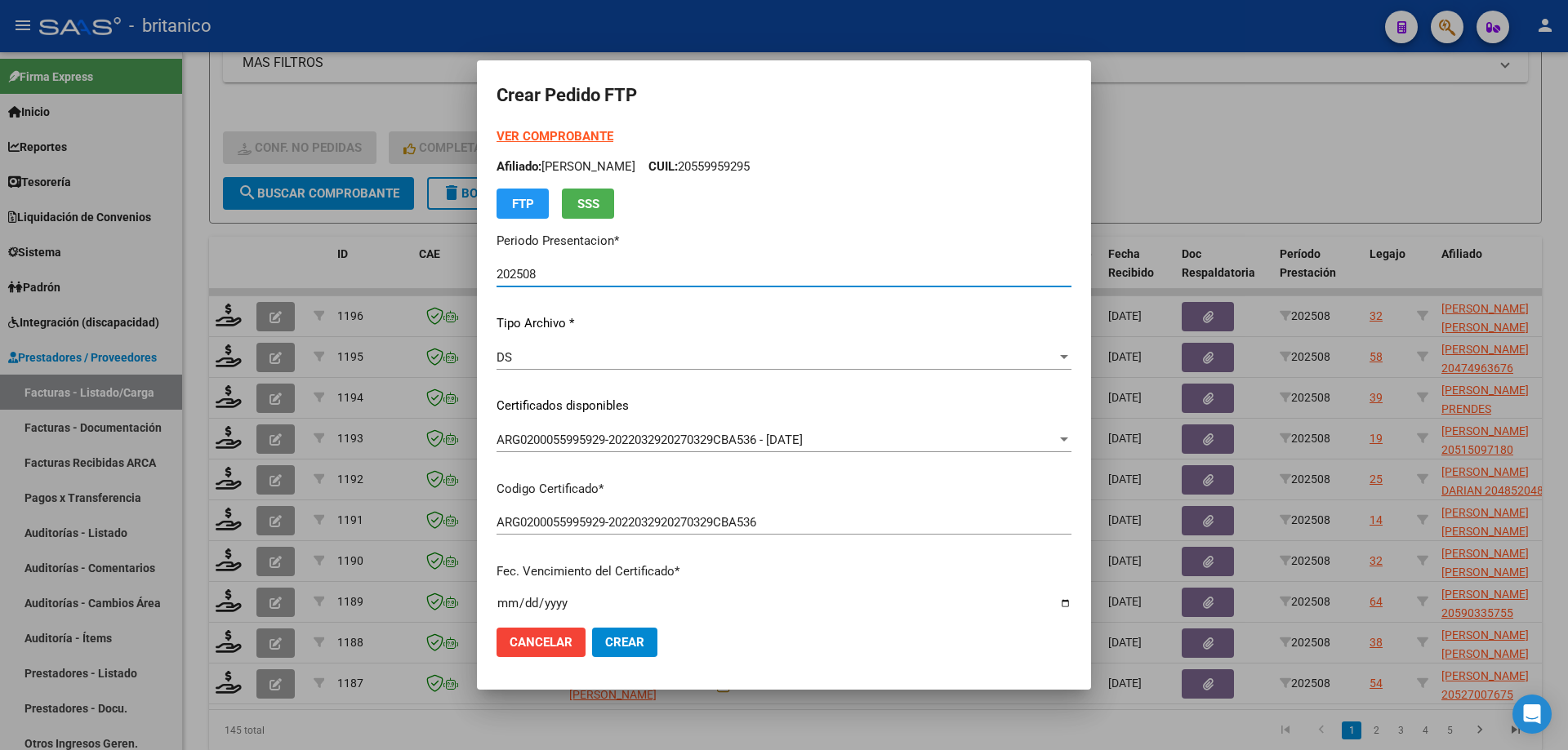
type input "ARG020005285656120200924-20250924CBA536"
type input "[DATE]"
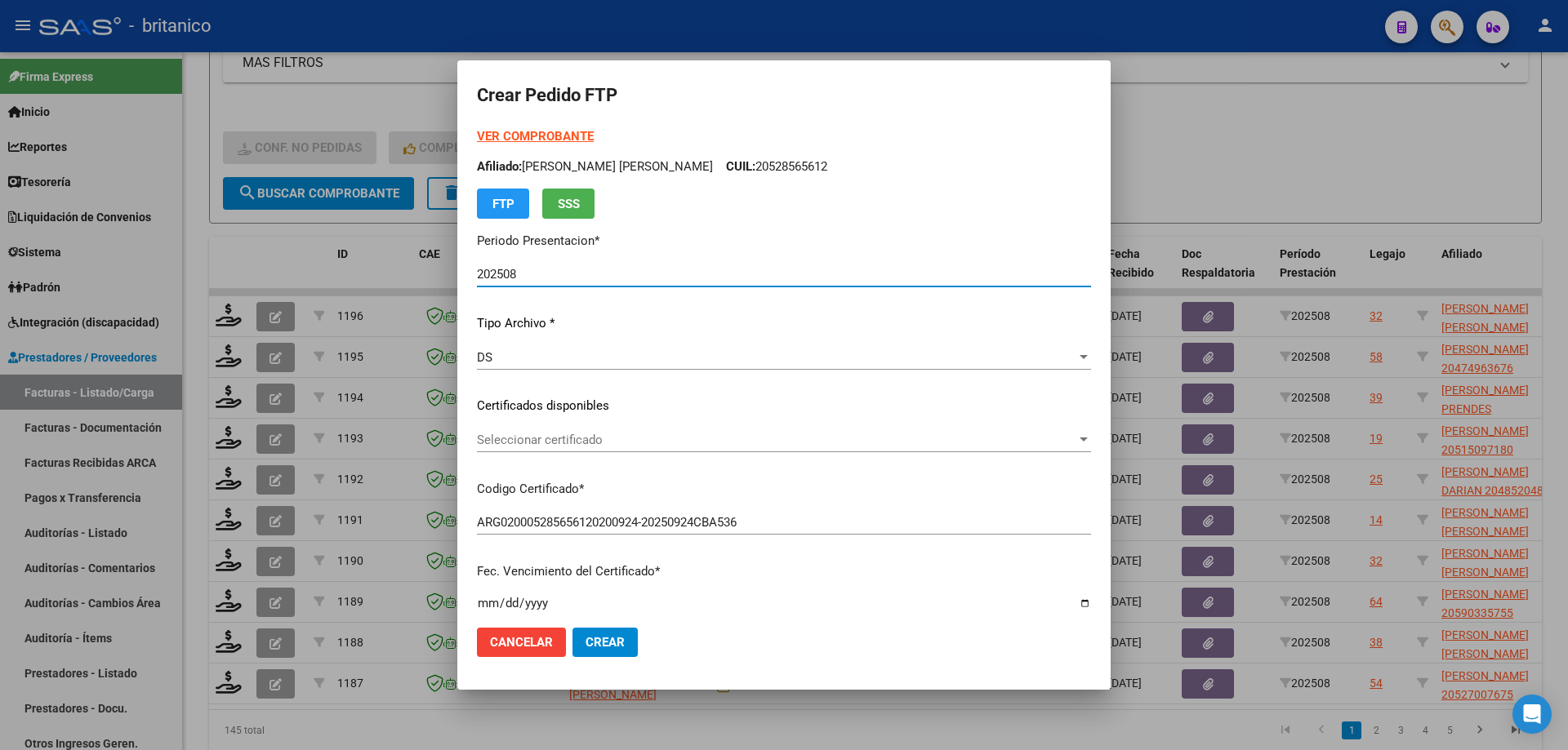
click at [669, 437] on span "Seleccionar certificado" at bounding box center [777, 440] width 599 height 15
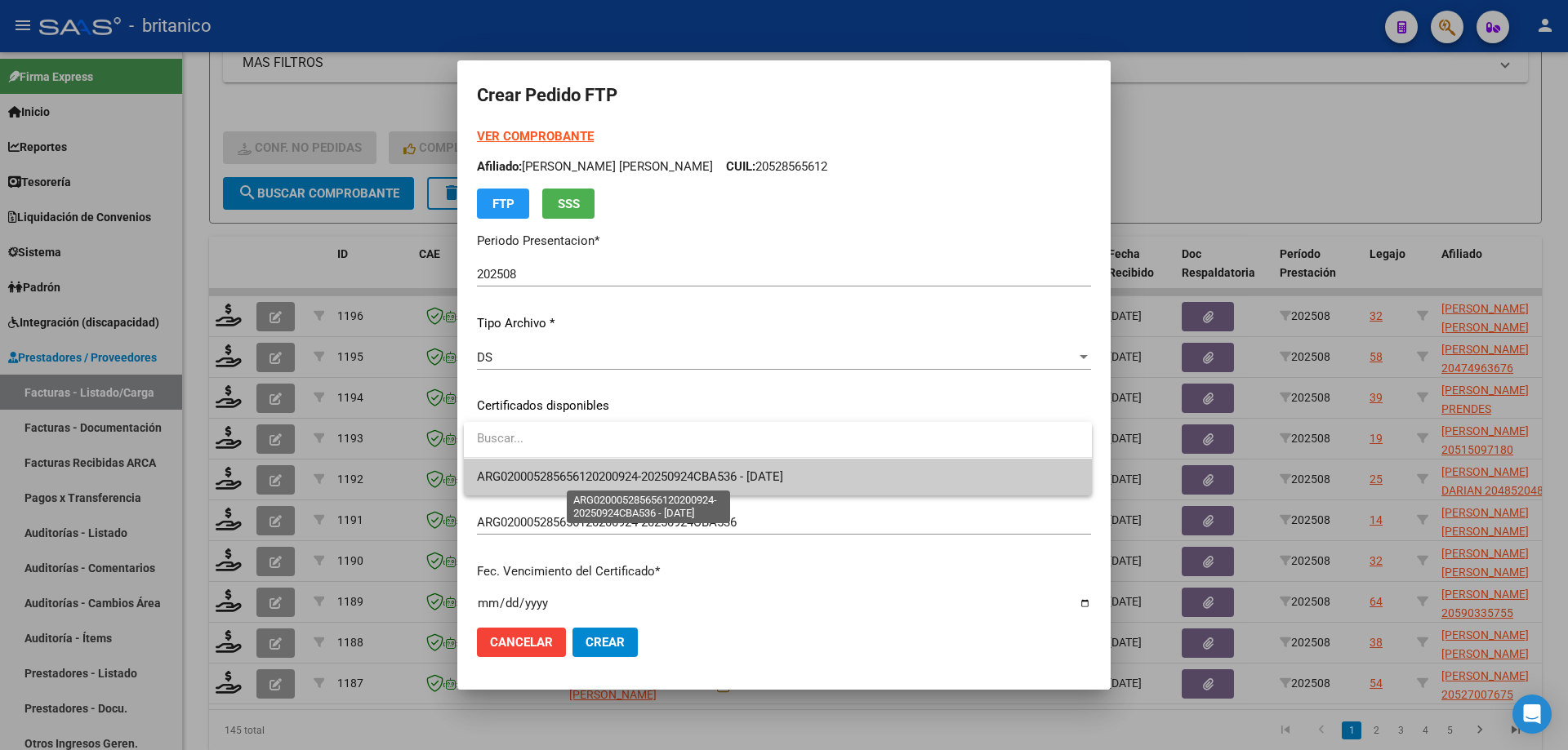
click at [673, 477] on span "ARG020005285656120200924-20250924CBA536 - [DATE]" at bounding box center [630, 476] width 306 height 15
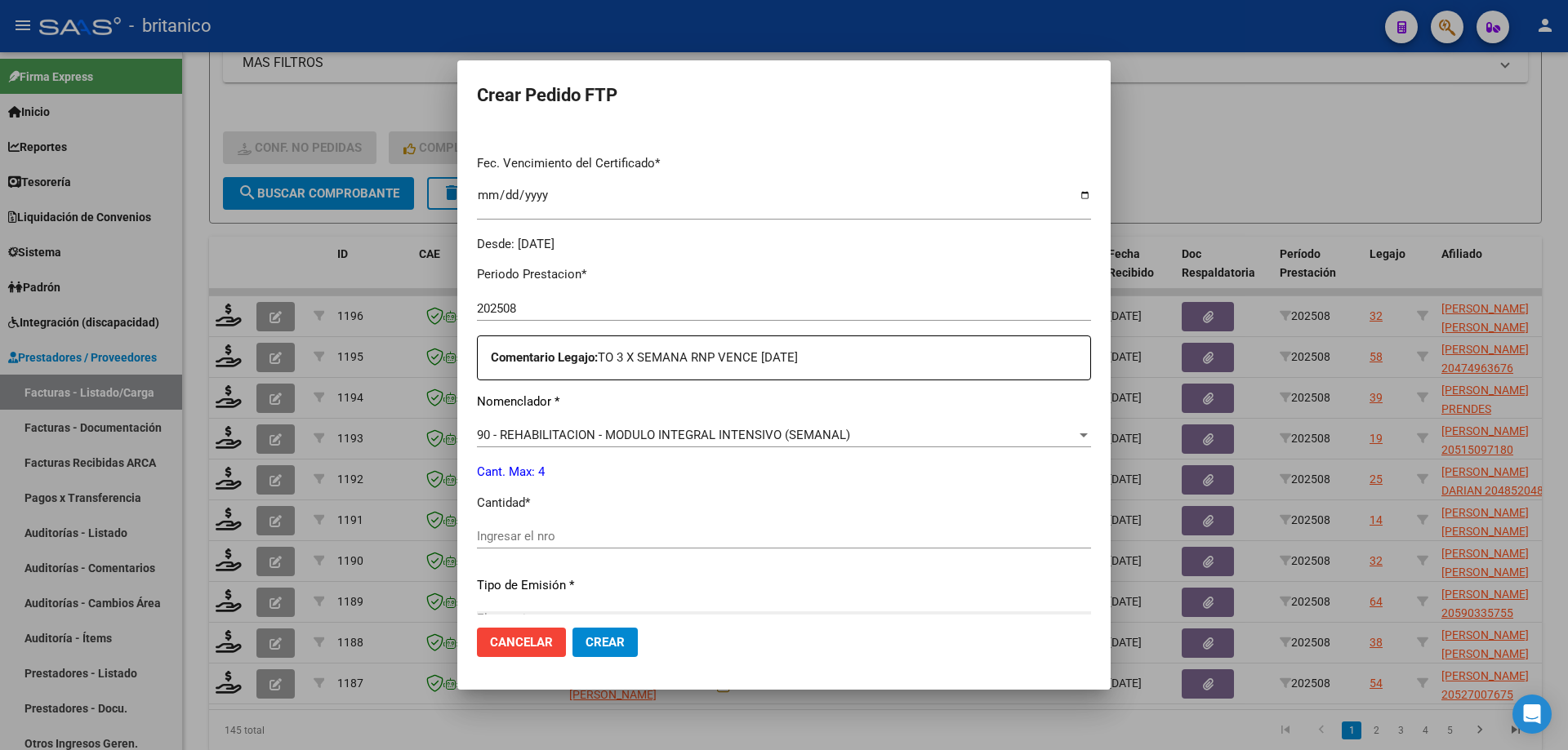
scroll to position [572, 0]
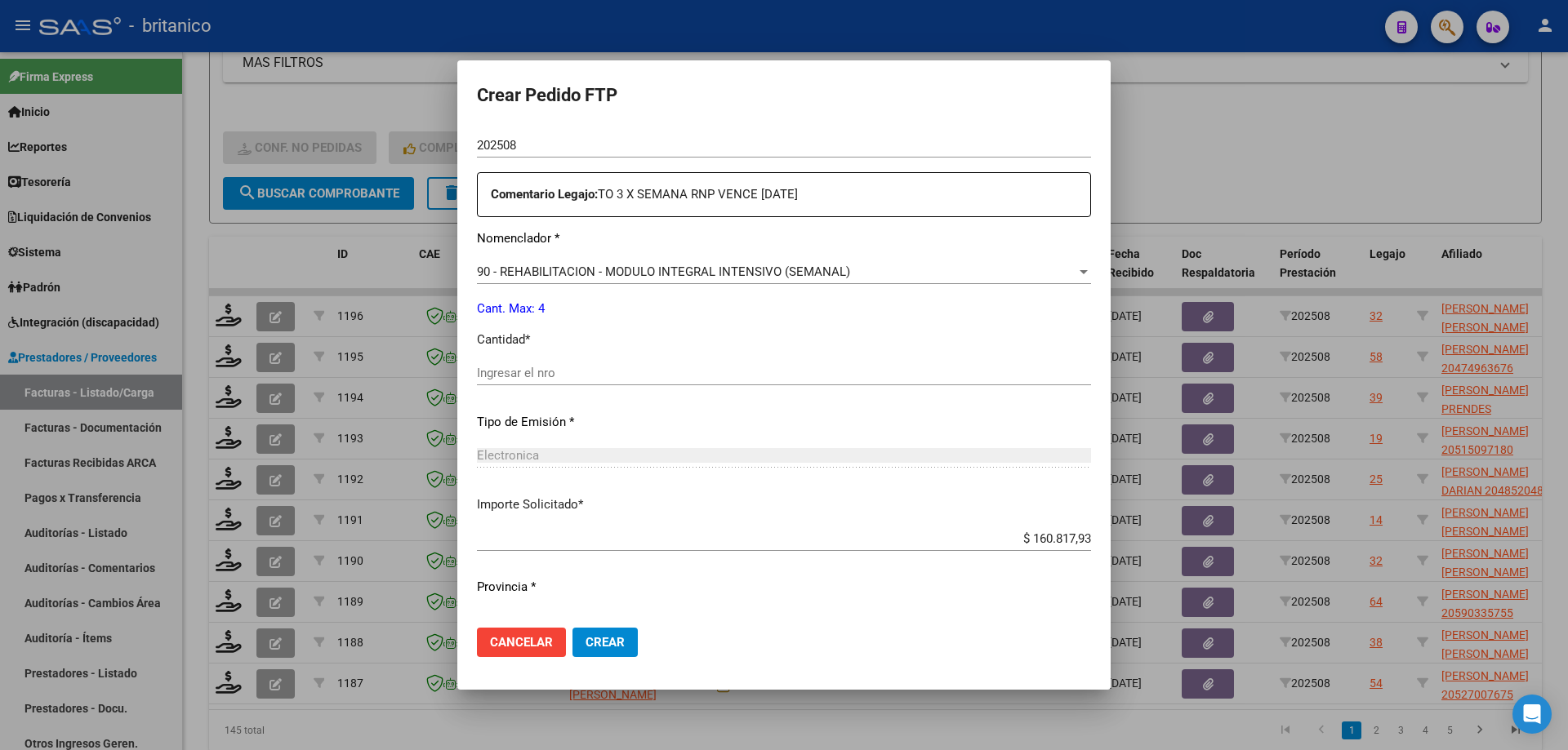
click at [567, 373] on input "Ingresar el nro" at bounding box center [784, 373] width 614 height 15
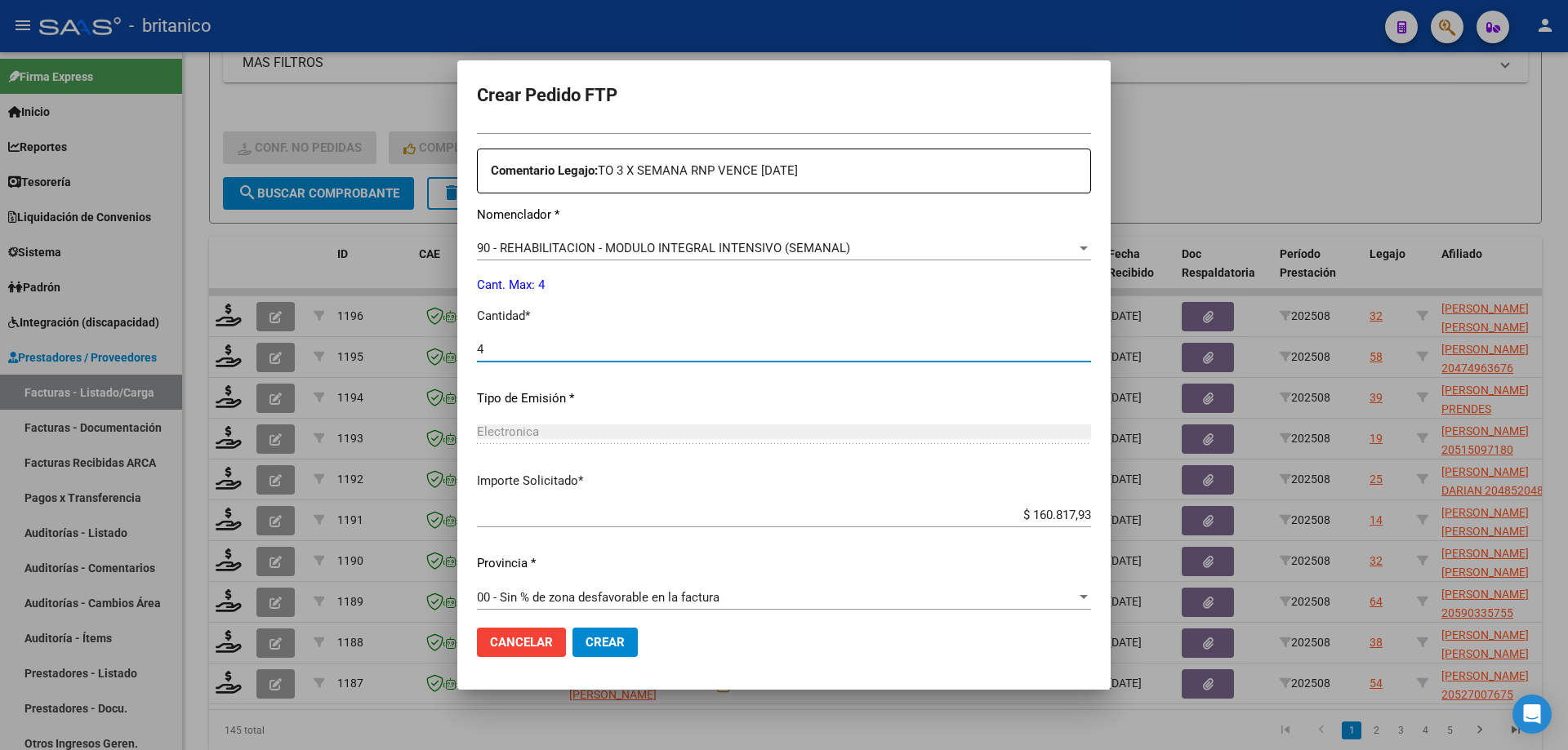
scroll to position [606, 0]
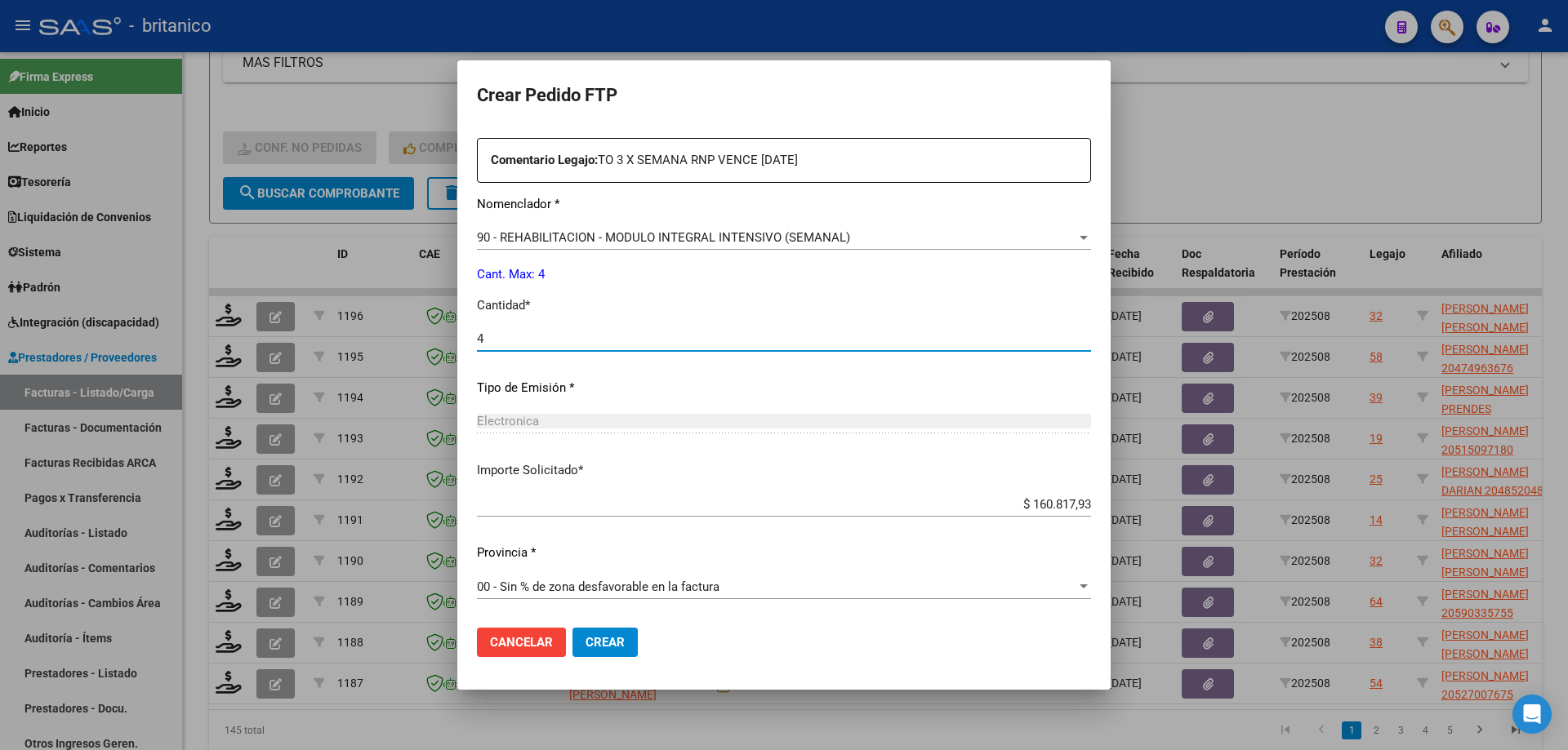
type input "4"
click at [606, 640] on span "Crear" at bounding box center [605, 642] width 39 height 15
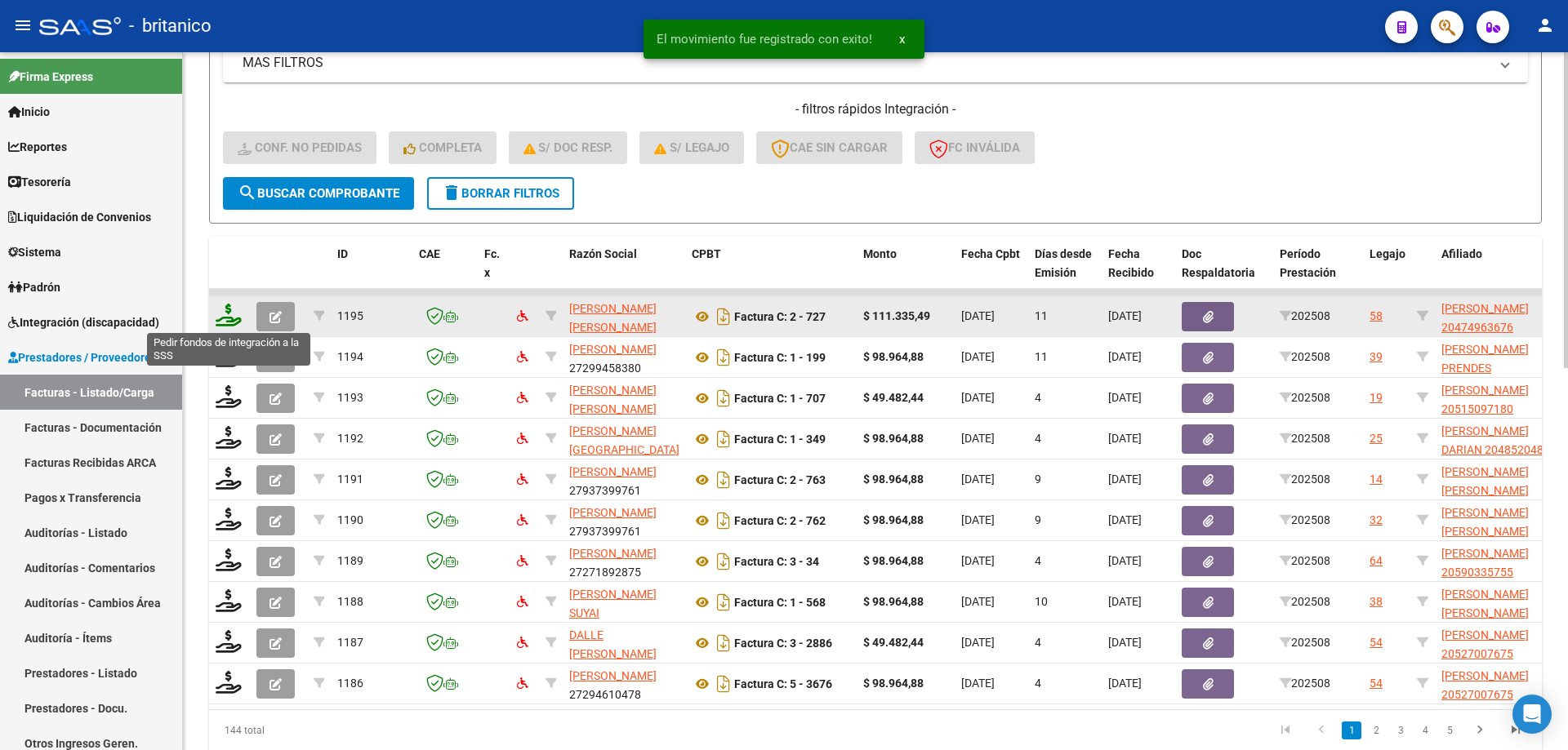
click at [228, 313] on icon at bounding box center [229, 315] width 27 height 23
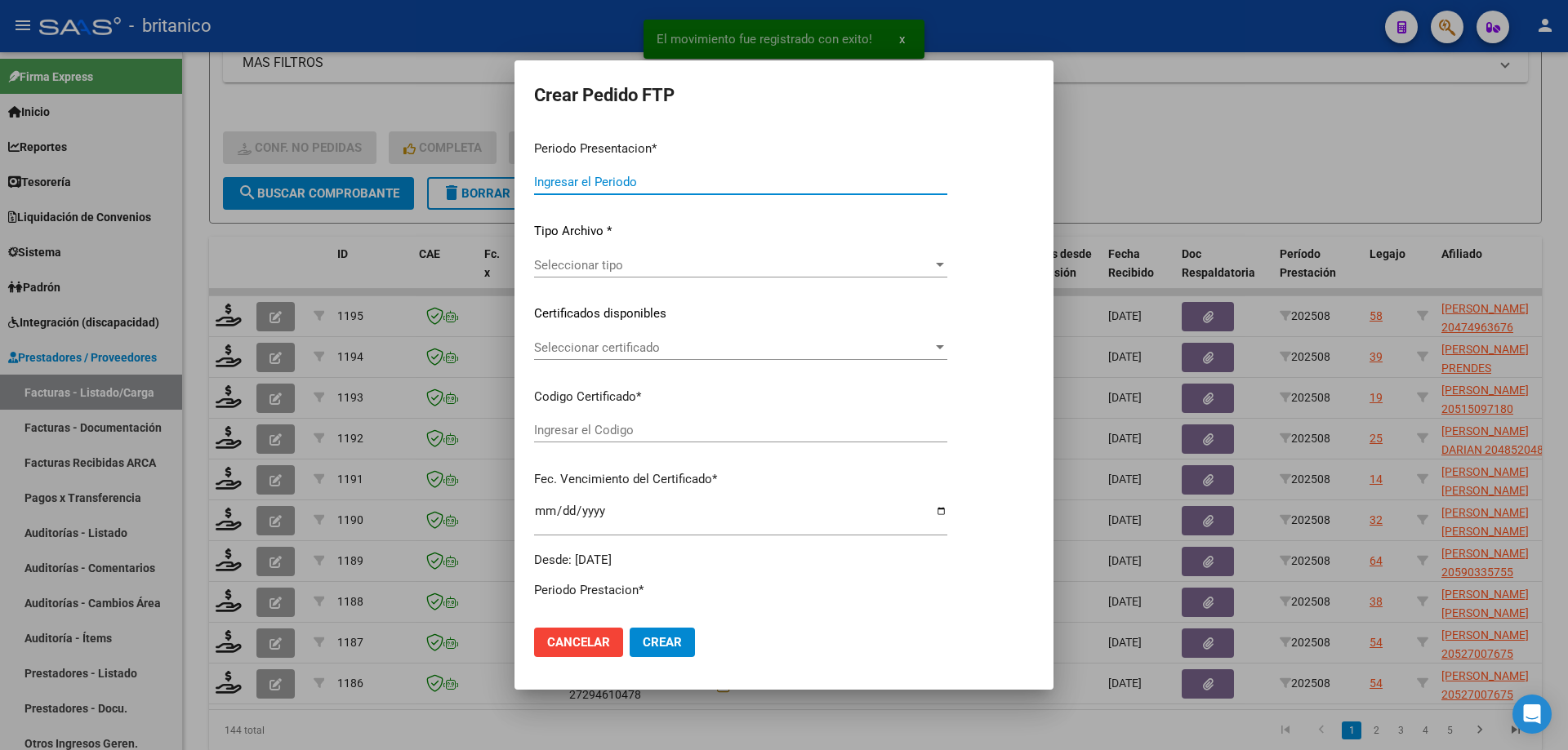
type input "202508"
type input "$ 111.335,49"
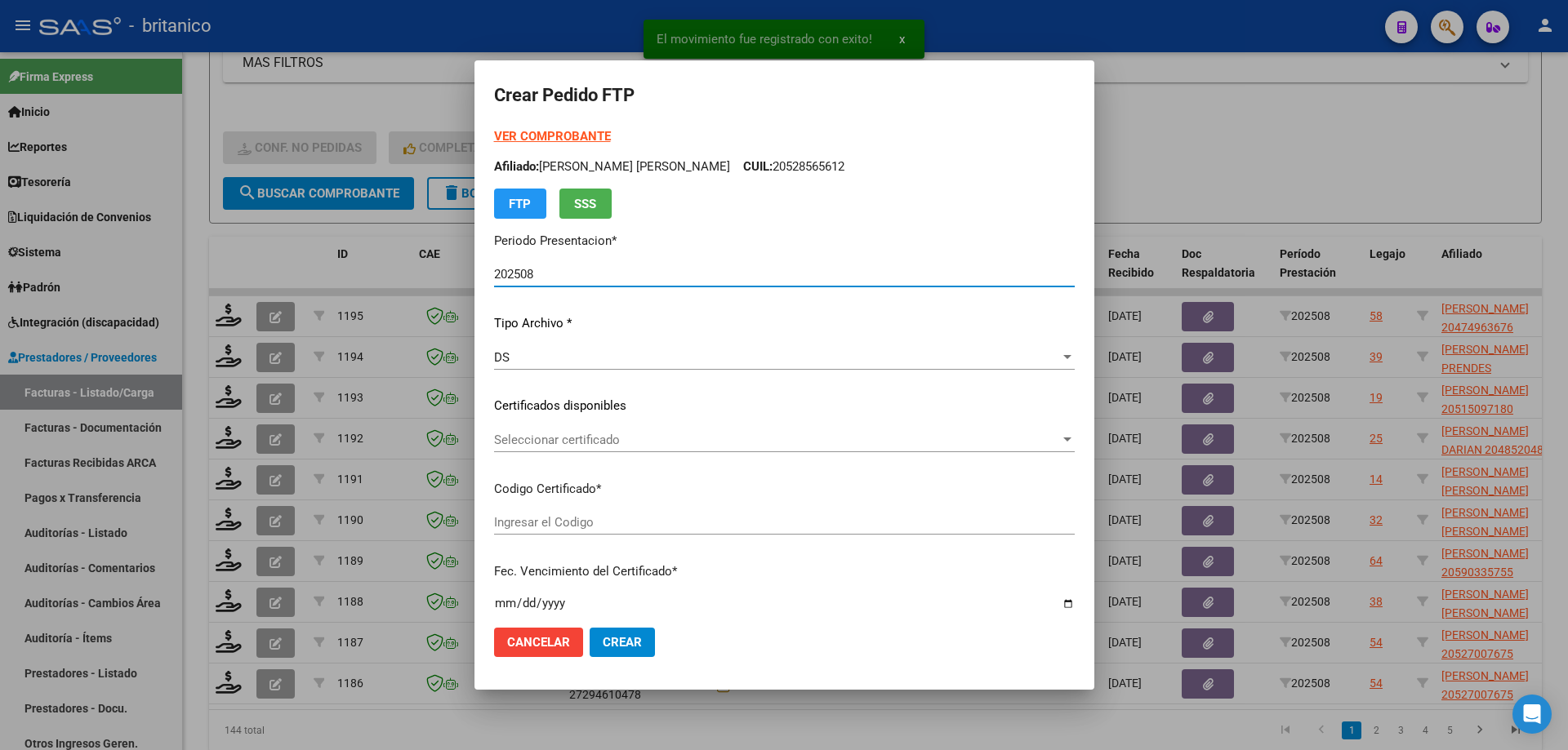
type input "ARG02000474963672022110220271102CBA536"
type input "[DATE]"
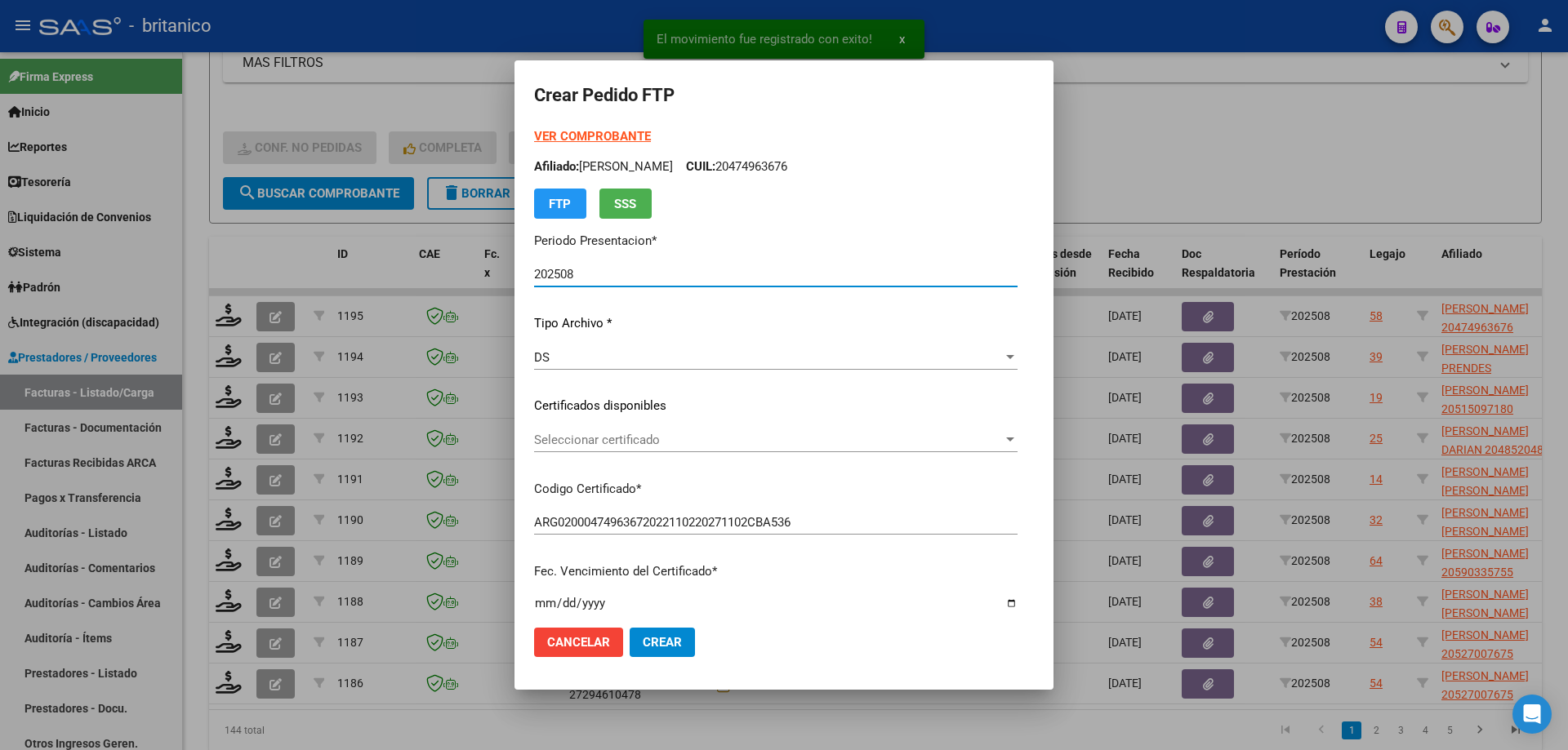
click at [581, 438] on span "Seleccionar certificado" at bounding box center [768, 440] width 468 height 15
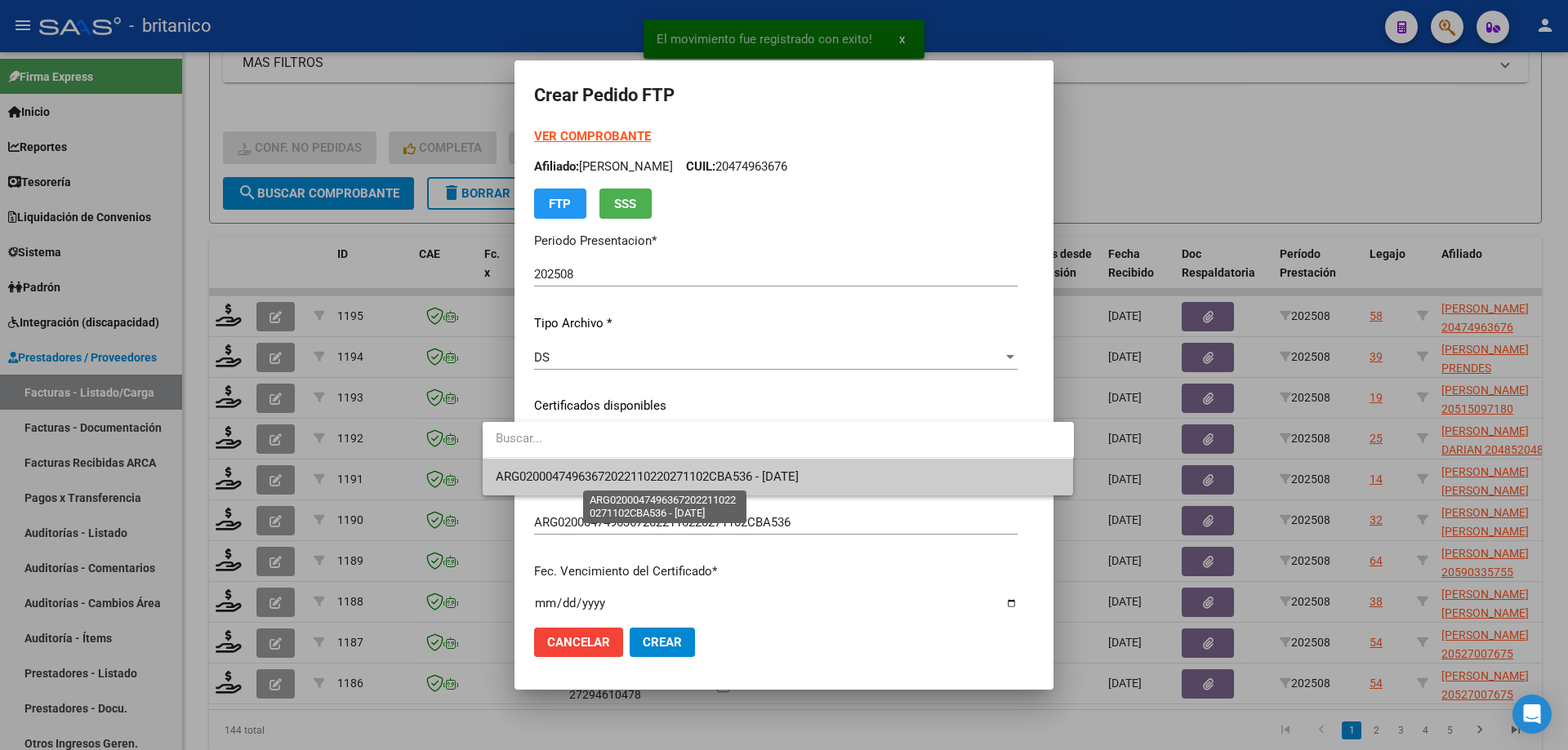
click at [725, 476] on span "ARG02000474963672022110220271102CBA536 - [DATE]" at bounding box center [647, 476] width 303 height 15
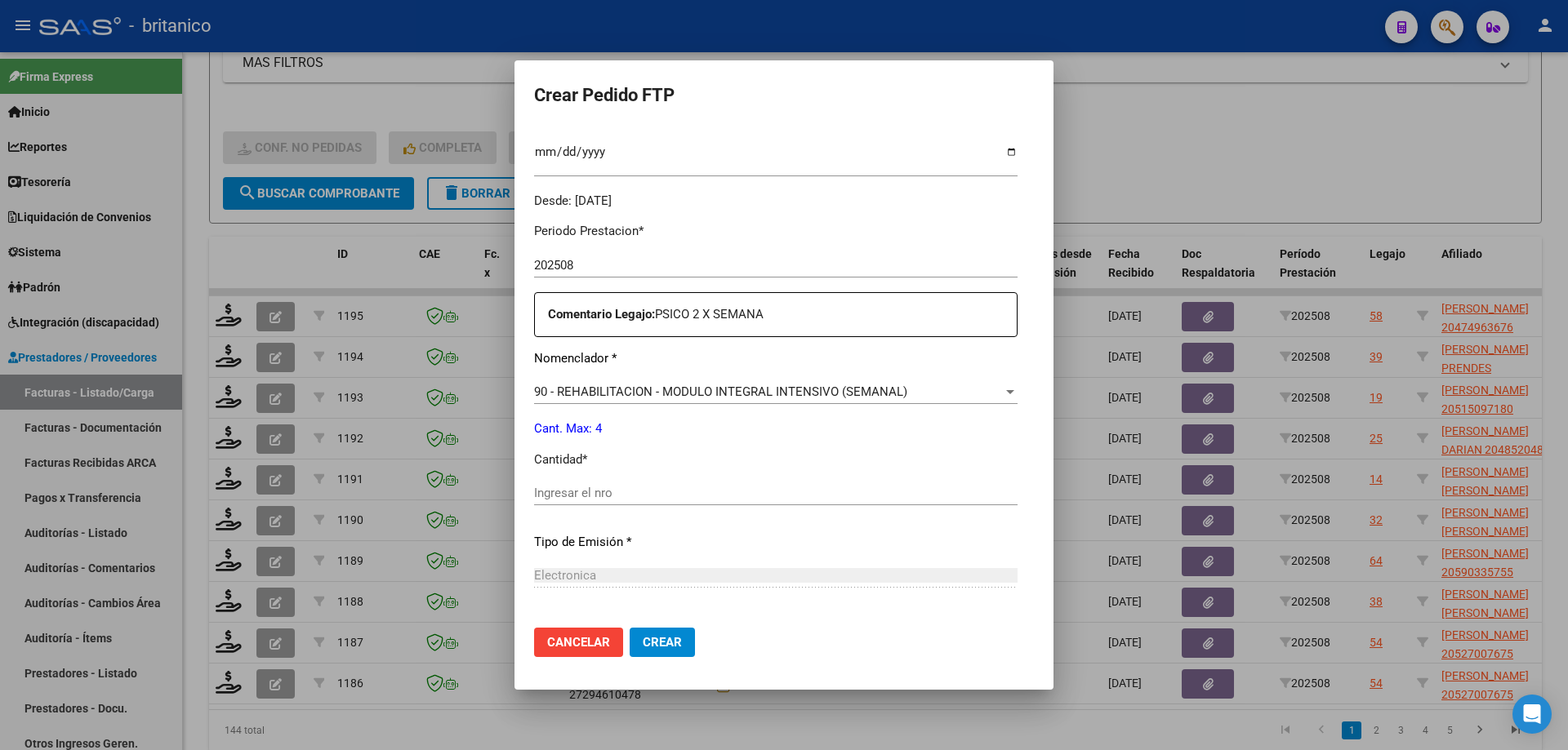
scroll to position [489, 0]
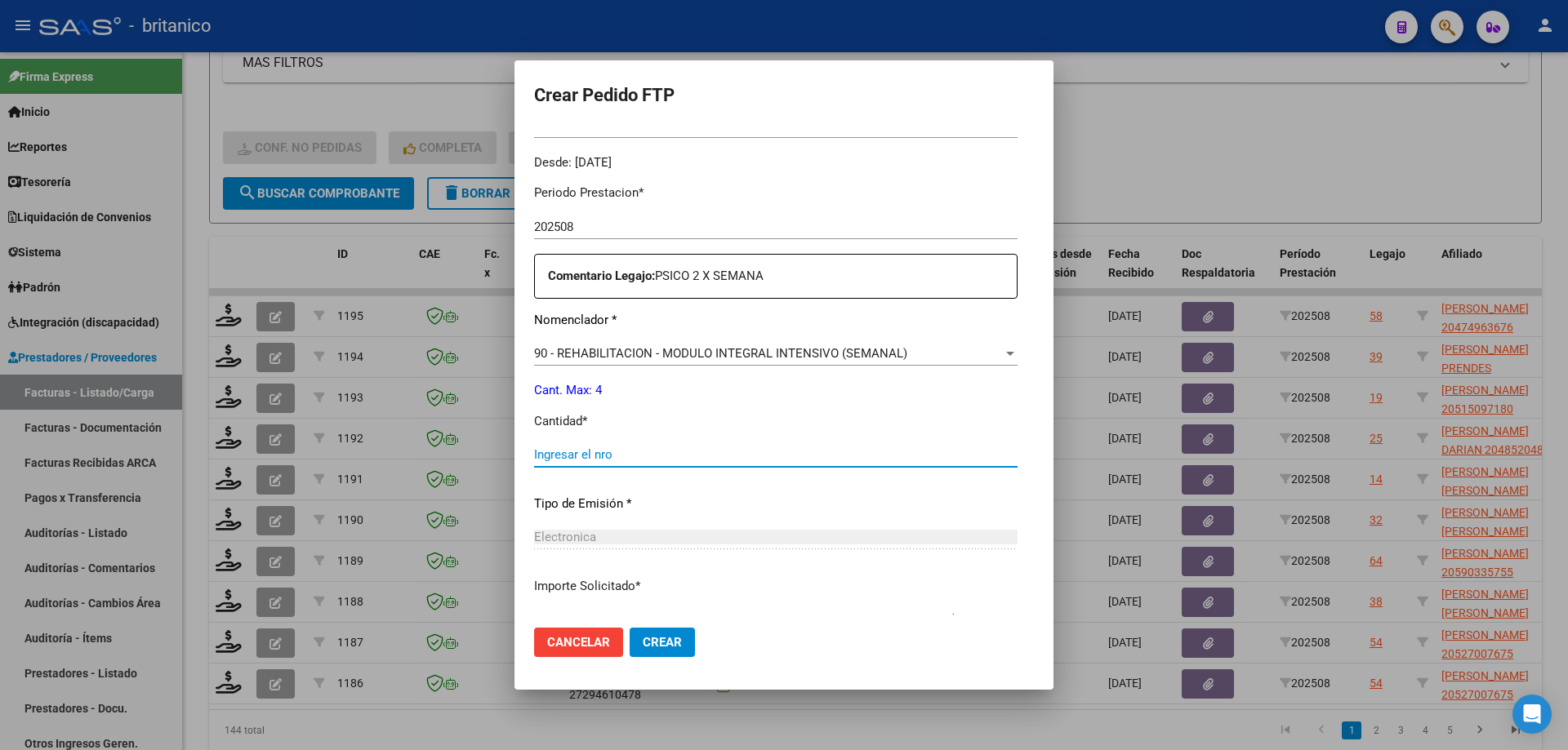
click at [567, 456] on input "Ingresar el nro" at bounding box center [775, 454] width 483 height 15
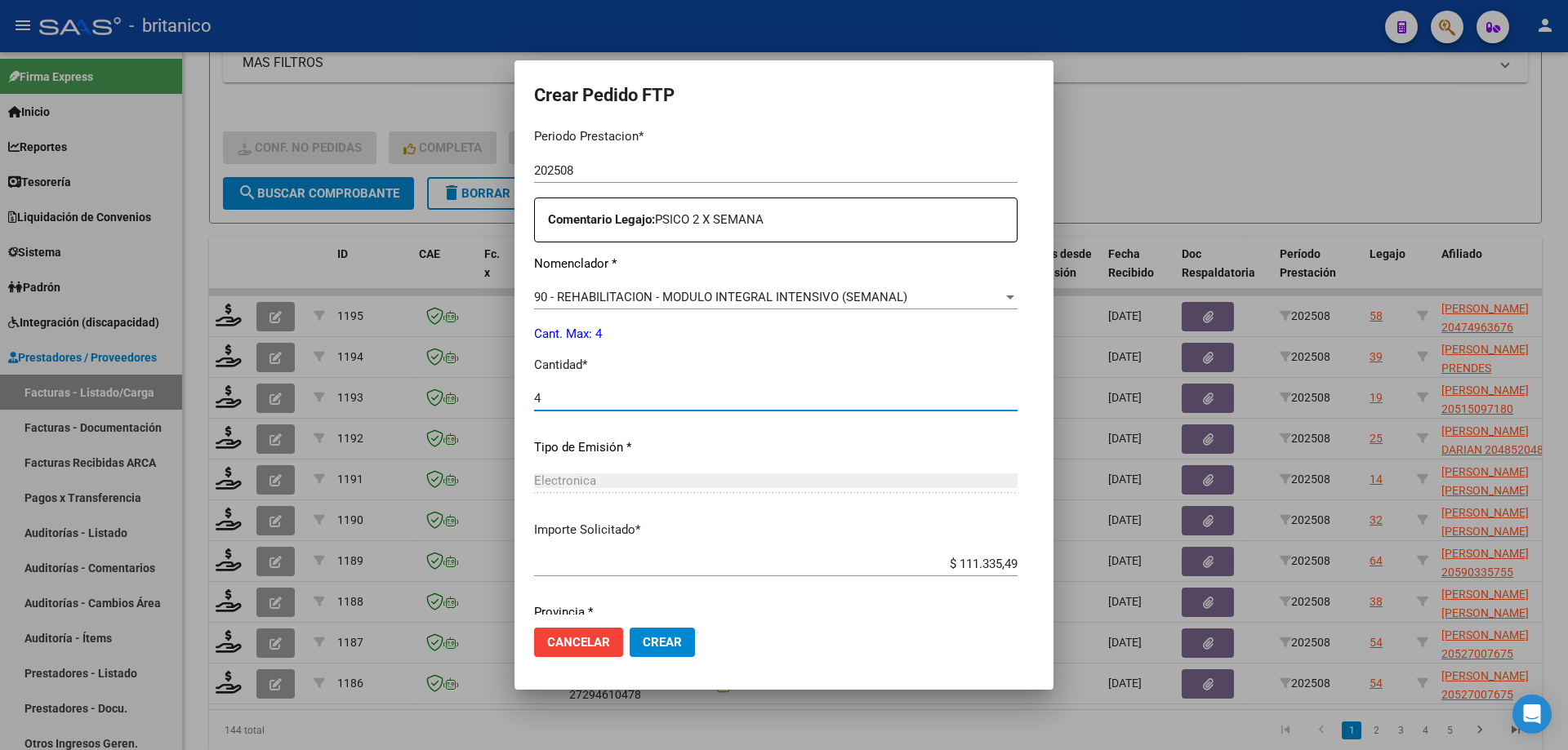
scroll to position [606, 0]
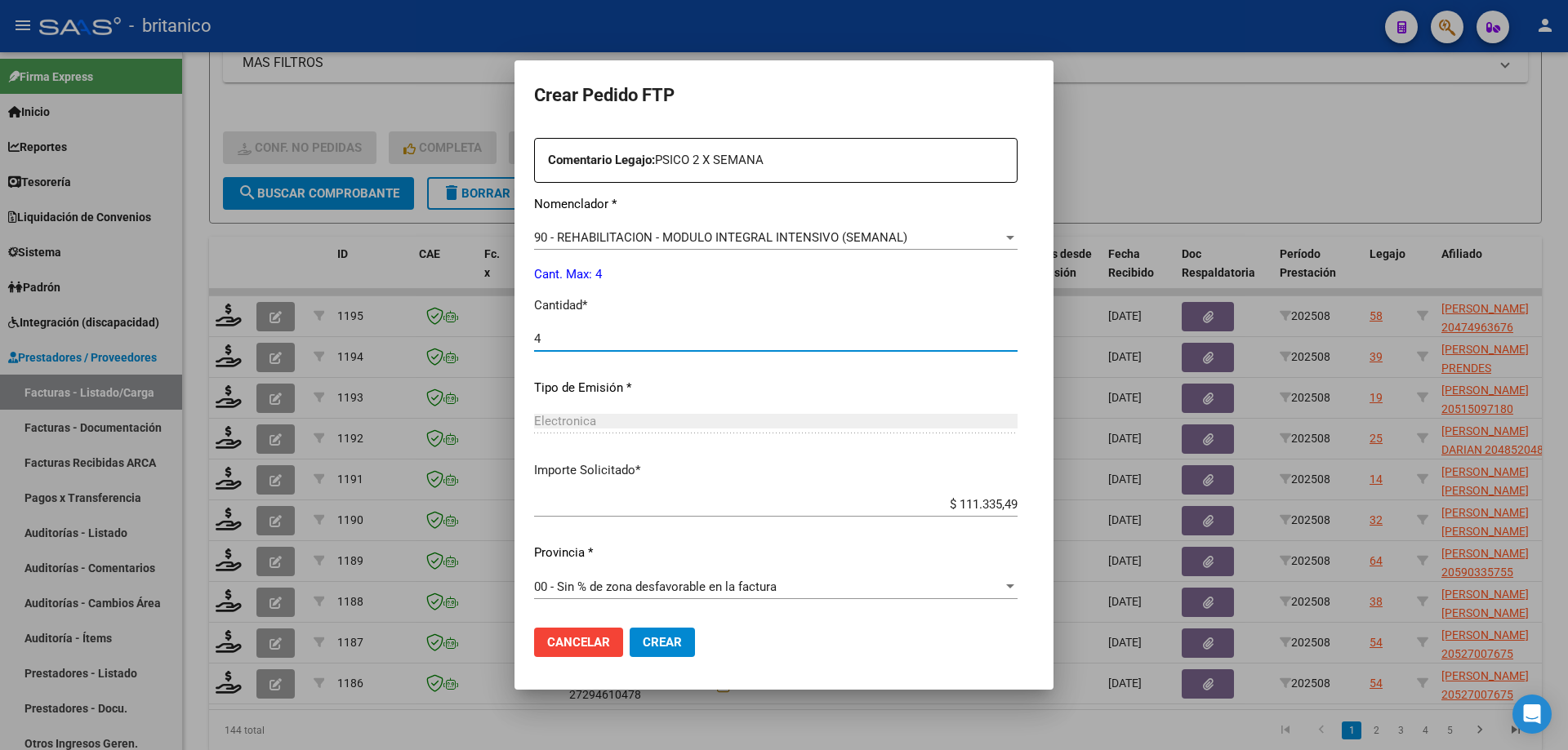
type input "4"
click at [643, 640] on span "Crear" at bounding box center [662, 642] width 39 height 15
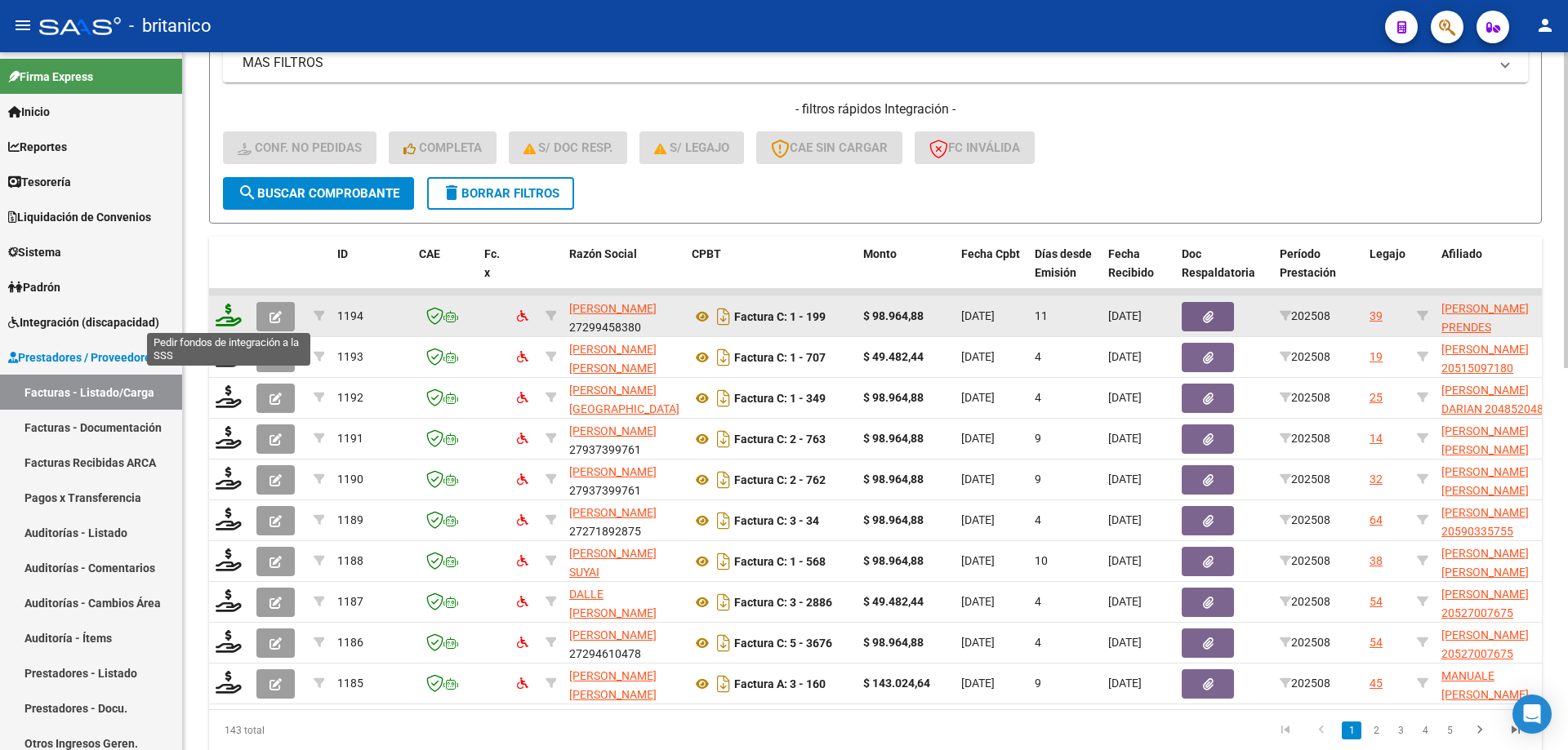
click at [227, 313] on icon at bounding box center [229, 315] width 27 height 23
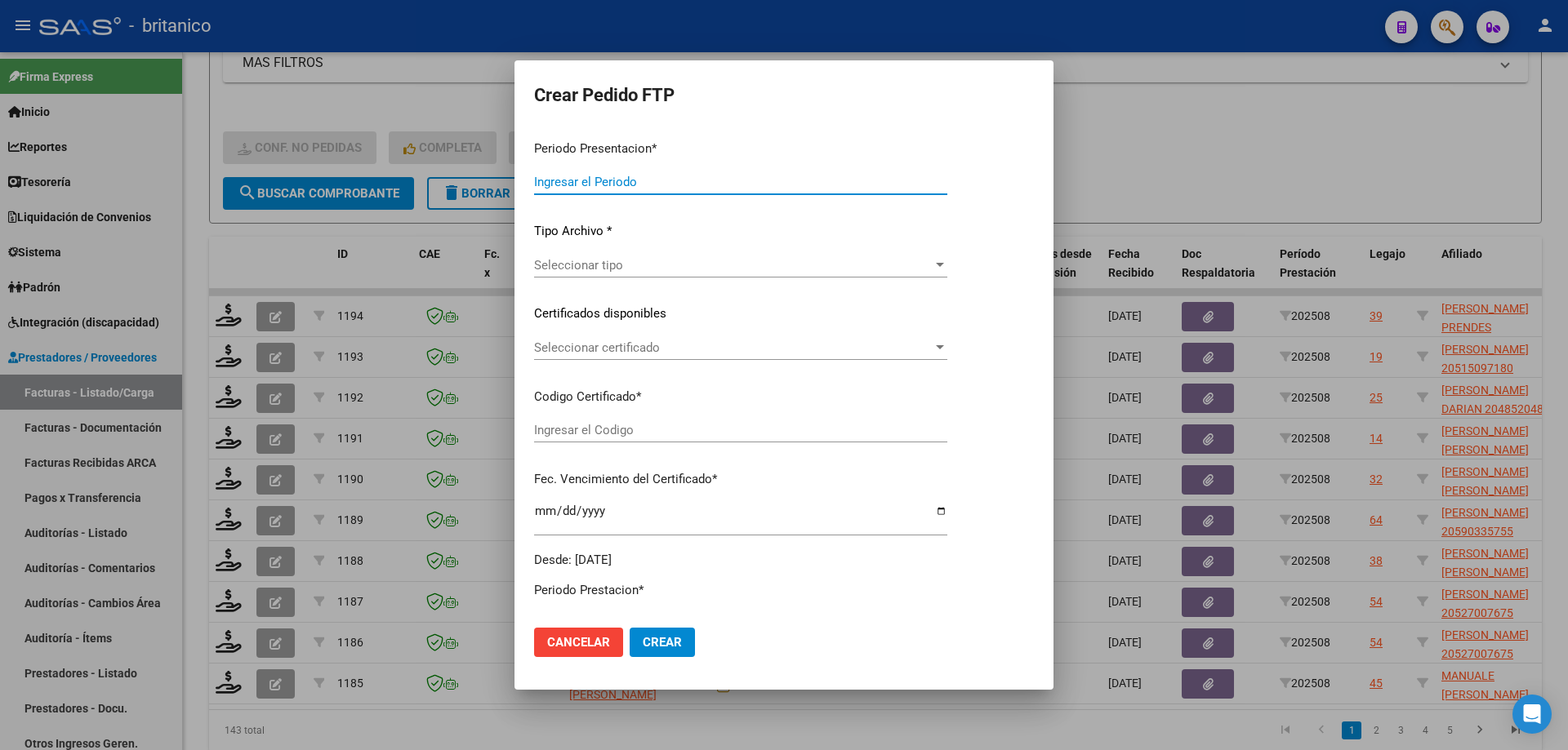
type input "202508"
type input "$ 98.964,88"
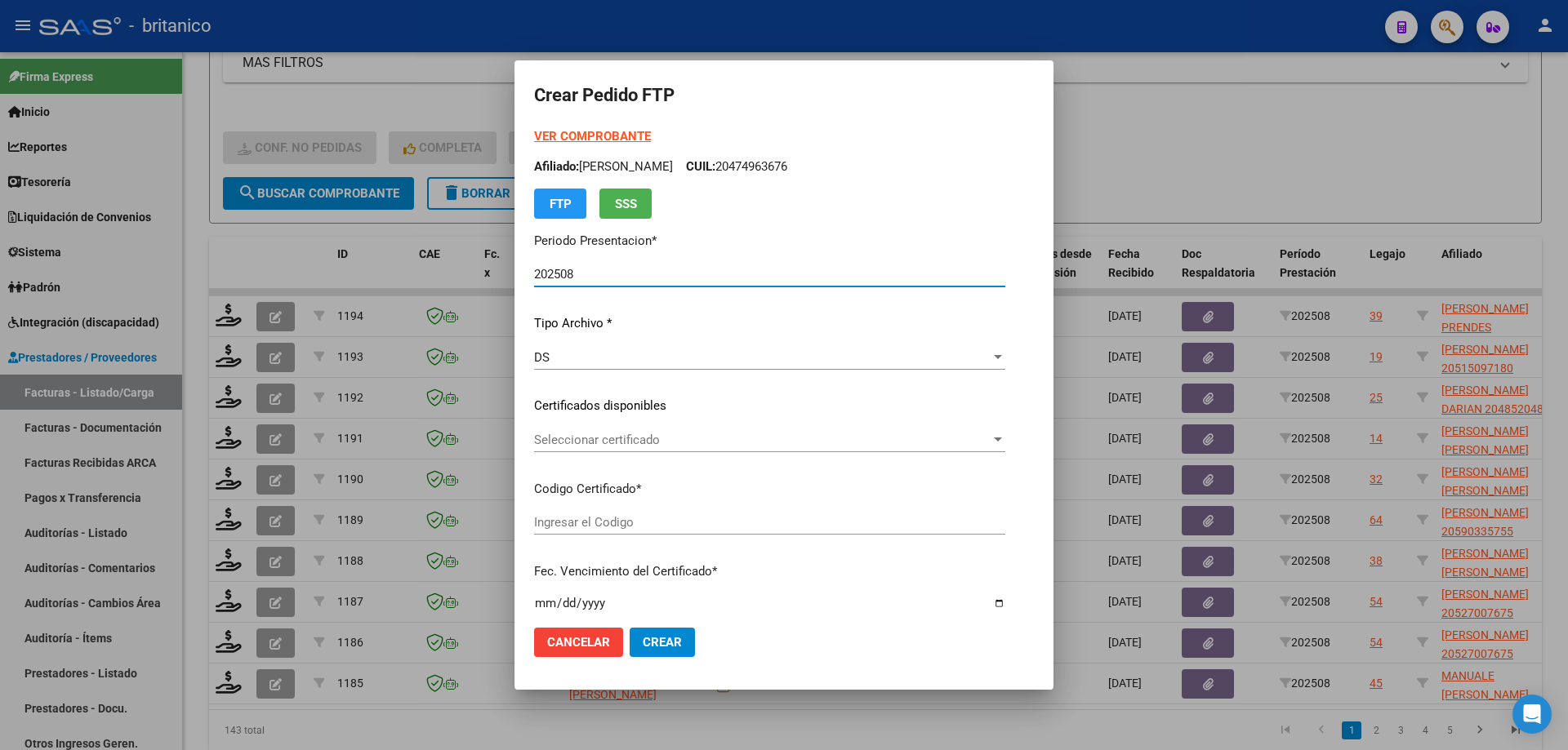
type input "ARG02000578236462022122620271226BUE315"
type input "[DATE]"
click at [681, 433] on span "Seleccionar certificado" at bounding box center [762, 440] width 456 height 15
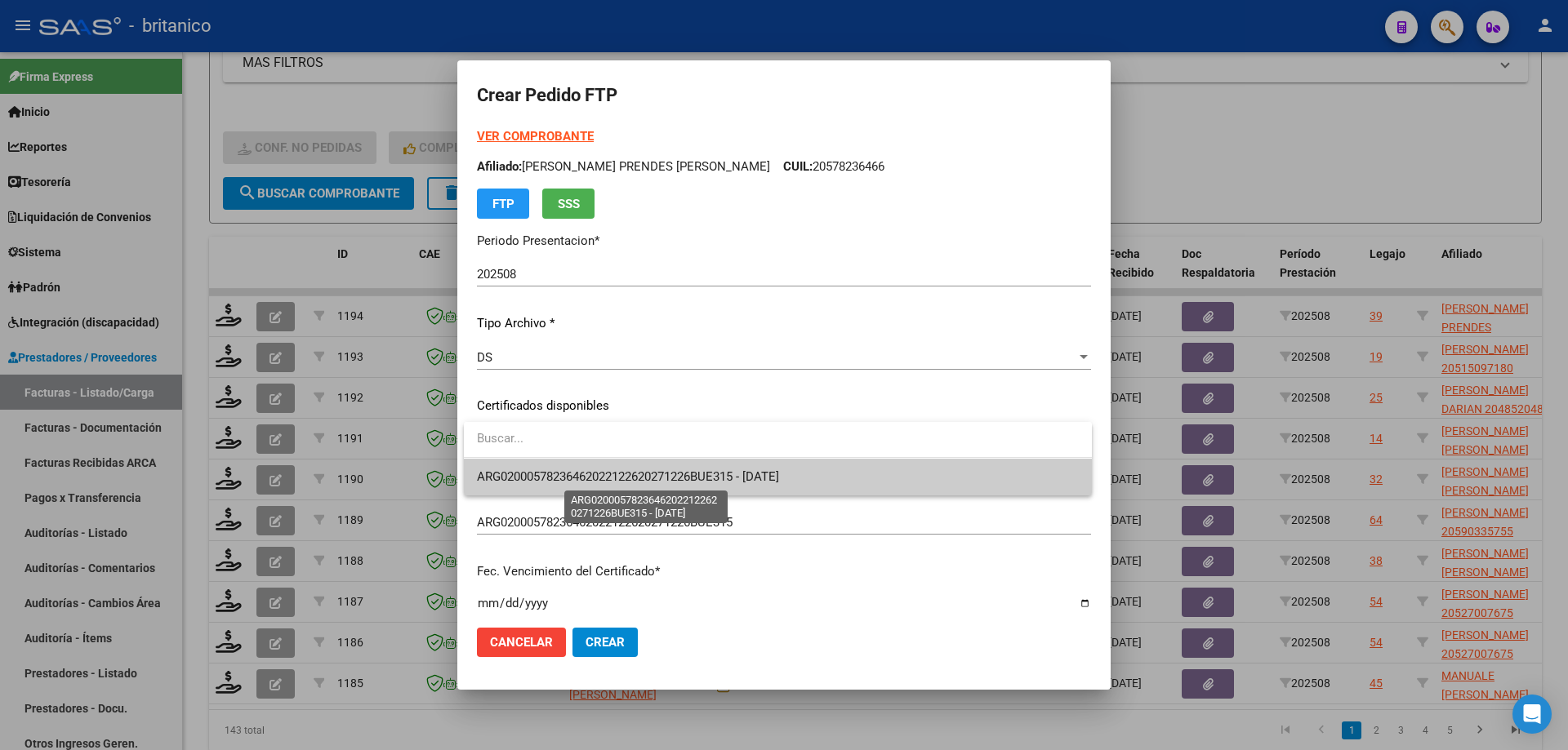
click at [712, 478] on span "ARG02000578236462022122620271226BUE315 - [DATE]" at bounding box center [628, 476] width 302 height 15
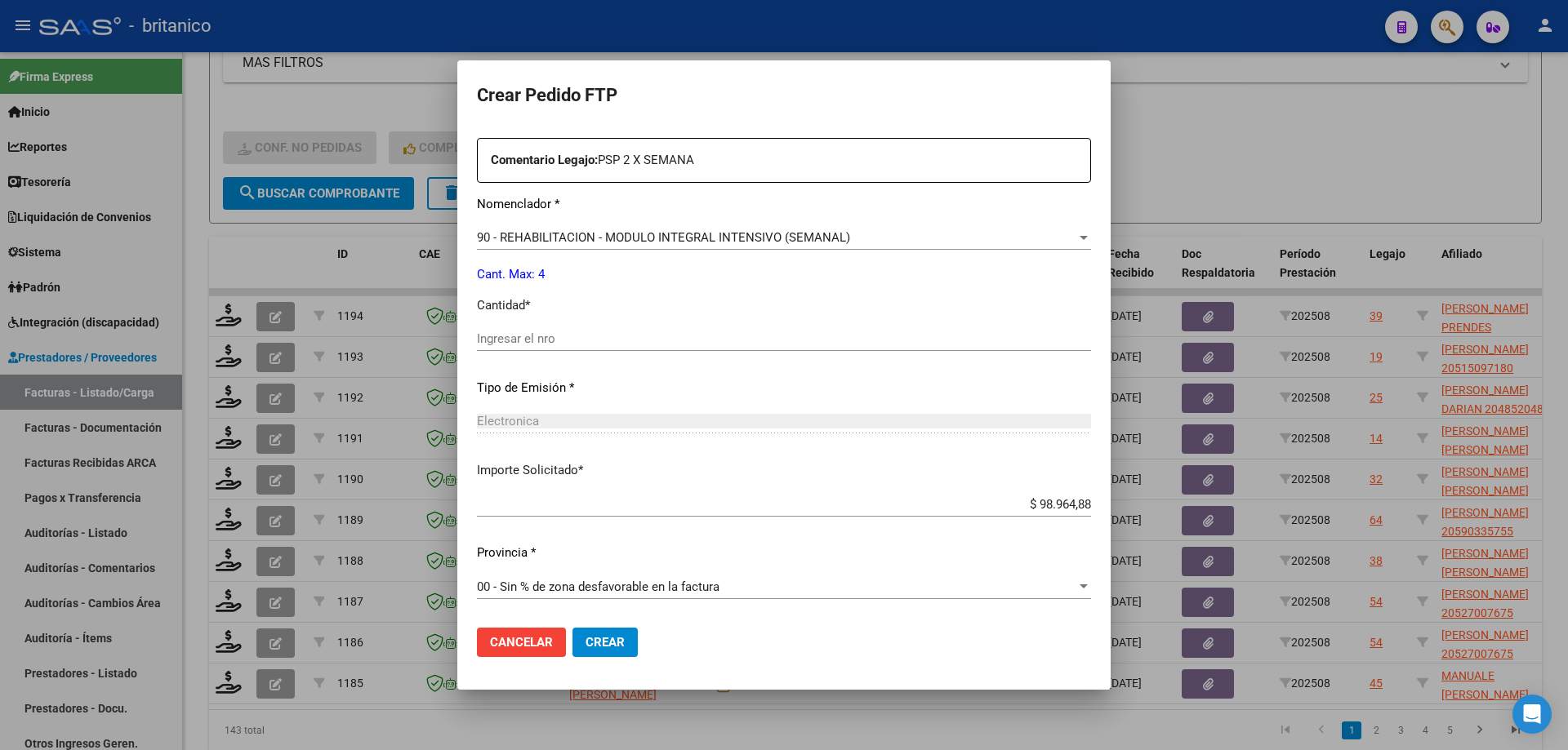
click at [542, 329] on div "Ingresar el nro" at bounding box center [784, 339] width 614 height 25
type input "4"
click at [606, 640] on span "Crear" at bounding box center [605, 642] width 39 height 15
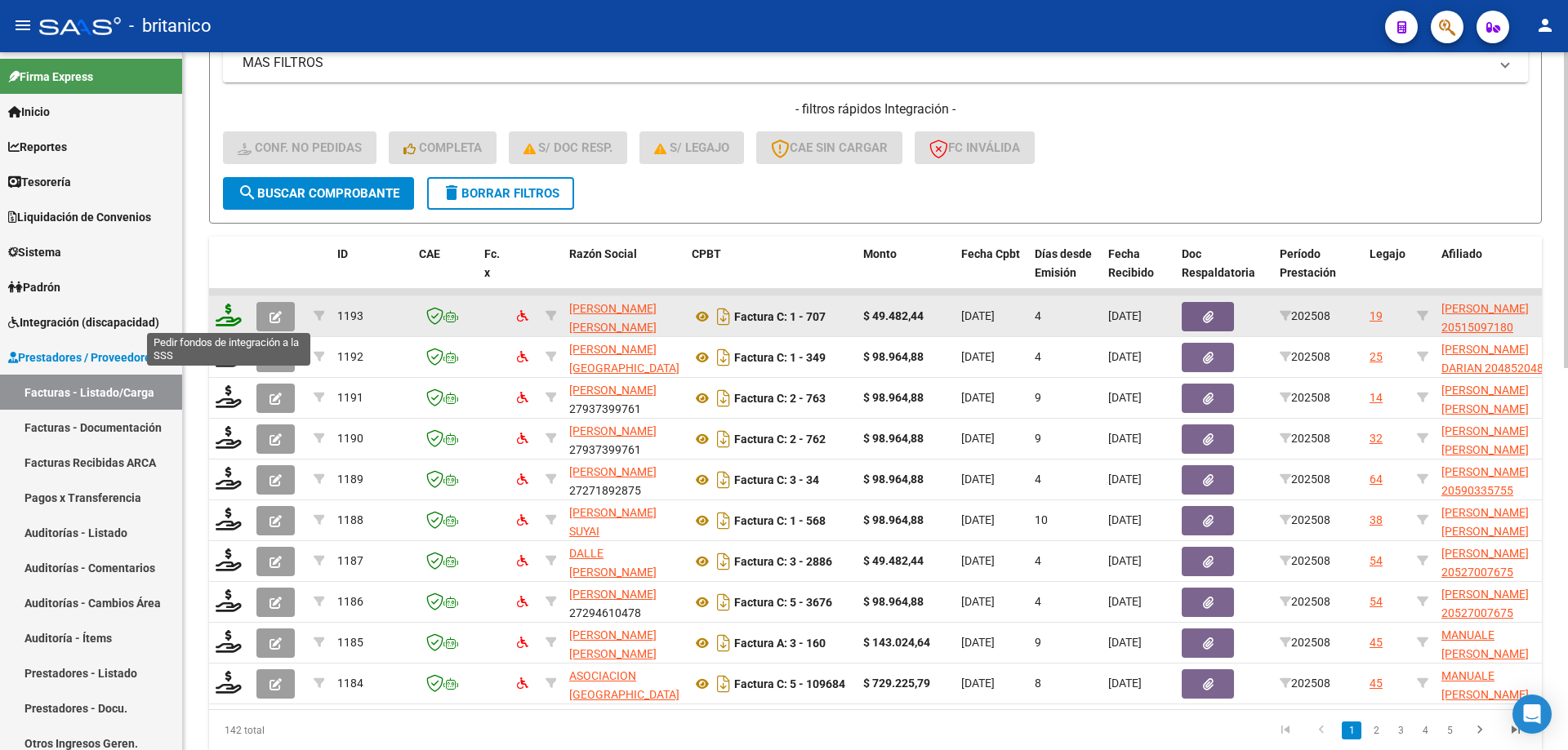
click at [234, 314] on icon at bounding box center [229, 315] width 27 height 23
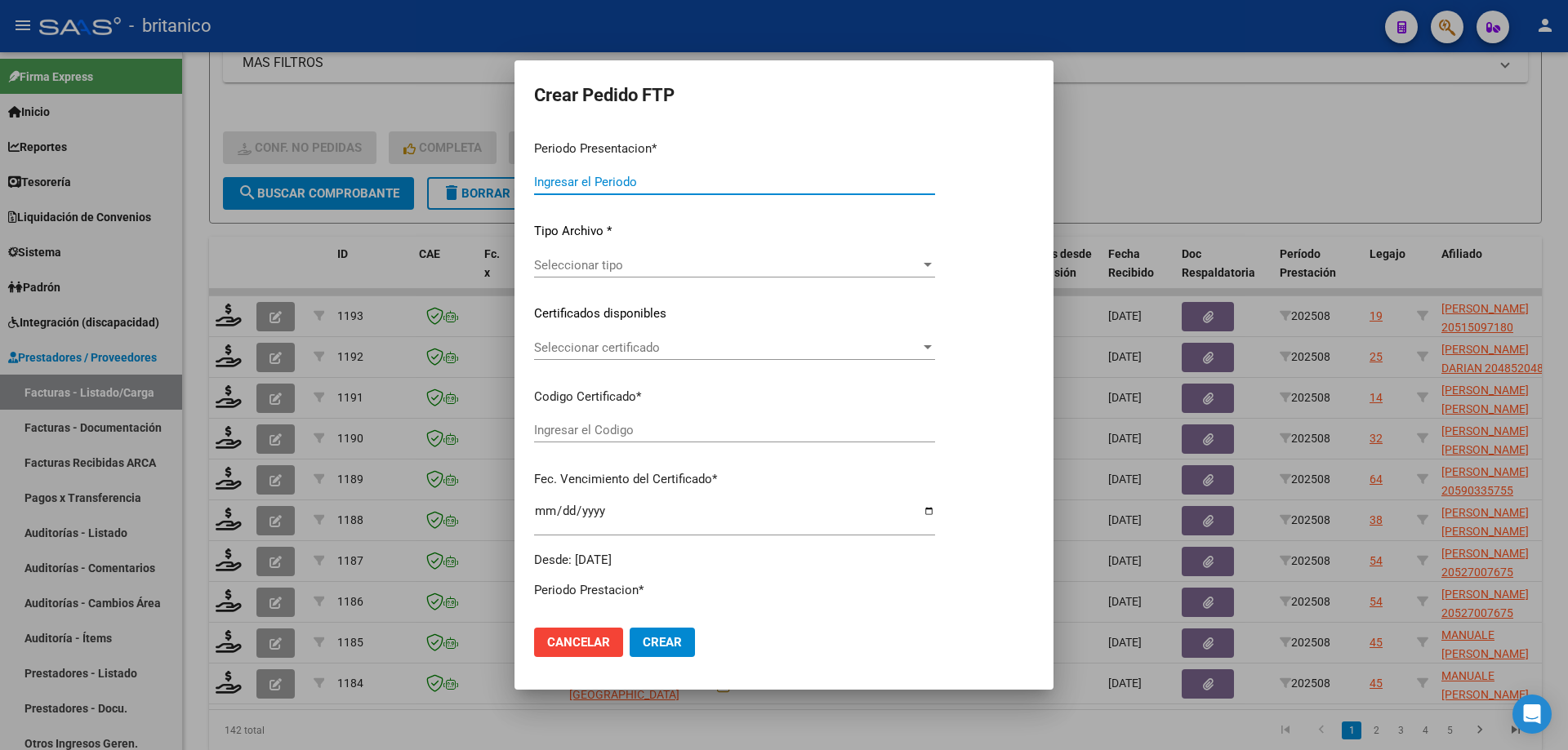
type input "202508"
type input "$ 49.482,44"
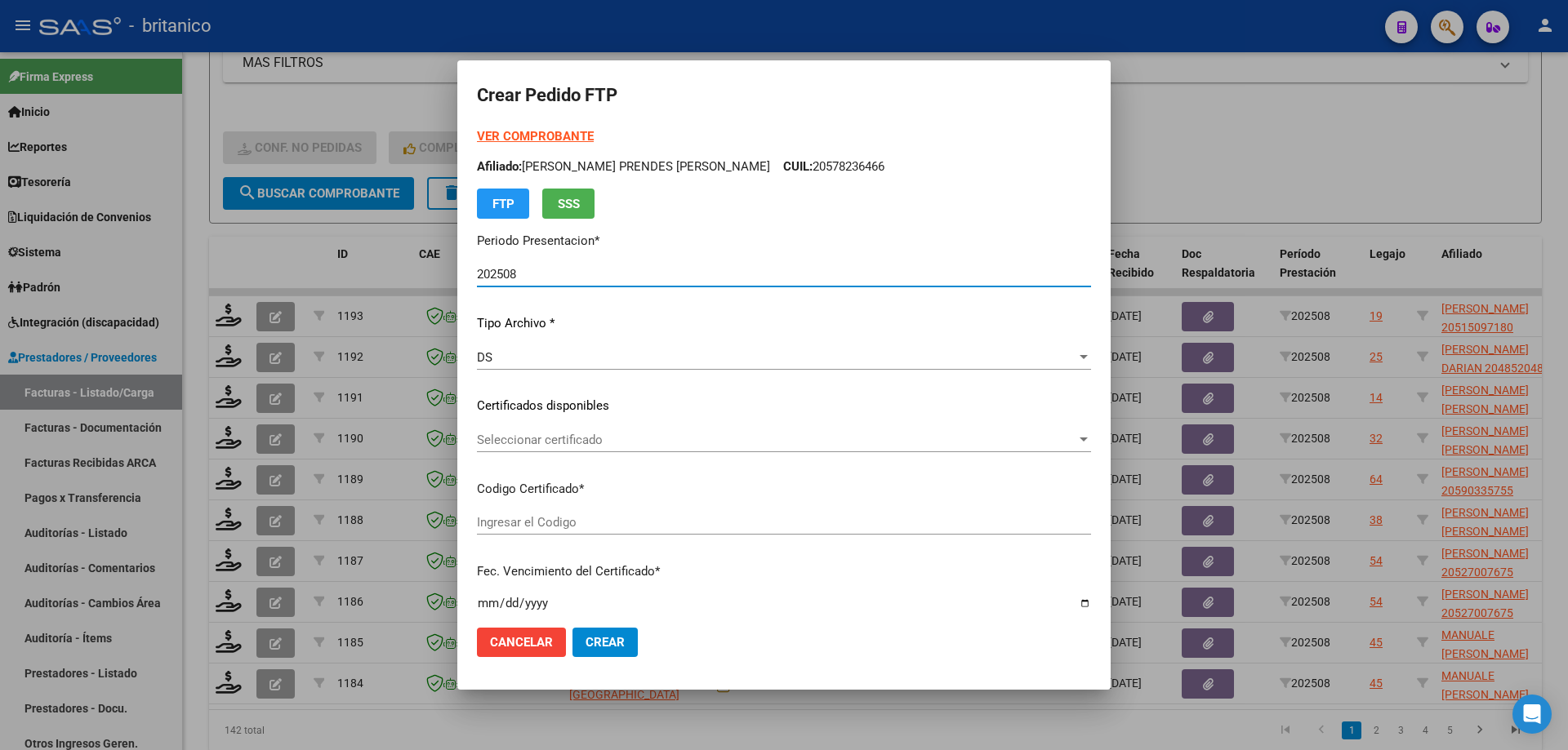
type input "ARG02000515097182019041120240411BS413"
type input "[DATE]"
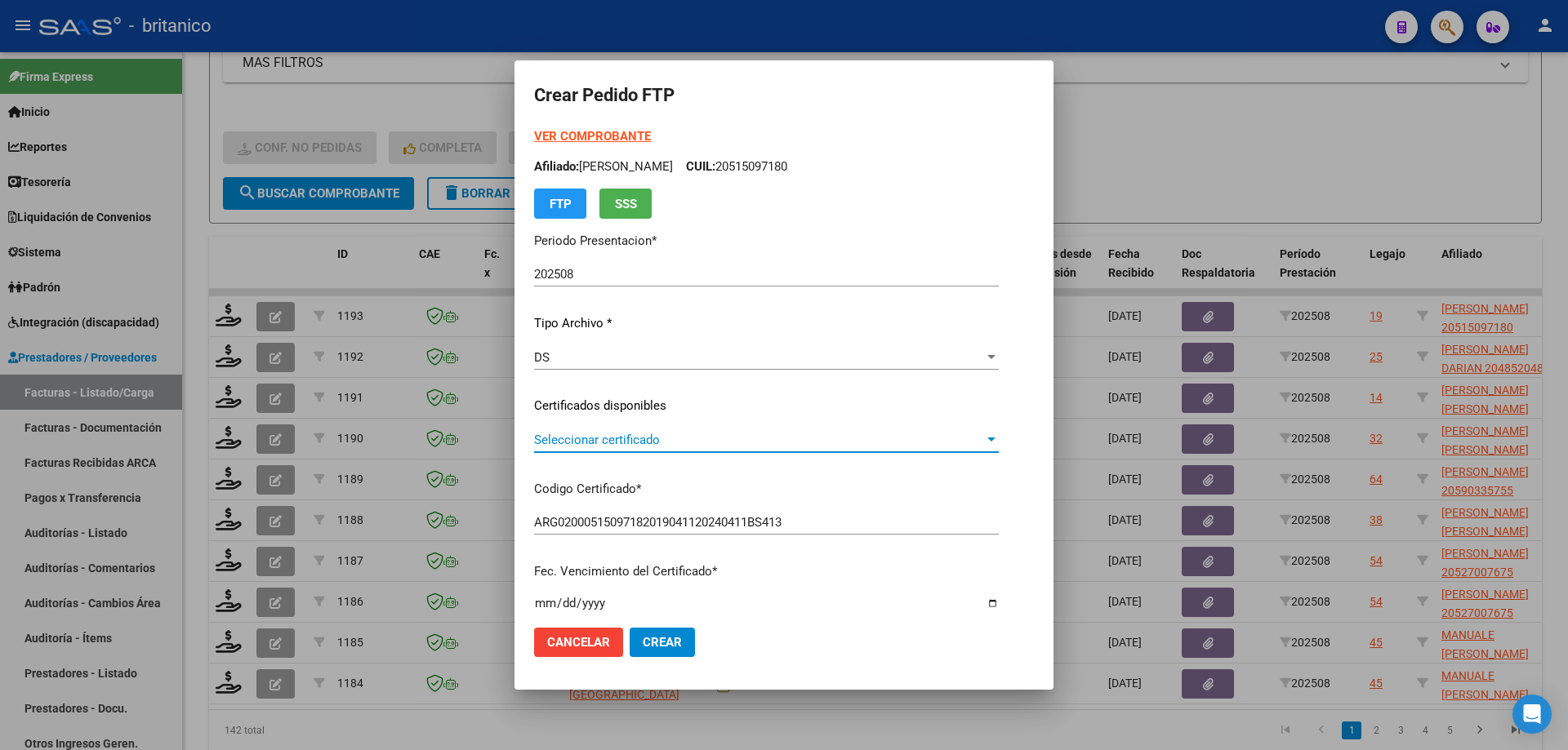
click at [560, 440] on span "Seleccionar certificado" at bounding box center [758, 440] width 450 height 15
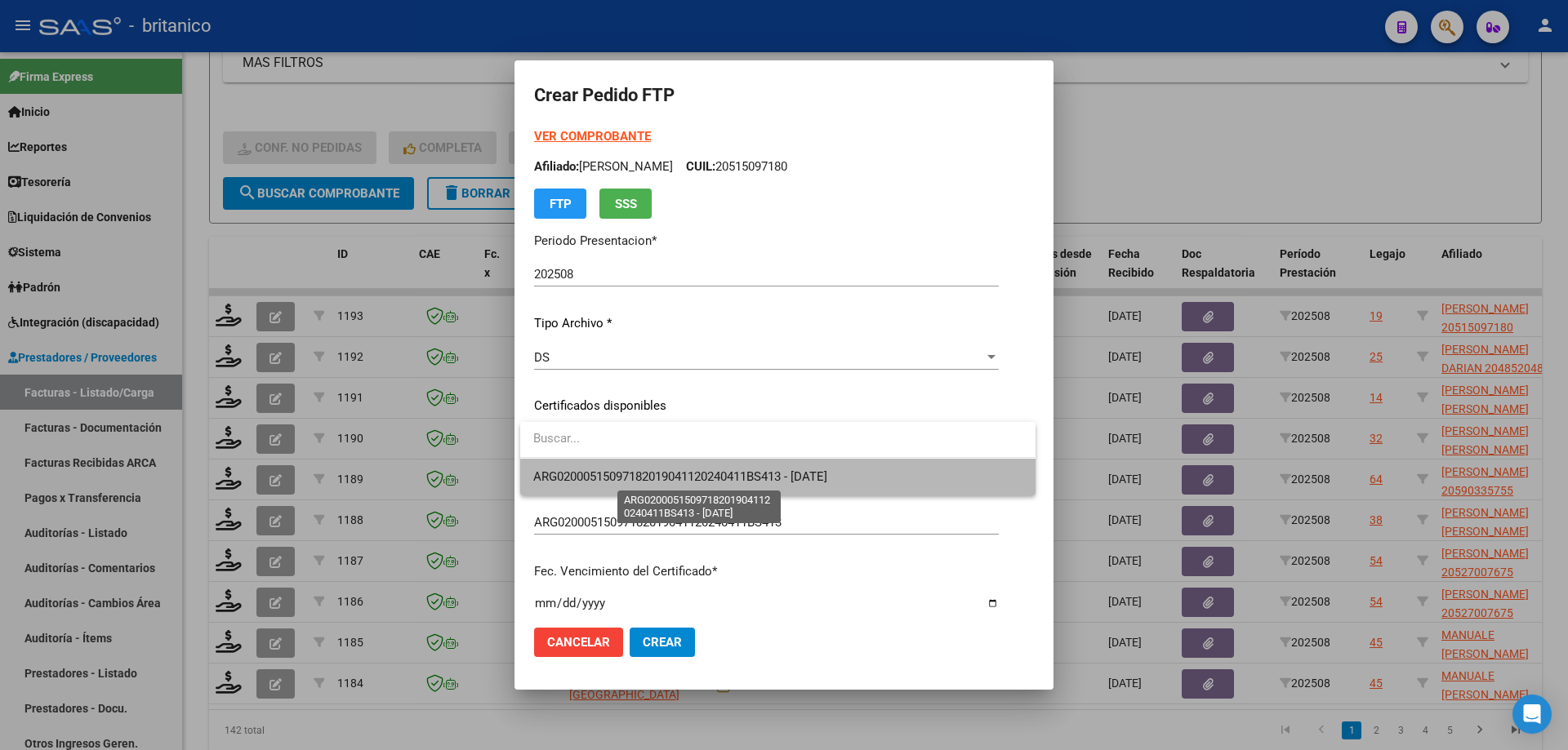
click at [660, 470] on span "ARG02000515097182019041120240411BS413 - [DATE]" at bounding box center [680, 476] width 294 height 15
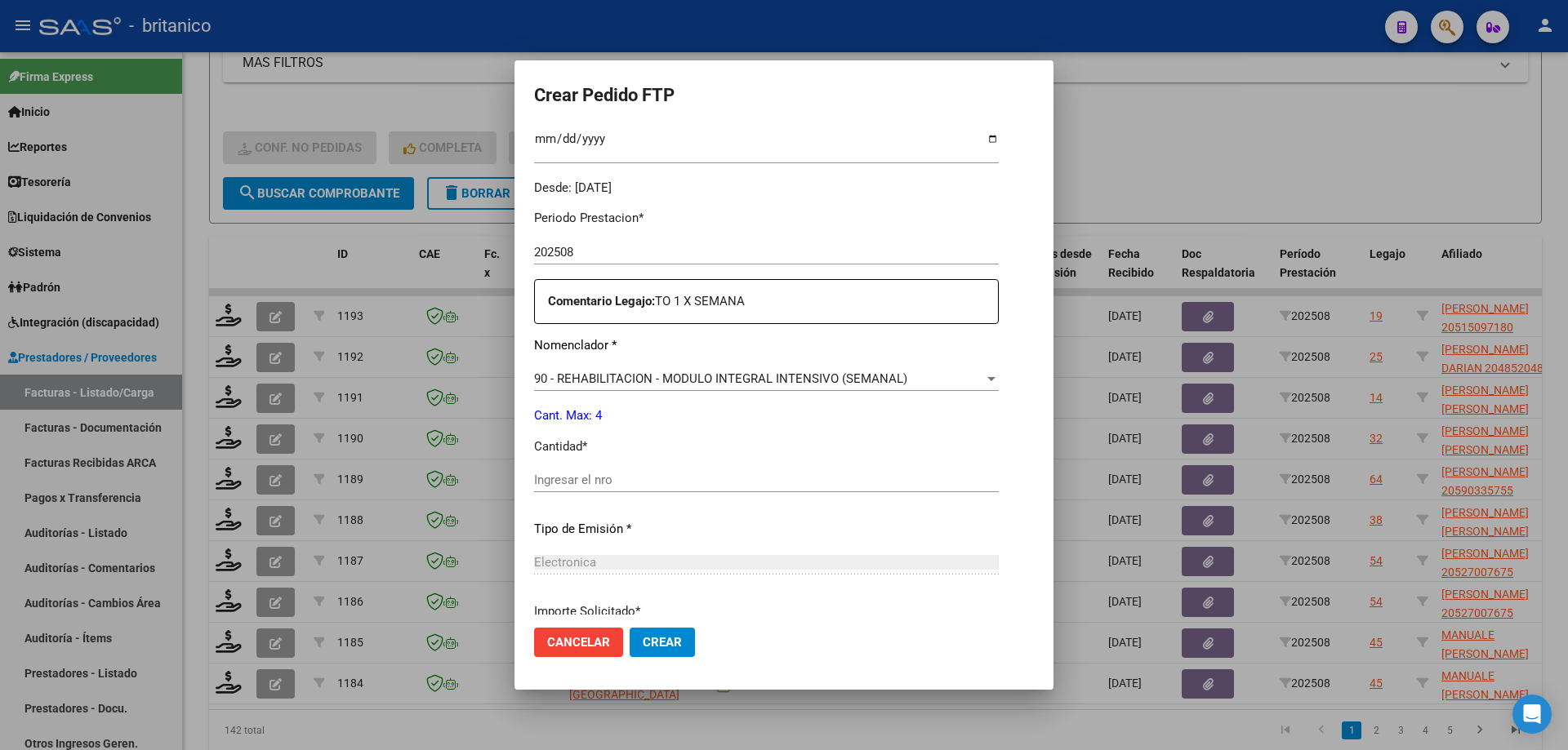
scroll to position [489, 0]
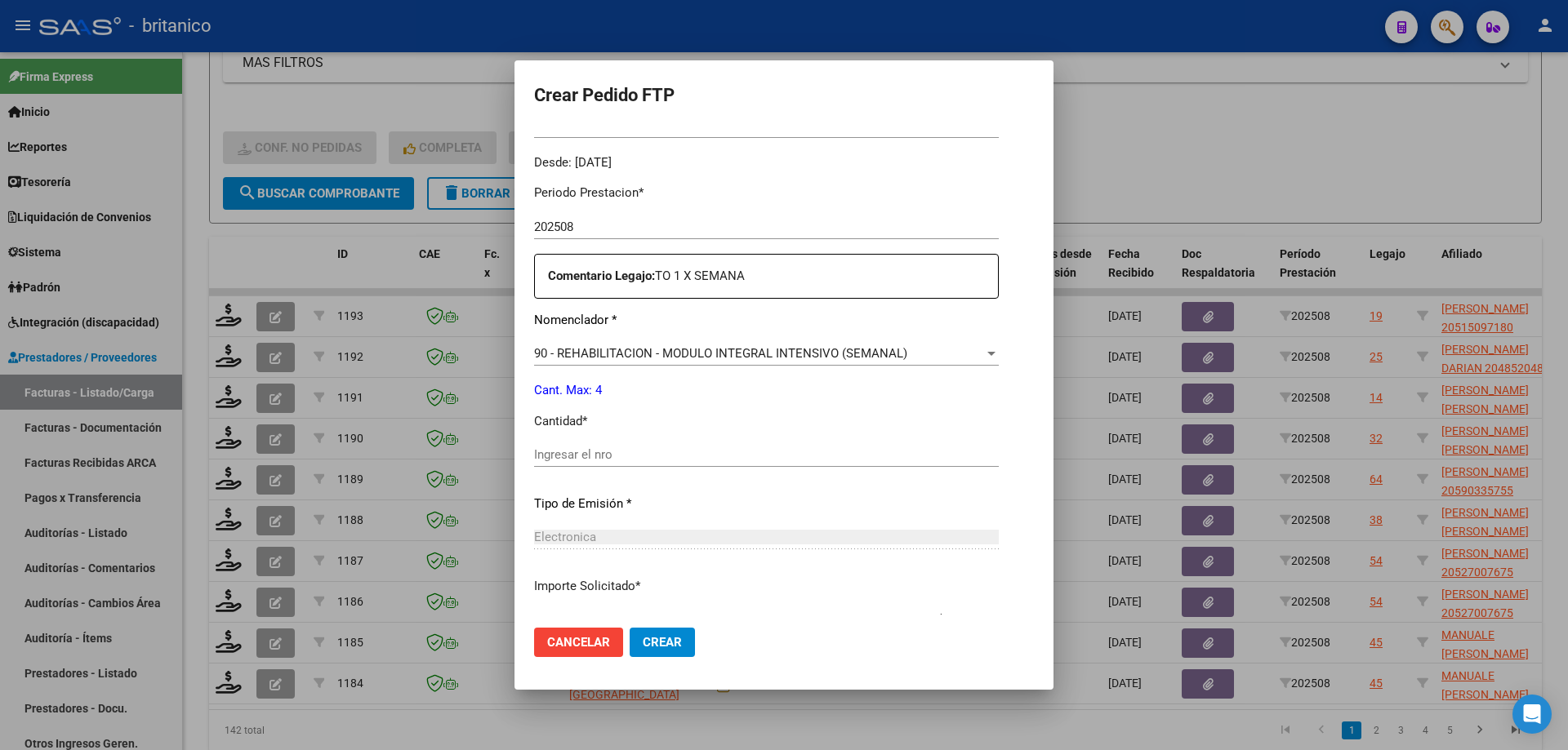
click at [636, 445] on div "Ingresar el nro" at bounding box center [766, 455] width 465 height 25
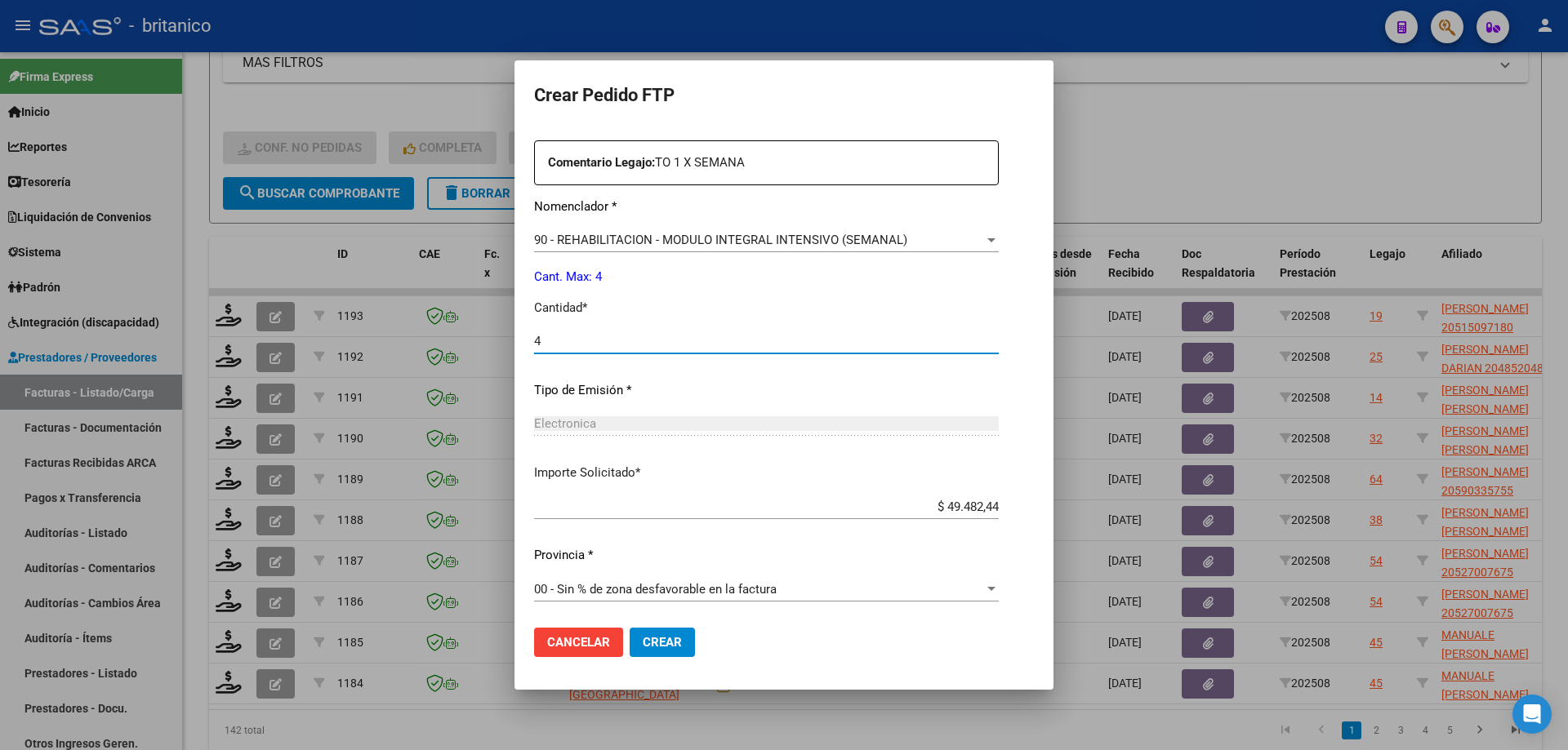
scroll to position [606, 0]
type input "4"
click at [661, 637] on span "Crear" at bounding box center [662, 642] width 39 height 15
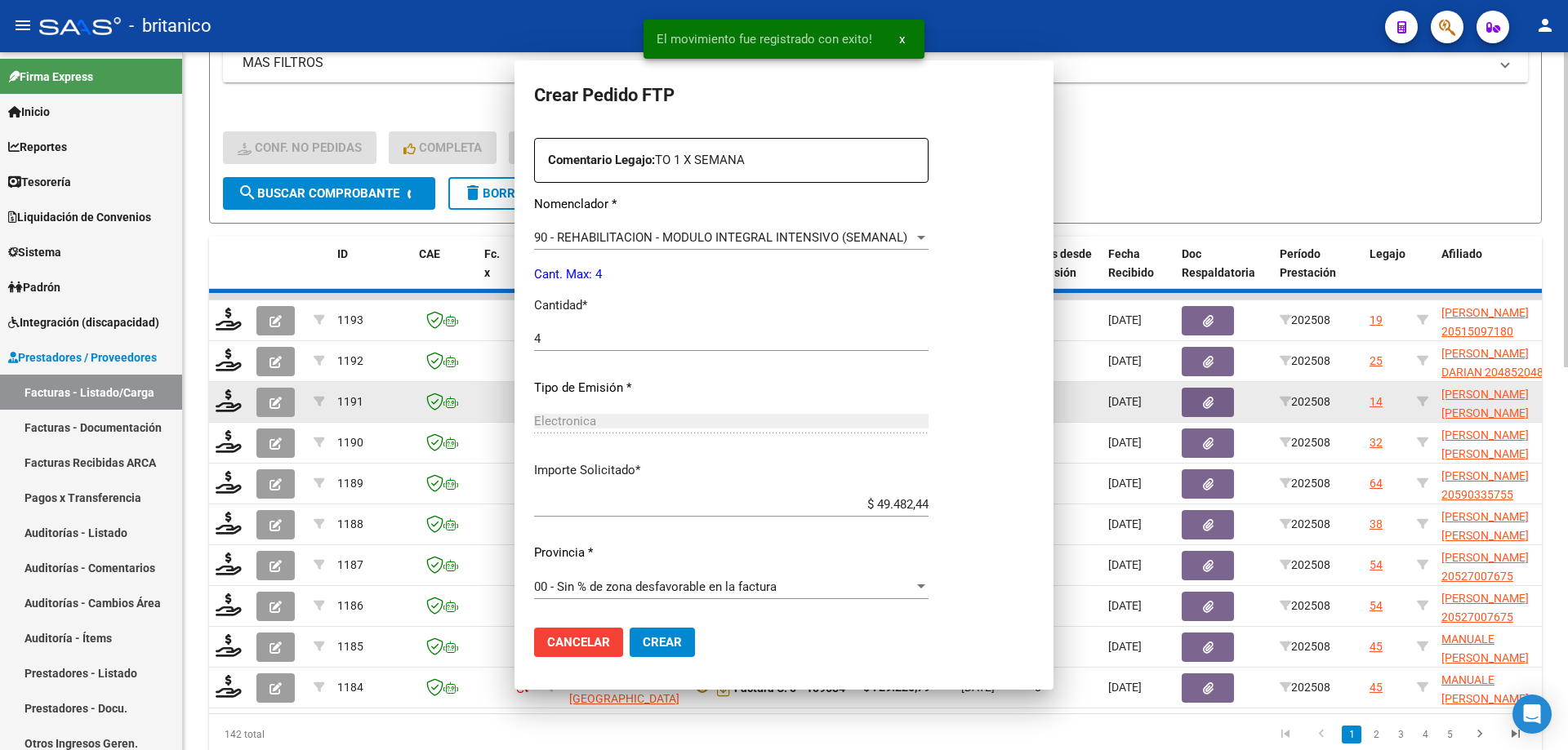
scroll to position [0, 0]
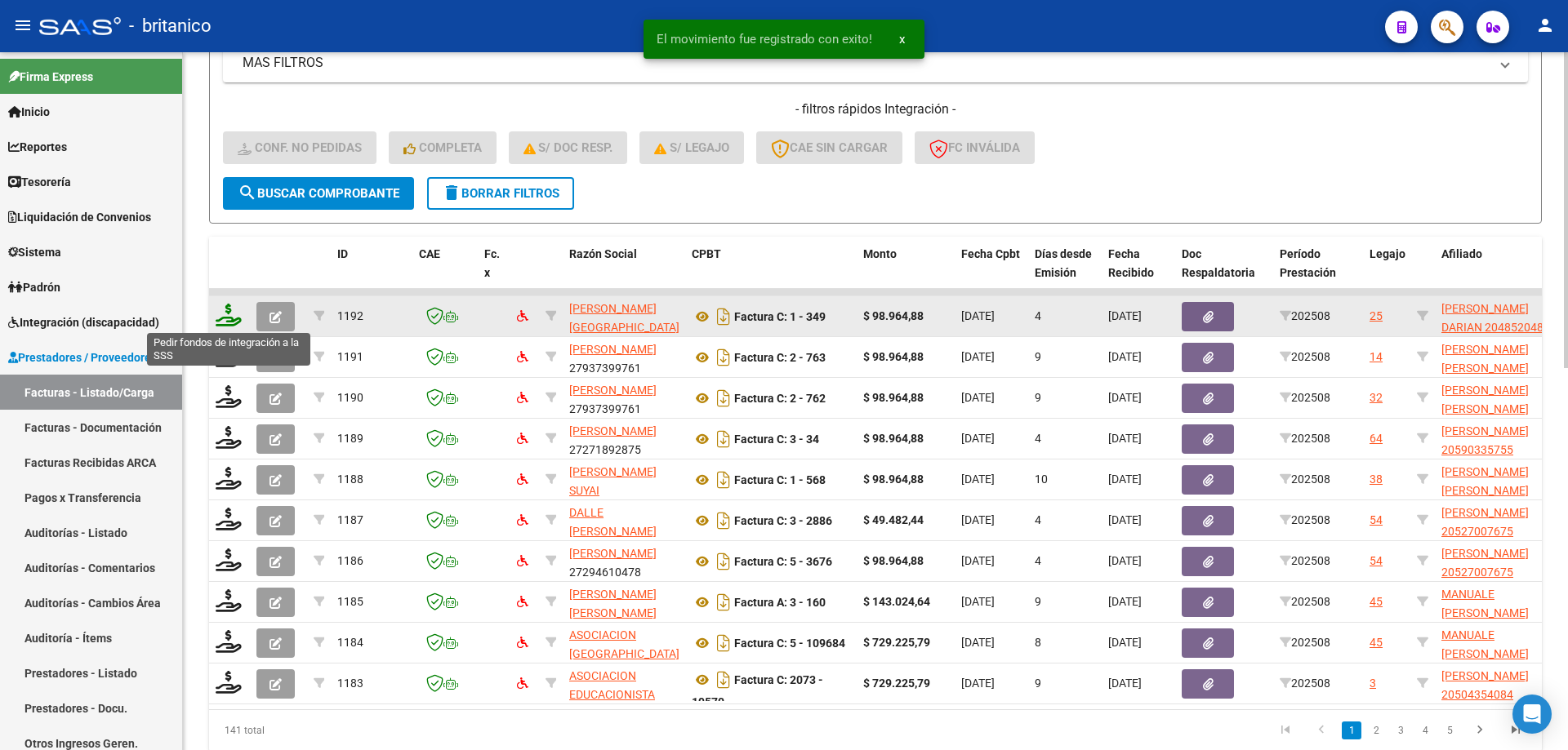
click at [223, 310] on icon at bounding box center [229, 315] width 27 height 23
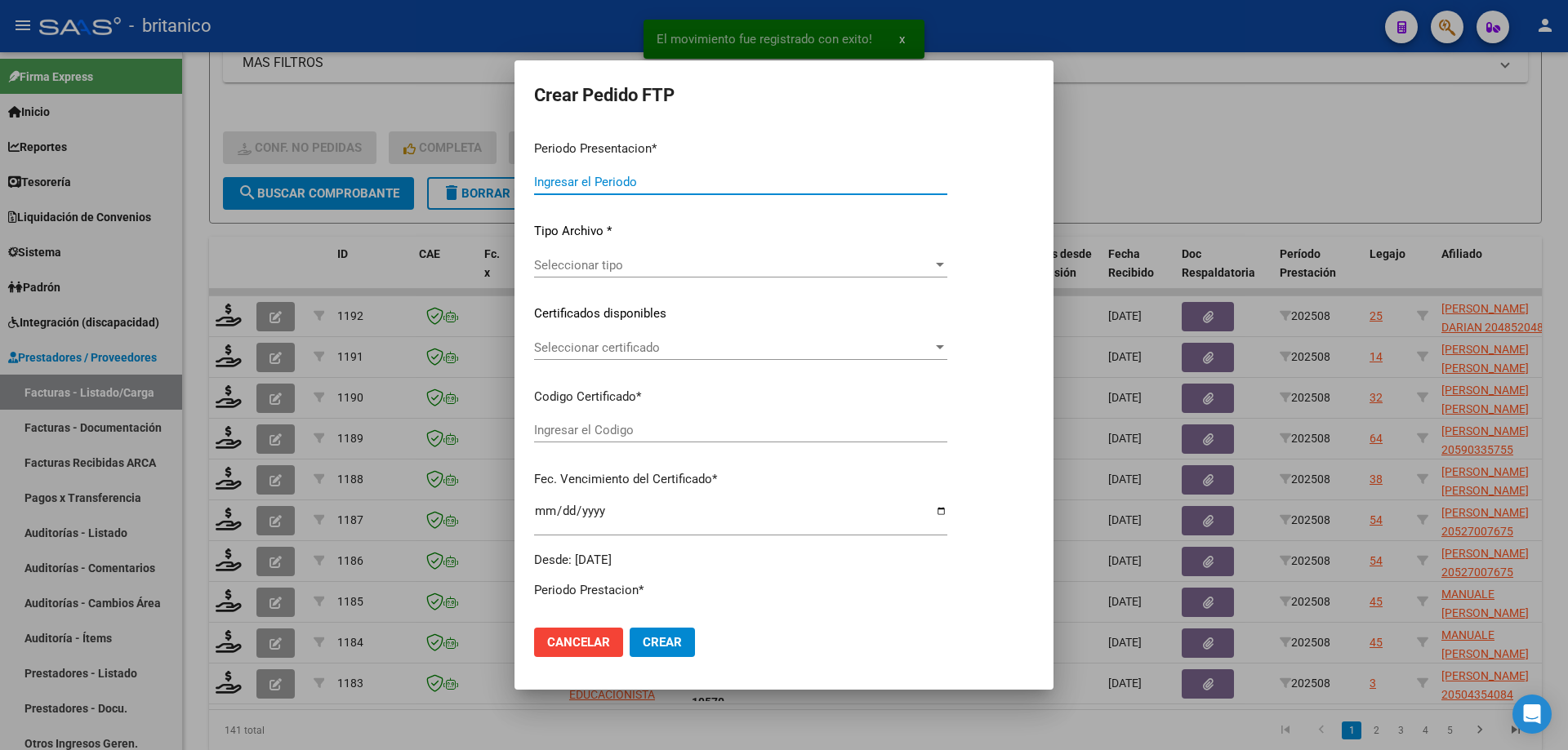
type input "202508"
type input "$ 98.964,88"
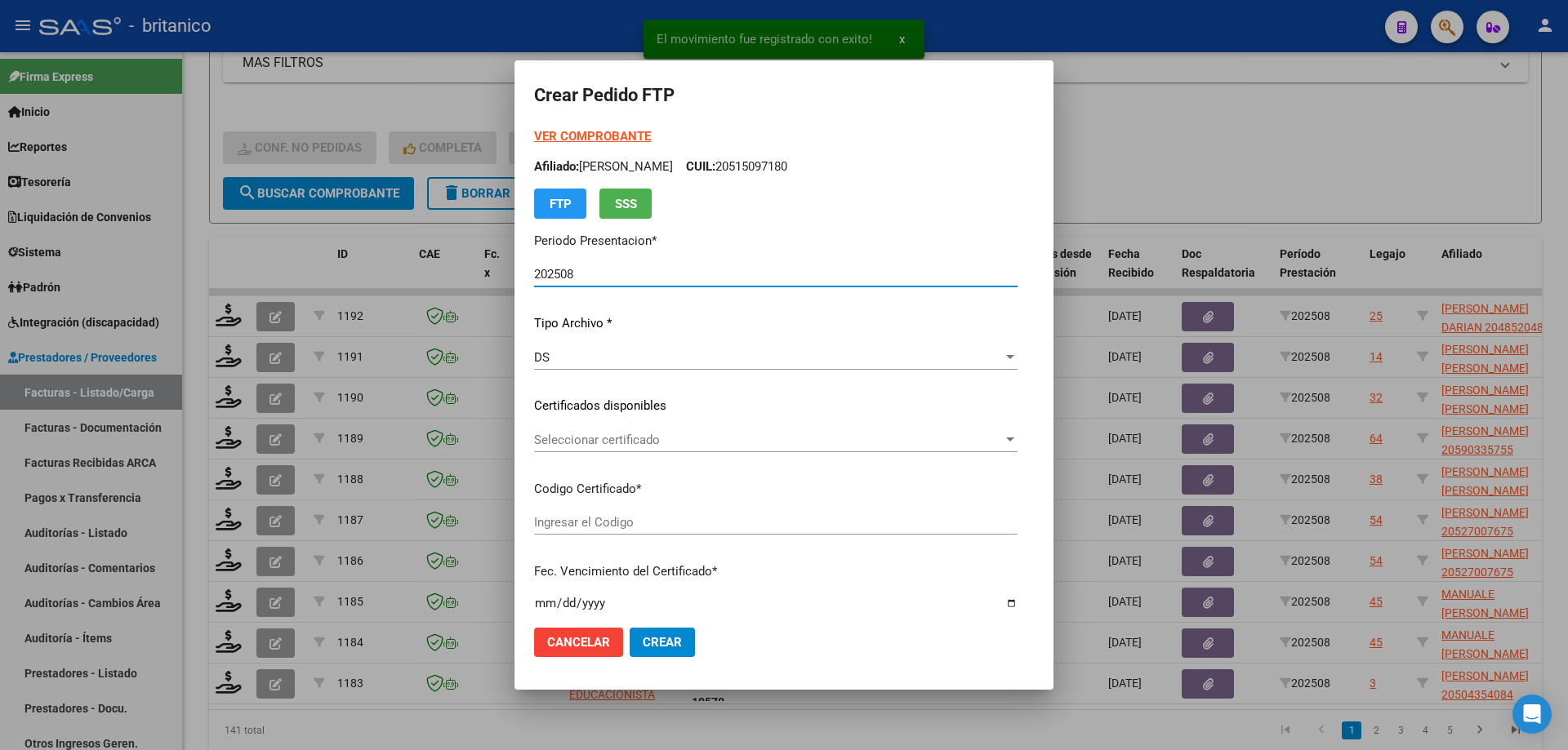
type input "ARG0200048520483-20190425-20270425BS437"
type input "[DATE]"
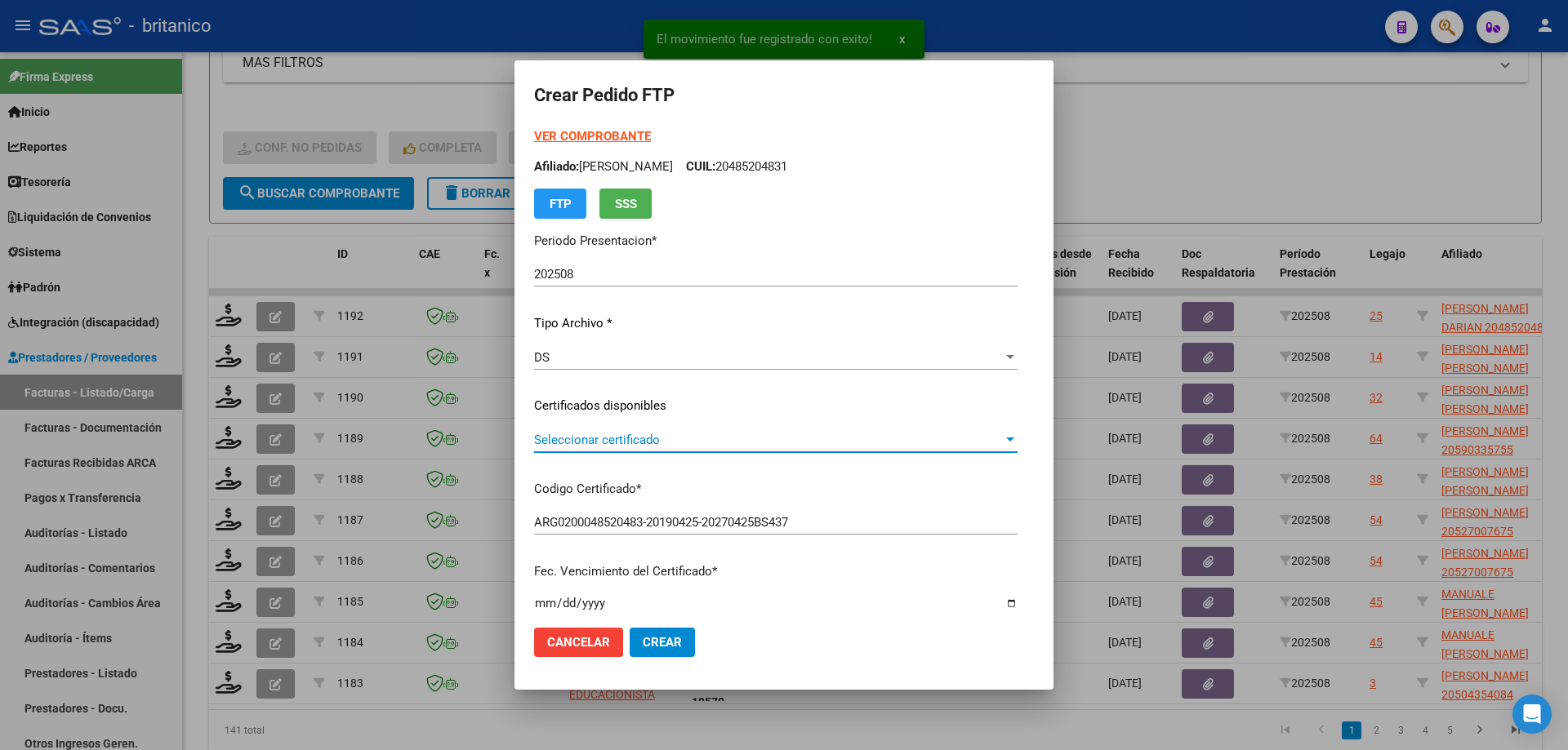
click at [566, 440] on span "Seleccionar certificado" at bounding box center [768, 440] width 468 height 15
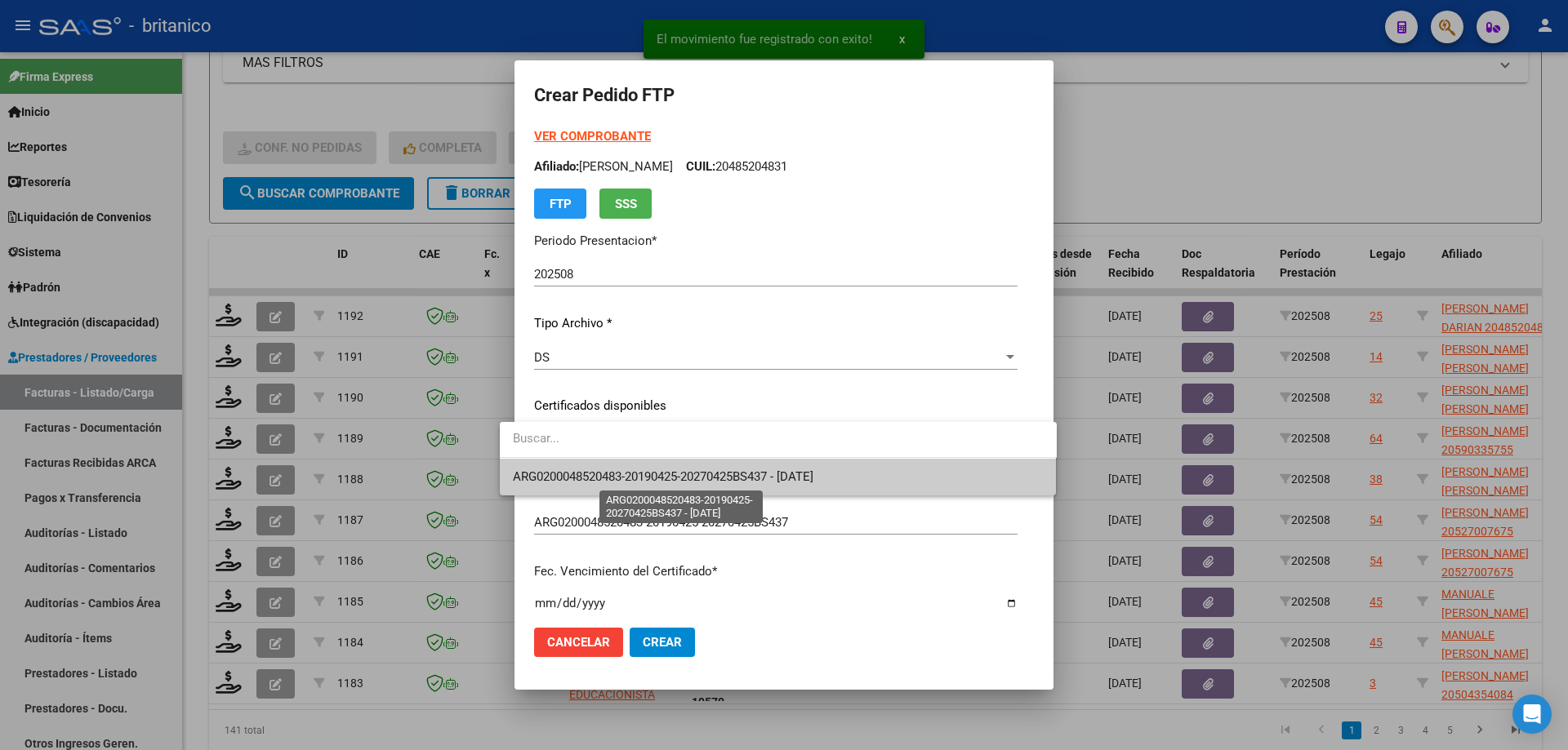
click at [652, 473] on span "ARG0200048520483-20190425-20270425BS437 - [DATE]" at bounding box center [663, 476] width 301 height 15
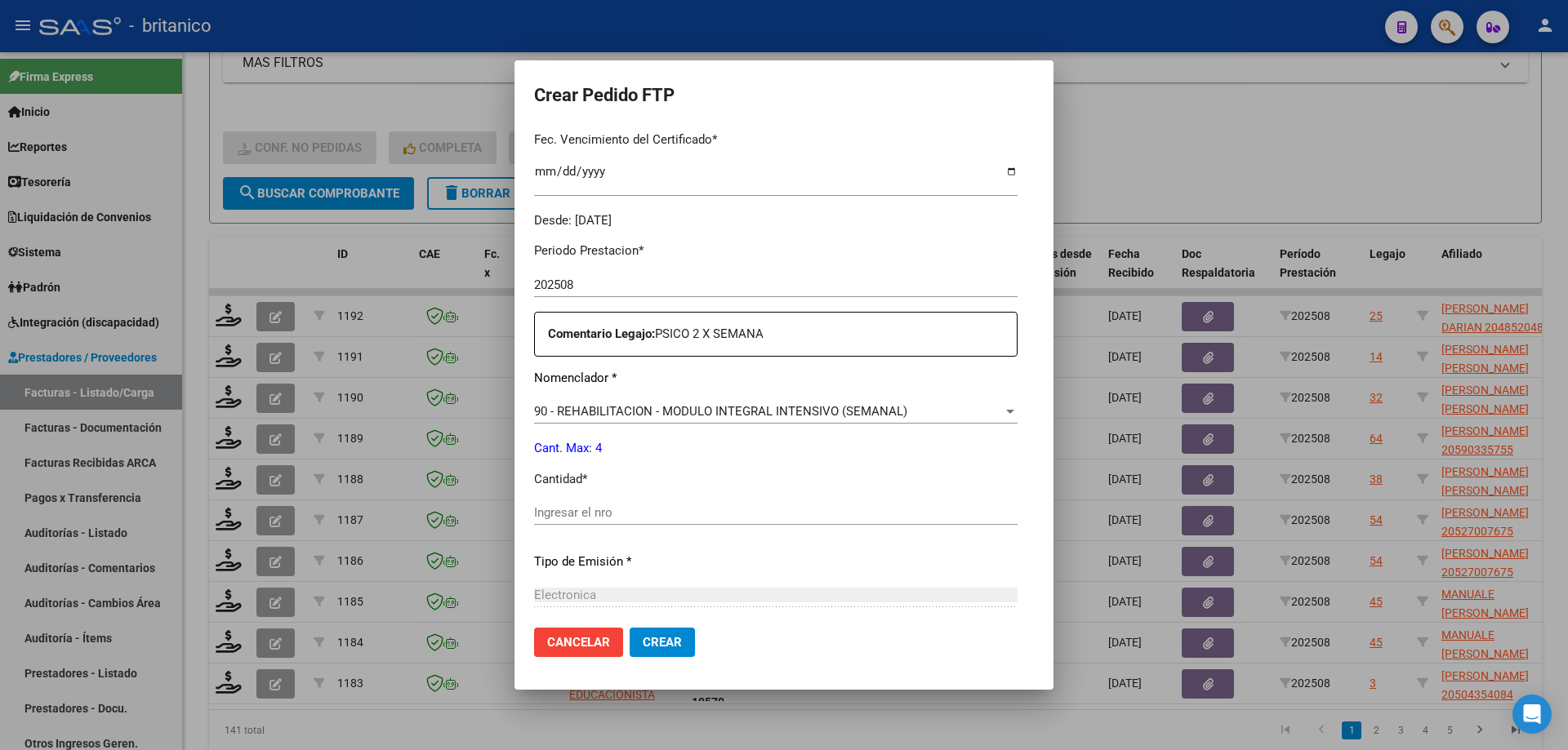
scroll to position [489, 0]
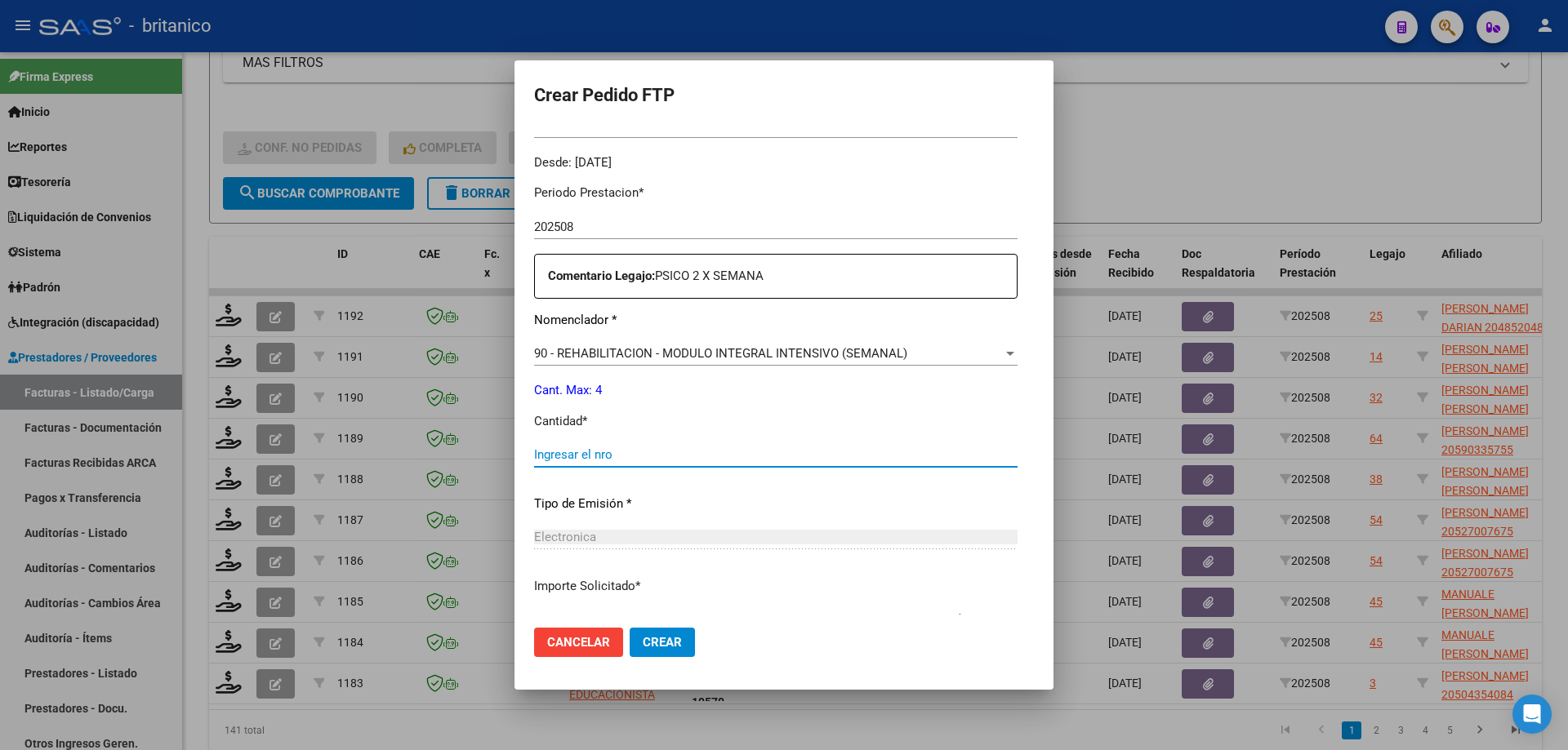
click at [646, 458] on input "Ingresar el nro" at bounding box center [775, 454] width 483 height 15
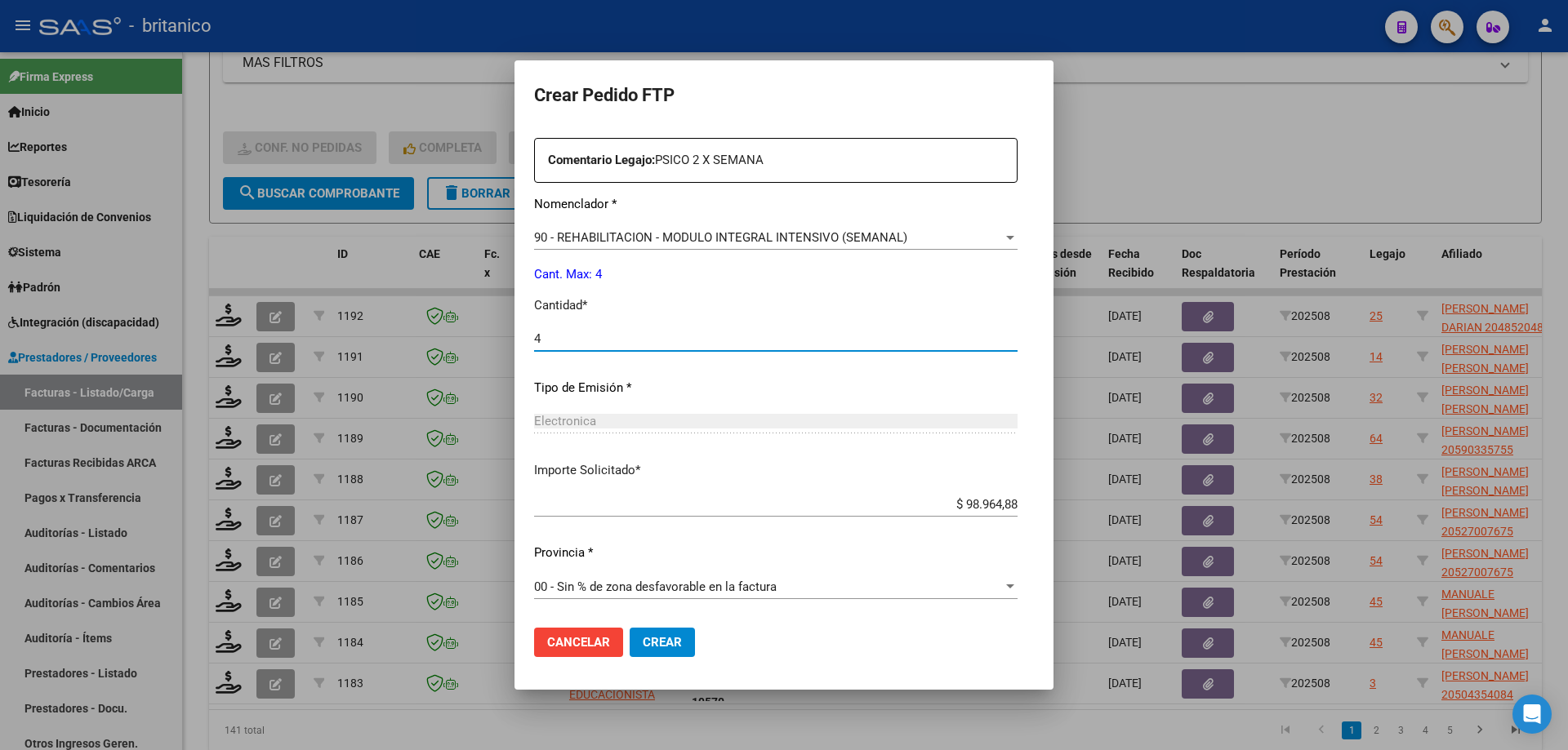
type input "4"
click at [643, 639] on span "Crear" at bounding box center [662, 642] width 39 height 15
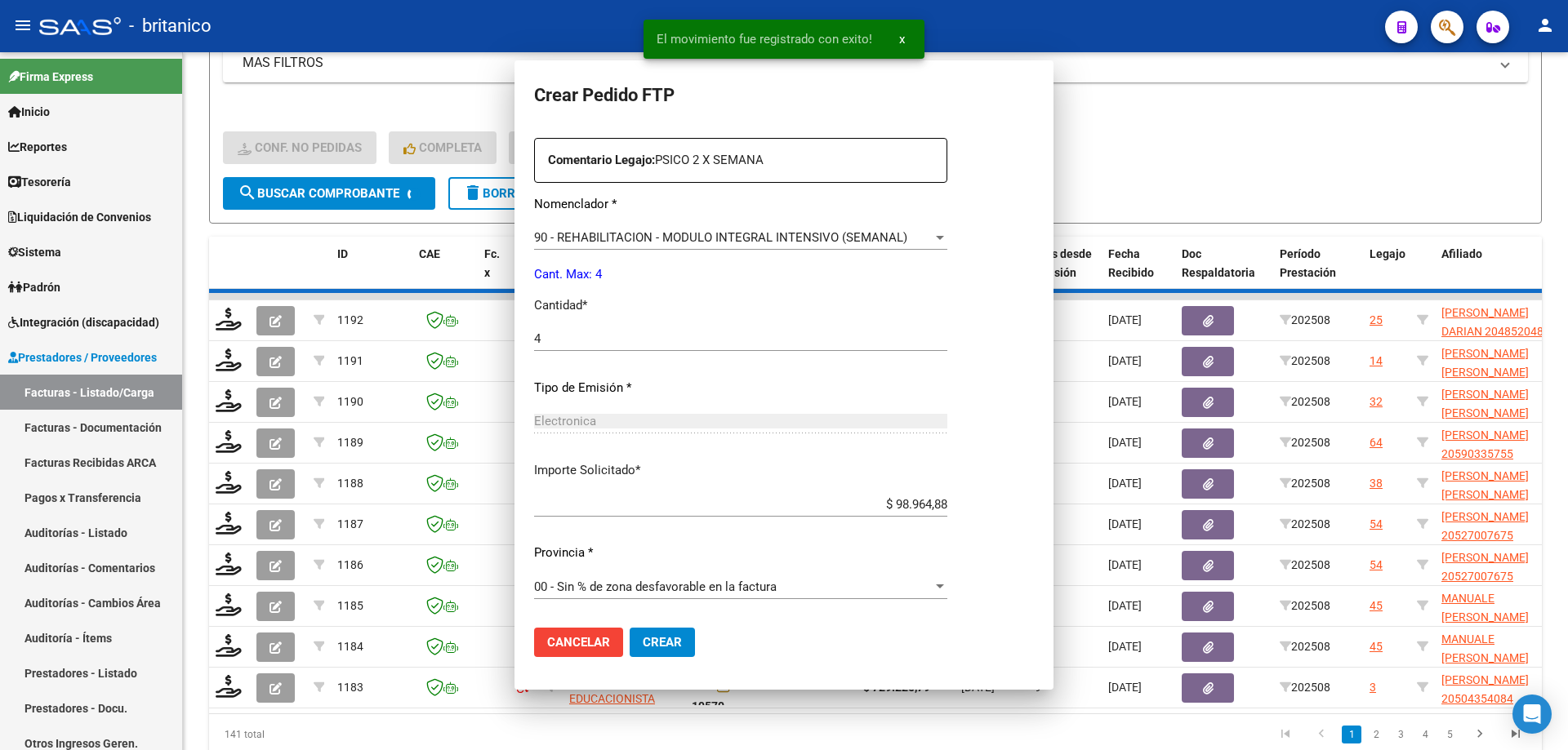
scroll to position [0, 0]
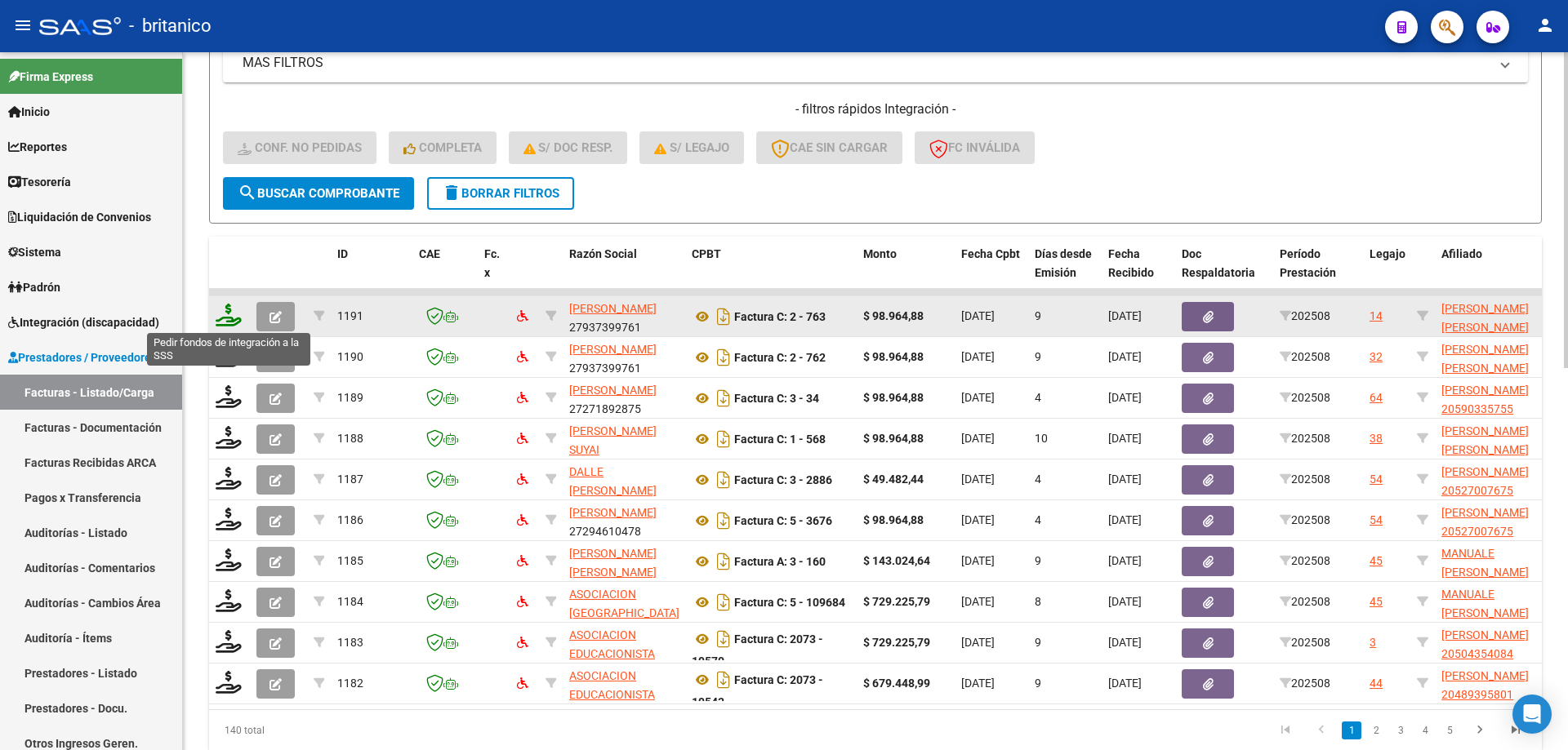
click at [226, 308] on icon at bounding box center [229, 315] width 27 height 23
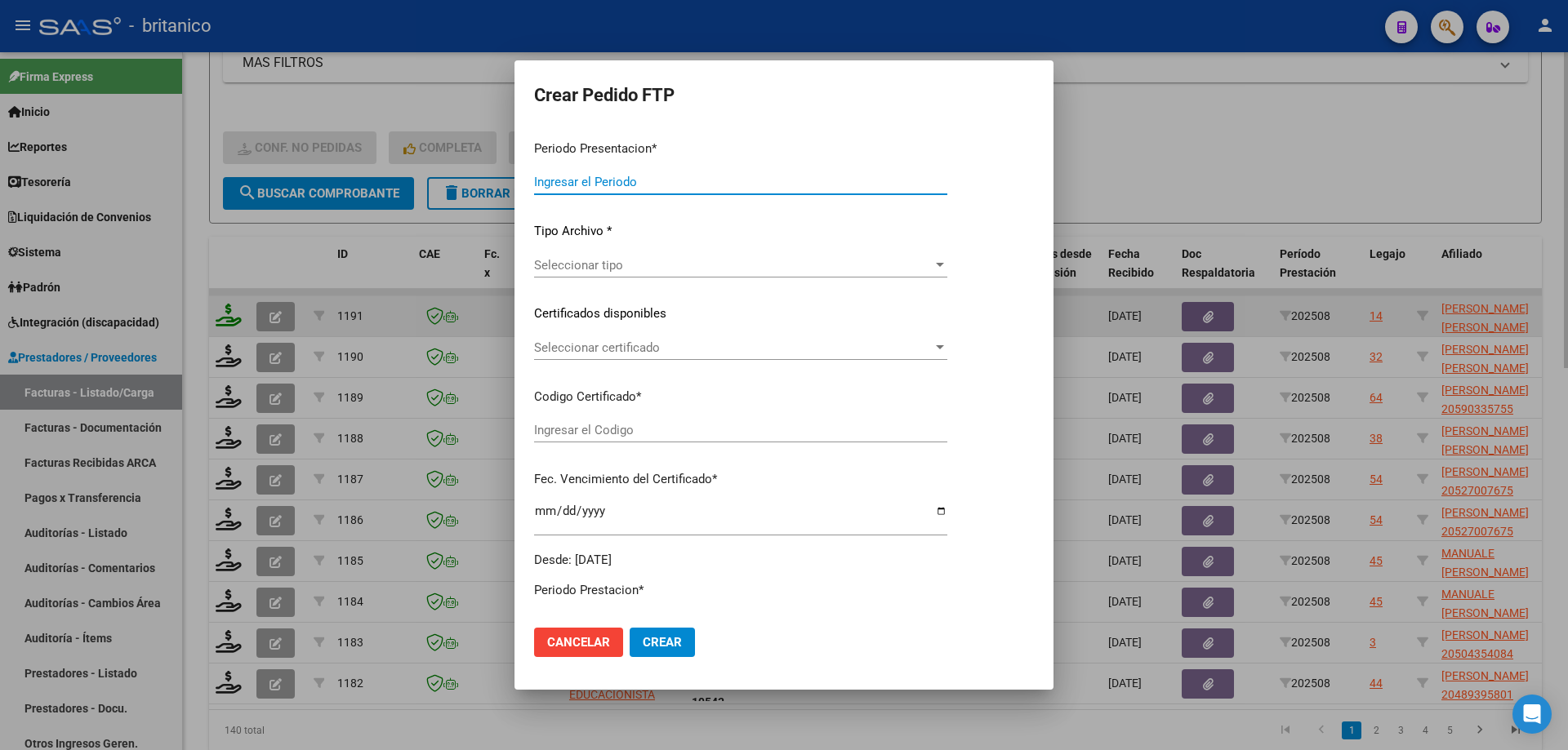
type input "202508"
type input "$ 98.964,88"
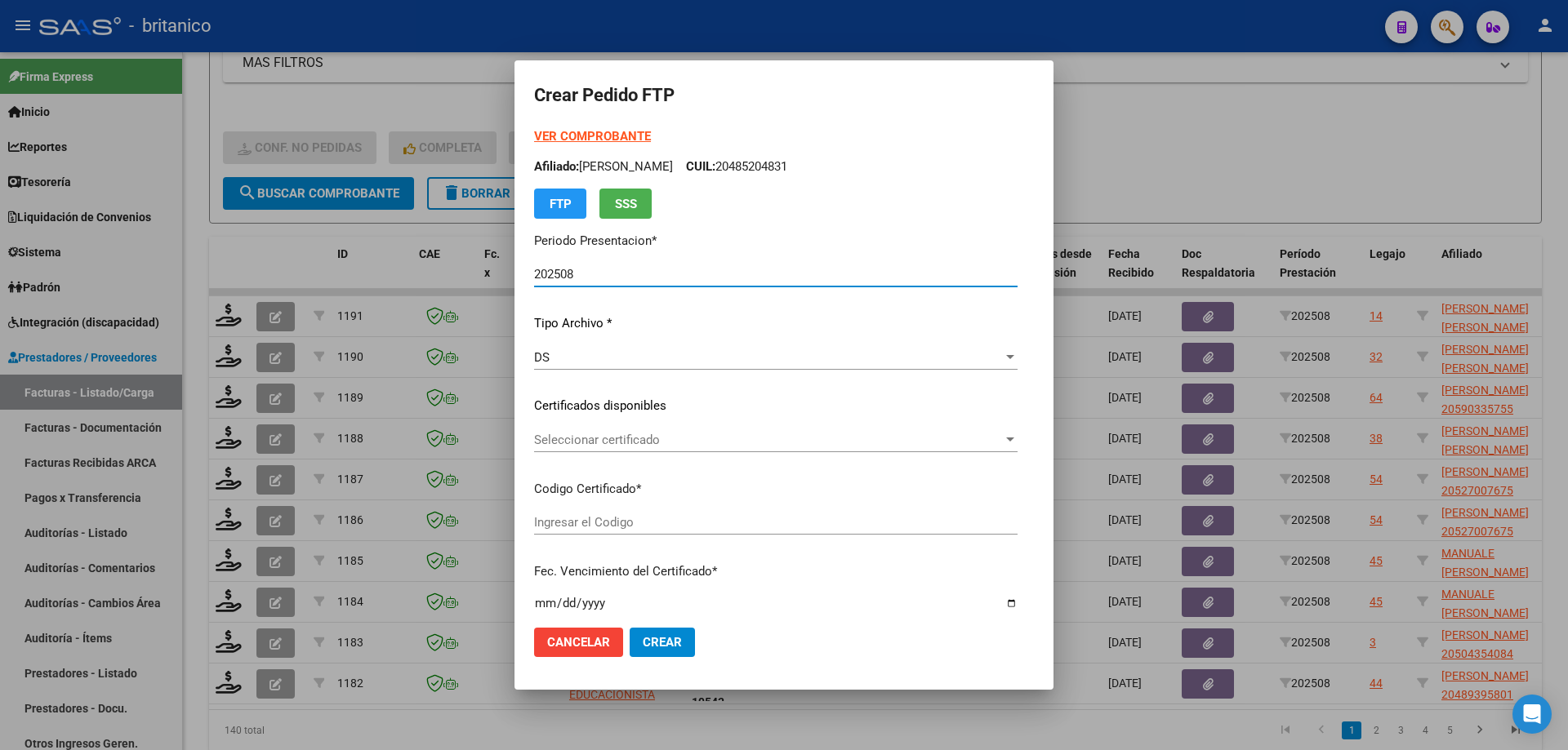
type input "ARG02000569986602019052820240528CBA536"
type input "[DATE]"
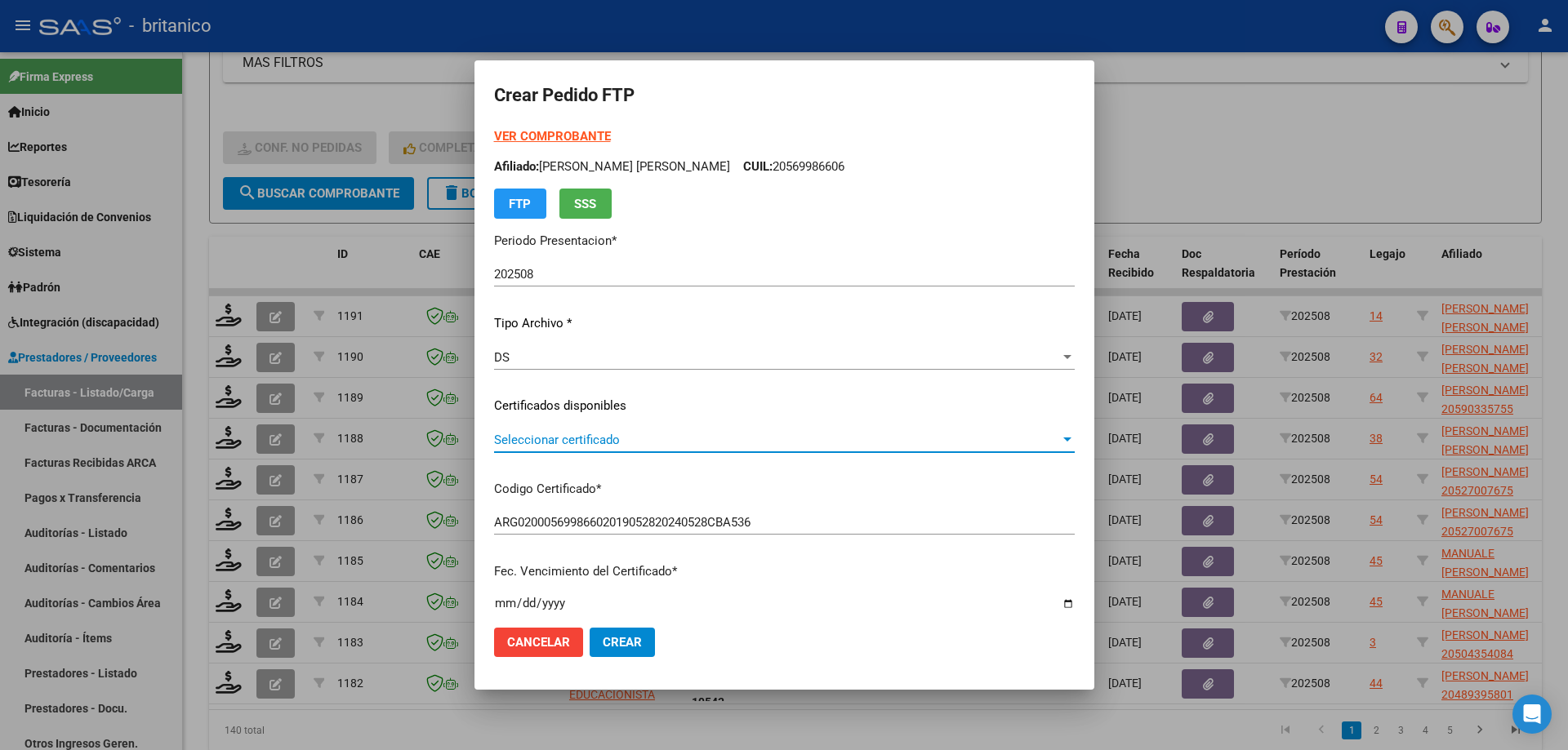
click at [497, 436] on span "Seleccionar certificado" at bounding box center [777, 440] width 566 height 15
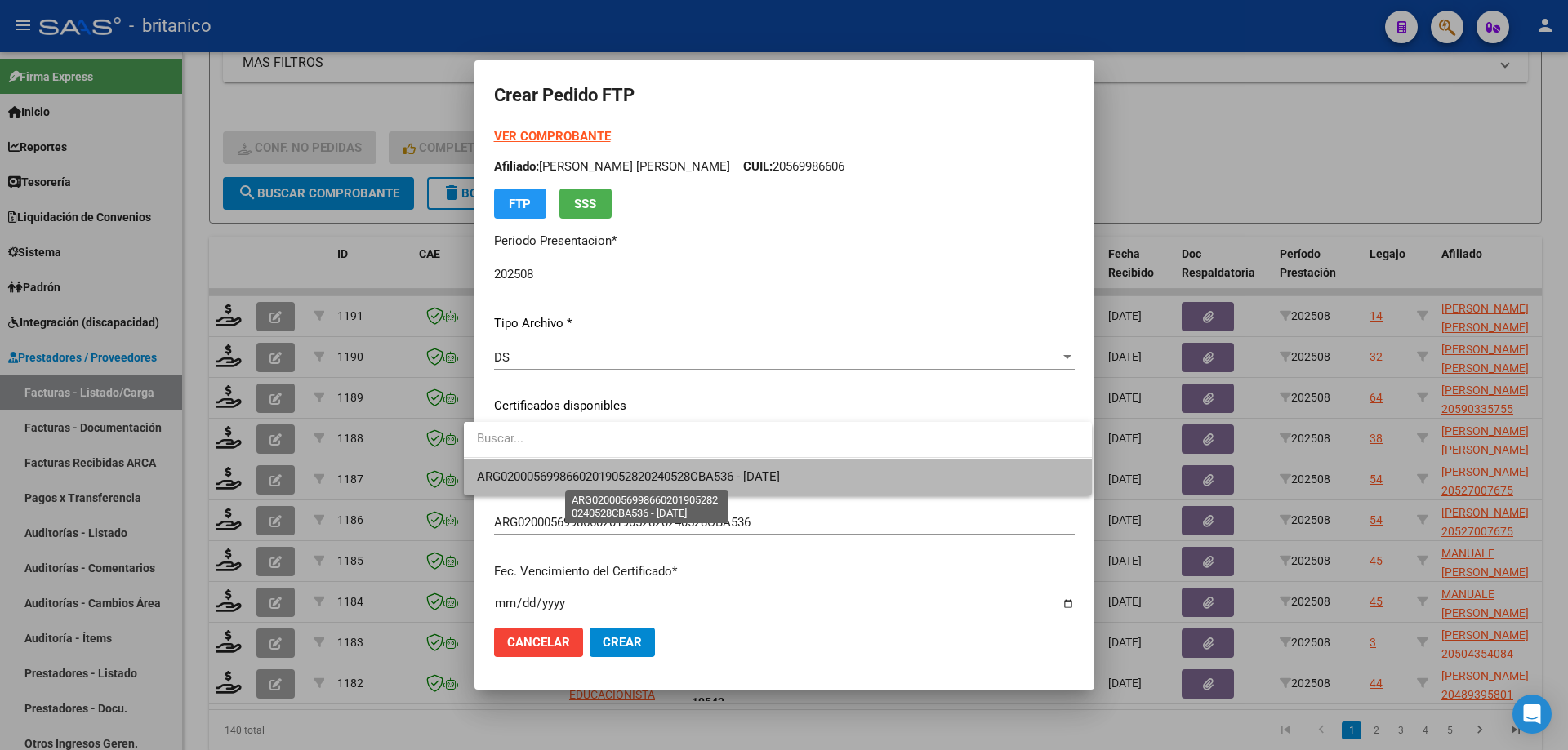
click at [520, 469] on span "ARG02000569986602019052820240528CBA536 - [DATE]" at bounding box center [628, 476] width 303 height 15
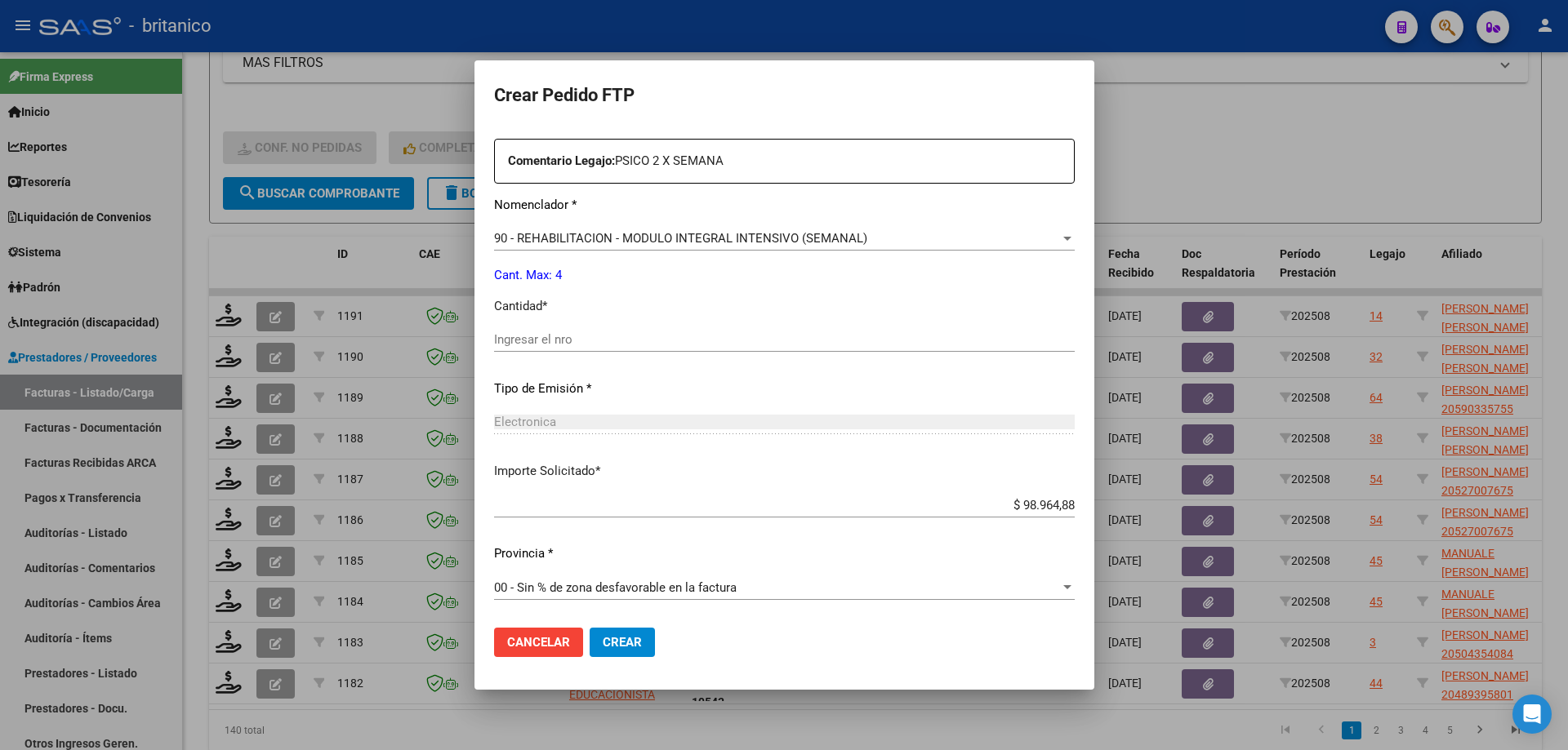
scroll to position [606, 0]
click at [541, 337] on input "Ingresar el nro" at bounding box center [784, 338] width 581 height 15
type input "4"
click at [622, 633] on button "Crear" at bounding box center [622, 642] width 65 height 29
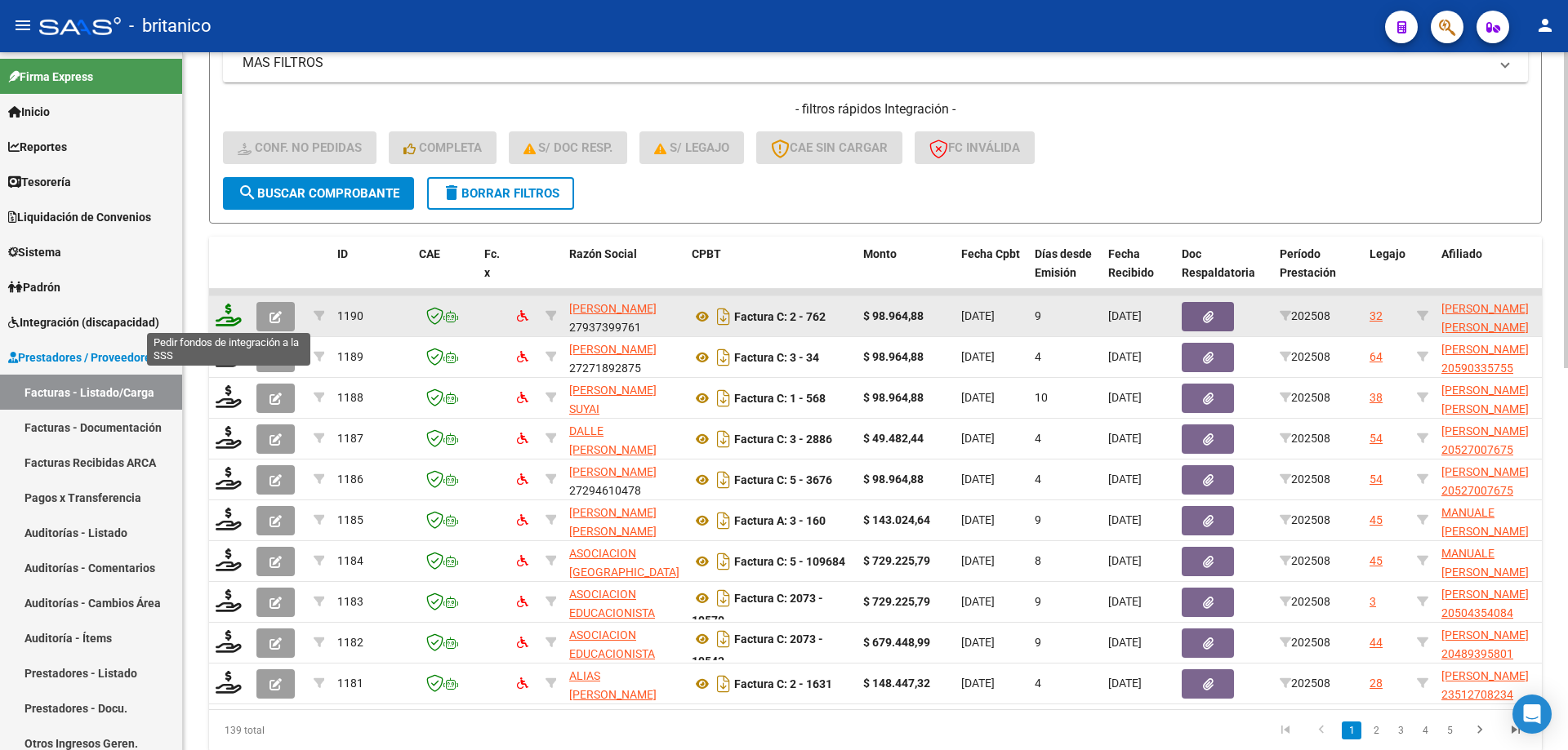
click at [236, 314] on icon at bounding box center [229, 315] width 27 height 23
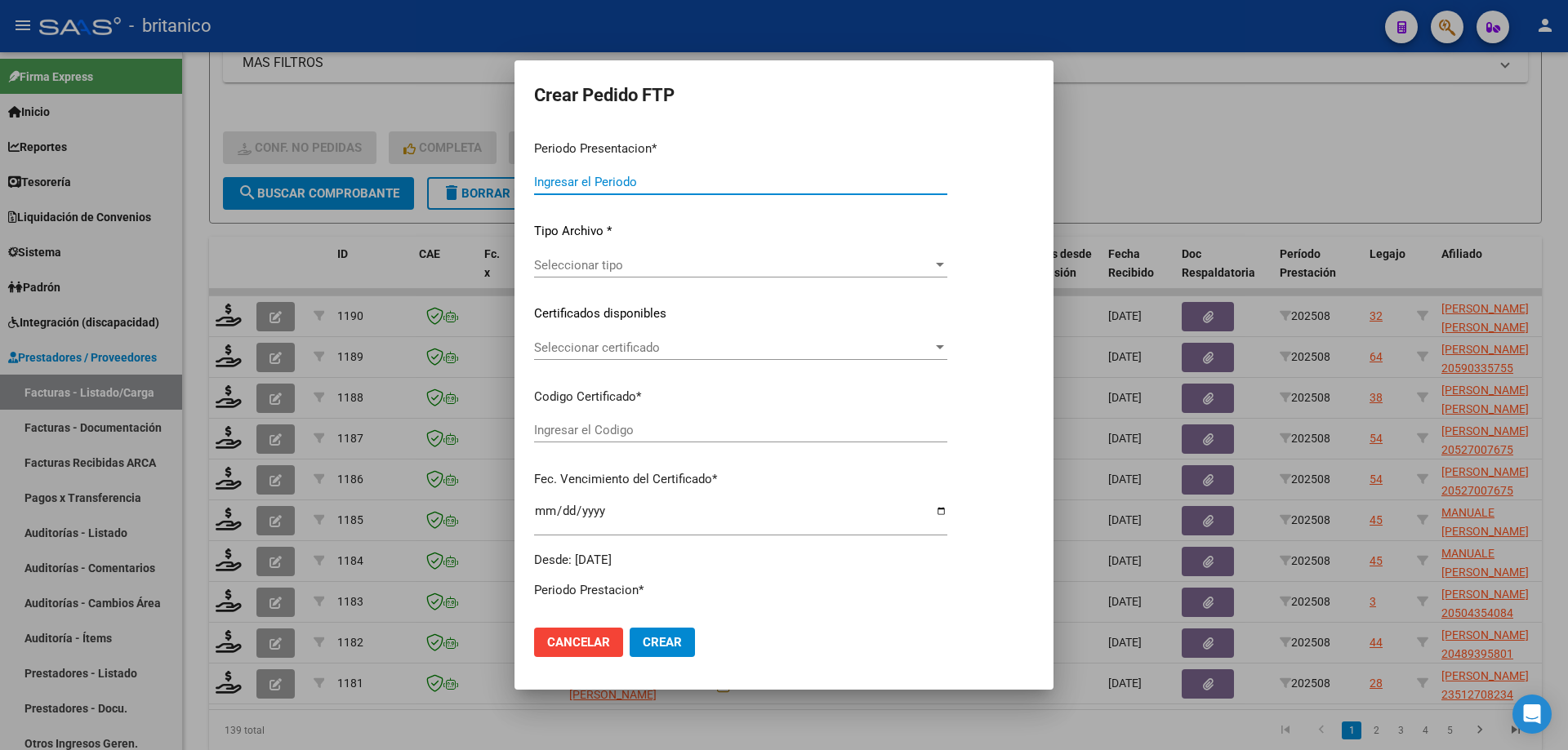
type input "202508"
type input "$ 98.964,88"
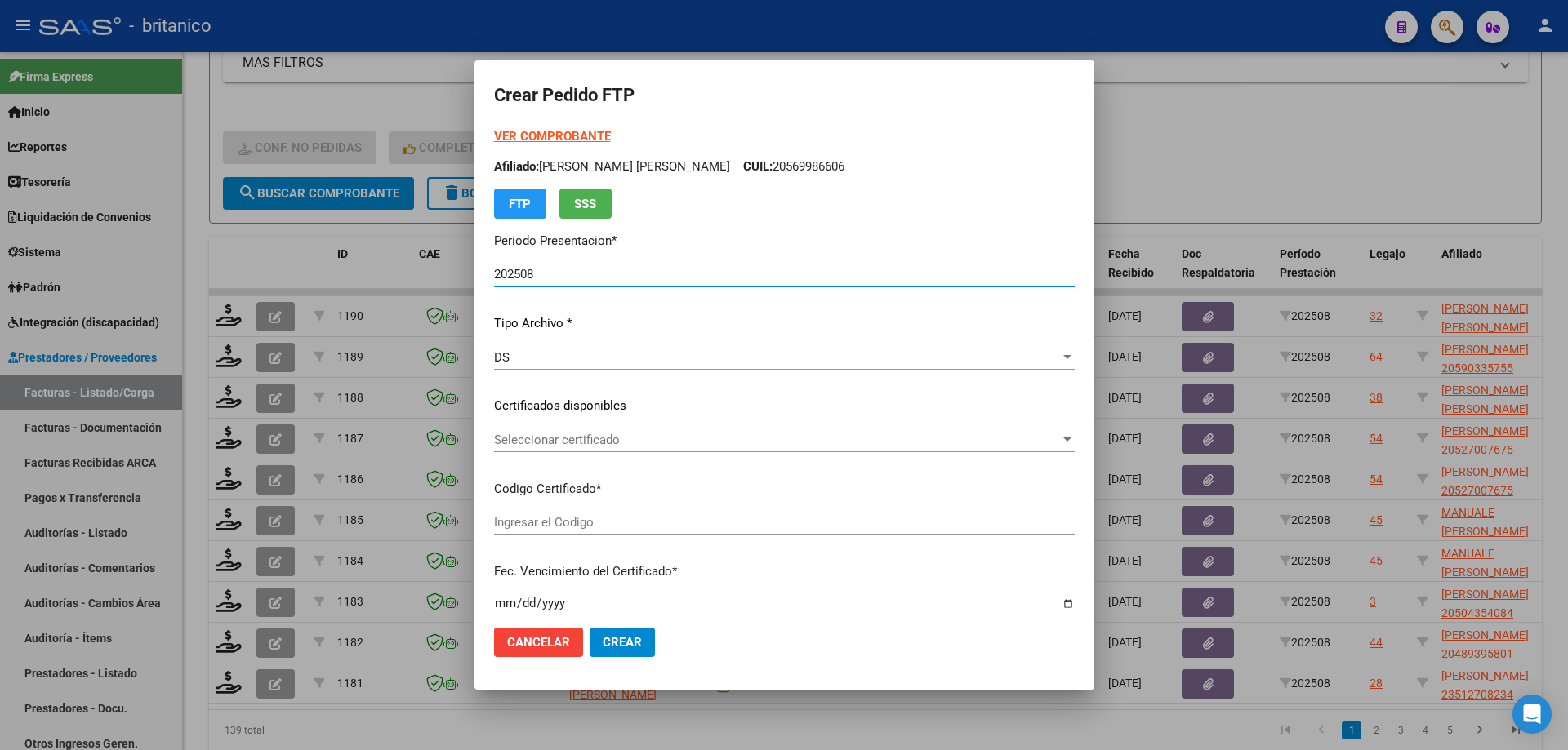
type input "ARG020005285656120200924-20250924CBA536"
type input "[DATE]"
click at [551, 429] on div "Seleccionar certificado Seleccionar certificado" at bounding box center [784, 440] width 581 height 25
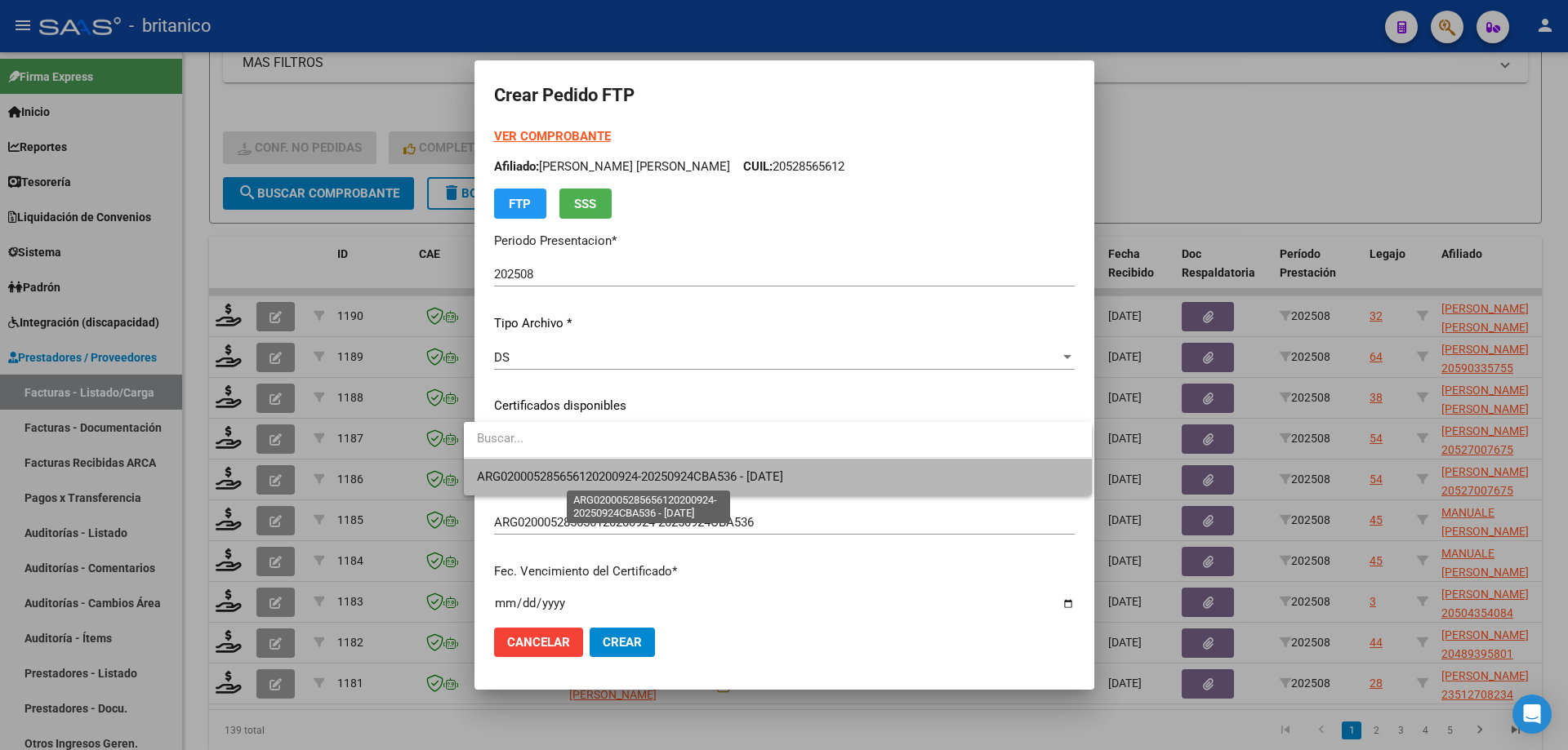
click at [658, 473] on span "ARG020005285656120200924-20250924CBA536 - [DATE]" at bounding box center [630, 476] width 306 height 15
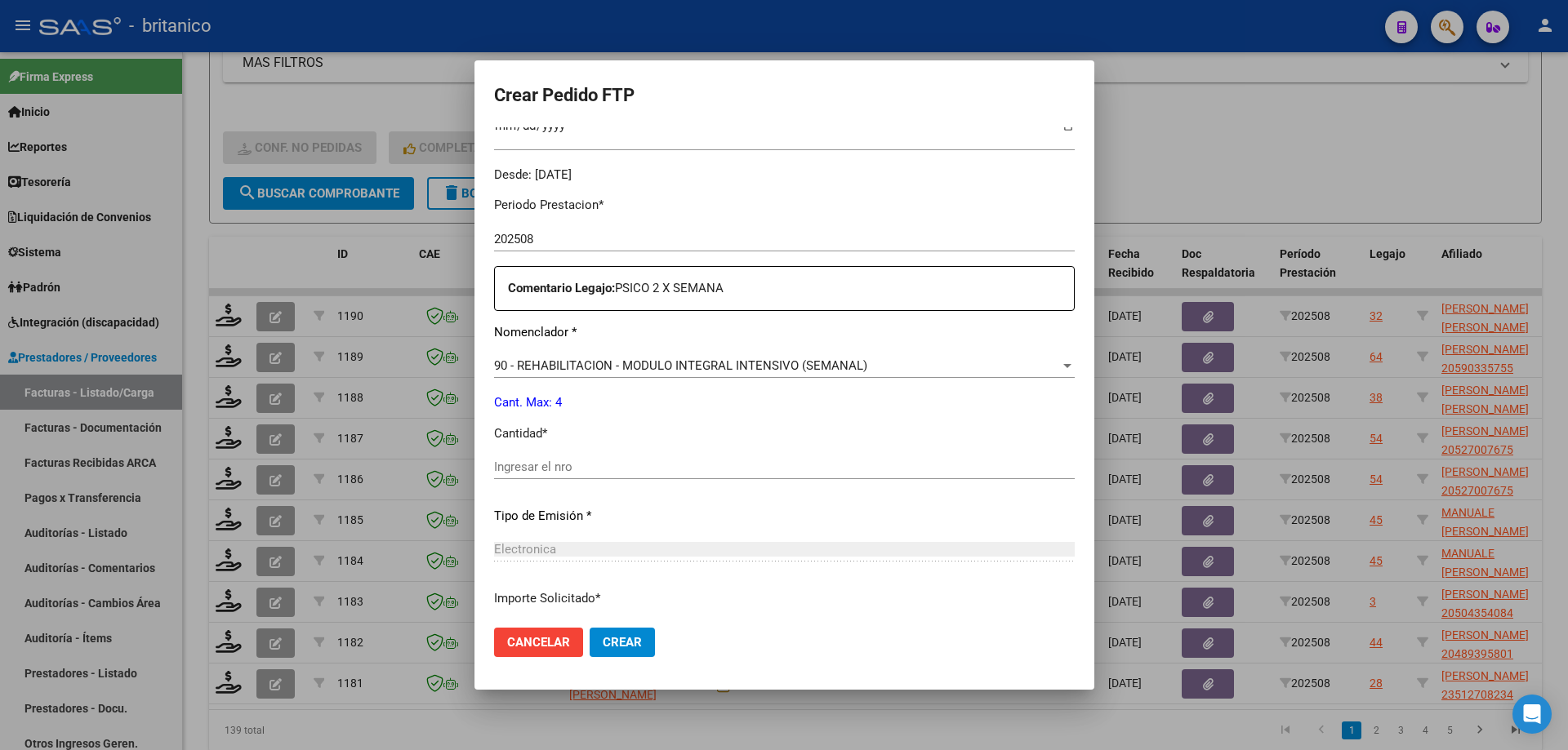
scroll to position [489, 0]
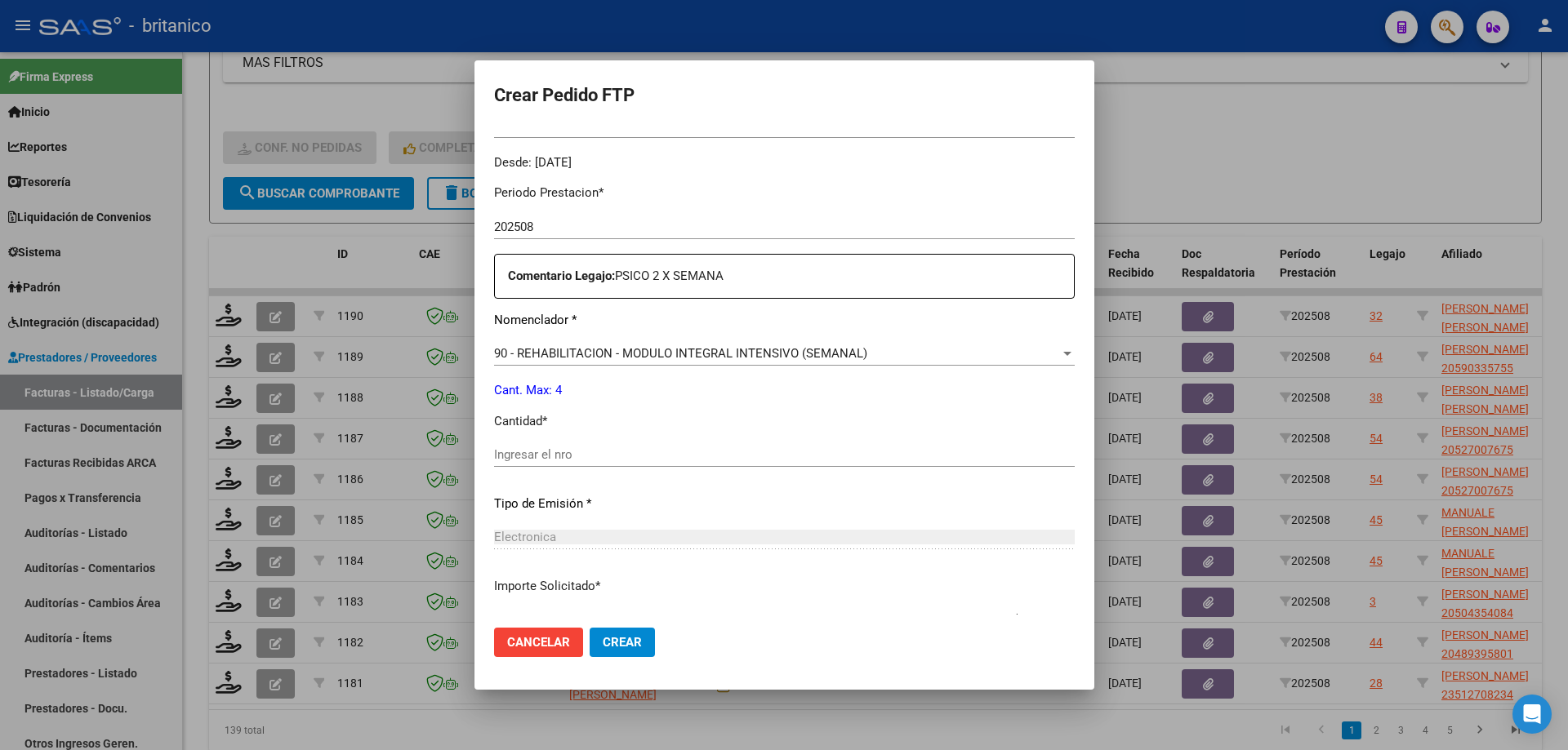
click at [586, 446] on div "Ingresar el nro" at bounding box center [784, 455] width 581 height 25
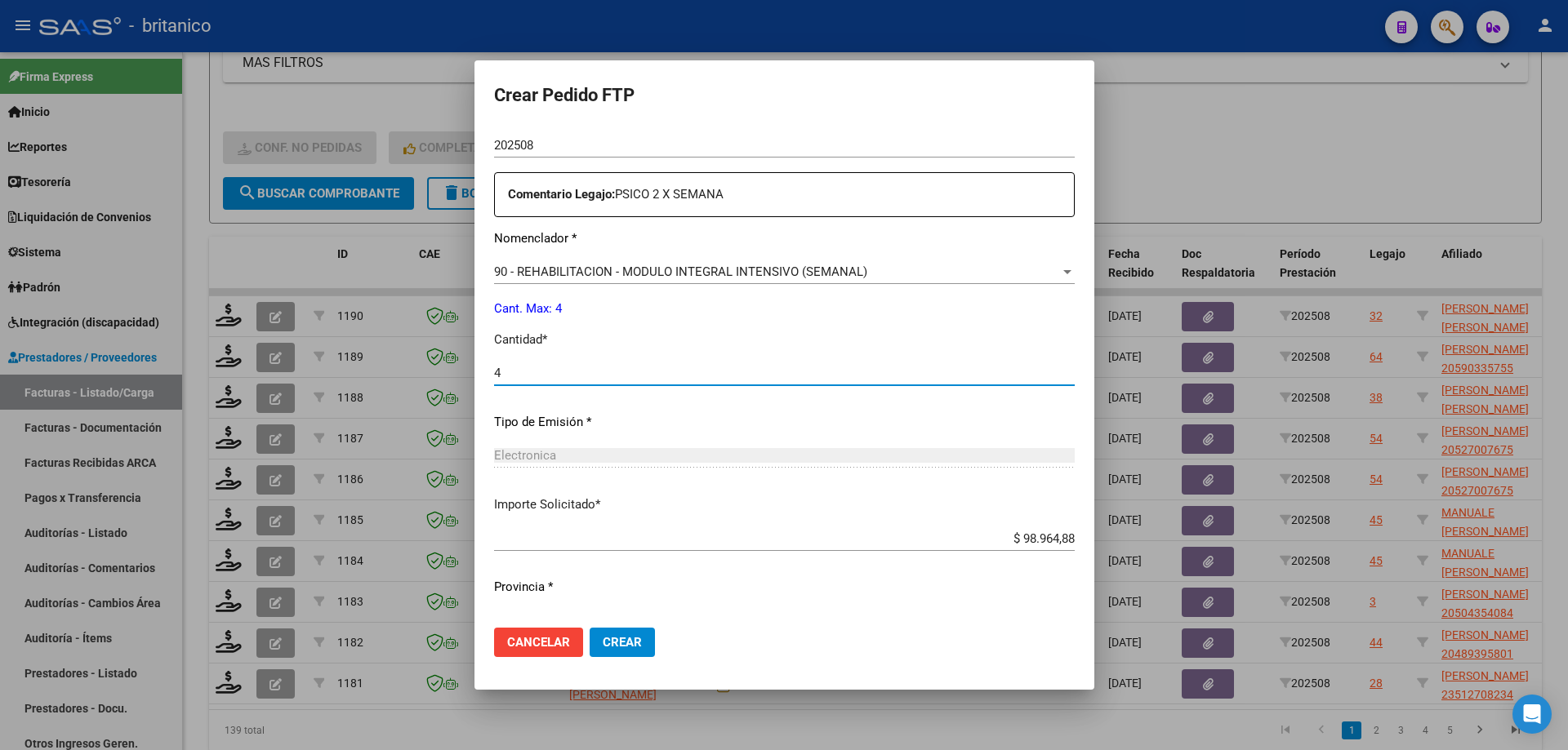
scroll to position [606, 0]
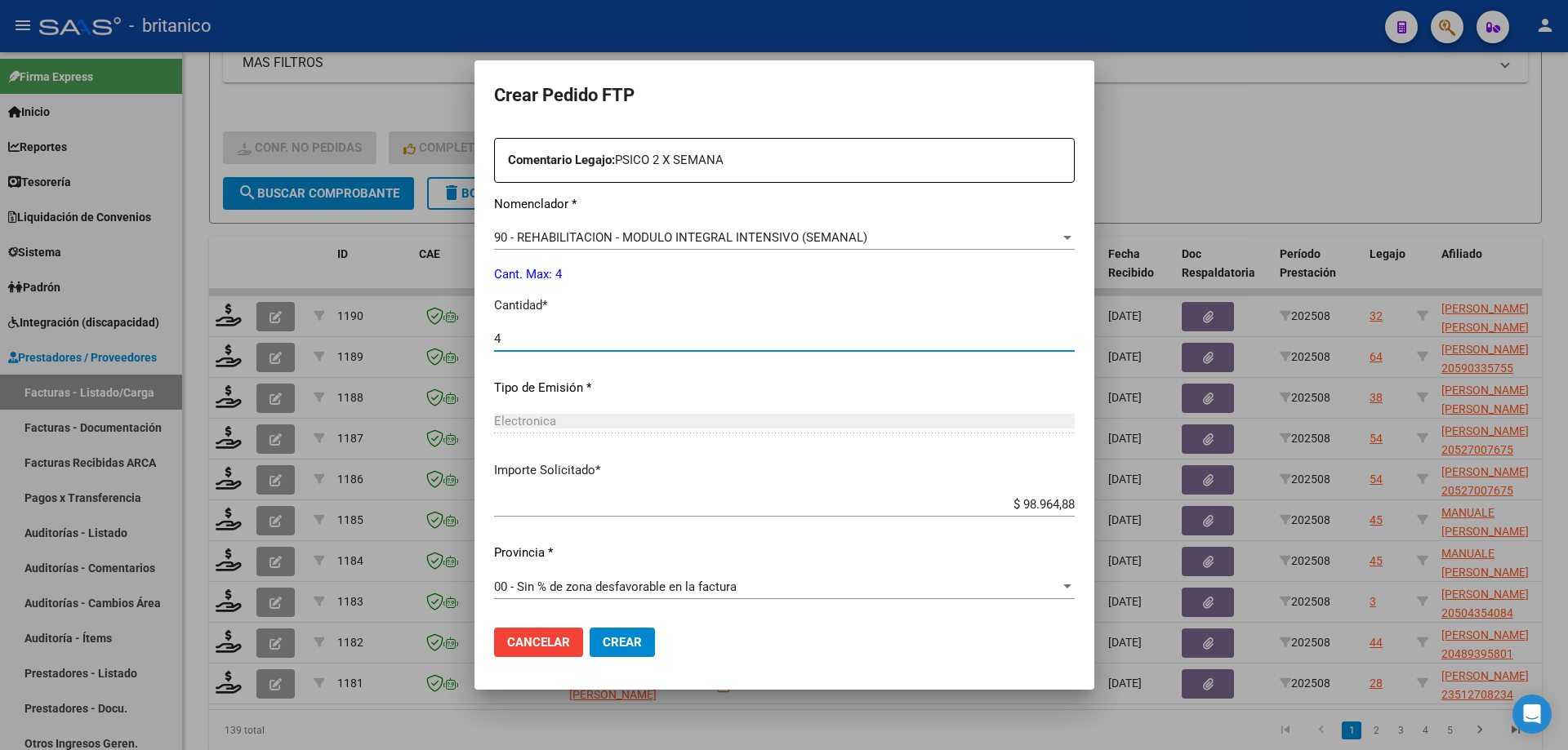
type input "4"
click at [614, 636] on span "Crear" at bounding box center [622, 642] width 39 height 15
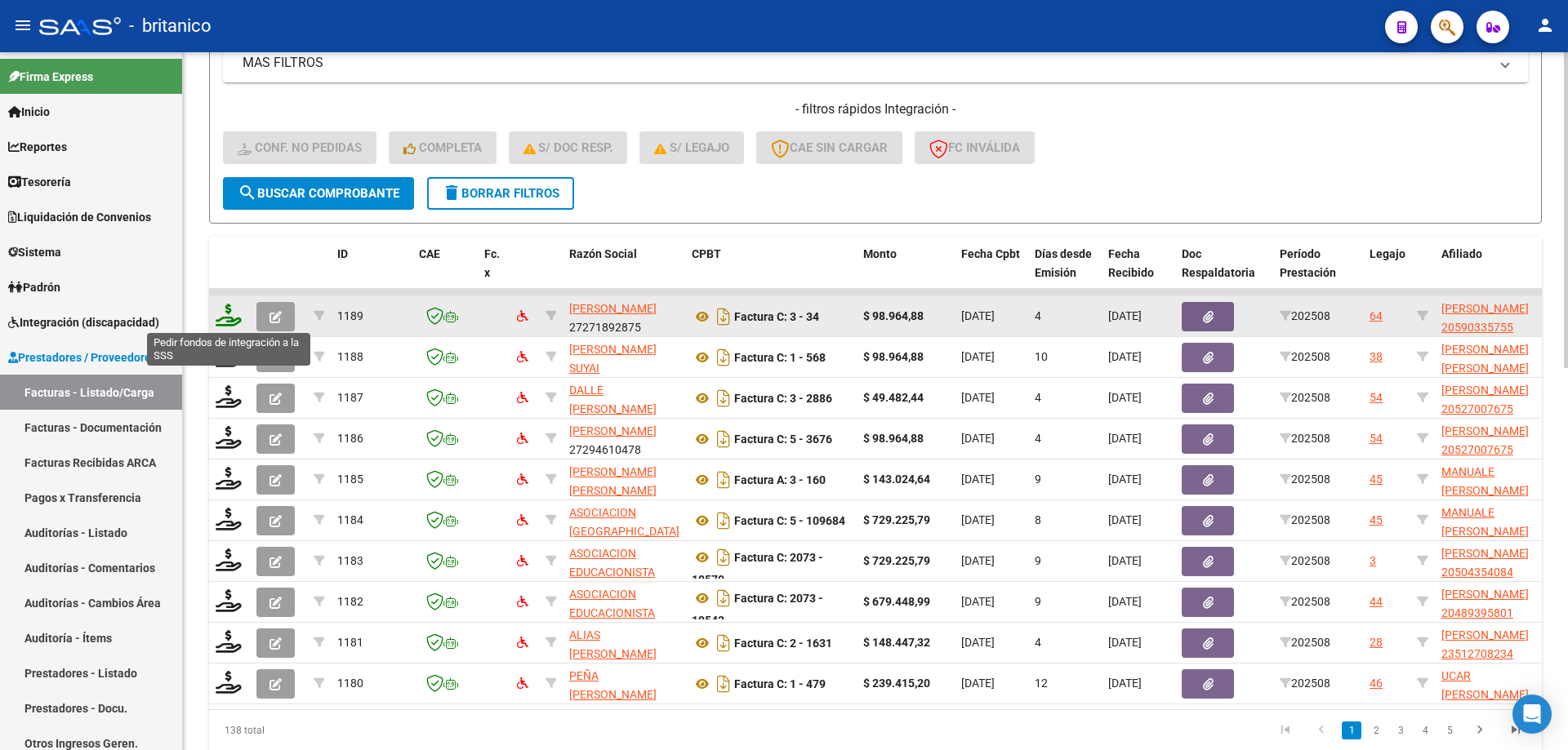
click at [224, 313] on icon at bounding box center [229, 315] width 27 height 23
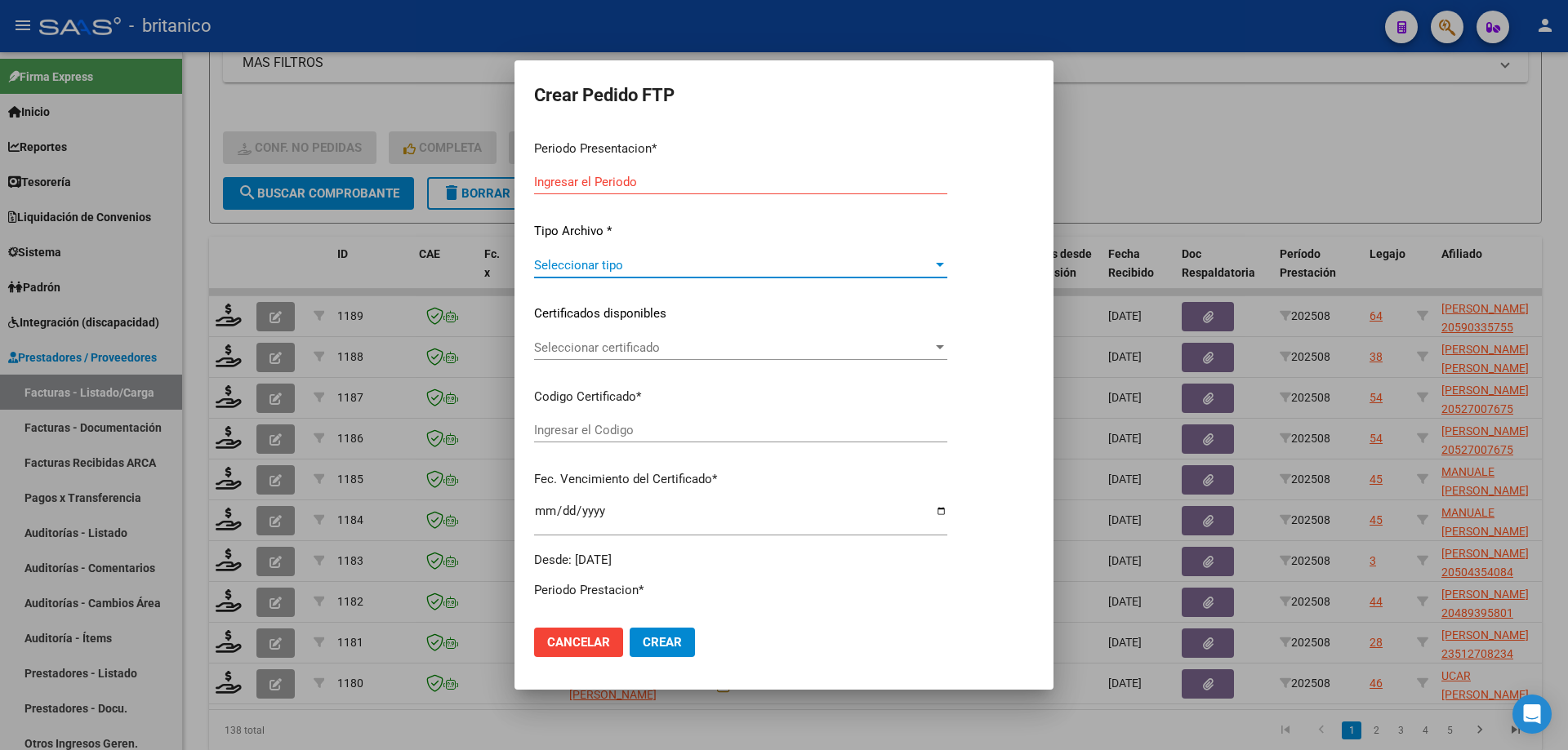
click at [932, 265] on span "Seleccionar tipo" at bounding box center [733, 265] width 399 height 15
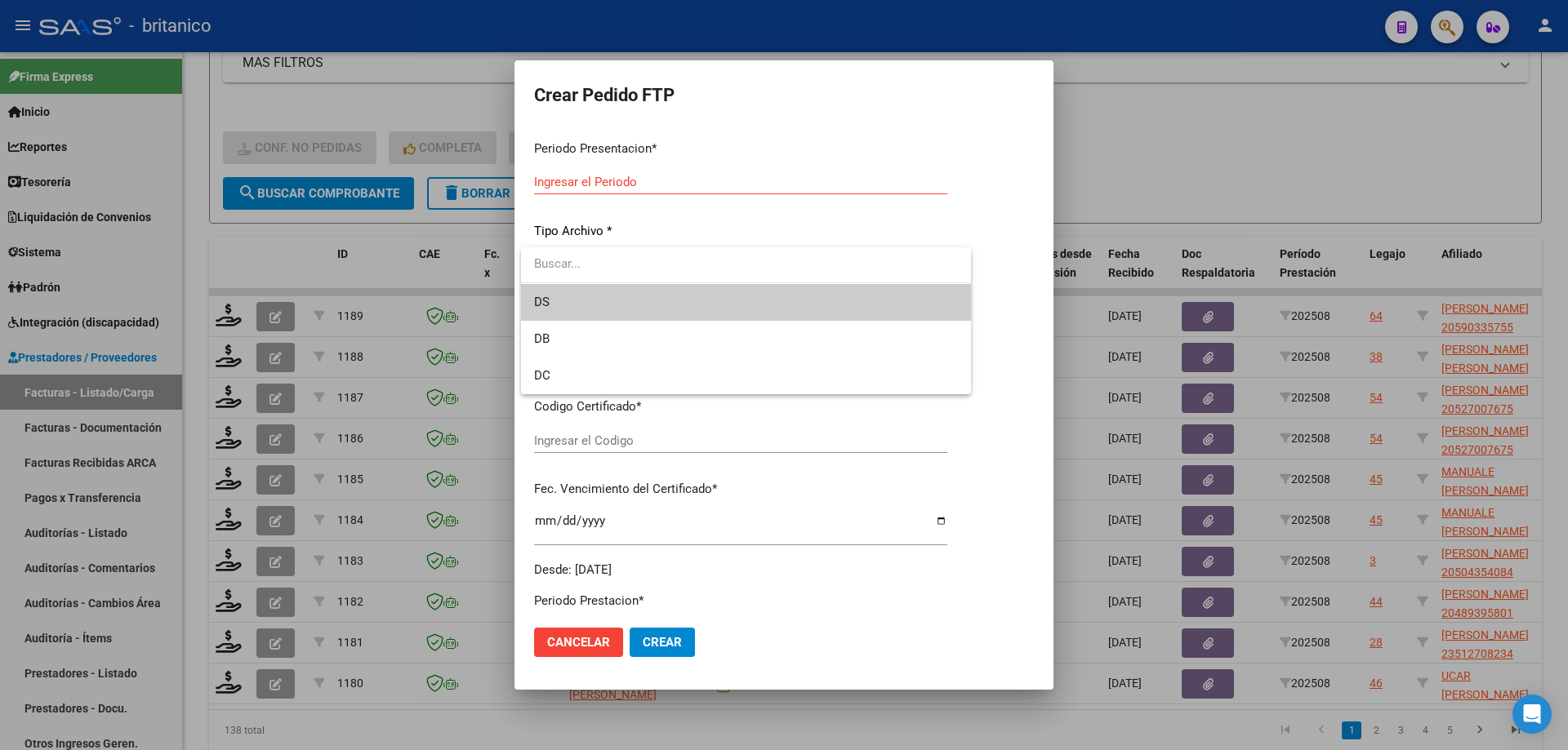
type input "202508"
type input "$ 98.964,88"
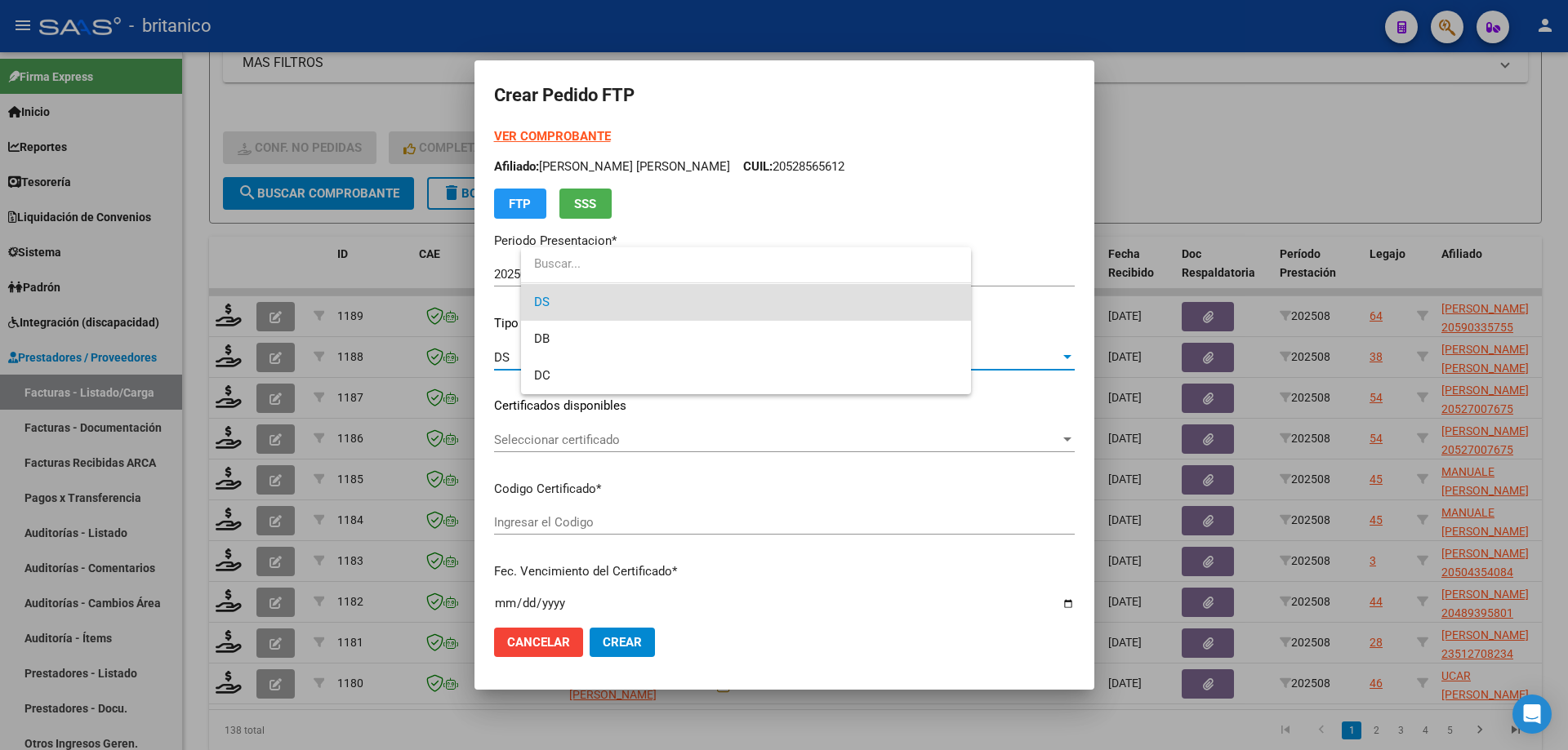
type input "ARG02000590335752025021420280214CIU13650"
type input "[DATE]"
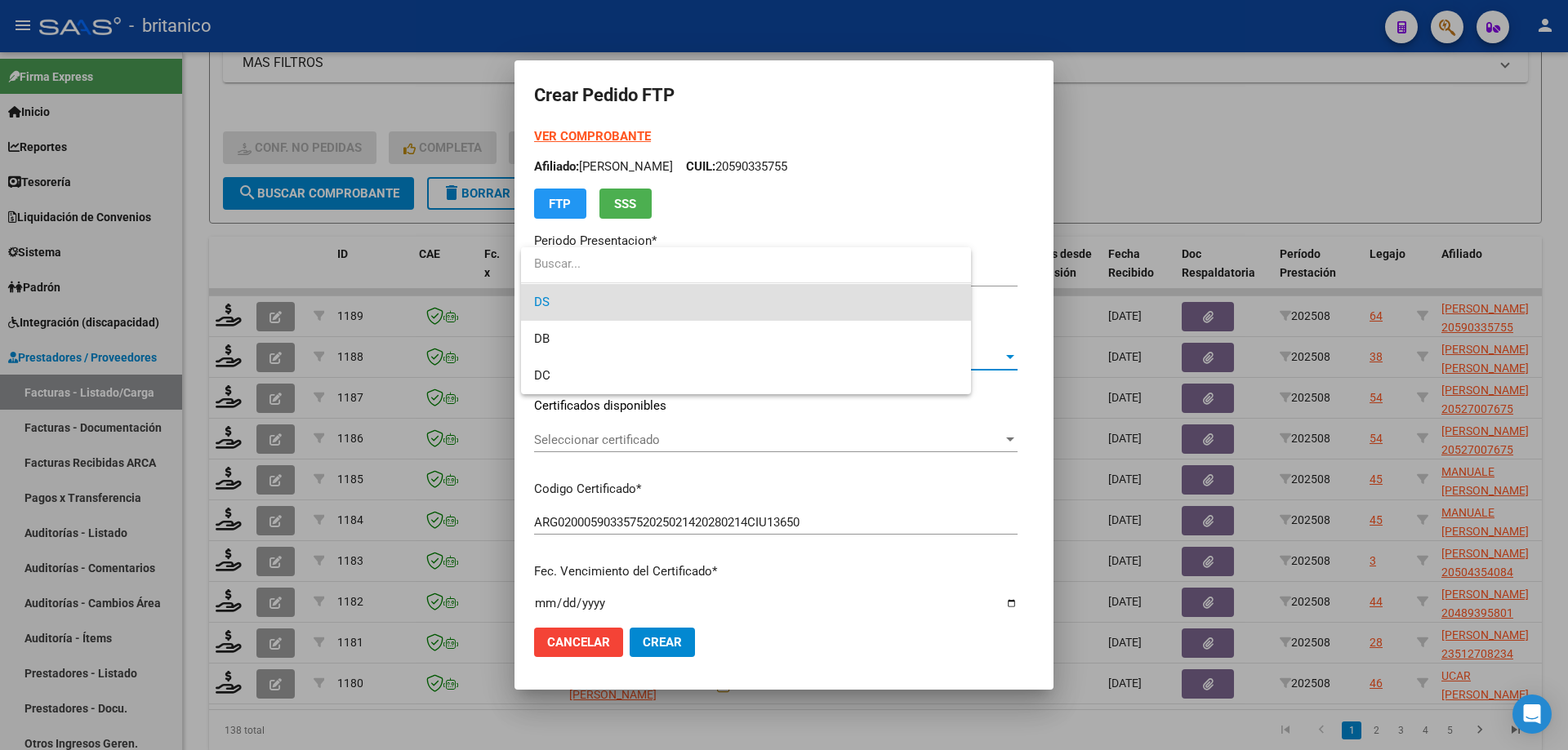
click at [967, 436] on div at bounding box center [784, 375] width 1568 height 750
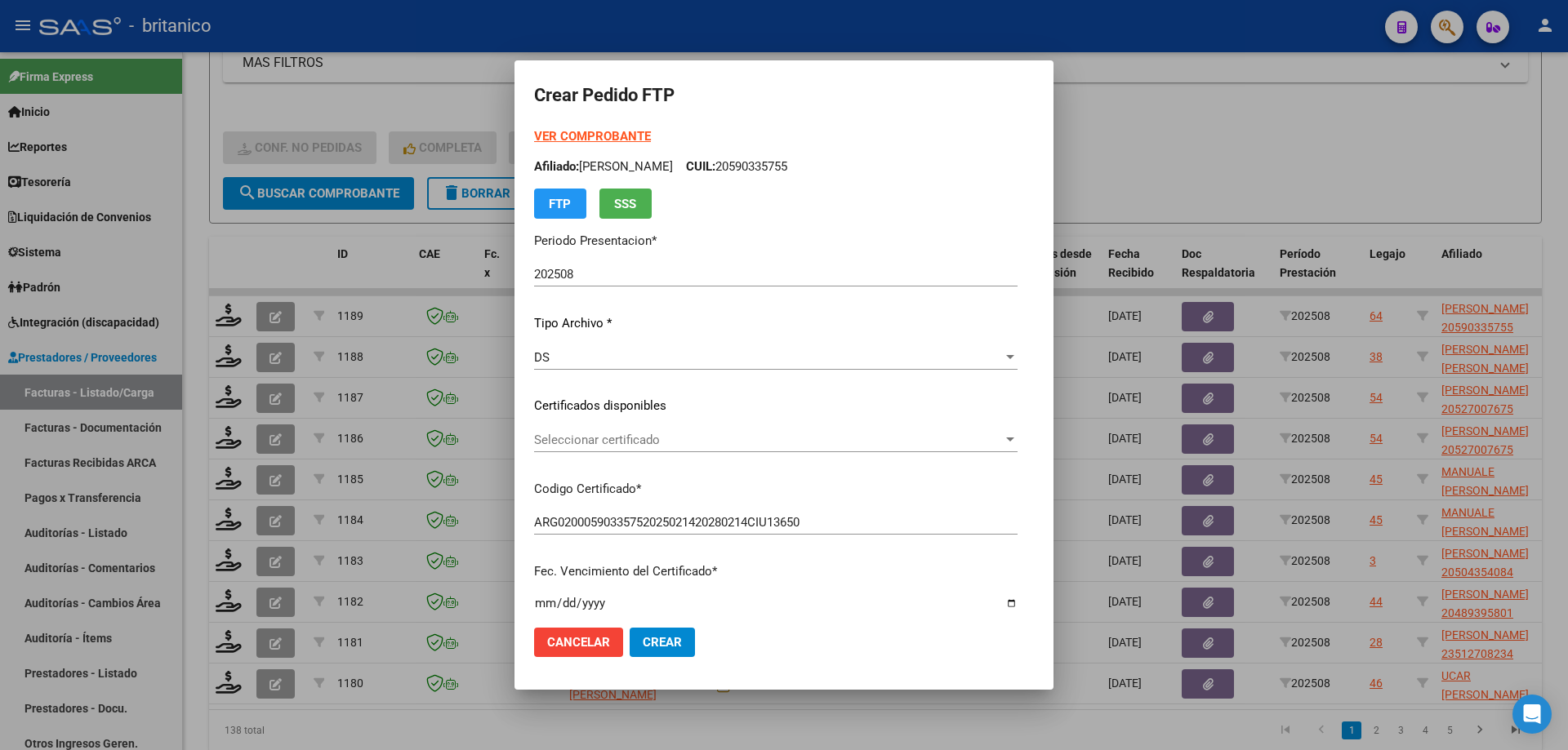
click at [1015, 442] on div at bounding box center [1009, 439] width 8 height 4
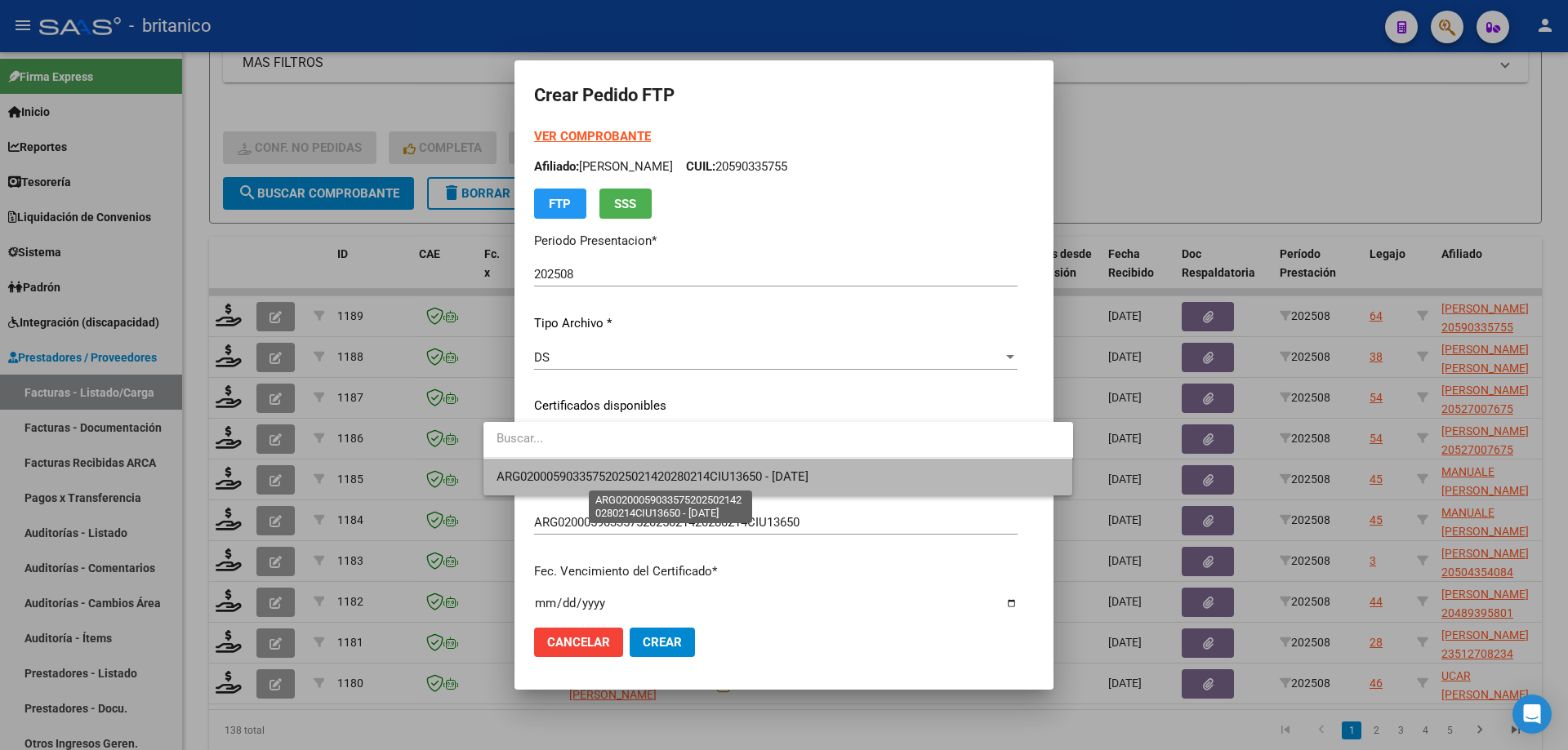
click at [634, 477] on span "ARG02000590335752025021420280214CIU13650 - [DATE]" at bounding box center [652, 476] width 312 height 15
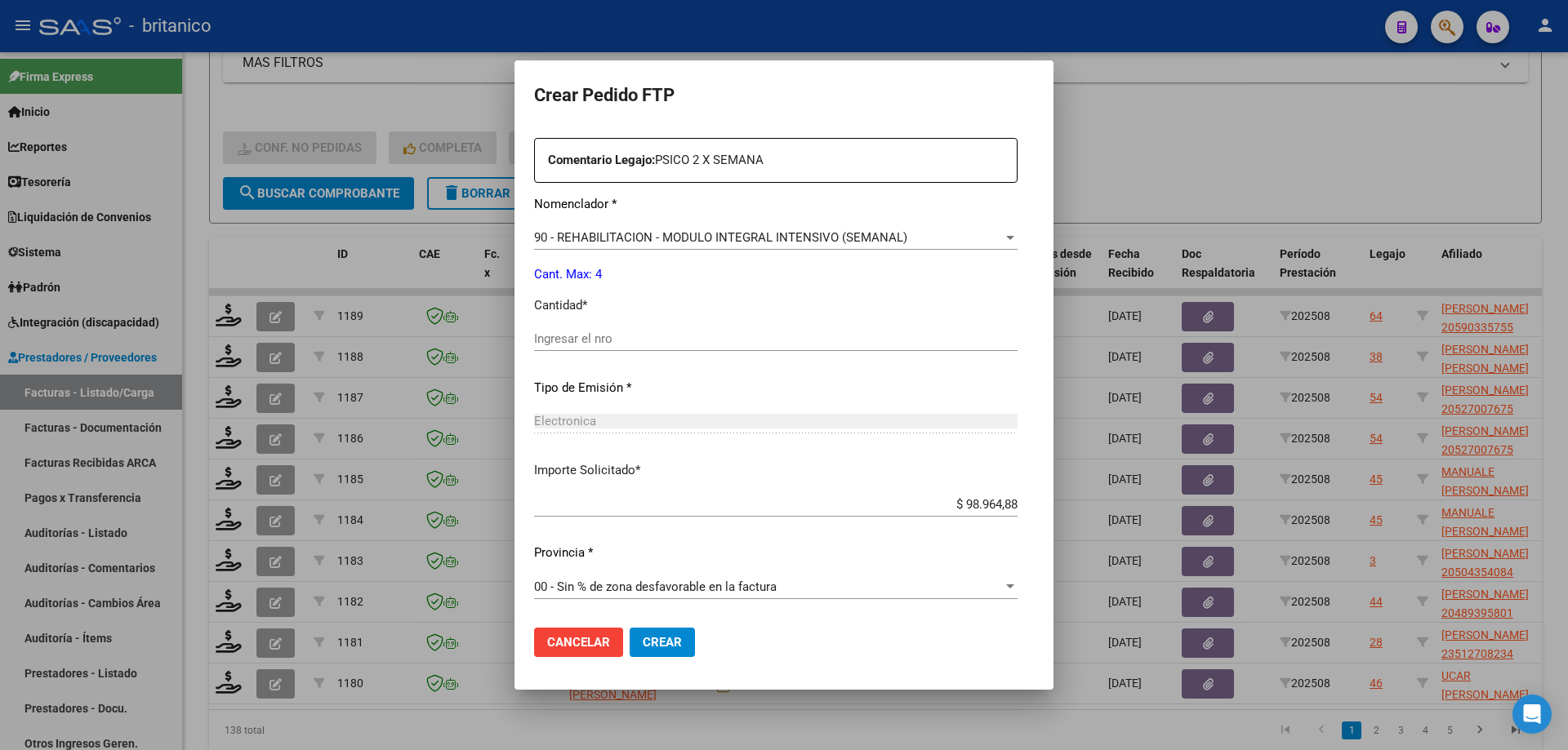
click at [661, 338] on input "Ingresar el nro" at bounding box center [775, 338] width 483 height 15
type input "4"
click at [643, 646] on span "Crear" at bounding box center [662, 642] width 39 height 15
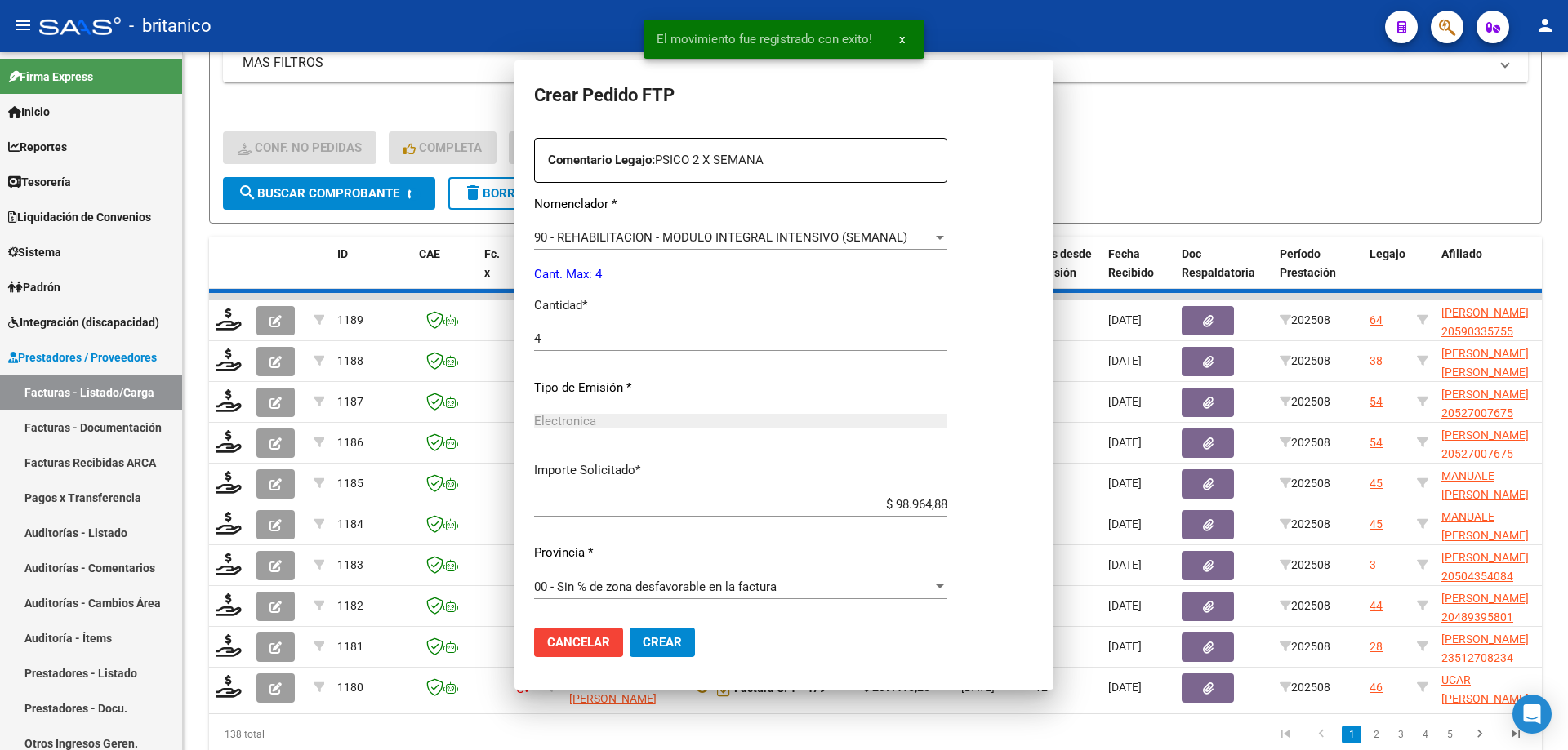
scroll to position [0, 0]
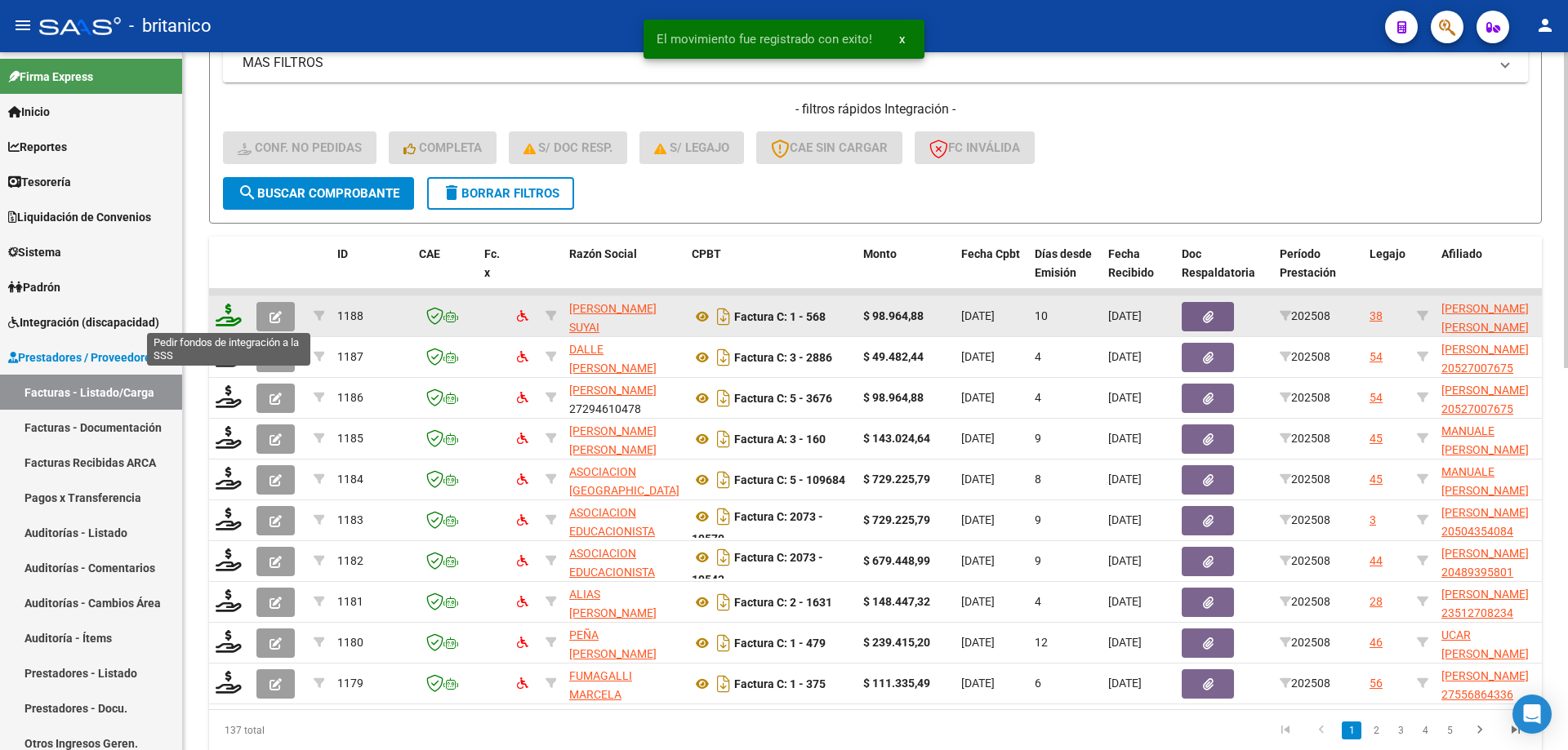
click at [226, 315] on icon at bounding box center [229, 315] width 27 height 23
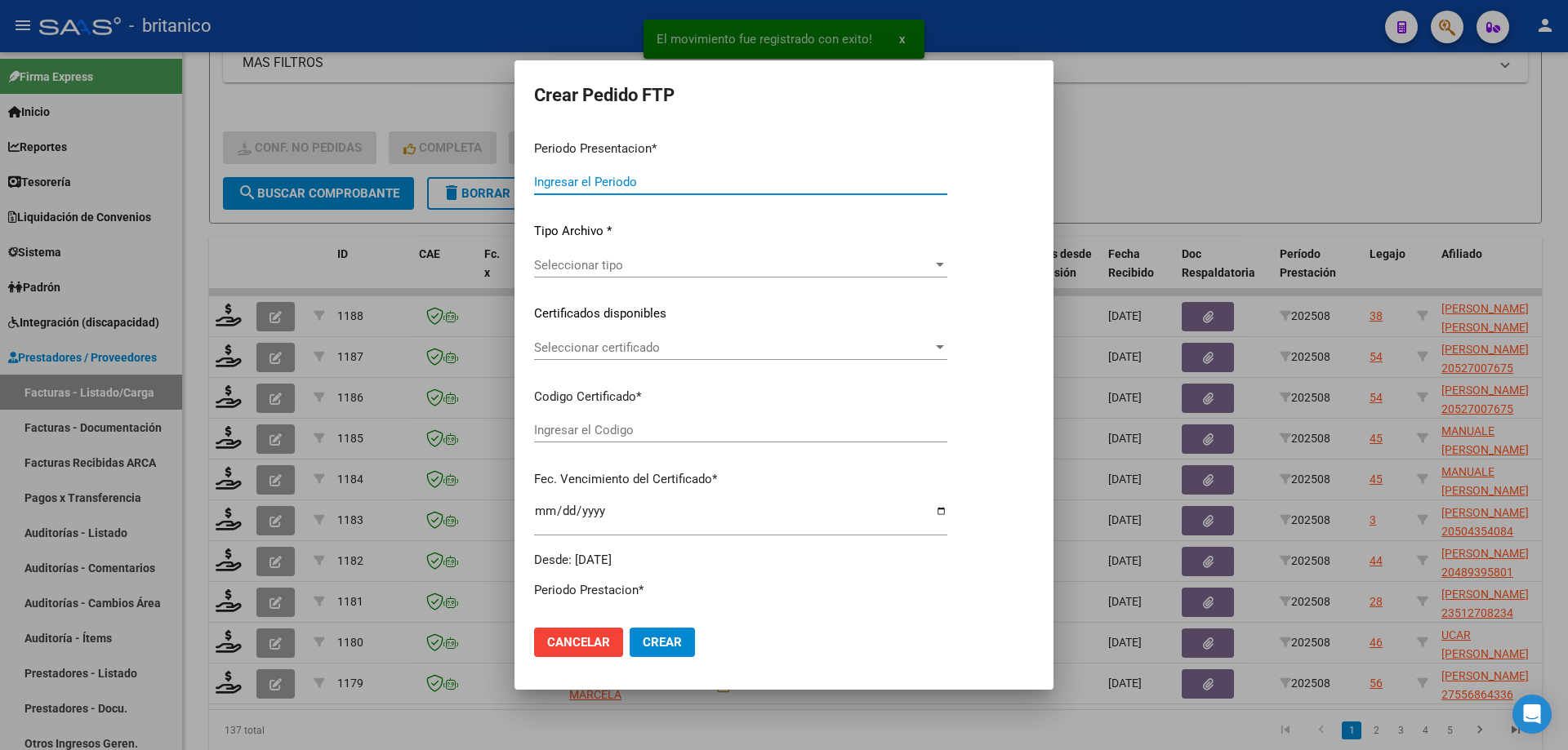
type input "202508"
type input "$ 98.964,88"
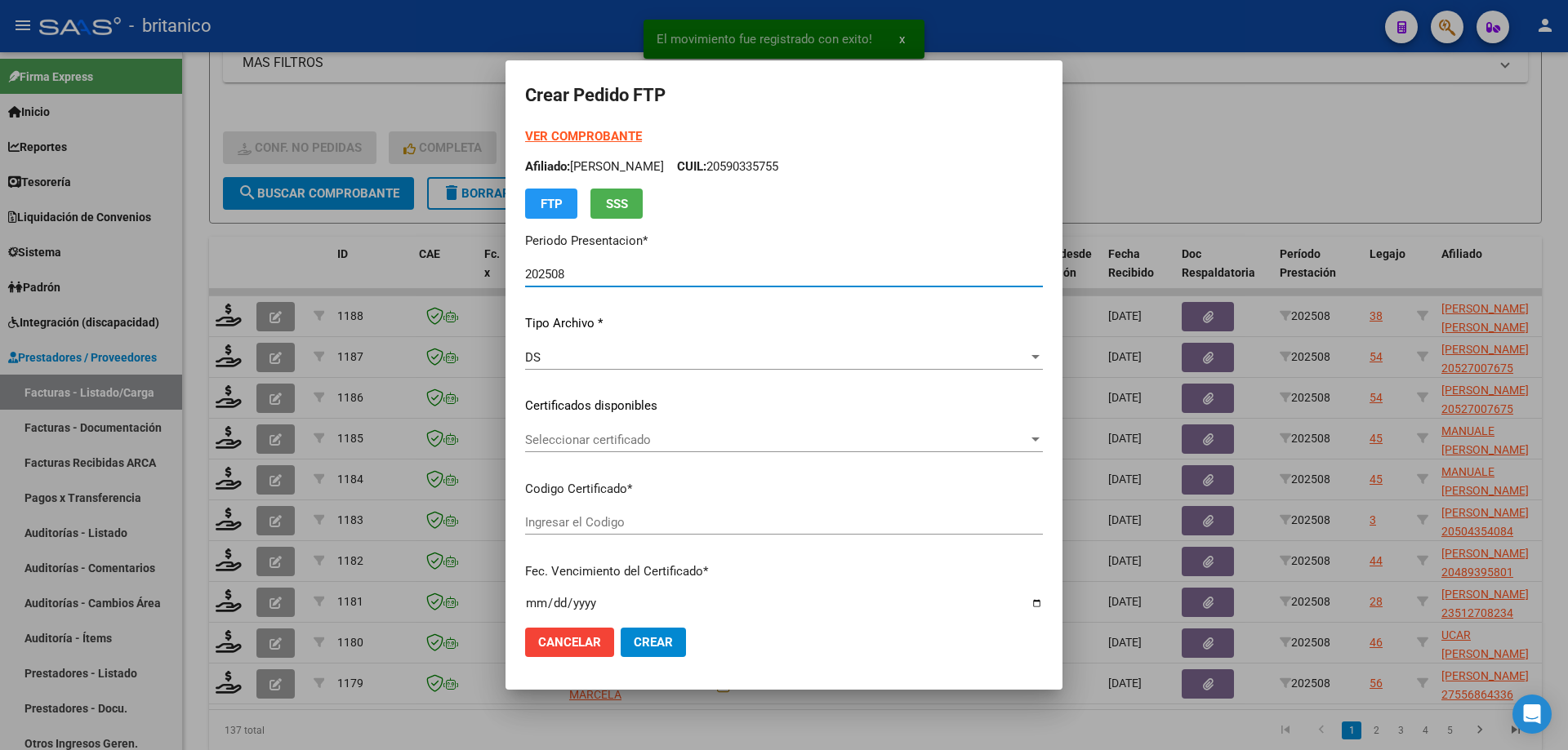
type input "ARG020005126519920211230-20241230CBA536"
type input "[DATE]"
click at [571, 437] on span "Seleccionar certificado" at bounding box center [776, 440] width 503 height 15
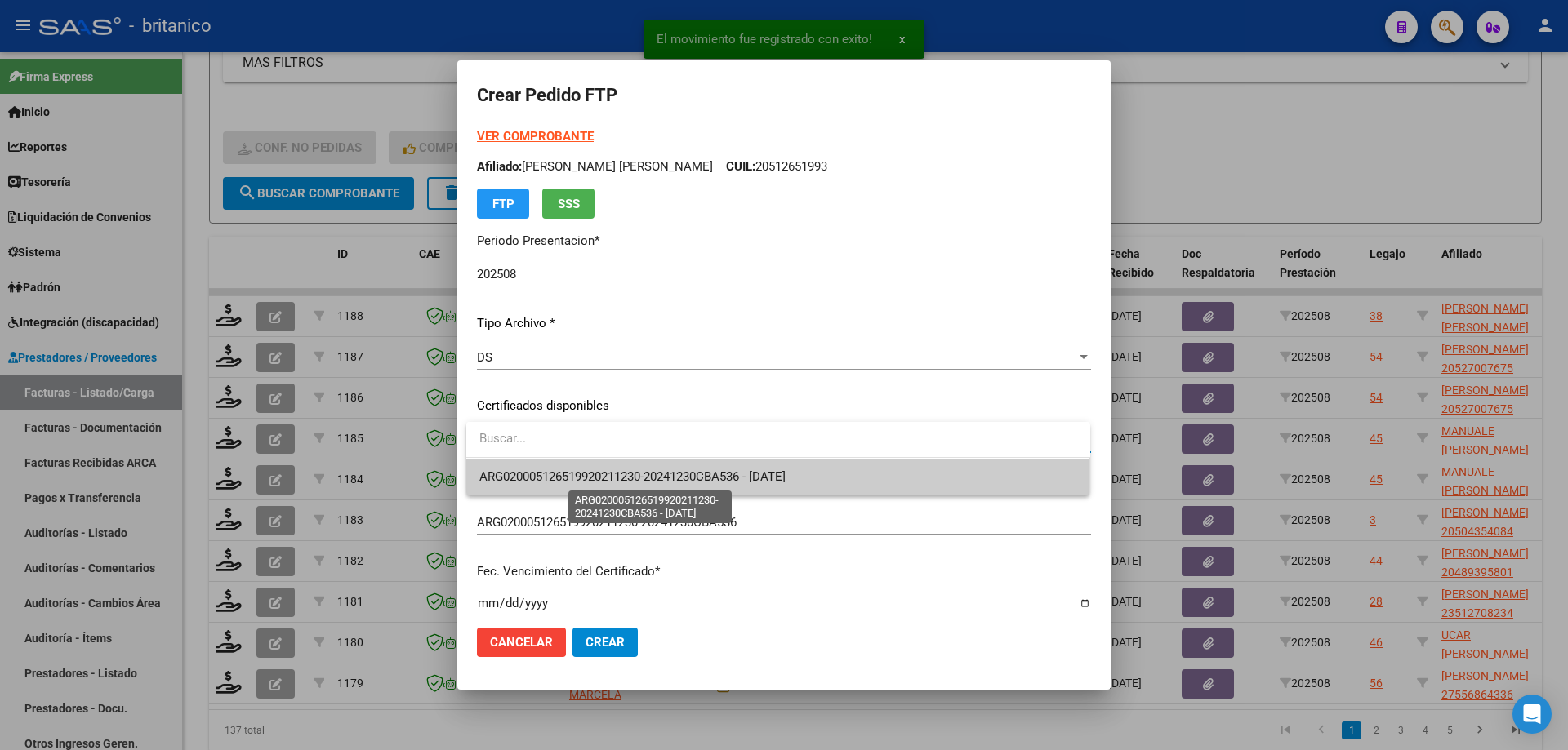
click at [681, 469] on span "ARG020005126519920211230-20241230CBA536 - [DATE]" at bounding box center [632, 476] width 306 height 15
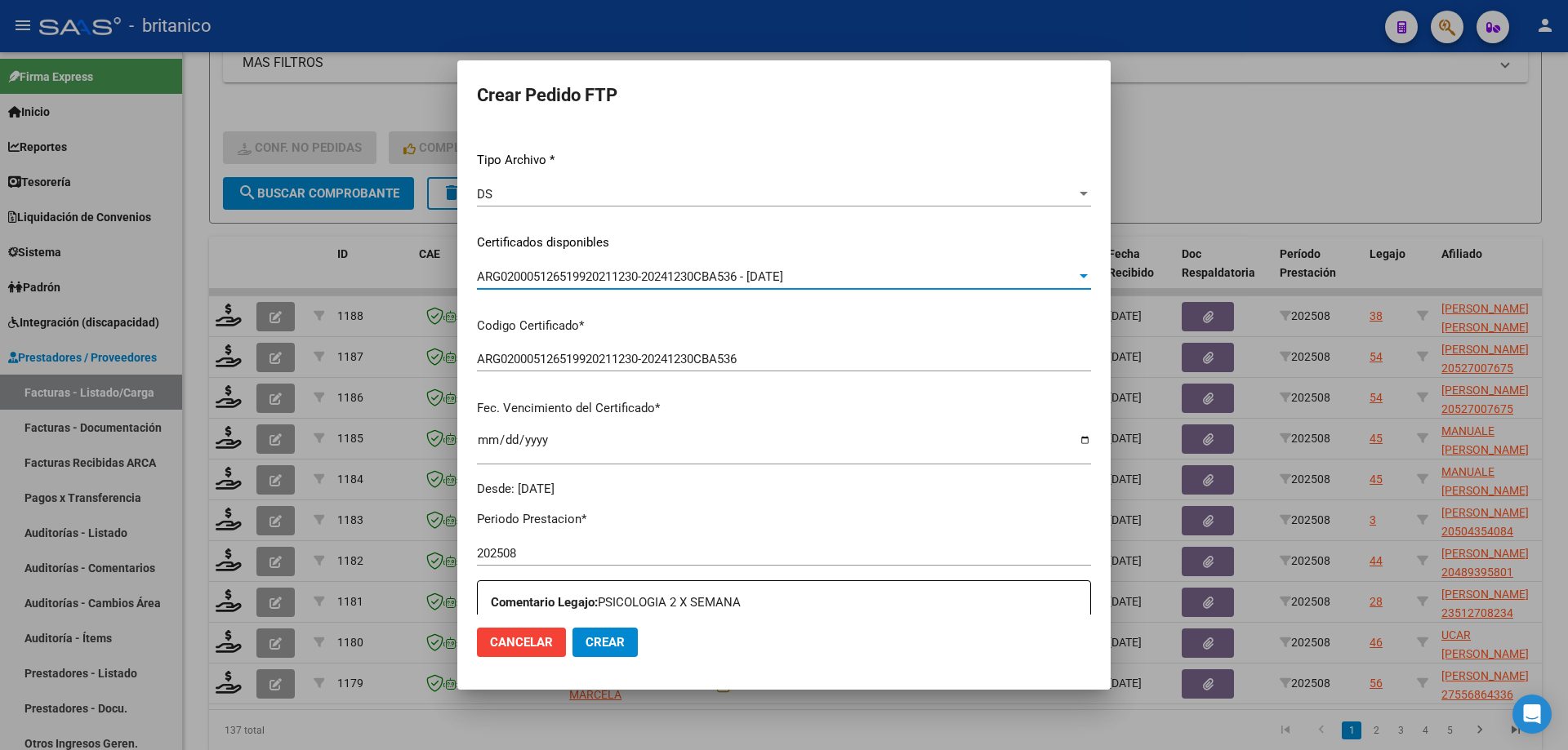
scroll to position [408, 0]
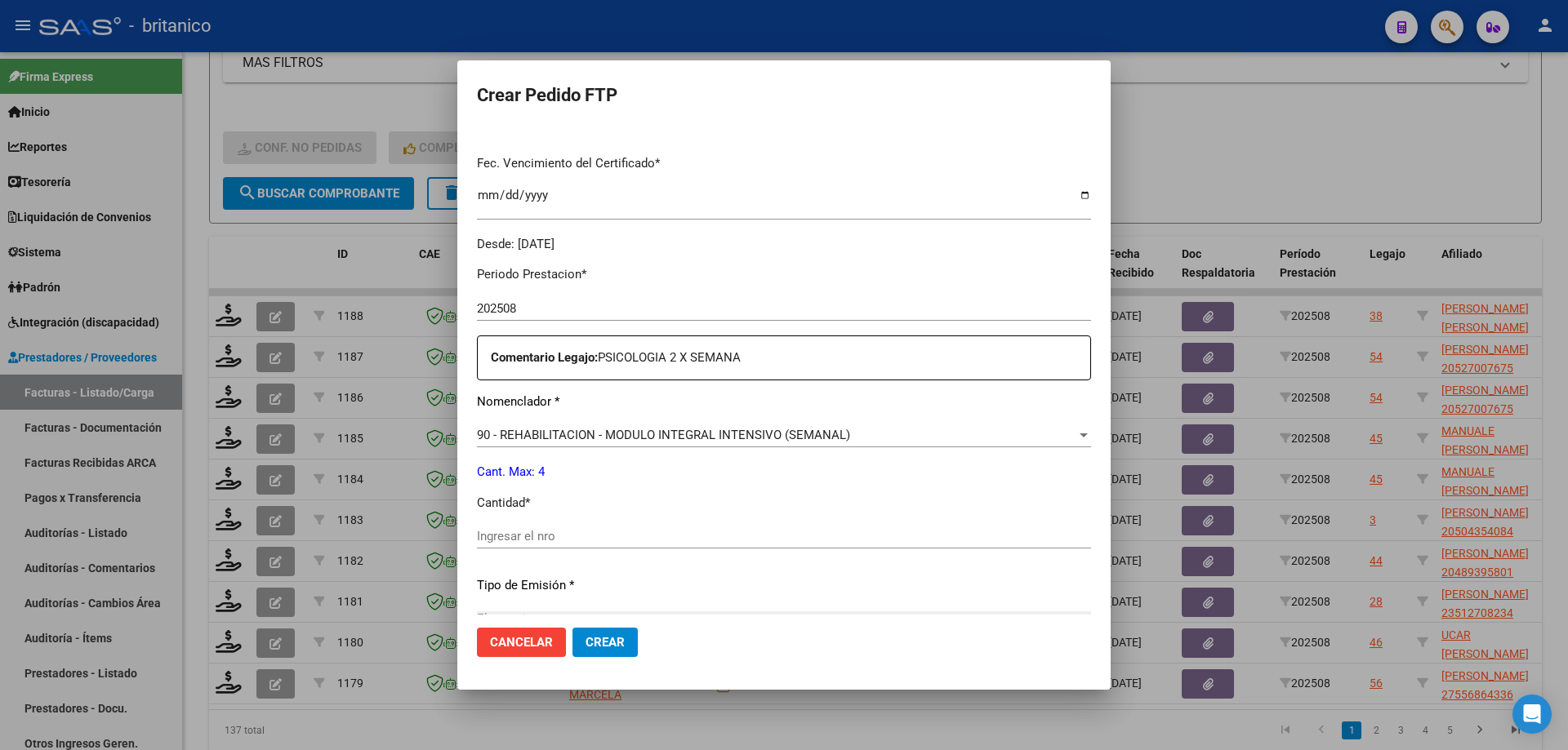
click at [506, 535] on input "Ingresar el nro" at bounding box center [784, 536] width 614 height 15
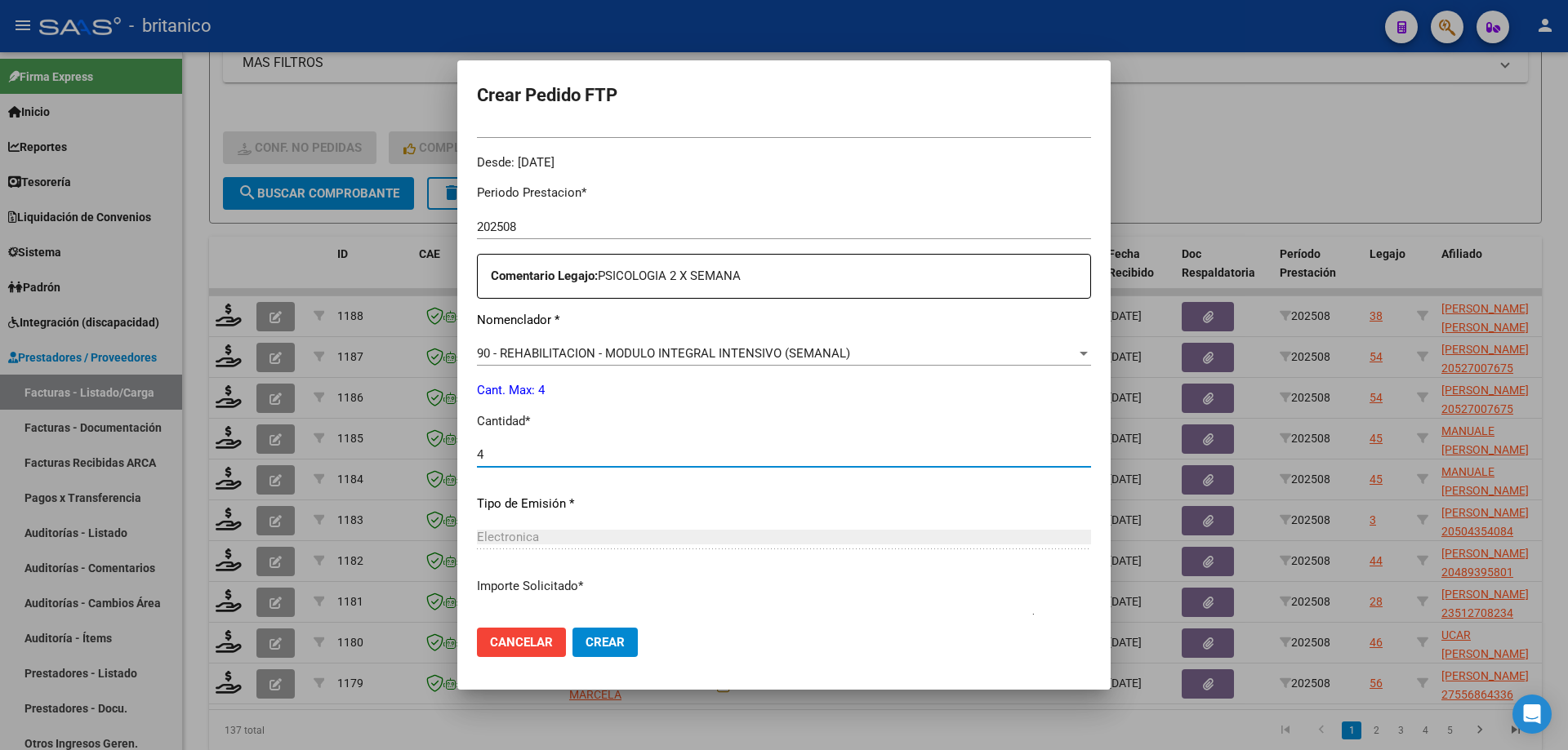
scroll to position [606, 0]
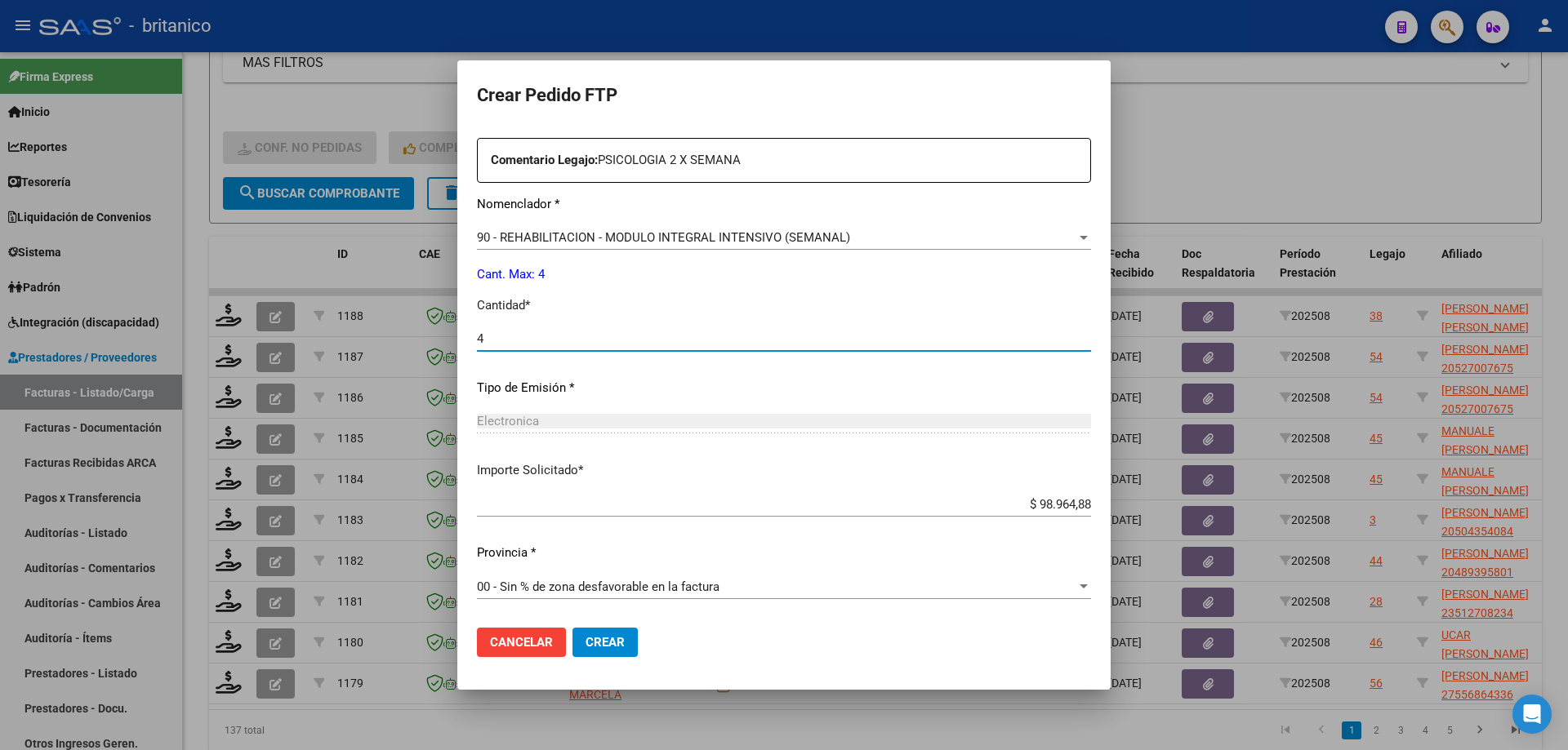
type input "4"
click at [621, 643] on span "Crear" at bounding box center [605, 642] width 39 height 15
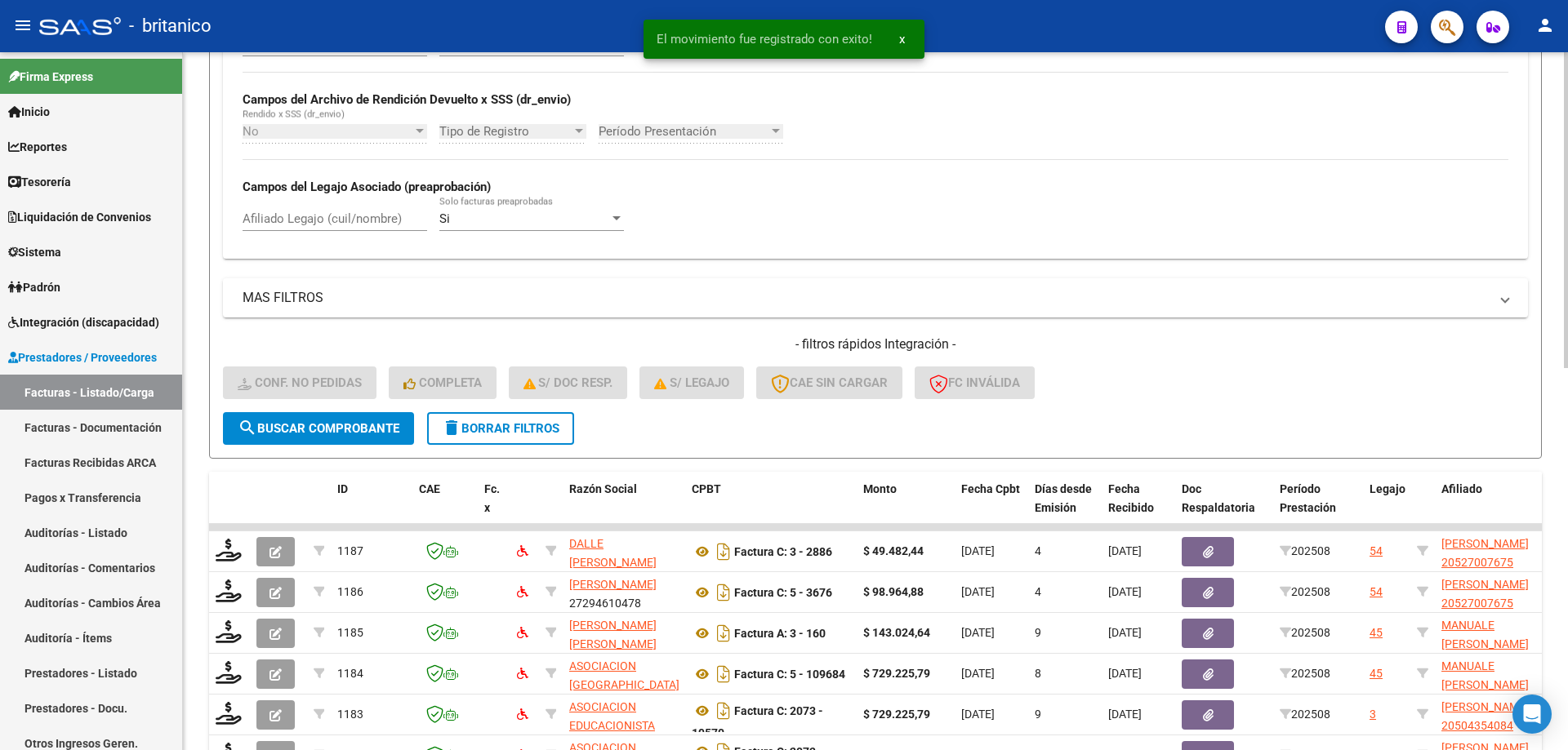
scroll to position [519, 0]
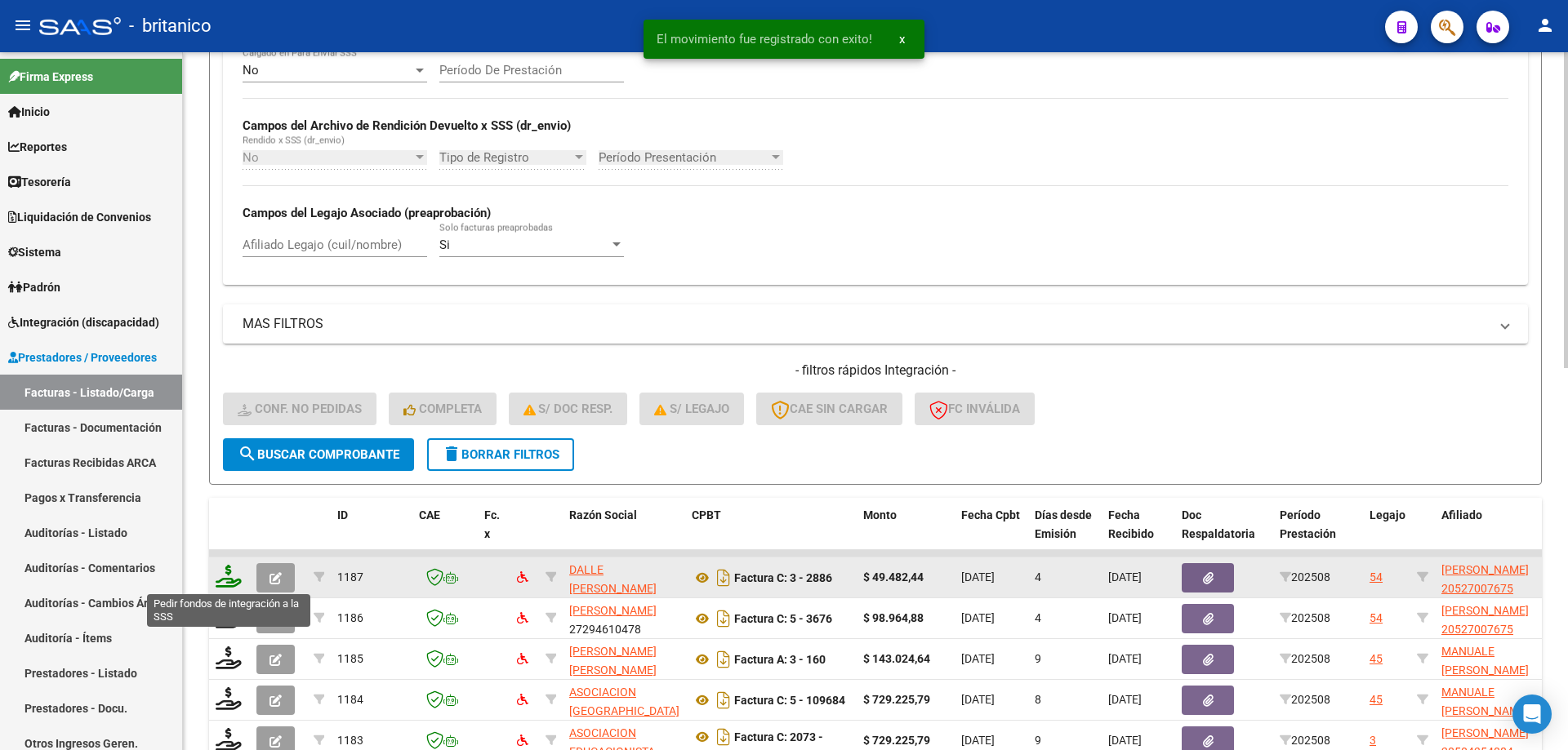
click at [220, 568] on icon at bounding box center [229, 576] width 27 height 23
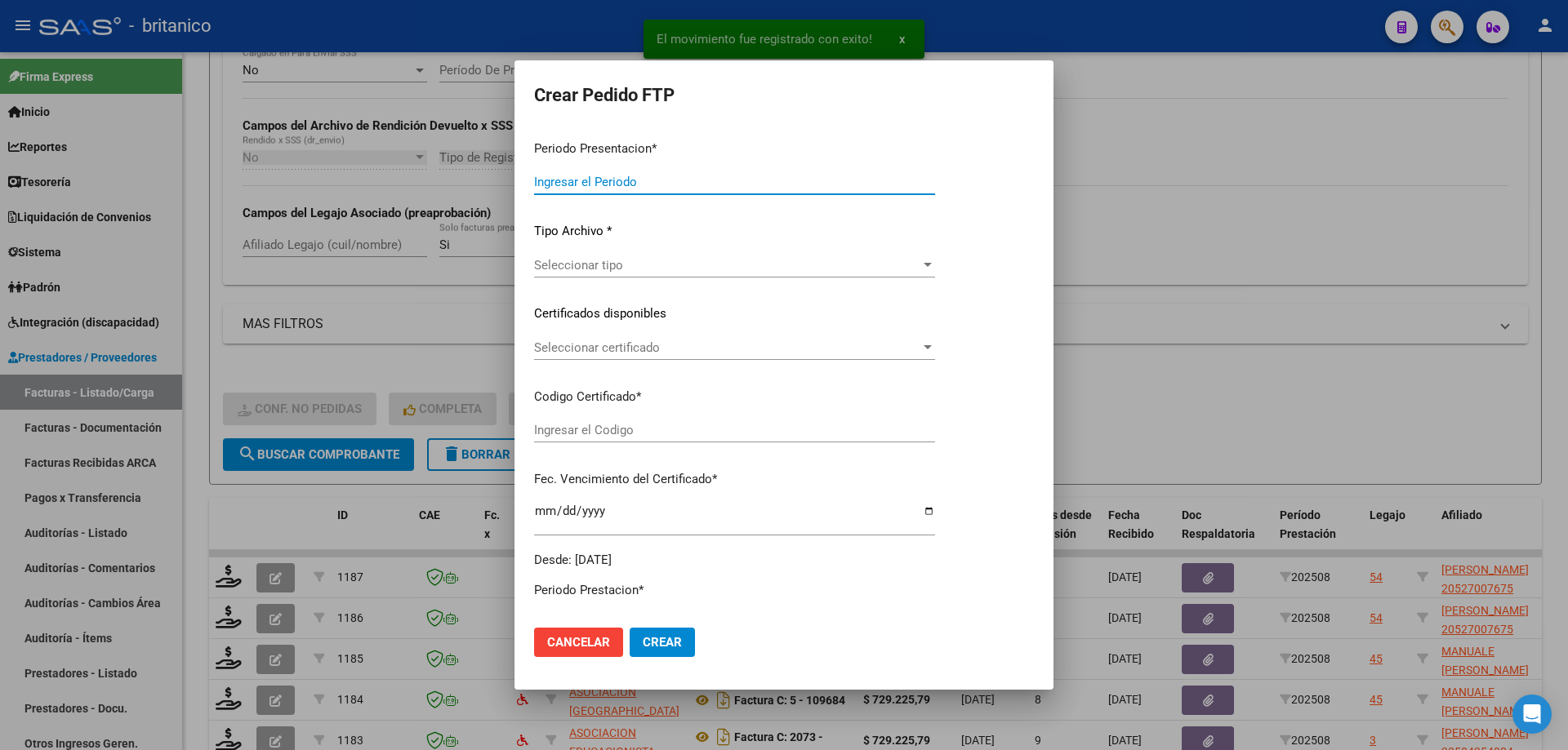
type input "202508"
type input "$ 49.482,44"
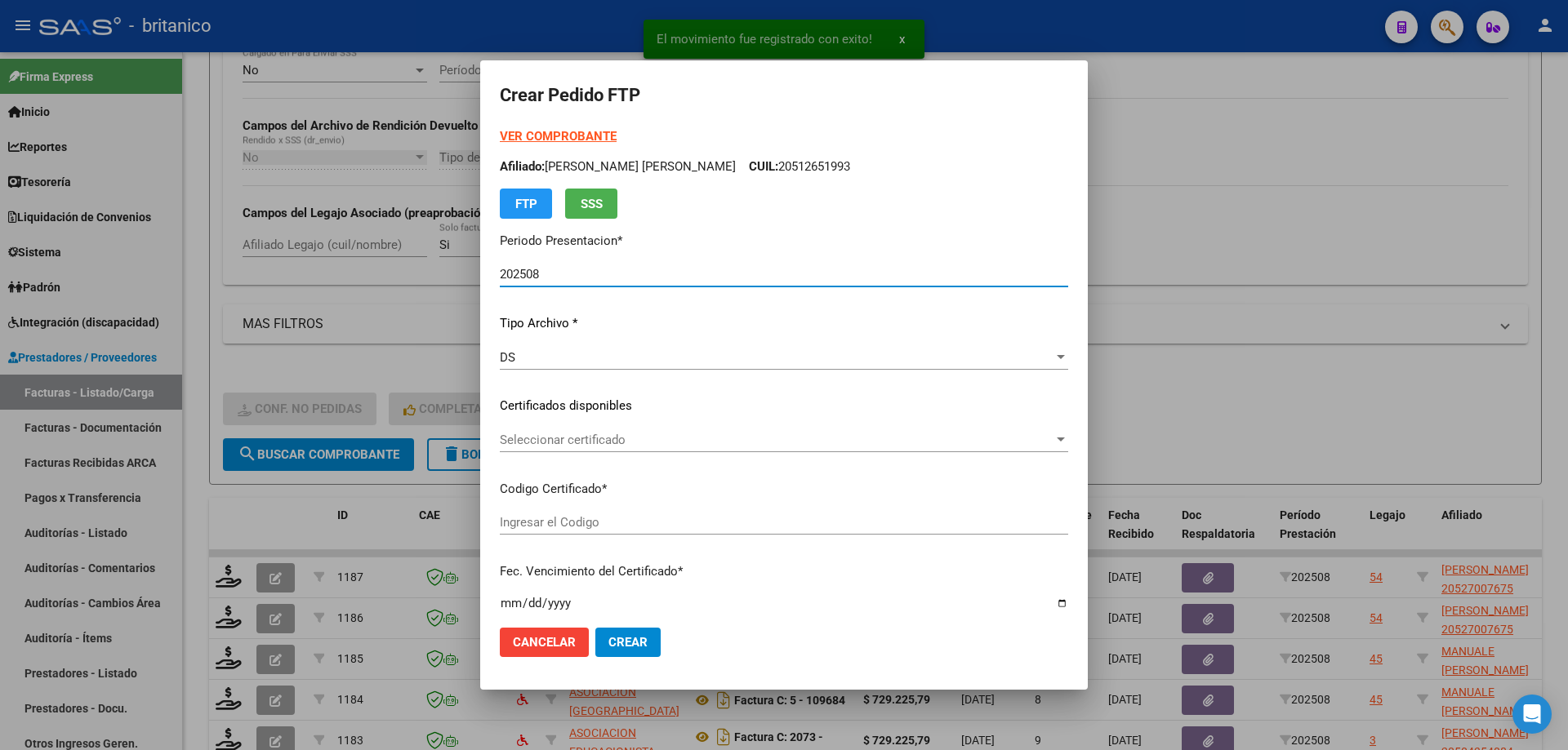
type input "ARG0200052700767-2021112320261123BS315"
type input "[DATE]"
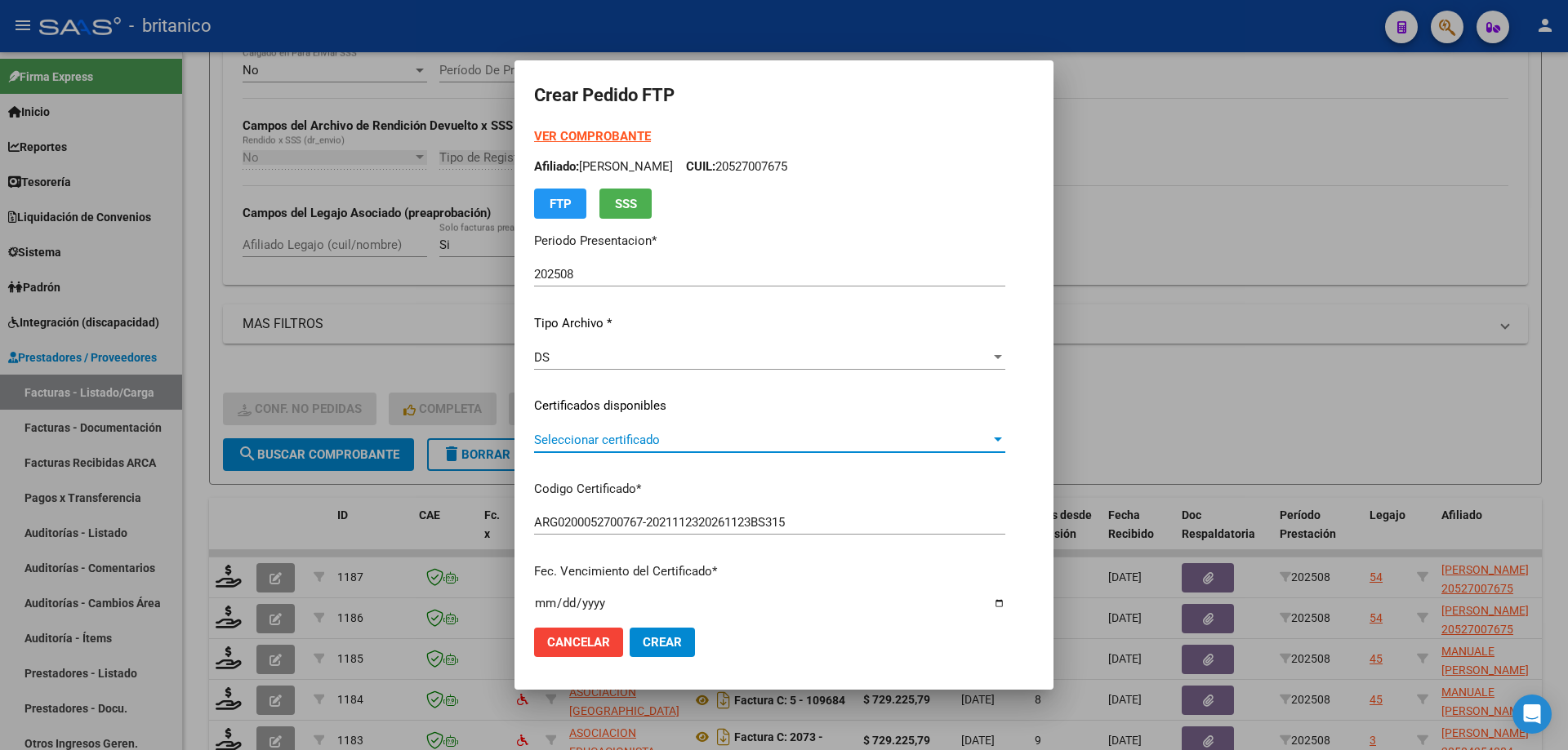
click at [574, 436] on span "Seleccionar certificado" at bounding box center [762, 440] width 456 height 15
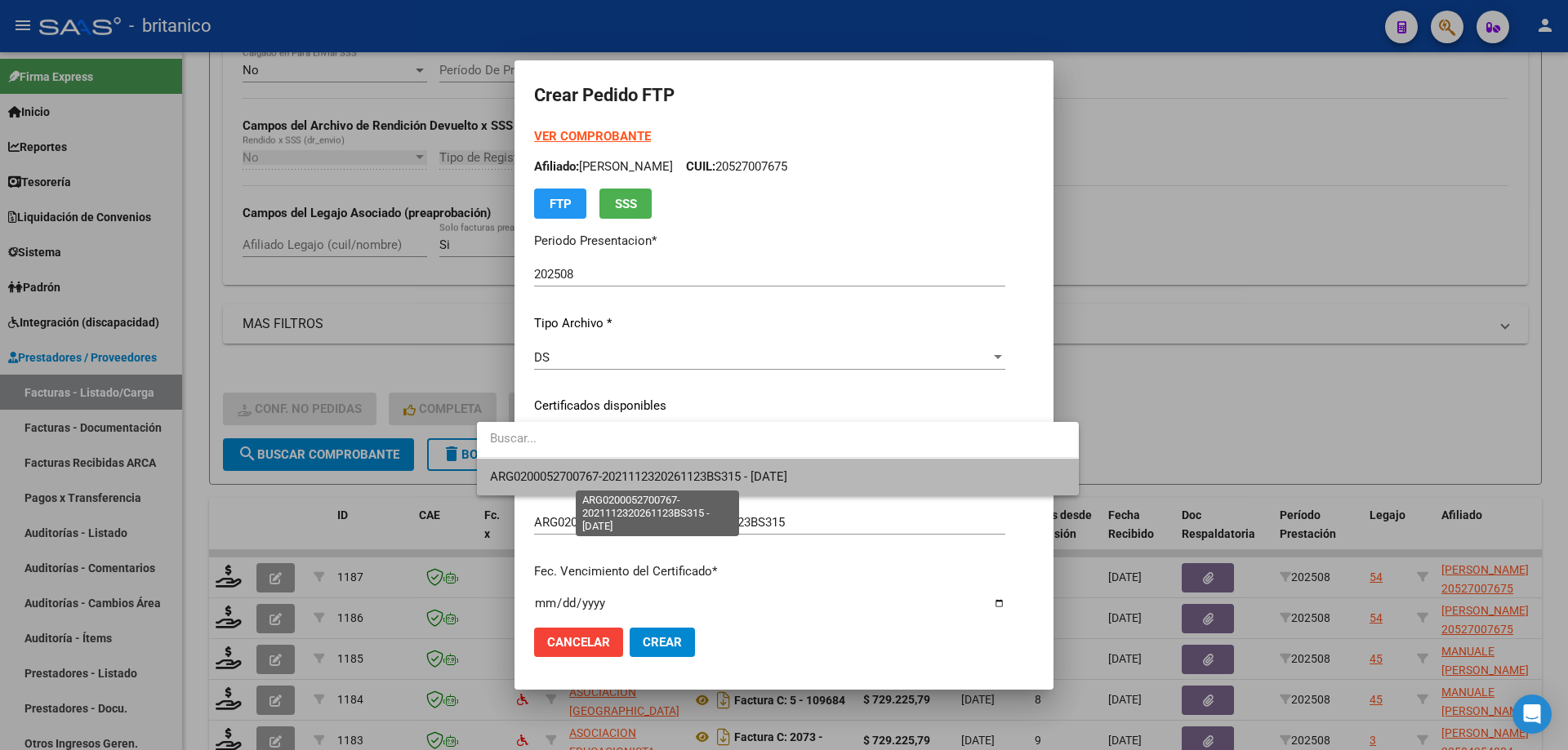
click at [615, 475] on span "ARG0200052700767-2021112320261123BS315 - [DATE]" at bounding box center [638, 476] width 297 height 15
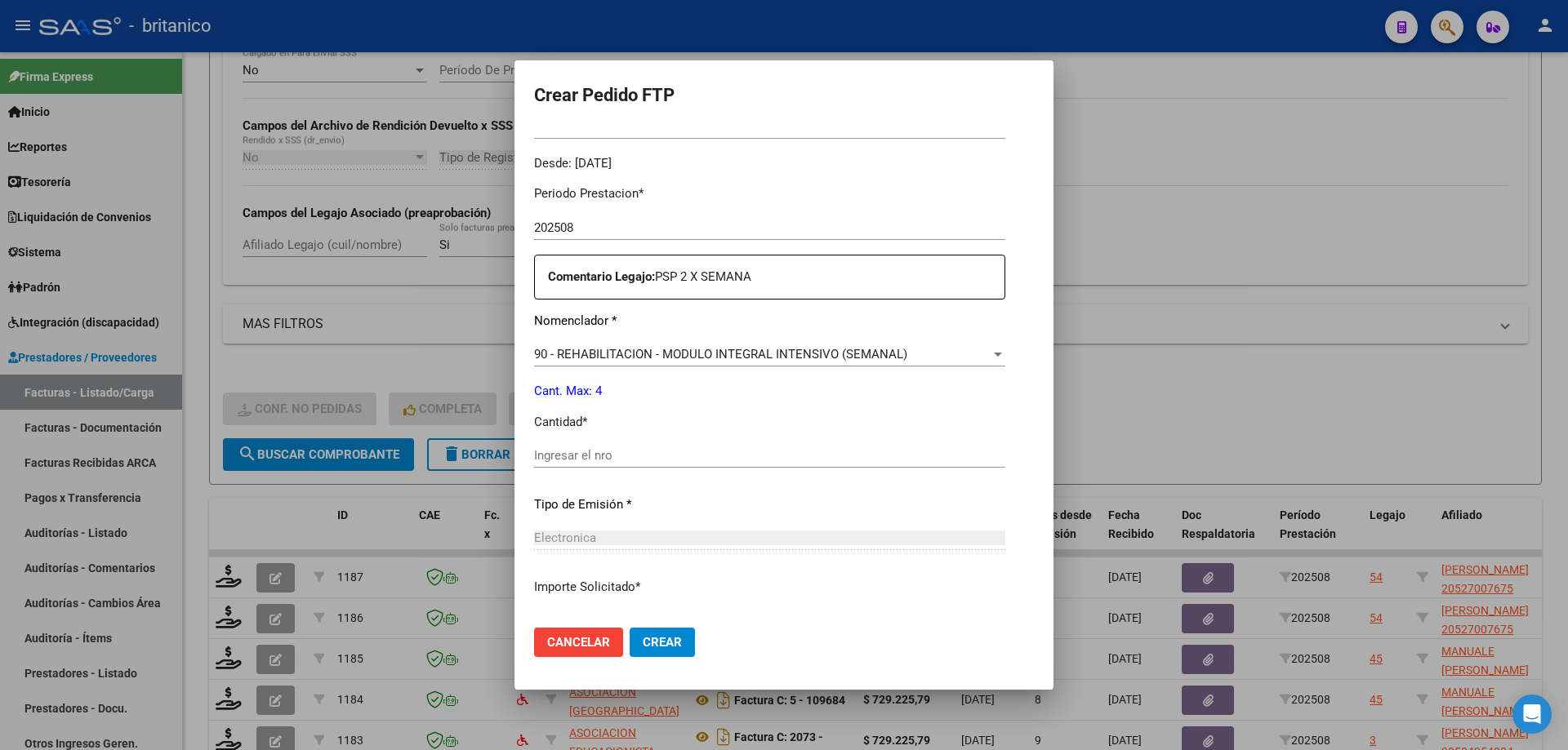
scroll to position [489, 0]
click at [608, 457] on input "Ingresar el nro" at bounding box center [769, 454] width 471 height 15
type input "4"
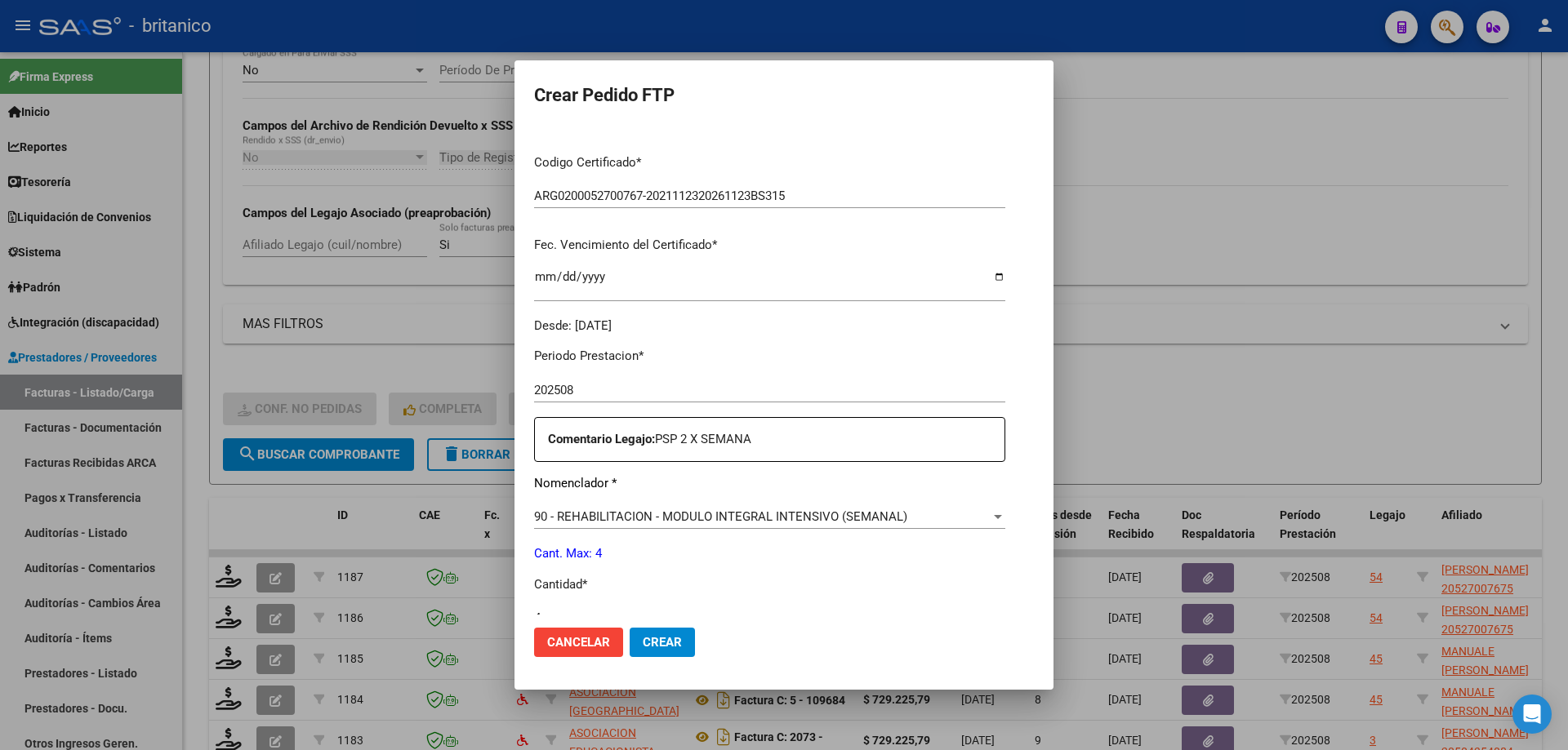
scroll to position [606, 0]
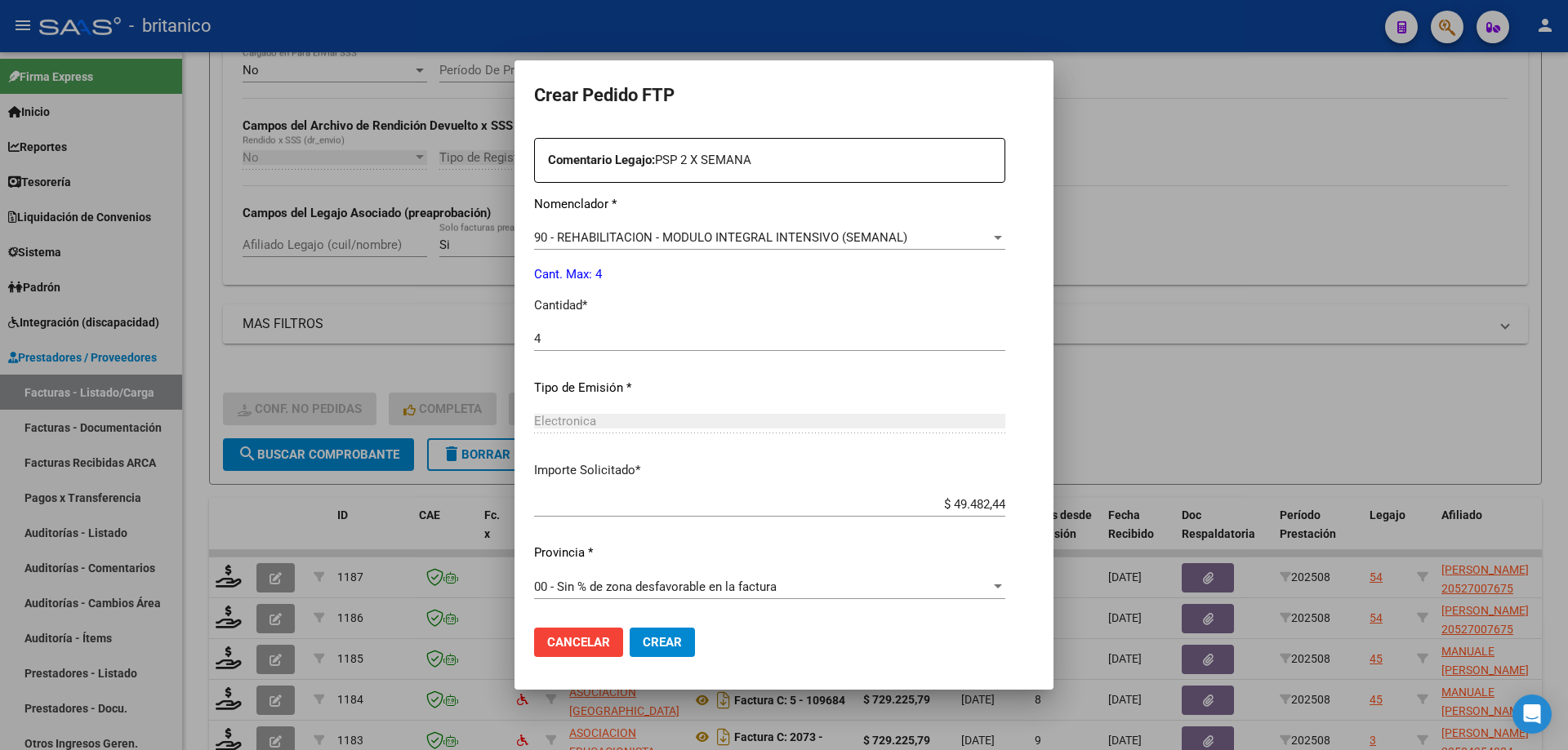
click at [643, 648] on span "Crear" at bounding box center [662, 642] width 39 height 15
